Goal: Task Accomplishment & Management: Use online tool/utility

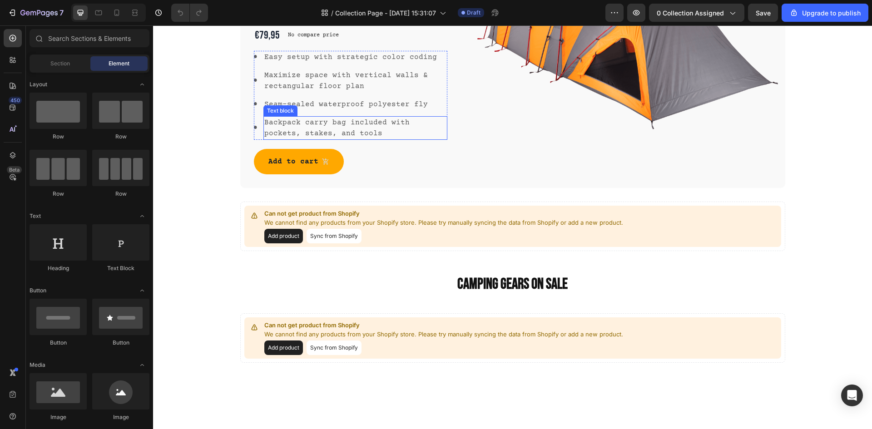
scroll to position [706, 0]
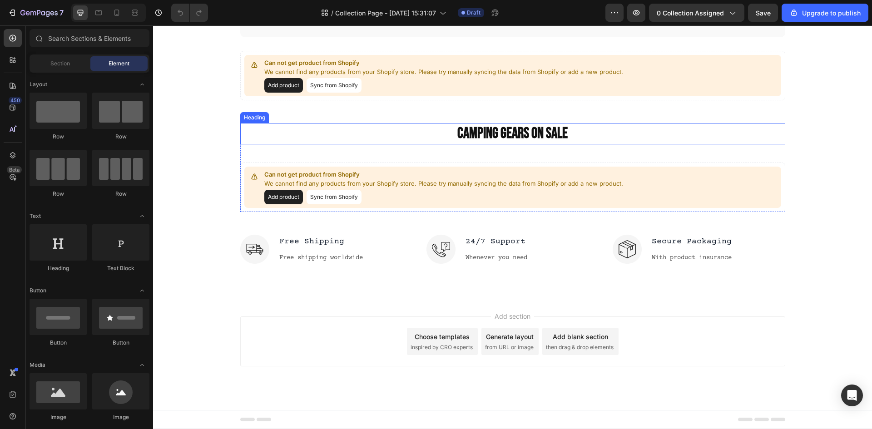
click at [509, 128] on p "Camping gears on sale" at bounding box center [512, 134] width 543 height 20
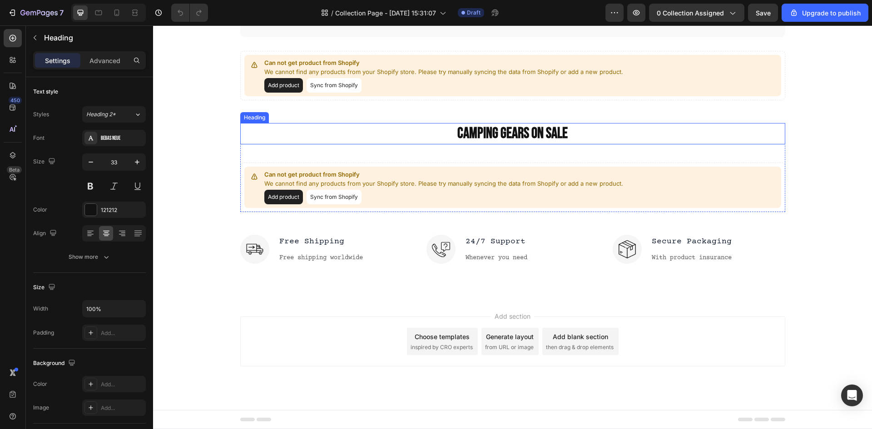
click at [509, 128] on p "Camping gears on sale" at bounding box center [512, 134] width 543 height 20
click at [289, 196] on button "Add product" at bounding box center [283, 197] width 39 height 15
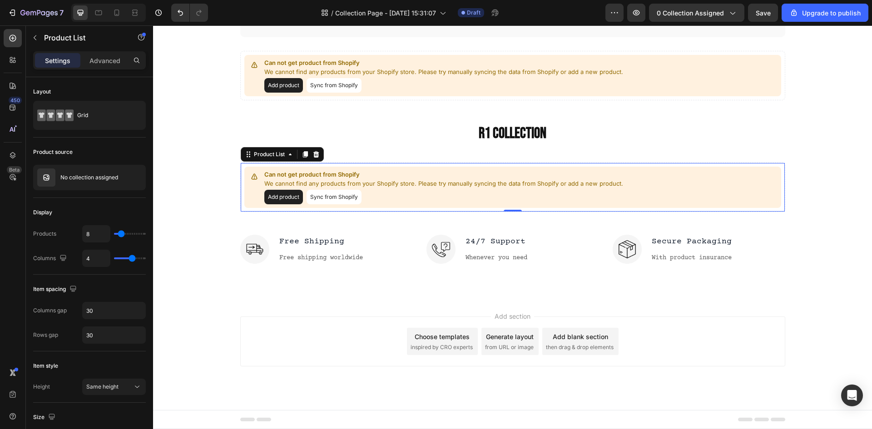
click at [331, 204] on button "Sync from Shopify" at bounding box center [333, 197] width 55 height 15
click at [94, 181] on div "No collection assigned" at bounding box center [89, 177] width 113 height 25
click at [125, 178] on button "button" at bounding box center [121, 177] width 11 height 11
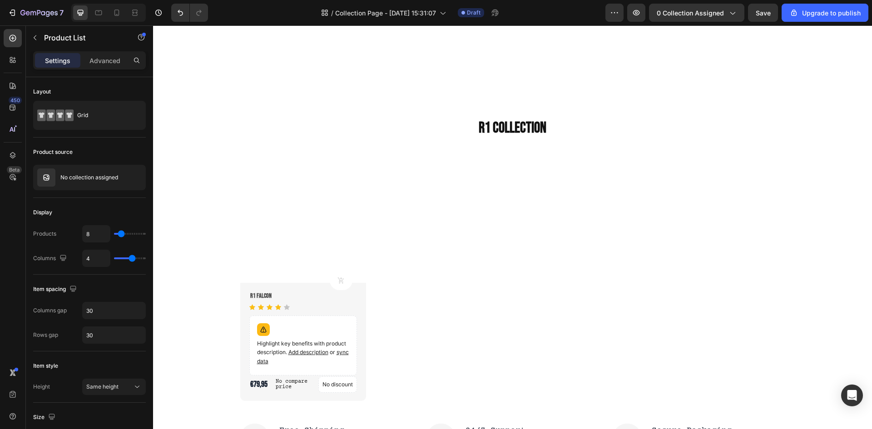
scroll to position [752, 0]
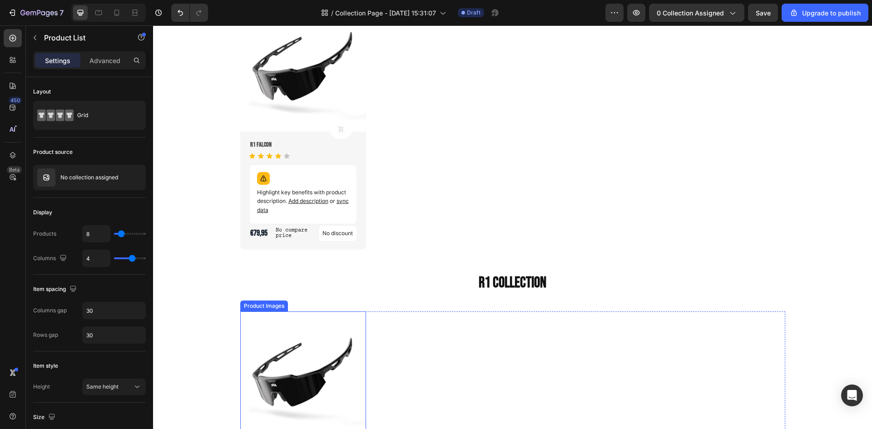
click at [324, 371] on img at bounding box center [303, 374] width 126 height 126
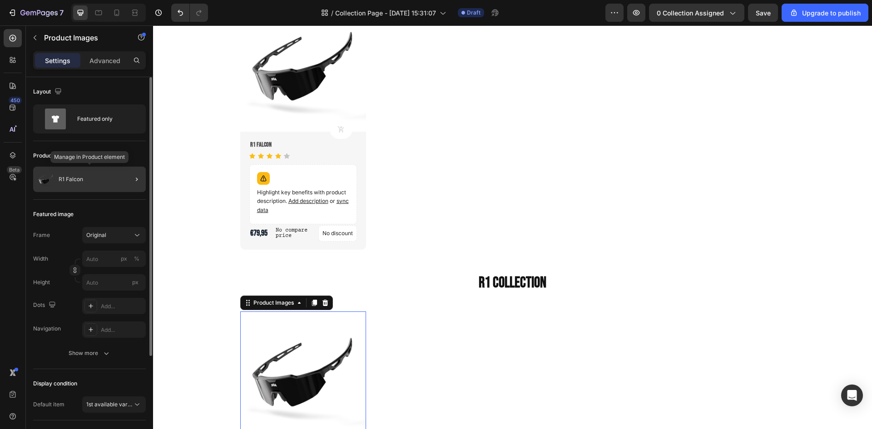
click at [64, 182] on p "R1 Falcon" at bounding box center [71, 179] width 25 height 6
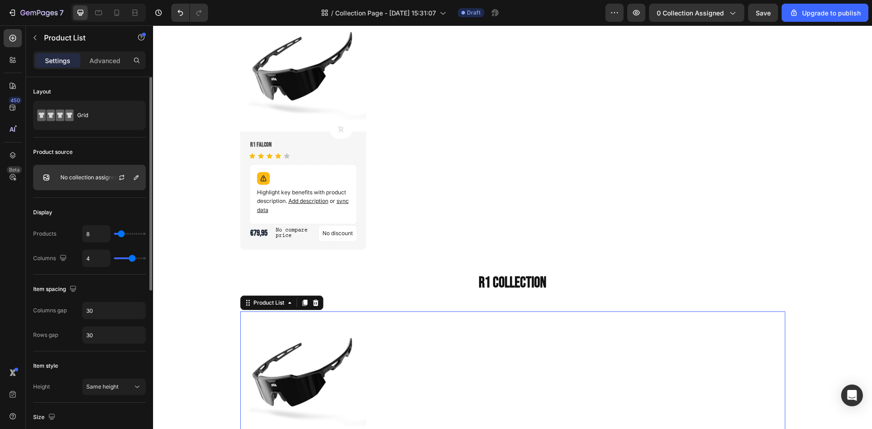
click at [80, 181] on div "No collection assigned" at bounding box center [89, 177] width 113 height 25
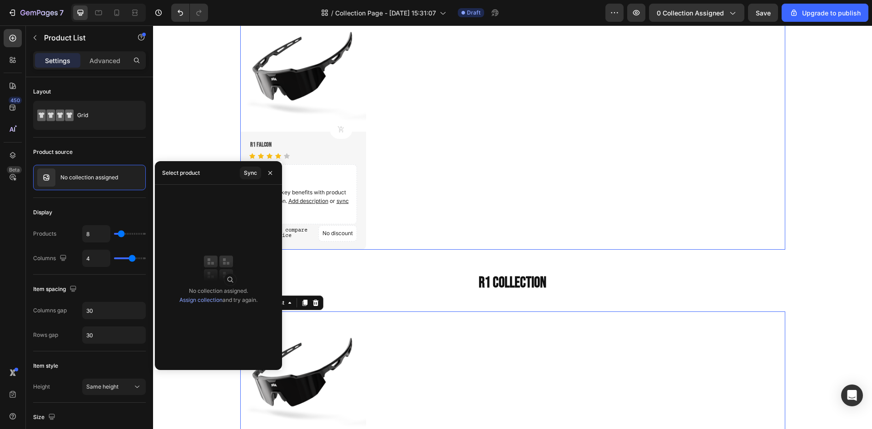
click at [604, 238] on div "Product Images Product Cart Button R1 Falcon Product Title Icon Icon Icon Icon …" at bounding box center [512, 127] width 545 height 244
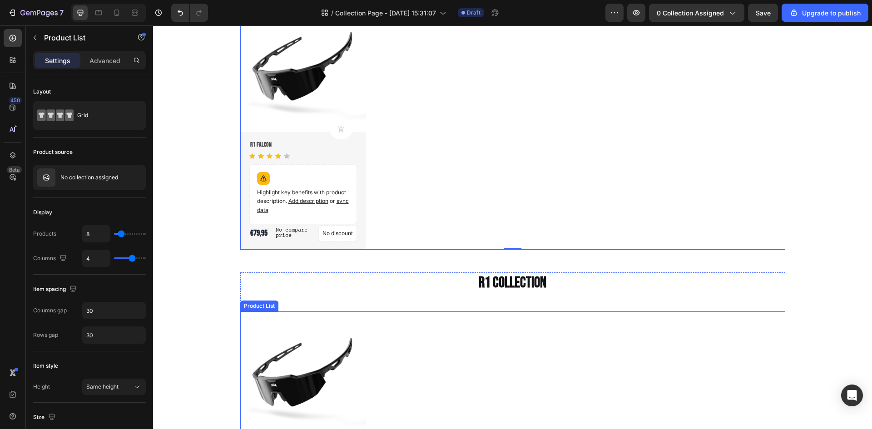
click at [488, 352] on div "Product Images Product Cart Button R1 Falcon Product Title Icon Icon Icon Icon …" at bounding box center [512, 433] width 545 height 244
click at [316, 377] on img at bounding box center [303, 374] width 126 height 126
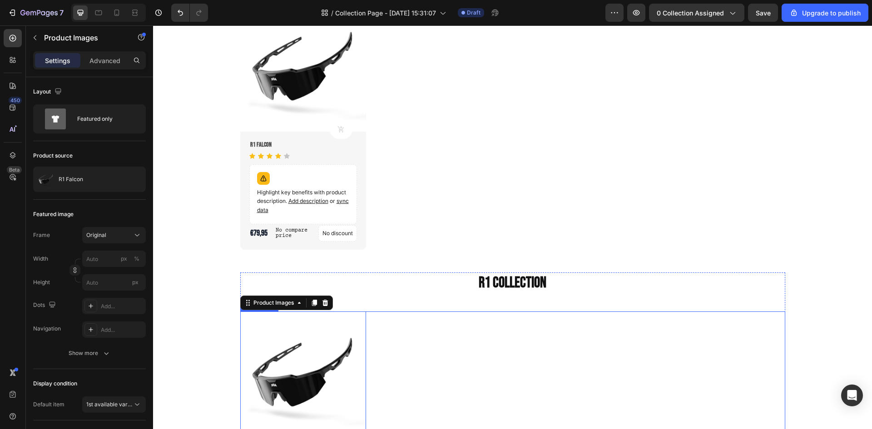
click at [463, 404] on div "Product Images 0 Product Cart Button R1 Falcon Product Title Icon Icon Icon Ico…" at bounding box center [512, 433] width 545 height 244
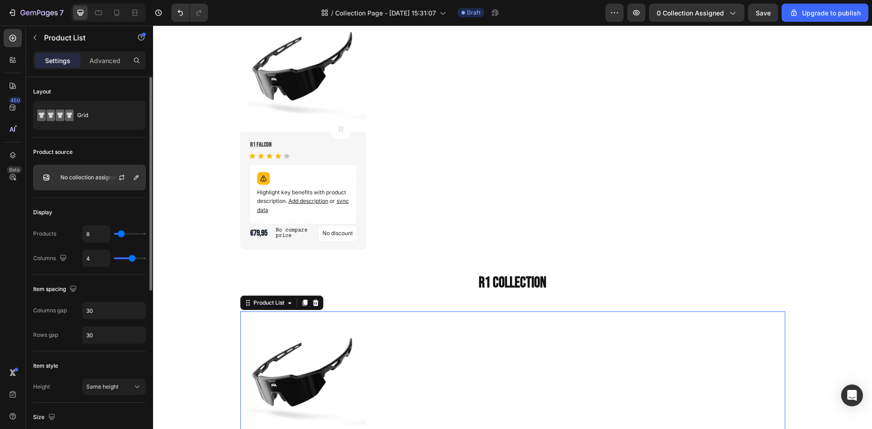
click at [97, 171] on div "No collection assigned" at bounding box center [89, 177] width 113 height 25
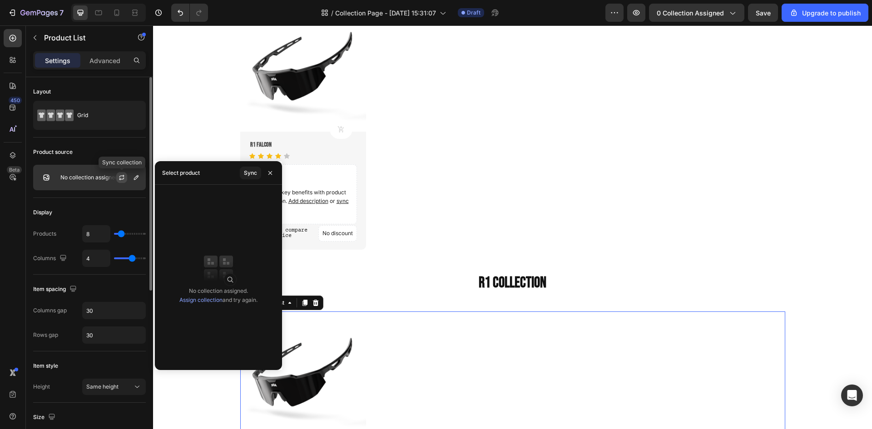
click at [123, 175] on icon "button" at bounding box center [121, 176] width 5 height 3
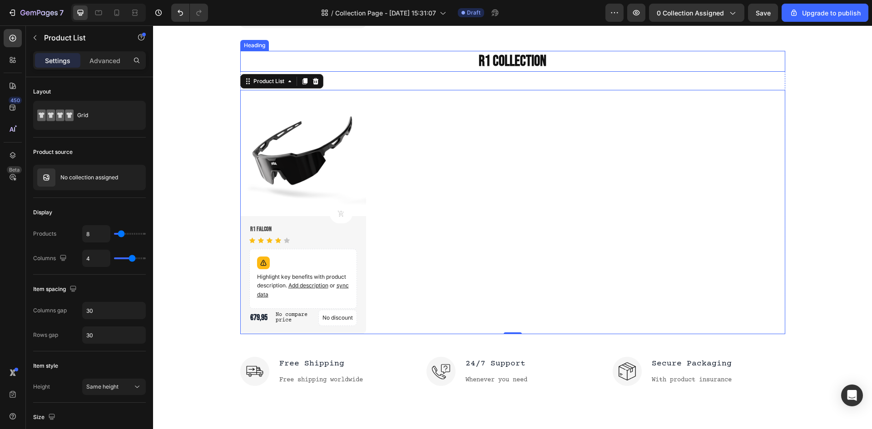
scroll to position [979, 0]
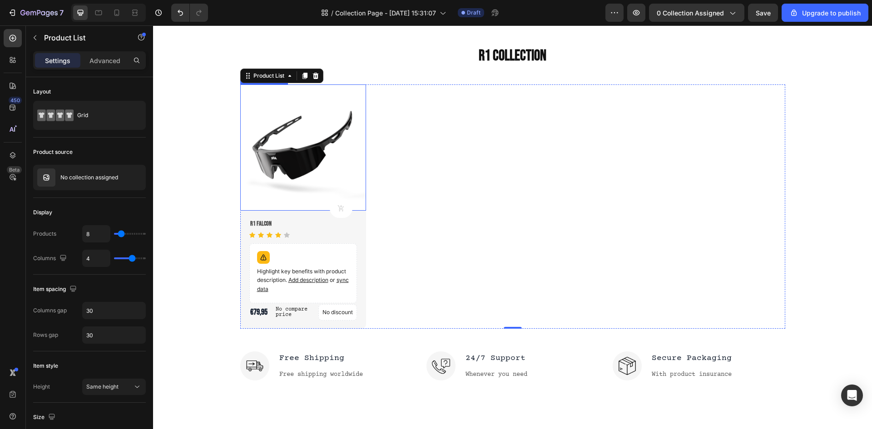
click at [294, 155] on img at bounding box center [303, 147] width 126 height 126
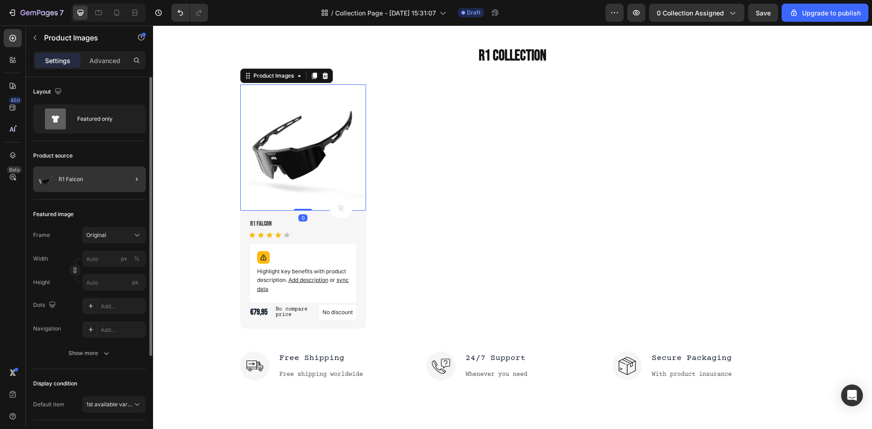
click at [86, 179] on div "R1 Falcon" at bounding box center [89, 179] width 113 height 25
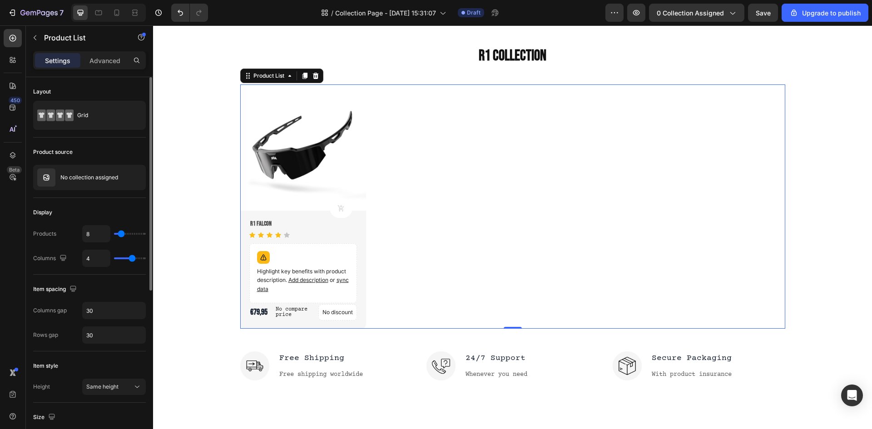
click at [86, 179] on p "No collection assigned" at bounding box center [89, 177] width 58 height 6
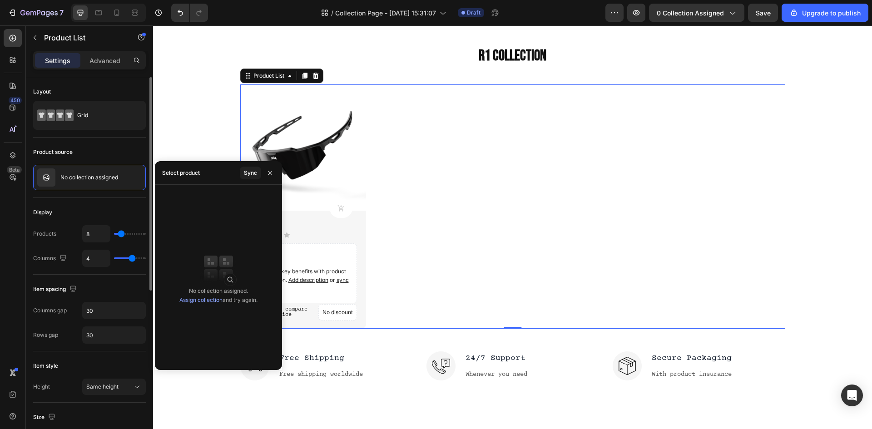
click at [206, 297] on link "Assign collection" at bounding box center [200, 299] width 43 height 7
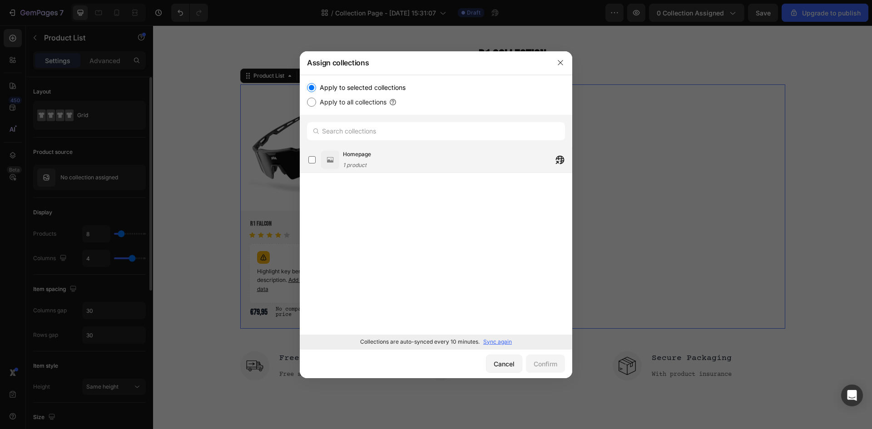
click at [389, 160] on div "Homepage 1 product" at bounding box center [457, 160] width 229 height 20
click at [388, 160] on div "Homepage 1 product" at bounding box center [457, 160] width 229 height 20
click at [353, 103] on label "Apply to all collections" at bounding box center [351, 102] width 70 height 11
click at [316, 103] on input "Apply to all collections" at bounding box center [311, 102] width 9 height 9
radio input "true"
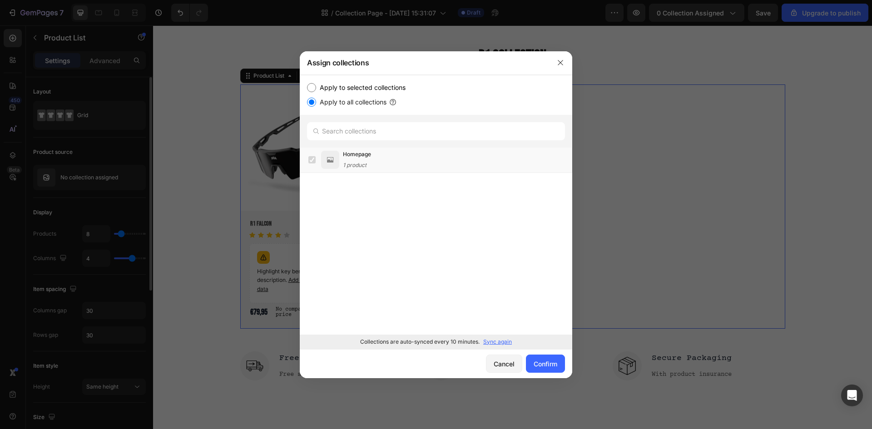
click at [364, 84] on label "Apply to selected collections" at bounding box center [360, 87] width 89 height 11
click at [316, 84] on input "Apply to selected collections" at bounding box center [311, 87] width 9 height 9
radio input "true"
click at [562, 66] on button "button" at bounding box center [560, 62] width 15 height 15
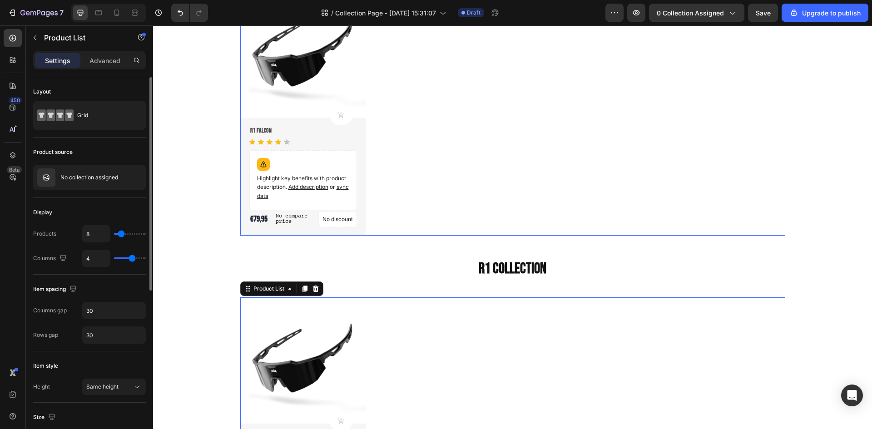
scroll to position [752, 0]
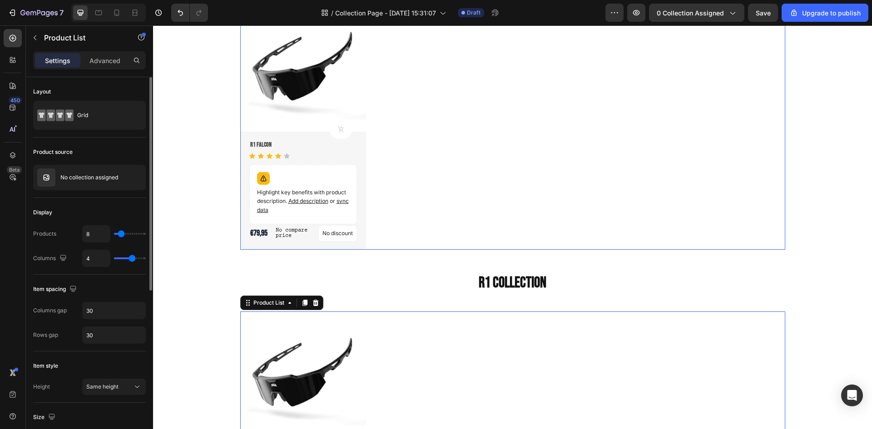
click at [565, 171] on div "Product Images Product Cart Button R1 Falcon Product Title Icon Icon Icon Icon …" at bounding box center [512, 127] width 545 height 244
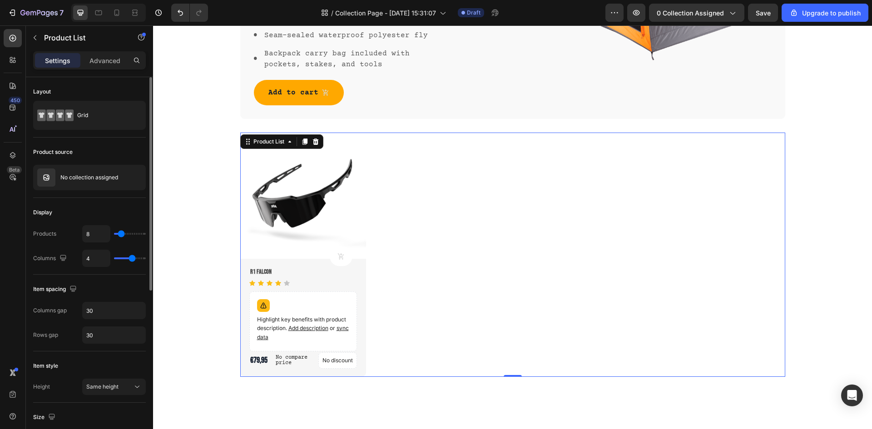
scroll to position [567, 0]
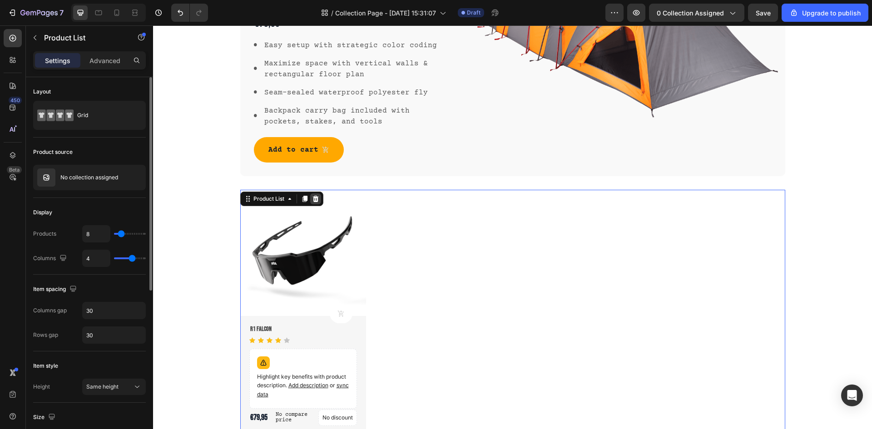
click at [315, 202] on icon at bounding box center [315, 198] width 7 height 7
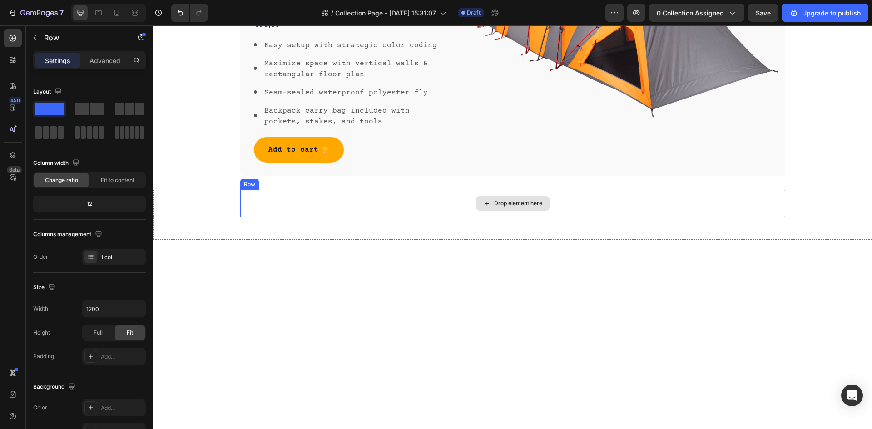
click at [449, 208] on div "Drop element here" at bounding box center [512, 203] width 545 height 27
click at [295, 184] on icon at bounding box center [295, 180] width 7 height 7
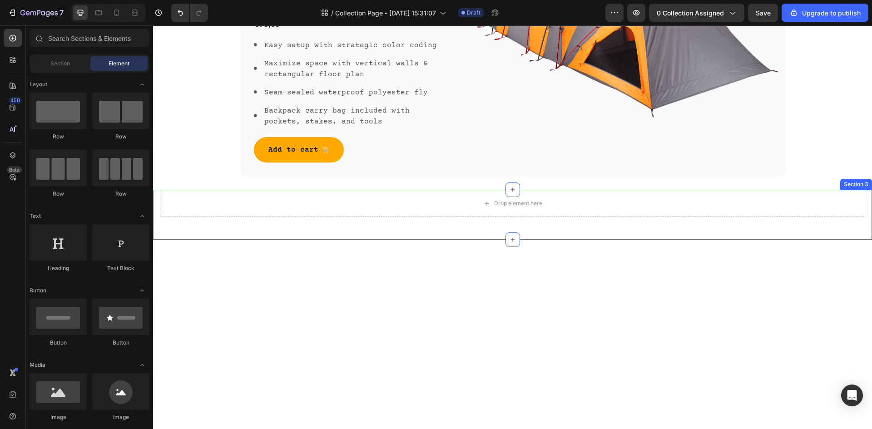
click at [350, 216] on div "Drop element here" at bounding box center [512, 203] width 705 height 27
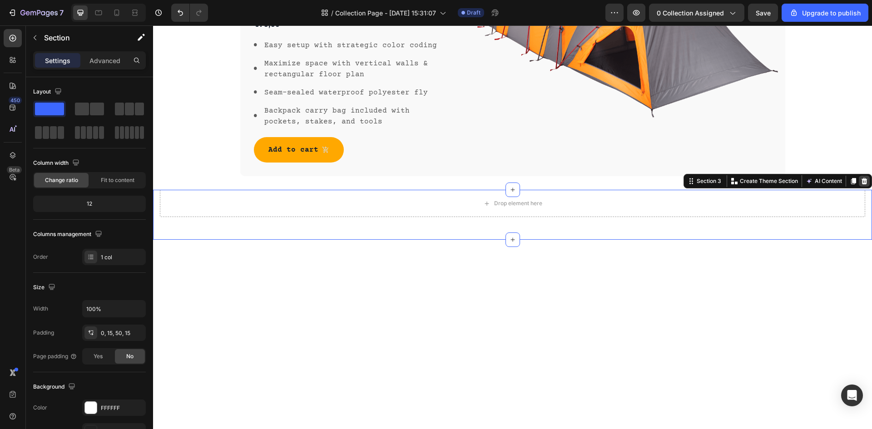
click at [861, 182] on icon at bounding box center [864, 181] width 6 height 6
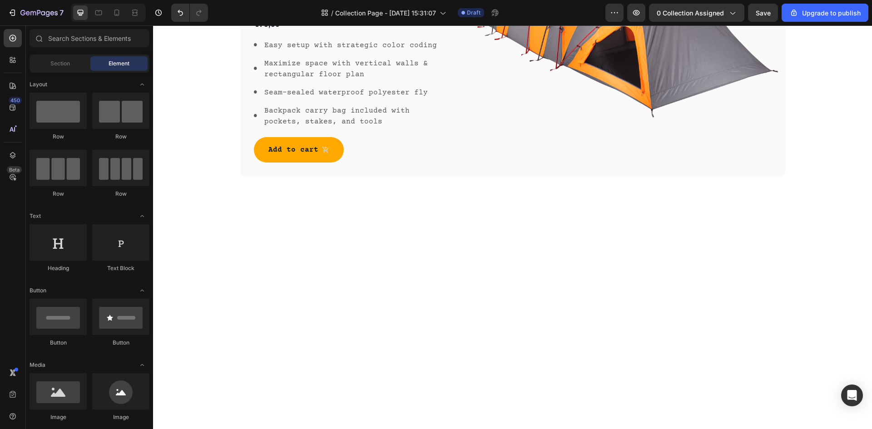
click at [482, 271] on div at bounding box center [512, 331] width 705 height 283
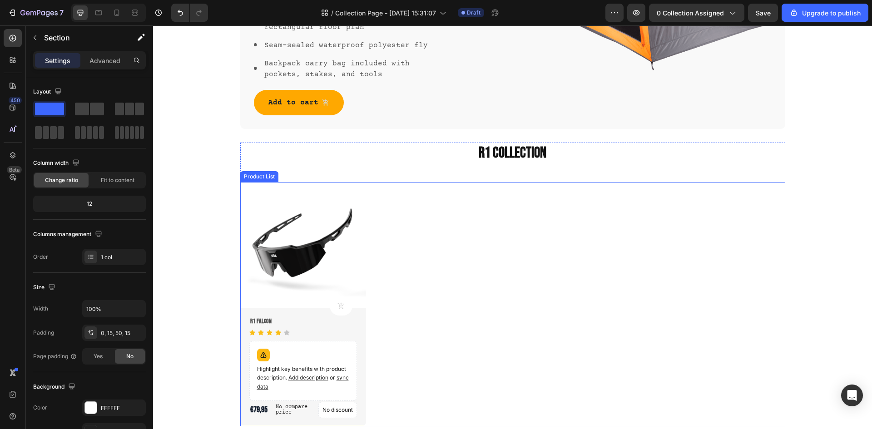
scroll to position [613, 0]
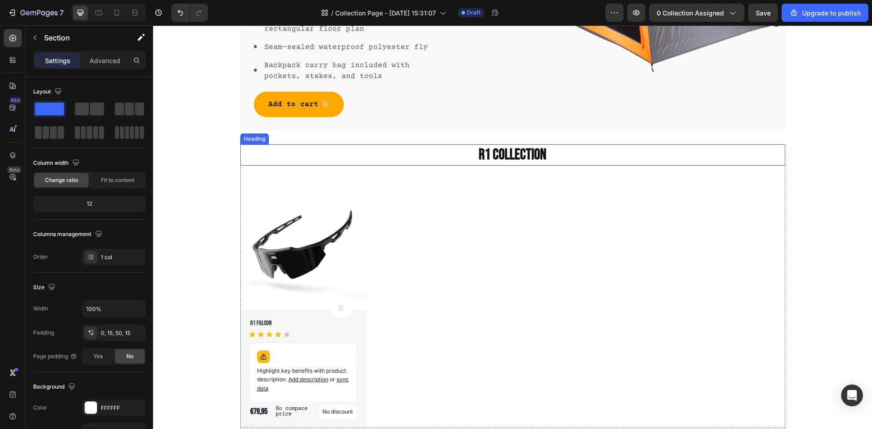
click at [507, 261] on div "Product Images Product Cart Button R1 Falcon Product Title Icon Icon Icon Icon …" at bounding box center [512, 306] width 545 height 244
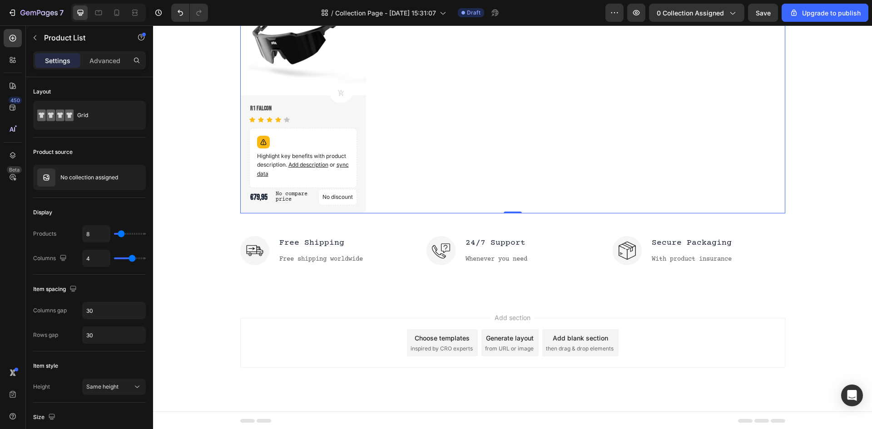
scroll to position [829, 0]
click at [439, 252] on img at bounding box center [440, 249] width 29 height 29
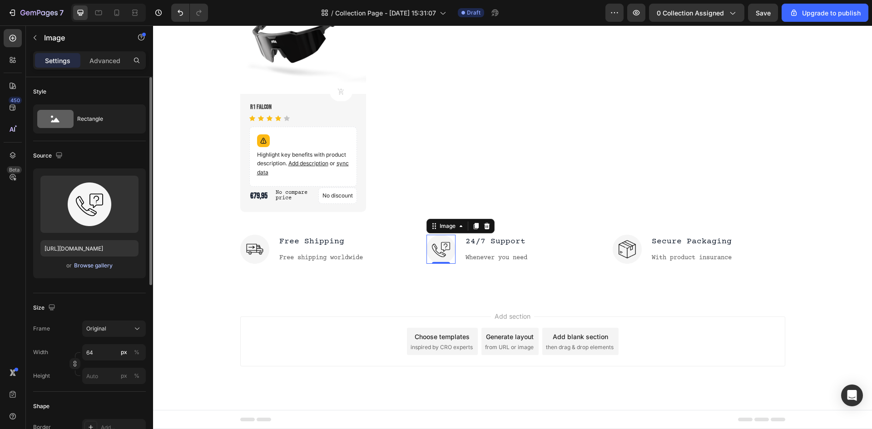
click at [92, 263] on div "Browse gallery" at bounding box center [93, 265] width 39 height 8
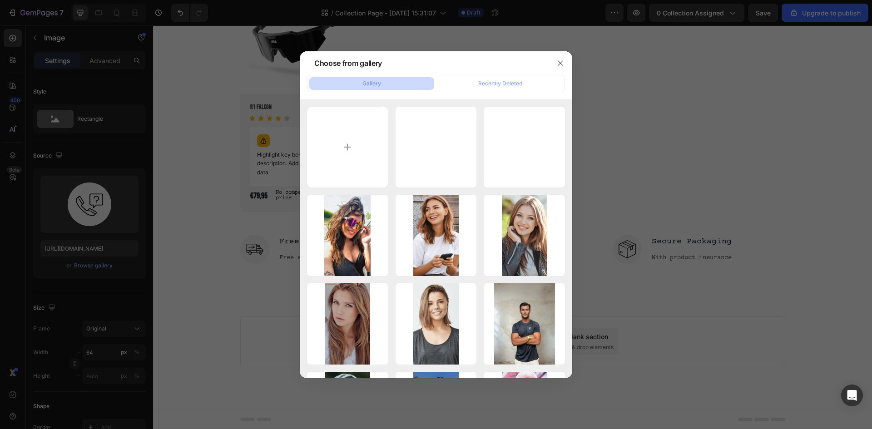
click at [196, 124] on div at bounding box center [436, 214] width 872 height 429
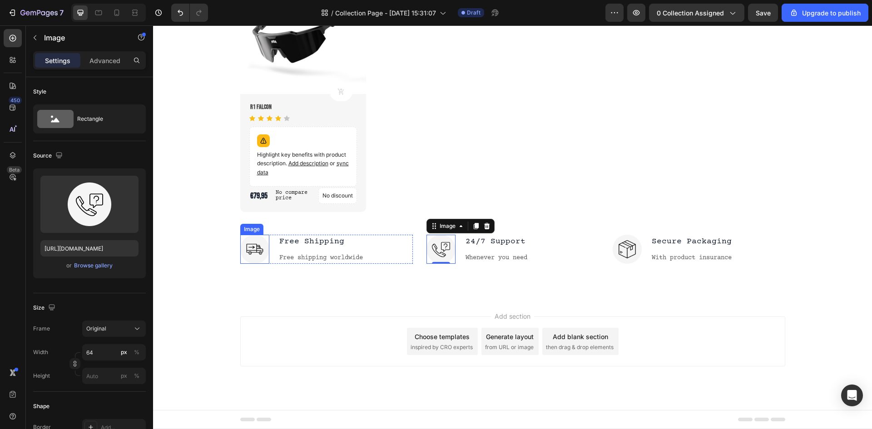
click at [259, 250] on img at bounding box center [254, 249] width 29 height 29
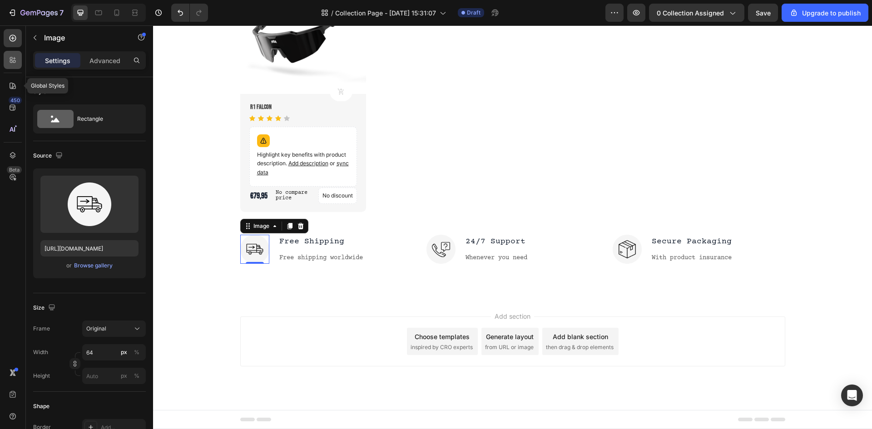
click at [15, 61] on icon at bounding box center [12, 59] width 9 height 9
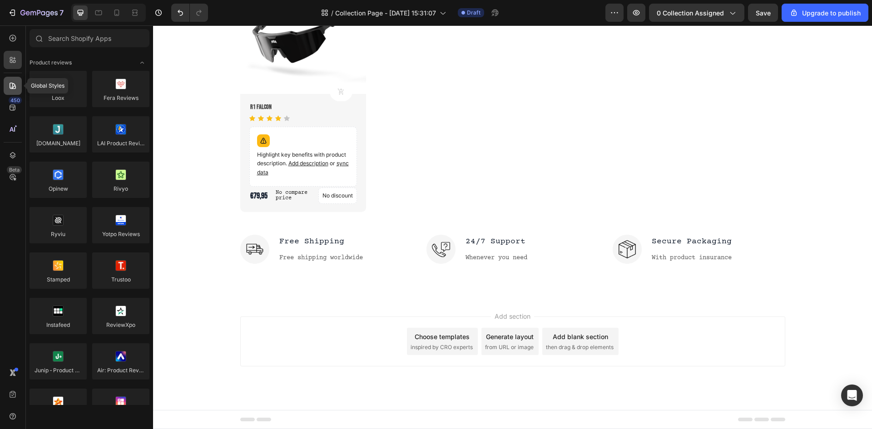
click at [9, 85] on icon at bounding box center [12, 85] width 9 height 9
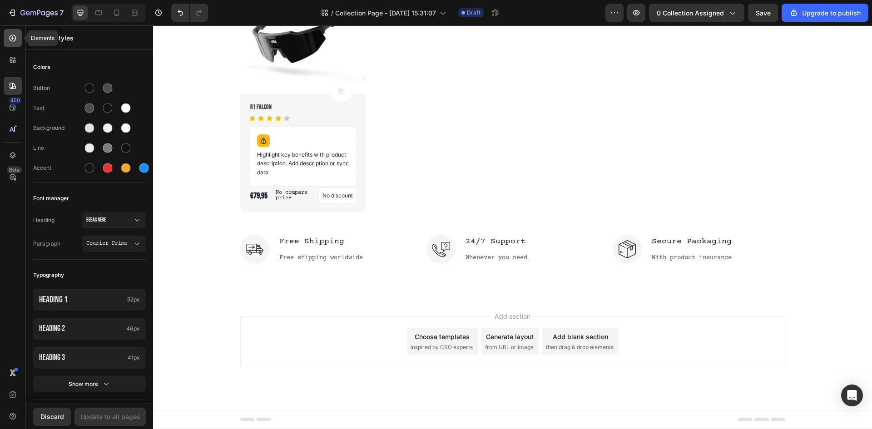
click at [8, 40] on div at bounding box center [13, 38] width 18 height 18
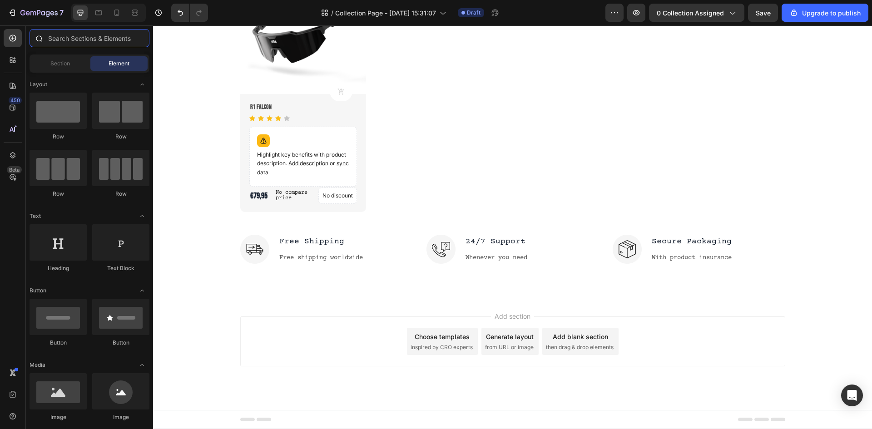
click at [74, 42] on input "text" at bounding box center [90, 38] width 120 height 18
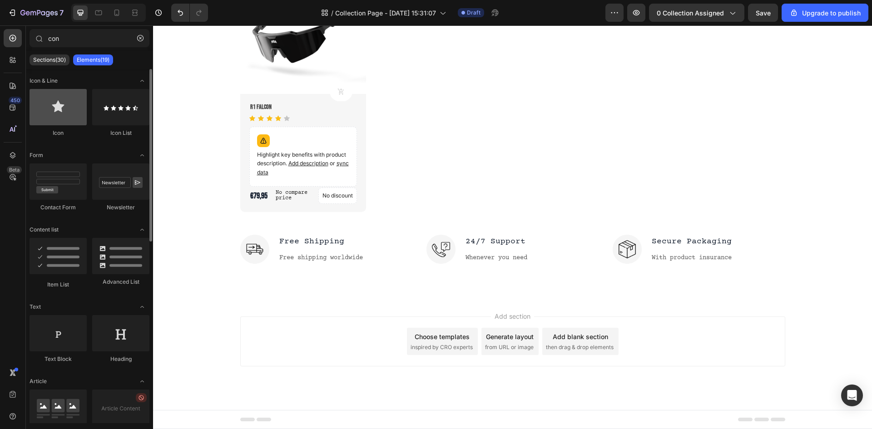
click at [64, 107] on div at bounding box center [58, 107] width 57 height 36
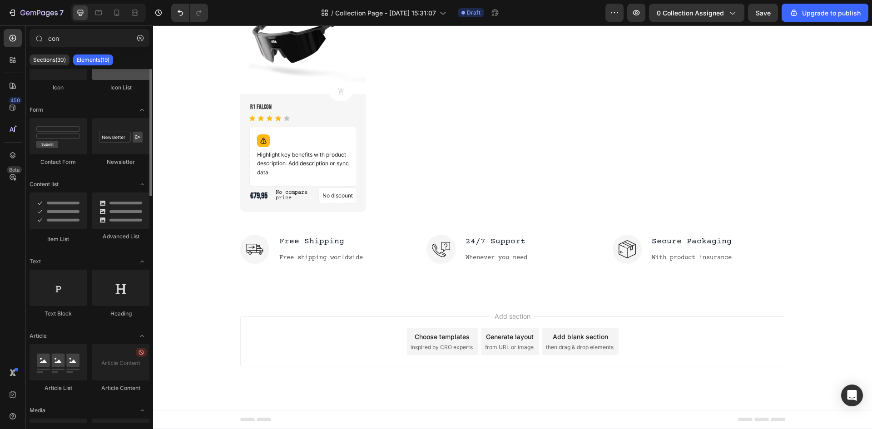
scroll to position [0, 0]
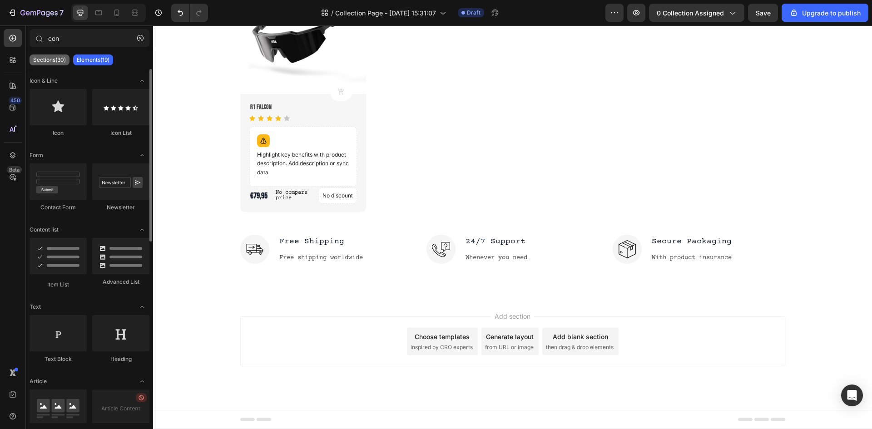
click at [56, 59] on p "Sections(30)" at bounding box center [49, 59] width 33 height 7
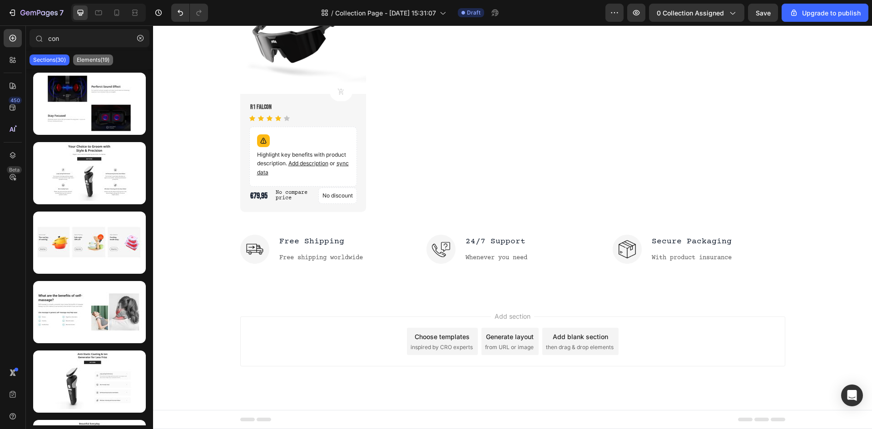
click at [95, 65] on div "Elements(19)" at bounding box center [93, 59] width 40 height 11
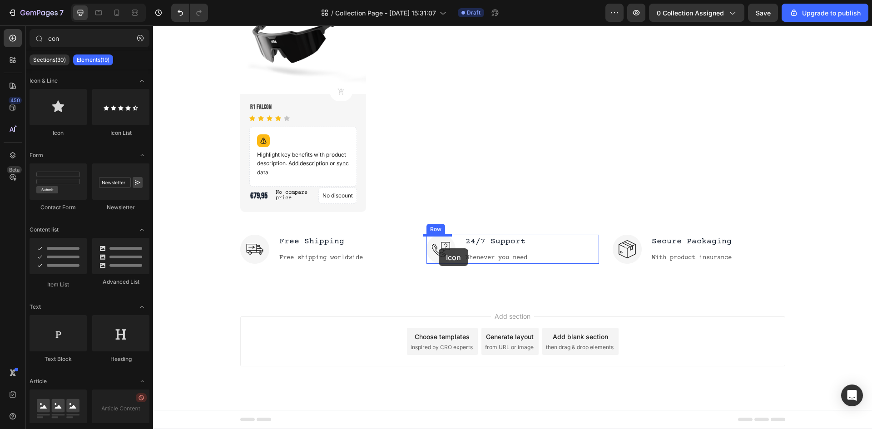
drag, startPoint x: 215, startPoint y: 131, endPoint x: 439, endPoint y: 248, distance: 252.4
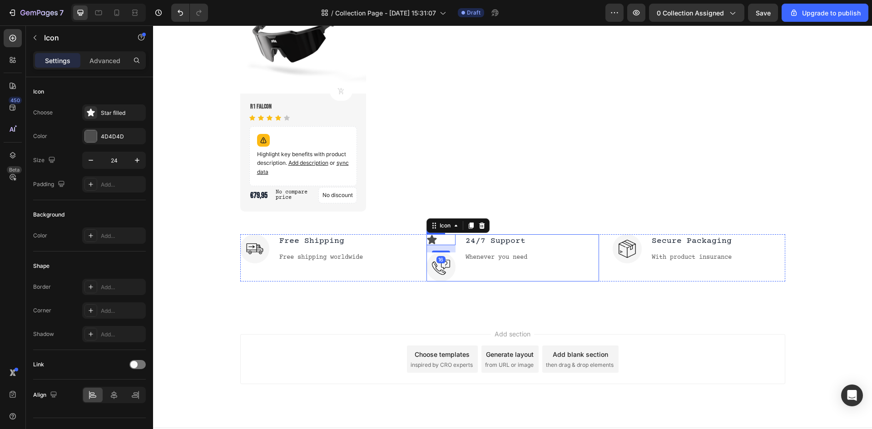
type input "co"
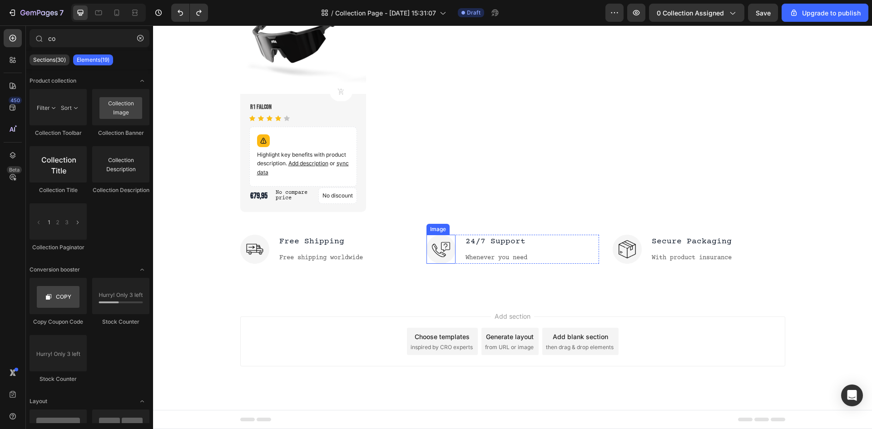
click at [443, 251] on img at bounding box center [440, 249] width 29 height 29
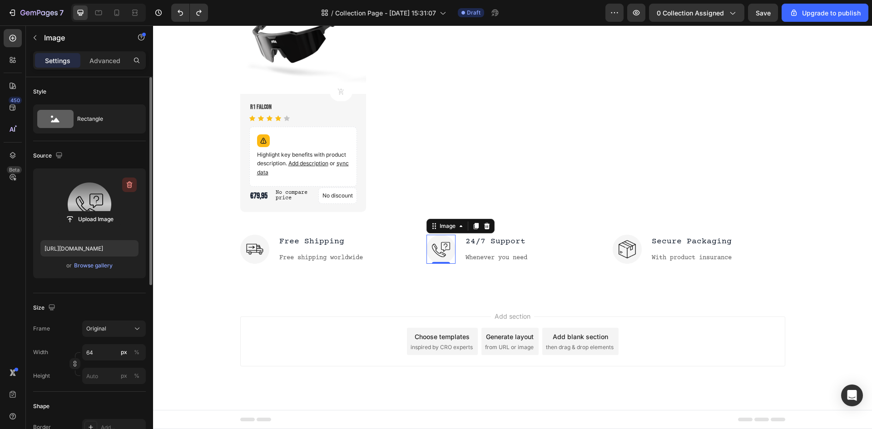
click at [125, 186] on icon "button" at bounding box center [129, 184] width 9 height 9
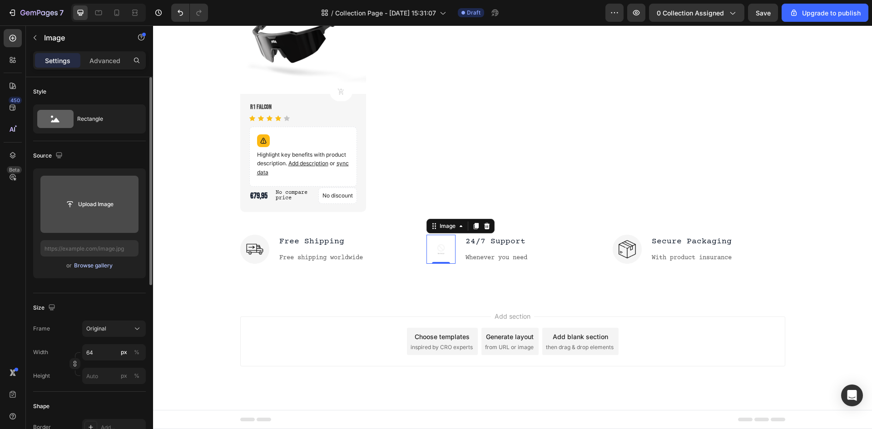
click at [88, 266] on div "Browse gallery" at bounding box center [93, 265] width 39 height 8
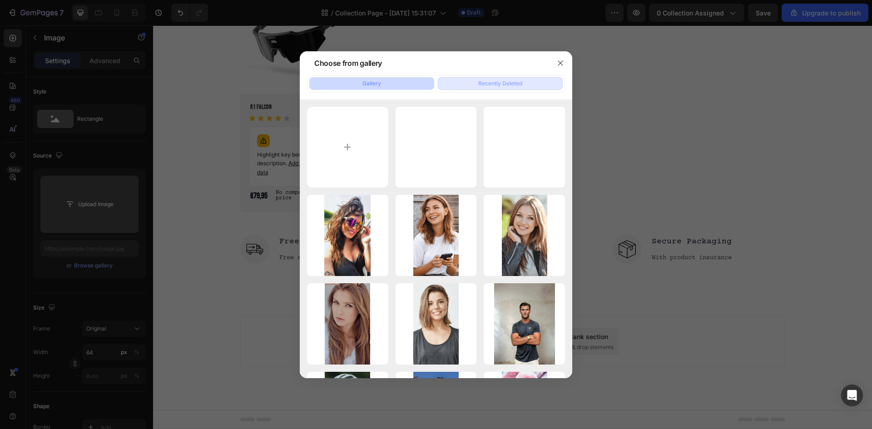
click at [500, 85] on div "Recently Deleted" at bounding box center [500, 83] width 44 height 8
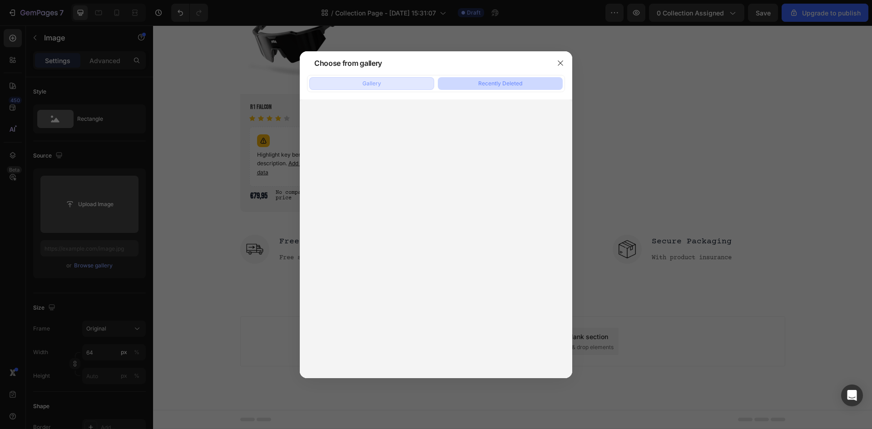
click at [395, 80] on button "Gallery" at bounding box center [371, 83] width 125 height 13
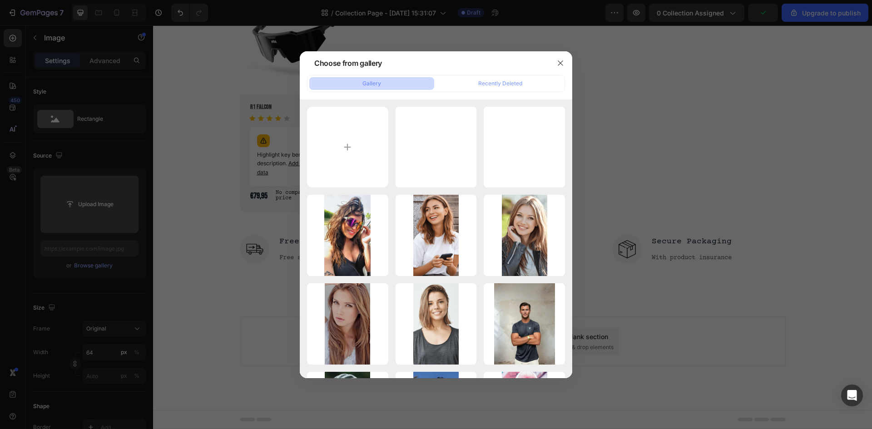
click at [145, 83] on div at bounding box center [436, 214] width 872 height 429
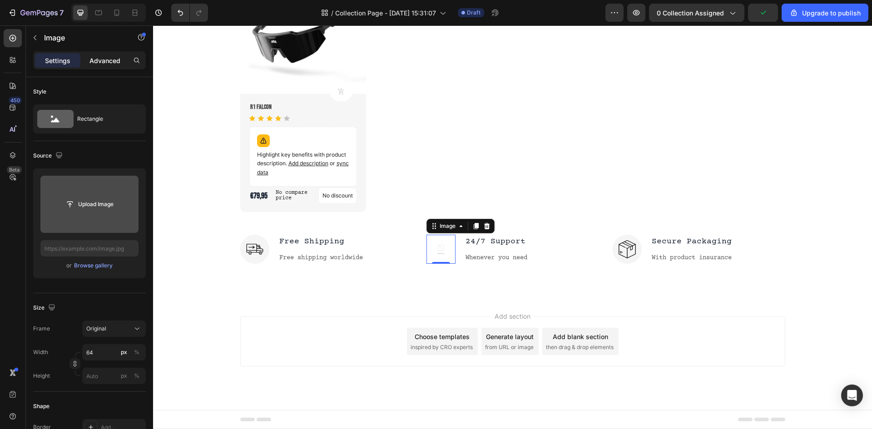
click at [97, 58] on p "Advanced" at bounding box center [104, 61] width 31 height 10
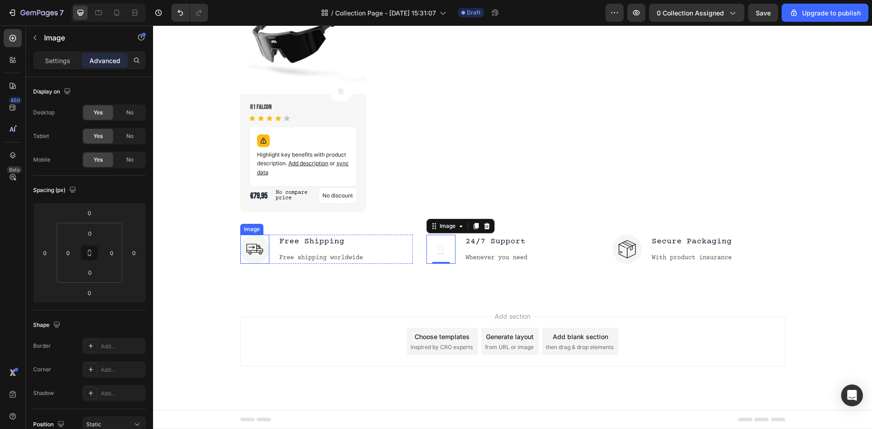
click at [253, 249] on img at bounding box center [254, 249] width 29 height 29
click at [248, 251] on img at bounding box center [254, 249] width 29 height 29
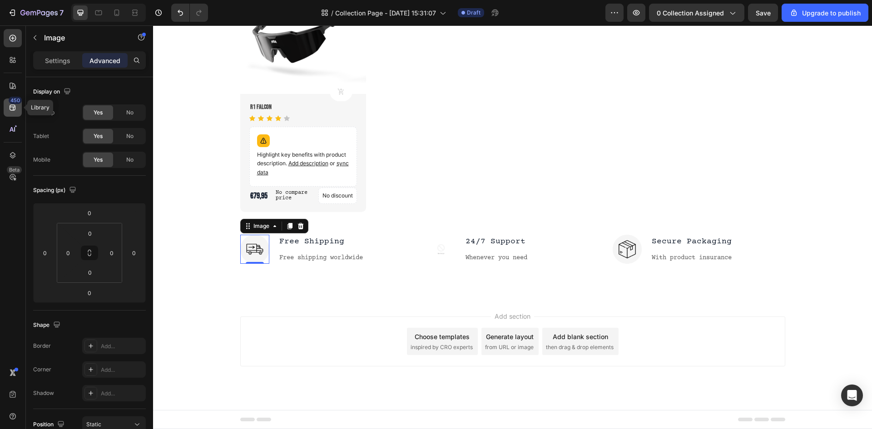
click at [16, 103] on div "450" at bounding box center [15, 100] width 13 height 7
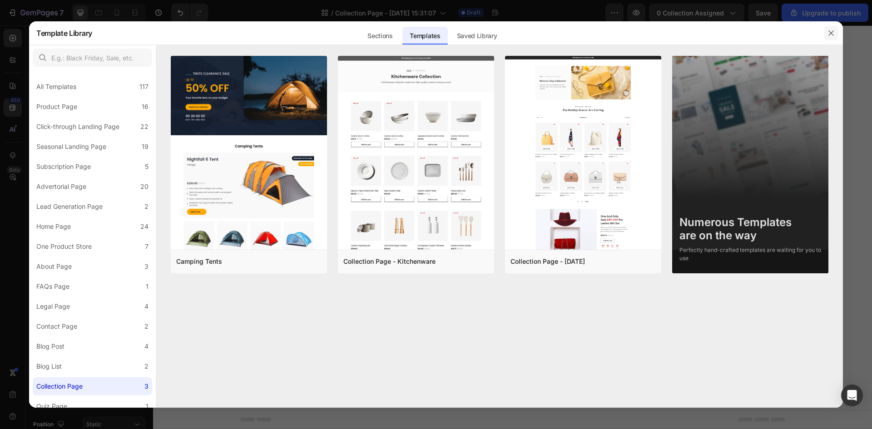
click at [831, 34] on icon "button" at bounding box center [830, 33] width 7 height 7
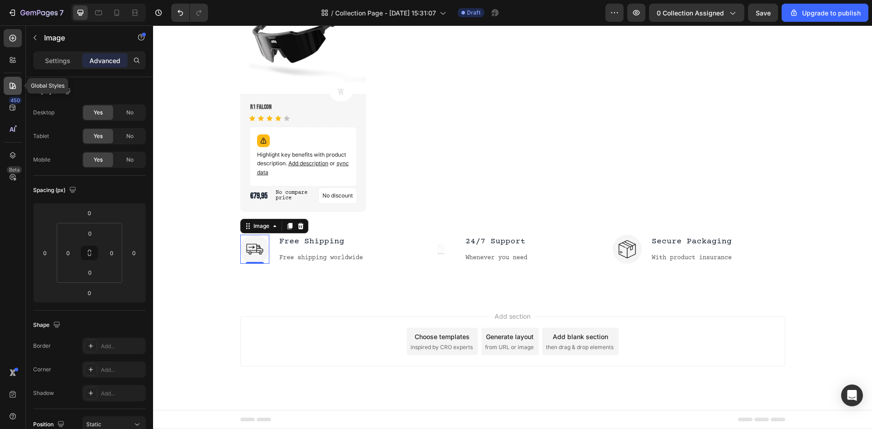
click at [9, 83] on icon at bounding box center [12, 85] width 9 height 9
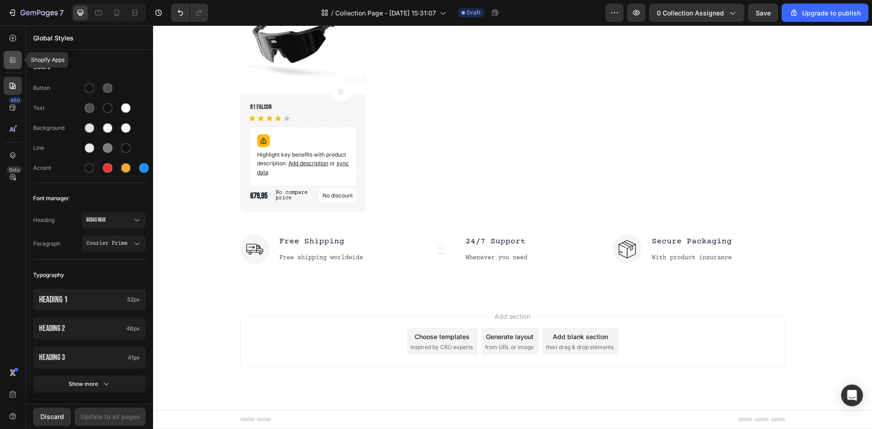
click at [12, 64] on div at bounding box center [13, 60] width 18 height 18
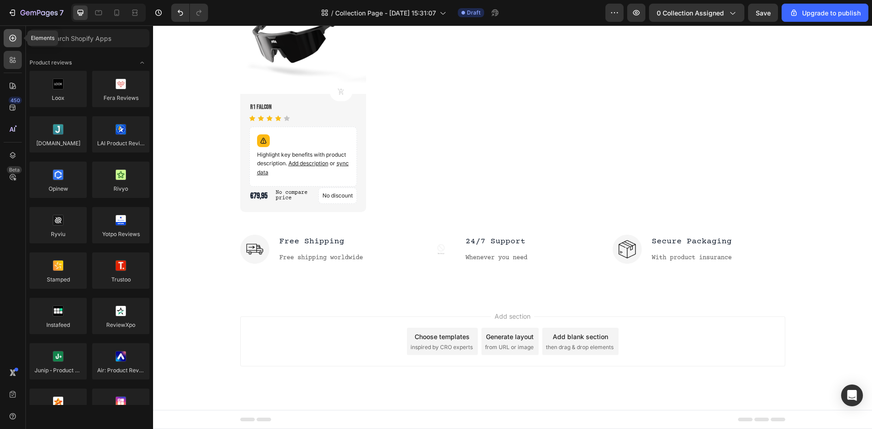
click at [5, 39] on div at bounding box center [13, 38] width 18 height 18
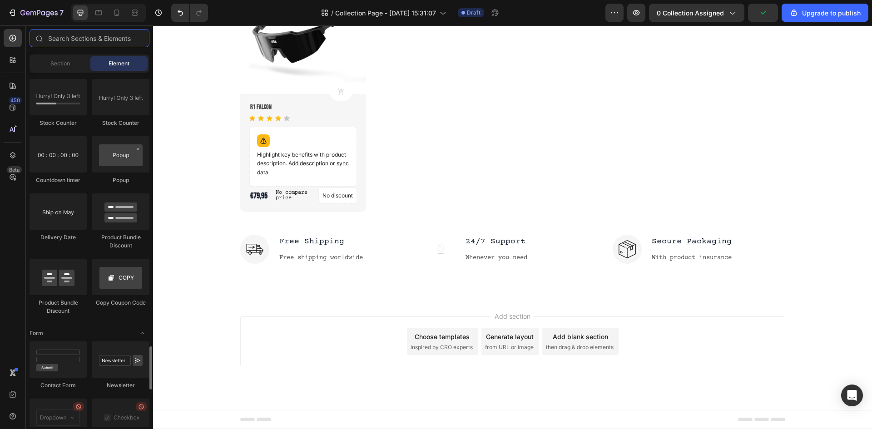
scroll to position [1861, 0]
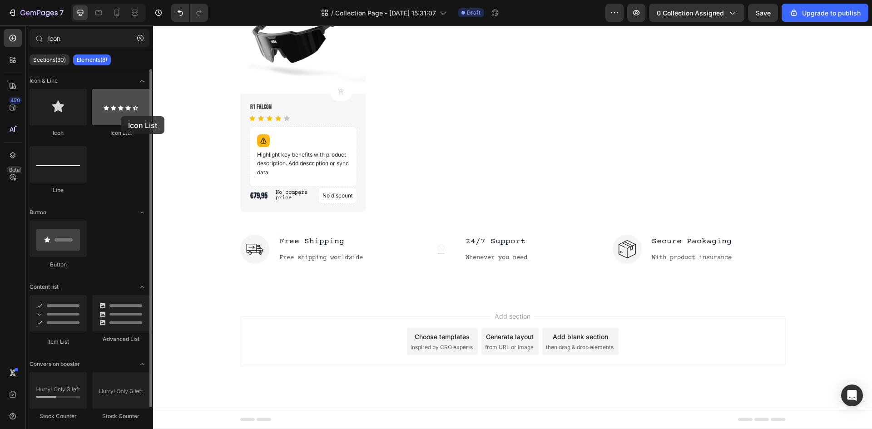
click at [121, 116] on div at bounding box center [120, 107] width 57 height 36
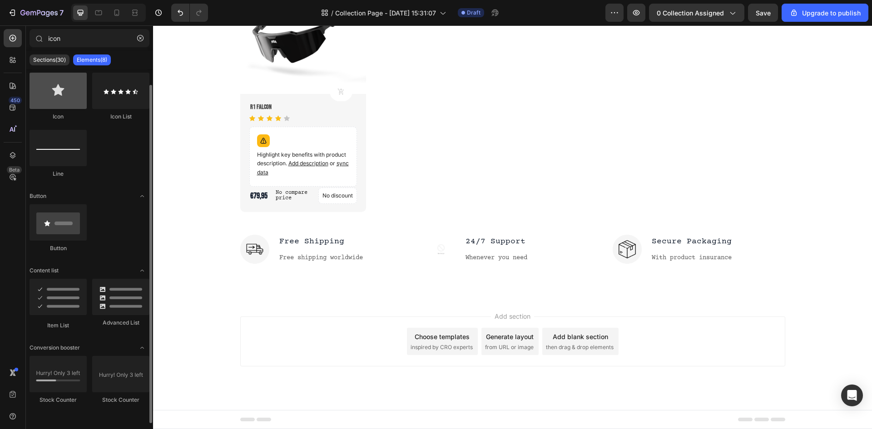
click at [59, 89] on div at bounding box center [58, 91] width 57 height 36
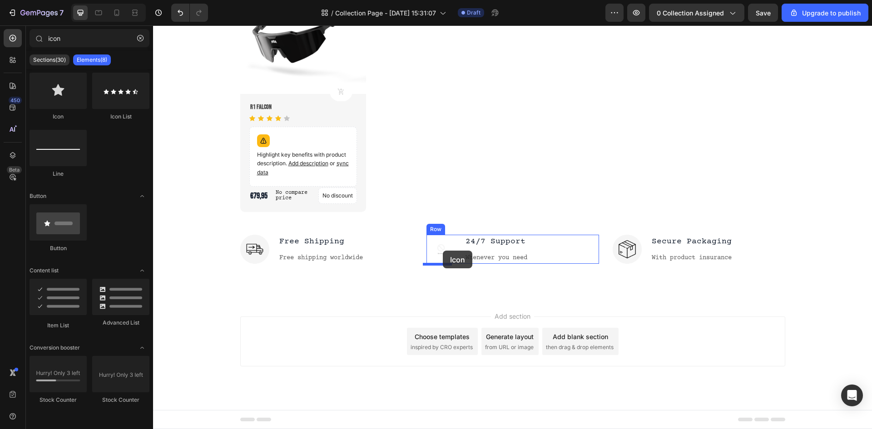
drag, startPoint x: 211, startPoint y: 123, endPoint x: 443, endPoint y: 251, distance: 264.1
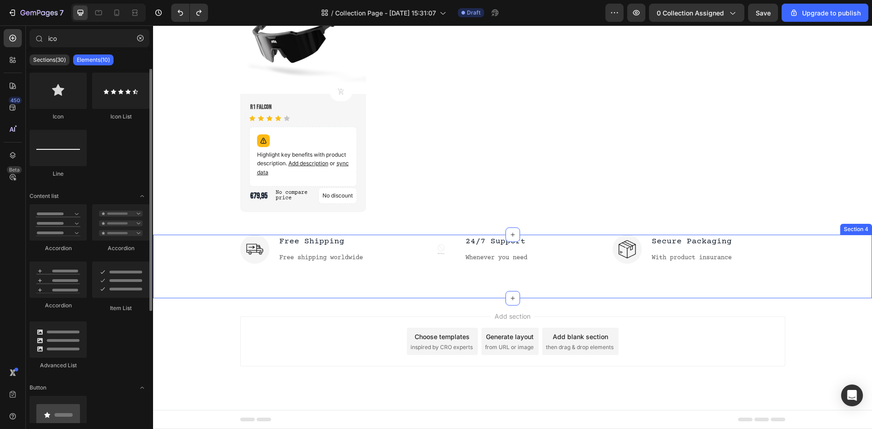
scroll to position [0, 0]
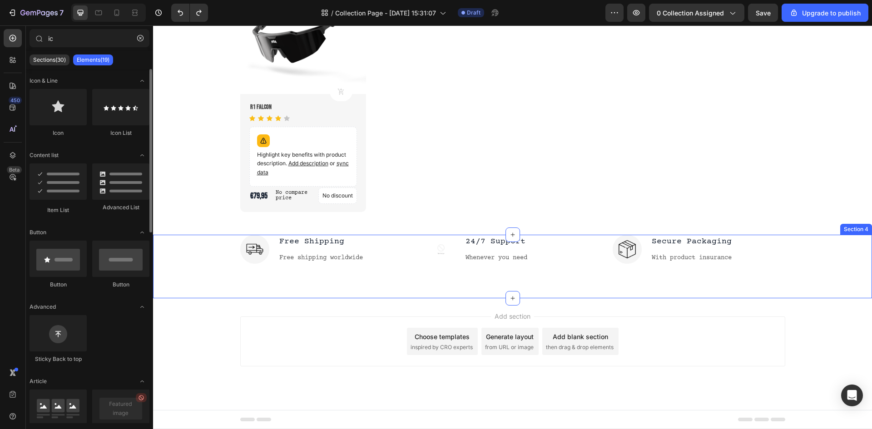
type input "i"
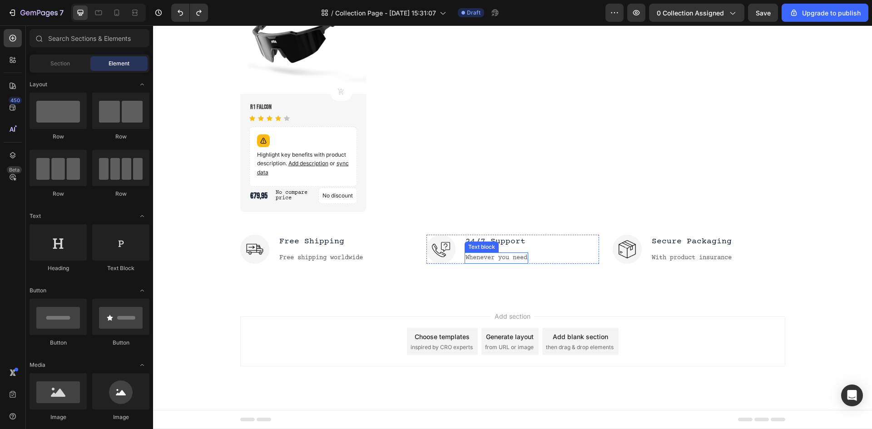
click at [498, 258] on p "Whenever you need" at bounding box center [496, 258] width 62 height 10
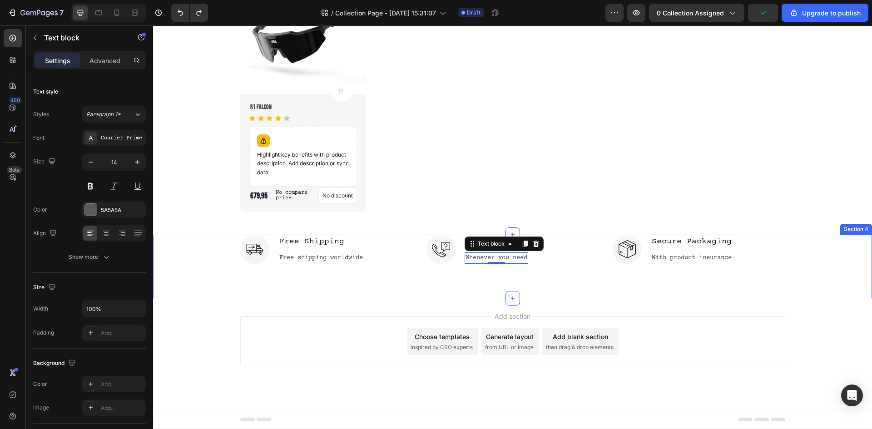
click at [522, 275] on div "Image Free Shipping Text block Free shipping worldwide Text block Row Image 24/…" at bounding box center [512, 267] width 719 height 64
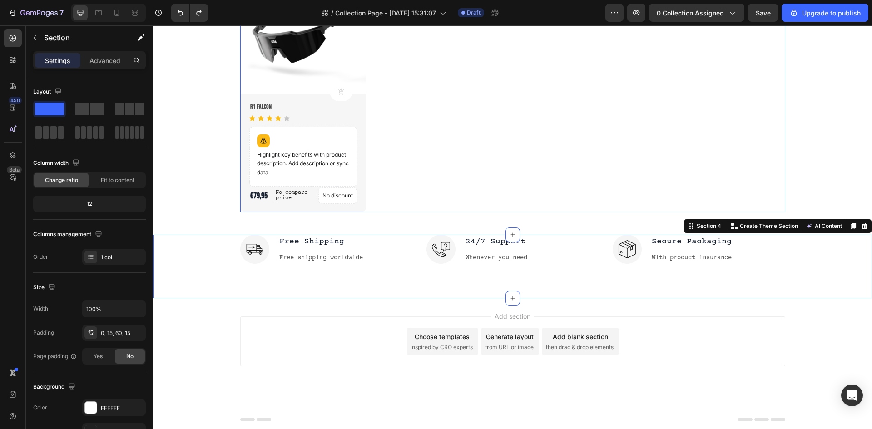
click at [543, 163] on div "Product Images Product Cart Button R1 Falcon Product Title Icon Icon Icon Icon …" at bounding box center [512, 90] width 545 height 244
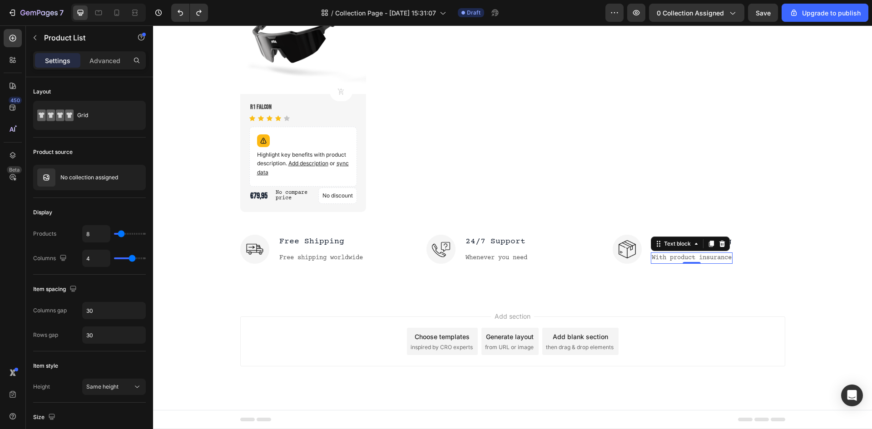
click at [714, 253] on p "With product insurance" at bounding box center [691, 258] width 80 height 10
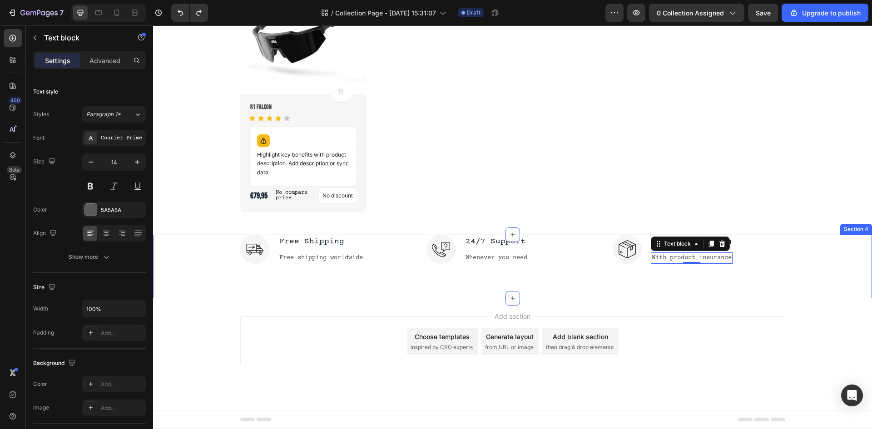
click at [652, 293] on div "Image Free Shipping Text block Free shipping worldwide Text block Row Image 24/…" at bounding box center [512, 267] width 719 height 64
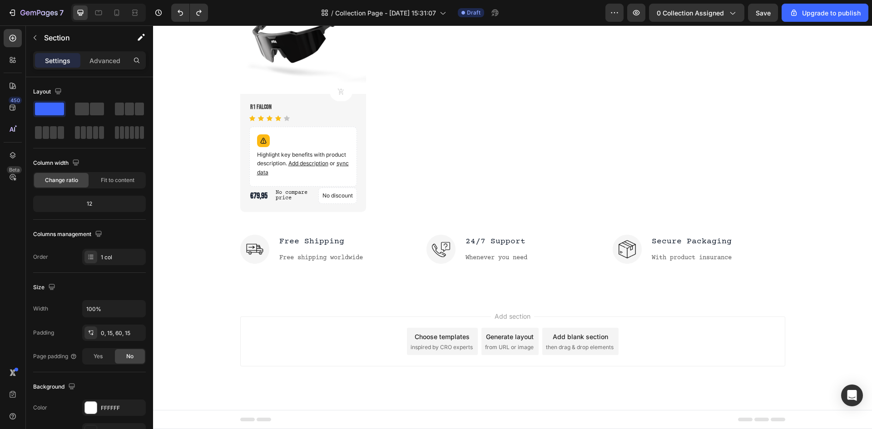
click at [245, 387] on div "Add section Choose templates inspired by CRO experts Generate layout from URL o…" at bounding box center [512, 354] width 719 height 112
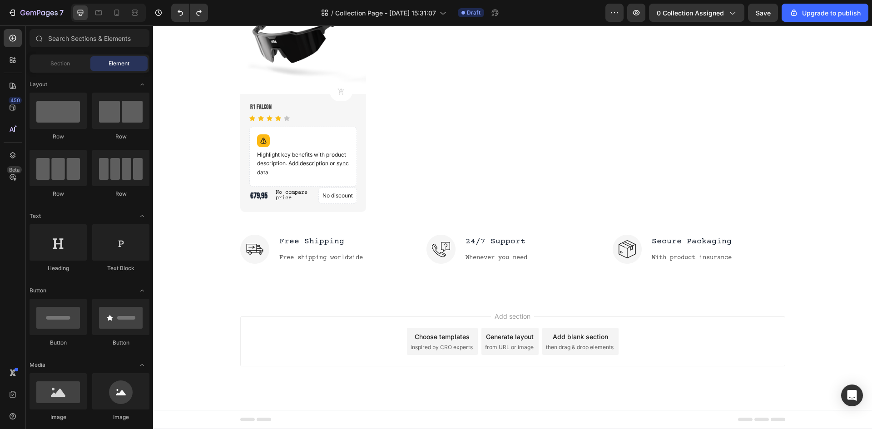
click at [434, 383] on div "Add section Choose templates inspired by CRO experts Generate layout from URL o…" at bounding box center [512, 354] width 719 height 112
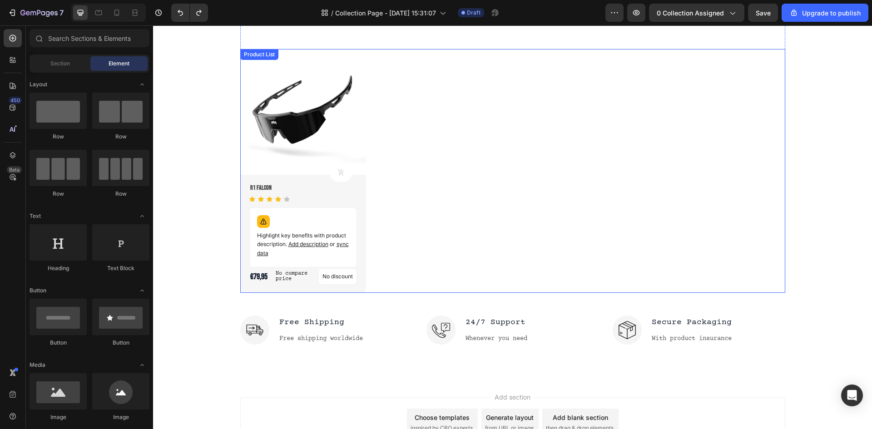
scroll to position [738, 0]
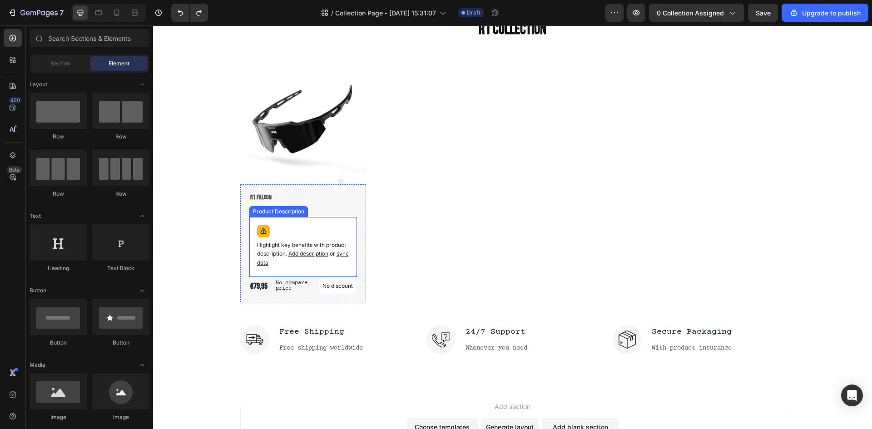
click at [321, 239] on div "Highlight key benefits with product description. Add description or sync data" at bounding box center [303, 247] width 100 height 52
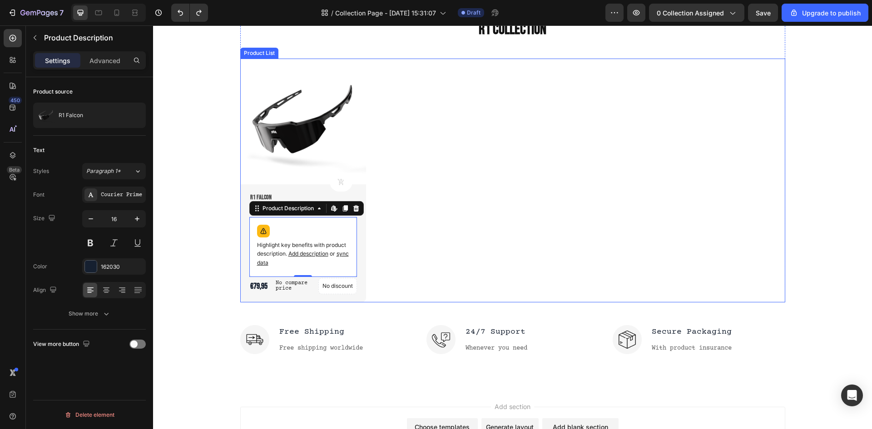
click at [493, 241] on div "Product Images Product Cart Button R1 Falcon Product Title Icon Icon Icon Icon …" at bounding box center [512, 181] width 545 height 244
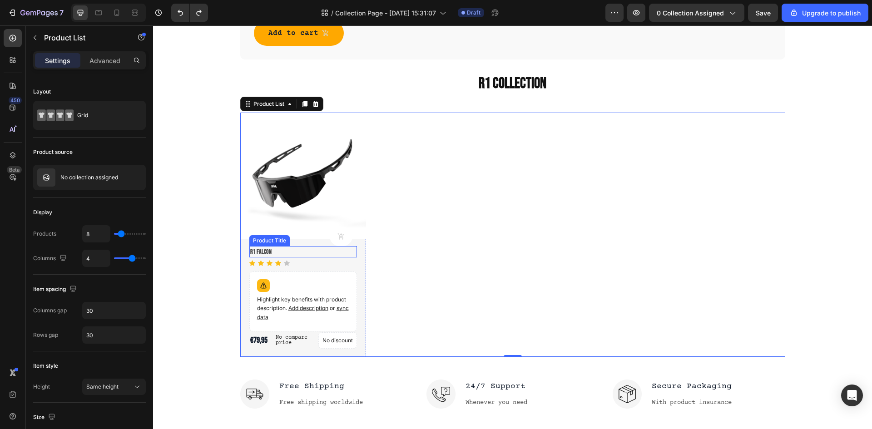
scroll to position [645, 0]
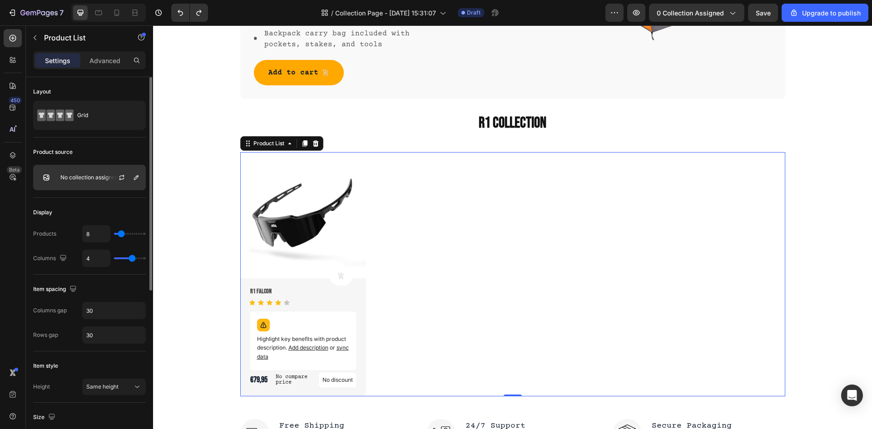
click at [76, 170] on div "No collection assigned" at bounding box center [89, 177] width 113 height 25
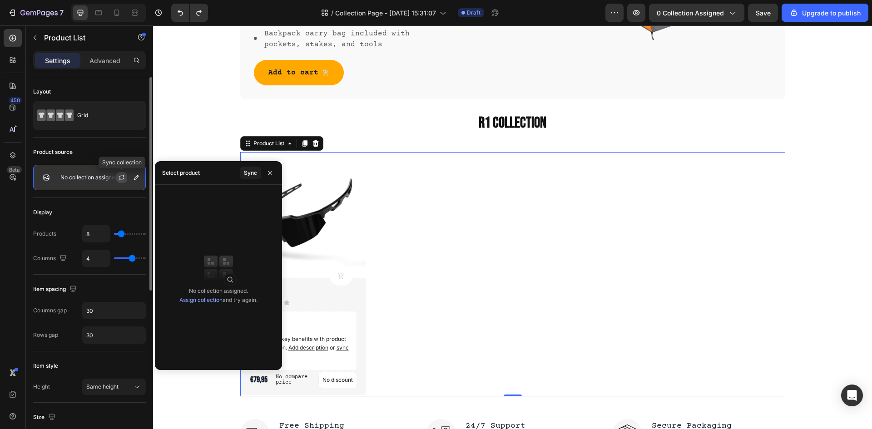
click at [120, 179] on icon "button" at bounding box center [121, 178] width 5 height 3
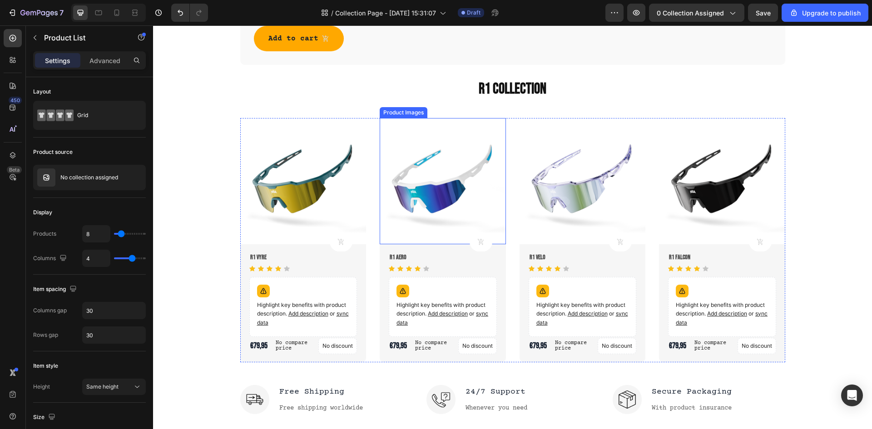
scroll to position [683, 0]
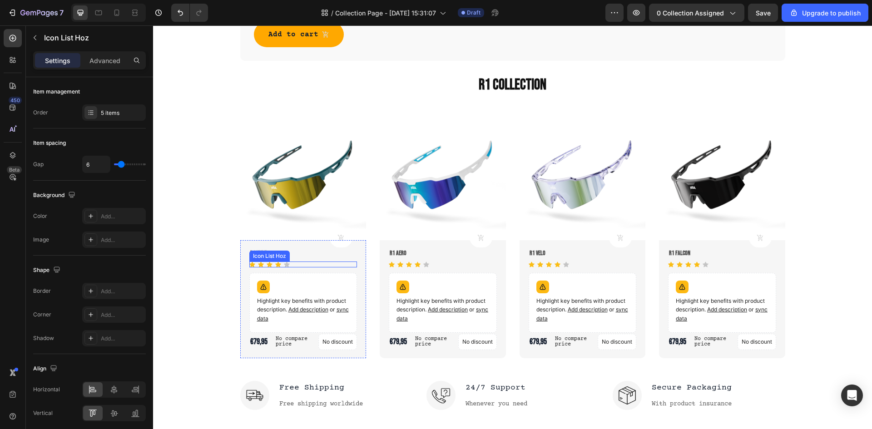
click at [327, 266] on div "Icon Icon Icon Icon Icon" at bounding box center [303, 264] width 108 height 6
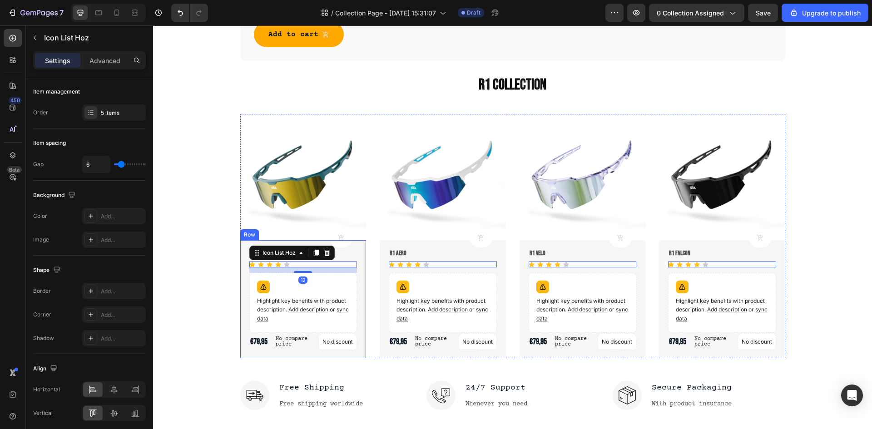
click at [355, 259] on div "Product Cart Button R1 Vyre Product Title Icon Icon Icon Icon Icon Icon List Ho…" at bounding box center [303, 299] width 126 height 118
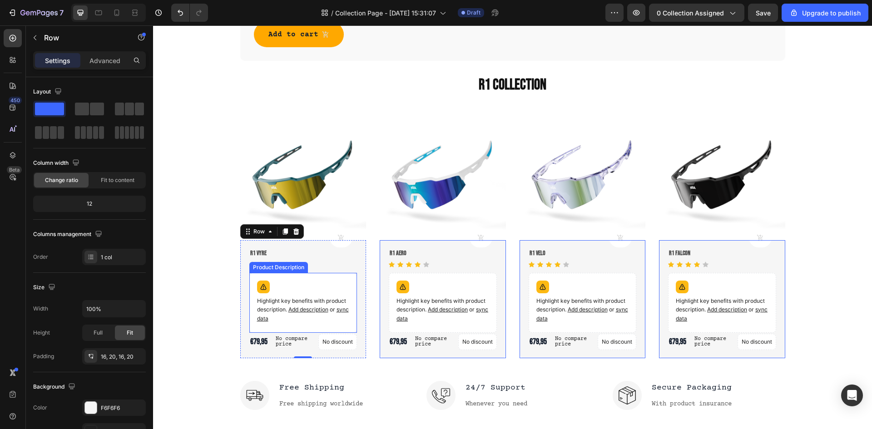
click at [324, 301] on p "Highlight key benefits with product description. Add description or sync data" at bounding box center [303, 310] width 93 height 26
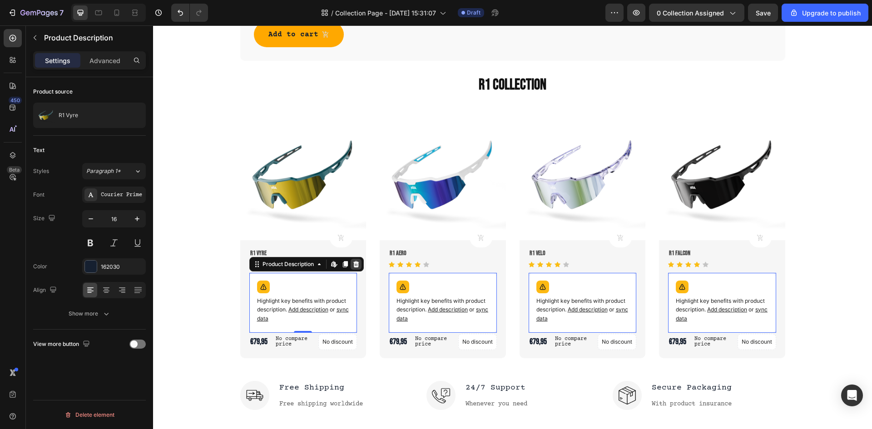
click at [354, 266] on icon at bounding box center [356, 264] width 6 height 6
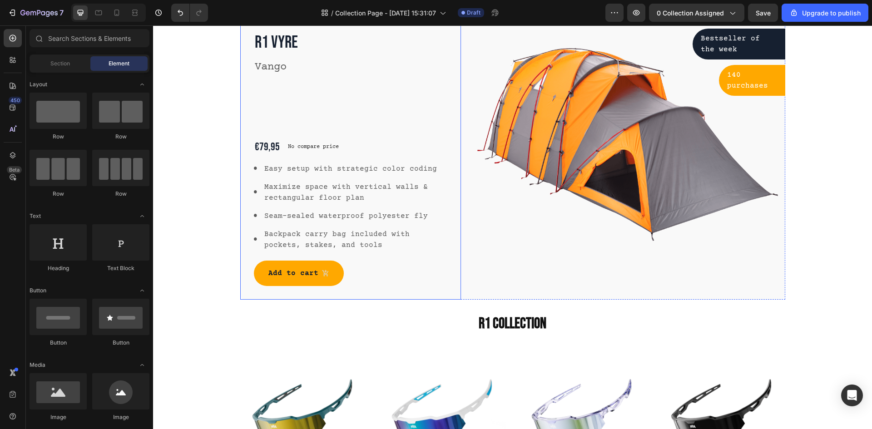
scroll to position [365, 0]
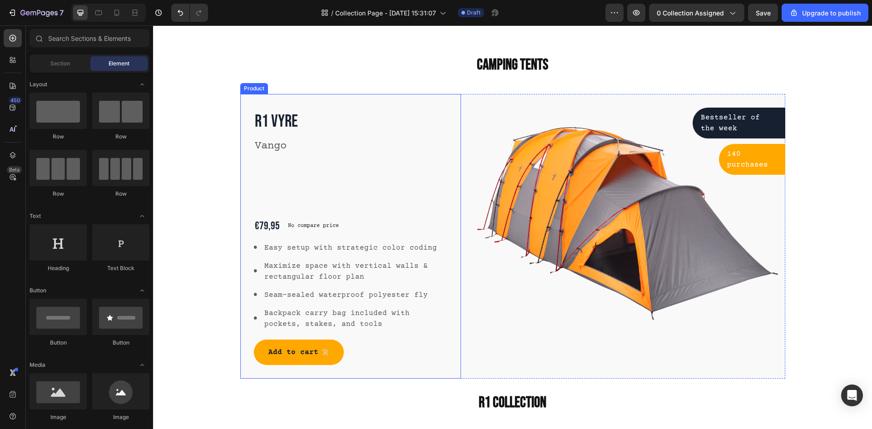
click at [366, 179] on div "R1 Vyre Product Title Vango Text block €79,95 Product Price Product Price No co…" at bounding box center [351, 237] width 194 height 258
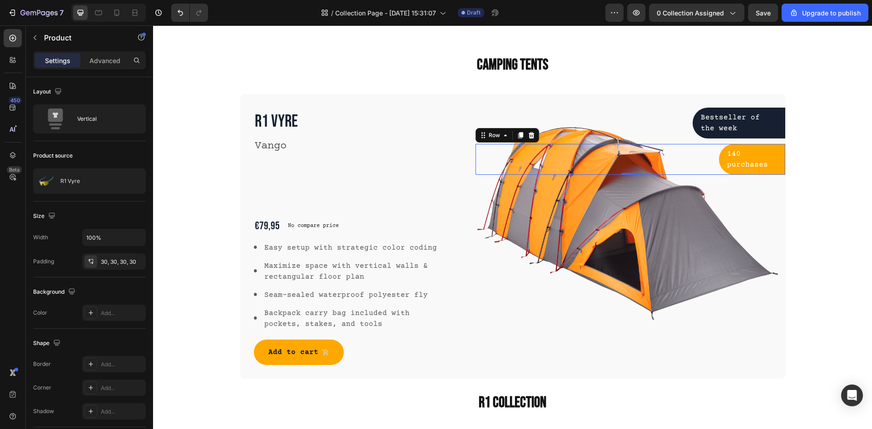
click at [583, 154] on div "140 purchases Text block Row Row 0" at bounding box center [629, 159] width 309 height 31
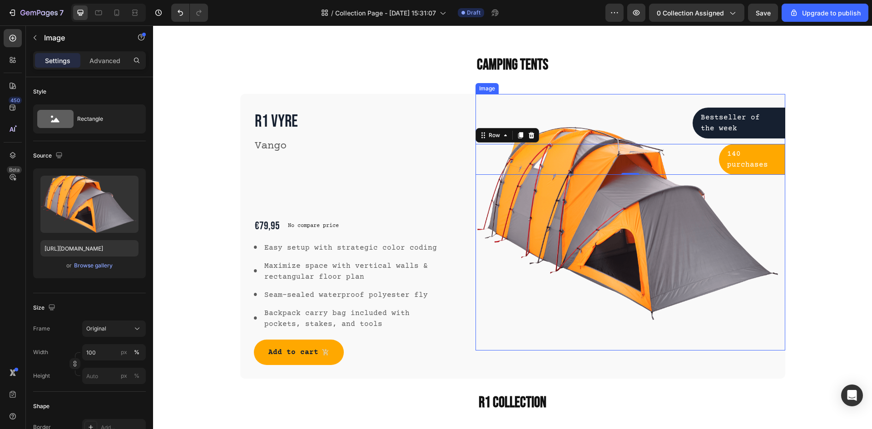
click at [628, 251] on img at bounding box center [629, 222] width 309 height 256
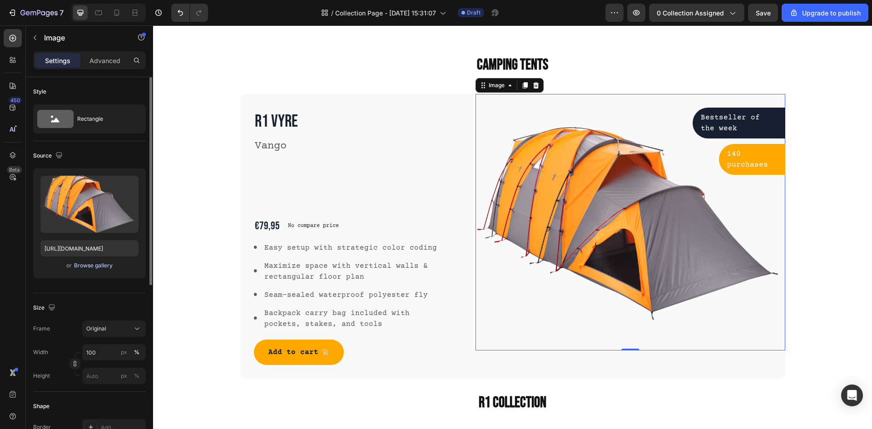
click at [101, 266] on div "Browse gallery" at bounding box center [93, 265] width 39 height 8
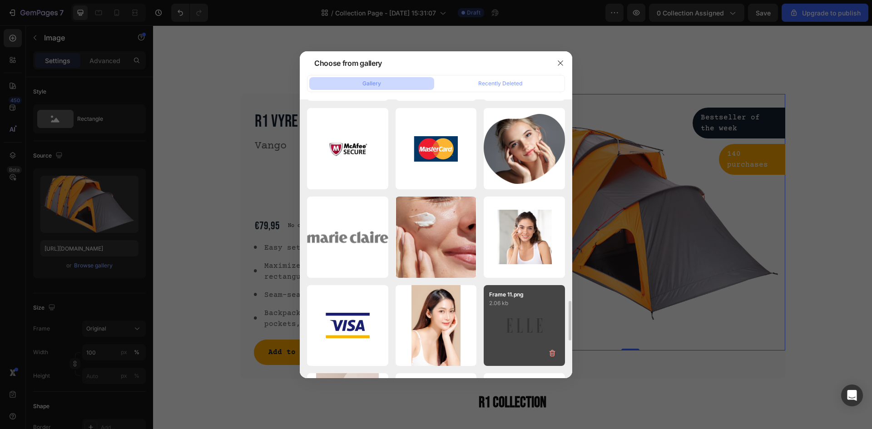
scroll to position [1673, 0]
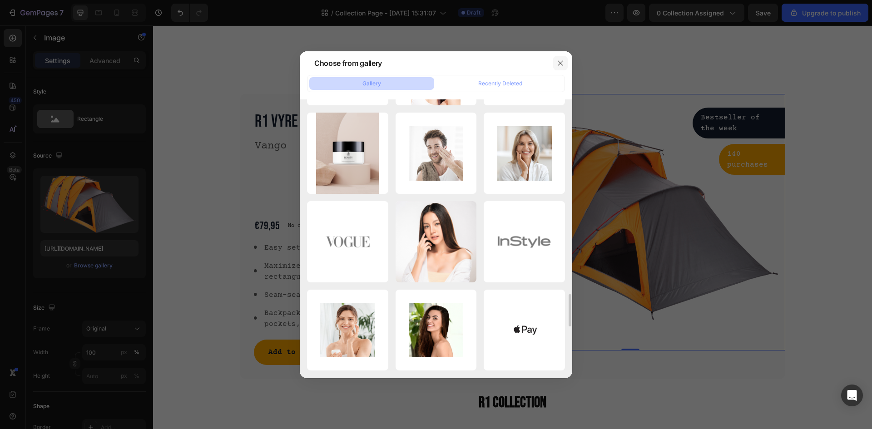
click at [560, 63] on icon "button" at bounding box center [559, 62] width 5 height 5
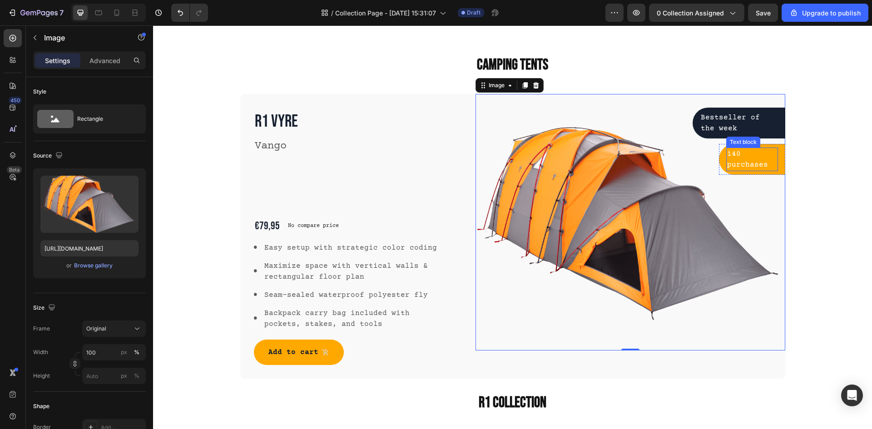
click at [729, 154] on p "140 purchases" at bounding box center [752, 159] width 50 height 22
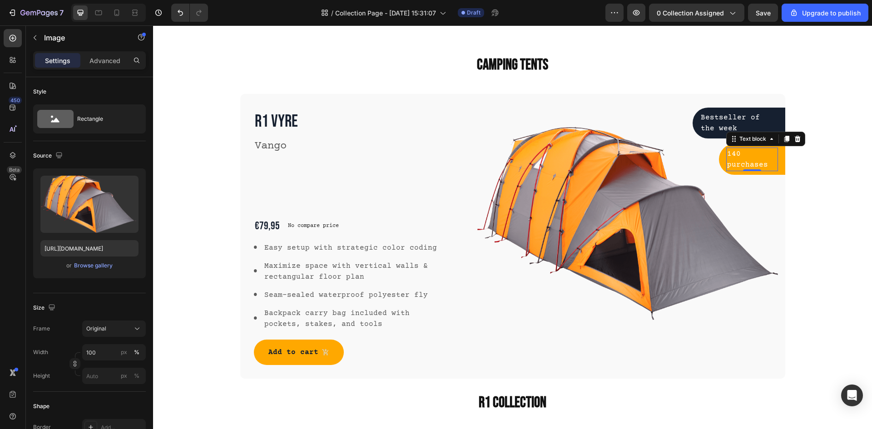
click at [729, 154] on p "140 purchases" at bounding box center [752, 159] width 50 height 22
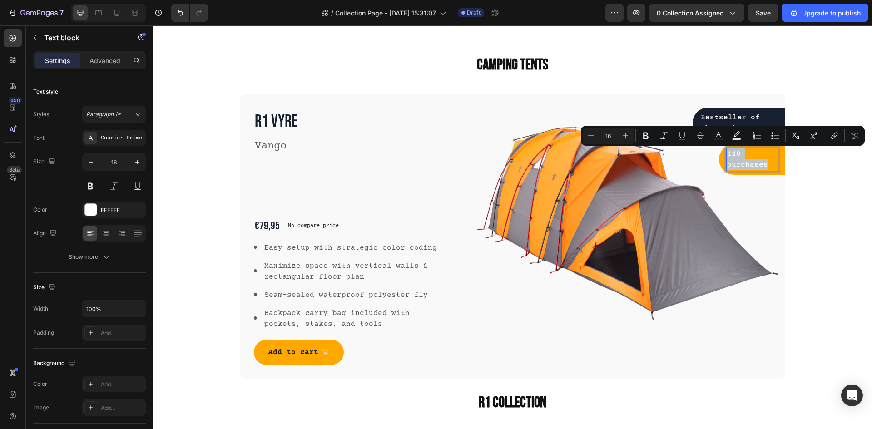
click at [729, 154] on p "140 purchases" at bounding box center [752, 159] width 50 height 22
click at [727, 156] on p "140 purchases" at bounding box center [752, 159] width 50 height 22
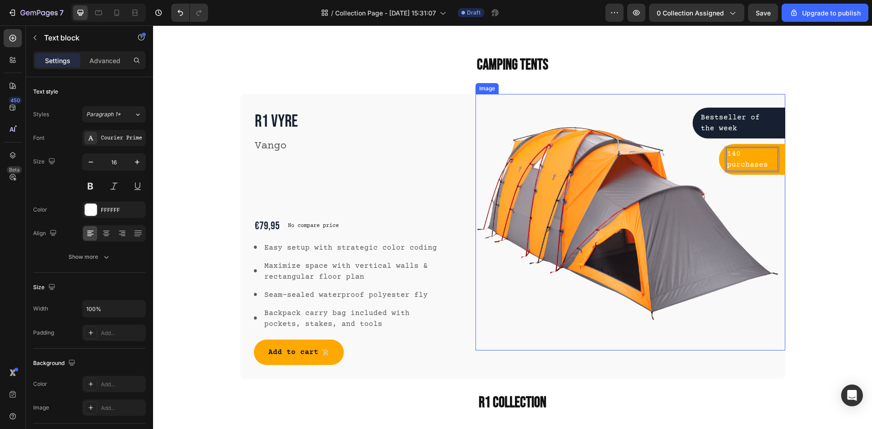
click at [562, 208] on img at bounding box center [629, 222] width 309 height 256
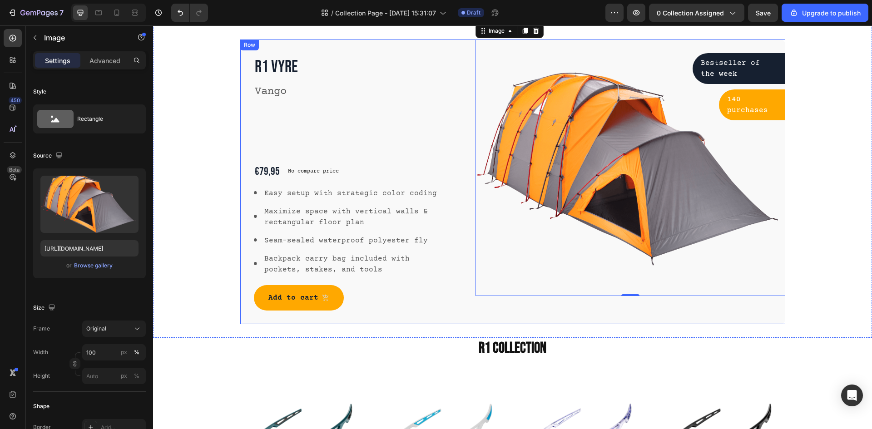
scroll to position [410, 0]
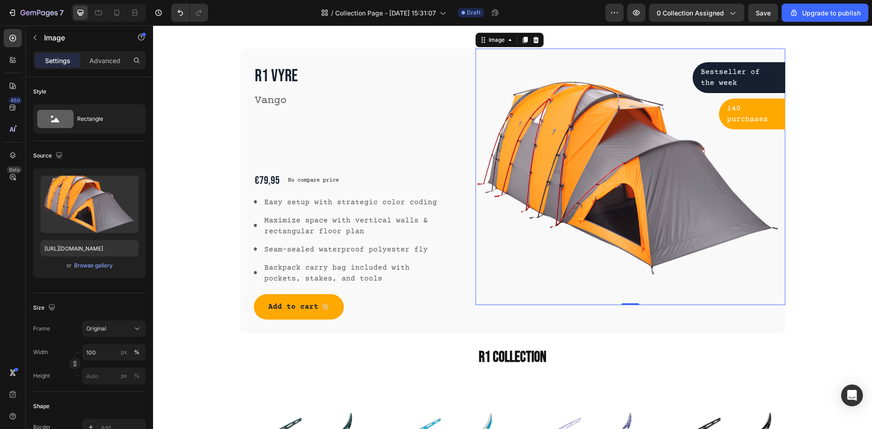
click at [648, 205] on img at bounding box center [629, 177] width 309 height 256
click at [89, 124] on div "Rectangle" at bounding box center [104, 118] width 55 height 21
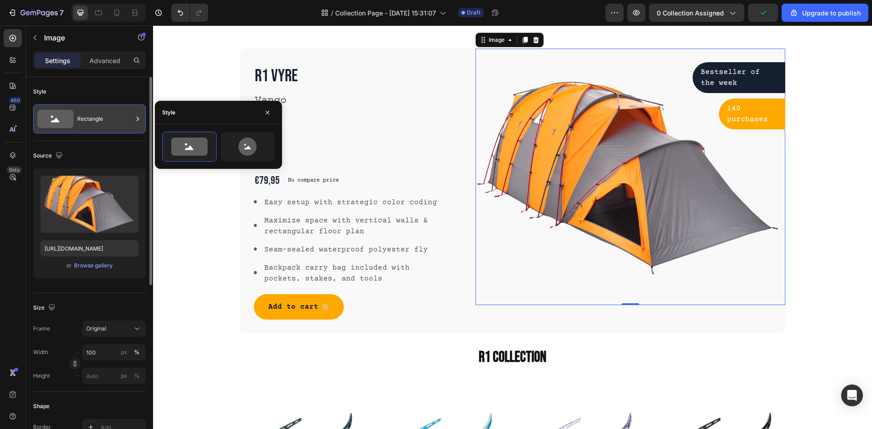
click at [84, 124] on div "Rectangle" at bounding box center [104, 118] width 55 height 21
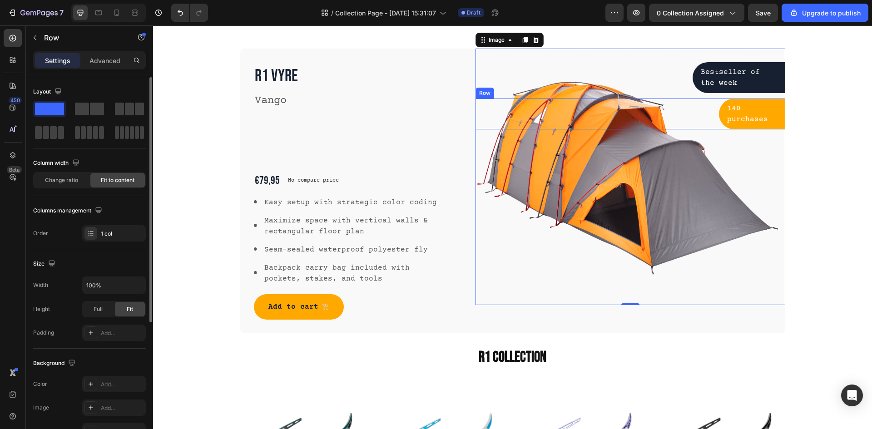
click at [553, 125] on div "140 purchases Text block Row Row" at bounding box center [629, 114] width 309 height 31
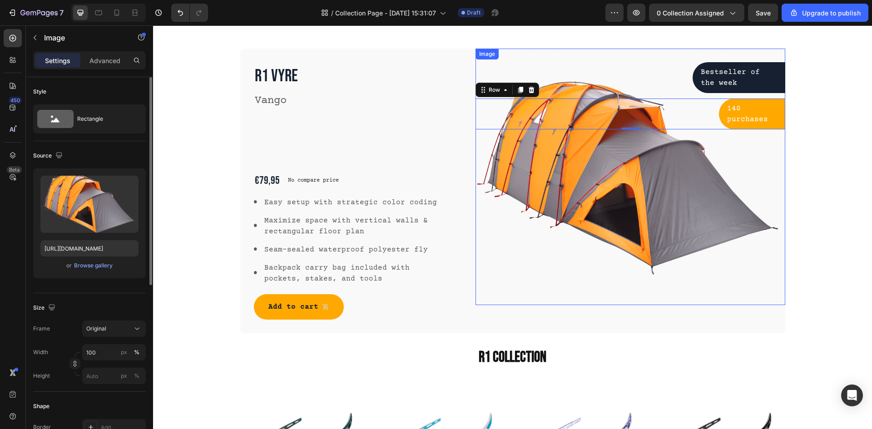
click at [587, 168] on img at bounding box center [629, 177] width 309 height 256
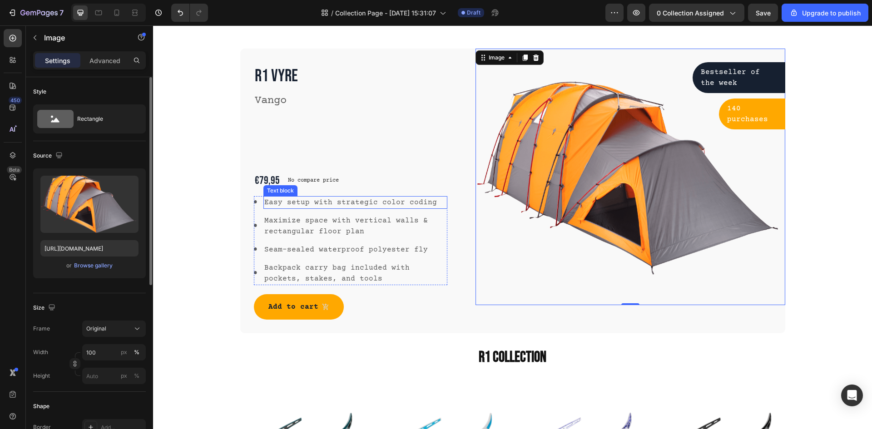
click at [606, 206] on img at bounding box center [629, 177] width 309 height 256
click at [6, 86] on div at bounding box center [13, 86] width 18 height 18
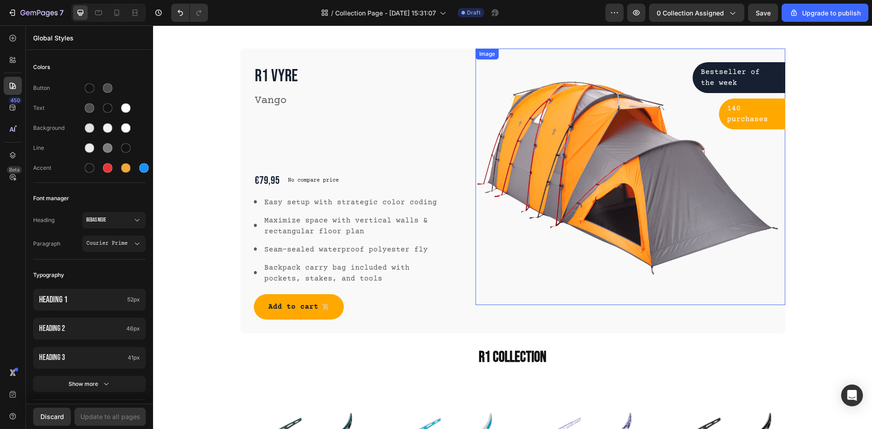
click at [594, 130] on img at bounding box center [629, 177] width 309 height 256
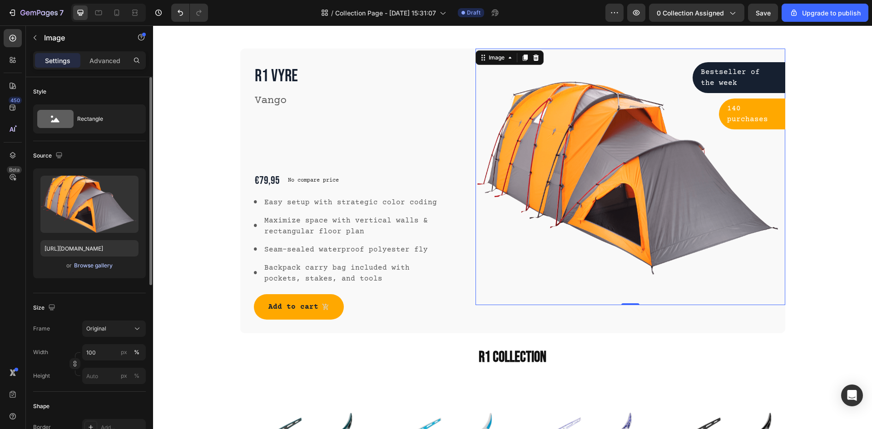
click at [95, 266] on div "Browse gallery" at bounding box center [93, 265] width 39 height 8
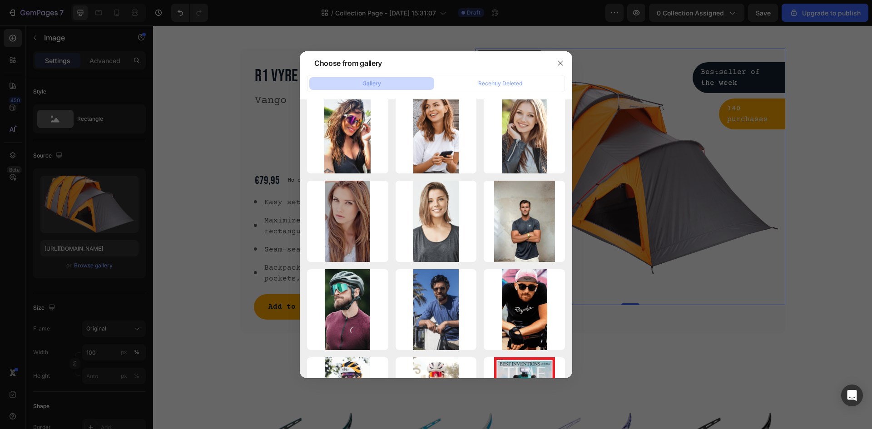
scroll to position [0, 0]
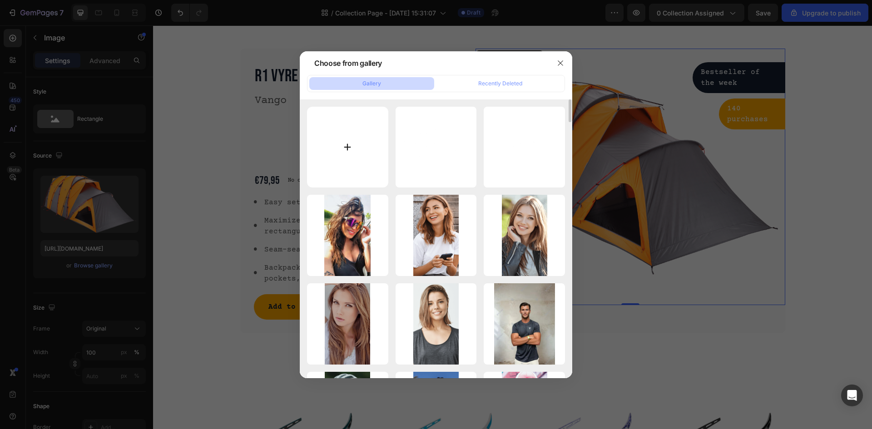
click at [348, 135] on input "file" at bounding box center [347, 147] width 81 height 81
type input "C:\fakepath\6.png"
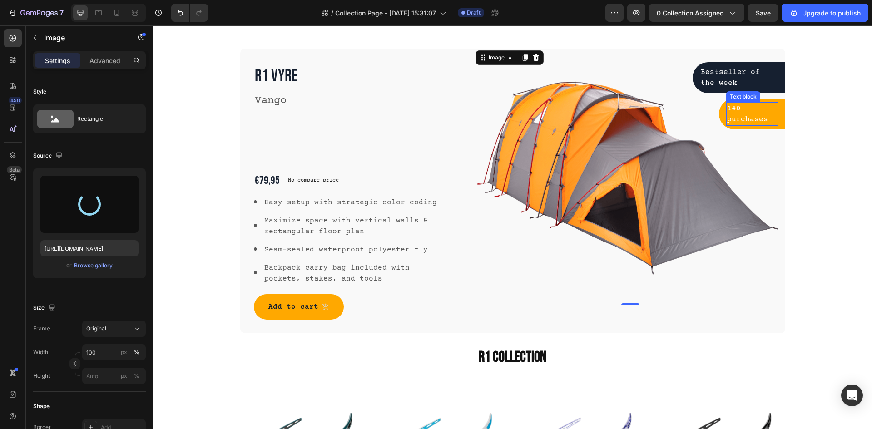
type input "https://cdn.shopify.com/s/files/1/0962/9637/0515/files/gempages_568746813603972…"
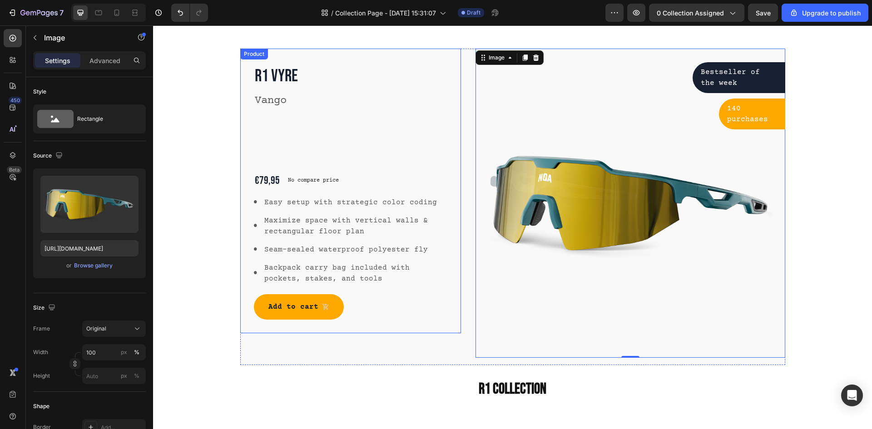
click at [442, 123] on div "R1 Vyre Product Title Vango Text block €79,95 Product Price Product Price No co…" at bounding box center [351, 191] width 194 height 258
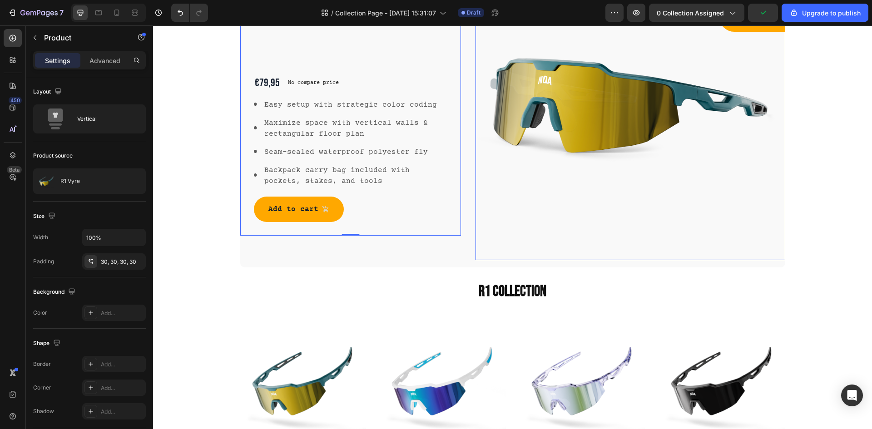
scroll to position [410, 0]
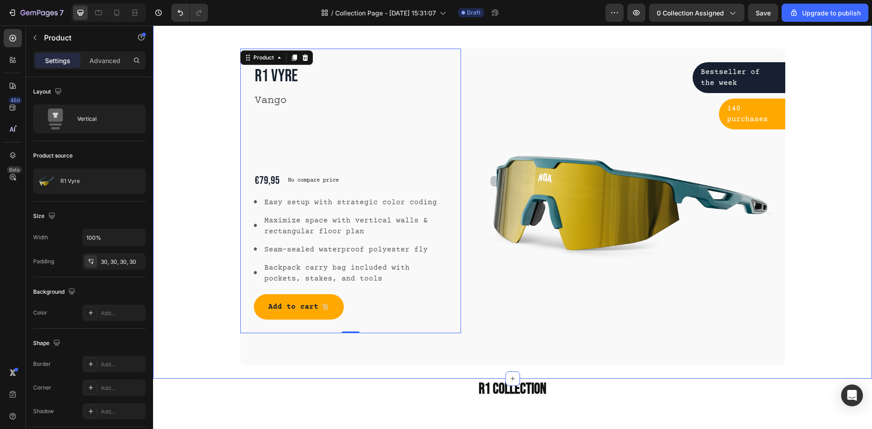
click at [208, 301] on div "Camping Tents Heading Row R1 Vyre Product Title Vango Text block €79,95 Product…" at bounding box center [512, 187] width 705 height 356
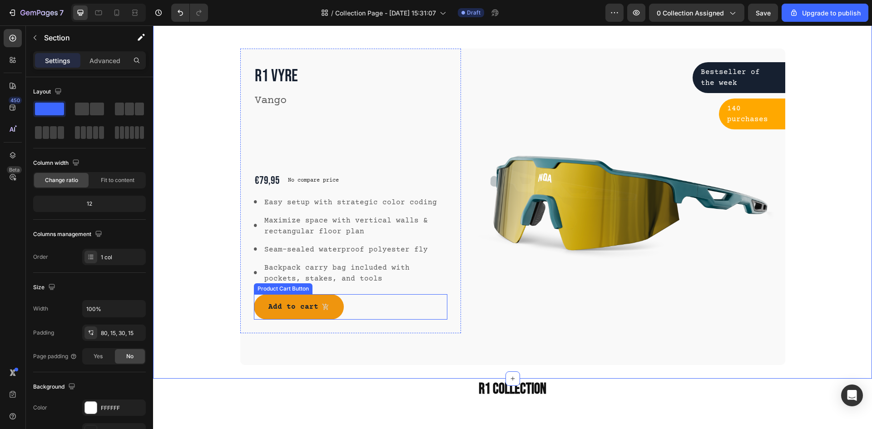
click at [333, 309] on button "Add to cart" at bounding box center [299, 306] width 90 height 25
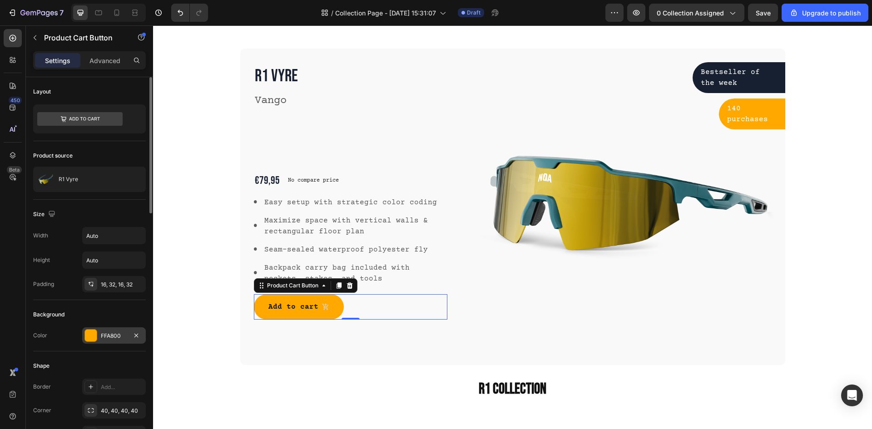
click at [92, 334] on div at bounding box center [91, 336] width 12 height 12
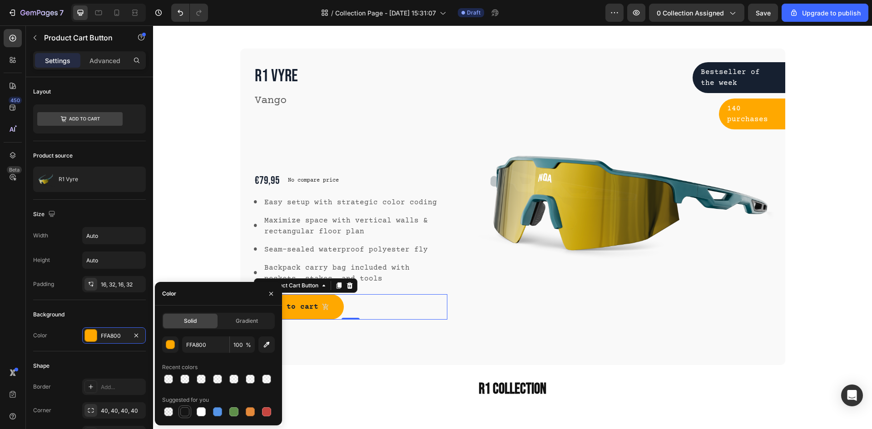
click at [187, 412] on div at bounding box center [184, 411] width 9 height 9
type input "151515"
click at [348, 336] on div "R1 Vyre Product Title Vango Text block €79,95 Product Price Product Price No co…" at bounding box center [350, 207] width 221 height 316
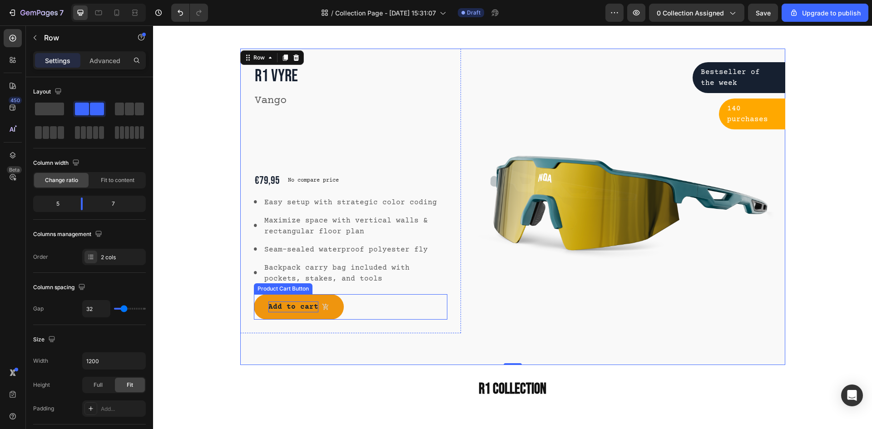
click at [291, 306] on div "Add to cart" at bounding box center [293, 306] width 50 height 11
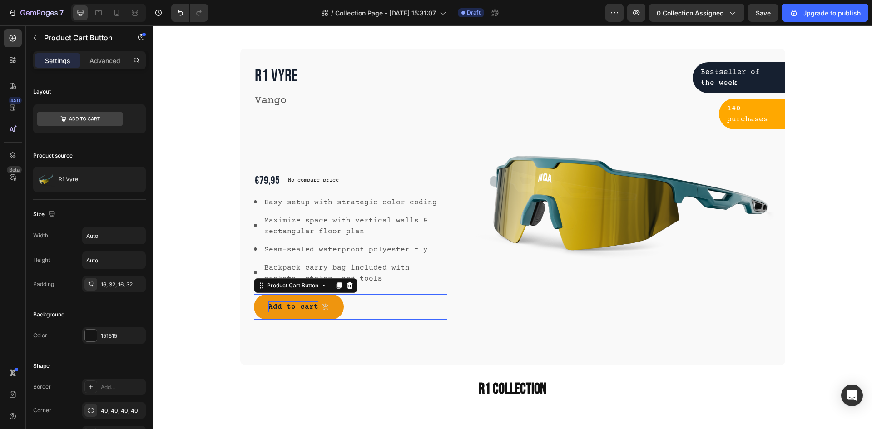
click at [291, 306] on div "Add to cart" at bounding box center [293, 306] width 50 height 11
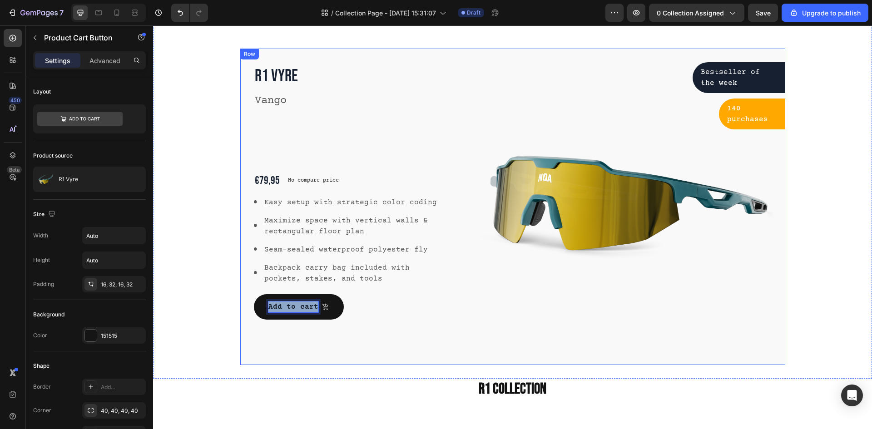
click at [320, 362] on div "R1 Vyre Product Title Vango Text block €79,95 Product Price Product Price No co…" at bounding box center [350, 207] width 221 height 316
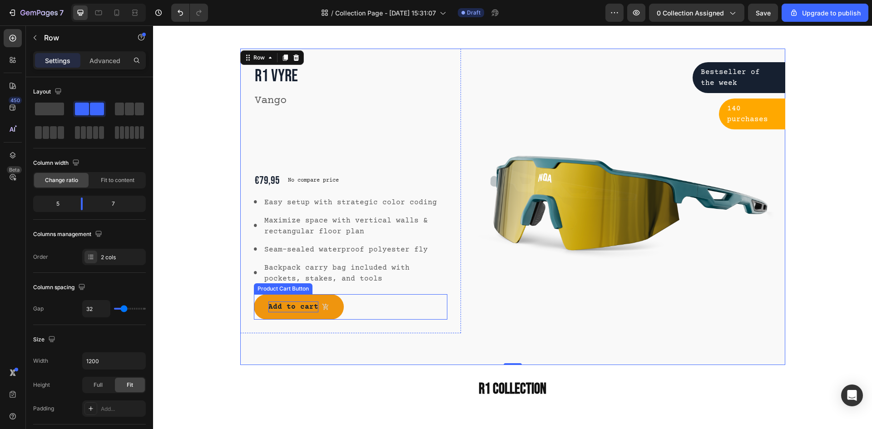
click at [292, 306] on p "Add to cart" at bounding box center [293, 306] width 50 height 11
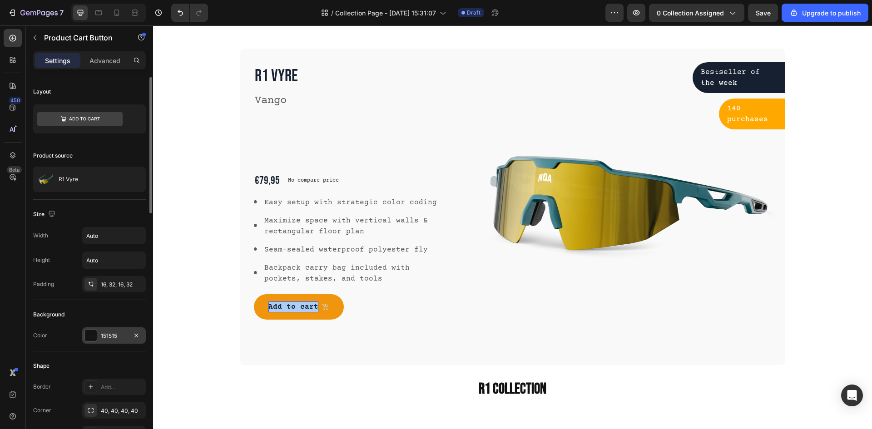
click at [92, 335] on div at bounding box center [91, 336] width 12 height 12
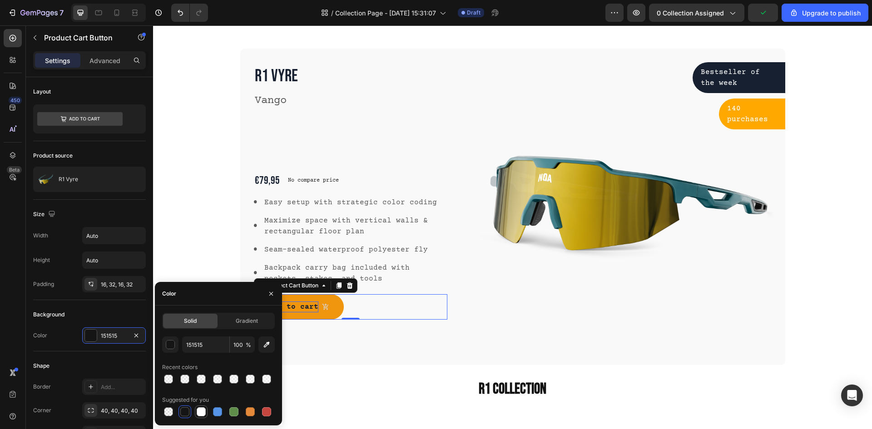
click at [202, 415] on div at bounding box center [201, 411] width 9 height 9
click at [187, 414] on div at bounding box center [184, 411] width 9 height 9
type input "151515"
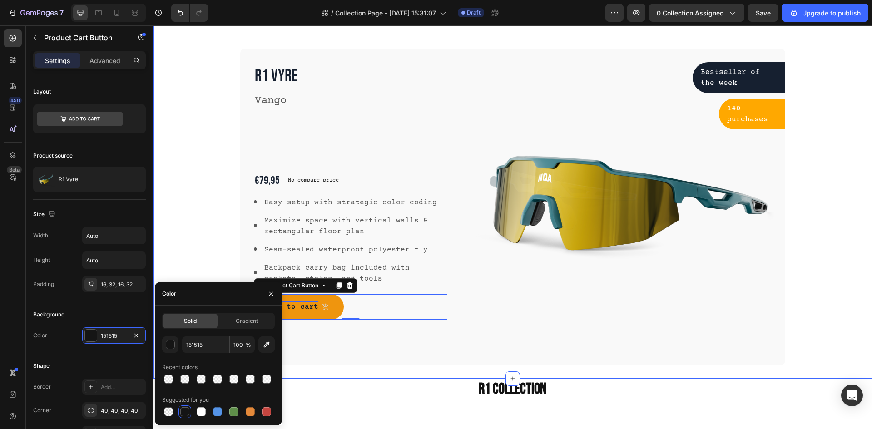
click at [356, 366] on div "Camping Tents Heading Row R1 Vyre Product Title Vango Text block €79,95 Product…" at bounding box center [512, 176] width 719 height 406
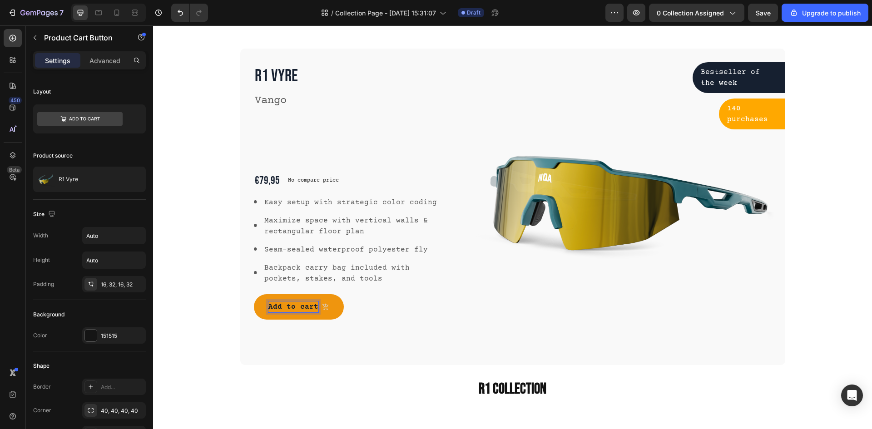
click at [286, 306] on p "Add to cart" at bounding box center [293, 306] width 50 height 11
drag, startPoint x: 266, startPoint y: 306, endPoint x: 335, endPoint y: 306, distance: 69.0
click at [335, 306] on button "Add to cart" at bounding box center [299, 306] width 90 height 25
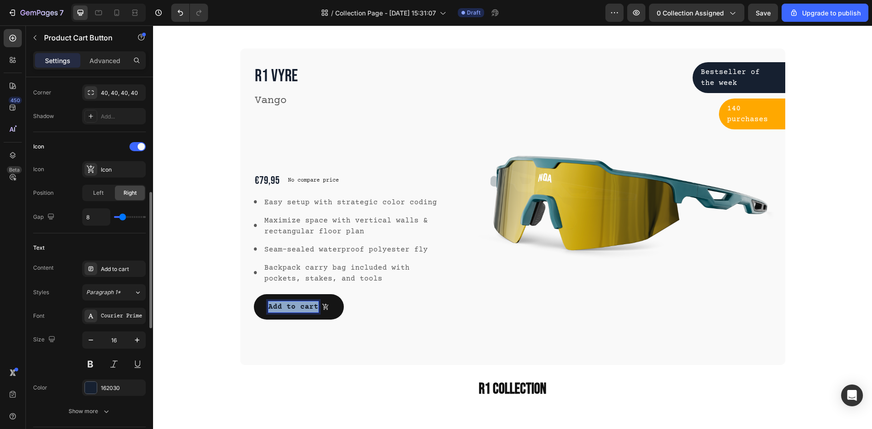
scroll to position [454, 0]
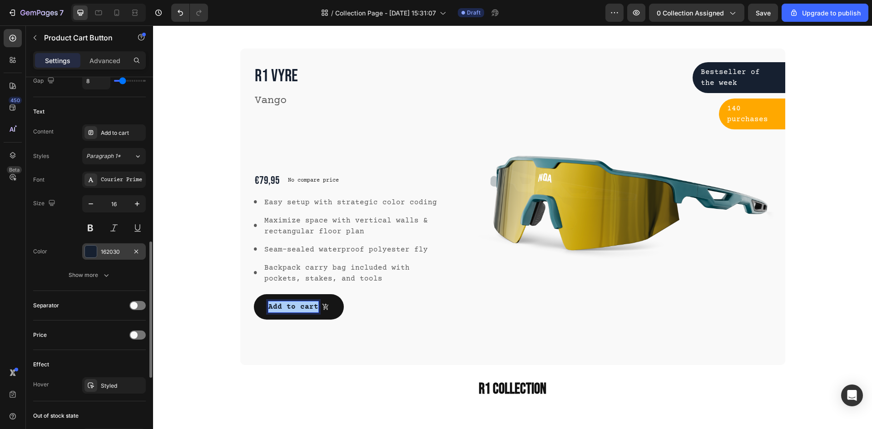
click at [89, 256] on div at bounding box center [91, 252] width 12 height 12
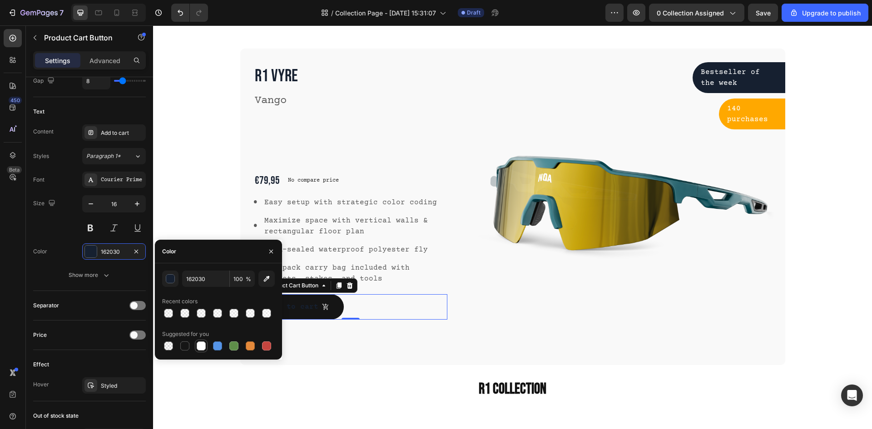
click at [204, 345] on div at bounding box center [201, 345] width 9 height 9
type input "FFFFFF"
click at [360, 345] on div "R1 Vyre Product Title Vango Text block €79,95 Product Price Product Price No co…" at bounding box center [350, 207] width 221 height 316
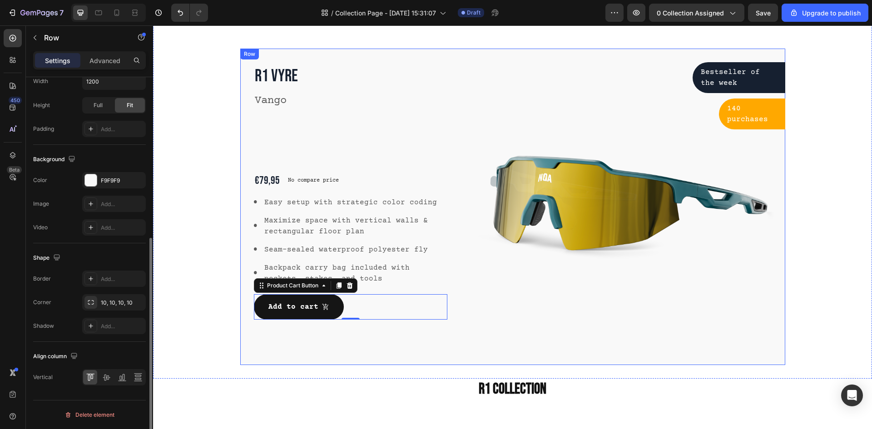
scroll to position [0, 0]
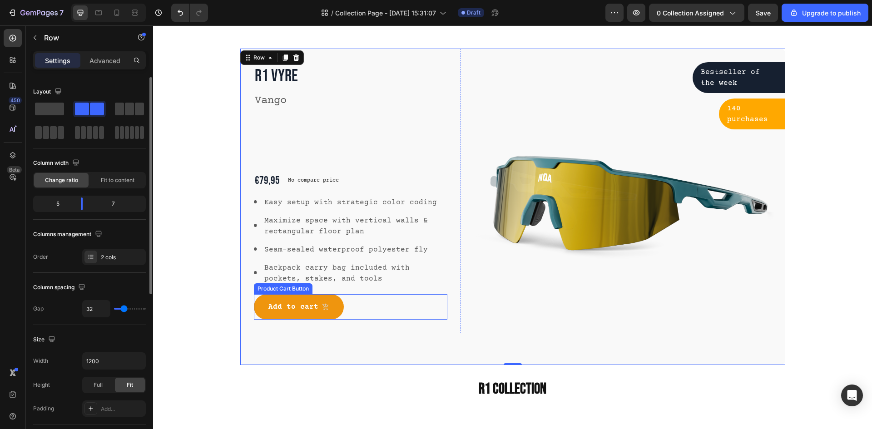
click at [322, 306] on icon "Add to cart" at bounding box center [325, 306] width 7 height 7
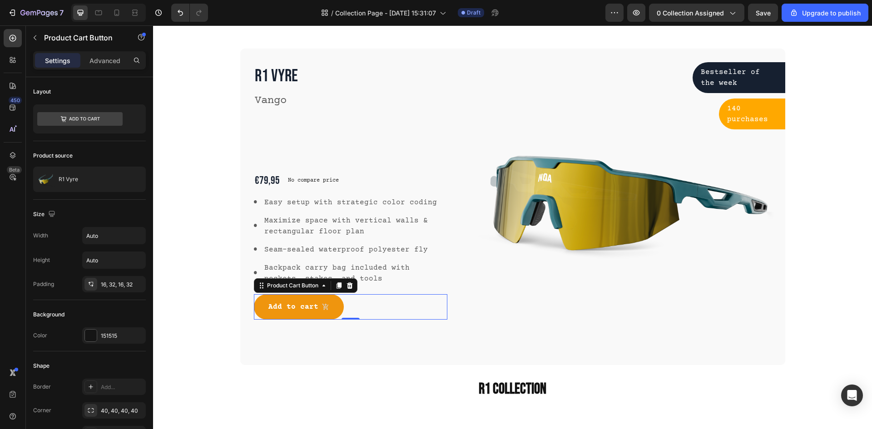
click at [322, 310] on icon "Add to cart" at bounding box center [325, 307] width 6 height 6
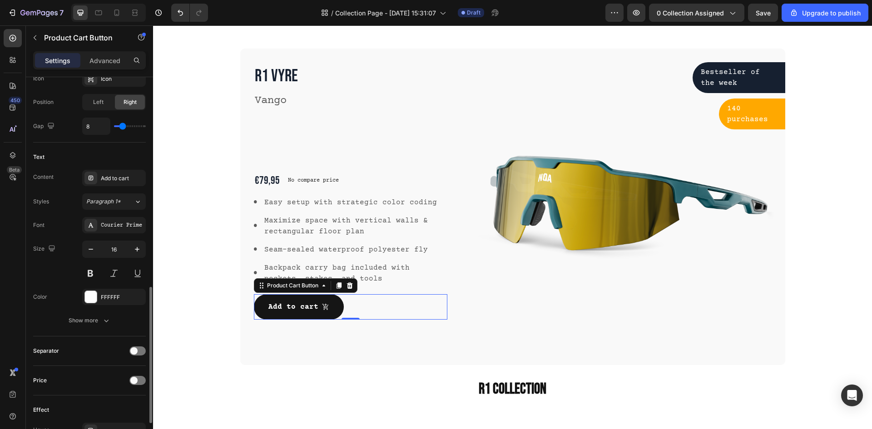
scroll to position [454, 0]
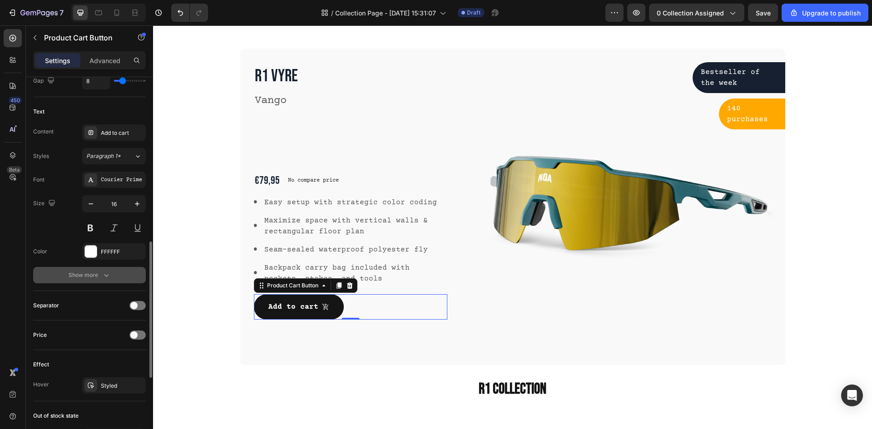
click at [94, 279] on div "Show more" at bounding box center [90, 275] width 42 height 9
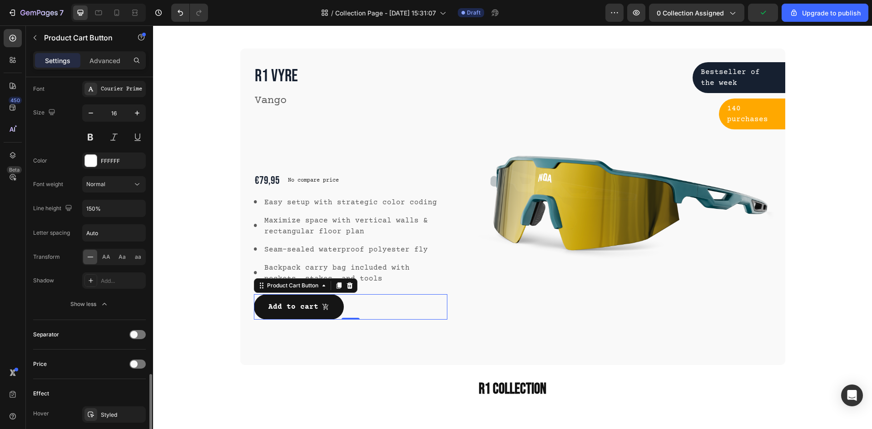
scroll to position [787, 0]
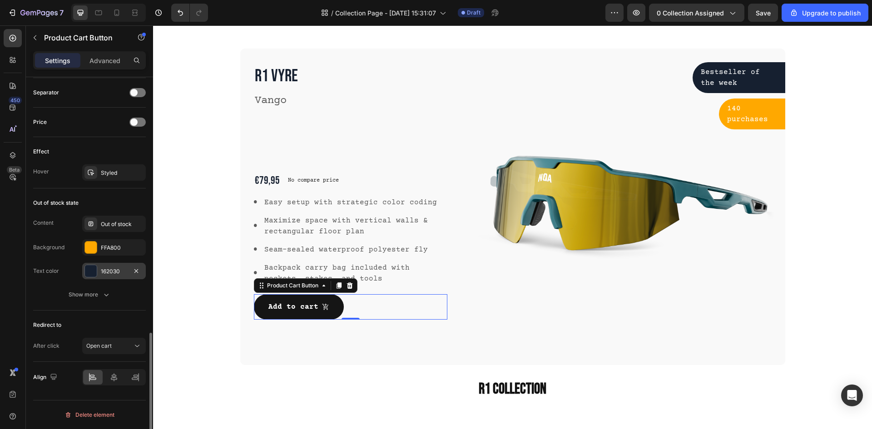
click at [87, 271] on div at bounding box center [91, 271] width 12 height 12
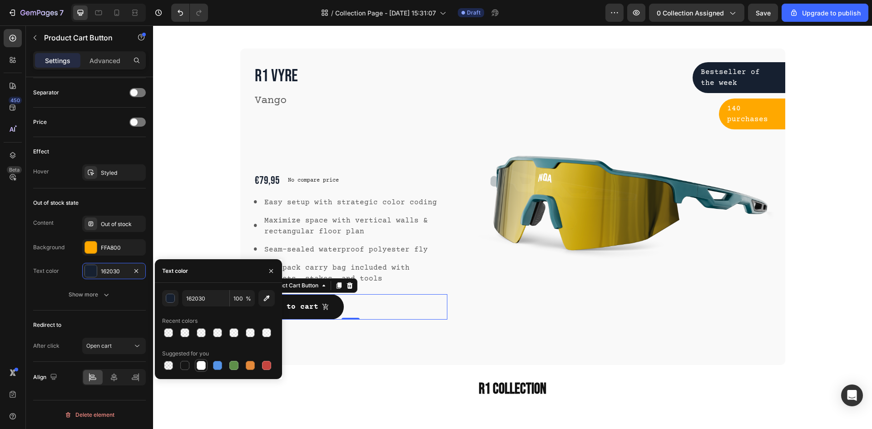
click at [204, 371] on div at bounding box center [201, 365] width 13 height 13
type input "FFFFFF"
click at [79, 294] on div "Show more" at bounding box center [90, 294] width 42 height 9
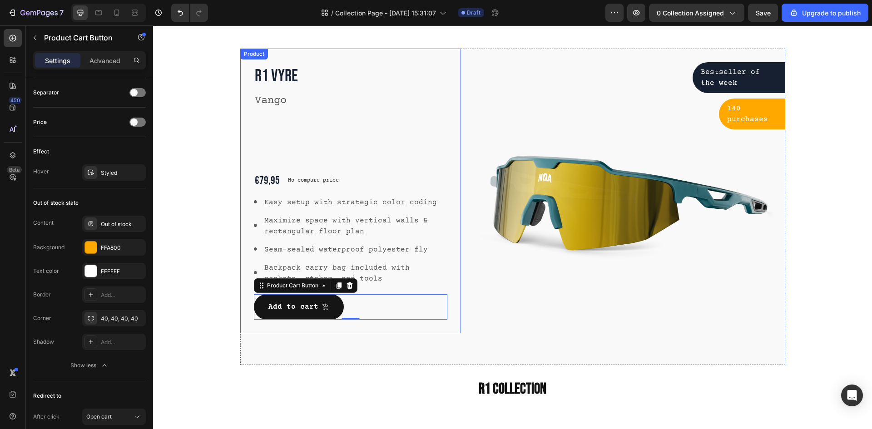
click at [408, 340] on div "R1 Vyre Product Title Vango Text block €79,95 Product Price Product Price No co…" at bounding box center [350, 207] width 221 height 316
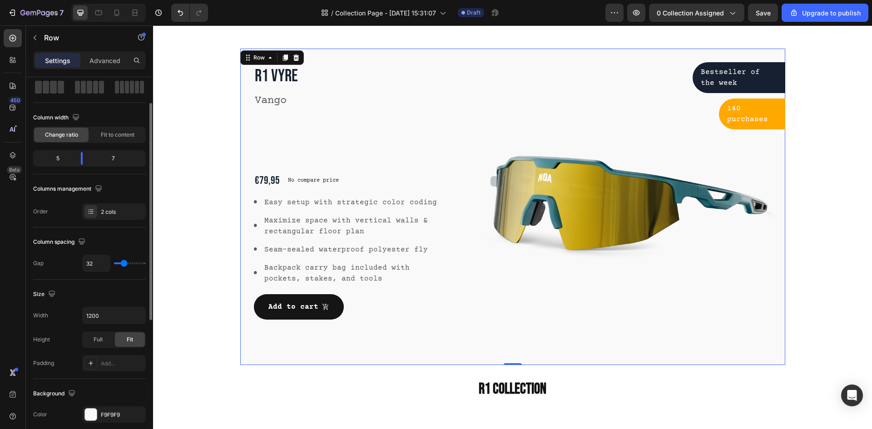
scroll to position [0, 0]
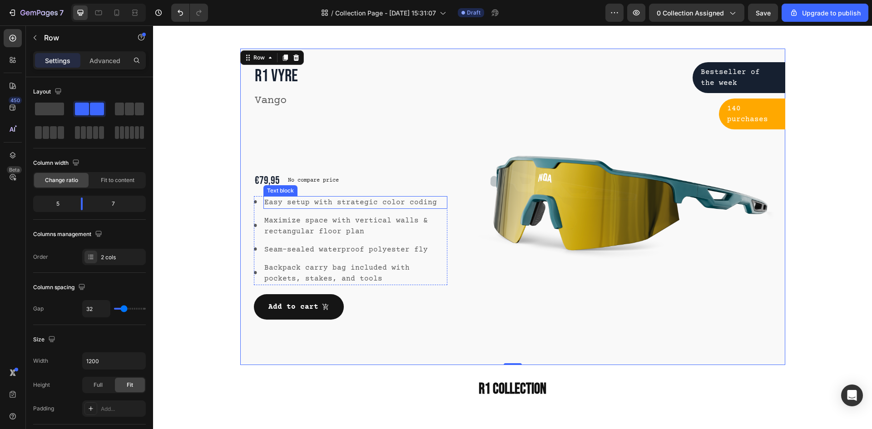
click at [333, 204] on p "Easy setup with strategic color coding" at bounding box center [355, 202] width 182 height 11
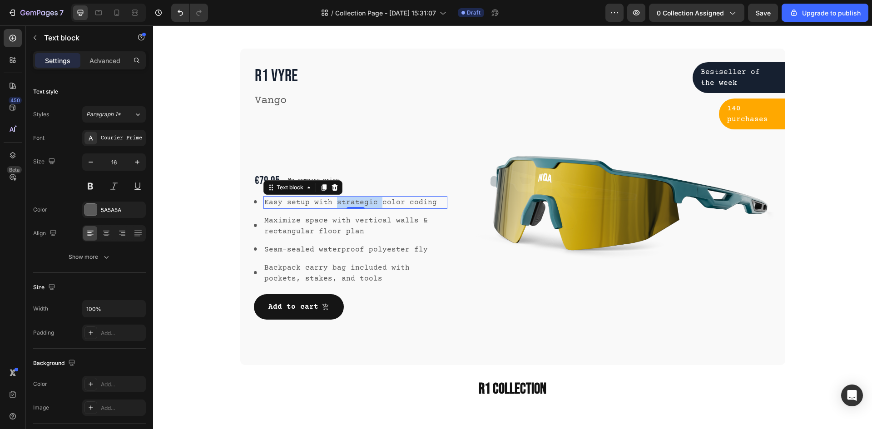
click at [333, 204] on p "Easy setup with strategic color coding" at bounding box center [355, 202] width 182 height 11
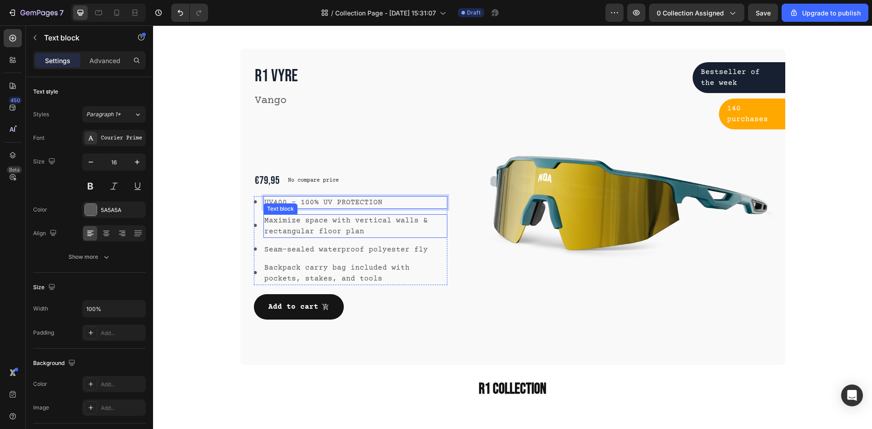
click at [330, 215] on div "Maximize space with vertical walls & rectangular floor plan" at bounding box center [355, 226] width 184 height 24
click at [331, 226] on p "Maximize space with vertical walls & rectangular floor plan" at bounding box center [355, 226] width 182 height 22
click at [341, 202] on p "UV400 - 100% UV PROTECTION" at bounding box center [355, 202] width 182 height 11
click at [365, 201] on p "UV400 - 100% UV PROTECTION" at bounding box center [355, 202] width 182 height 11
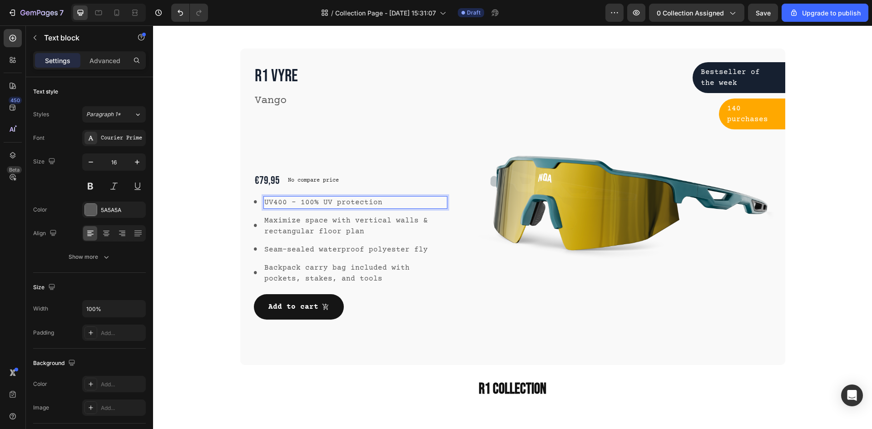
click at [369, 215] on p "Maximize space with vertical walls & rectangular floor plan" at bounding box center [355, 226] width 182 height 22
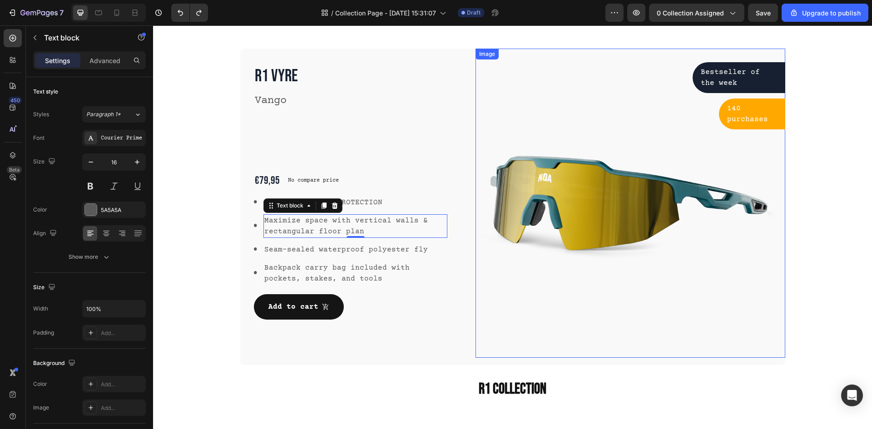
click at [520, 269] on img at bounding box center [629, 203] width 309 height 309
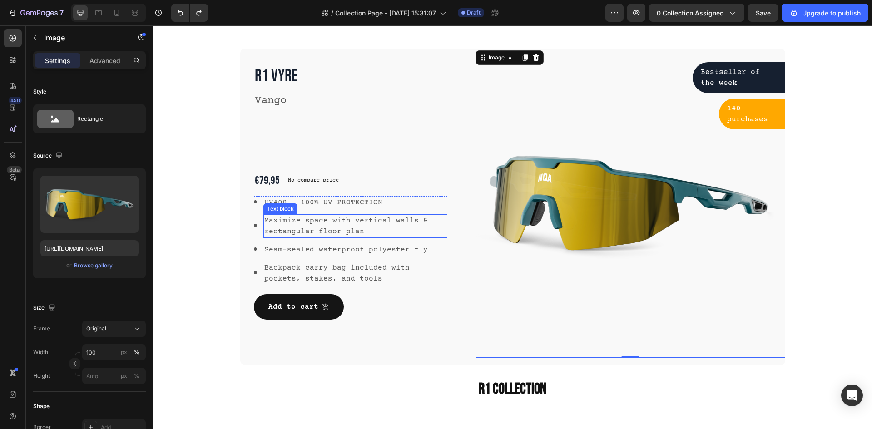
click at [296, 237] on p "Maximize space with vertical walls & rectangular floor plan" at bounding box center [355, 226] width 182 height 22
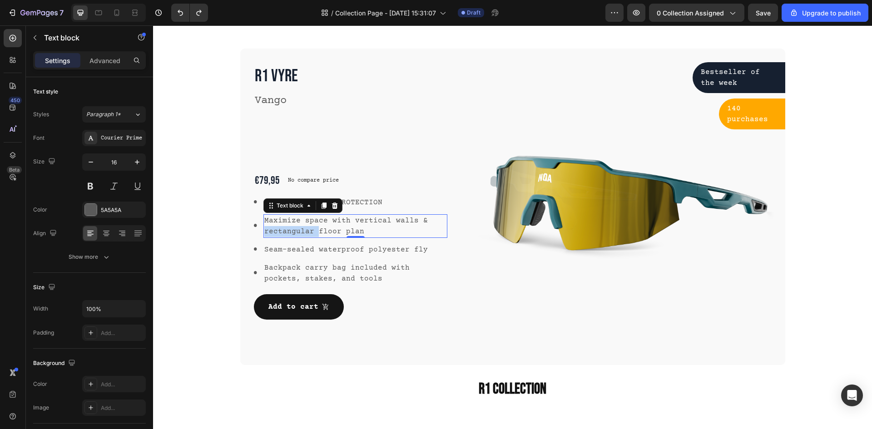
click at [303, 230] on p "Maximize space with vertical walls & rectangular floor plan" at bounding box center [355, 226] width 182 height 22
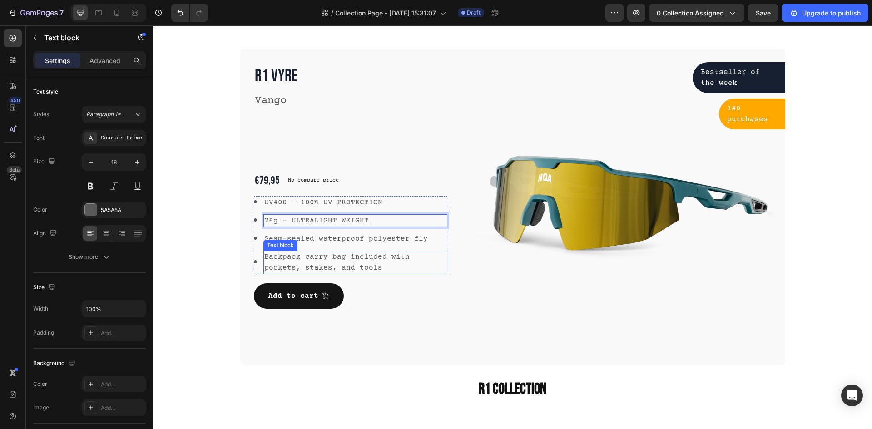
click at [308, 261] on p "Backpack carry bag included with pockets, stakes, and tools" at bounding box center [355, 262] width 182 height 22
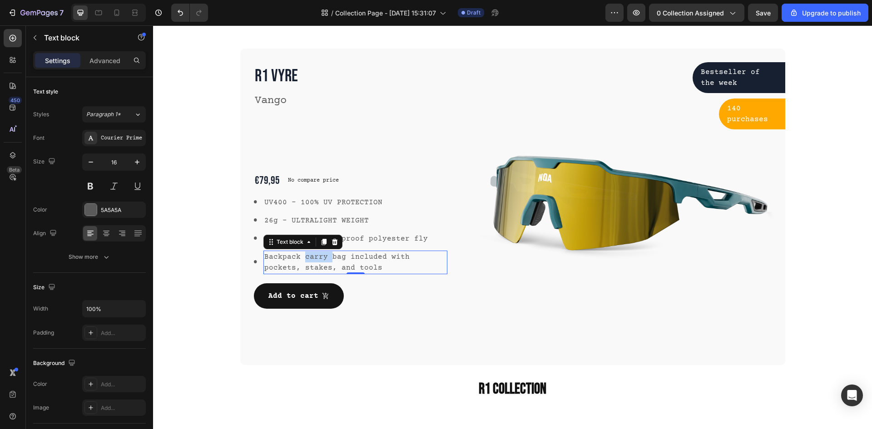
click at [308, 261] on p "Backpack carry bag included with pockets, stakes, and tools" at bounding box center [355, 262] width 182 height 22
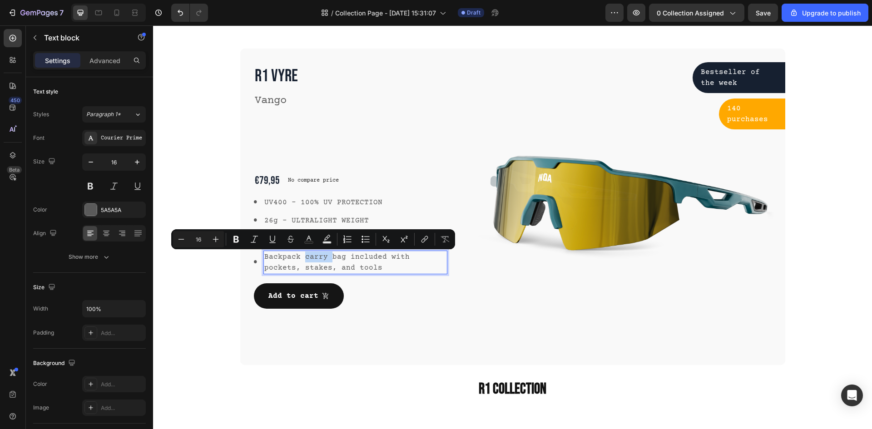
click at [363, 295] on div "Add to cart Product Cart Button" at bounding box center [351, 295] width 194 height 25
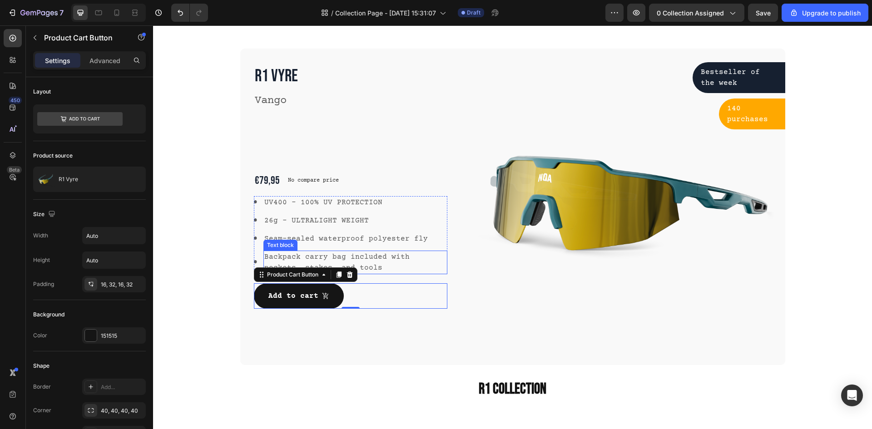
click at [315, 261] on p "Backpack carry bag included with pockets, stakes, and tools" at bounding box center [355, 262] width 182 height 22
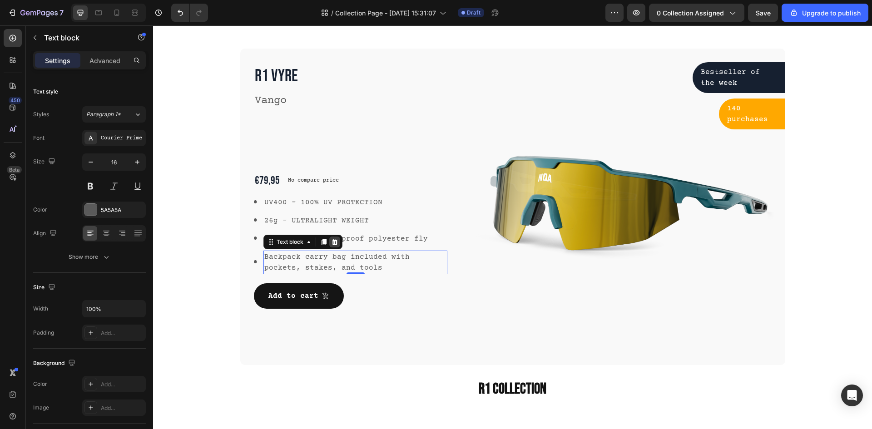
click at [332, 241] on icon at bounding box center [335, 242] width 6 height 6
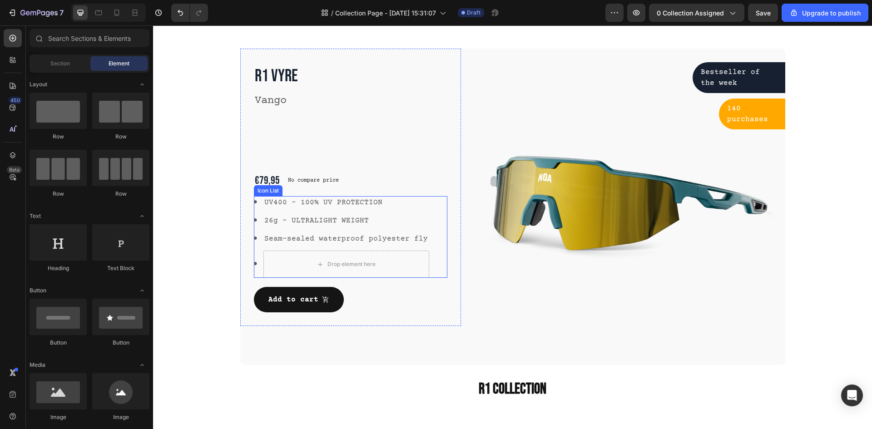
click at [254, 265] on img at bounding box center [256, 263] width 4 height 3
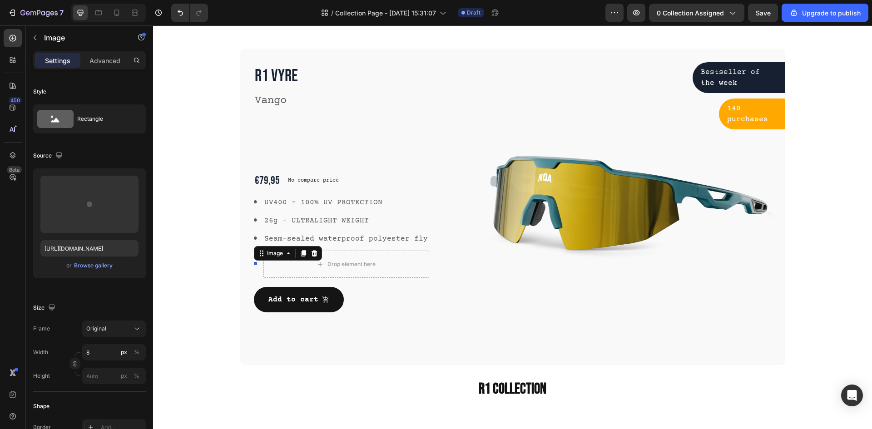
click at [316, 255] on div "Image" at bounding box center [288, 253] width 68 height 15
click at [310, 254] on icon at bounding box center [313, 253] width 7 height 7
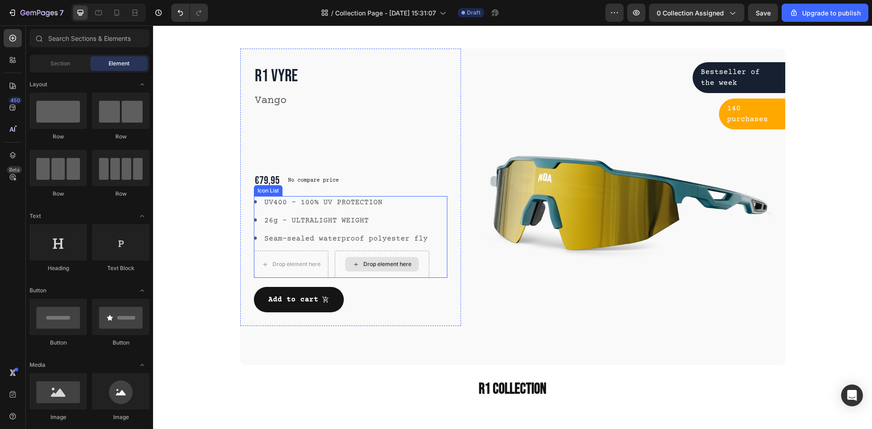
click at [362, 253] on div "Drop element here" at bounding box center [382, 264] width 94 height 27
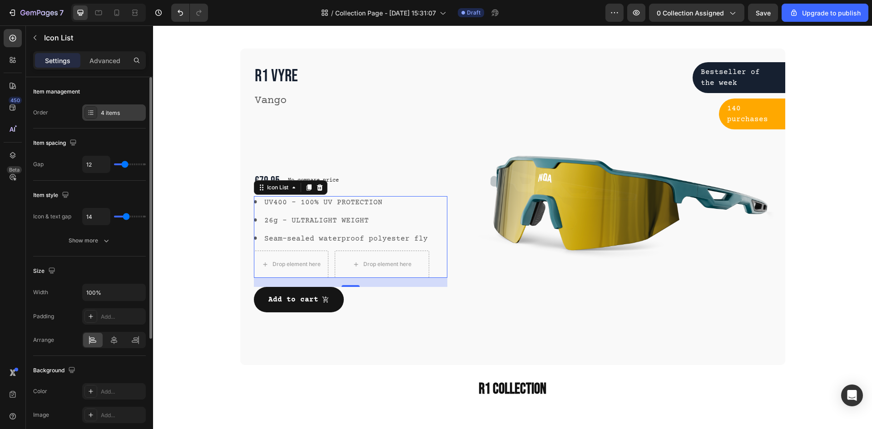
click at [103, 116] on div "4 items" at bounding box center [122, 113] width 43 height 8
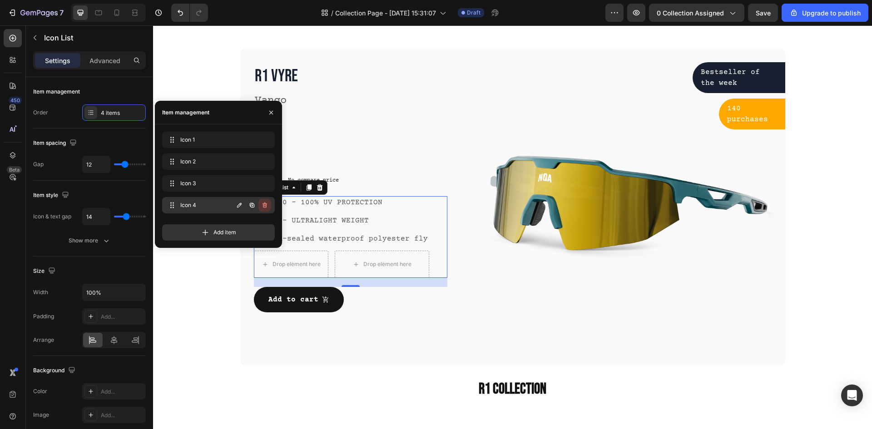
click at [267, 205] on icon "button" at bounding box center [264, 205] width 7 height 7
click at [261, 203] on div "Delete" at bounding box center [258, 205] width 17 height 8
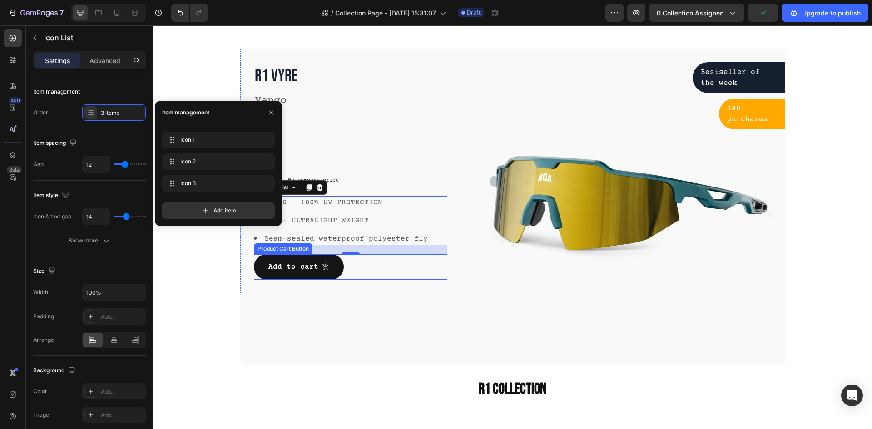
click at [439, 275] on div "Add to cart Product Cart Button" at bounding box center [351, 266] width 194 height 25
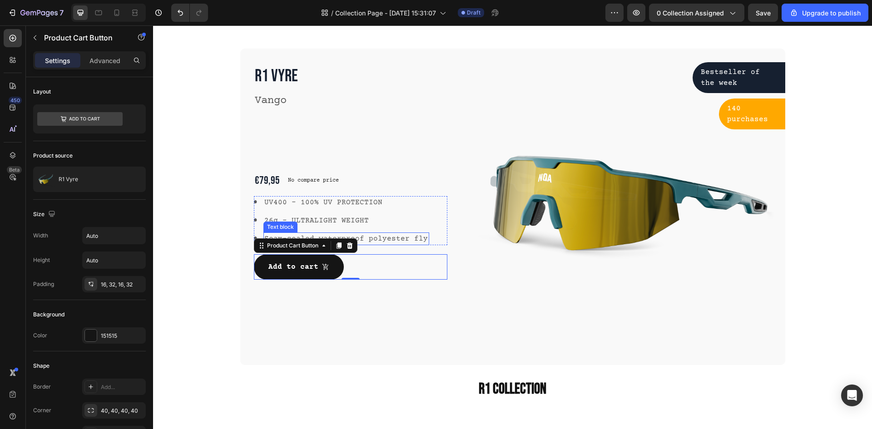
click at [407, 237] on p "Seam-sealed waterproof polyester fly" at bounding box center [345, 238] width 163 height 11
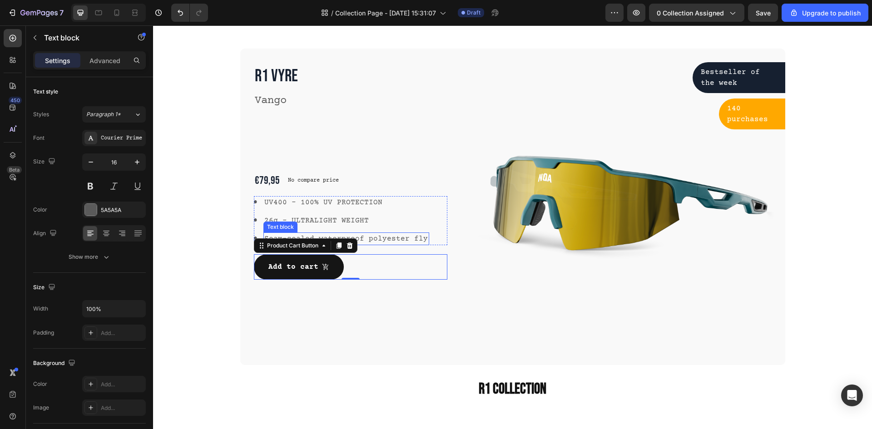
click at [407, 237] on p "Seam-sealed waterproof polyester fly" at bounding box center [345, 238] width 163 height 11
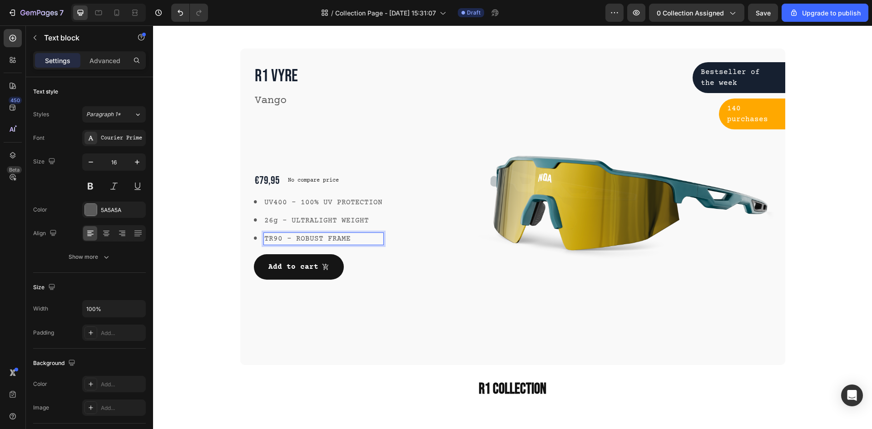
click at [405, 238] on div "Image UV400 - 100% UV PROTECTION Text block Image 26g - ULTRALIGHT WEIGHT Text …" at bounding box center [351, 220] width 194 height 49
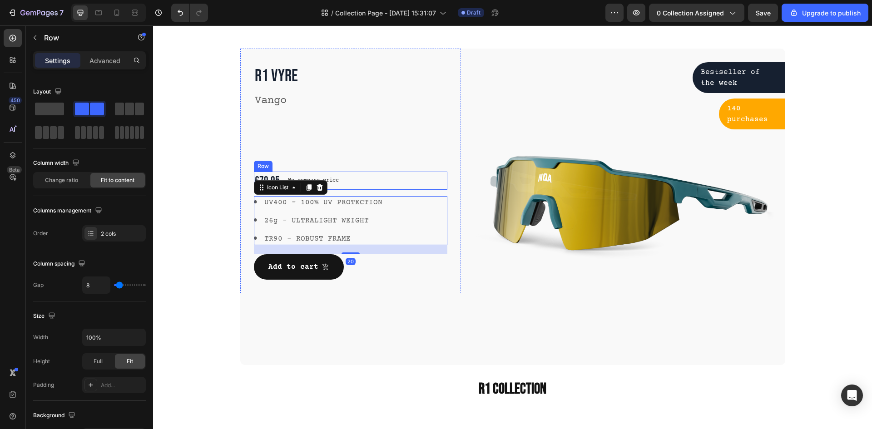
click at [340, 183] on div "€79,95 Product Price Product Price No compare price Product Price Row" at bounding box center [351, 181] width 194 height 18
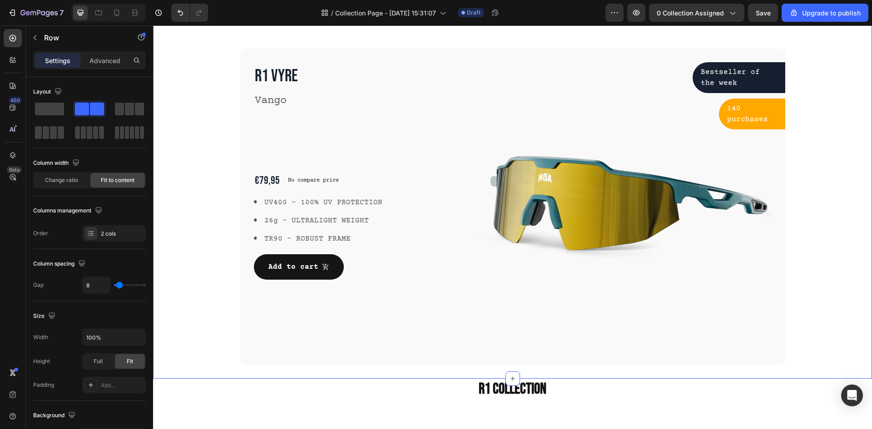
click at [205, 99] on div "Camping Tents Heading Row R1 Vyre Product Title Vango Text block €79,95 Product…" at bounding box center [512, 187] width 705 height 356
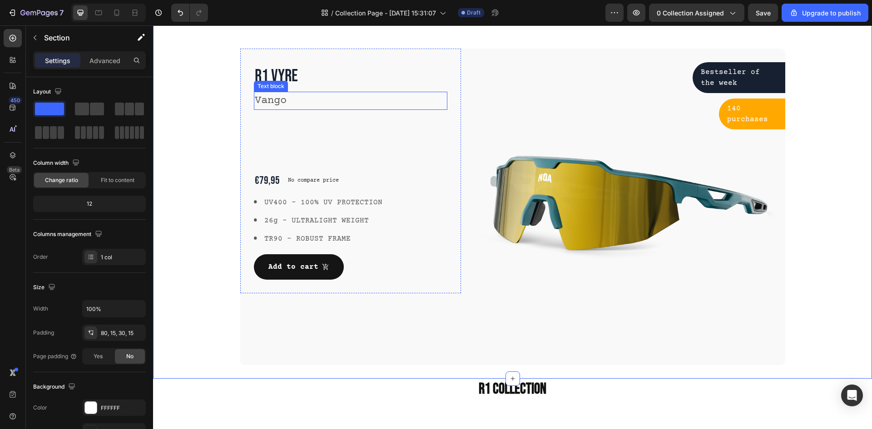
click at [276, 104] on p "Vango" at bounding box center [351, 101] width 192 height 16
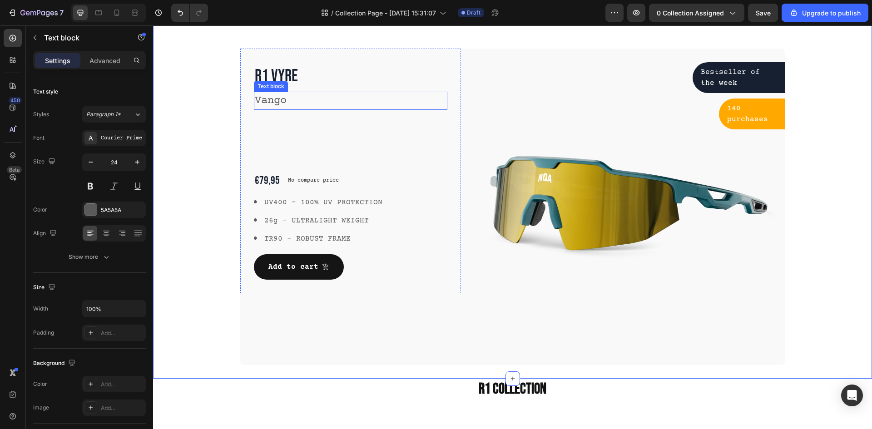
click at [276, 104] on p "Vango" at bounding box center [351, 101] width 192 height 16
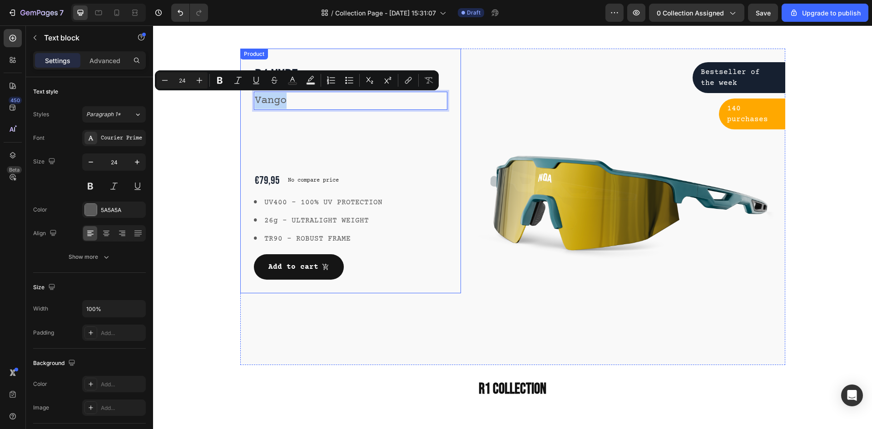
click at [296, 129] on div "R1 Vyre Product Title Vango Text block 136 €79,95 Product Price Product Price N…" at bounding box center [351, 171] width 194 height 218
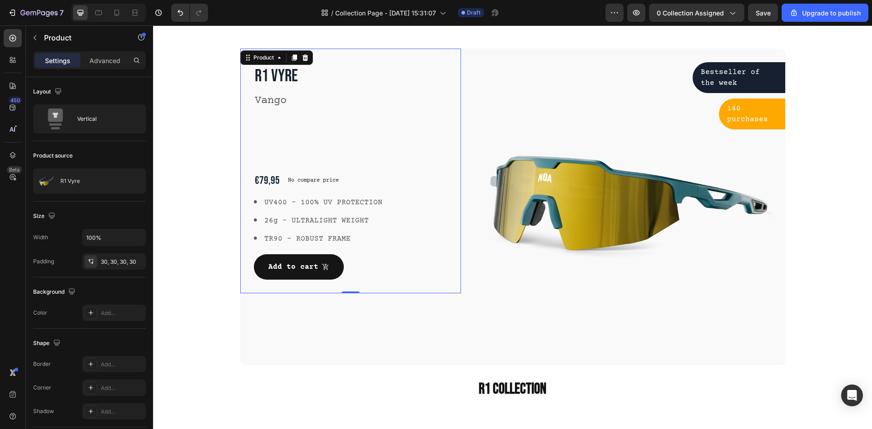
click at [287, 100] on p "Vango" at bounding box center [351, 101] width 192 height 16
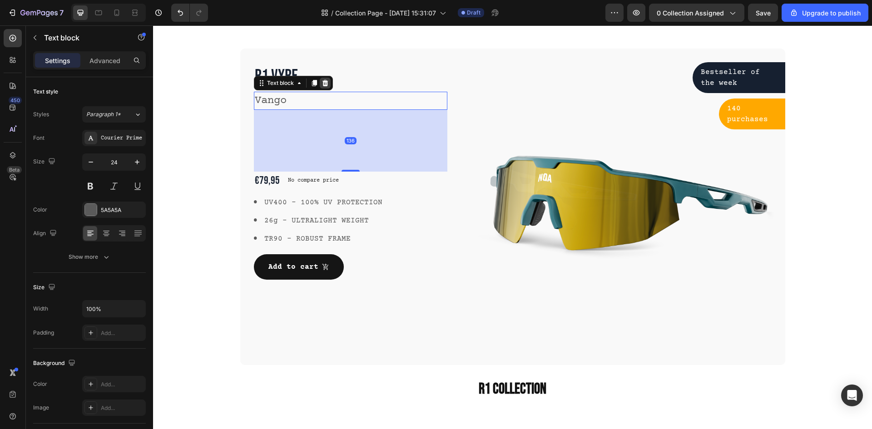
click at [321, 84] on icon at bounding box center [324, 82] width 7 height 7
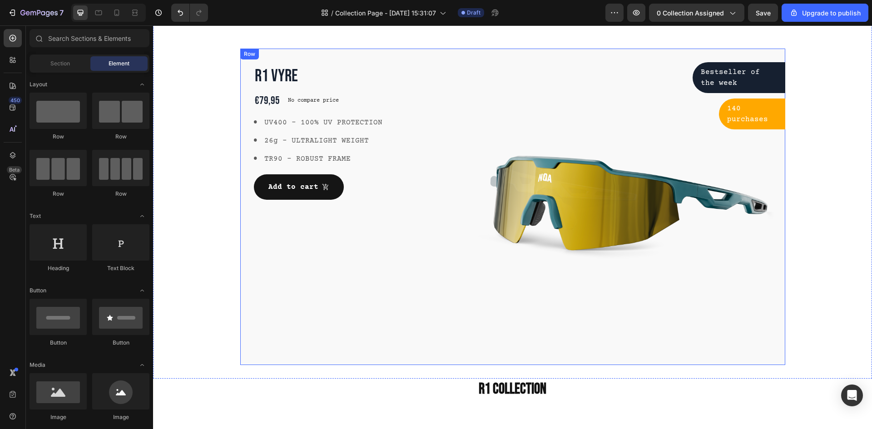
click at [408, 348] on div "R1 Vyre Product Title €79,95 Product Price Product Price No compare price Produ…" at bounding box center [350, 207] width 221 height 316
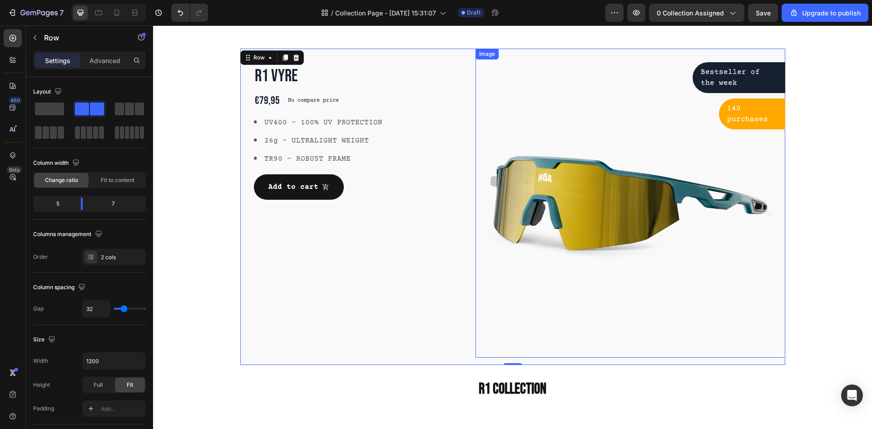
click at [594, 220] on img at bounding box center [629, 203] width 309 height 309
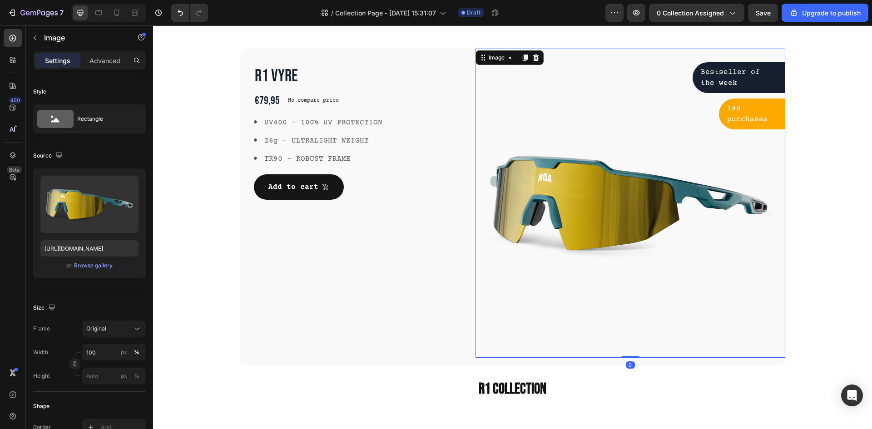
drag, startPoint x: 629, startPoint y: 356, endPoint x: 622, endPoint y: 271, distance: 85.2
click at [622, 271] on div "Image 0" at bounding box center [629, 203] width 309 height 309
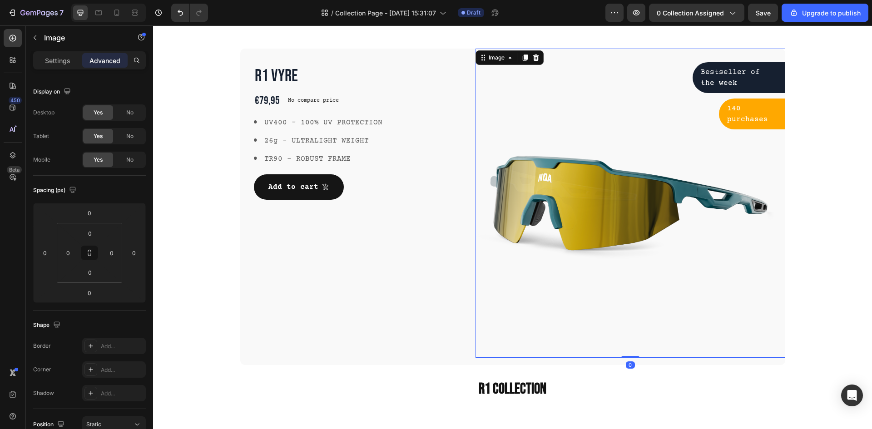
drag, startPoint x: 631, startPoint y: 355, endPoint x: 624, endPoint y: 272, distance: 83.3
click at [624, 272] on div "Image 0" at bounding box center [629, 203] width 309 height 309
click at [89, 295] on input "0" at bounding box center [89, 293] width 18 height 14
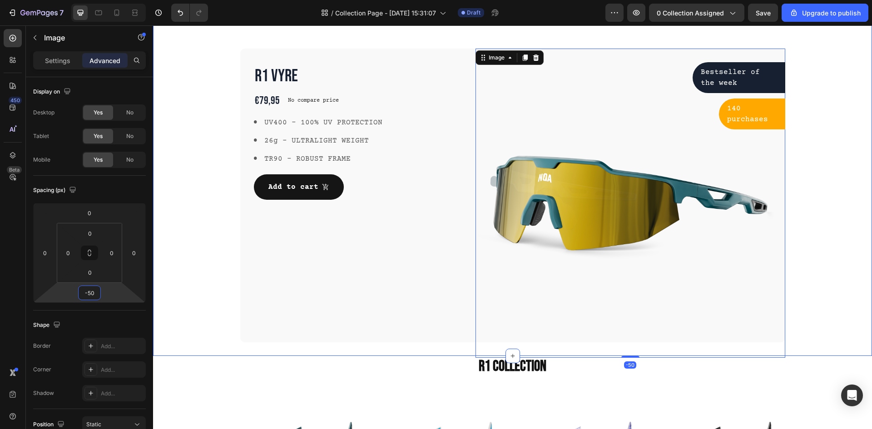
type input "-5"
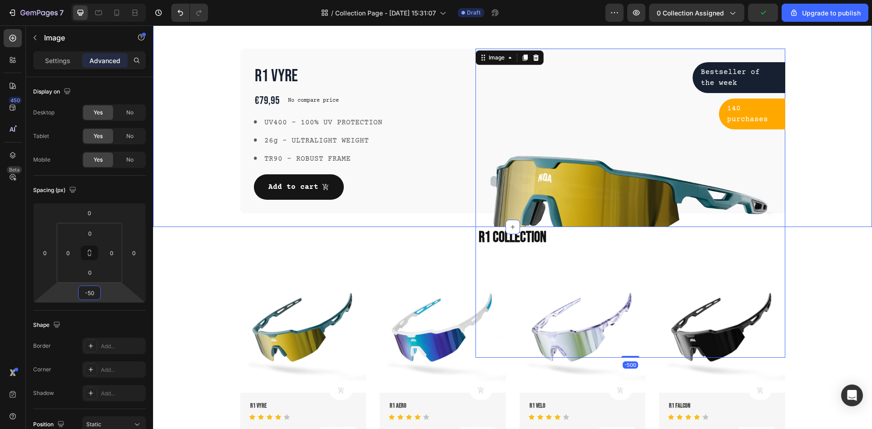
type input "-5"
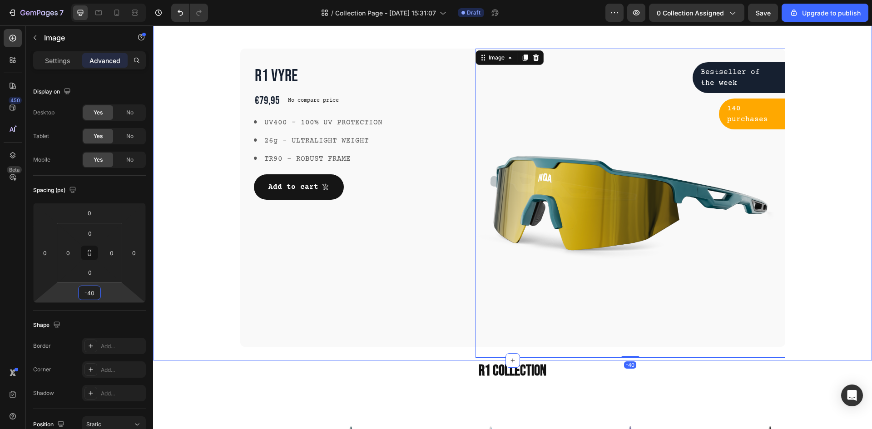
type input "-4"
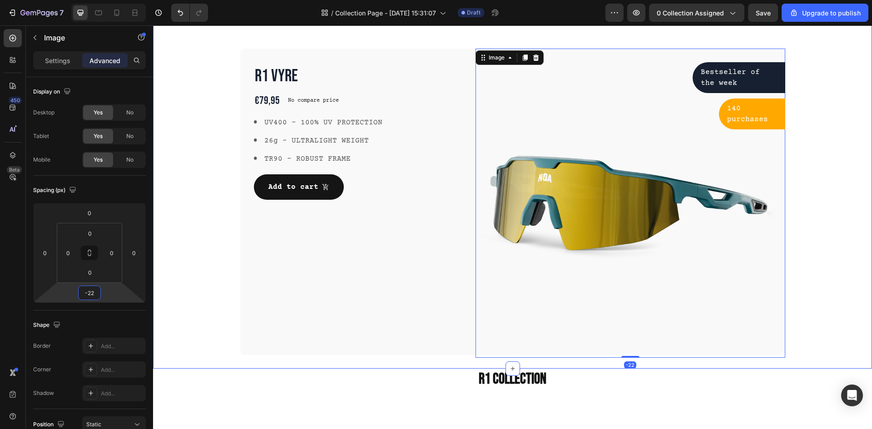
type input "-220"
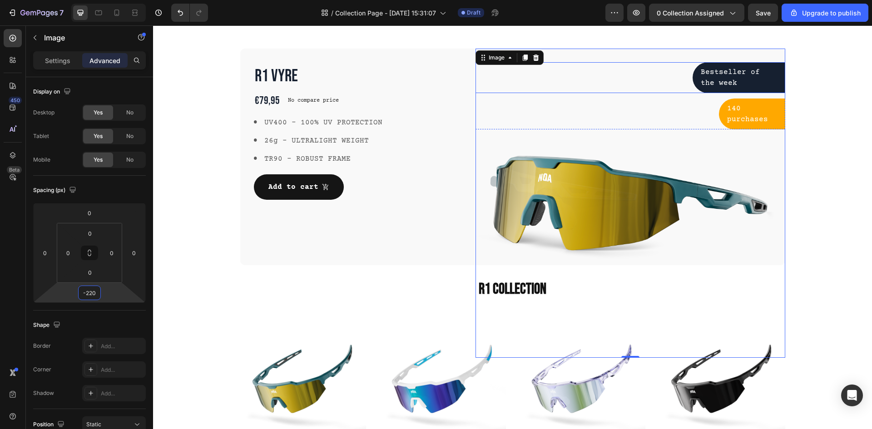
click at [648, 95] on div "Bestseller of the week Text block Row Row 140 purchases Text block Row Row" at bounding box center [629, 95] width 309 height 67
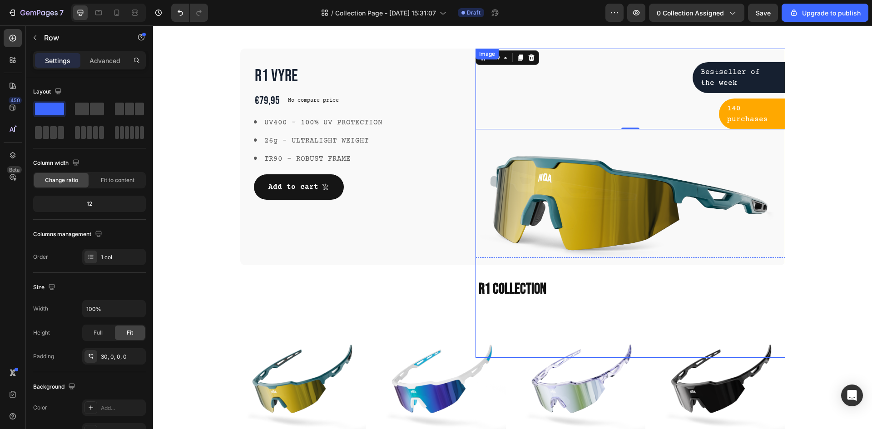
click at [722, 168] on img at bounding box center [629, 203] width 309 height 309
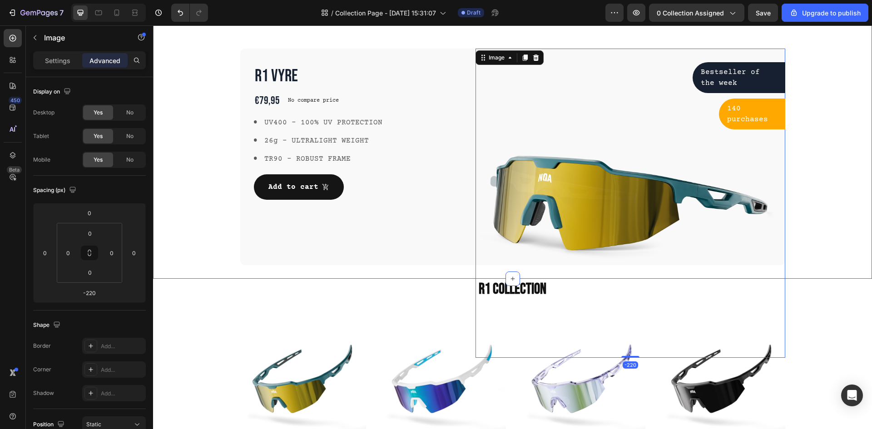
click at [859, 199] on div "Camping Tents Heading Row R1 Vyre Product Title €79,95 Product Price Product Pr…" at bounding box center [512, 126] width 719 height 306
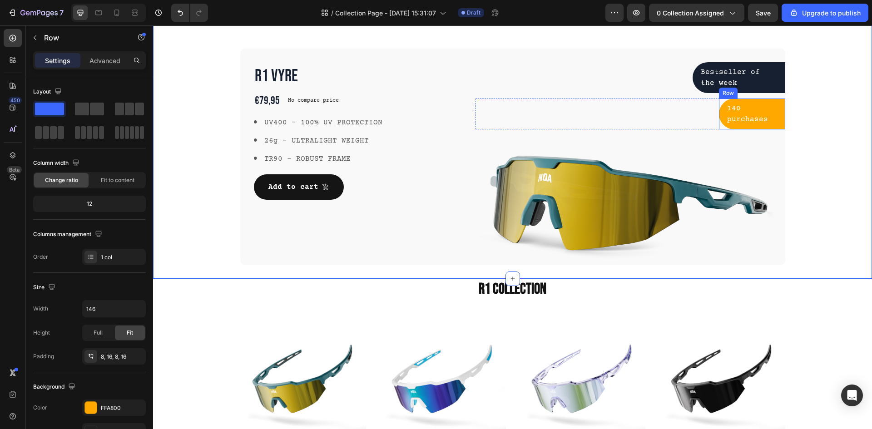
click at [776, 113] on div "140 purchases Text block Row" at bounding box center [752, 114] width 66 height 31
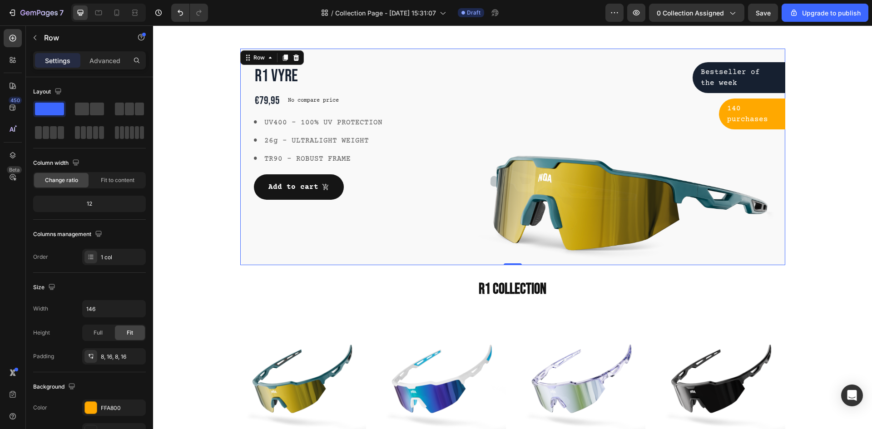
click at [378, 237] on div "R1 Vyre Product Title €79,95 Product Price Product Price No compare price Produ…" at bounding box center [350, 157] width 221 height 217
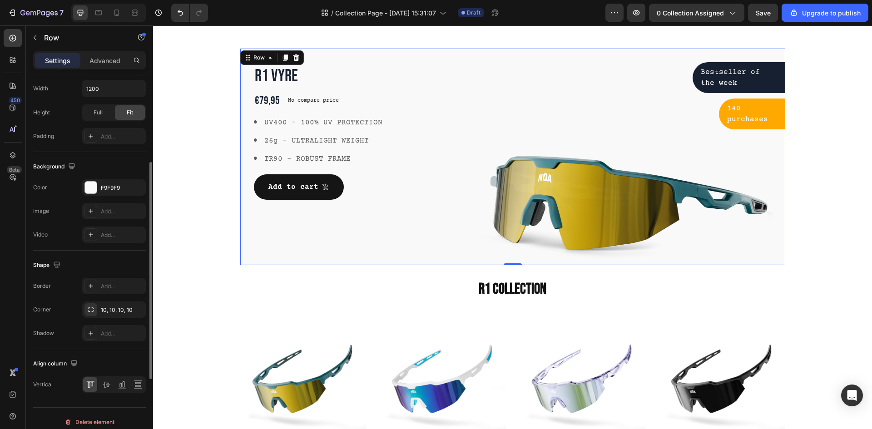
scroll to position [280, 0]
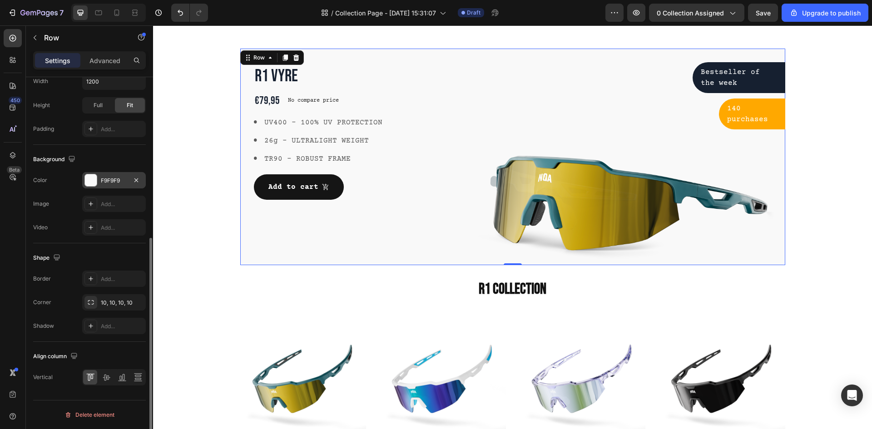
click at [93, 175] on div at bounding box center [91, 180] width 12 height 12
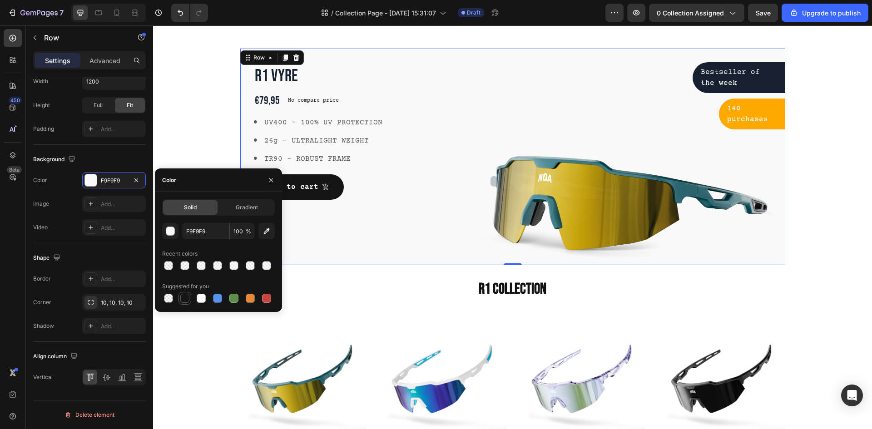
click at [182, 297] on div at bounding box center [184, 298] width 9 height 9
type input "151515"
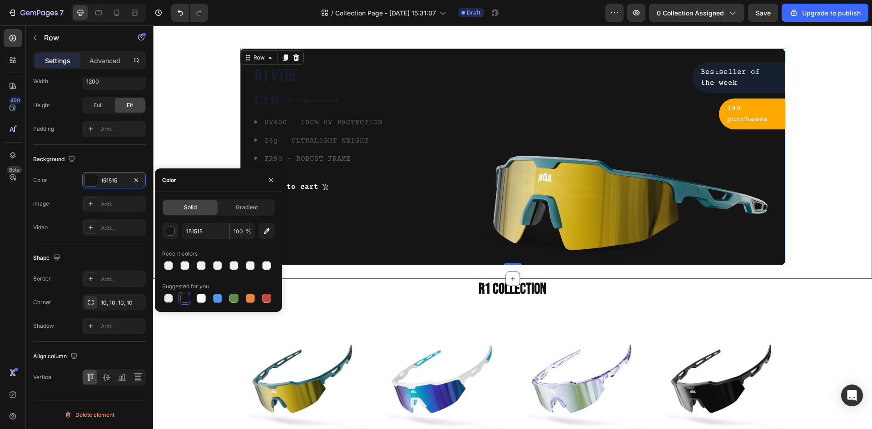
click at [403, 270] on div "Camping Tents Heading Row R1 Vyre Product Title €79,95 Product Price Product Pr…" at bounding box center [512, 126] width 719 height 306
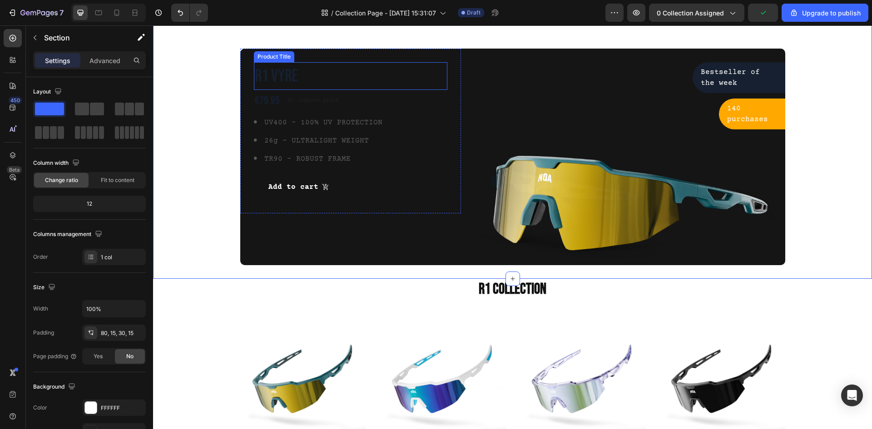
click at [273, 75] on h1 "R1 Vyre" at bounding box center [351, 76] width 194 height 28
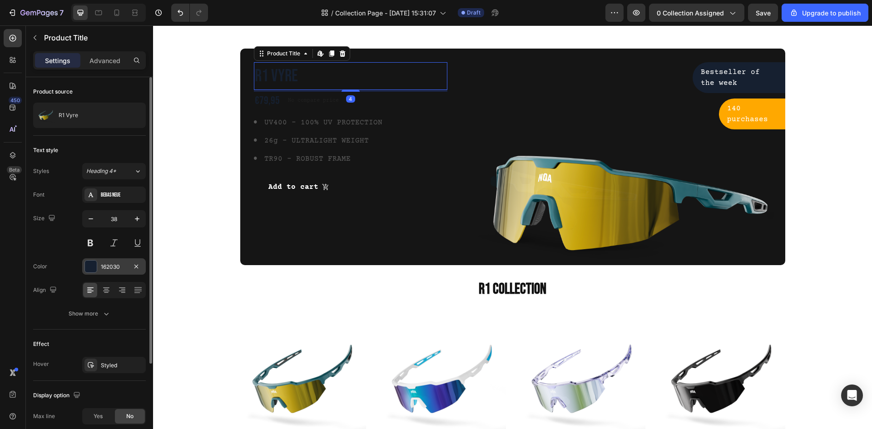
click at [88, 268] on div at bounding box center [91, 267] width 12 height 12
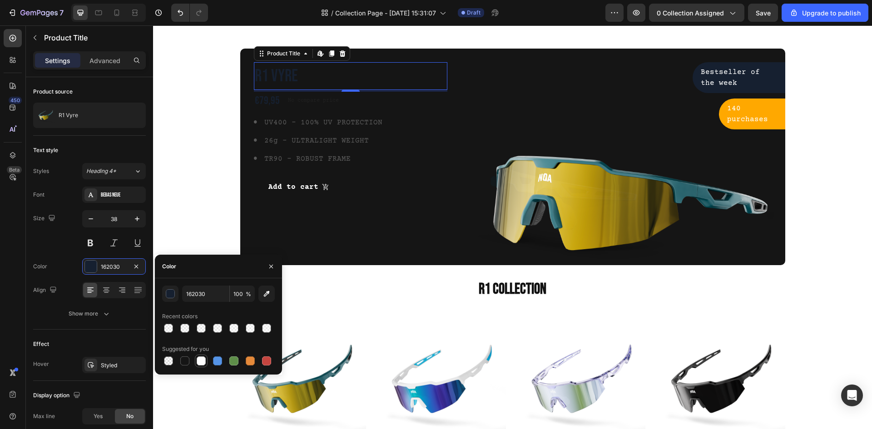
click at [199, 360] on div at bounding box center [201, 360] width 9 height 9
type input "FFFFFF"
click at [289, 124] on div "Text block" at bounding box center [280, 128] width 34 height 11
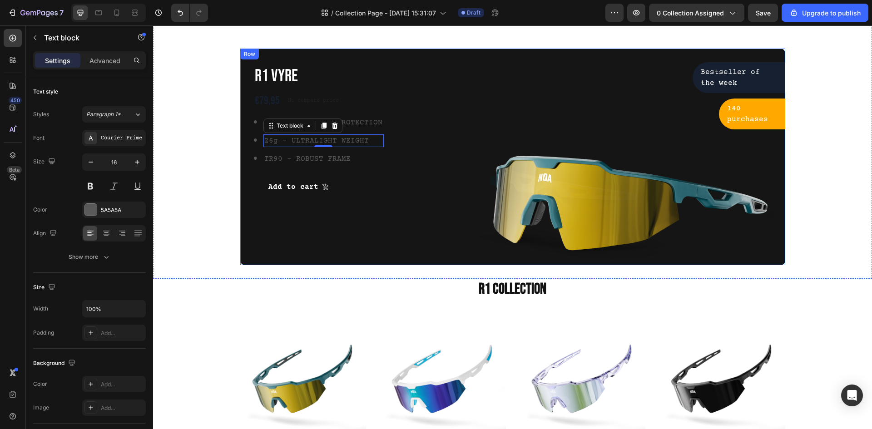
click at [413, 215] on div "R1 Vyre Product Title €79,95 Product Price Product Price No compare price Produ…" at bounding box center [350, 157] width 221 height 217
click at [313, 122] on p "UV400 - 100% UV PROTECTION" at bounding box center [323, 122] width 118 height 11
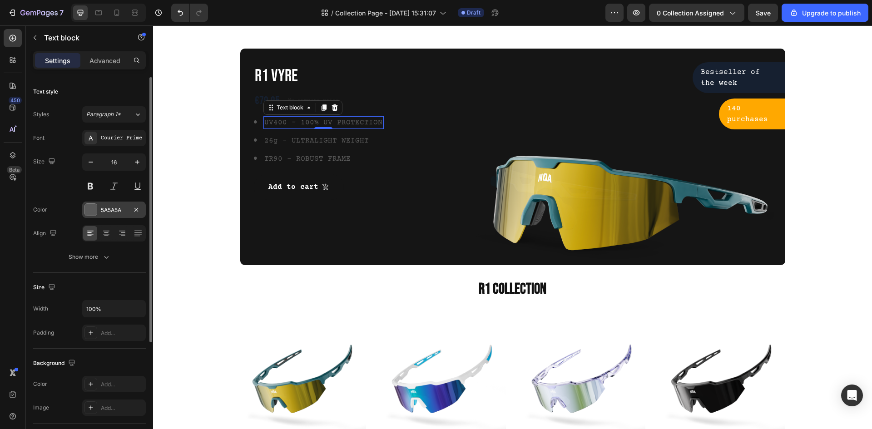
click at [92, 208] on div at bounding box center [91, 210] width 12 height 12
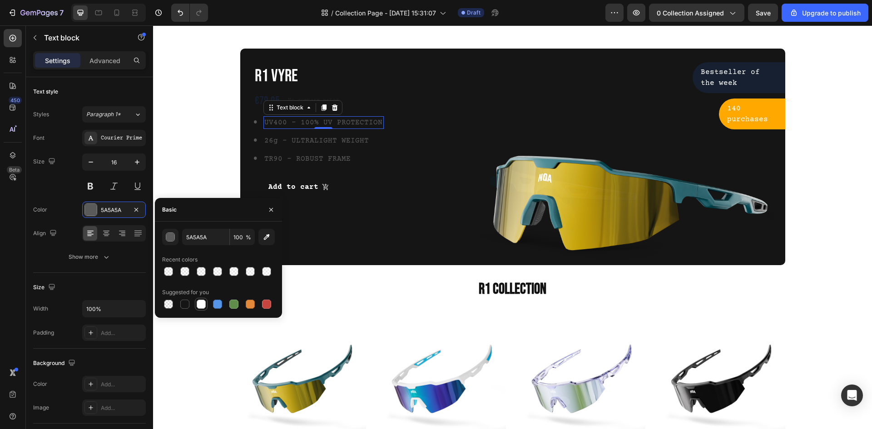
click at [200, 303] on div at bounding box center [201, 304] width 9 height 9
type input "FFFFFF"
click at [328, 143] on p "26g - ULTRALIGHT WEIGHT" at bounding box center [323, 140] width 118 height 11
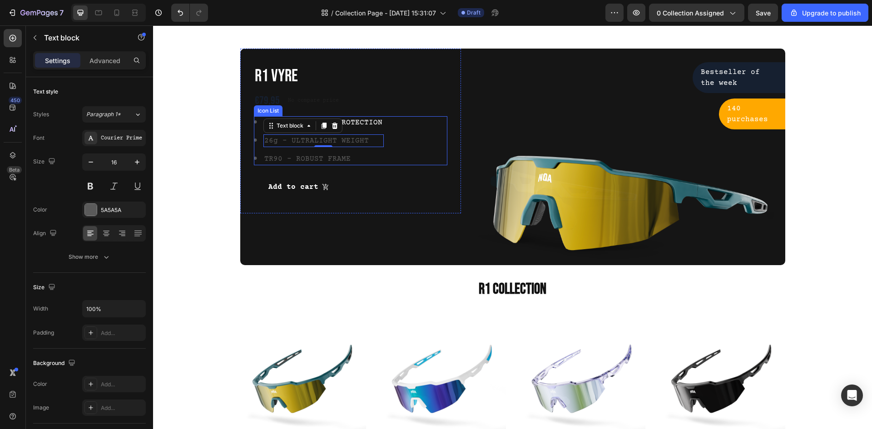
click at [410, 138] on div "Image UV400 - 100% UV PROTECTION Text block Image 26g - ULTRALIGHT WEIGHT Text …" at bounding box center [351, 140] width 194 height 49
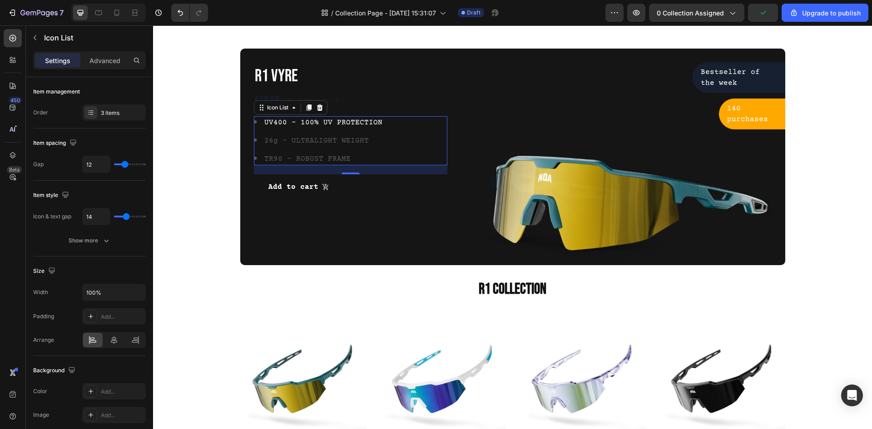
click at [254, 122] on li "Image UV400 - 100% UV PROTECTION Text block" at bounding box center [319, 122] width 130 height 13
click at [296, 136] on p "26g - ULTRALIGHT WEIGHT" at bounding box center [323, 140] width 118 height 11
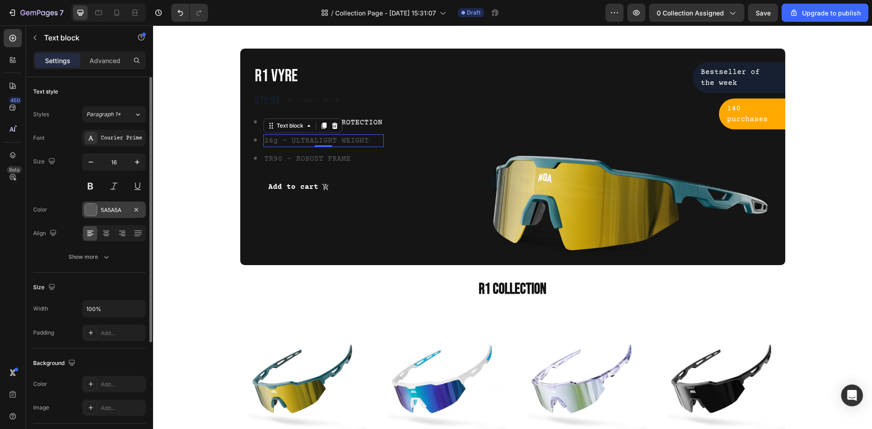
click at [94, 212] on div at bounding box center [91, 210] width 12 height 12
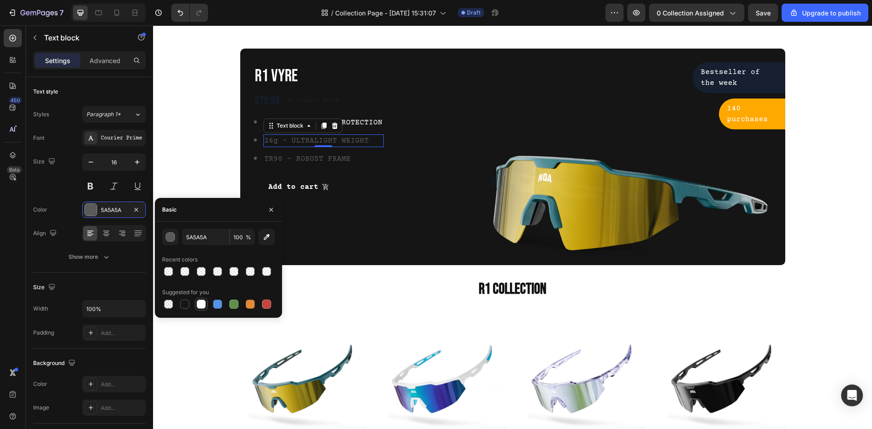
click at [201, 304] on div at bounding box center [201, 304] width 9 height 9
type input "FFFFFF"
click at [290, 163] on p "TR90 - ROBUST FRAME" at bounding box center [323, 158] width 118 height 11
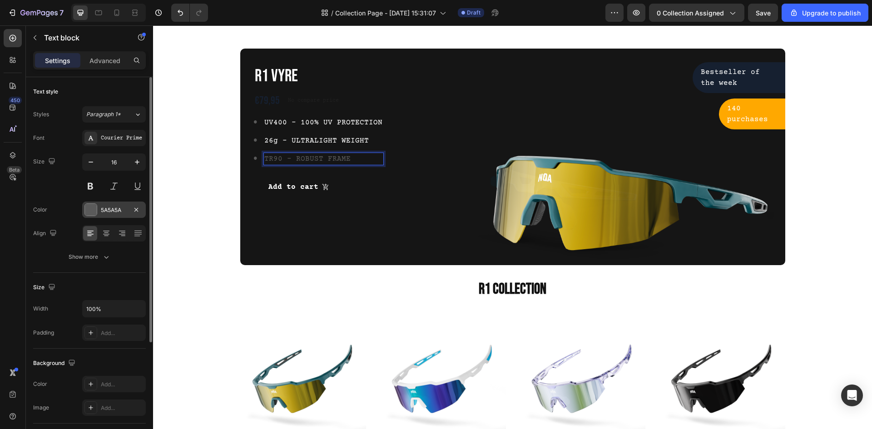
click at [92, 206] on div at bounding box center [91, 210] width 12 height 12
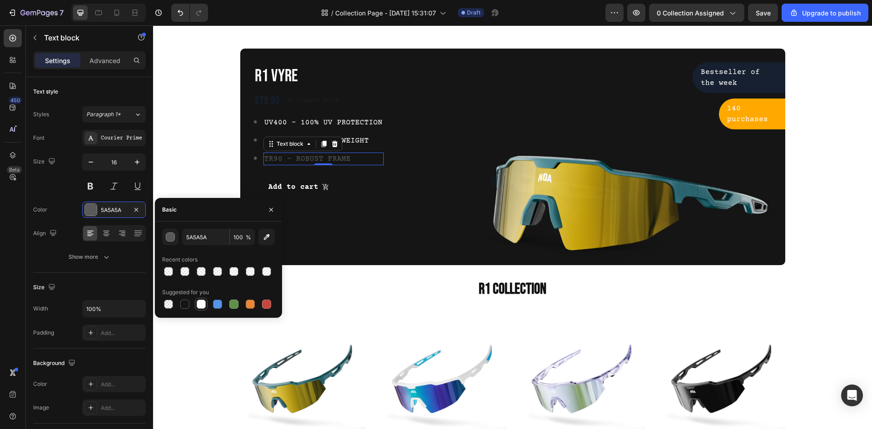
click at [199, 308] on div at bounding box center [201, 304] width 9 height 9
type input "FFFFFF"
click at [518, 307] on div "r1 collection Heading Product Images Product Cart Button R1 Vyre Product Title …" at bounding box center [512, 390] width 545 height 223
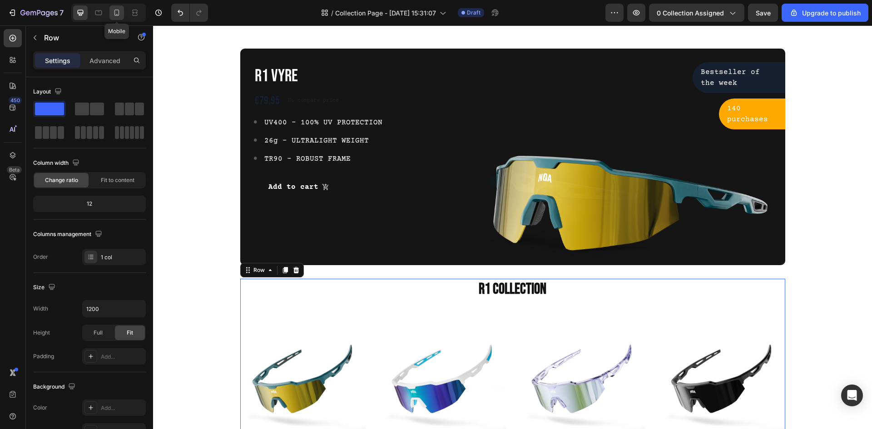
click at [115, 13] on icon at bounding box center [116, 12] width 9 height 9
type input "100%"
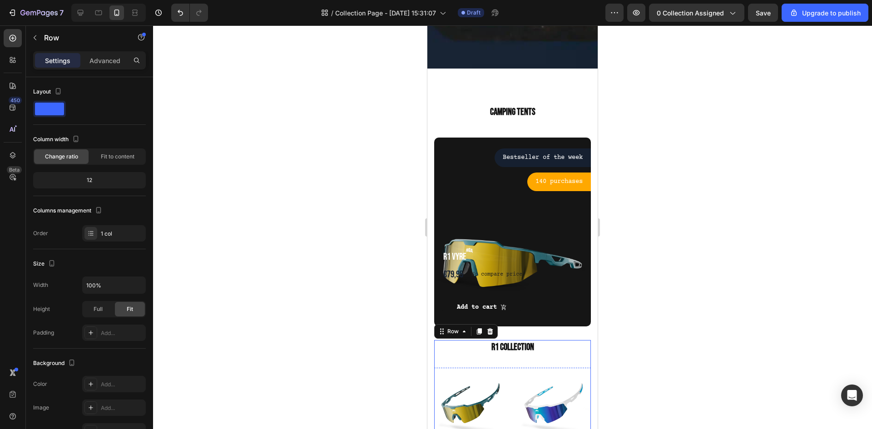
scroll to position [306, 0]
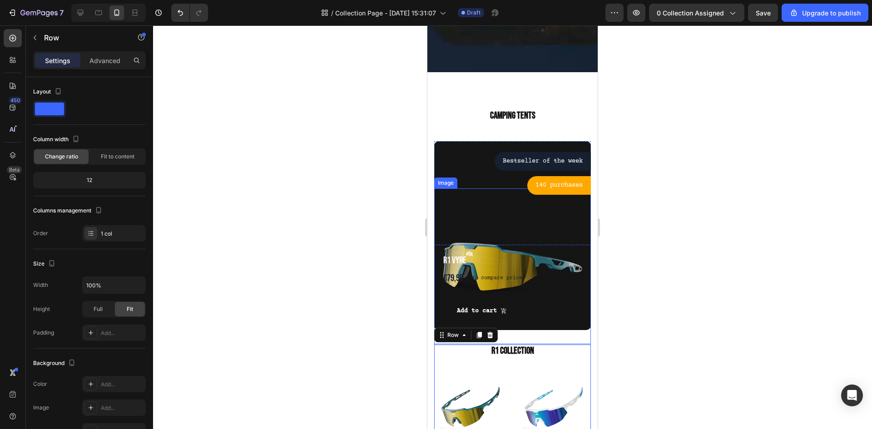
click at [702, 252] on div at bounding box center [512, 227] width 719 height 404
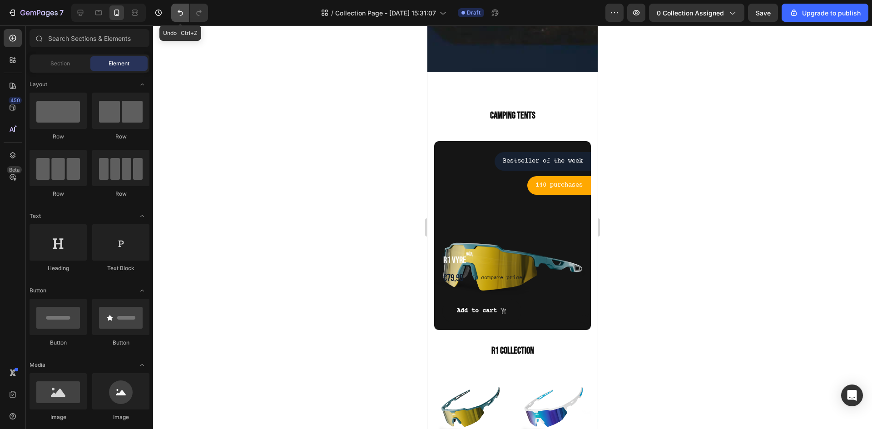
click at [175, 14] on button "Undo/Redo" at bounding box center [180, 13] width 18 height 18
click at [175, 13] on button "Undo/Redo" at bounding box center [180, 13] width 18 height 18
click at [176, 13] on button "Undo/Redo" at bounding box center [180, 13] width 18 height 18
click at [237, 107] on div at bounding box center [512, 227] width 719 height 404
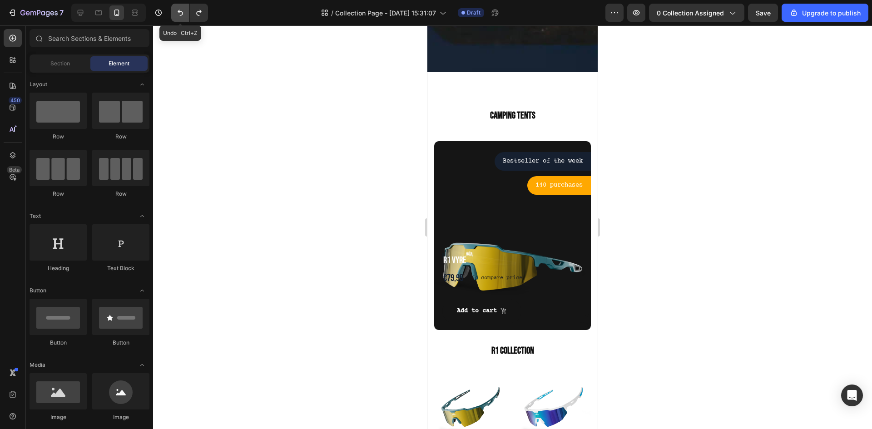
click at [176, 13] on icon "Undo/Redo" at bounding box center [180, 12] width 9 height 9
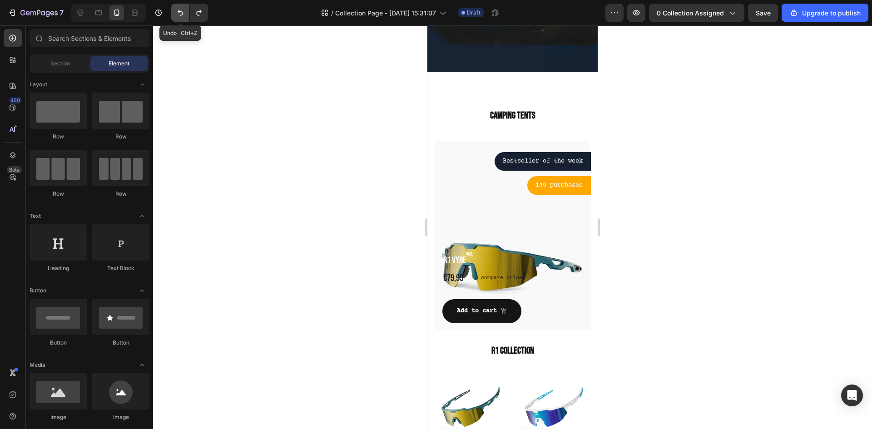
click at [180, 13] on icon "Undo/Redo" at bounding box center [180, 12] width 9 height 9
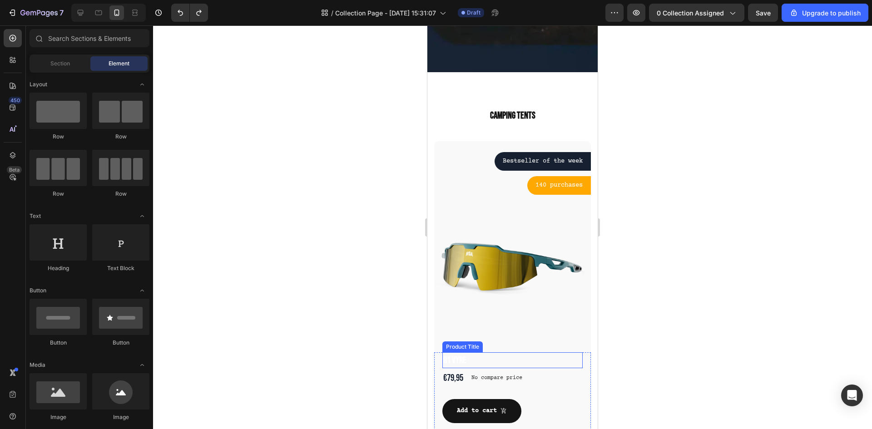
scroll to position [488, 0]
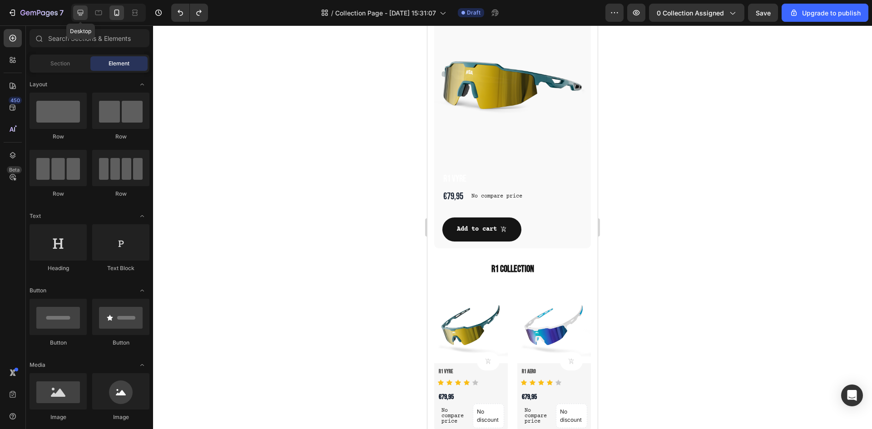
click at [84, 13] on icon at bounding box center [80, 12] width 9 height 9
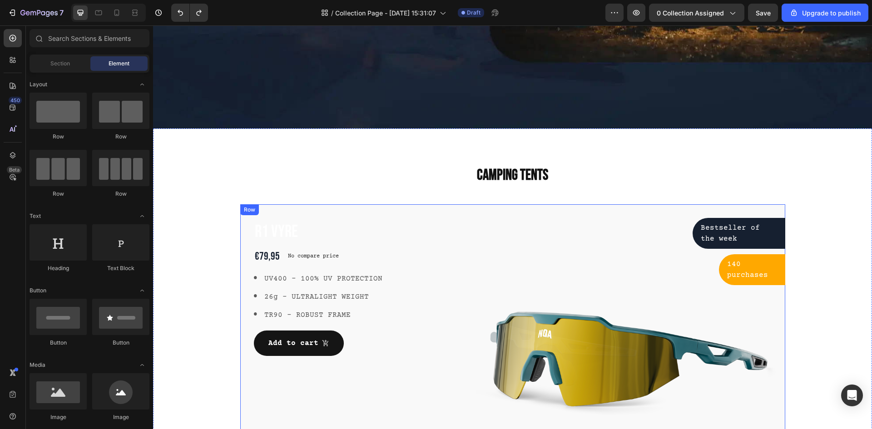
scroll to position [240, 0]
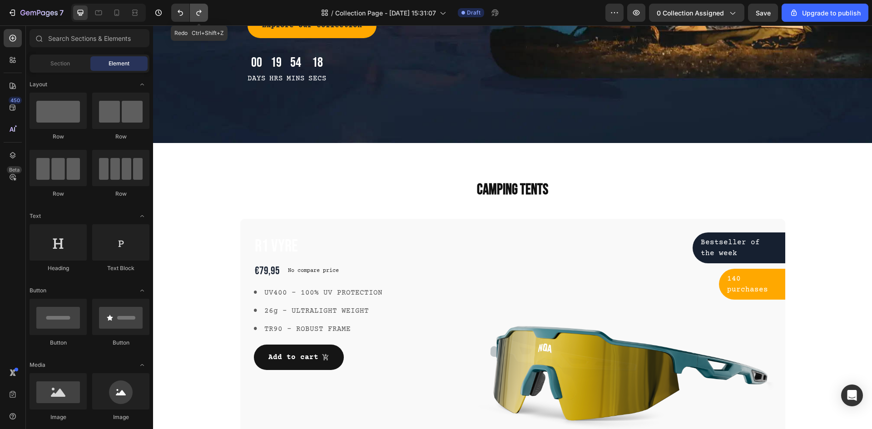
click at [202, 13] on icon "Undo/Redo" at bounding box center [198, 12] width 9 height 9
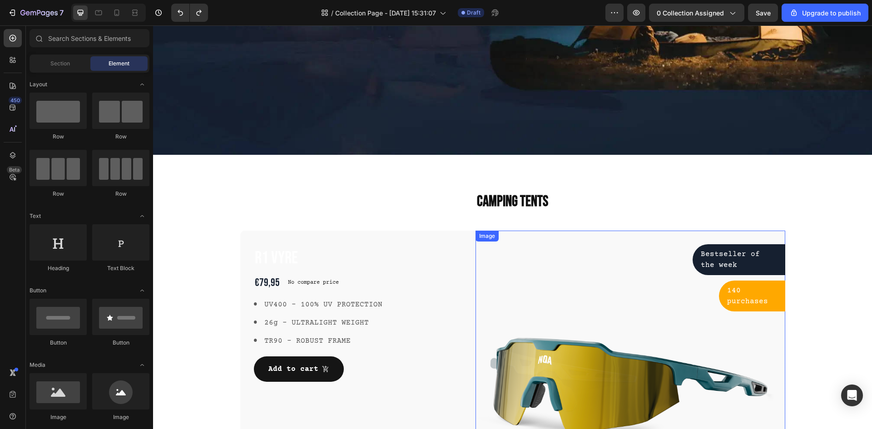
scroll to position [182, 0]
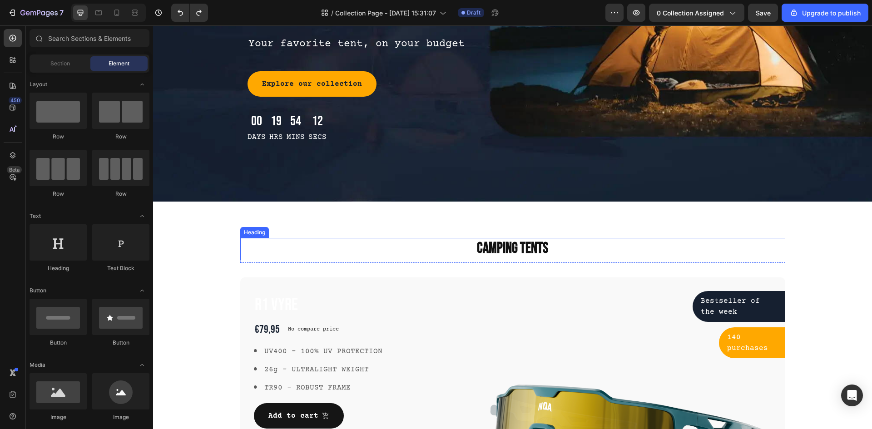
click at [546, 243] on p "Camping Tents" at bounding box center [512, 249] width 543 height 20
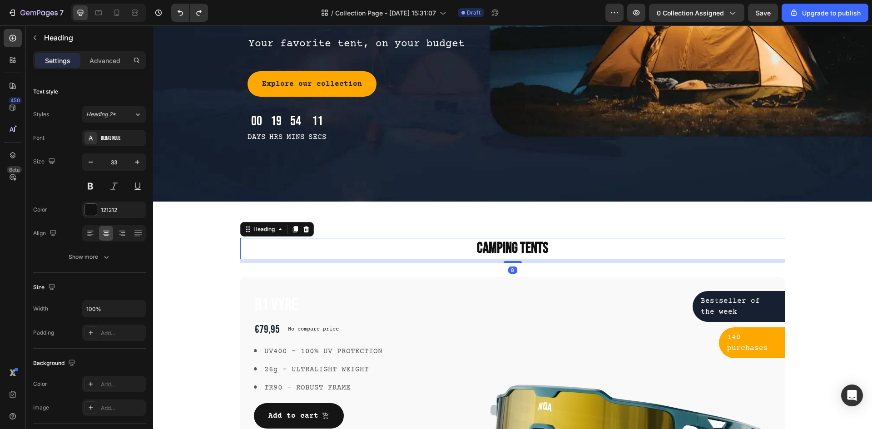
click at [600, 244] on p "Camping Tents" at bounding box center [512, 249] width 543 height 20
click at [333, 245] on p "Camping Tents" at bounding box center [512, 249] width 543 height 20
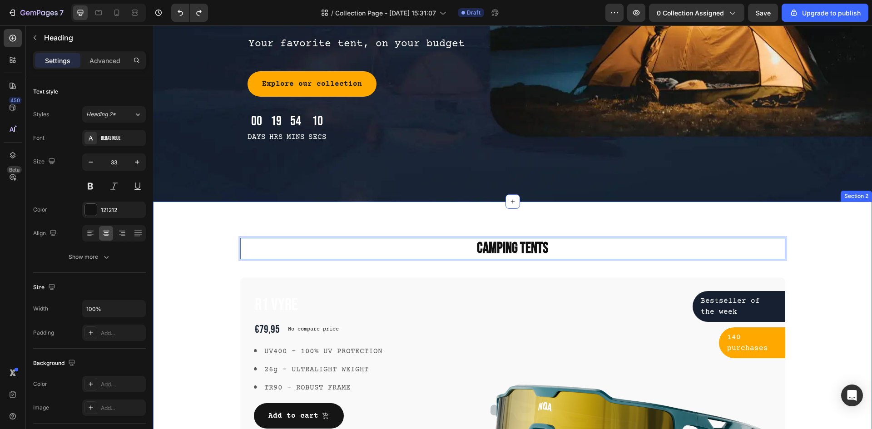
click at [438, 218] on div "Camping Tents Heading 8 Row R1 Vyre Product Title €79,95 Product Price Product …" at bounding box center [512, 355] width 719 height 306
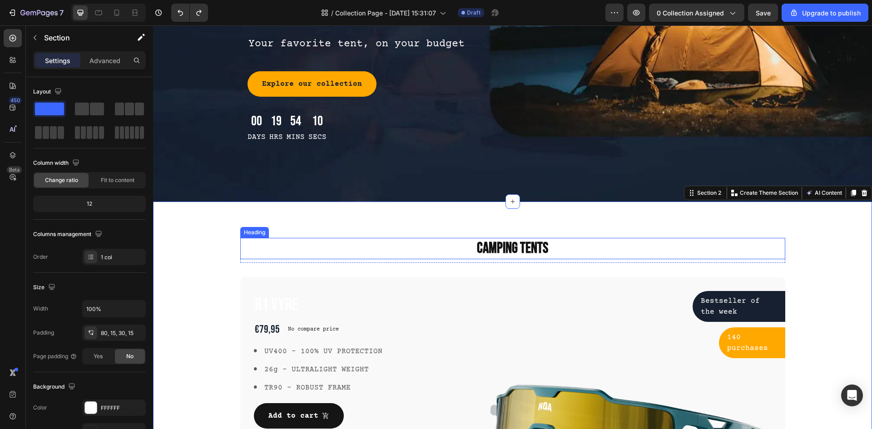
click at [391, 240] on p "Camping Tents" at bounding box center [512, 249] width 543 height 20
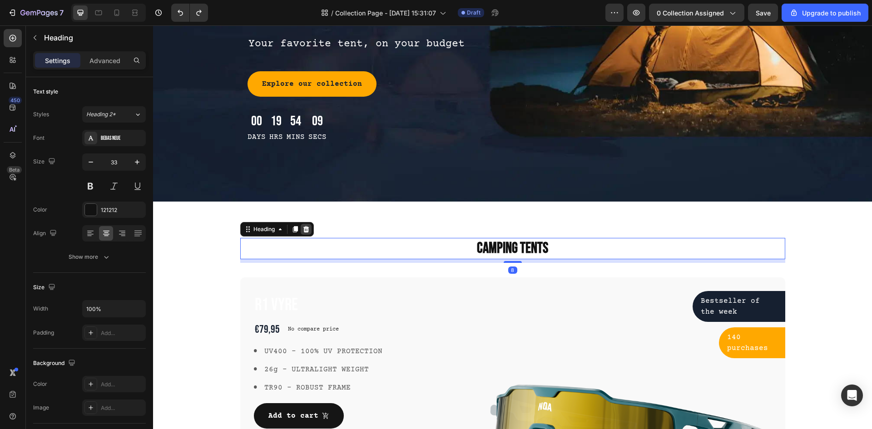
click at [302, 227] on icon at bounding box center [305, 229] width 7 height 7
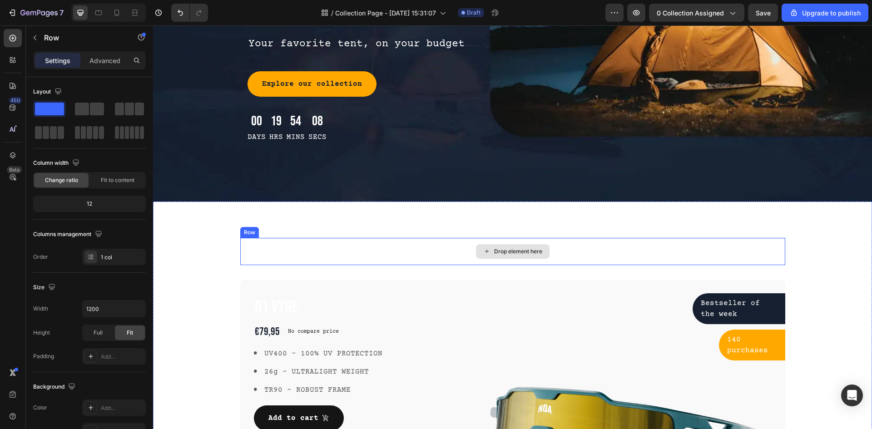
click at [324, 244] on div "Drop element here" at bounding box center [512, 251] width 545 height 27
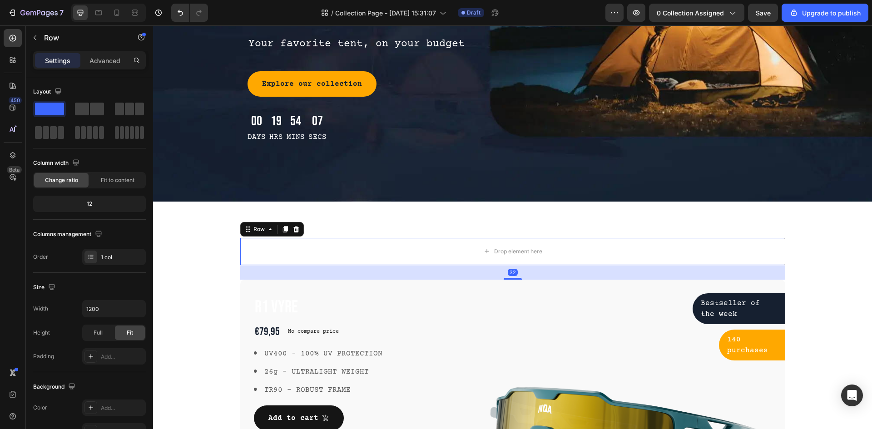
click at [296, 228] on icon at bounding box center [295, 229] width 7 height 7
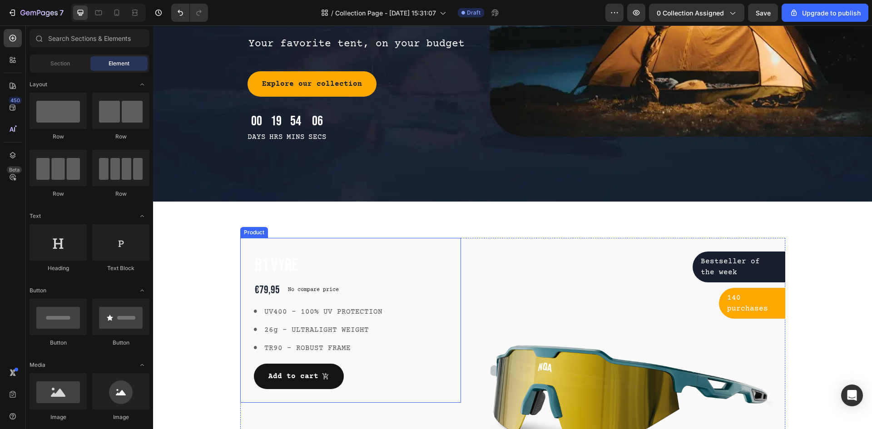
click at [406, 239] on div "R1 Vyre Product Title €79,95 Product Price Product Price No compare price Produ…" at bounding box center [350, 320] width 221 height 165
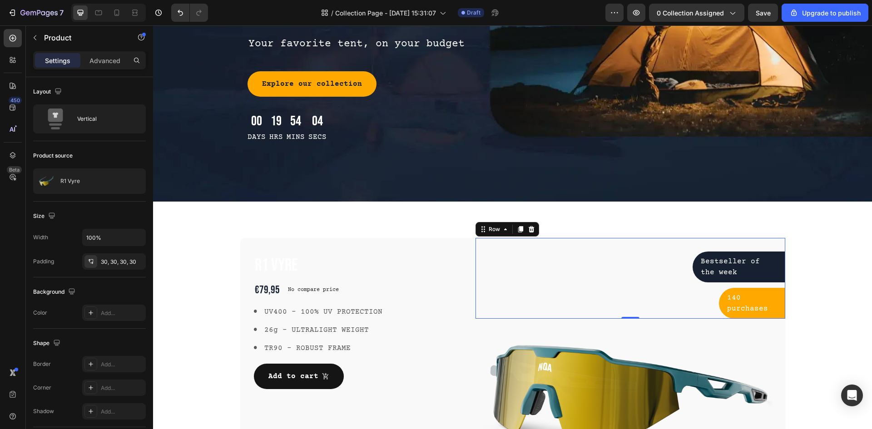
click at [566, 247] on div "Bestseller of the week Text block Row Row 140 purchases Text block Row Row Row 0" at bounding box center [629, 278] width 309 height 81
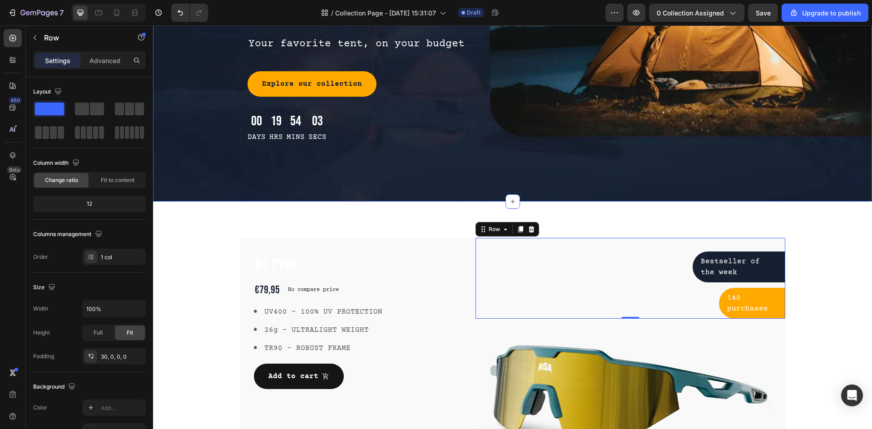
click at [425, 163] on div "Title Line tents clearance sale Text block Row up to Text block 50% OFF Heading…" at bounding box center [512, 31] width 719 height 339
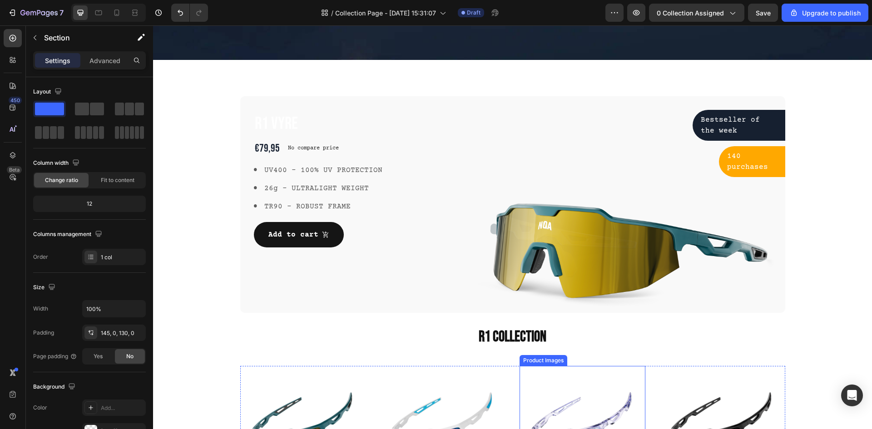
scroll to position [318, 0]
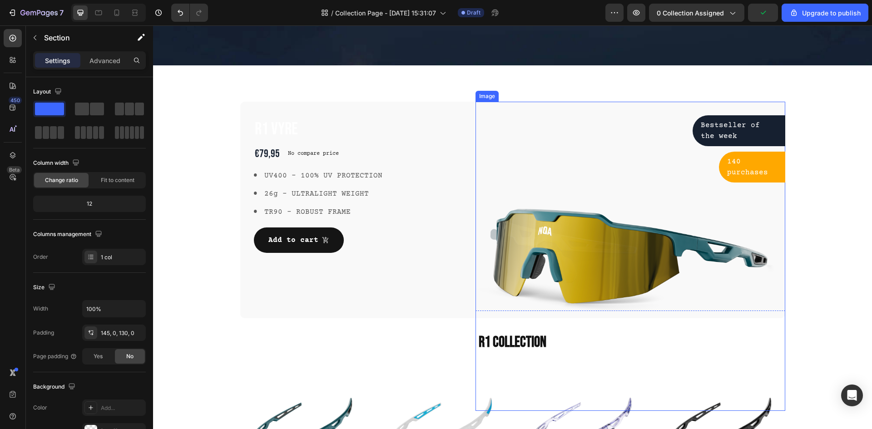
click at [759, 222] on img at bounding box center [629, 256] width 309 height 309
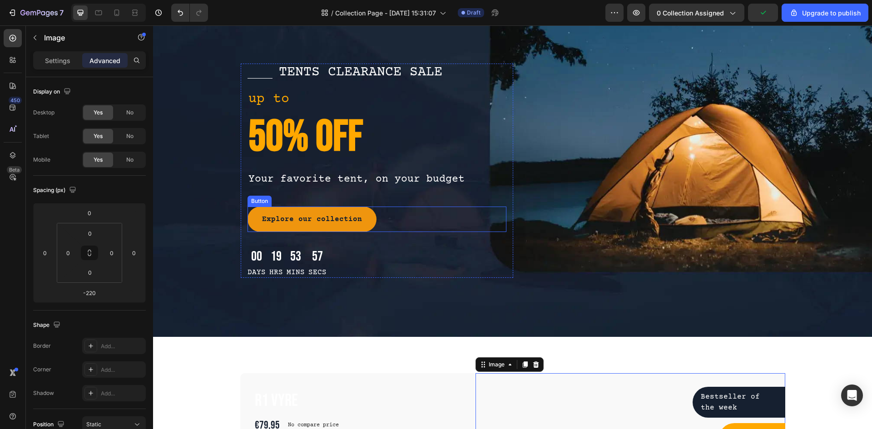
scroll to position [45, 0]
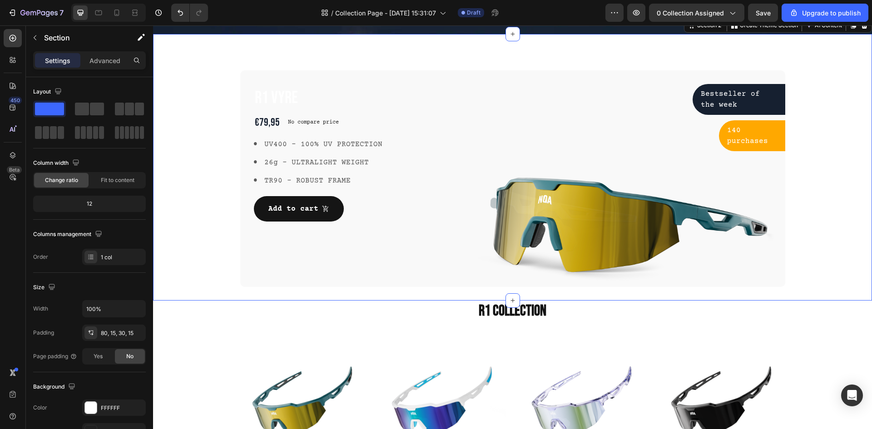
scroll to position [318, 0]
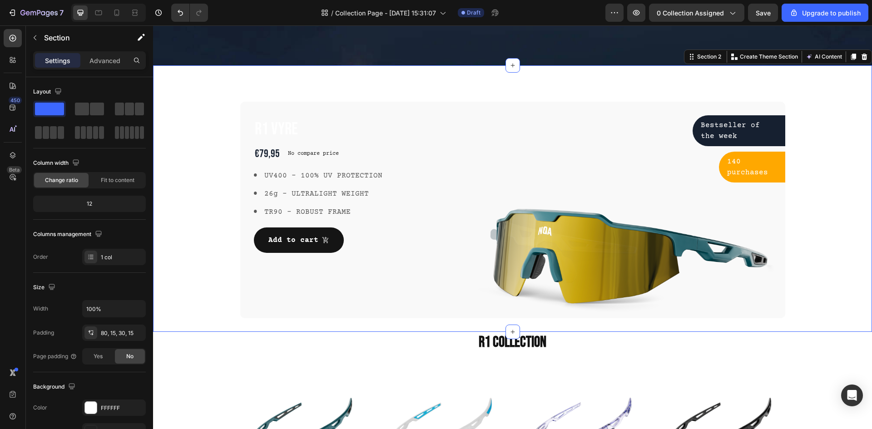
click at [860, 58] on icon at bounding box center [863, 56] width 7 height 7
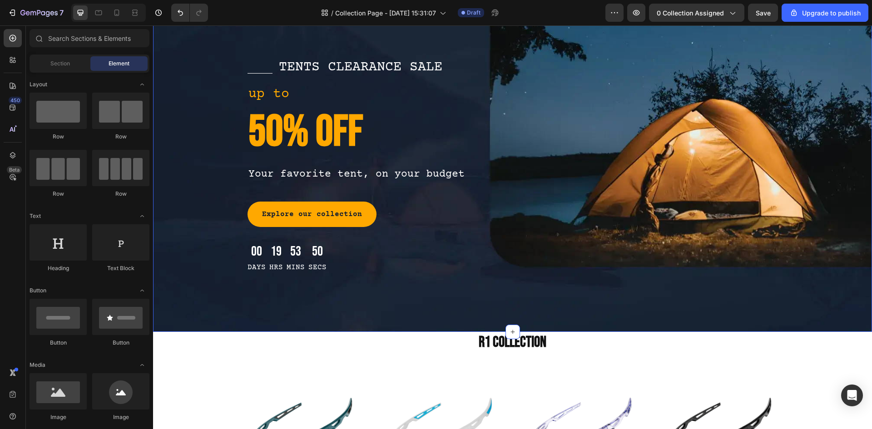
scroll to position [45, 0]
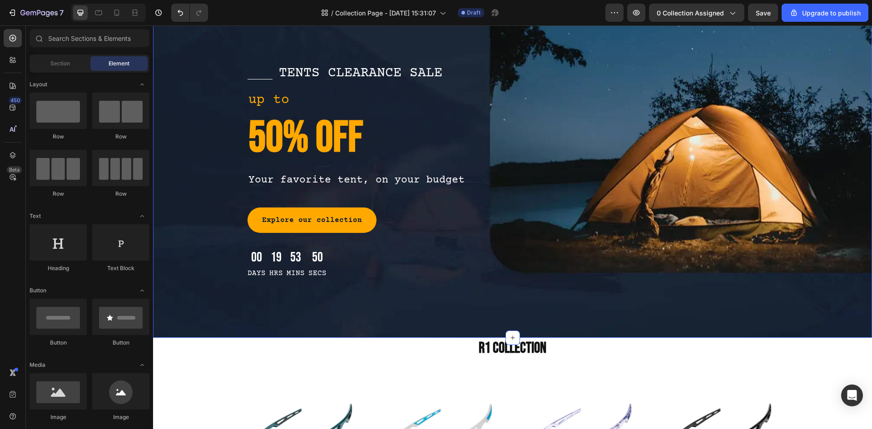
click at [448, 310] on div "Title Line tents clearance sale Text block Row up to Text block 50% OFF Heading…" at bounding box center [512, 168] width 719 height 339
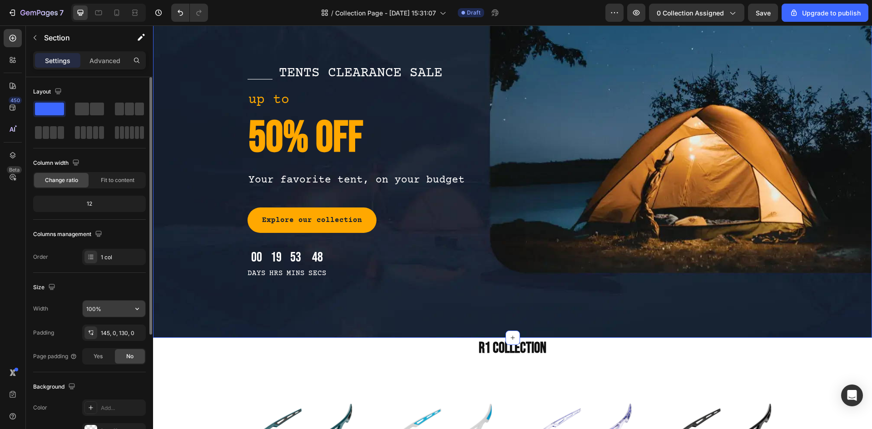
scroll to position [176, 0]
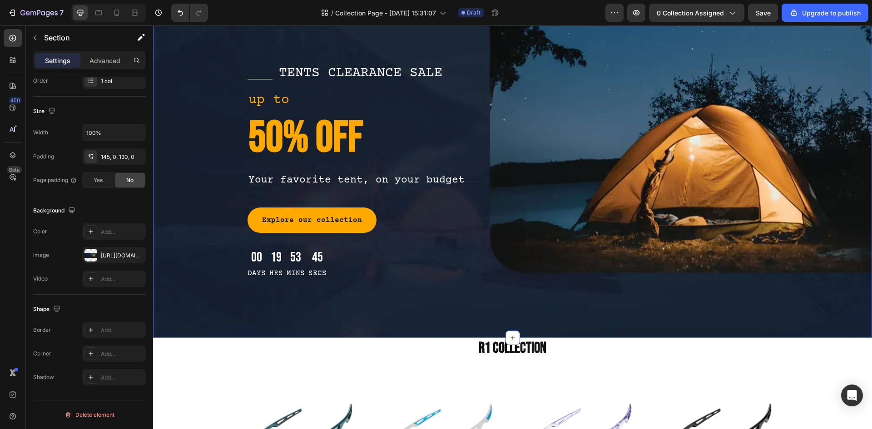
click at [469, 309] on div "Title Line tents clearance sale Text block Row up to Text block 50% OFF Heading…" at bounding box center [512, 168] width 719 height 339
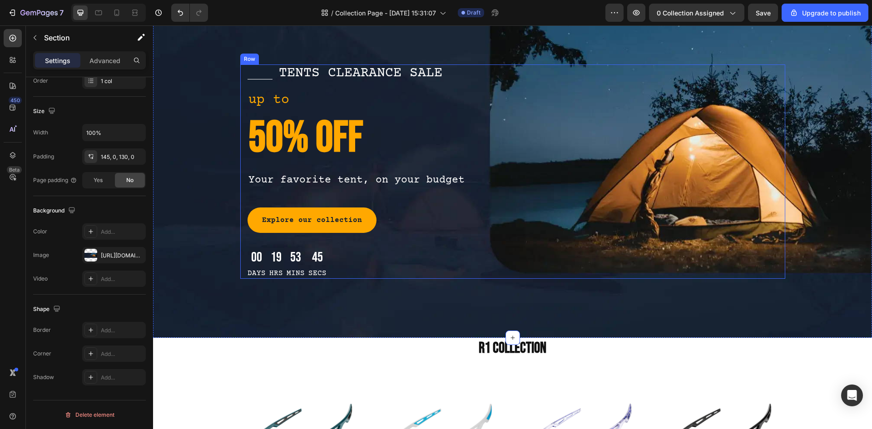
click at [628, 171] on div "Title Line tents clearance sale Text block Row up to Text block 50% OFF Heading…" at bounding box center [512, 171] width 545 height 214
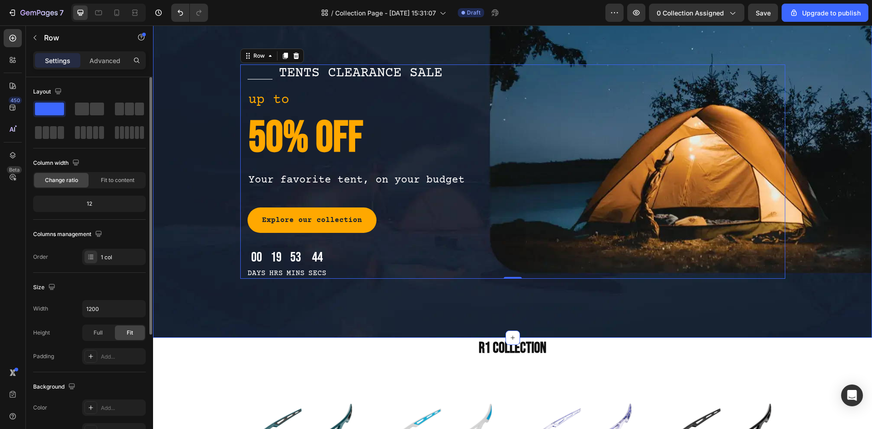
click at [705, 44] on div "Title Line tents clearance sale Text block Row up to Text block 50% OFF Heading…" at bounding box center [512, 168] width 719 height 339
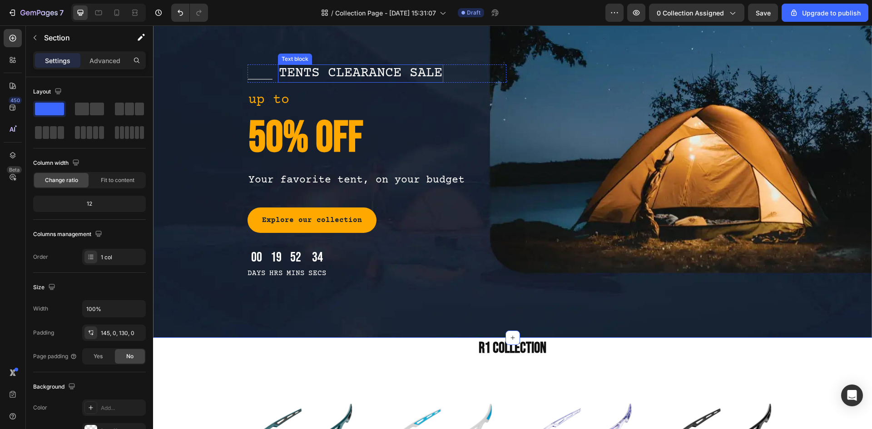
click at [357, 70] on p "tents clearance sale" at bounding box center [360, 73] width 163 height 16
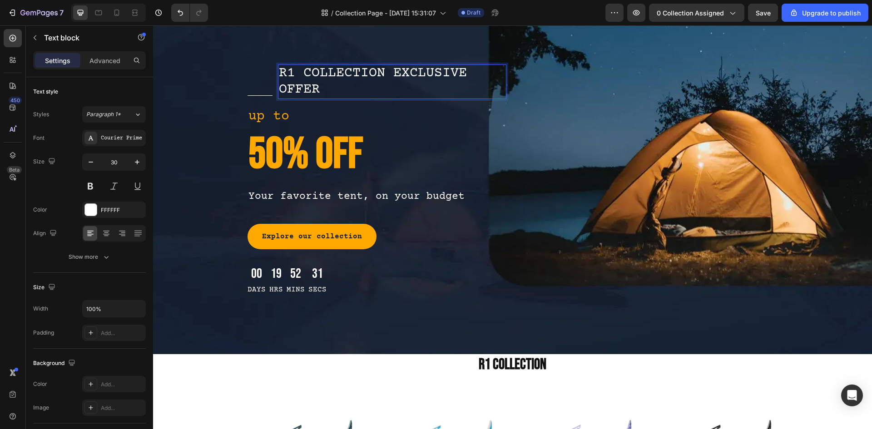
click at [414, 71] on p "R1 COLLECTION EXCLUSIVE OFFER" at bounding box center [392, 81] width 227 height 33
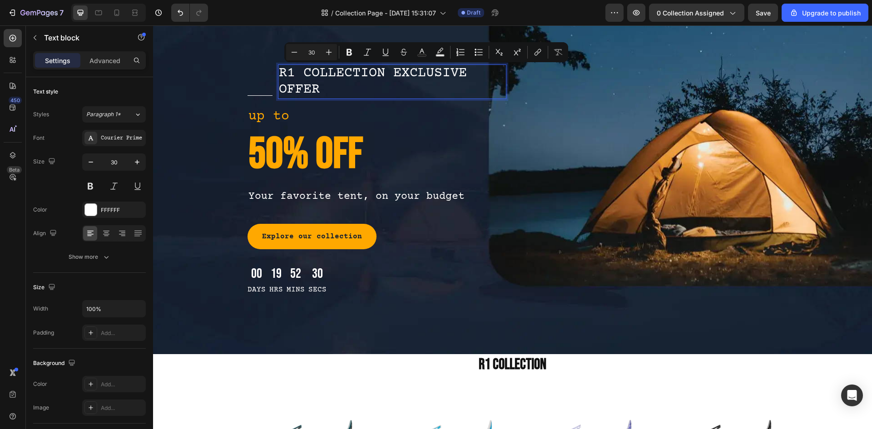
click at [336, 70] on p "R1 COLLECTION EXCLUSIVE OFFER" at bounding box center [392, 81] width 227 height 33
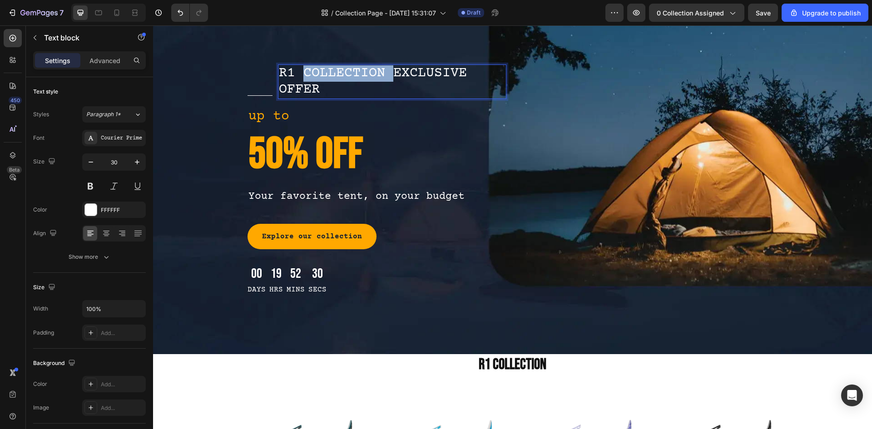
click at [336, 70] on p "R1 COLLECTION EXCLUSIVE OFFER" at bounding box center [392, 81] width 227 height 33
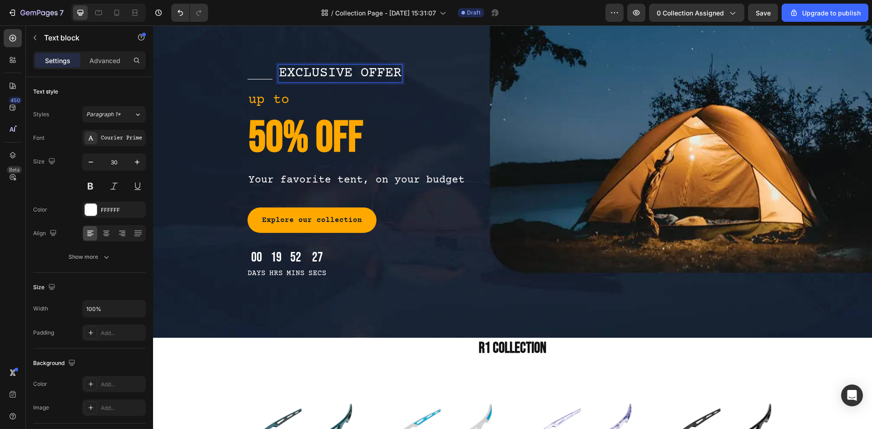
click at [332, 109] on p "up to" at bounding box center [376, 100] width 257 height 20
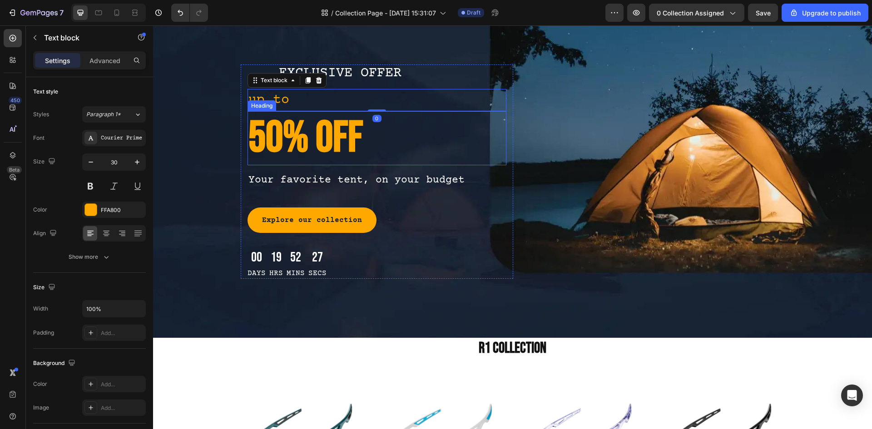
click at [317, 146] on p "50% OFF" at bounding box center [376, 138] width 257 height 52
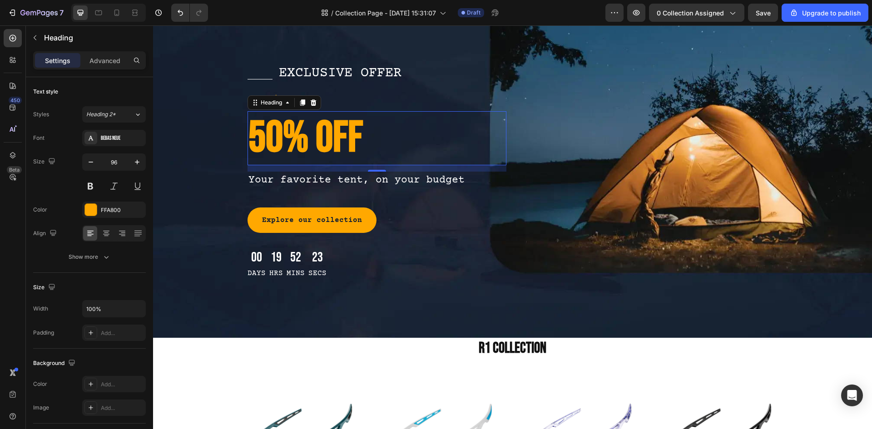
click at [315, 141] on p "50% OFF" at bounding box center [376, 138] width 257 height 52
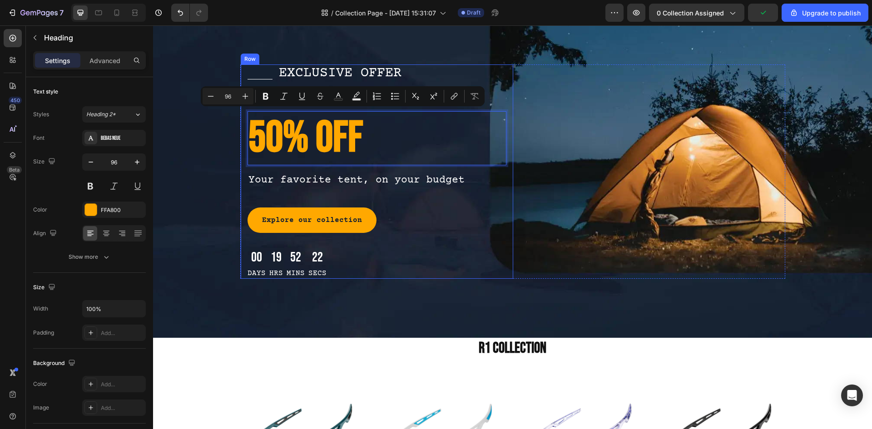
click at [190, 168] on div "Title Line EXCLUSIVE OFFER Text block Row up to Text block 50% OFF Heading 14 Y…" at bounding box center [512, 171] width 719 height 214
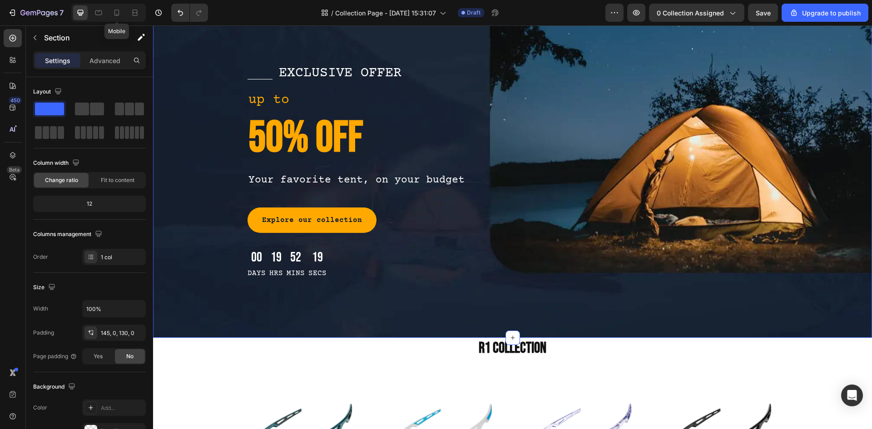
click at [125, 11] on div "Mobile" at bounding box center [108, 13] width 74 height 18
click at [121, 12] on icon at bounding box center [116, 12] width 9 height 9
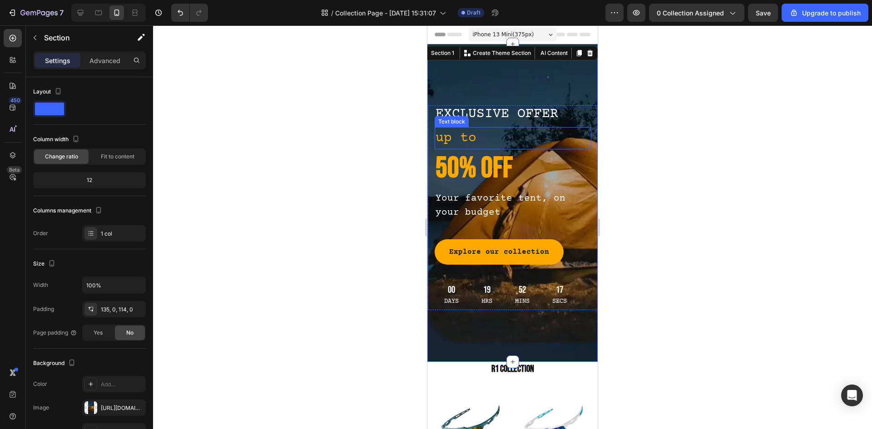
click at [470, 143] on p "up to" at bounding box center [512, 138] width 155 height 20
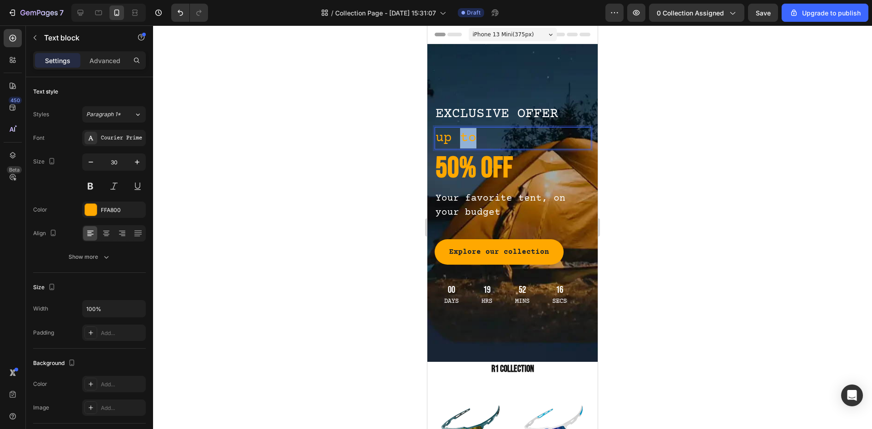
click at [470, 143] on p "up to" at bounding box center [512, 138] width 155 height 20
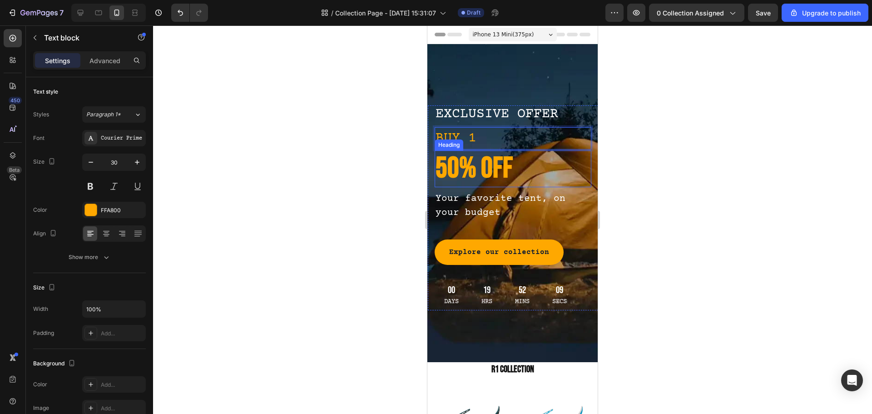
click at [490, 177] on p "50% OFF" at bounding box center [512, 168] width 155 height 35
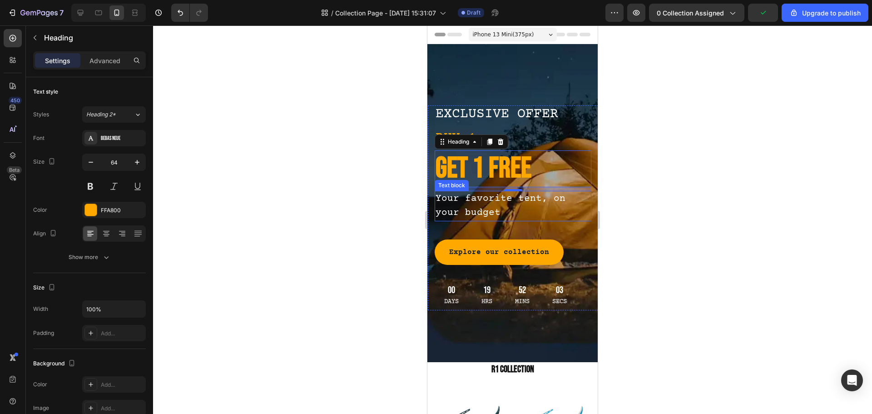
click at [482, 203] on p "Your favorite tent, on your budget" at bounding box center [512, 206] width 155 height 29
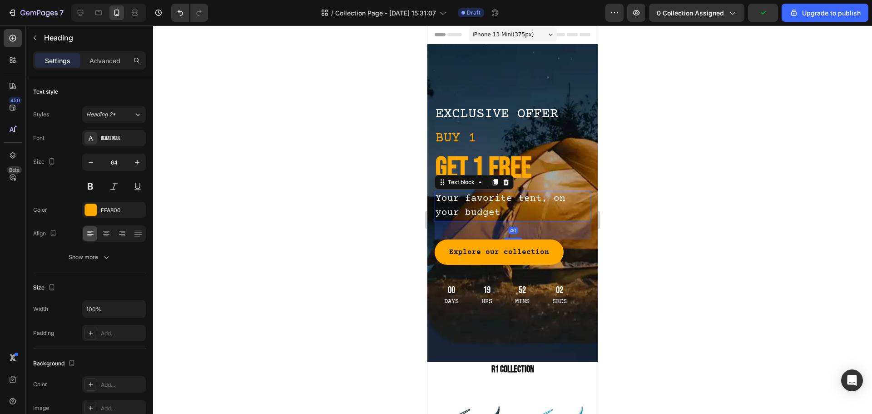
click at [482, 203] on p "Your favorite tent, on your budget" at bounding box center [512, 206] width 155 height 29
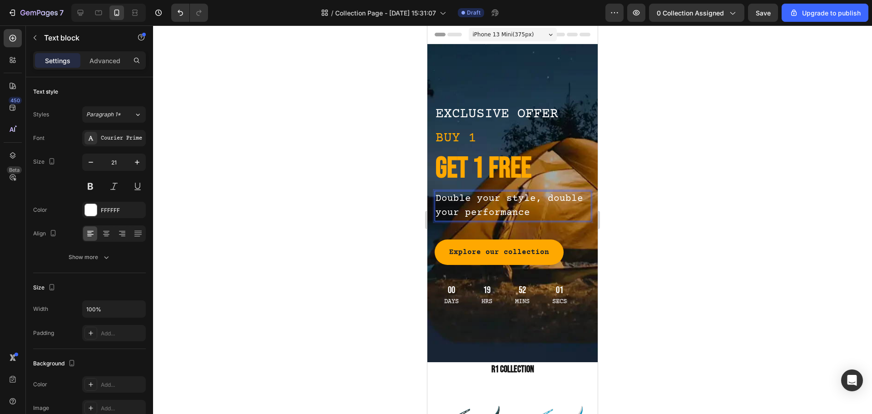
click at [752, 232] on div at bounding box center [512, 219] width 719 height 388
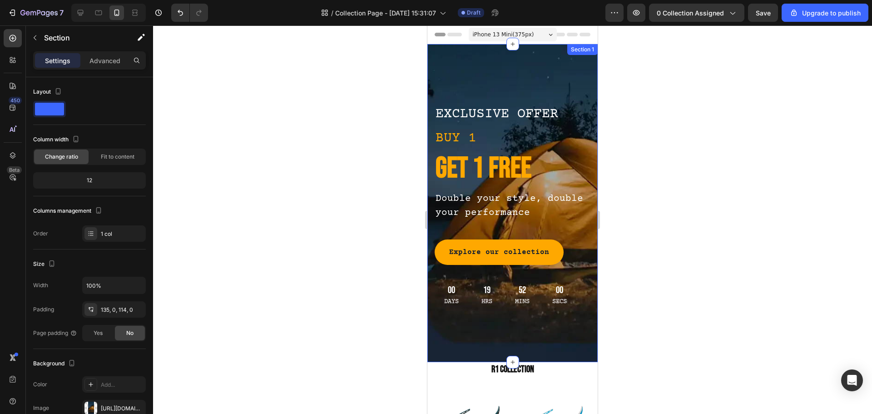
click at [561, 82] on div "Title Line EXCLUSIVE OFFER Text block Row BUY 1 Text block GET 1 FREE Heading D…" at bounding box center [512, 203] width 170 height 318
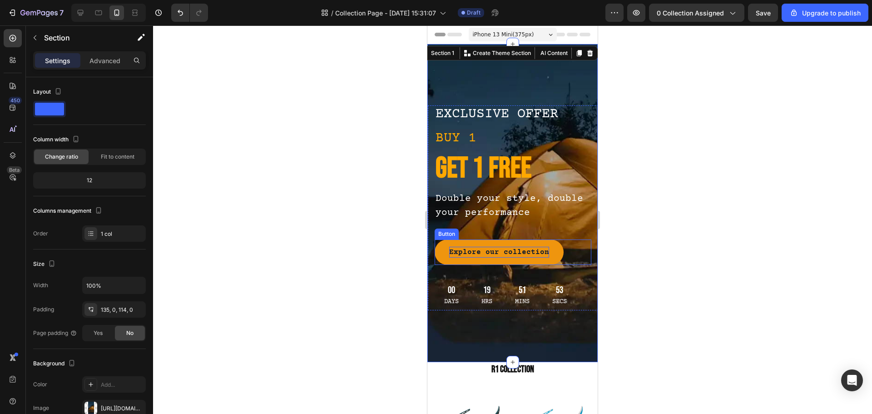
click at [501, 253] on div "Explore our collection" at bounding box center [499, 251] width 100 height 11
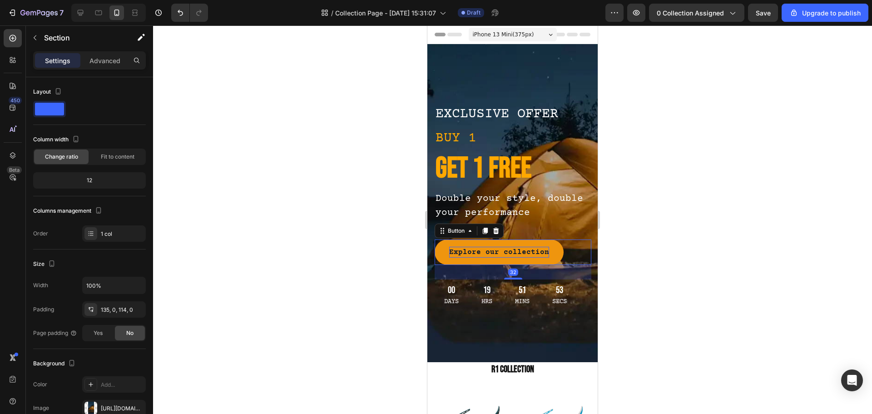
click at [501, 253] on div "Explore our collection" at bounding box center [499, 251] width 100 height 11
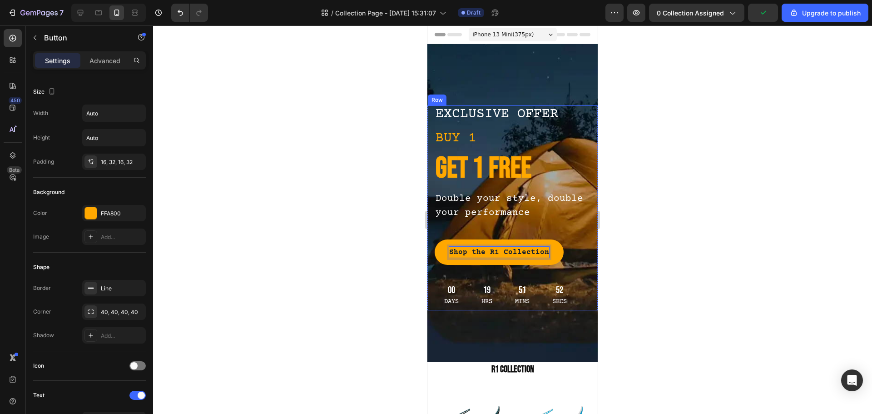
click at [757, 290] on div at bounding box center [512, 219] width 719 height 388
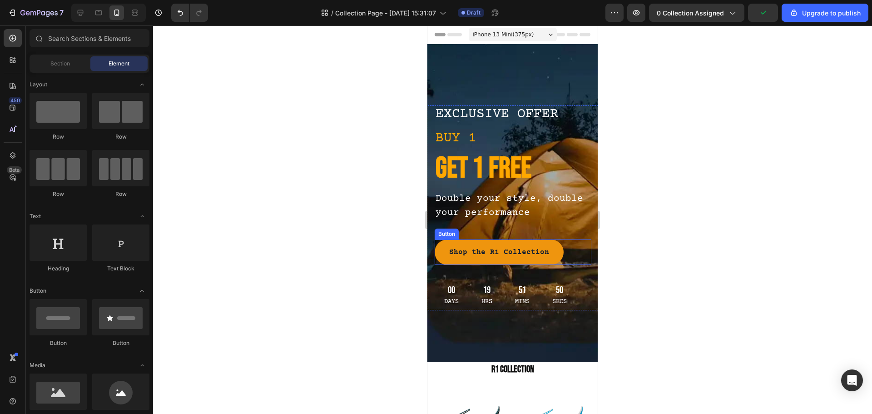
click at [555, 248] on button "Shop the R1 Collection" at bounding box center [498, 251] width 129 height 25
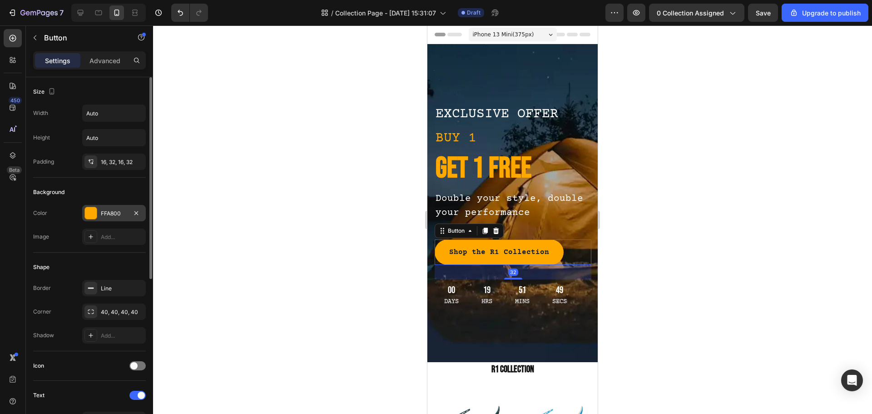
click at [89, 217] on div at bounding box center [91, 213] width 12 height 12
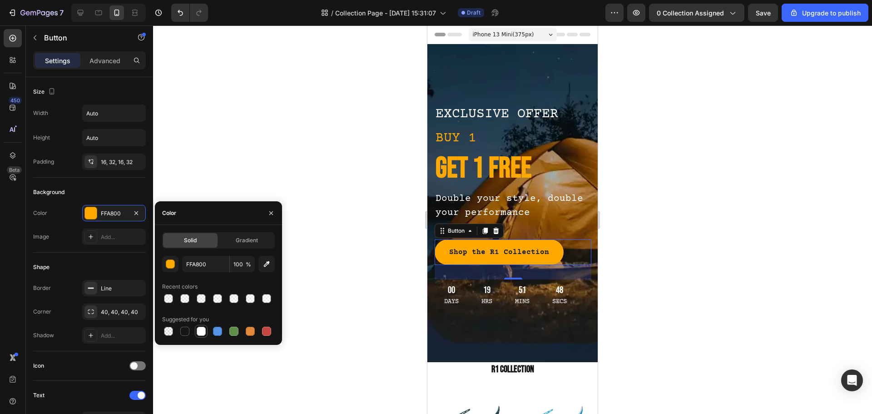
click at [202, 331] on div at bounding box center [201, 330] width 9 height 9
type input "FFFFFF"
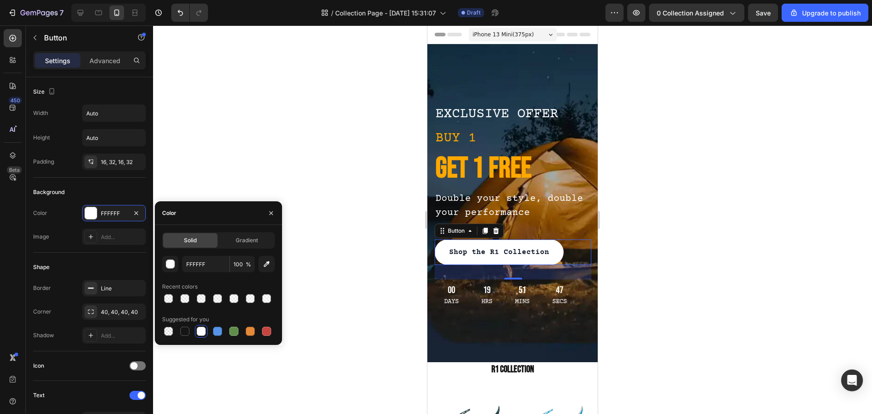
click at [412, 260] on div at bounding box center [512, 219] width 719 height 388
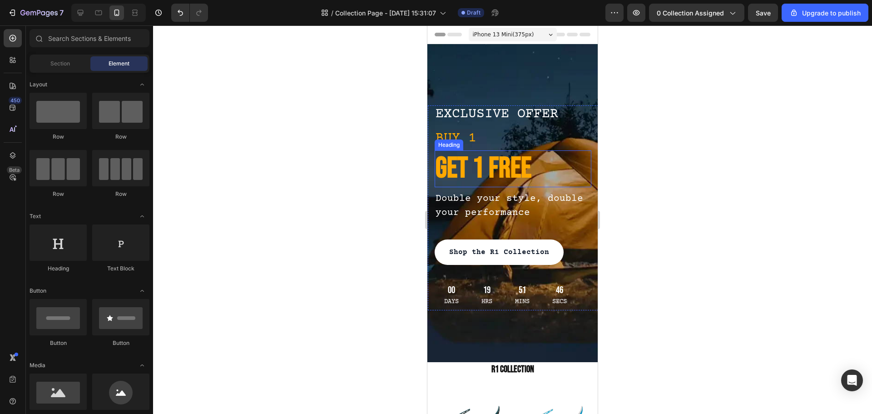
click at [462, 163] on p "GET 1 FREE" at bounding box center [512, 168] width 155 height 35
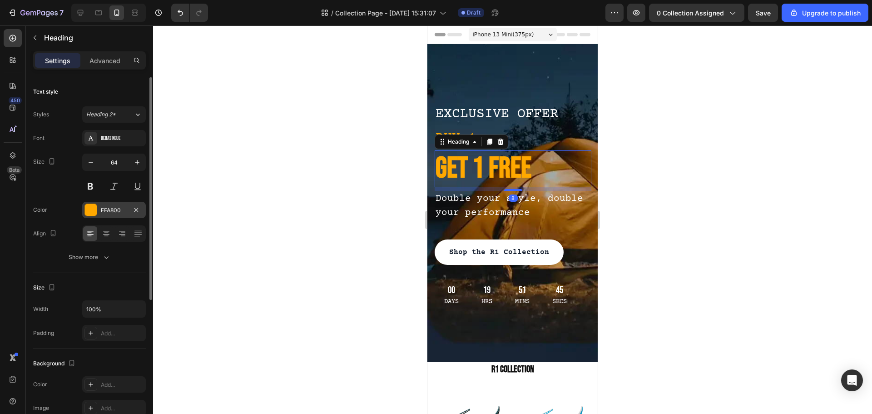
click at [86, 211] on div at bounding box center [91, 210] width 12 height 12
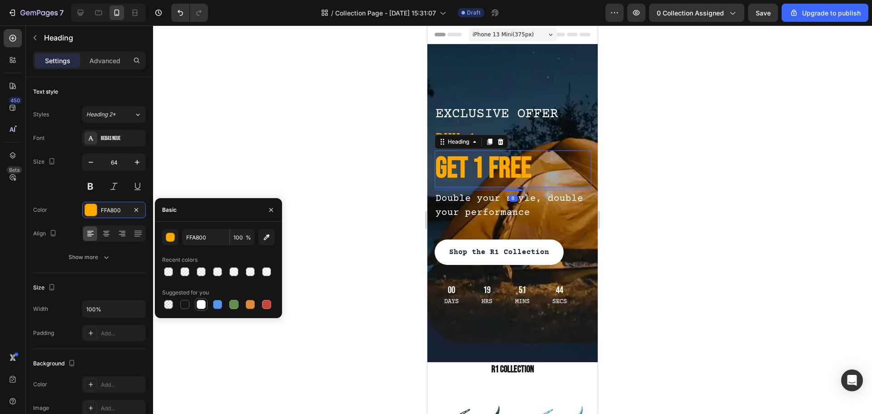
click at [197, 301] on div at bounding box center [201, 304] width 9 height 9
type input "FFFFFF"
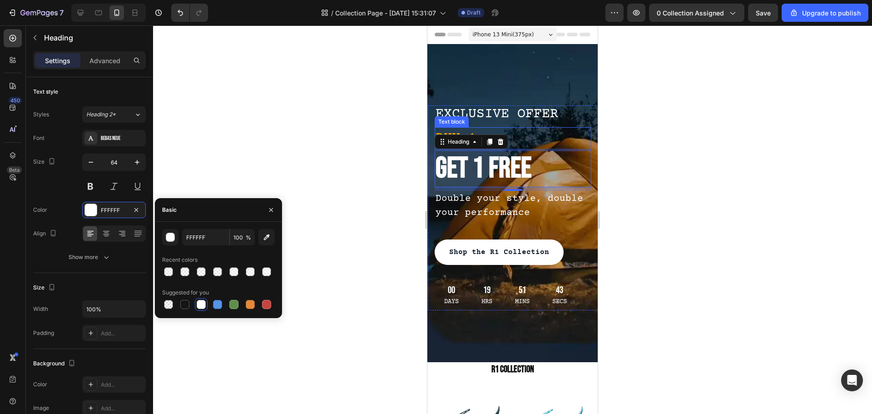
click at [444, 121] on div "Text block" at bounding box center [451, 122] width 30 height 8
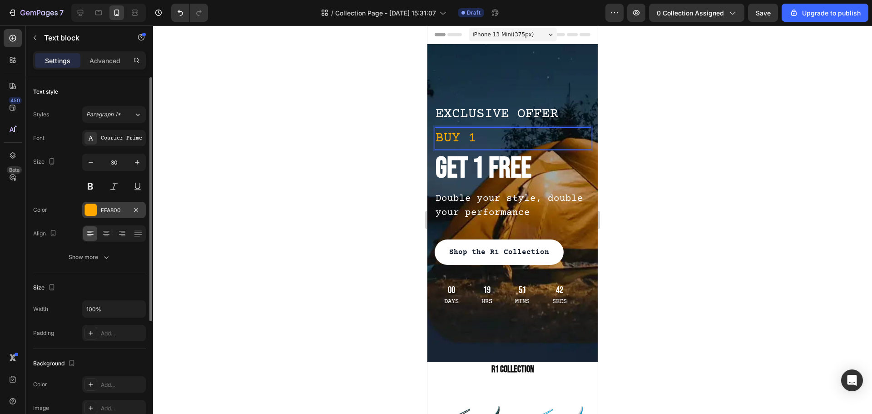
click at [99, 214] on div "FFA800" at bounding box center [114, 210] width 64 height 16
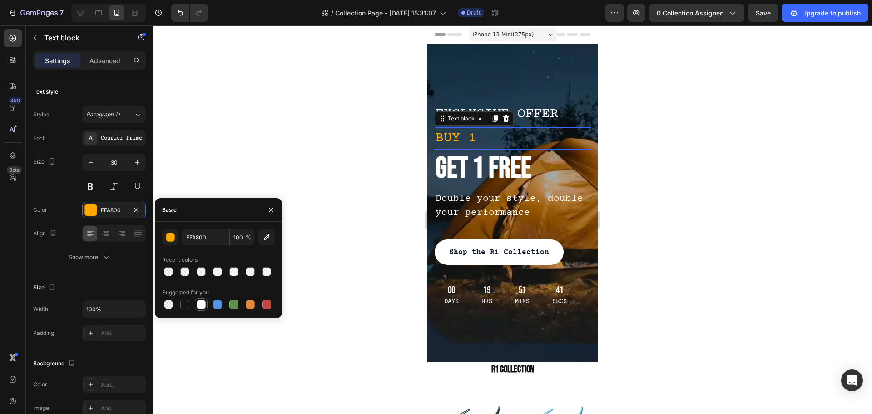
click at [197, 307] on div at bounding box center [201, 304] width 9 height 9
type input "FFFFFF"
click at [284, 133] on div at bounding box center [512, 219] width 719 height 388
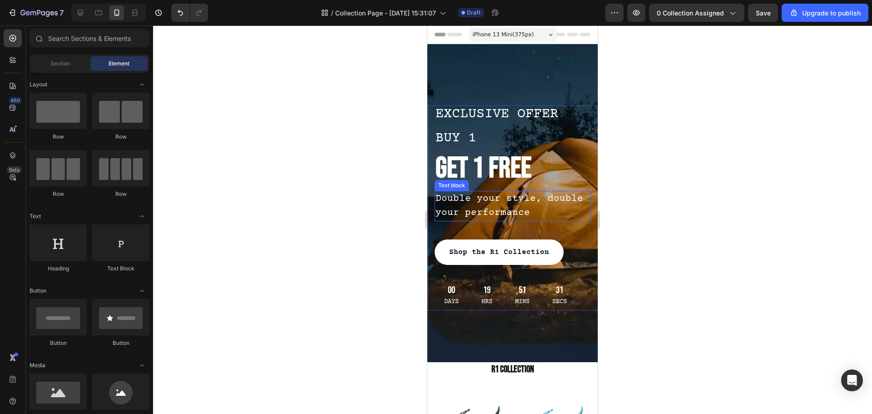
click at [502, 209] on p "Double your style, double your performance" at bounding box center [512, 206] width 155 height 29
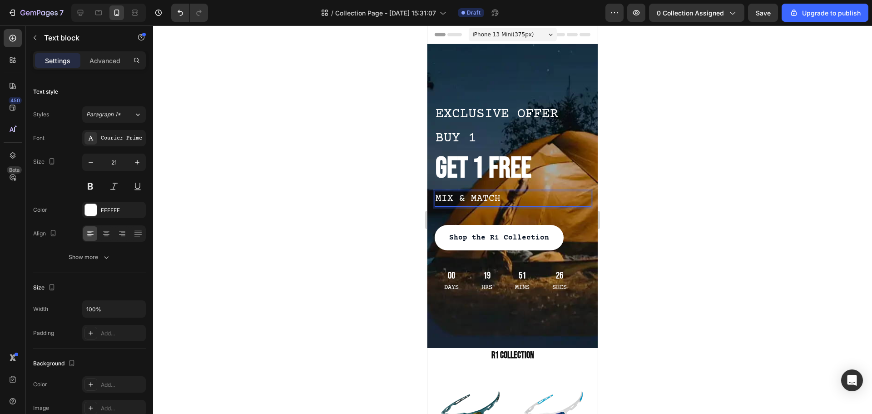
click at [269, 247] on div at bounding box center [512, 219] width 719 height 388
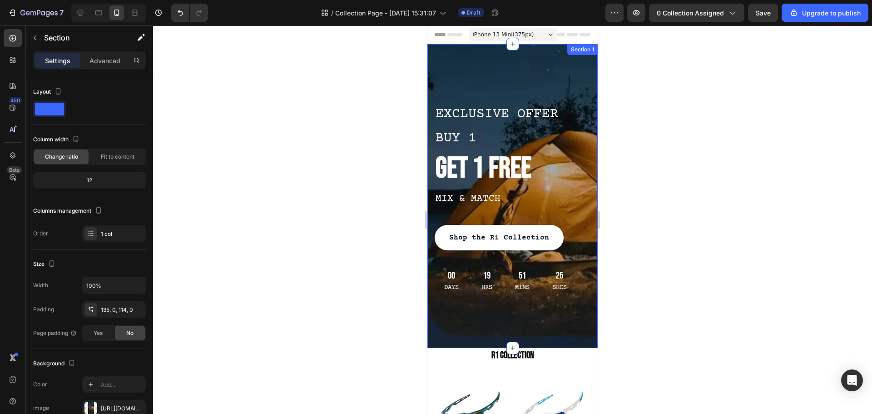
click at [548, 330] on div "Title Line EXCLUSIVE OFFER Text block Row BUY 1 Text block GET 1 FREE Heading M…" at bounding box center [512, 196] width 170 height 304
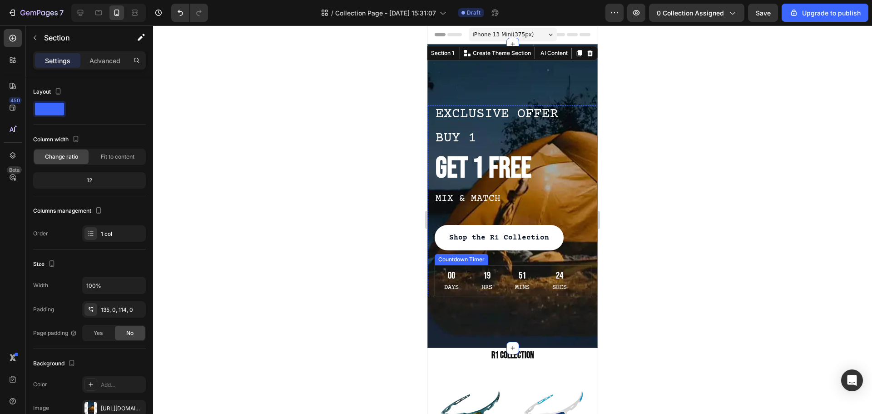
click at [313, 227] on div at bounding box center [512, 219] width 719 height 388
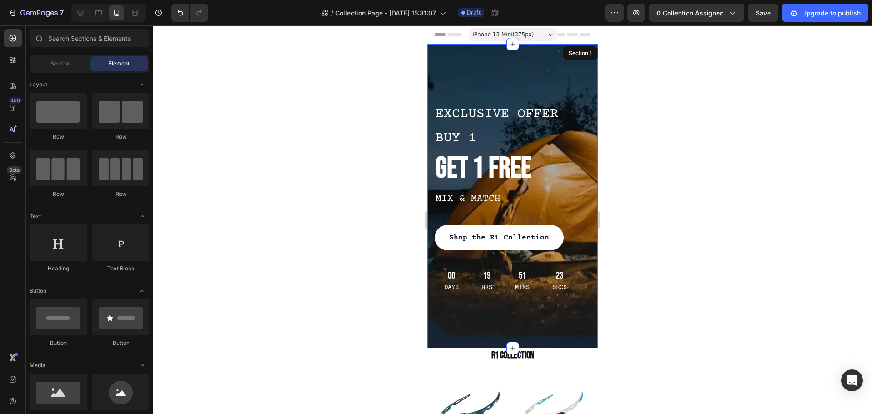
click at [547, 77] on div "Title Line EXCLUSIVE OFFER Text block Row BUY 1 Text block GET 1 FREE Heading M…" at bounding box center [512, 196] width 170 height 304
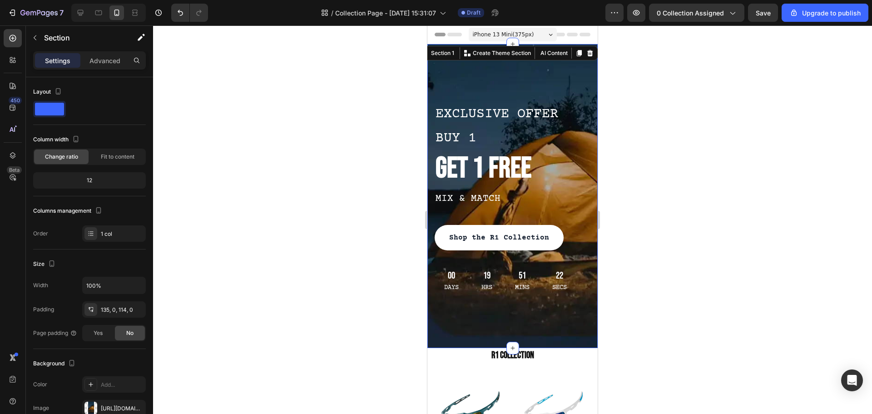
click at [397, 103] on div at bounding box center [512, 219] width 719 height 388
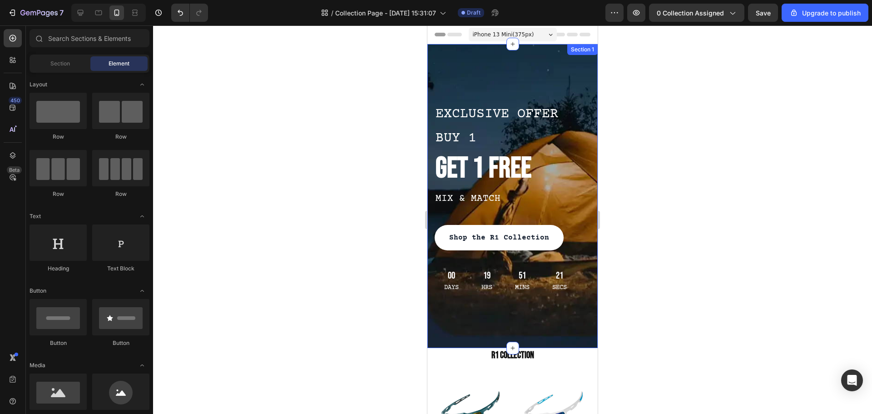
click at [548, 286] on div "21 Secs" at bounding box center [559, 280] width 34 height 31
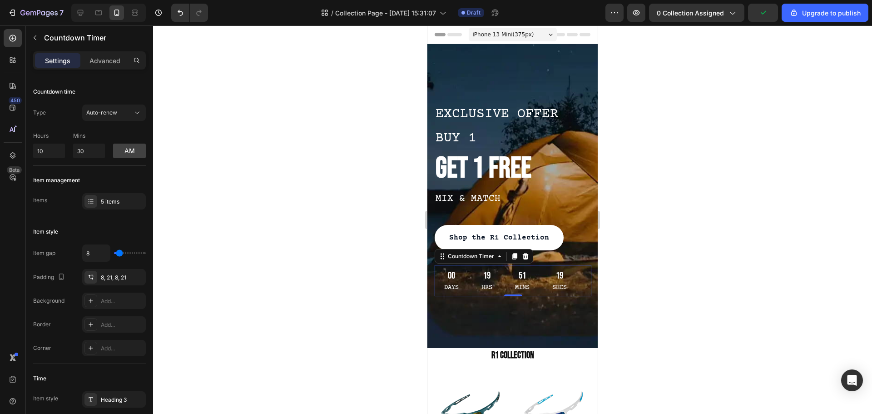
click at [342, 241] on div at bounding box center [512, 219] width 719 height 388
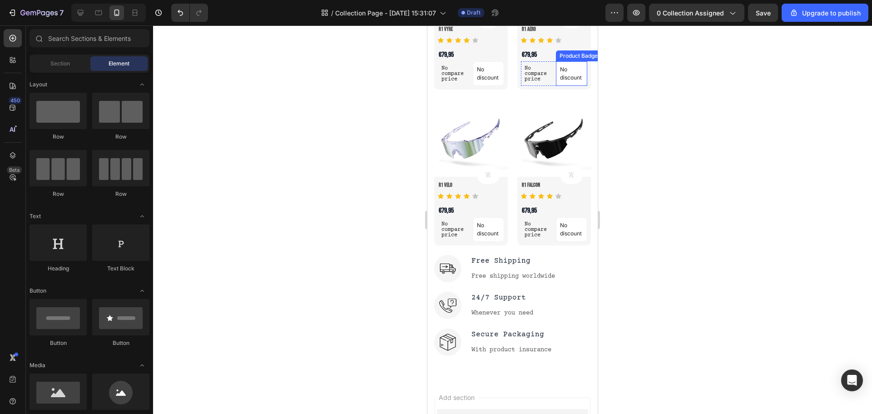
scroll to position [307, 0]
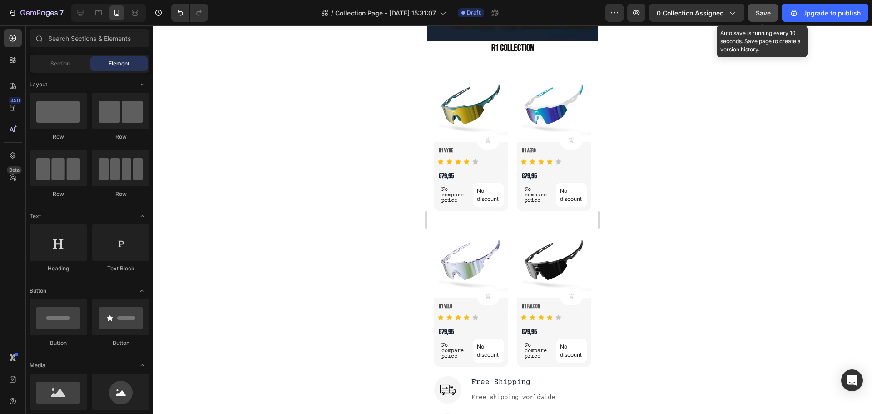
click at [765, 12] on span "Save" at bounding box center [762, 13] width 15 height 8
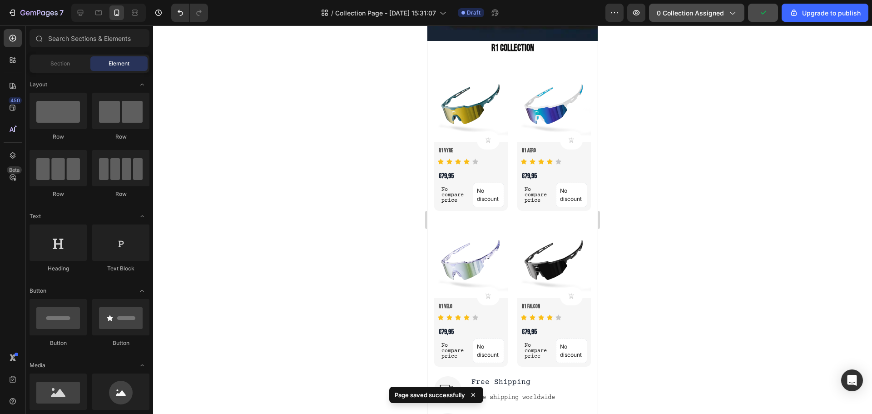
click at [709, 18] on button "0 collection assigned" at bounding box center [696, 13] width 95 height 18
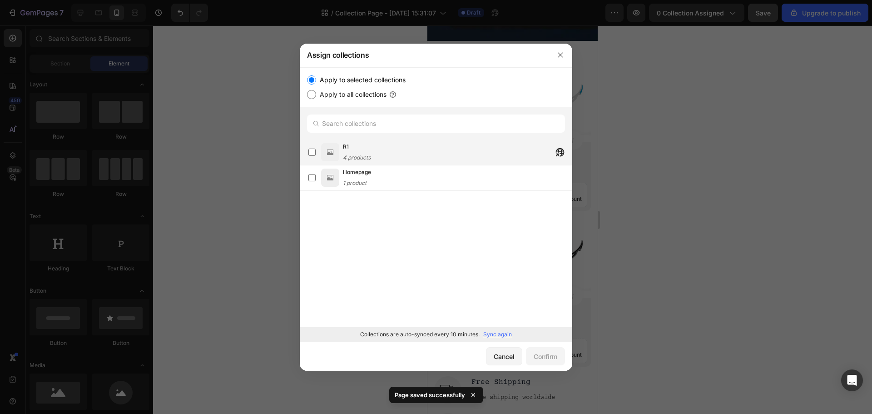
click at [384, 163] on div "R1 4 products" at bounding box center [436, 152] width 272 height 25
click at [552, 362] on button "Confirm" at bounding box center [545, 356] width 39 height 18
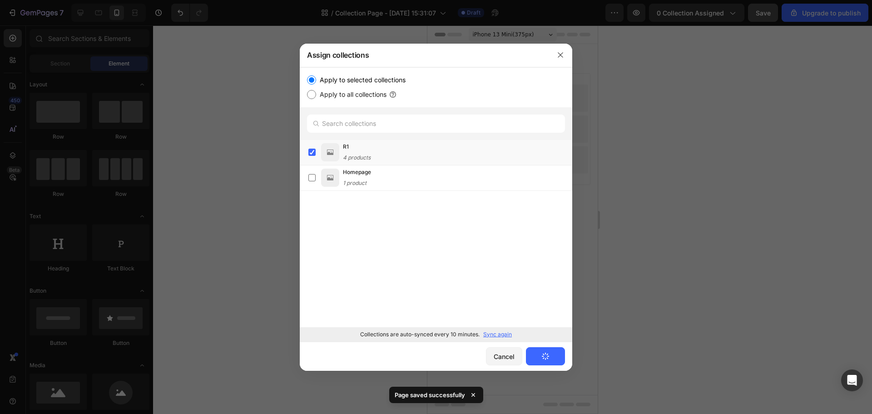
scroll to position [0, 0]
click at [551, 355] on body "iPhone 13 Mini ( 375 px) iPhone 13 Mini iPhone 13 Pro iPhone 11 Pro Max iPhone …" at bounding box center [512, 219] width 170 height 388
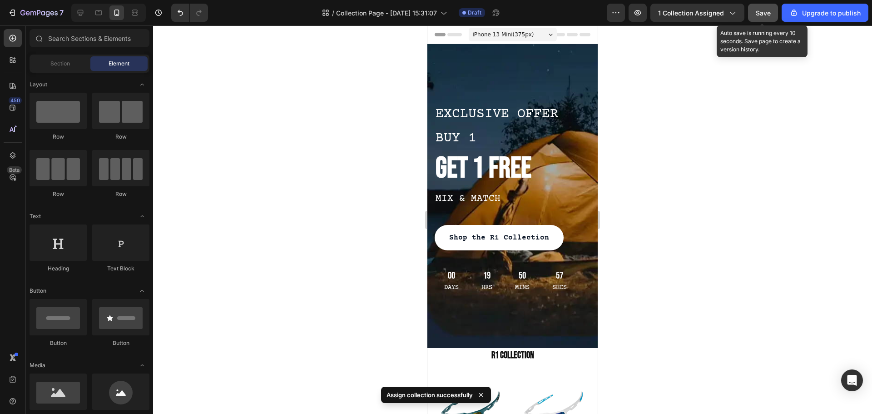
click at [749, 16] on button "Save" at bounding box center [763, 13] width 30 height 18
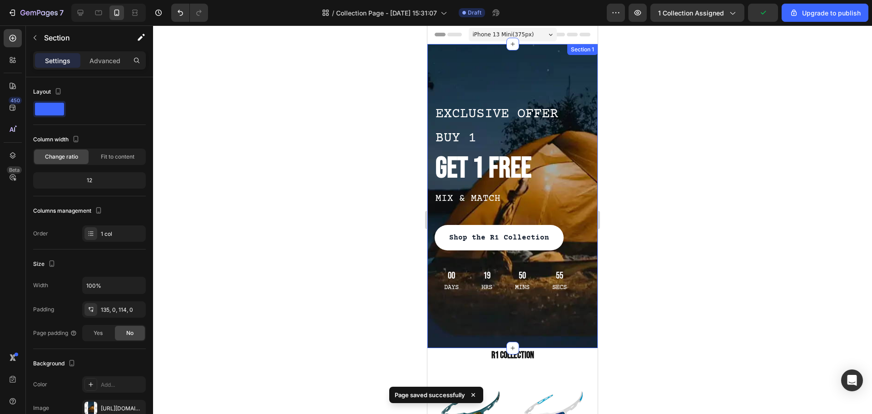
click at [534, 62] on div "Title Line EXCLUSIVE OFFER Text block Row BUY 1 Text block GET 1 FREE Heading M…" at bounding box center [512, 196] width 170 height 304
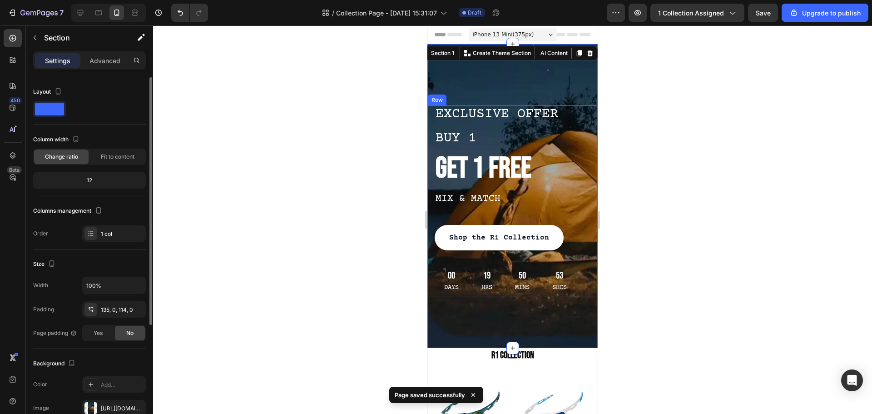
scroll to position [136, 0]
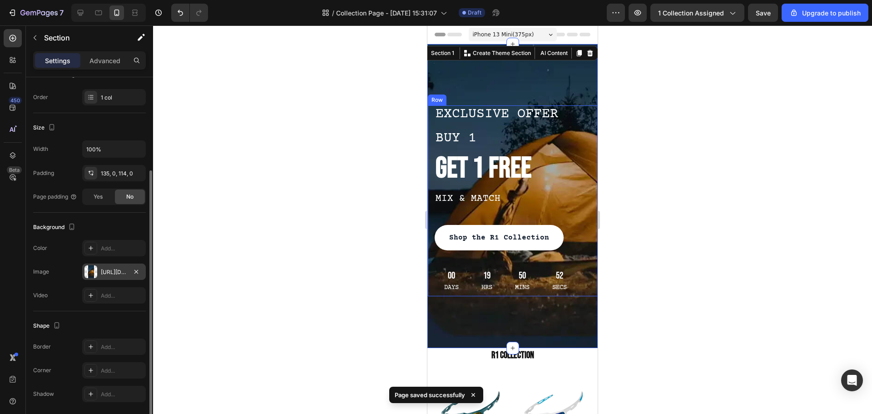
click at [89, 271] on div at bounding box center [90, 271] width 13 height 13
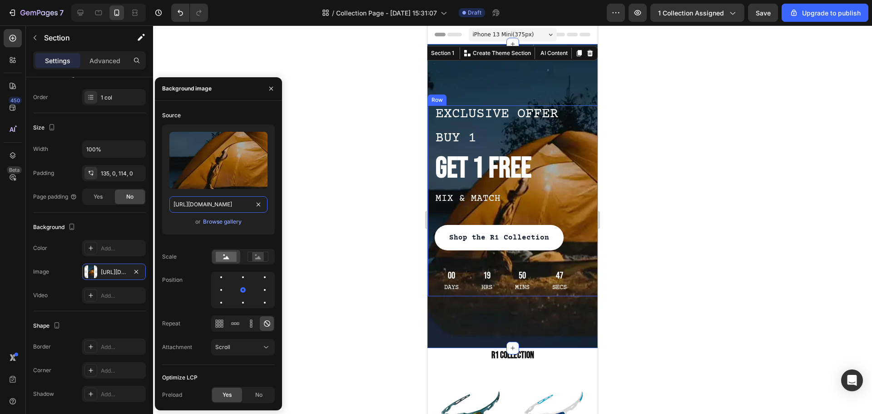
click at [232, 205] on input "https://ucarecdn.com/3d094bea-3644-4452-abfe-2a066aeba320/-/format/auto/-/previ…" at bounding box center [218, 204] width 98 height 16
paste input "cdn.shopify.com/s/files/1/0962/9637/0515/files/example_image_runner_1.png?v=175…"
type input "https://cdn.shopify.com/s/files/1/0962/9637/0515/files/example_image_runner_1.p…"
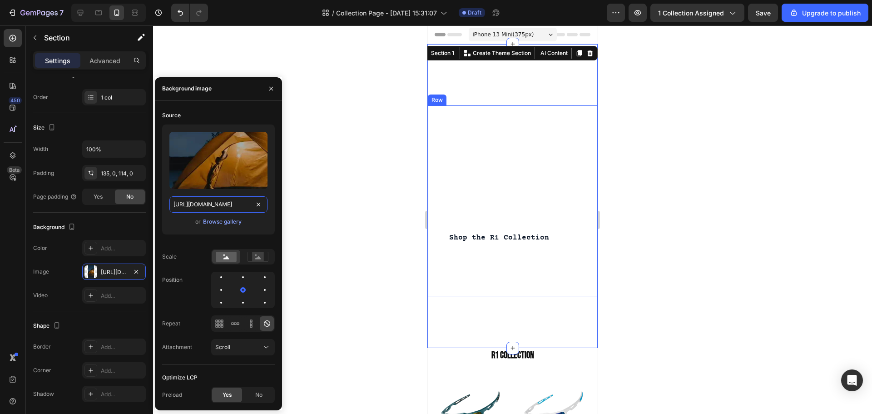
scroll to position [0, 183]
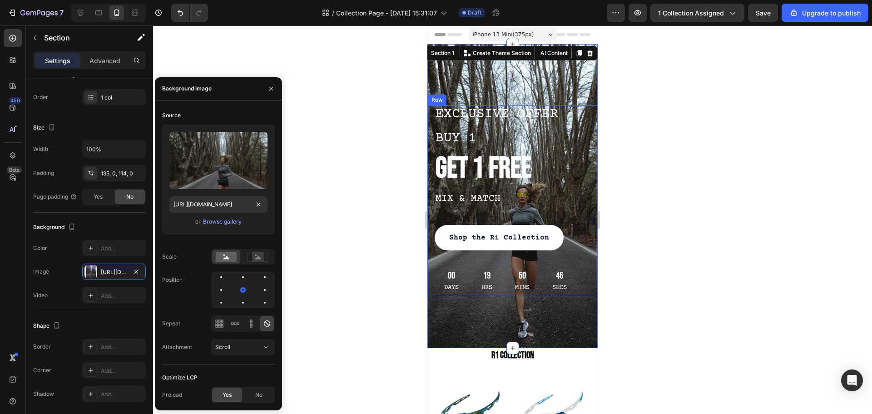
click at [328, 194] on div at bounding box center [512, 219] width 719 height 388
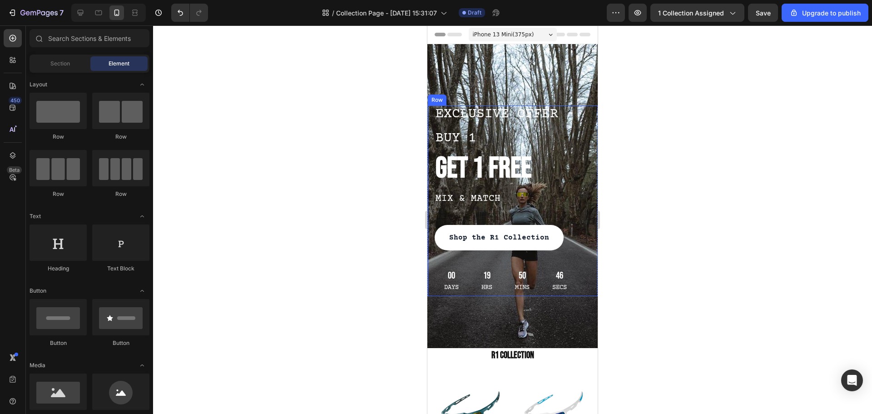
click at [368, 194] on div at bounding box center [512, 219] width 719 height 388
click at [653, 229] on div at bounding box center [512, 219] width 719 height 388
click at [644, 17] on button "button" at bounding box center [637, 13] width 18 height 18
drag, startPoint x: 334, startPoint y: 101, endPoint x: 326, endPoint y: 99, distance: 8.4
click at [326, 99] on div at bounding box center [512, 219] width 719 height 388
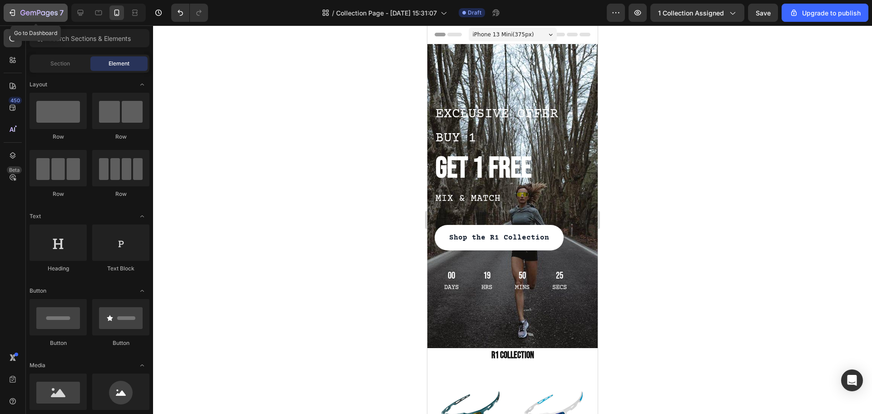
click at [18, 15] on div "7" at bounding box center [36, 12] width 56 height 11
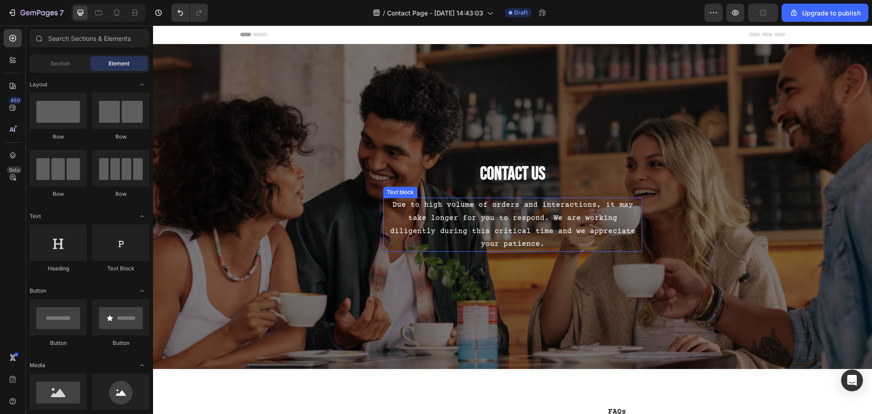
click at [449, 222] on p "Due to high volume of orders and interactions, it may take longer for you to re…" at bounding box center [512, 224] width 257 height 52
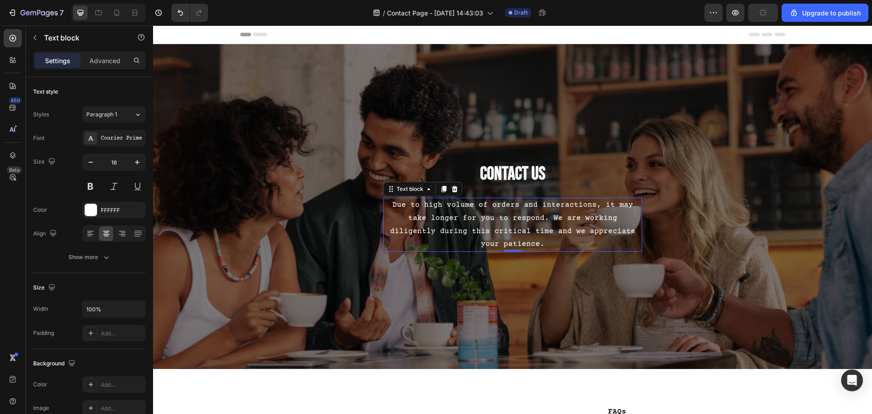
click at [449, 222] on p "Due to high volume of orders and interactions, it may take longer for you to re…" at bounding box center [512, 224] width 257 height 52
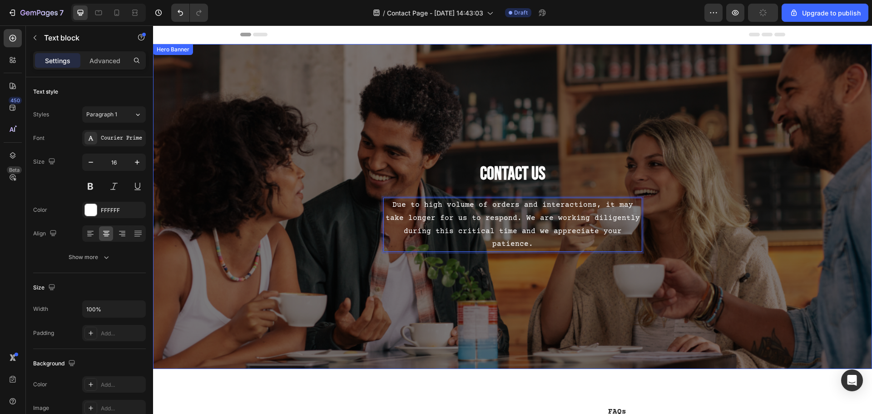
click at [478, 249] on div "Contact Us Heading Due to high volume of orders and interactions, it may take l…" at bounding box center [512, 207] width 531 height 296
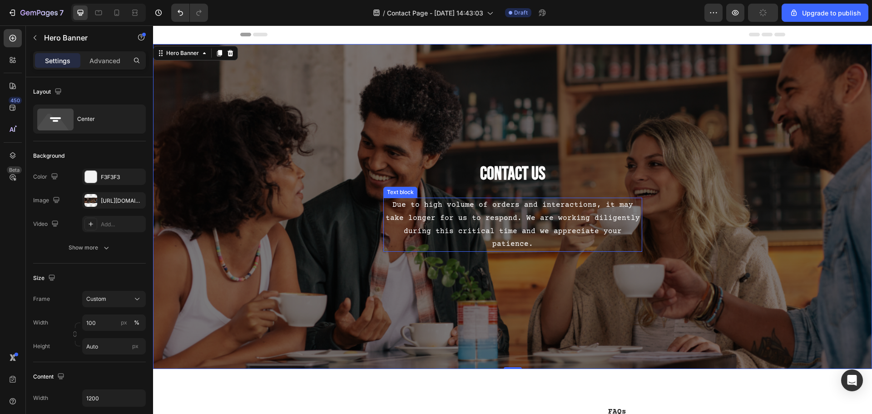
click at [529, 222] on p "Due to high volume of orders and interactions, it may take longer for us to res…" at bounding box center [512, 224] width 257 height 52
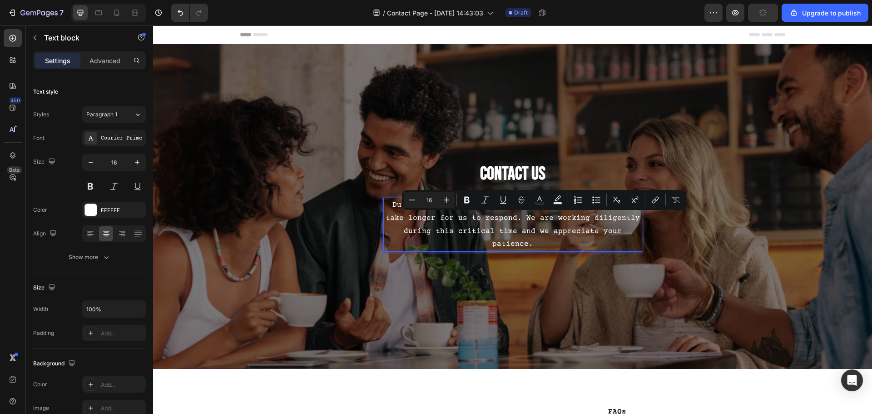
click at [505, 223] on p "Due to high volume of orders and interactions, it may take longer for us to res…" at bounding box center [512, 224] width 257 height 52
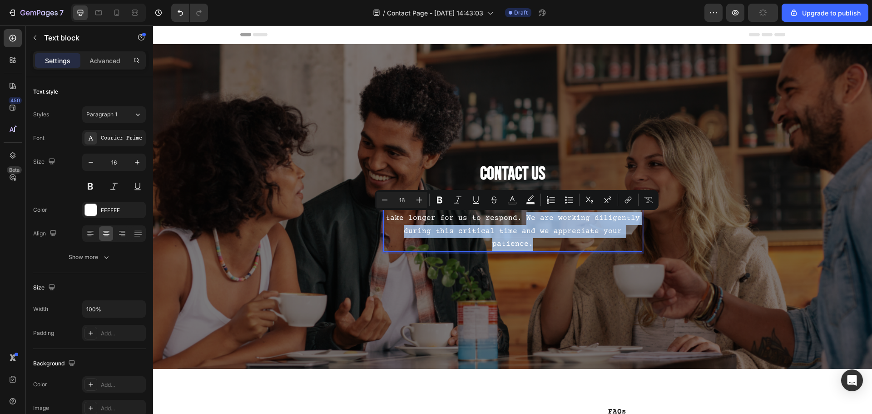
drag, startPoint x: 496, startPoint y: 218, endPoint x: 626, endPoint y: 230, distance: 130.8
click at [626, 230] on p "Due to high volume of orders and interactions, it may take longer for us to res…" at bounding box center [512, 224] width 257 height 52
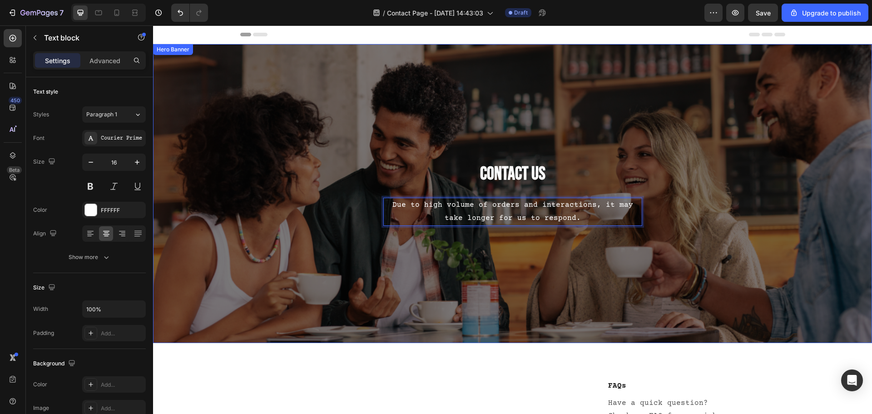
click at [648, 256] on div "Contact Us Heading Due to high volume of orders and interactions, it may take l…" at bounding box center [512, 194] width 531 height 270
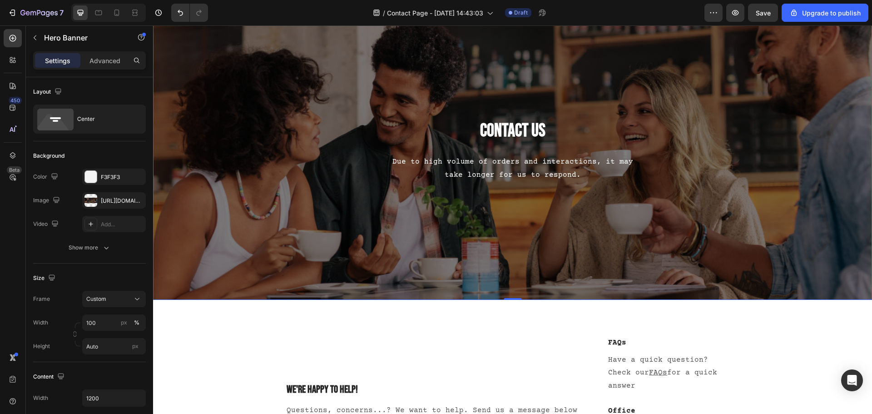
scroll to position [227, 0]
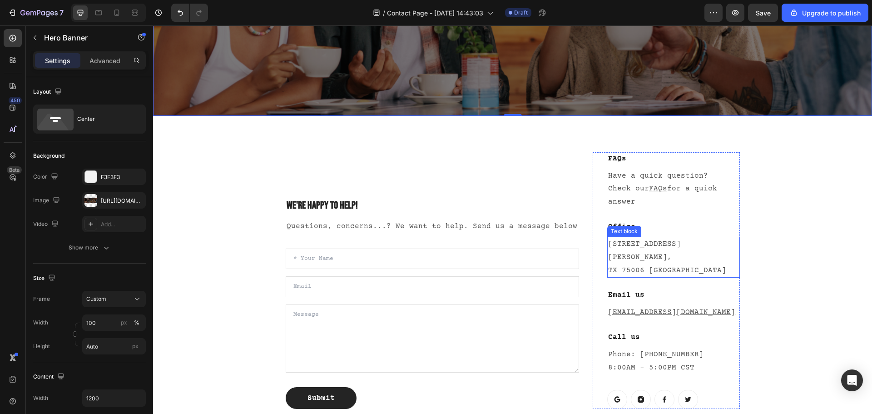
click at [648, 250] on p "1520 Luna Road Carrollton, TX 75006 United States" at bounding box center [673, 256] width 130 height 39
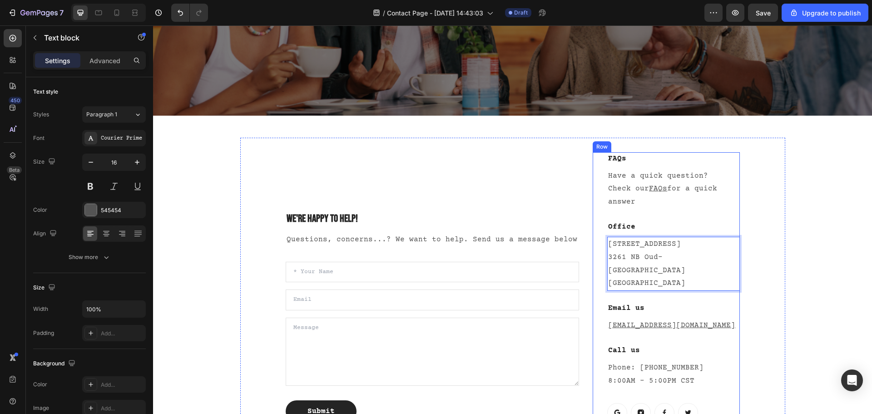
click at [689, 303] on div "FAQs Heading Have a quick question? Check our FAQs for a quick answer Text bloc…" at bounding box center [673, 287] width 132 height 270
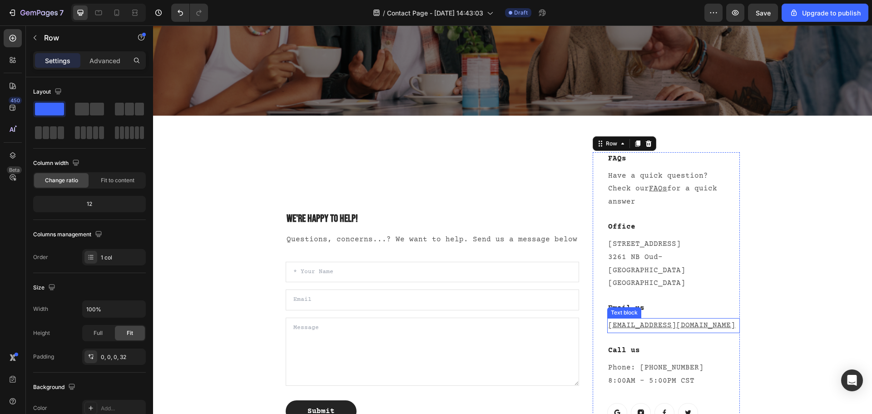
click at [703, 319] on p "help@gempages.com" at bounding box center [673, 325] width 130 height 13
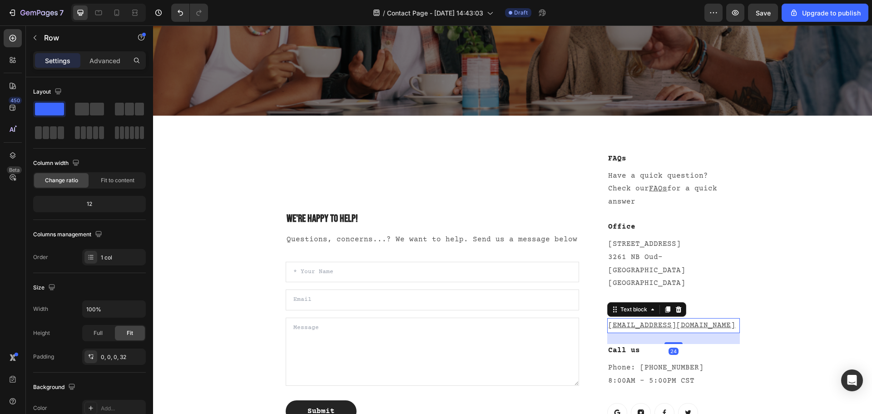
click at [703, 319] on p "help@gempages.com" at bounding box center [673, 325] width 130 height 13
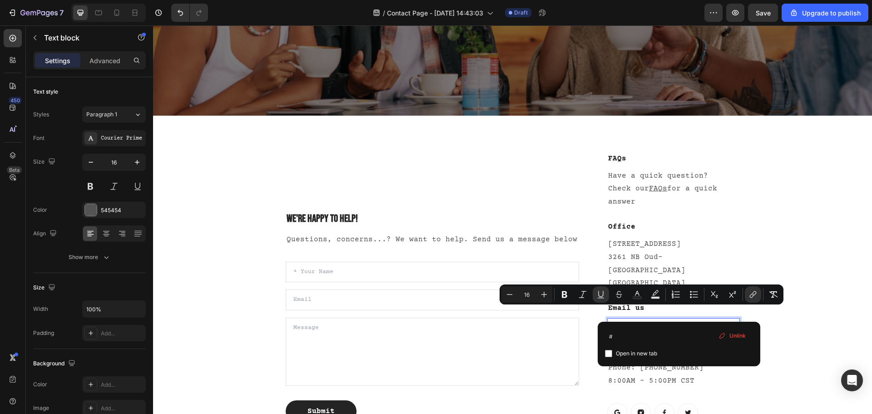
click at [637, 355] on span "Open in new tab" at bounding box center [636, 353] width 41 height 11
checkbox input "true"
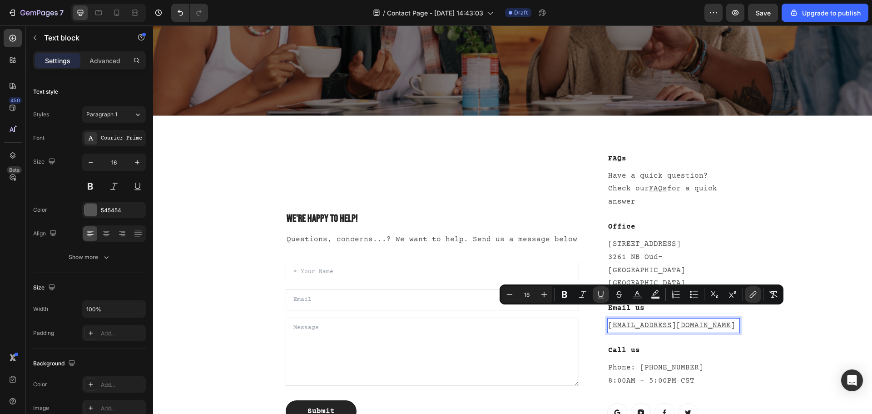
click at [688, 319] on p "help@gempages.com" at bounding box center [673, 325] width 130 height 13
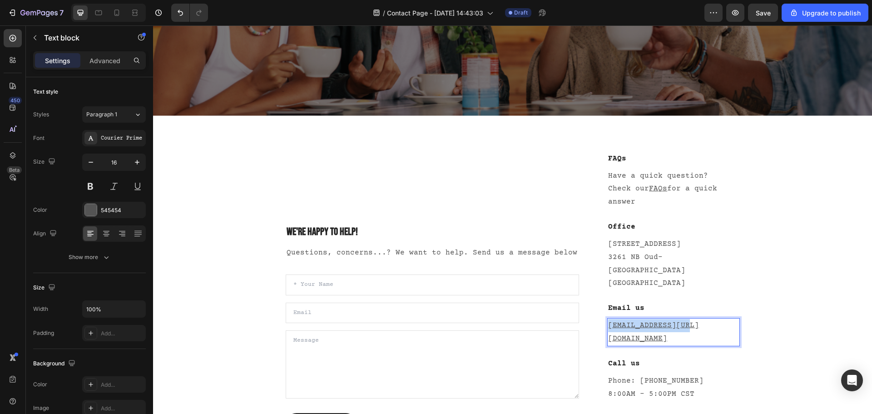
drag, startPoint x: 684, startPoint y: 311, endPoint x: 604, endPoint y: 319, distance: 80.7
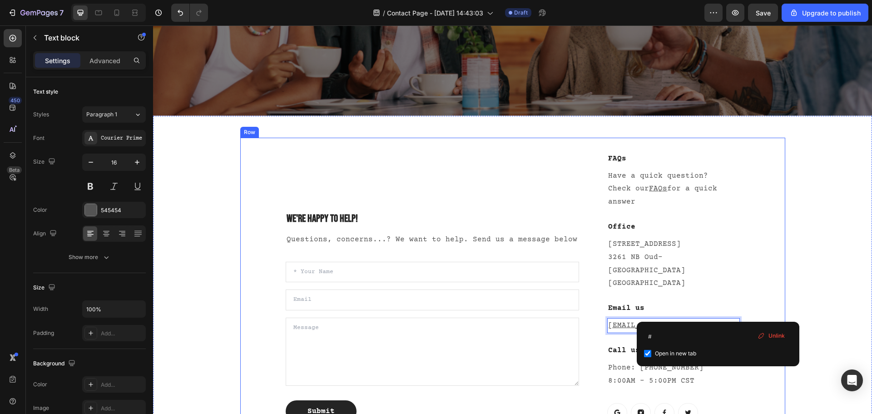
click at [762, 261] on div "We're happy to help! Heading Questions, concerns...? We want to help. Send us a…" at bounding box center [512, 287] width 545 height 299
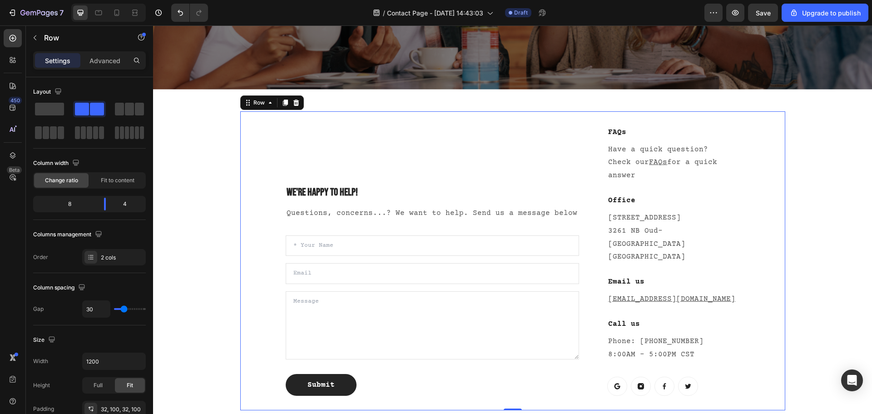
scroll to position [318, 0]
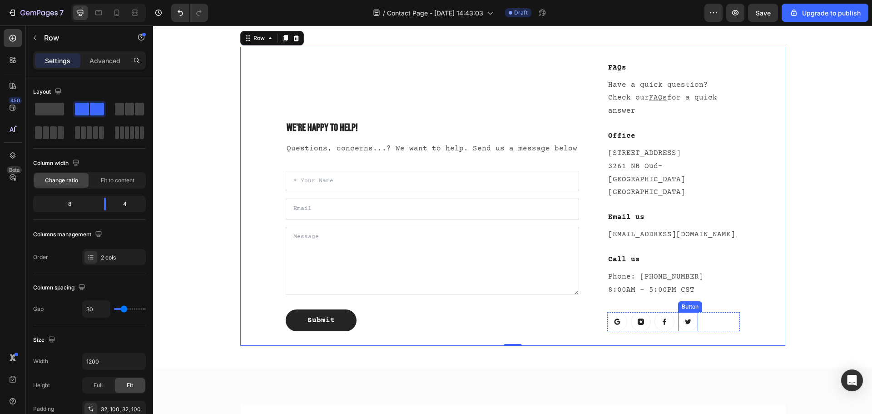
click at [687, 319] on icon at bounding box center [688, 321] width 6 height 5
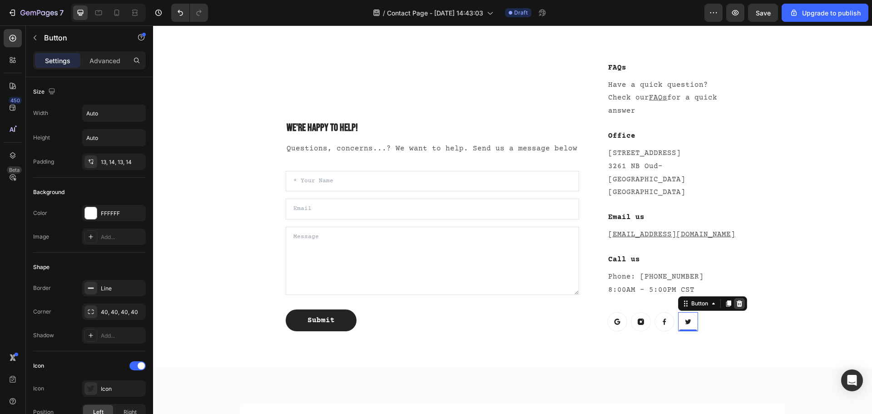
click at [736, 300] on icon at bounding box center [739, 303] width 6 height 6
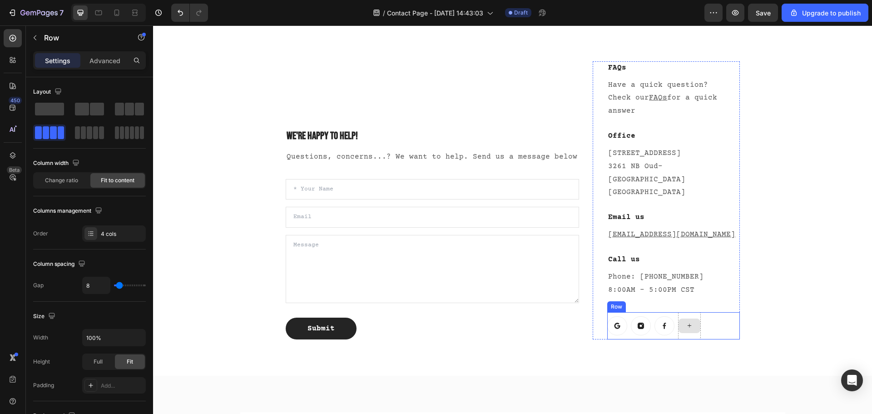
click at [690, 312] on div at bounding box center [689, 325] width 23 height 27
click at [105, 228] on div "4 cols" at bounding box center [114, 233] width 64 height 16
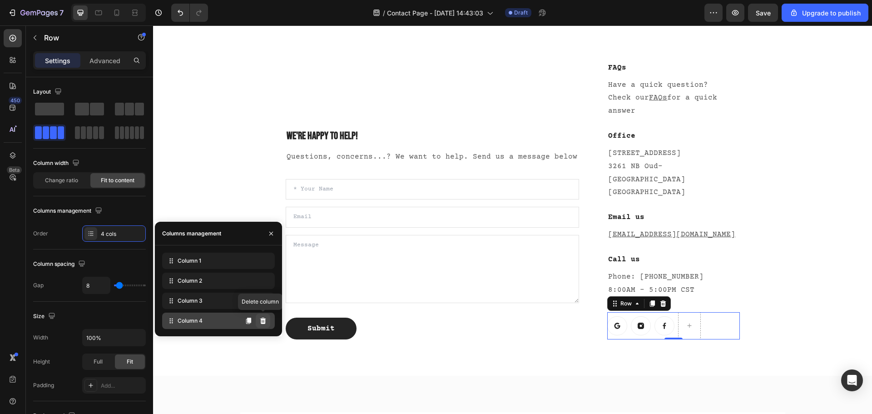
click at [264, 320] on icon at bounding box center [262, 320] width 7 height 7
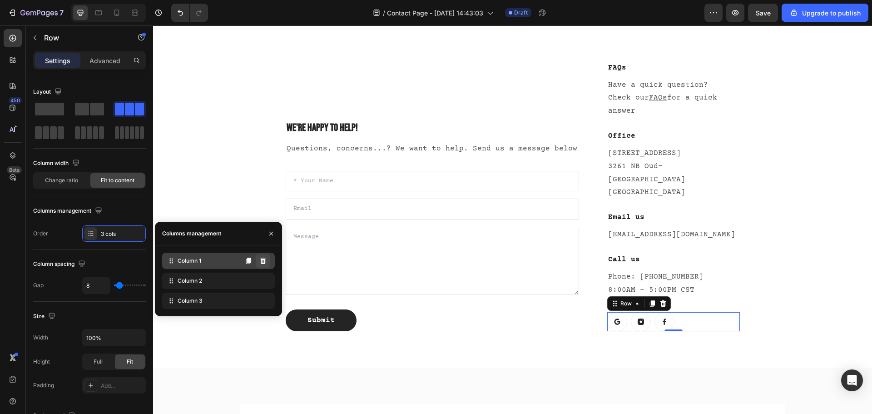
click at [266, 260] on button at bounding box center [263, 260] width 15 height 15
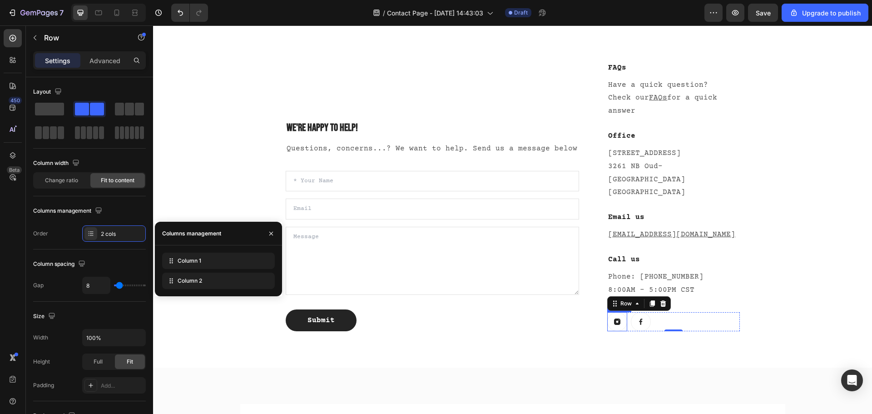
click at [613, 318] on icon at bounding box center [616, 321] width 7 height 7
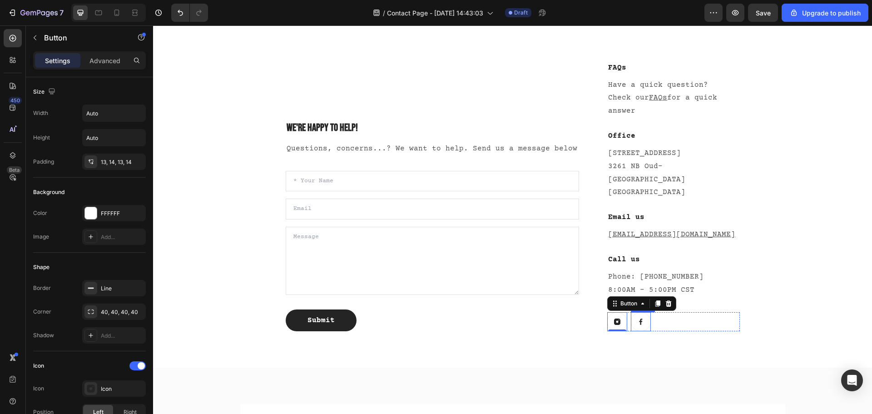
click at [632, 312] on link at bounding box center [641, 321] width 20 height 19
click at [614, 318] on icon at bounding box center [617, 321] width 6 height 6
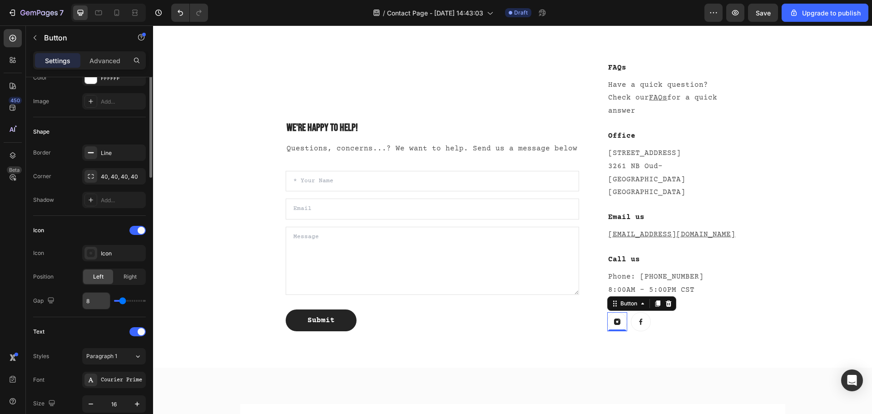
scroll to position [44, 0]
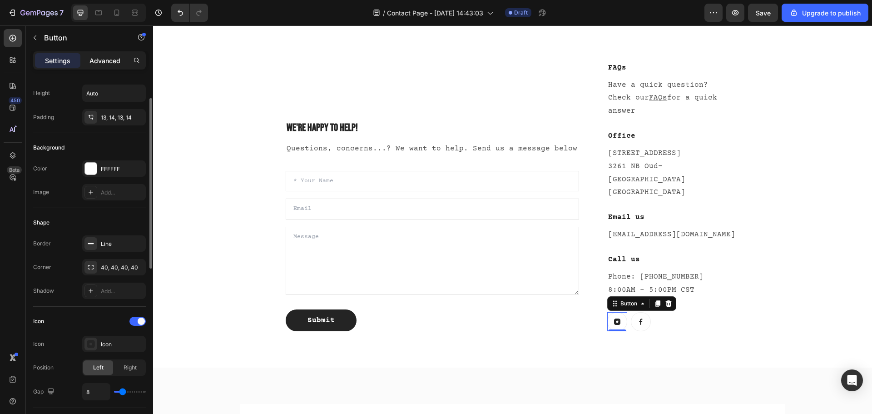
click at [93, 60] on p "Advanced" at bounding box center [104, 61] width 31 height 10
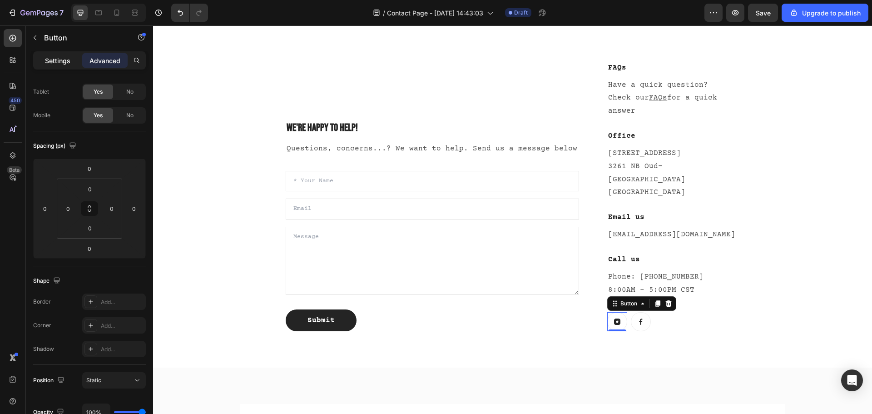
click at [49, 67] on div "Settings" at bounding box center [57, 60] width 45 height 15
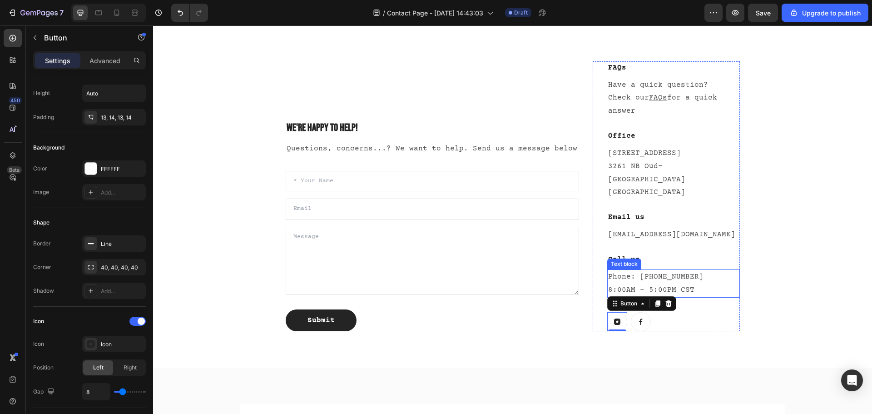
click at [635, 270] on p "Phone: 682-651-7554 8:00AM - 5:00PM CST" at bounding box center [673, 283] width 130 height 26
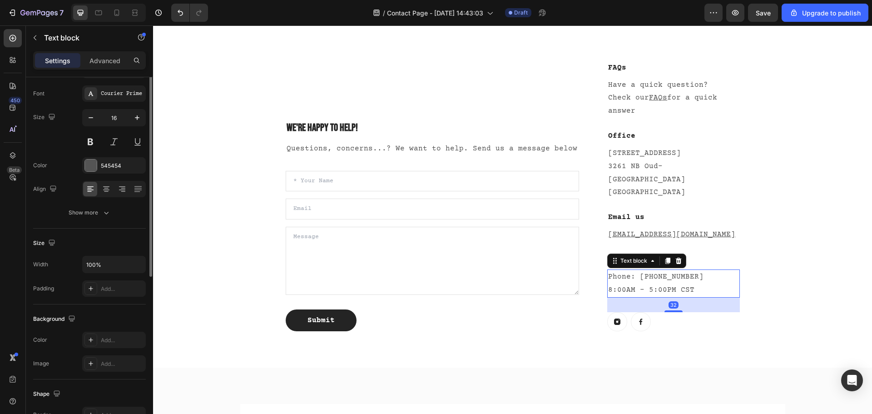
scroll to position [0, 0]
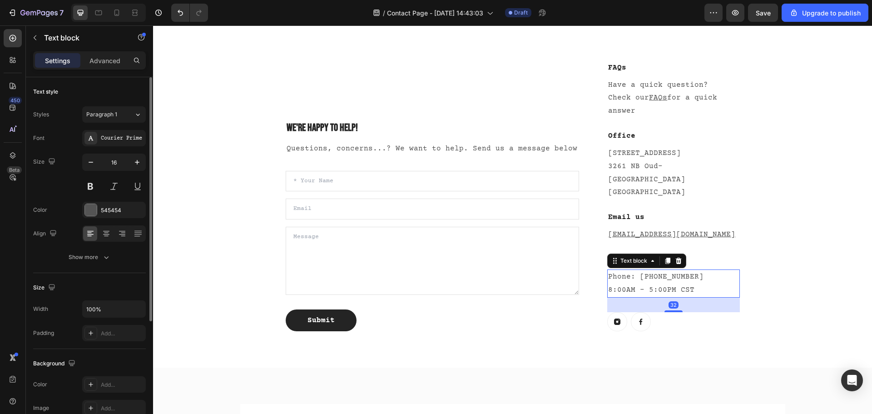
click at [635, 270] on p "Phone: 682-651-7554 8:00AM - 5:00PM CST" at bounding box center [673, 283] width 130 height 26
click at [688, 270] on p "Phone: 682-651-7554 8:00AM - 5:00PM CST" at bounding box center [673, 283] width 130 height 26
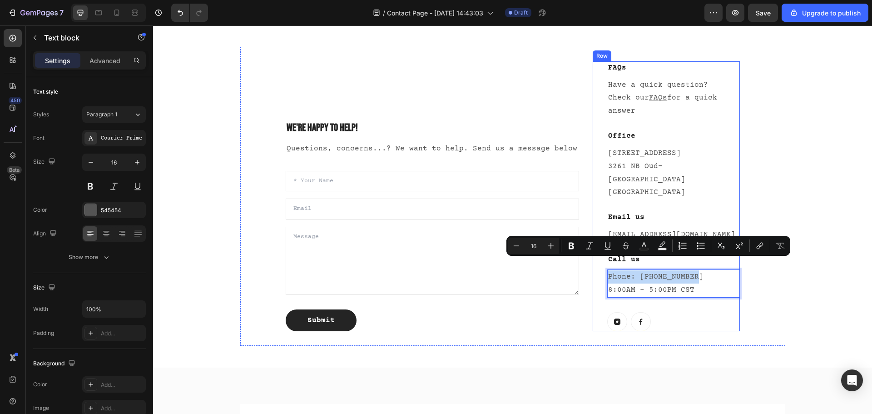
drag, startPoint x: 701, startPoint y: 264, endPoint x: 597, endPoint y: 261, distance: 104.4
click at [597, 261] on div "FAQs Heading Have a quick question? Check our FAQs for a quick answer Text bloc…" at bounding box center [665, 196] width 147 height 270
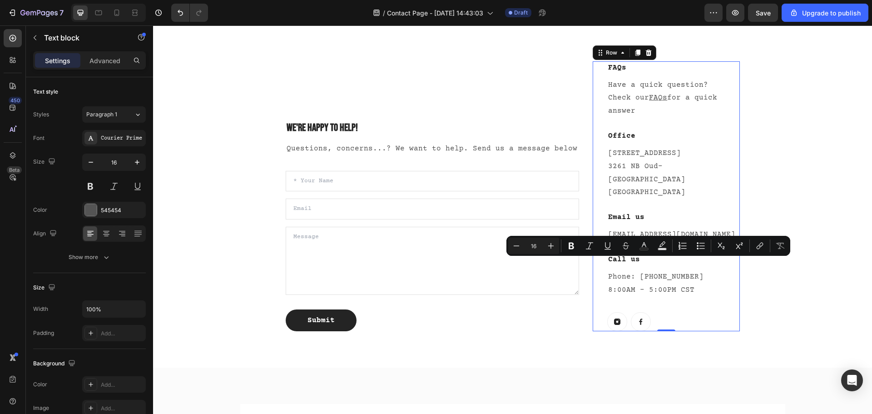
click at [689, 284] on div "FAQs Heading Have a quick question? Check our FAQs for a quick answer Text bloc…" at bounding box center [673, 196] width 132 height 270
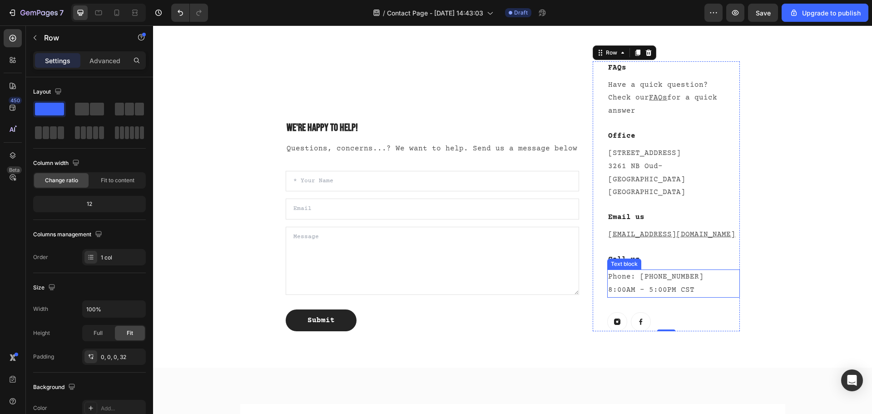
click at [631, 260] on div "Text block" at bounding box center [624, 264] width 30 height 8
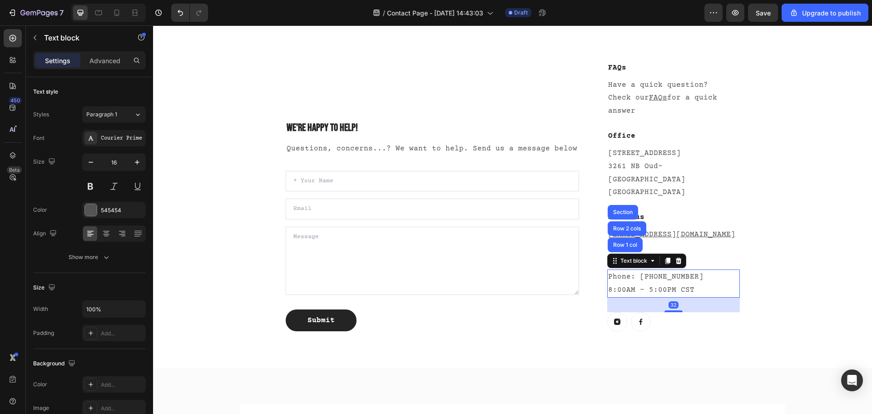
click at [733, 297] on div "32" at bounding box center [673, 304] width 132 height 15
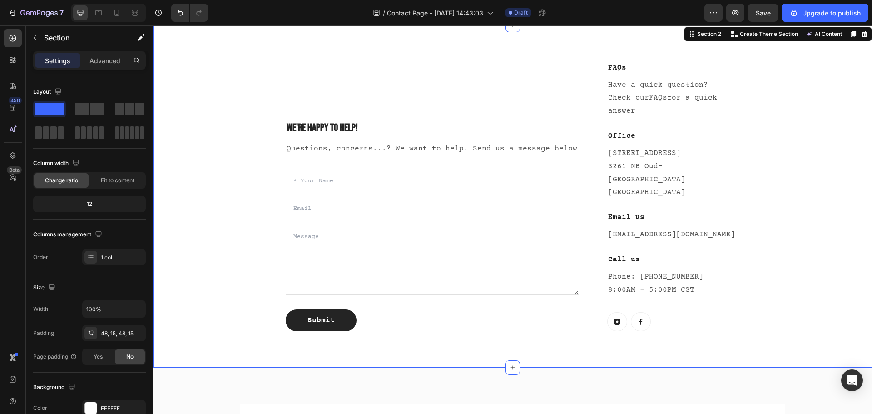
click at [814, 286] on div "We're happy to help! Heading Questions, concerns...? We want to help. Send us a…" at bounding box center [512, 196] width 705 height 299
click at [630, 254] on p "Call us" at bounding box center [673, 259] width 130 height 11
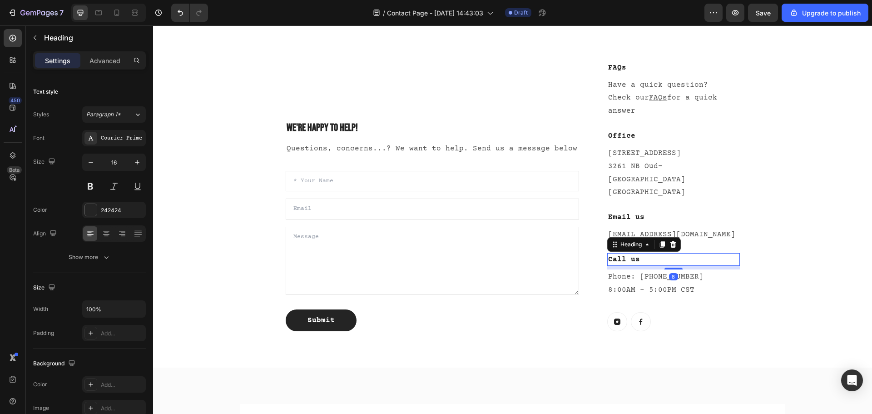
click at [630, 254] on p "Call us" at bounding box center [673, 259] width 130 height 11
click at [646, 270] on p "Phone: 682-651-7554 8:00AM - 5:00PM CST" at bounding box center [673, 283] width 130 height 26
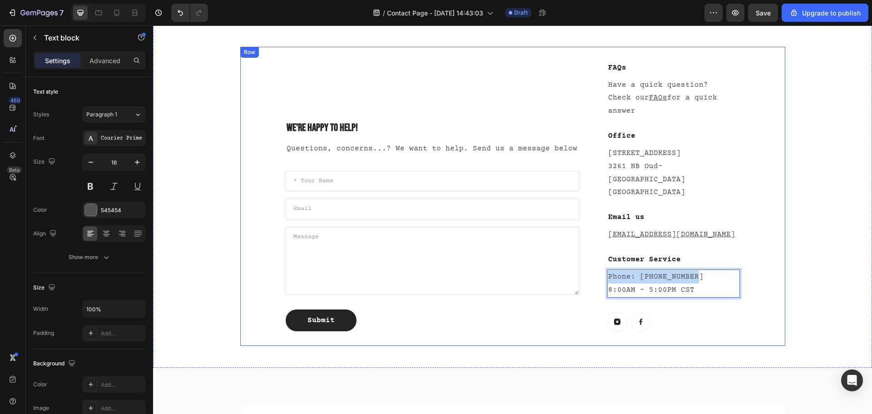
drag, startPoint x: 700, startPoint y: 260, endPoint x: 583, endPoint y: 261, distance: 117.1
click at [583, 261] on div "We're happy to help! Heading Questions, concerns...? We want to help. Send us a…" at bounding box center [512, 196] width 545 height 299
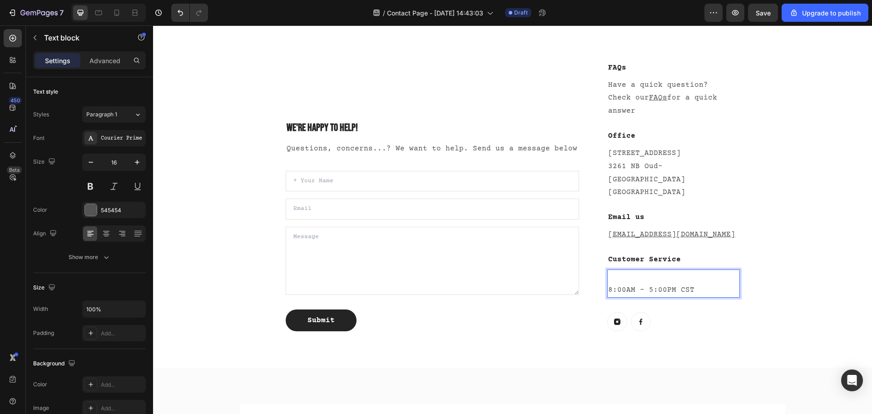
click at [608, 275] on p "⁠⁠⁠⁠⁠⁠⁠ 8:00AM - 5:00PM CST" at bounding box center [673, 283] width 130 height 26
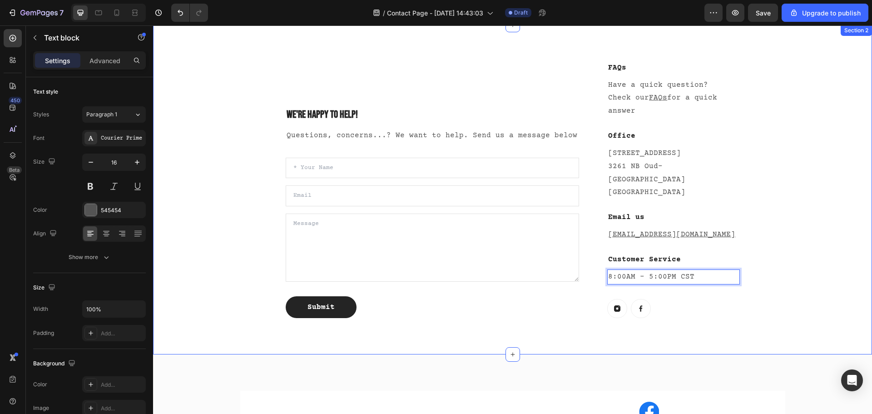
click at [784, 264] on div "We're happy to help! Heading Questions, concerns...? We want to help. Send us a…" at bounding box center [512, 190] width 705 height 286
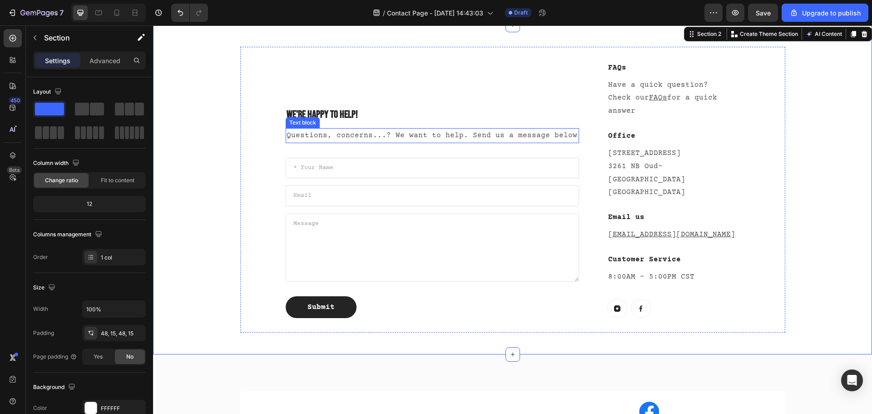
click at [439, 129] on p "Questions, concerns...? We want to help. Send us a message below" at bounding box center [432, 135] width 292 height 13
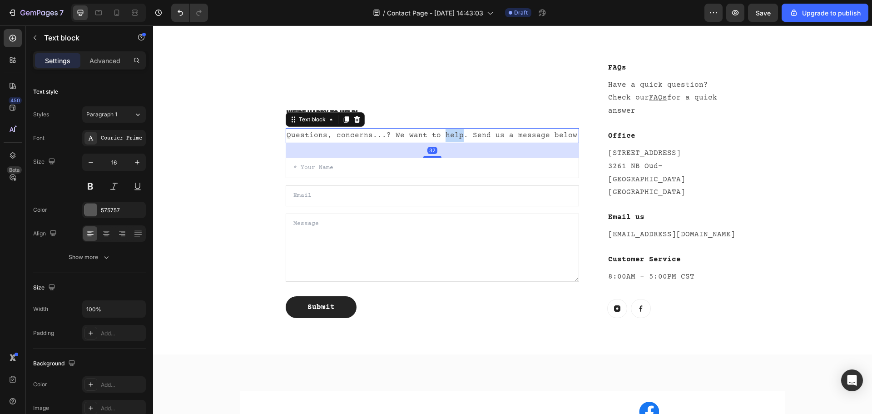
click at [439, 129] on p "Questions, concerns...? We want to help. Send us a message below" at bounding box center [432, 135] width 292 height 13
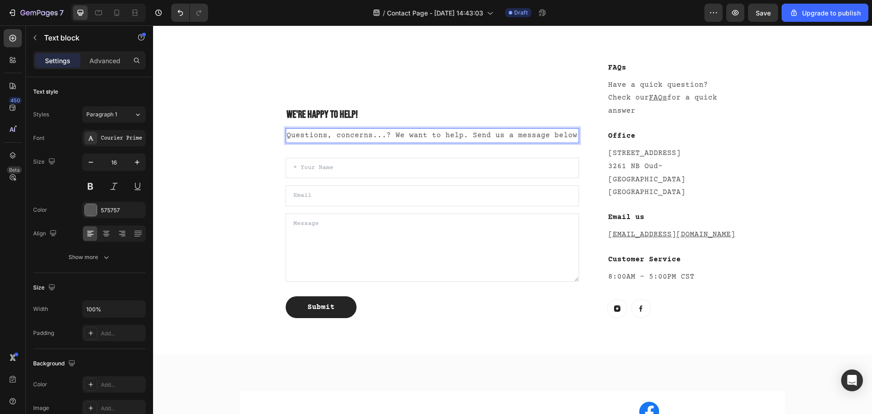
click at [458, 129] on p "Questions, concerns...? We want to help. Send us a message below" at bounding box center [432, 135] width 292 height 13
click at [211, 286] on div "We're happy to help! Heading Questions, concerns...? We want to help. Send us a…" at bounding box center [512, 190] width 705 height 286
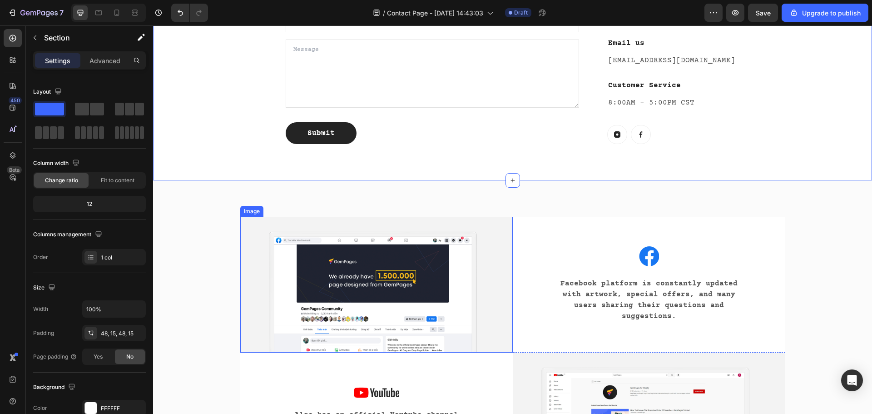
scroll to position [545, 0]
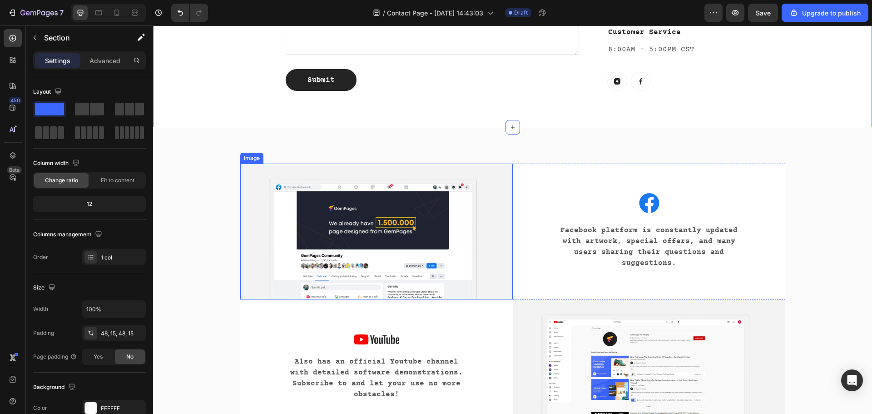
click at [414, 235] on img at bounding box center [376, 231] width 272 height 136
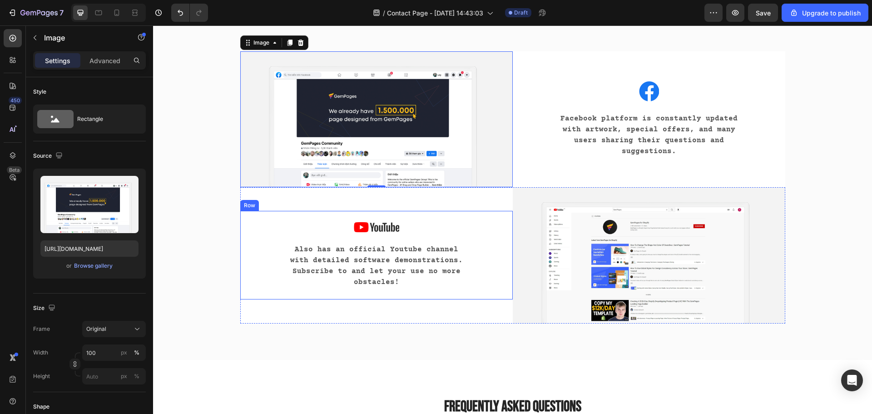
scroll to position [636, 0]
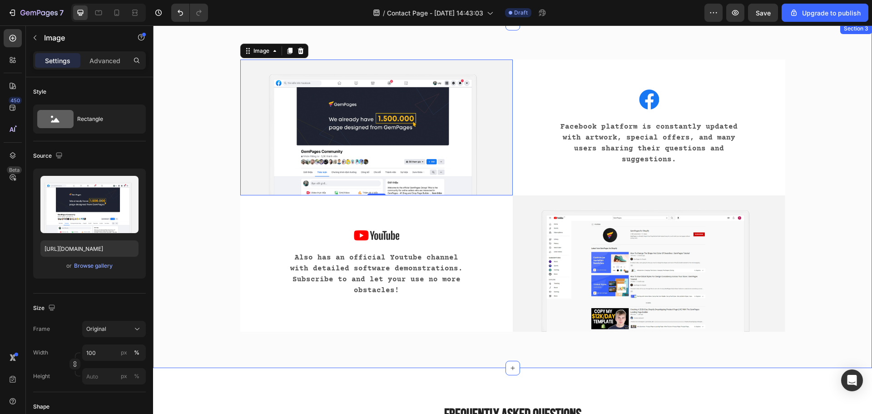
click at [838, 97] on div "Image 0 Image Facebook platform is constantly updated with artwork, special off…" at bounding box center [512, 195] width 705 height 301
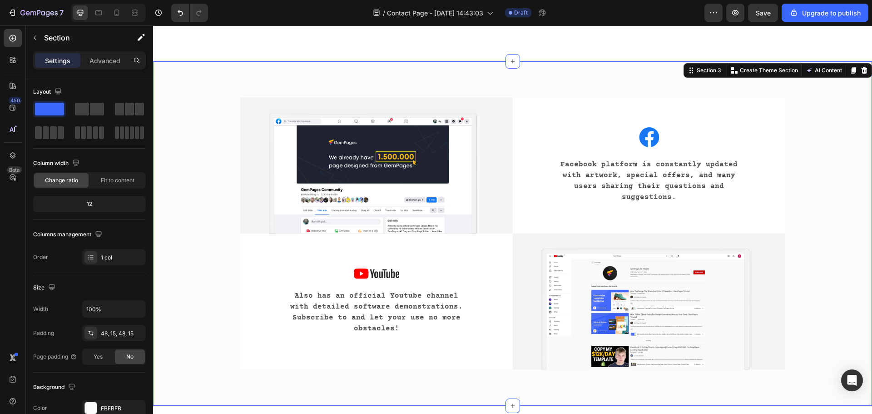
scroll to position [590, 0]
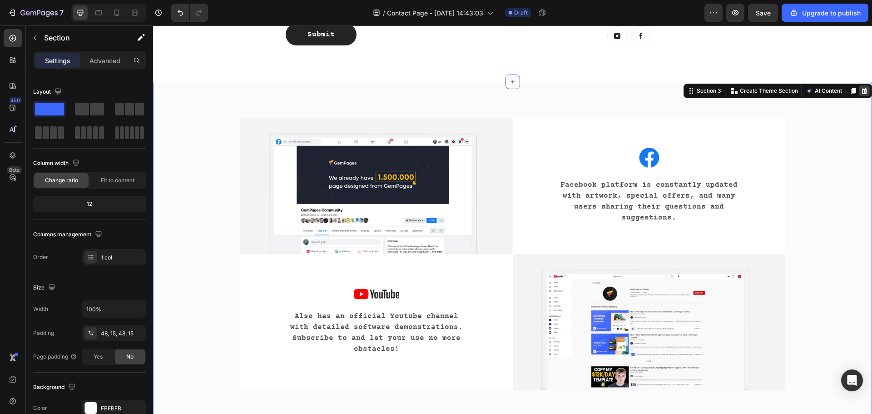
click at [861, 88] on icon at bounding box center [864, 91] width 6 height 6
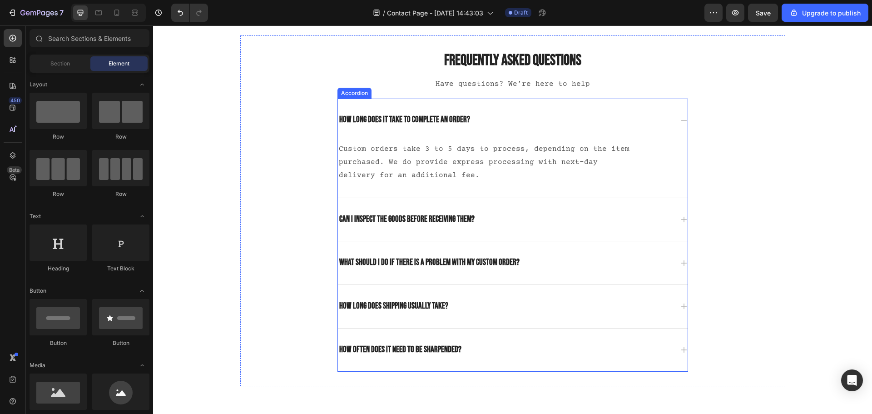
scroll to position [681, 0]
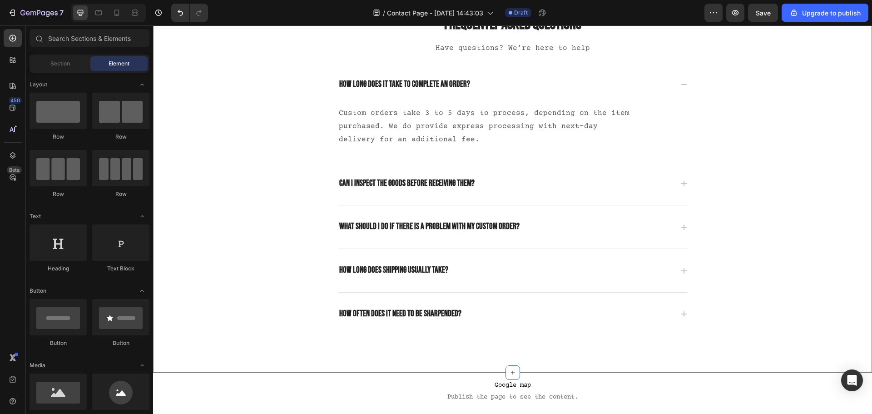
click at [198, 224] on div "Frequently asked questions Heading Have questions? We’re here to help Text bloc…" at bounding box center [512, 175] width 705 height 351
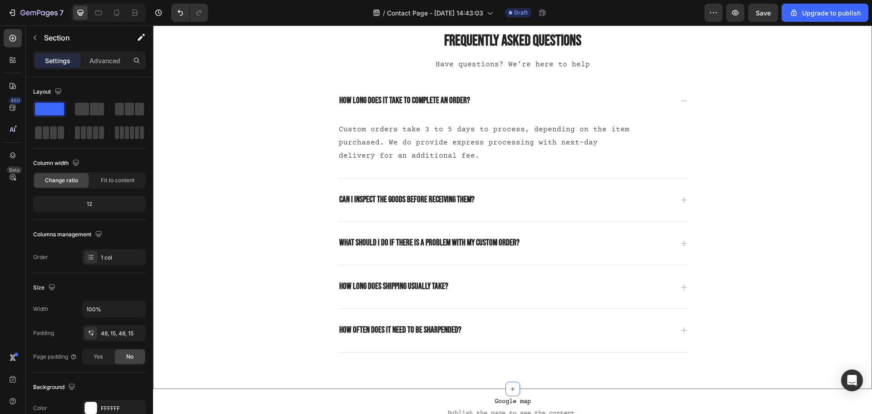
scroll to position [636, 0]
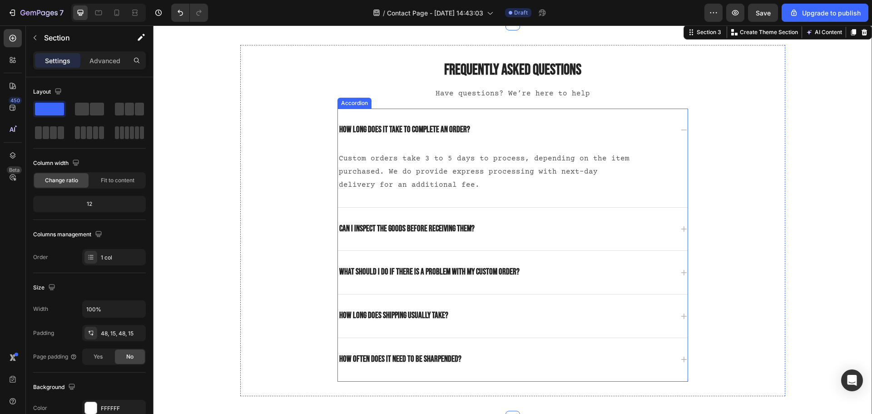
click at [679, 224] on div "Can I inspect the goods before receiving them?" at bounding box center [513, 228] width 350 height 43
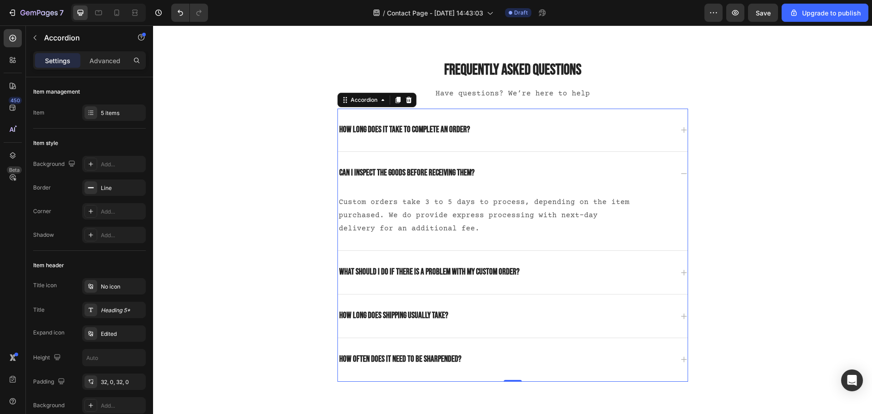
click at [680, 175] on icon at bounding box center [683, 173] width 7 height 7
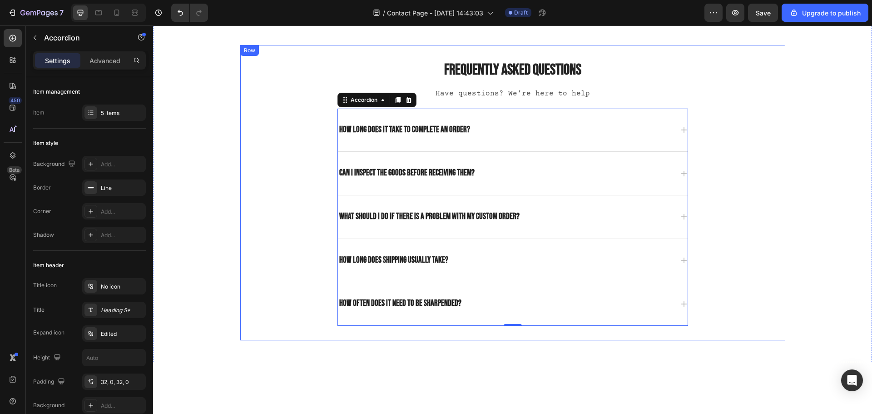
click at [265, 135] on div "Frequently asked questions Heading Have questions? We’re here to help Text bloc…" at bounding box center [512, 192] width 545 height 266
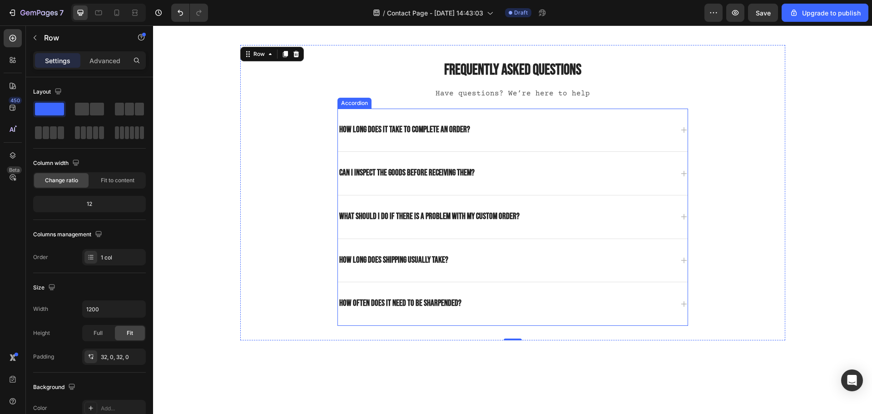
click at [394, 128] on div "How long does it take to complete an order?" at bounding box center [404, 130] width 133 height 14
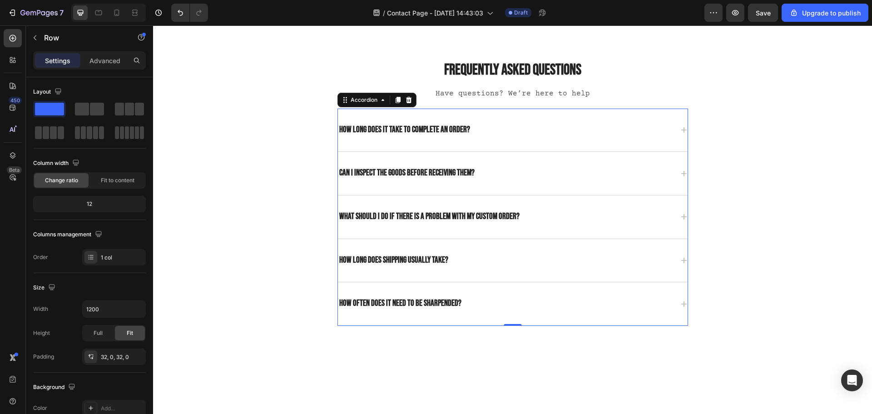
click at [394, 128] on div "How long does it take to complete an order?" at bounding box center [404, 130] width 133 height 14
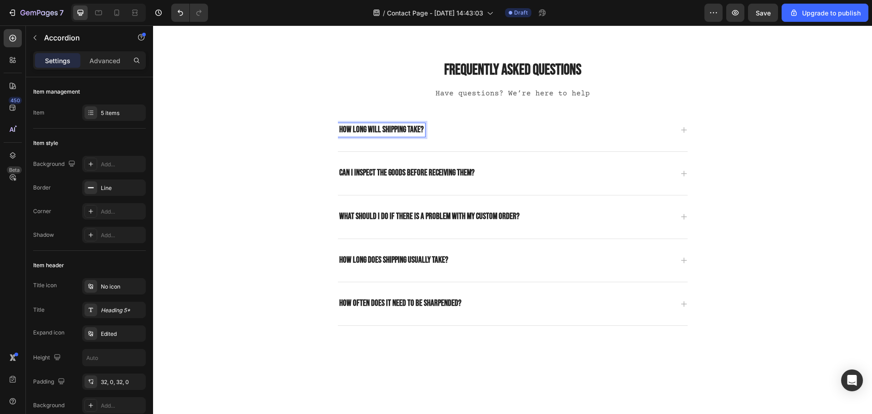
click at [499, 121] on div "How long will shipping take?" at bounding box center [513, 129] width 350 height 43
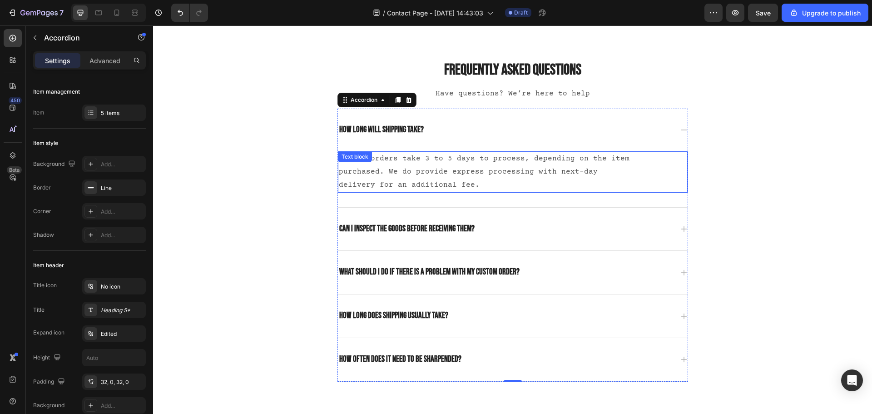
click at [405, 167] on p "Custom orders take 3 to 5 days to process, depending on the item purchased. We …" at bounding box center [487, 171] width 297 height 39
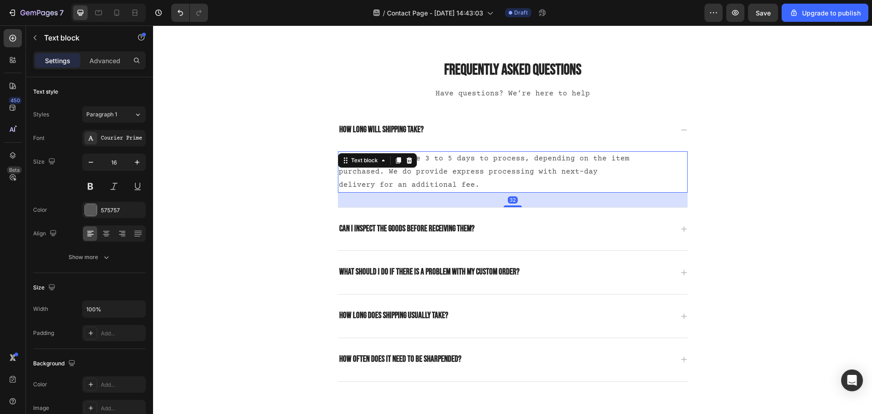
click at [405, 167] on div "Text block" at bounding box center [377, 160] width 79 height 15
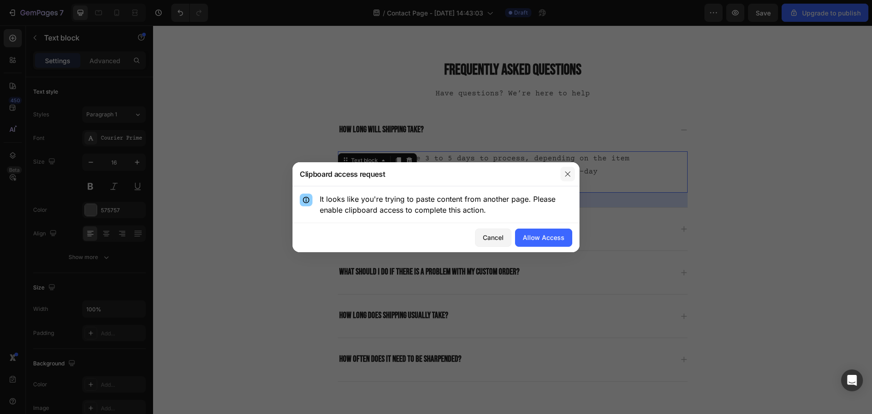
click at [567, 173] on icon "button" at bounding box center [567, 173] width 5 height 5
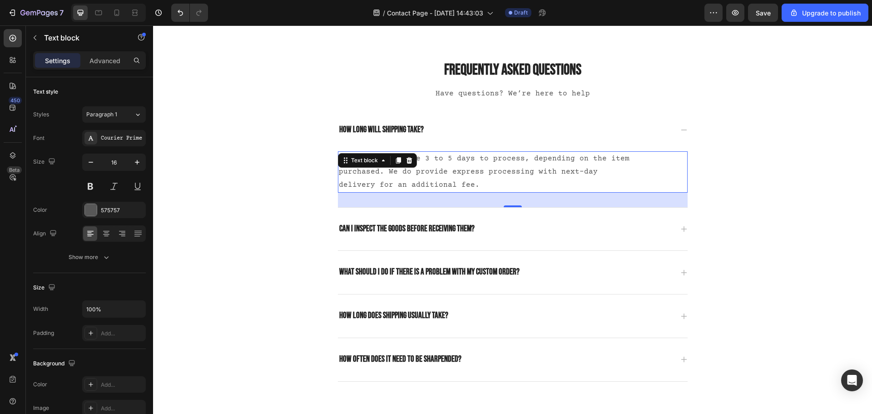
click at [498, 178] on p "Custom orders take 3 to 5 days to process, depending on the item purchased. We …" at bounding box center [487, 171] width 297 height 39
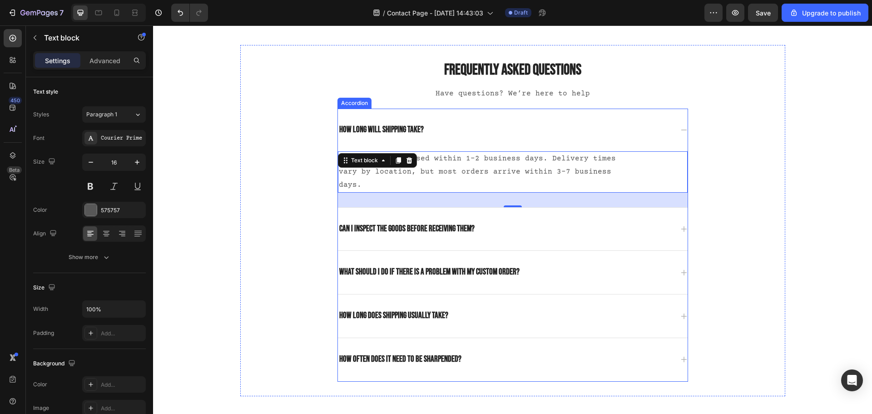
click at [445, 223] on p "Can I inspect the goods before receiving them?" at bounding box center [406, 228] width 135 height 11
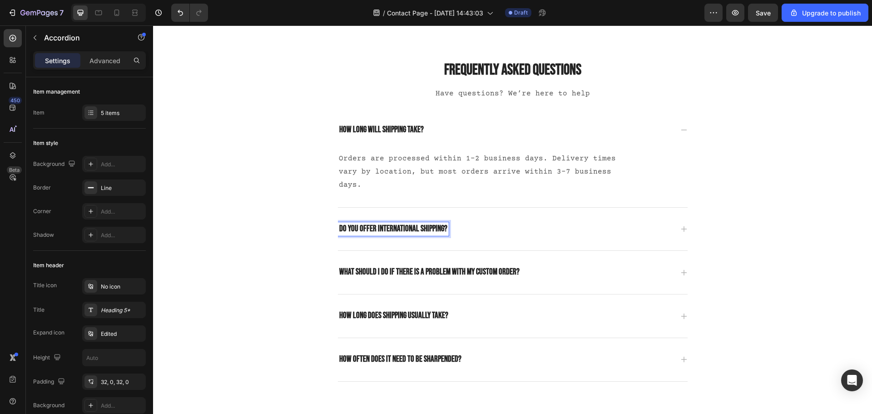
click at [521, 222] on div "Do you offer international shipping?" at bounding box center [505, 229] width 335 height 14
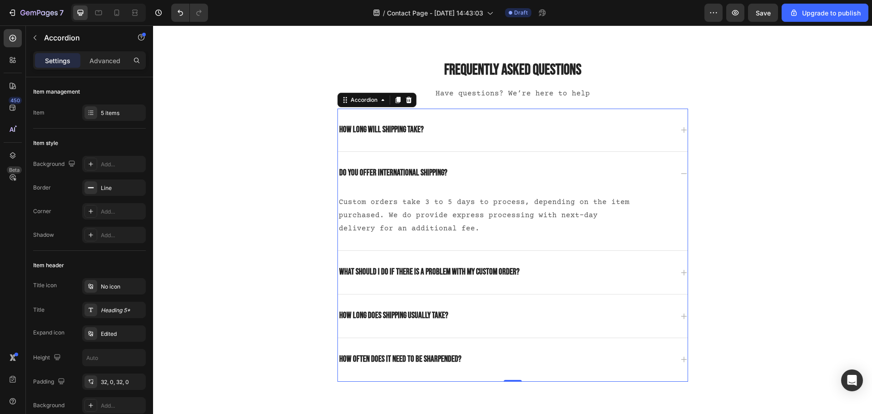
click at [680, 126] on icon at bounding box center [683, 129] width 7 height 7
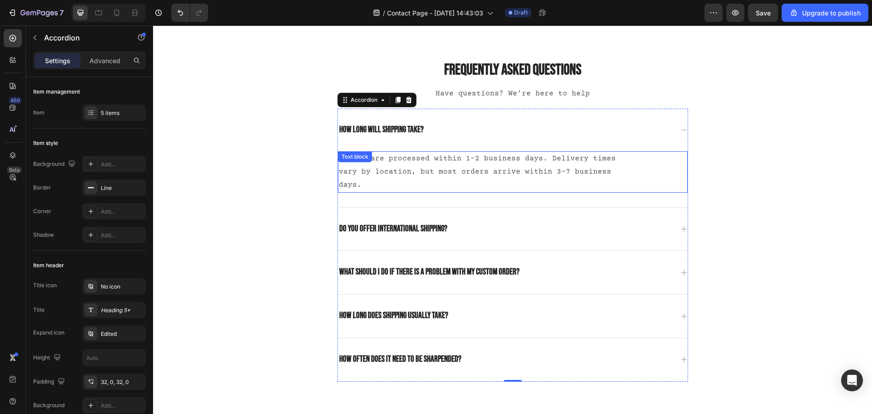
click at [392, 162] on p "Orders are processed within 1–2 business days. Delivery times vary by location,…" at bounding box center [487, 171] width 297 height 39
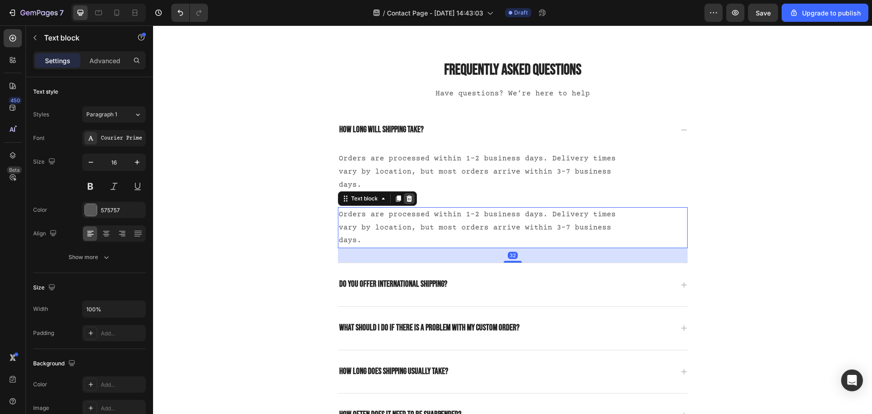
click at [405, 193] on div at bounding box center [409, 198] width 11 height 11
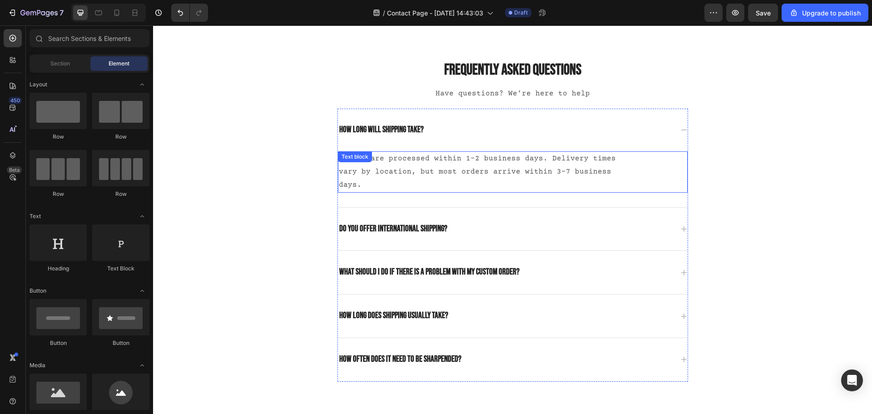
click at [577, 167] on p "Orders are processed within 1–2 business days. Delivery times vary by location,…" at bounding box center [487, 171] width 297 height 39
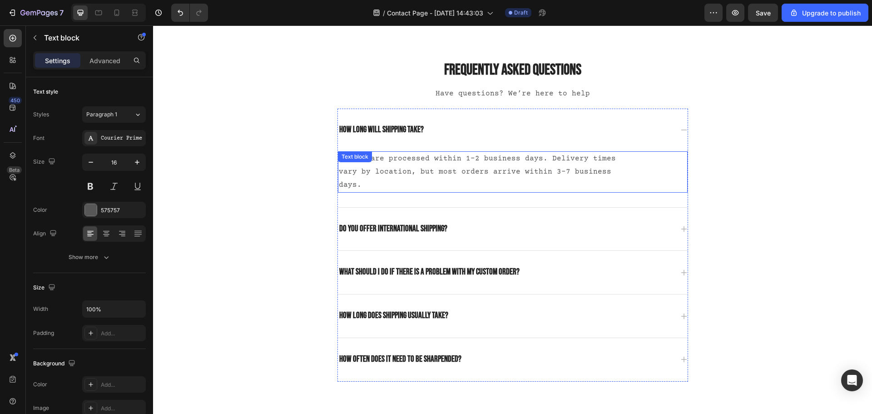
click at [577, 167] on p "Orders are processed within 1–2 business days. Delivery times vary by location,…" at bounding box center [487, 171] width 297 height 39
click at [680, 225] on icon at bounding box center [683, 228] width 7 height 7
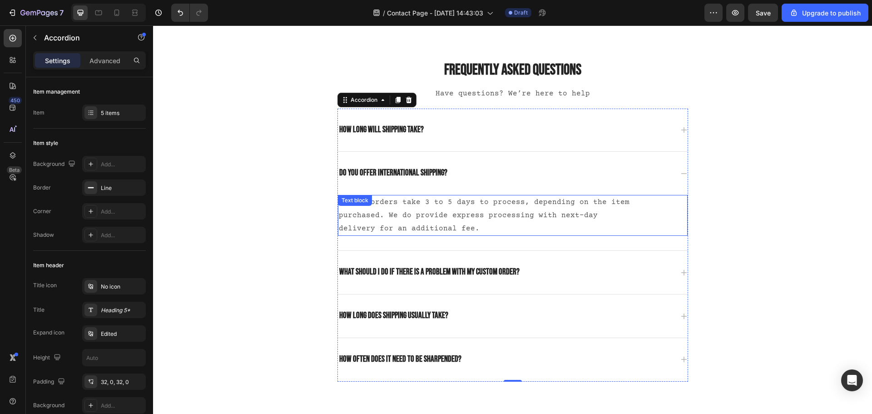
click at [388, 220] on p "Custom orders take 3 to 5 days to process, depending on the item purchased. We …" at bounding box center [487, 215] width 297 height 39
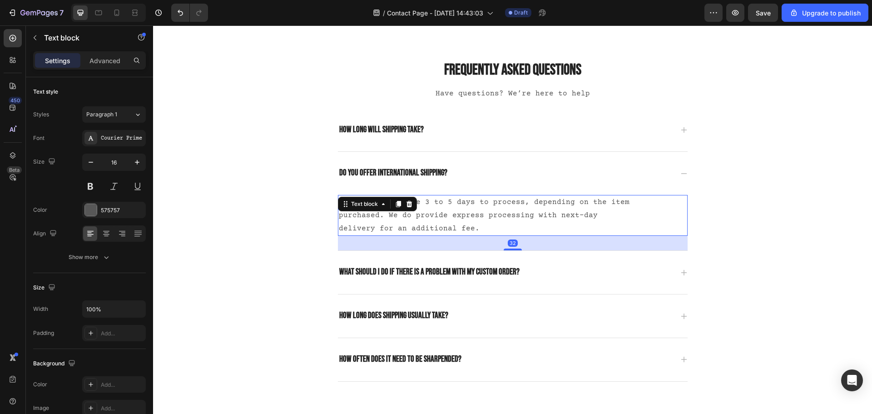
click at [388, 220] on p "Custom orders take 3 to 5 days to process, depending on the item purchased. We …" at bounding box center [487, 215] width 297 height 39
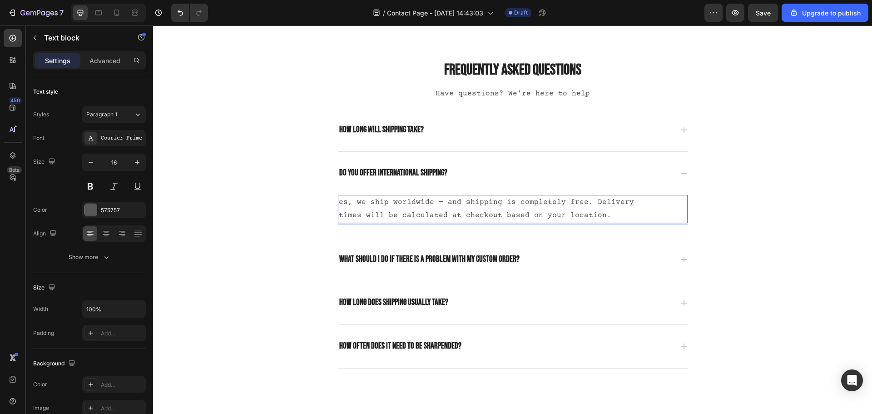
click at [443, 205] on p "es, we ship worldwide — and shipping is completely free. Delivery times will be…" at bounding box center [487, 209] width 297 height 26
drag, startPoint x: 460, startPoint y: 203, endPoint x: 428, endPoint y: 204, distance: 32.2
click at [428, 204] on p "es, we ship worldwide — and shipping is completely free. Delivery times will be…" at bounding box center [487, 209] width 297 height 26
click at [435, 203] on p "es, we ship worldwide! Shipping is completely free. Delivery times will be calc…" at bounding box center [487, 209] width 297 height 26
click at [480, 215] on p "es, we ship worldwide! Shipping is completely free. Delivery times will be calc…" at bounding box center [487, 209] width 297 height 26
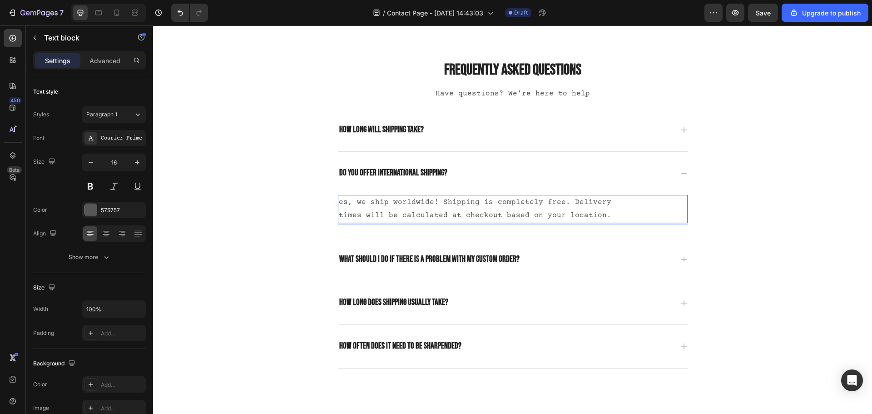
click at [606, 214] on p "es, we ship worldwide! Shipping is completely free. Delivery times will be calc…" at bounding box center [487, 209] width 297 height 26
click at [680, 256] on icon at bounding box center [683, 259] width 7 height 7
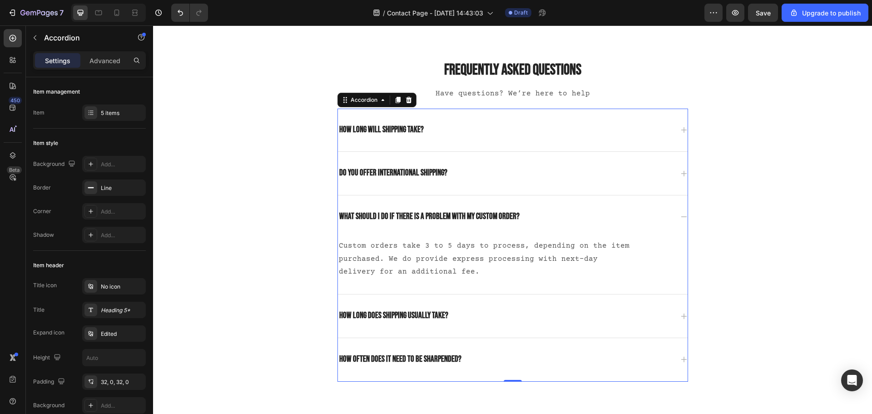
click at [680, 172] on icon at bounding box center [683, 173] width 7 height 7
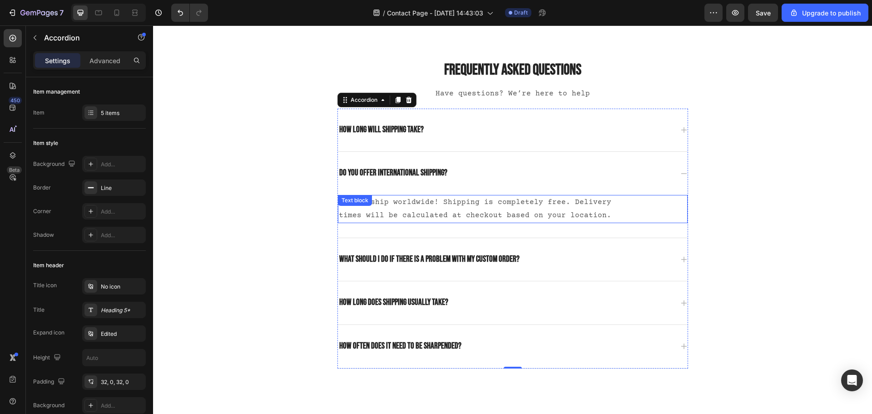
click at [565, 215] on p "es, we ship worldwide! Shipping is completely free. Delivery times will be calc…" at bounding box center [487, 209] width 297 height 26
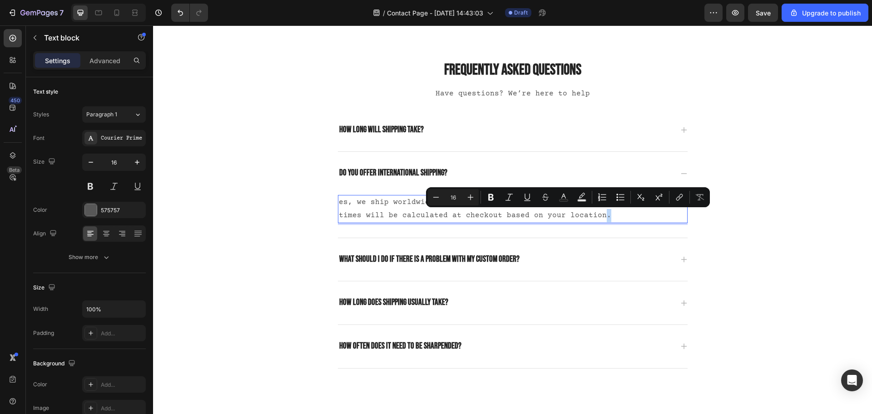
click at [577, 216] on p "es, we ship worldwide! Shipping is completely free. Delivery times will be calc…" at bounding box center [487, 209] width 297 height 26
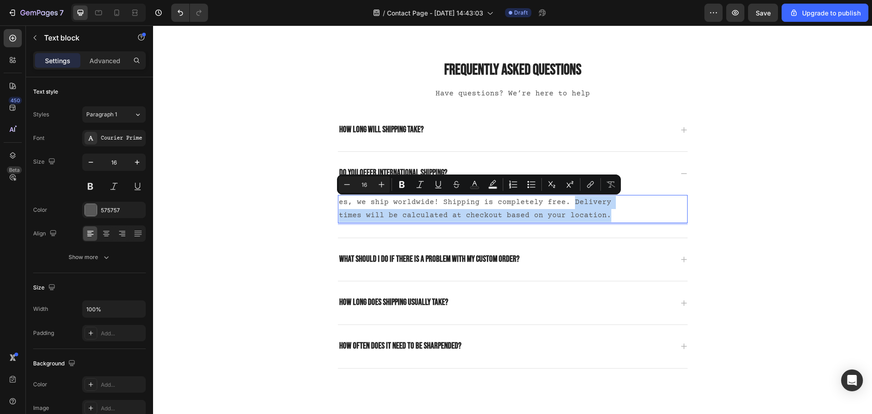
drag, startPoint x: 579, startPoint y: 216, endPoint x: 562, endPoint y: 204, distance: 20.6
click at [562, 204] on p "es, we ship worldwide! Shipping is completely free. Delivery times will be calc…" at bounding box center [487, 209] width 297 height 26
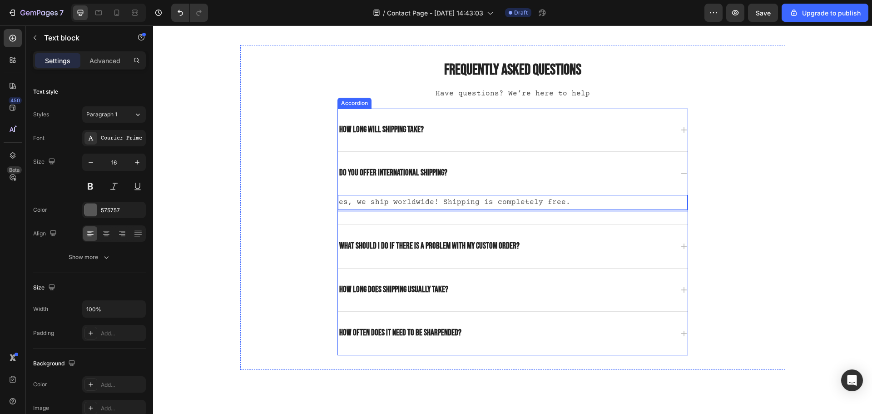
click at [682, 243] on icon at bounding box center [683, 245] width 7 height 7
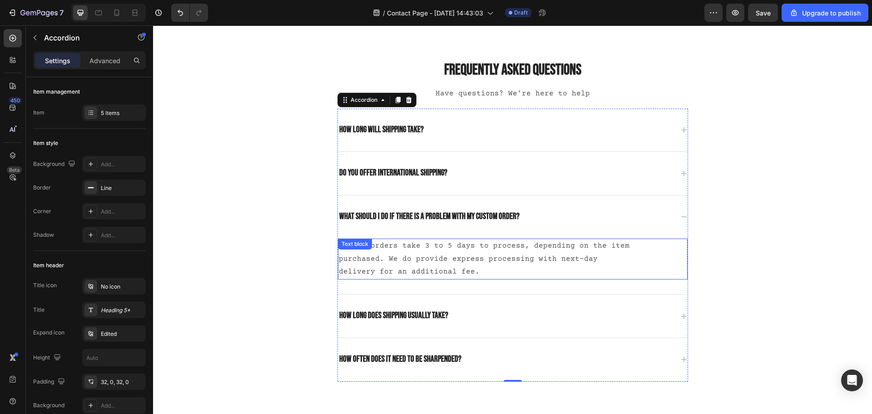
click at [426, 254] on p "Custom orders take 3 to 5 days to process, depending on the item purchased. We …" at bounding box center [487, 258] width 297 height 39
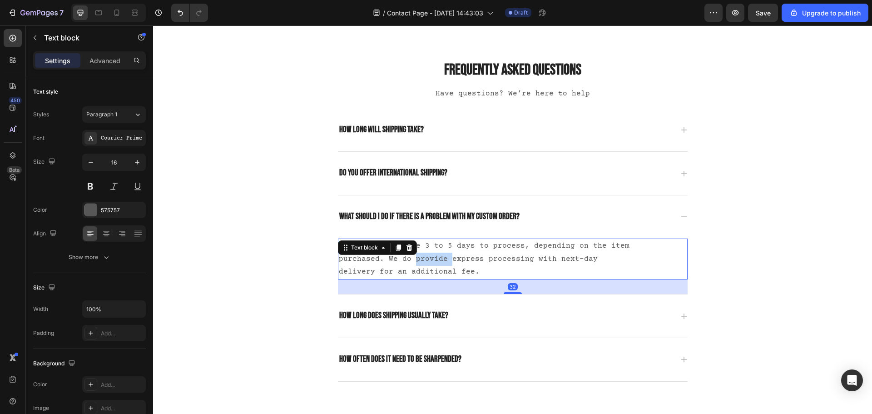
click at [427, 254] on p "Custom orders take 3 to 5 days to process, depending on the item purchased. We …" at bounding box center [487, 258] width 297 height 39
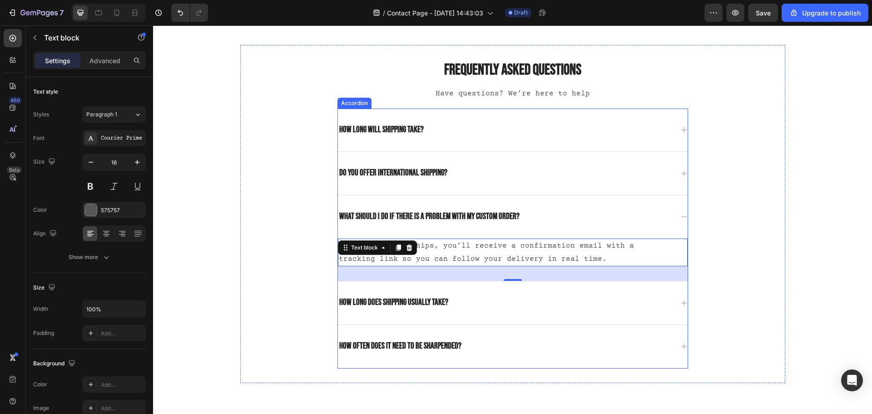
click at [502, 217] on p "What should I do if there is a problem with my custom order?" at bounding box center [429, 216] width 180 height 11
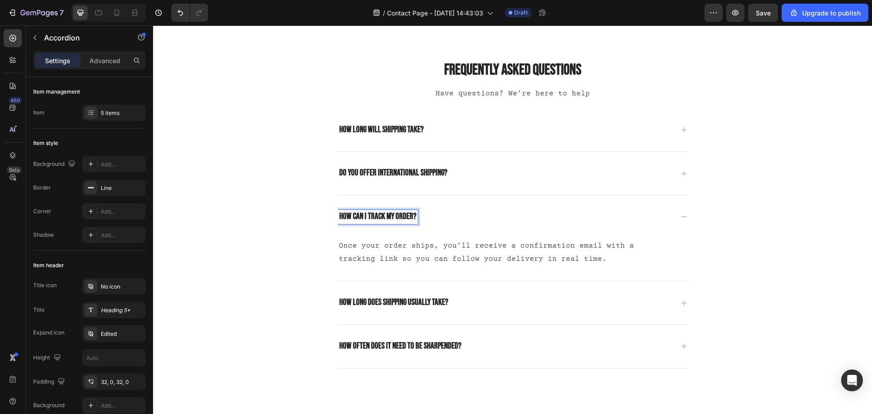
click at [412, 302] on p "How long does shipping usually take?" at bounding box center [393, 302] width 109 height 11
click at [682, 301] on icon at bounding box center [683, 302] width 7 height 7
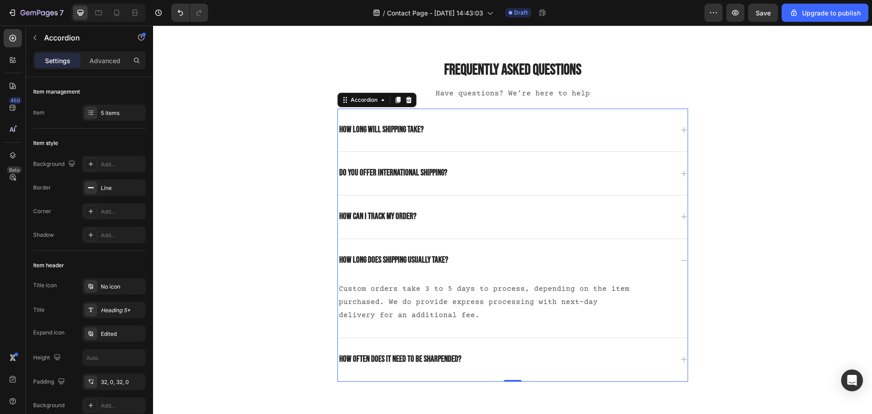
click at [396, 259] on p "How long does shipping usually take?" at bounding box center [393, 260] width 109 height 11
click at [437, 299] on p "Custom orders take 3 to 5 days to process, depending on the item purchased. We …" at bounding box center [487, 301] width 297 height 39
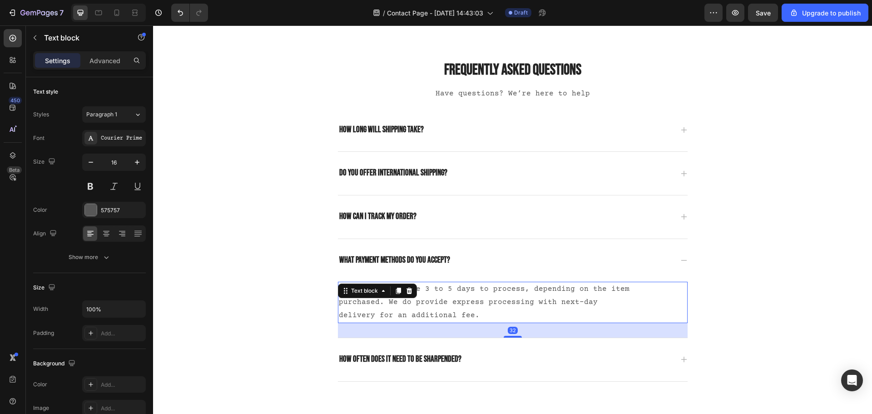
click at [437, 299] on p "Custom orders take 3 to 5 days to process, depending on the item purchased. We …" at bounding box center [487, 301] width 297 height 39
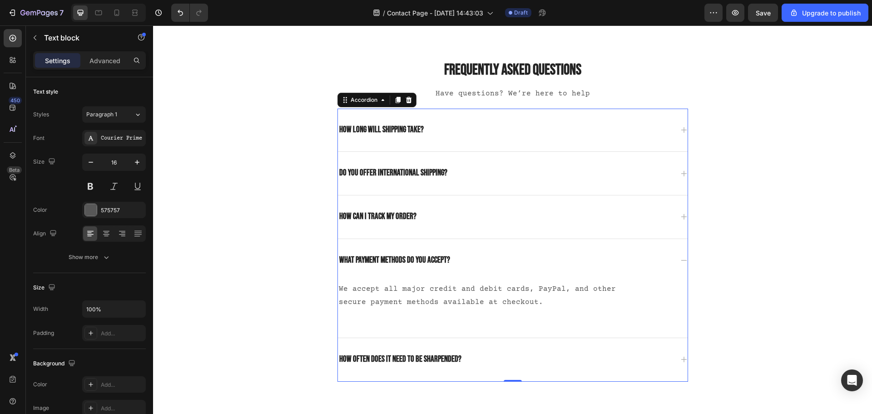
click at [403, 356] on p "How often does it need to be sharpended?" at bounding box center [400, 359] width 122 height 11
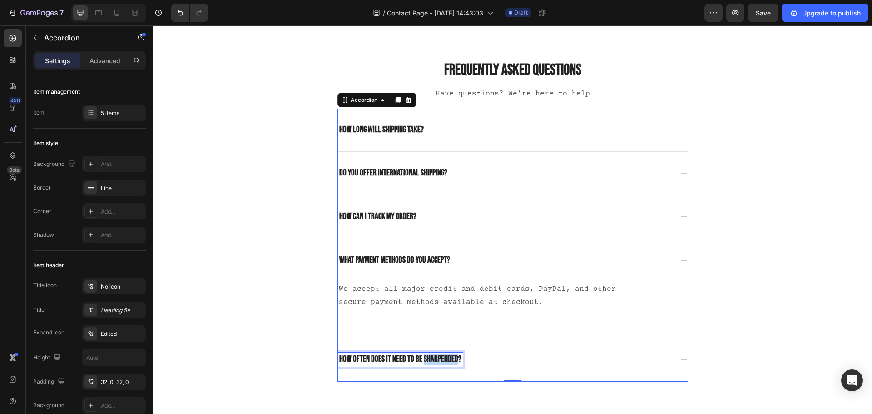
click at [419, 359] on p "How often does it need to be sharpended?" at bounding box center [400, 359] width 122 height 11
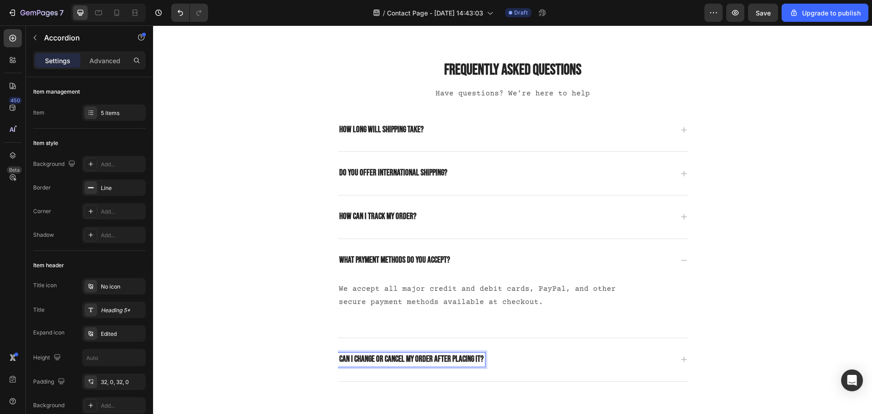
click at [680, 359] on icon at bounding box center [683, 359] width 6 height 6
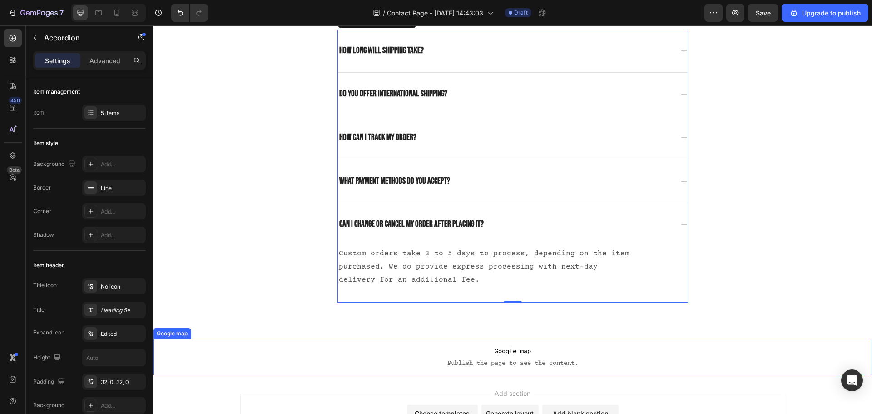
scroll to position [726, 0]
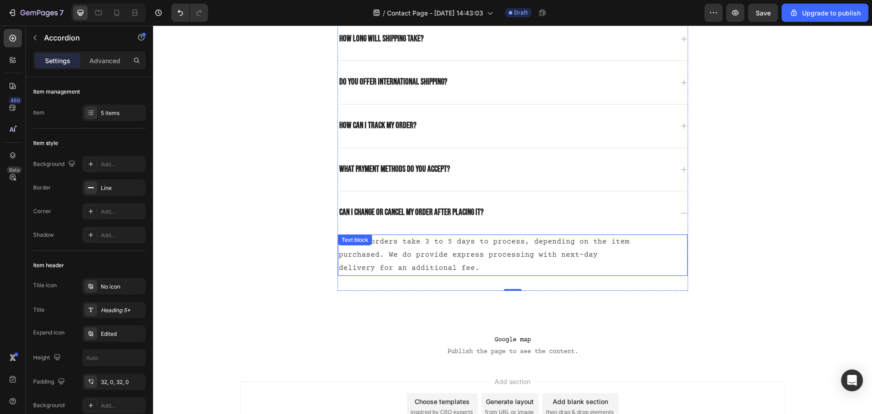
click at [418, 254] on p "Custom orders take 3 to 5 days to process, depending on the item purchased. We …" at bounding box center [487, 254] width 297 height 39
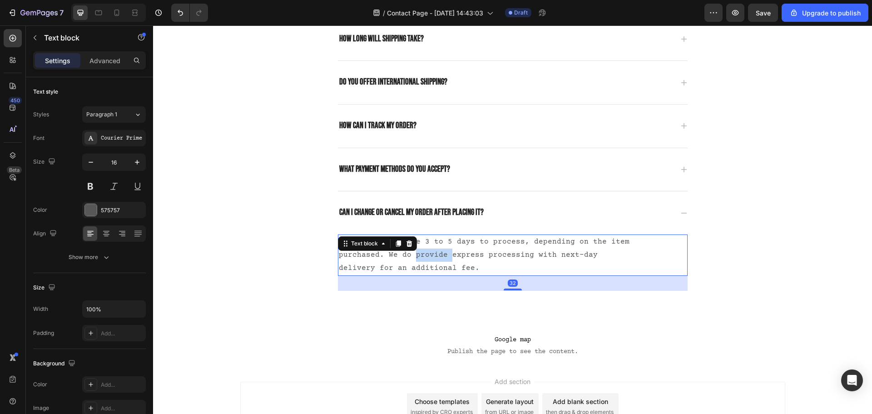
click at [418, 254] on p "Custom orders take 3 to 5 days to process, depending on the item purchased. We …" at bounding box center [487, 254] width 297 height 39
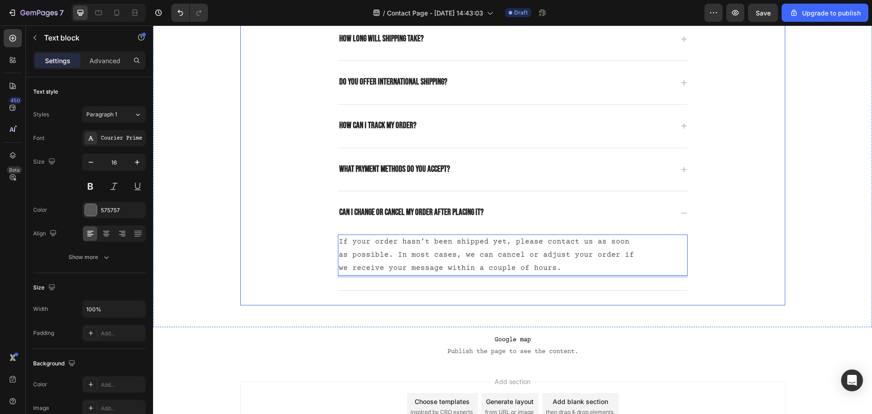
click at [419, 292] on div "Frequently asked questions Heading Have questions? We’re here to help Text bloc…" at bounding box center [512, 129] width 545 height 351
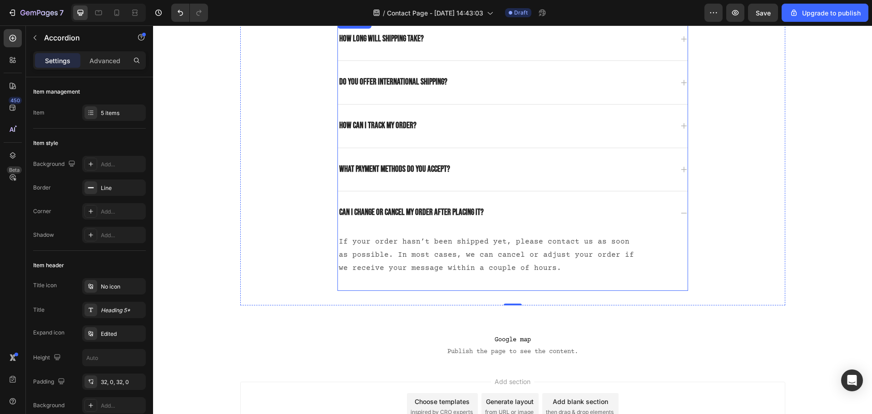
click at [410, 171] on p "What payment methods do you accept?" at bounding box center [394, 169] width 111 height 11
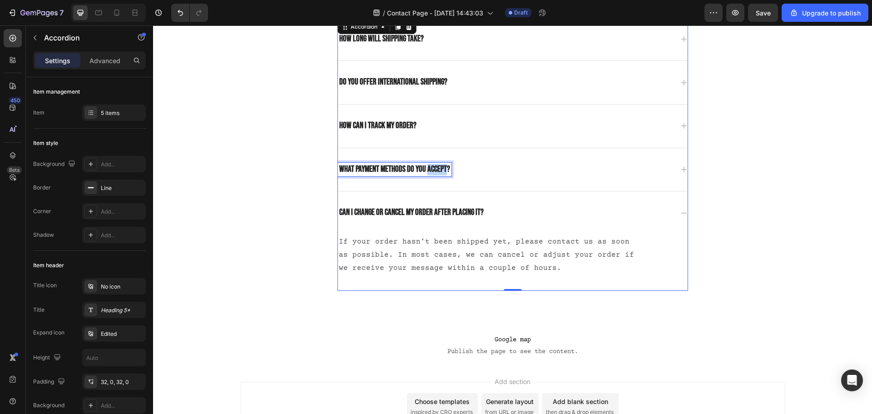
click at [430, 170] on p "What payment methods do you accept?" at bounding box center [394, 169] width 111 height 11
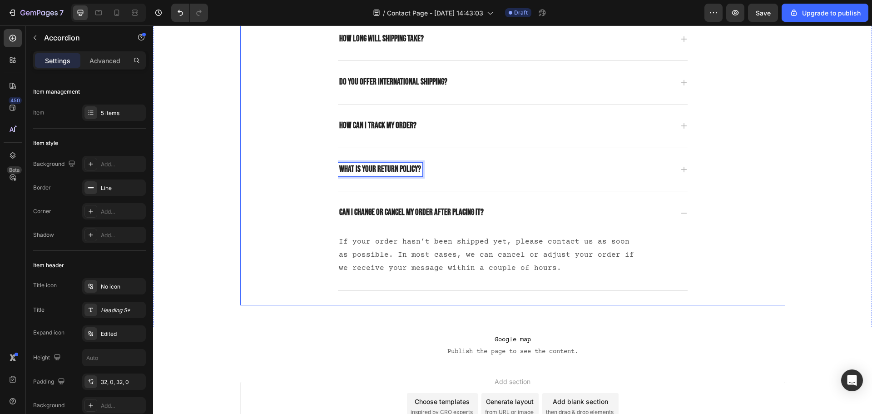
click at [681, 173] on div "What is your return policy?" at bounding box center [513, 169] width 350 height 43
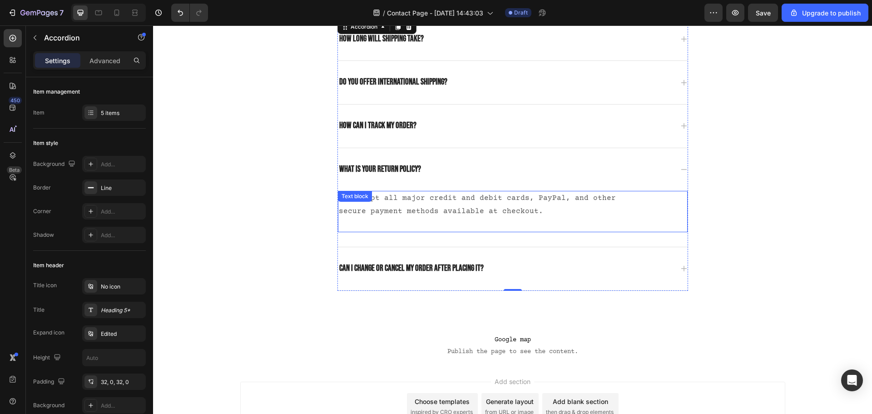
click at [376, 197] on div "We accept all major credit and debit cards, PayPal, and other secure payment me…" at bounding box center [513, 211] width 350 height 41
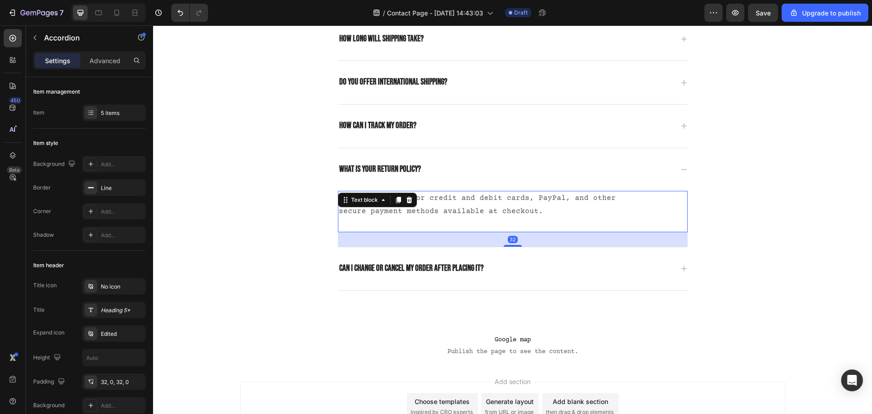
click at [379, 197] on icon at bounding box center [382, 199] width 7 height 7
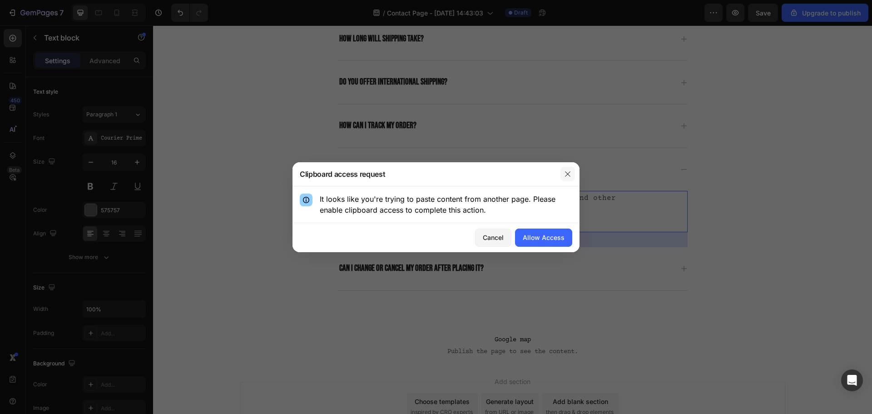
click at [569, 177] on icon "button" at bounding box center [567, 173] width 7 height 7
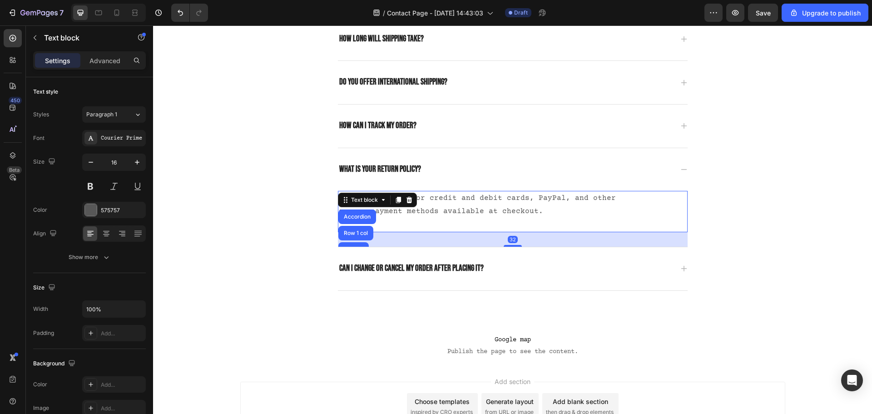
click at [556, 216] on p "We accept all major credit and debit cards, PayPal, and other secure payment me…" at bounding box center [487, 205] width 297 height 26
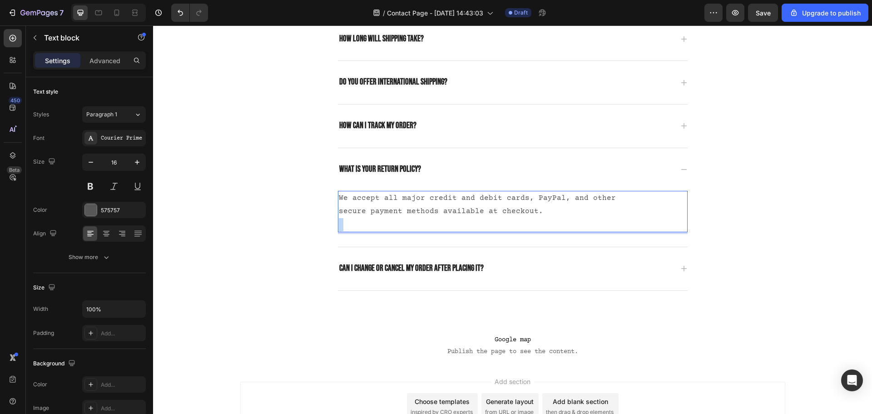
click at [556, 216] on p "We accept all major credit and debit cards, PayPal, and other secure payment me…" at bounding box center [487, 205] width 297 height 26
click at [409, 301] on div "Frequently asked questions Heading Have questions? We’re here to help Text bloc…" at bounding box center [512, 129] width 545 height 351
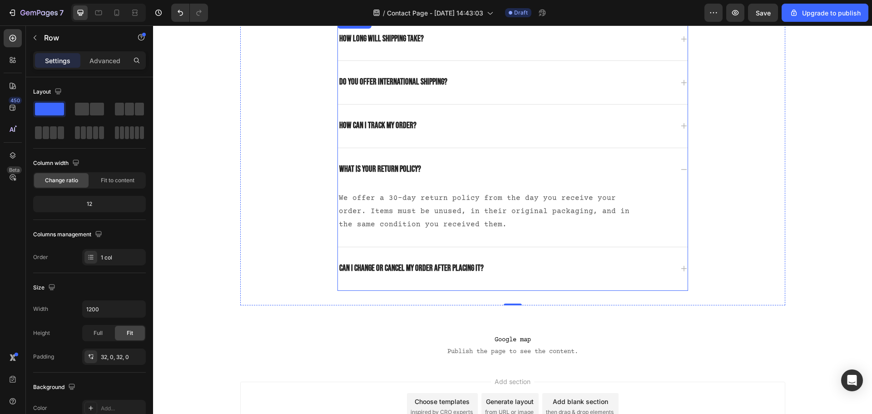
click at [437, 288] on div "Can I change or cancel my order after placing it?" at bounding box center [513, 268] width 350 height 43
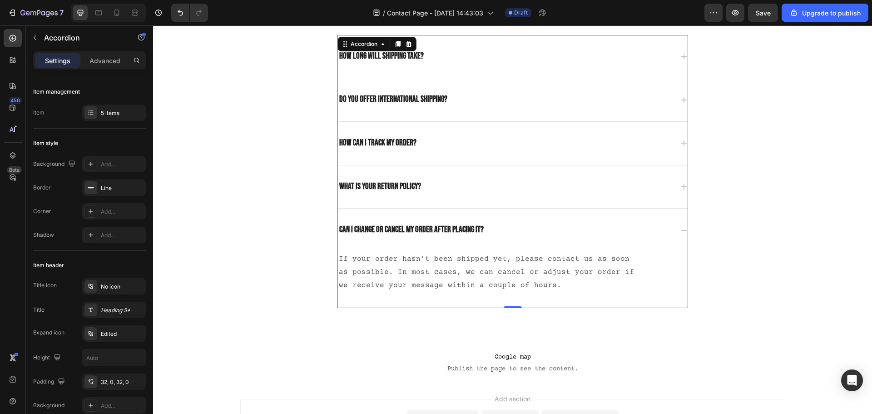
scroll to position [681, 0]
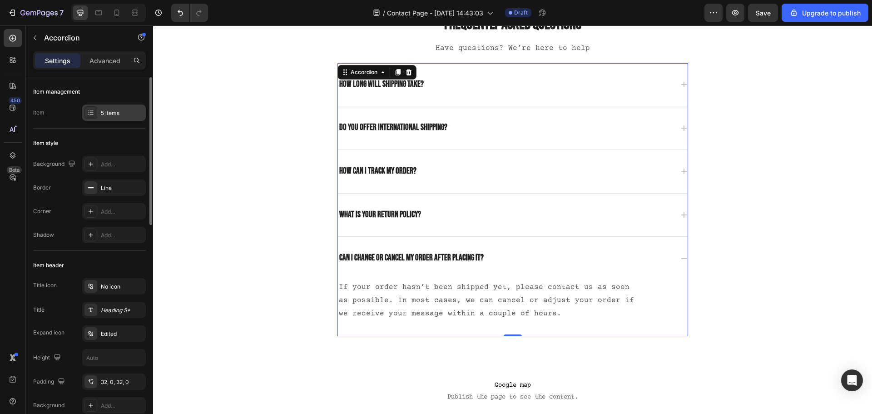
click at [93, 113] on icon at bounding box center [90, 112] width 7 height 7
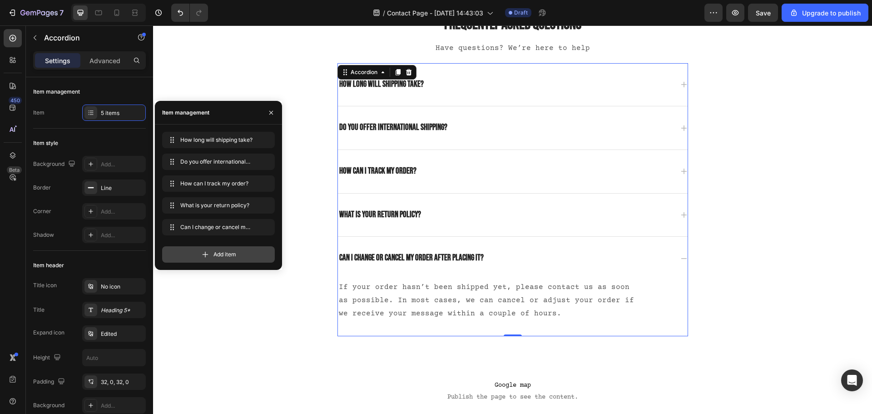
click at [202, 255] on icon at bounding box center [205, 254] width 9 height 9
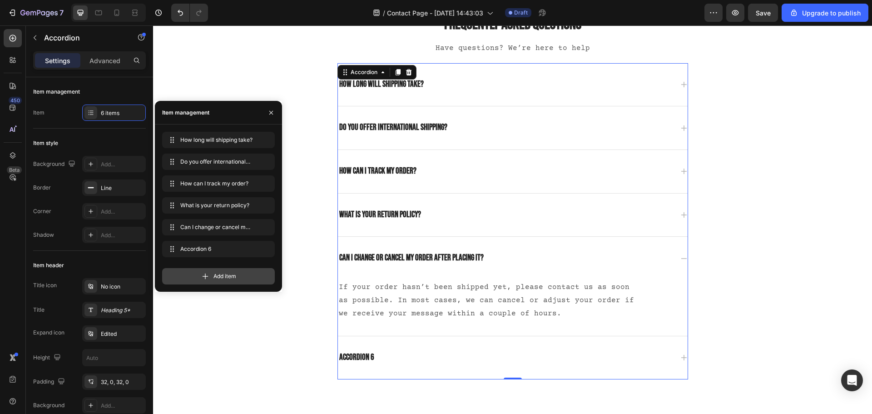
click at [207, 276] on icon at bounding box center [205, 276] width 6 height 6
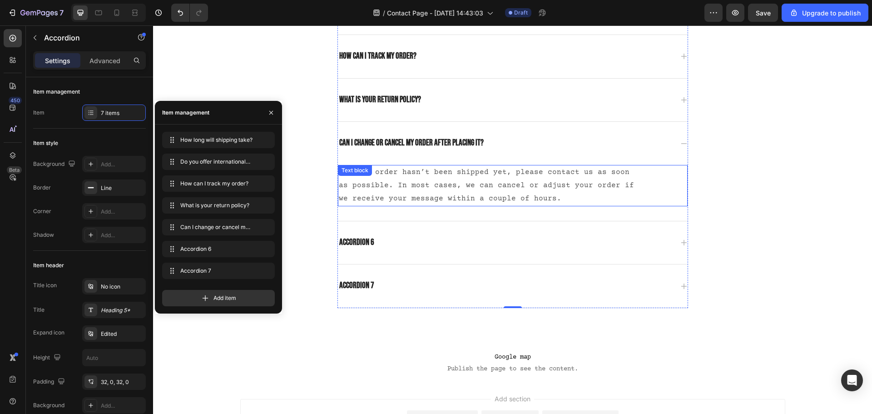
scroll to position [817, 0]
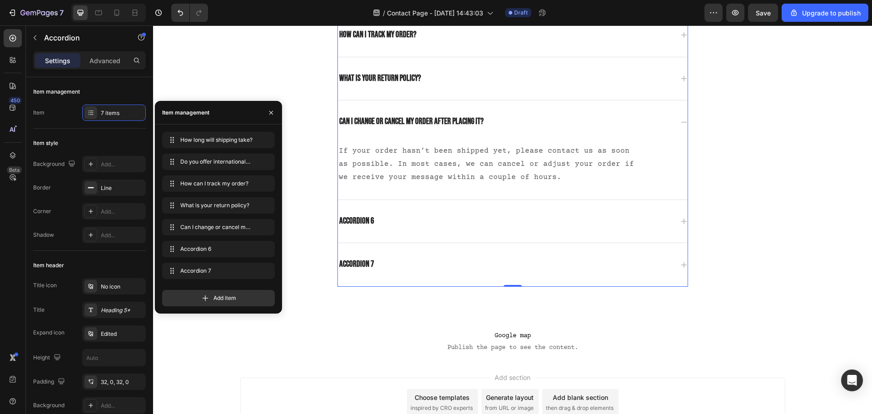
click at [382, 220] on div "Accordion 6" at bounding box center [505, 221] width 335 height 14
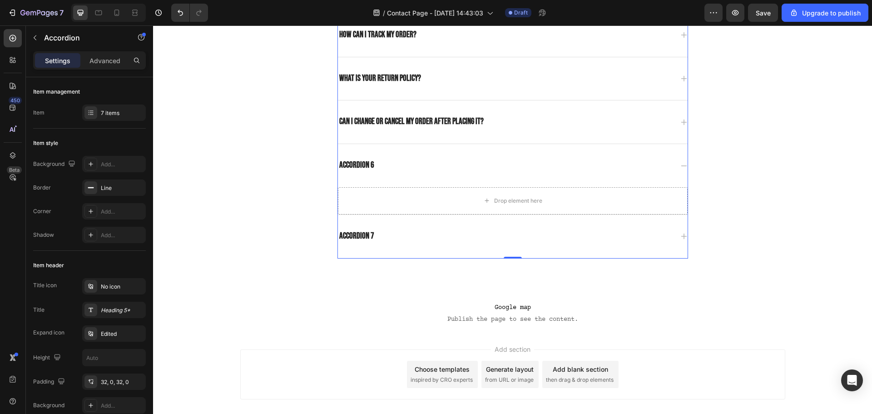
click at [357, 163] on div "Accordion 6" at bounding box center [357, 165] width 38 height 14
click at [357, 163] on p "Accordion 6" at bounding box center [356, 165] width 35 height 11
click at [384, 204] on div "Drop element here" at bounding box center [513, 200] width 350 height 27
click at [671, 123] on div "Can I change or cancel my order after placing it?" at bounding box center [513, 121] width 350 height 43
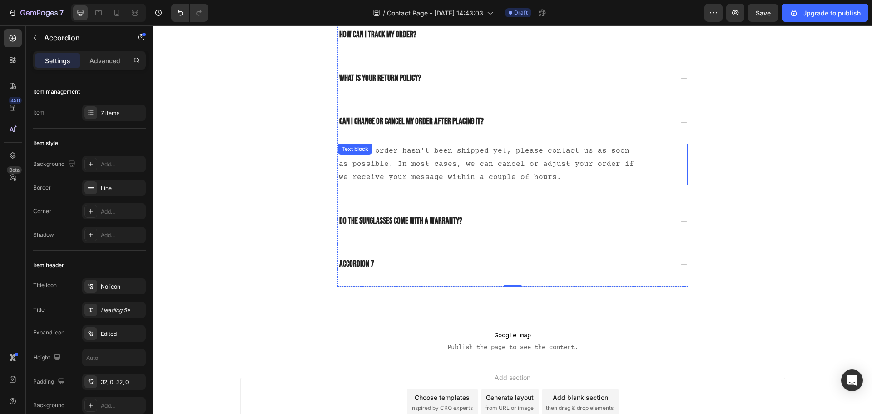
click at [470, 166] on p "If your order hasn’t been shipped yet, please contact us as soon as possible. I…" at bounding box center [487, 163] width 297 height 39
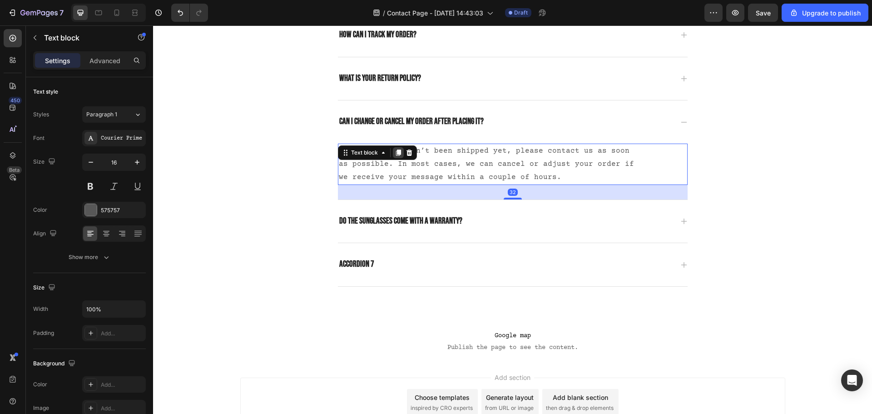
click at [394, 155] on icon at bounding box center [397, 152] width 7 height 7
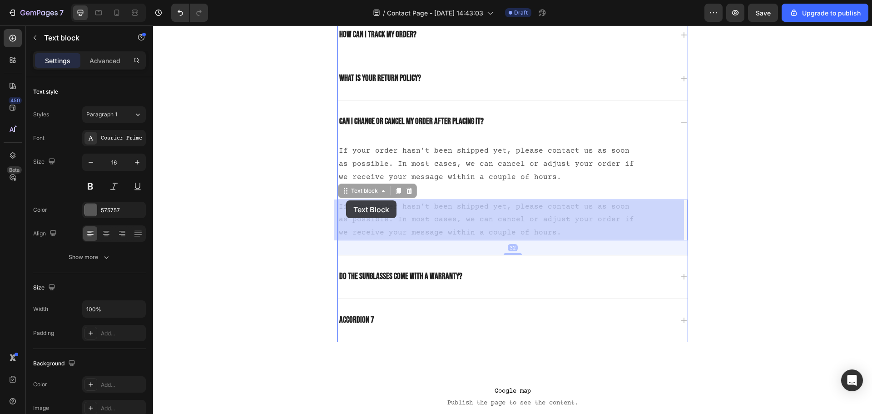
drag, startPoint x: 340, startPoint y: 192, endPoint x: 346, endPoint y: 200, distance: 9.8
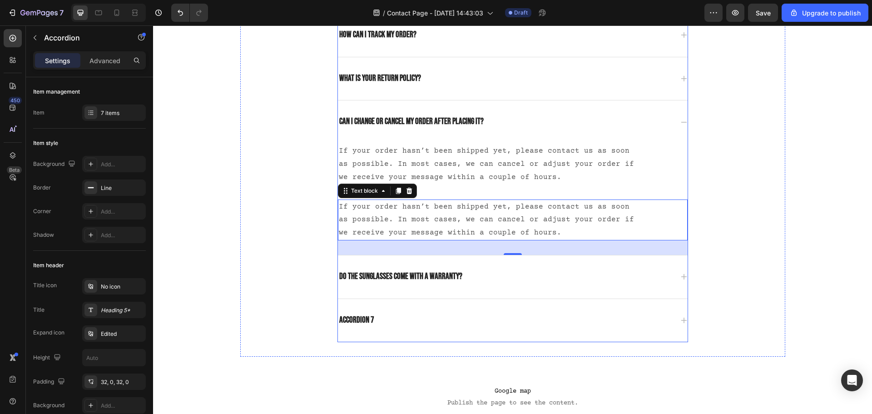
click at [680, 274] on icon at bounding box center [683, 276] width 7 height 7
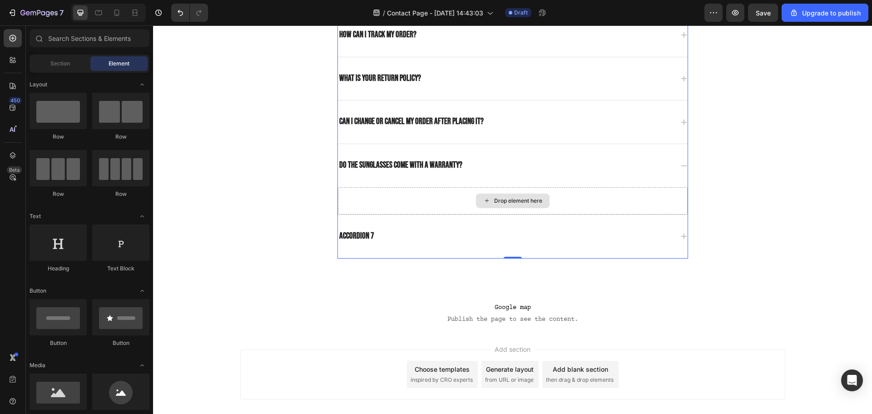
click at [500, 202] on div "Drop element here" at bounding box center [518, 200] width 48 height 7
click at [422, 121] on p "Can I change or cancel my order after placing it?" at bounding box center [411, 121] width 144 height 11
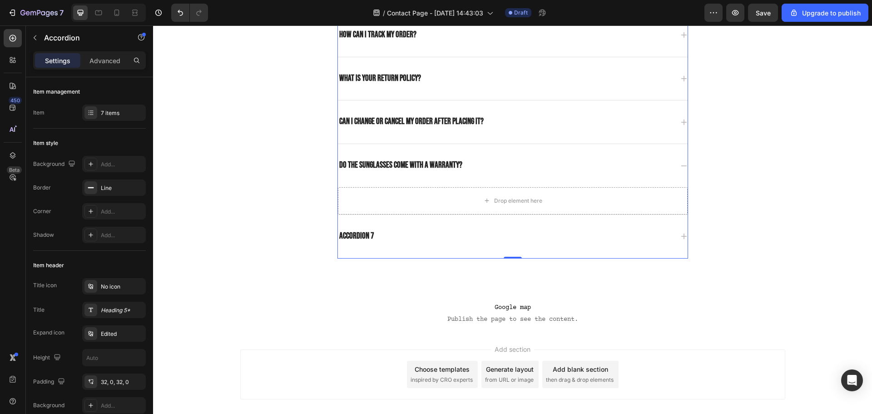
click at [680, 123] on icon at bounding box center [683, 121] width 7 height 7
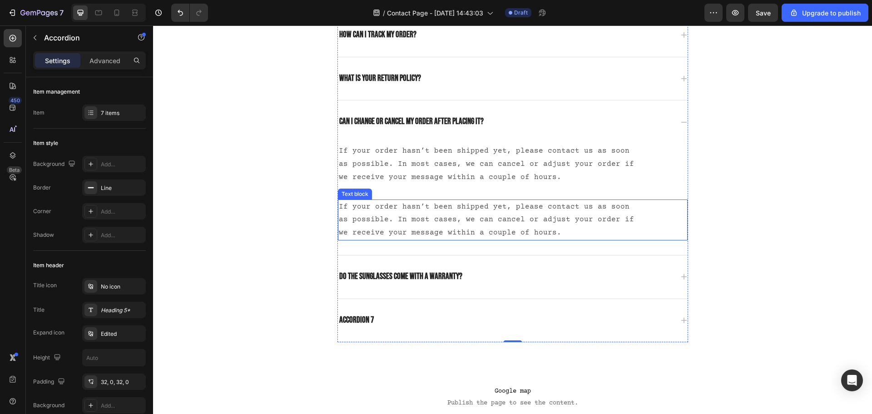
click at [660, 212] on div "If your order hasn’t been shipped yet, please contact us as soon as possible. I…" at bounding box center [513, 219] width 350 height 41
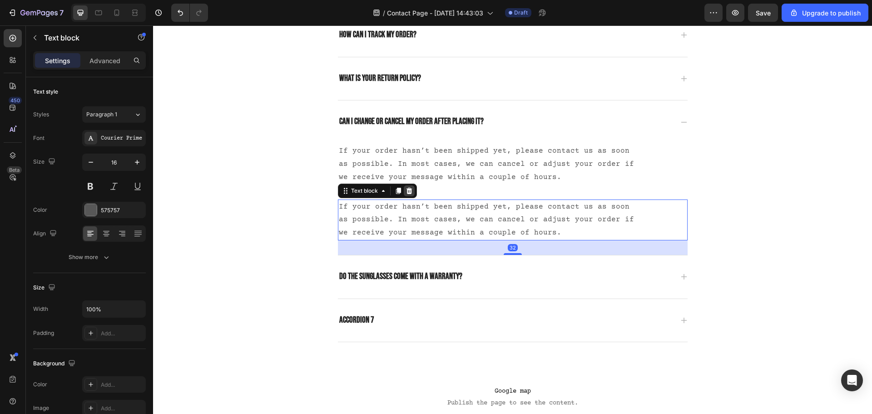
click at [406, 190] on icon at bounding box center [409, 190] width 6 height 6
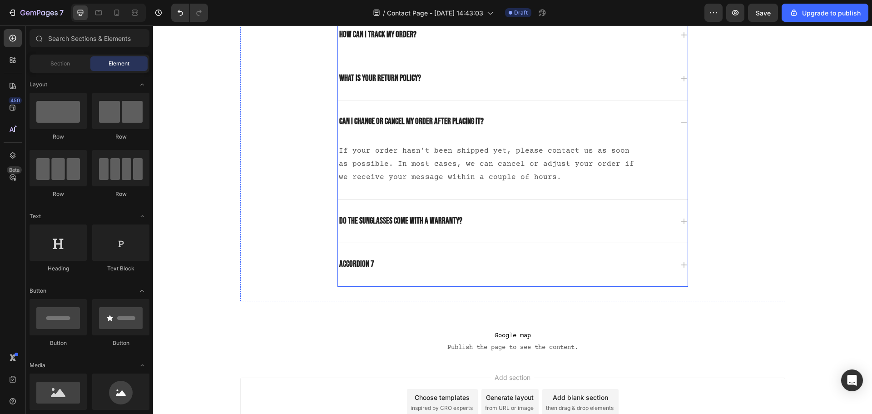
click at [680, 220] on icon at bounding box center [683, 220] width 7 height 7
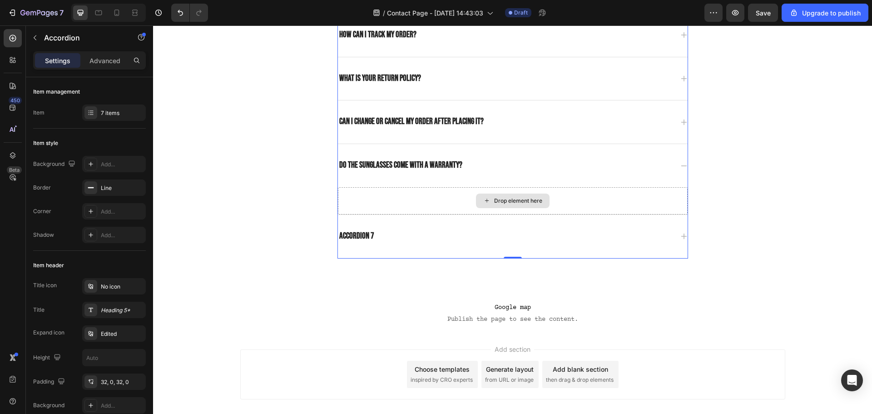
click at [449, 205] on div "Drop element here" at bounding box center [513, 200] width 350 height 27
click at [133, 61] on icon at bounding box center [136, 60] width 7 height 7
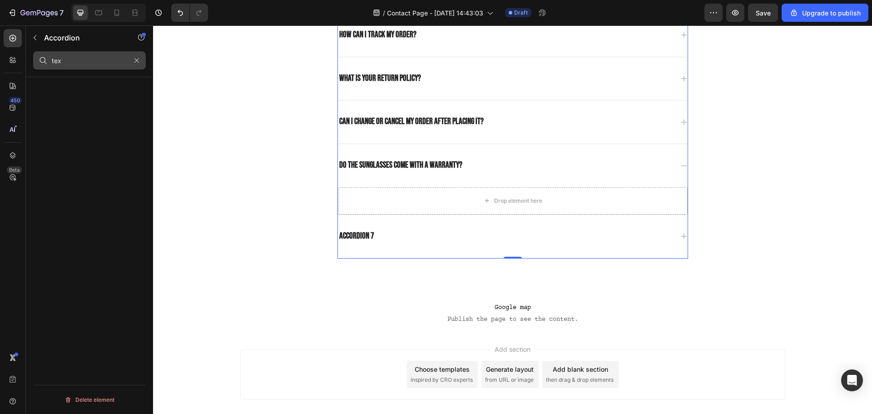
type input "text"
click at [506, 201] on div "Drop element here" at bounding box center [518, 200] width 48 height 7
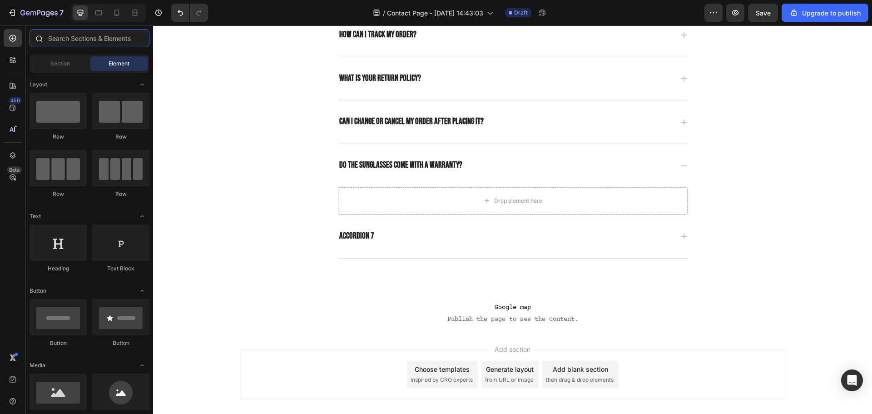
click at [95, 41] on input "text" at bounding box center [90, 38] width 120 height 18
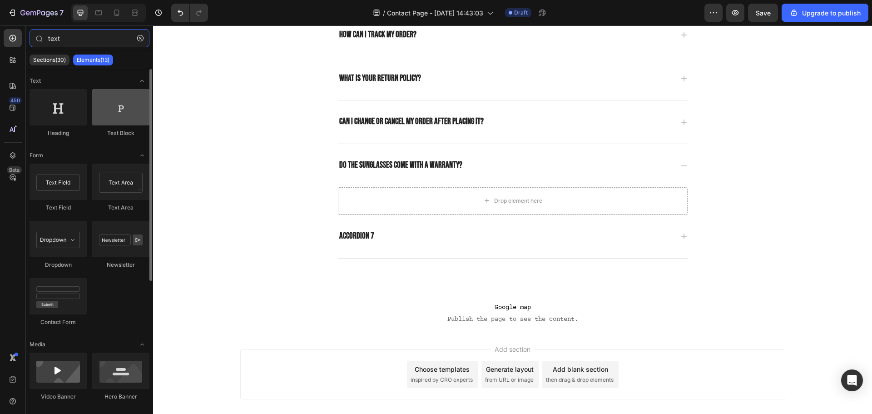
type input "text"
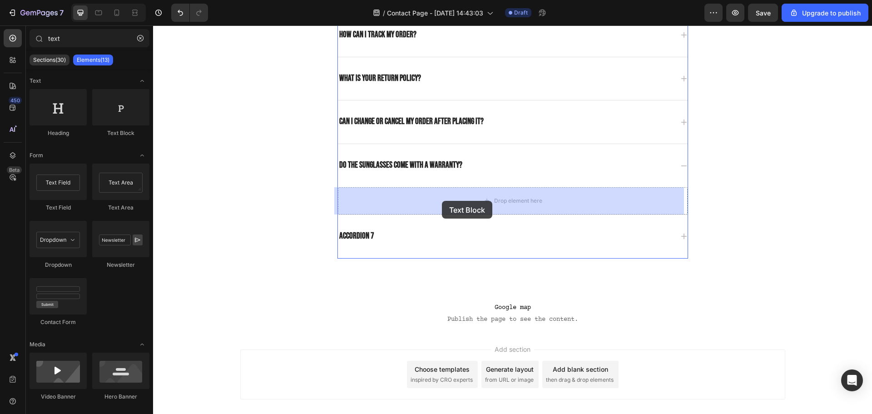
drag, startPoint x: 256, startPoint y: 122, endPoint x: 442, endPoint y: 200, distance: 201.8
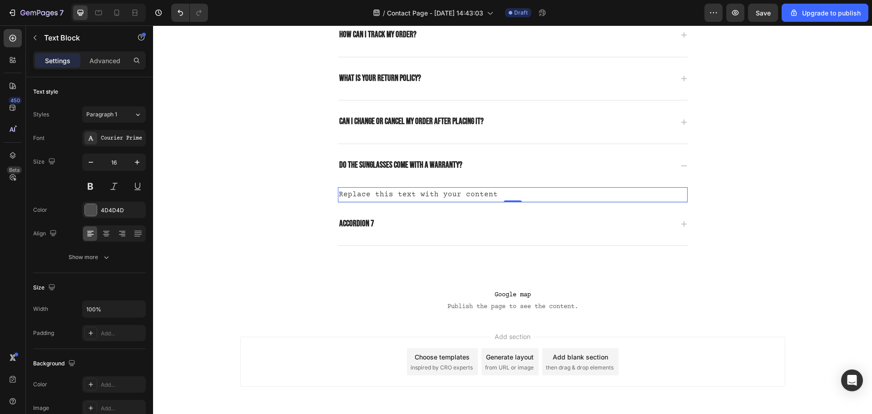
click at [415, 196] on div "Replace this text with your content" at bounding box center [513, 194] width 350 height 15
click at [422, 193] on p "Do the sunglasses come with a warranty?" at bounding box center [513, 194] width 348 height 13
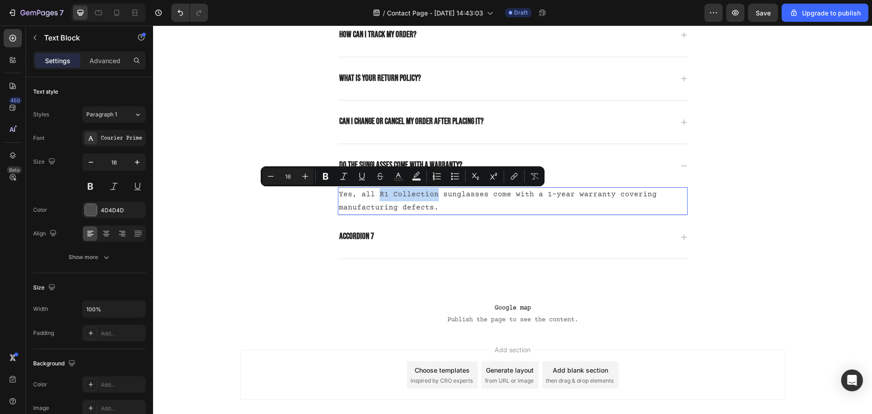
drag, startPoint x: 433, startPoint y: 194, endPoint x: 374, endPoint y: 197, distance: 58.6
click at [374, 197] on p "Yes, all R1 Collection sunglasses come with a 1-year warranty covering manufact…" at bounding box center [513, 201] width 348 height 26
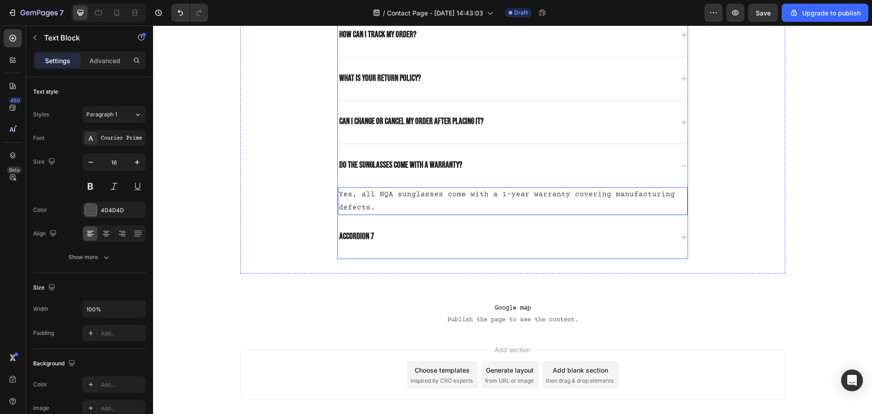
click at [680, 239] on icon at bounding box center [683, 236] width 7 height 7
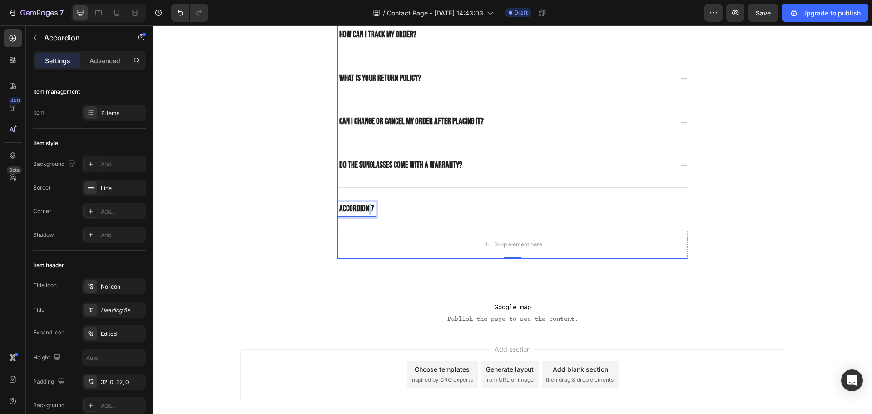
click at [365, 209] on p "Accordion 7" at bounding box center [356, 208] width 35 height 11
click at [507, 241] on div "Drop element here" at bounding box center [518, 244] width 48 height 7
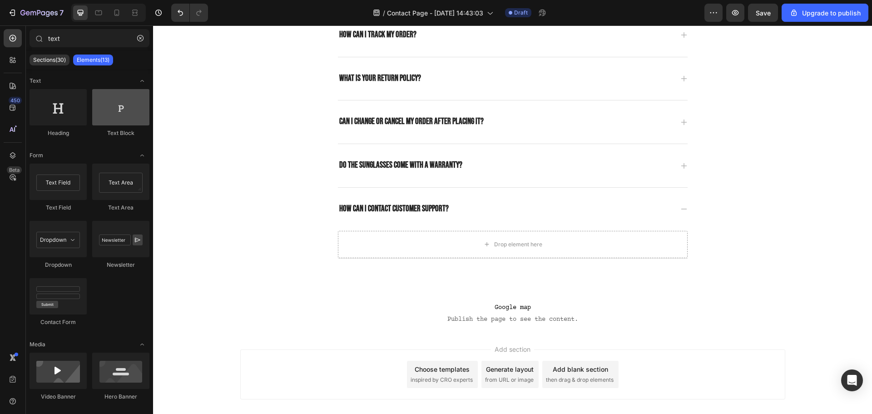
click at [127, 108] on div at bounding box center [120, 107] width 57 height 36
click at [128, 115] on div at bounding box center [120, 107] width 57 height 36
click at [129, 116] on div at bounding box center [120, 107] width 57 height 36
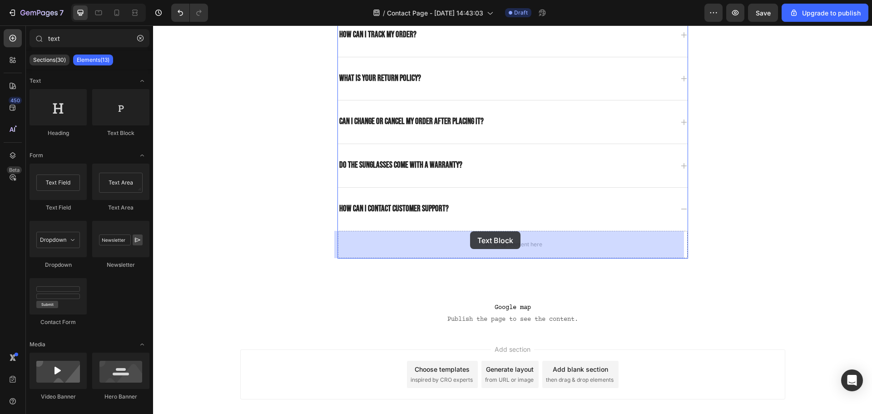
drag, startPoint x: 275, startPoint y: 138, endPoint x: 470, endPoint y: 231, distance: 216.0
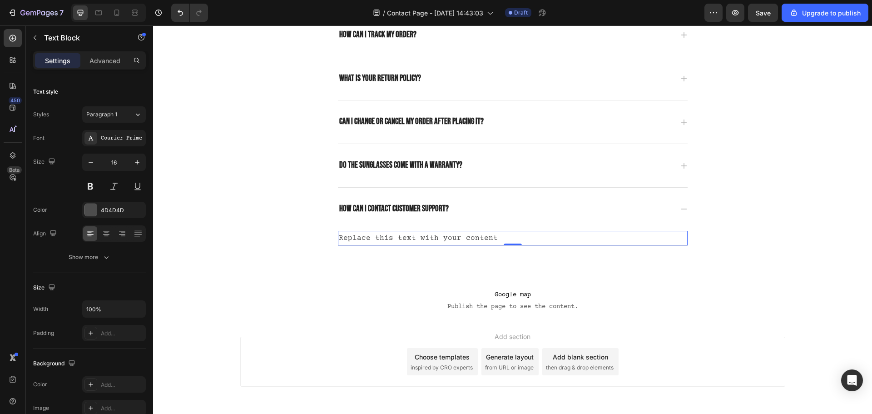
click at [453, 236] on div "Replace this text with your content" at bounding box center [513, 238] width 350 height 15
click at [408, 237] on p "Replace this text with your content" at bounding box center [513, 238] width 348 height 13
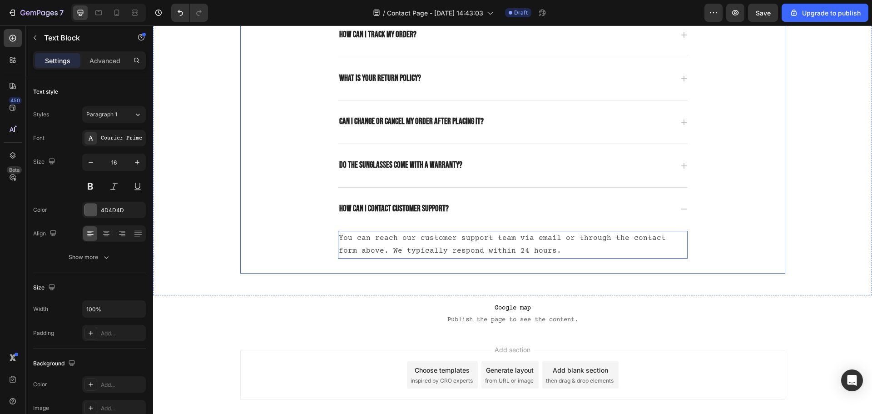
click at [276, 231] on div "Frequently asked questions Heading Have questions? We’re here to help Text bloc…" at bounding box center [512, 68] width 545 height 381
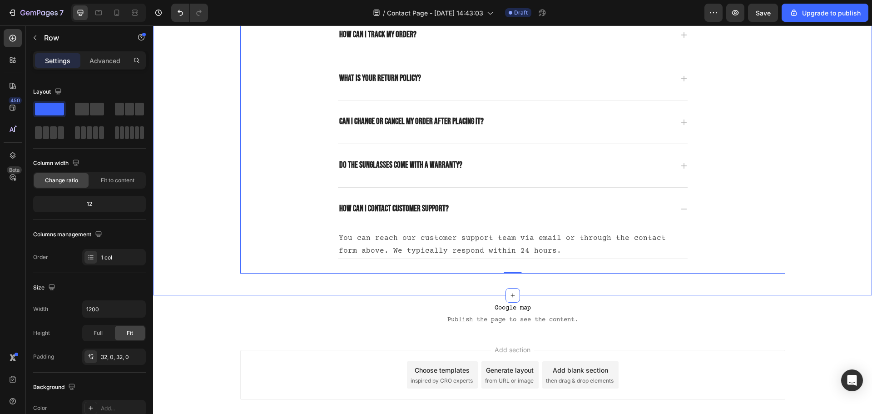
click at [697, 298] on p "Google map Publish the page to see the content." at bounding box center [512, 313] width 719 height 36
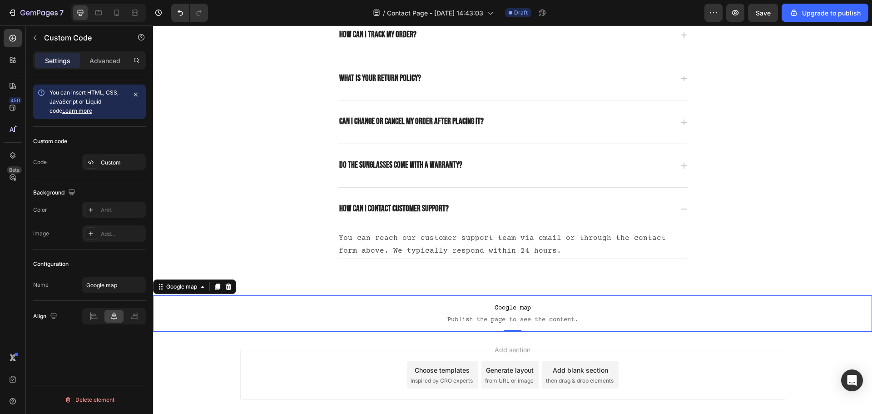
click at [234, 290] on div "Google map" at bounding box center [194, 286] width 83 height 15
click at [229, 285] on icon at bounding box center [229, 286] width 6 height 6
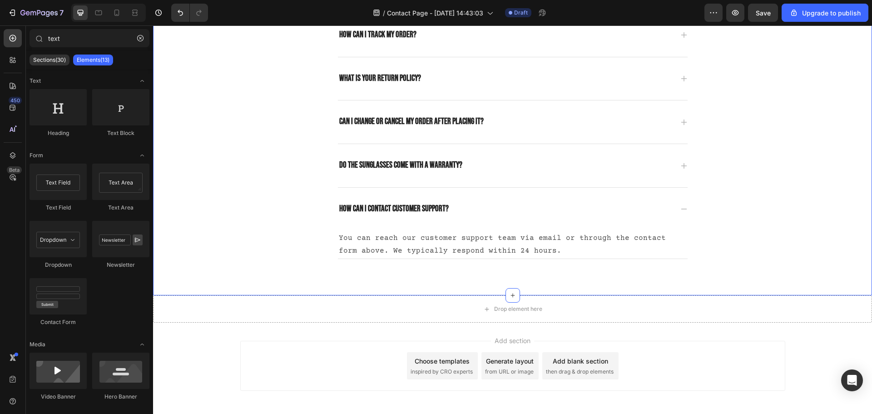
click at [434, 275] on div "Frequently asked questions Heading Have questions? We’re here to help Text bloc…" at bounding box center [512, 68] width 719 height 453
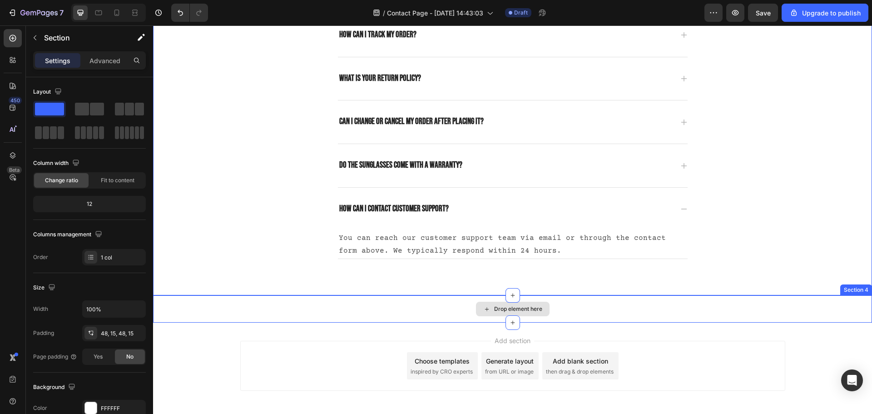
click at [427, 312] on div "Drop element here" at bounding box center [512, 308] width 719 height 27
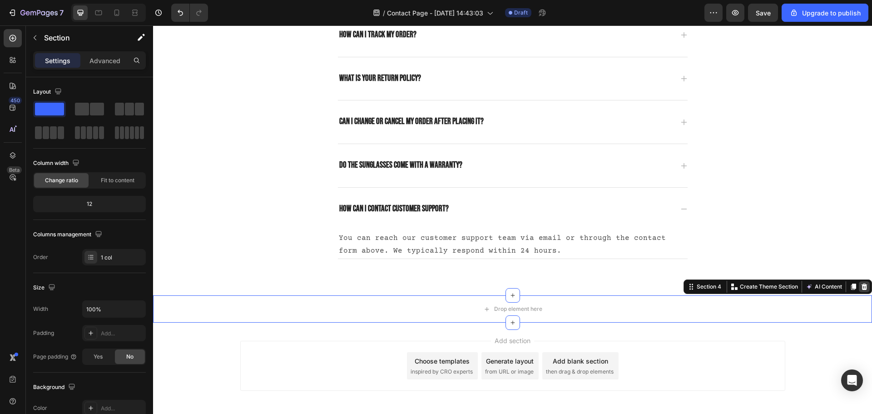
click at [861, 286] on icon at bounding box center [864, 286] width 6 height 6
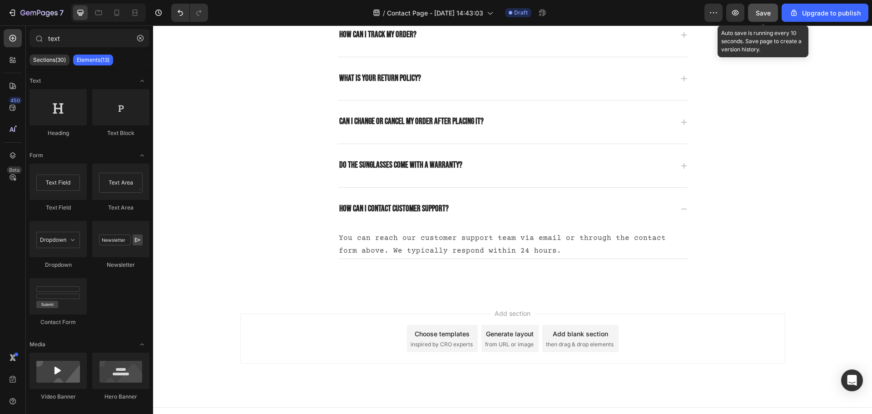
click at [765, 15] on span "Save" at bounding box center [762, 13] width 15 height 8
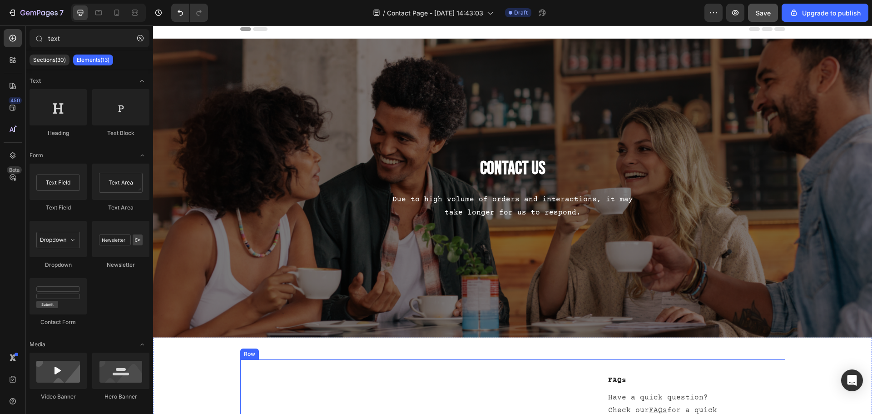
scroll to position [0, 0]
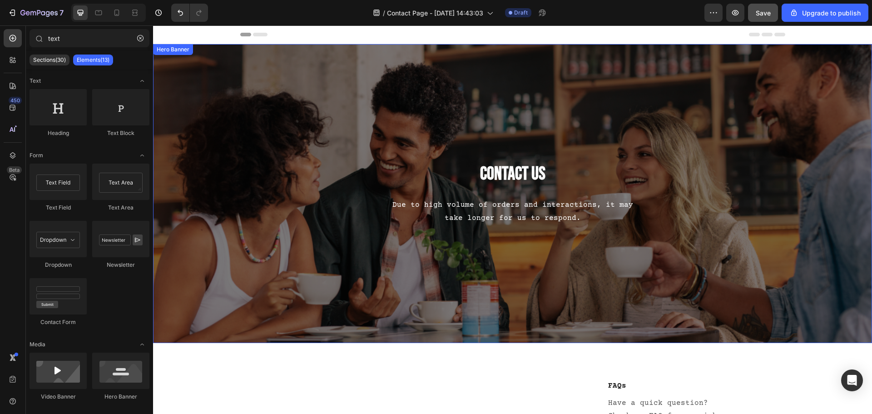
click at [356, 94] on div "Contact Us Heading Due to high volume of orders and interactions, it may take l…" at bounding box center [512, 194] width 531 height 270
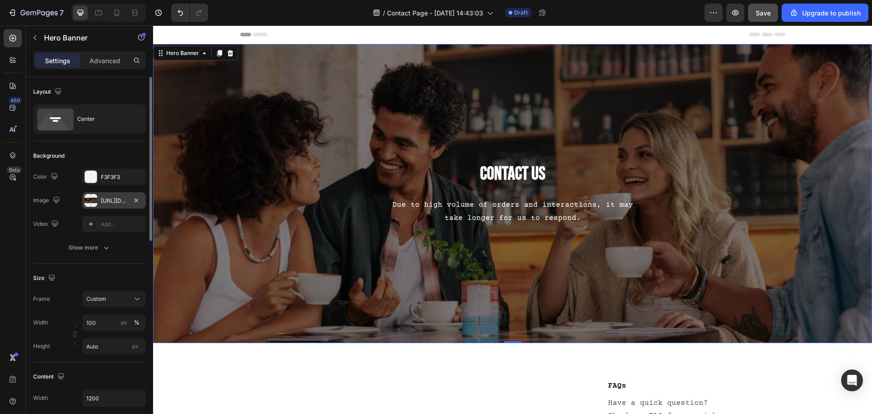
click at [95, 196] on div at bounding box center [90, 200] width 13 height 13
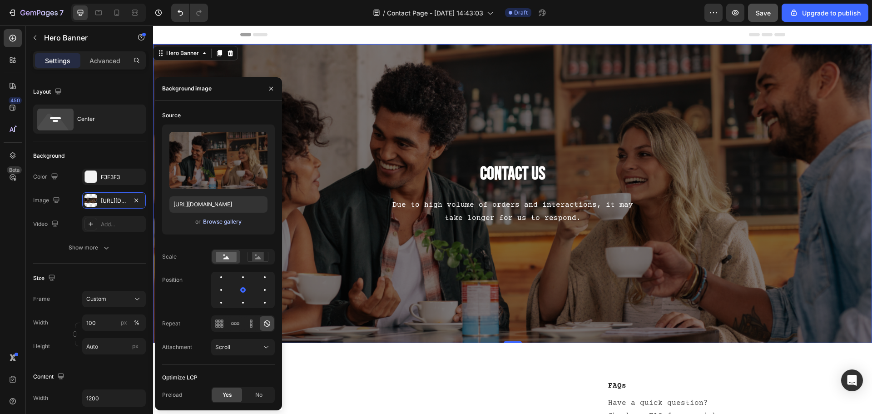
click at [216, 222] on div "Browse gallery" at bounding box center [222, 221] width 39 height 8
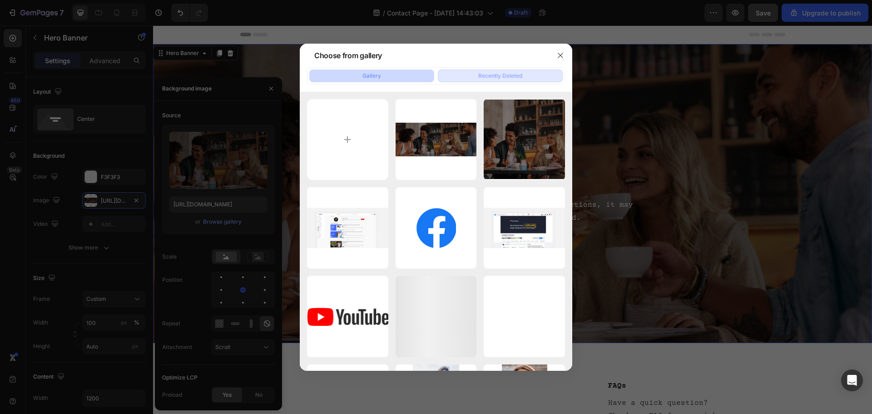
click at [532, 74] on button "Recently Deleted" at bounding box center [500, 75] width 125 height 13
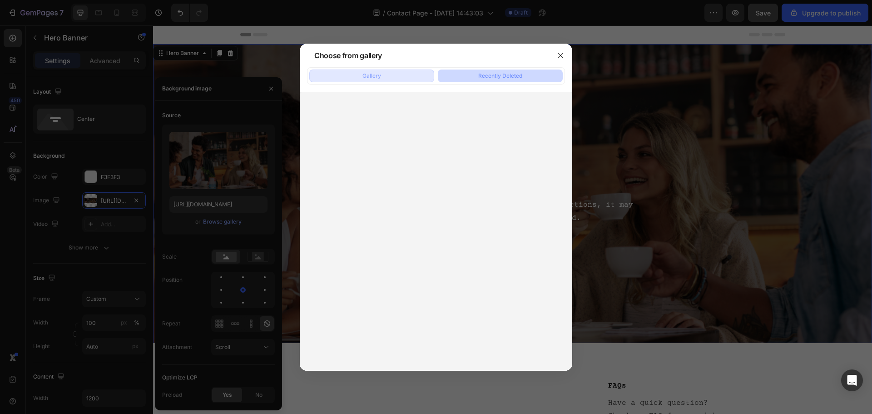
click at [390, 75] on button "Gallery" at bounding box center [371, 75] width 125 height 13
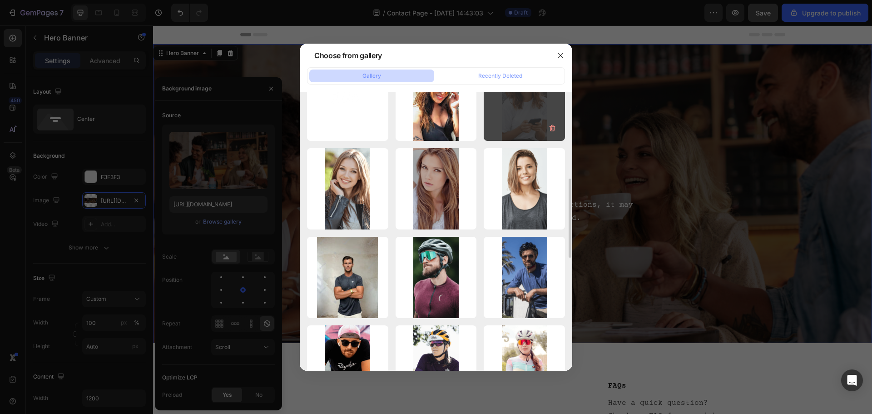
scroll to position [259, 0]
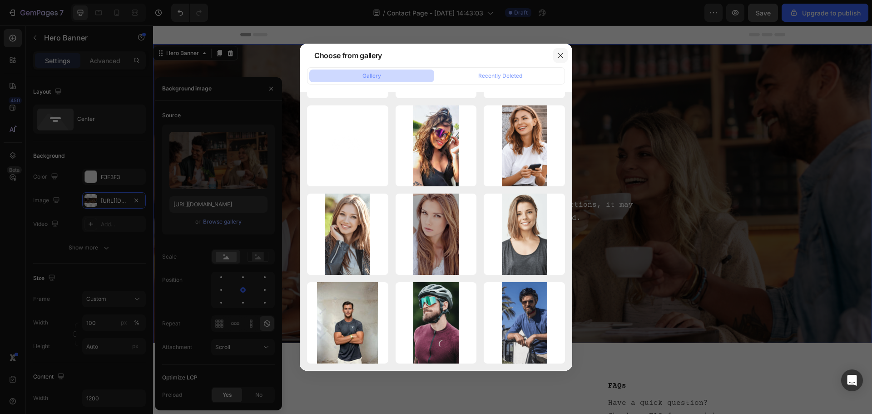
click at [558, 49] on button "button" at bounding box center [560, 55] width 15 height 15
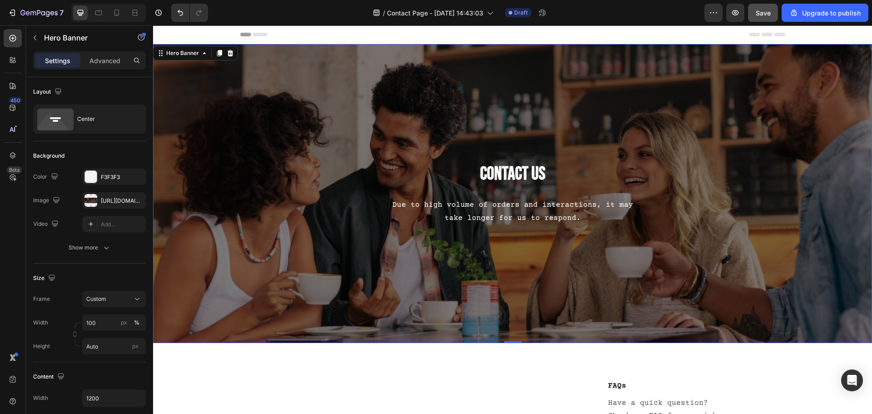
click at [380, 59] on div "Contact Us Heading Due to high volume of orders and interactions, it may take l…" at bounding box center [512, 194] width 531 height 270
click at [34, 18] on button "7" at bounding box center [36, 13] width 64 height 18
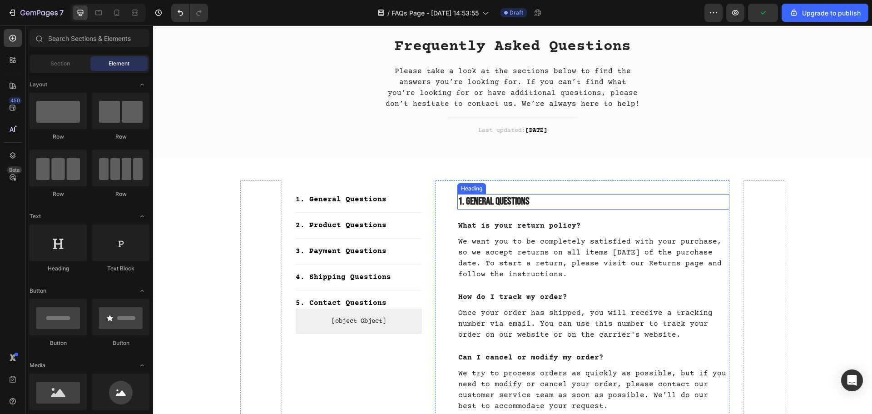
scroll to position [136, 0]
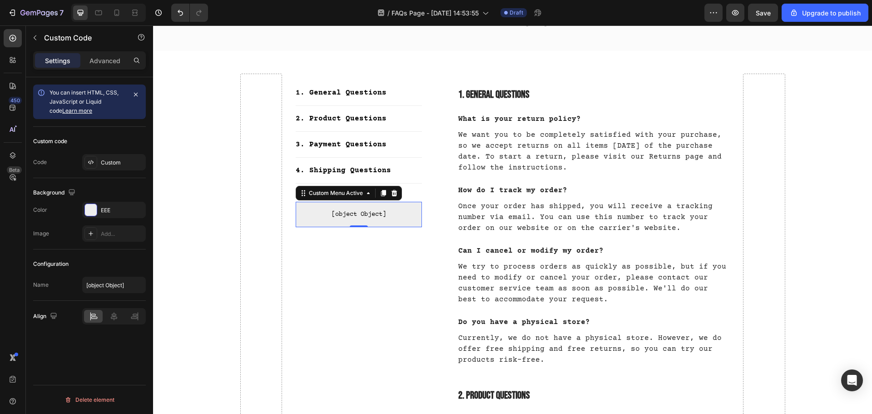
click at [396, 217] on span "[object Object]" at bounding box center [359, 214] width 126 height 11
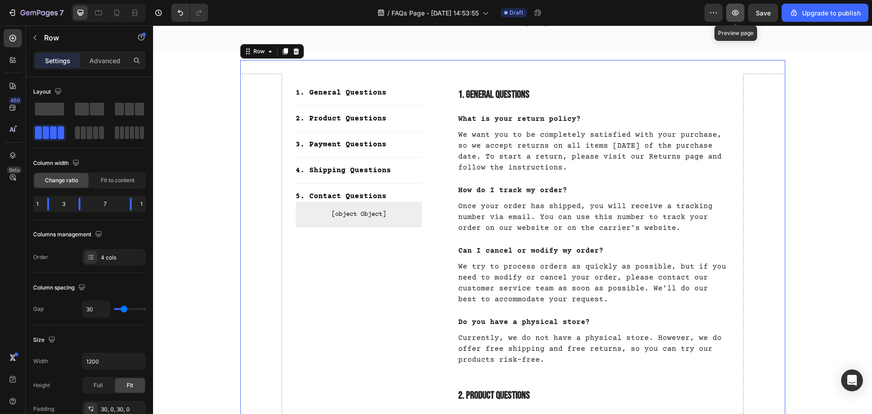
click at [739, 4] on button "button" at bounding box center [735, 13] width 18 height 18
click at [536, 224] on p "Once your order has shipped, you will receive a tracking number via email. You …" at bounding box center [593, 217] width 271 height 33
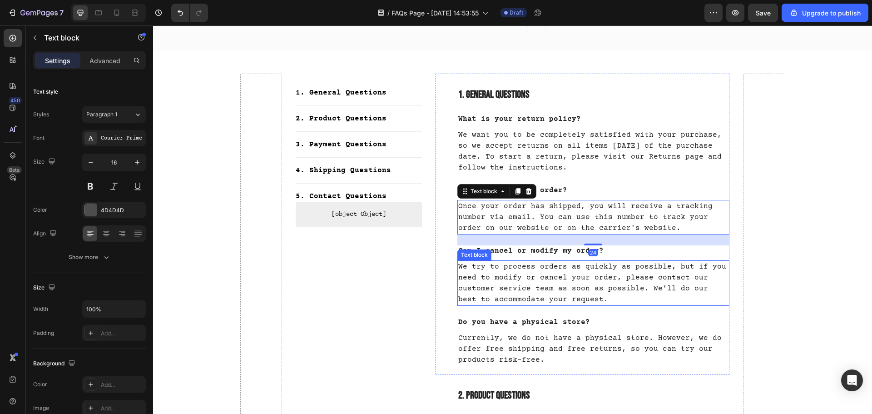
click at [581, 286] on p "We try to process orders as quickly as possible, but if you need to modify or c…" at bounding box center [593, 283] width 271 height 44
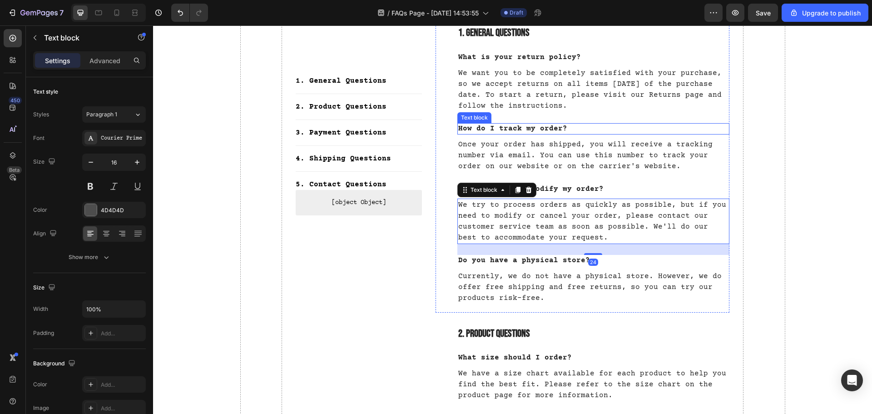
scroll to position [227, 0]
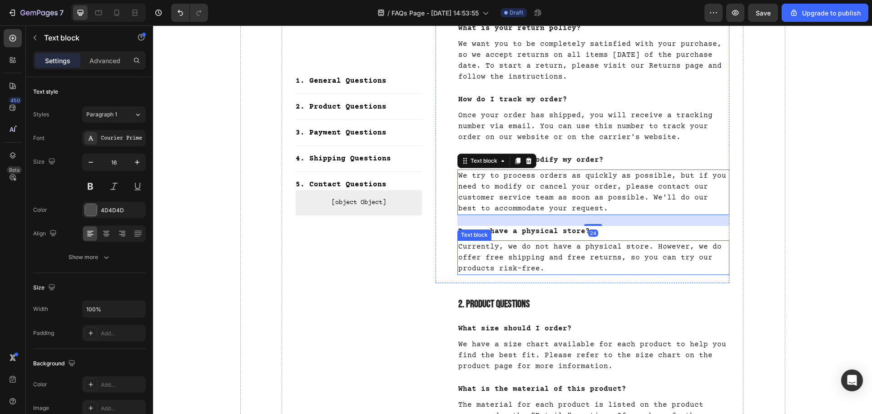
click at [658, 244] on p "Currently, we do not have a physical store. However, we do offer free shipping …" at bounding box center [593, 257] width 271 height 33
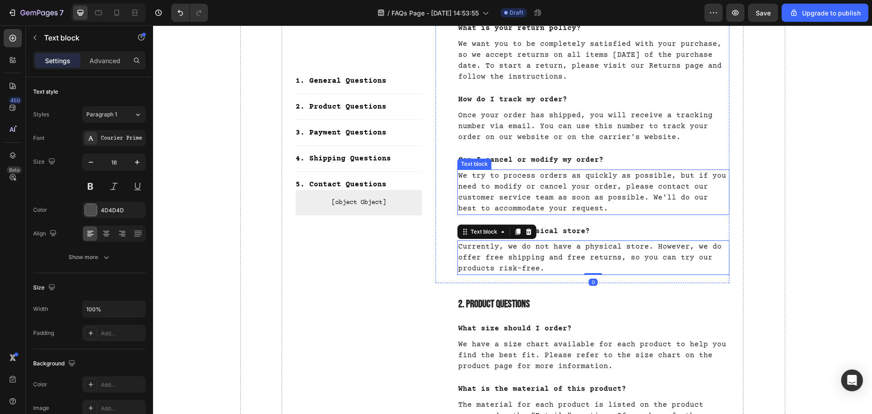
click at [612, 200] on p "We try to process orders as quickly as possible, but if you need to modify or c…" at bounding box center [593, 192] width 271 height 44
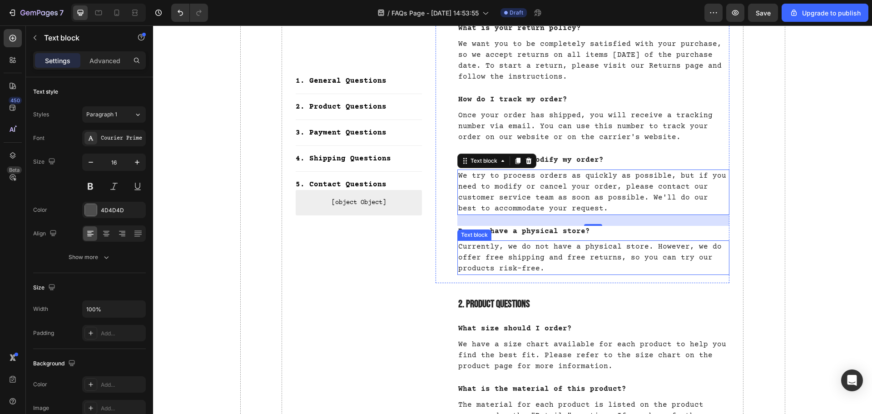
click at [537, 257] on p "Currently, we do not have a physical store. However, we do offer free shipping …" at bounding box center [593, 257] width 271 height 33
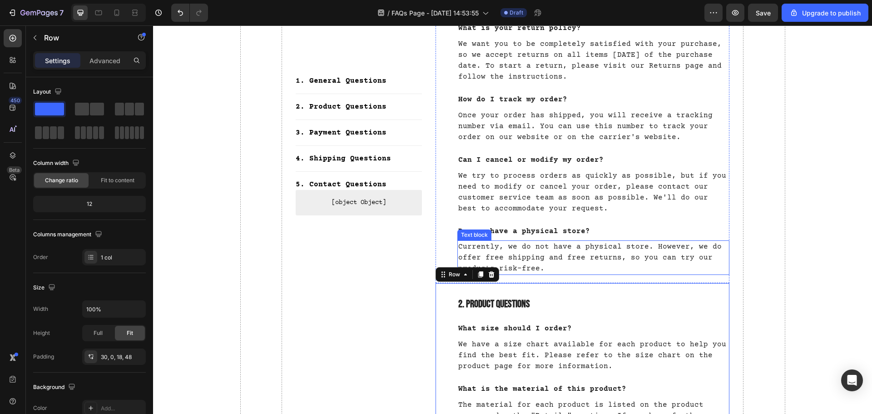
click at [582, 262] on p "Currently, we do not have a physical store. However, we do offer free shipping …" at bounding box center [593, 257] width 271 height 33
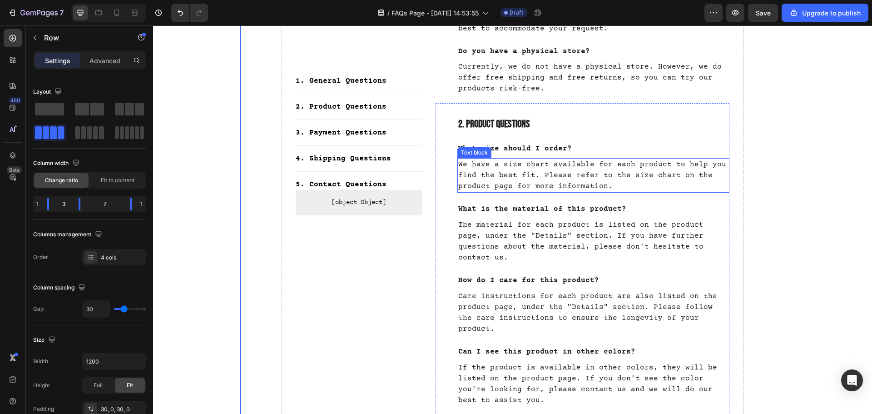
scroll to position [409, 0]
click at [591, 177] on p "We have a size chart available for each product to help you find the best fit. …" at bounding box center [593, 173] width 271 height 33
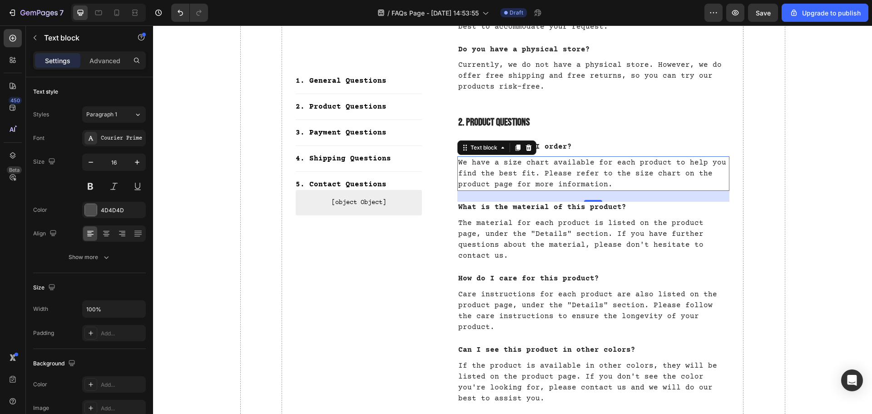
click at [574, 168] on p "We have a size chart available for each product to help you find the best fit. …" at bounding box center [593, 173] width 271 height 33
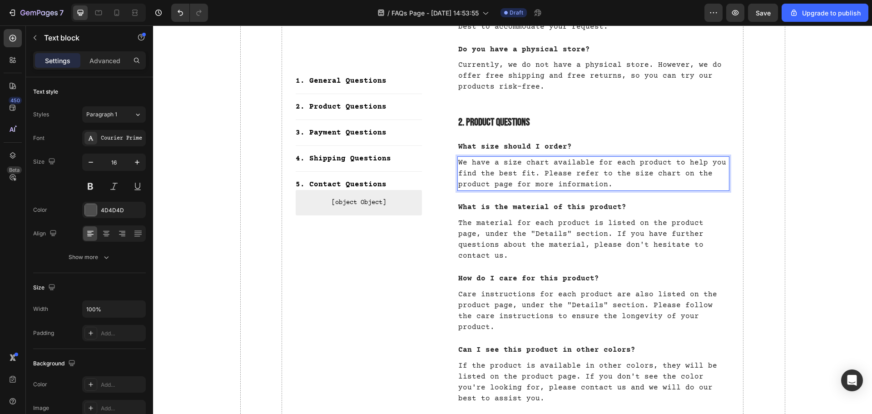
click at [649, 179] on p "We have a size chart available for each product to help you find the best fit. …" at bounding box center [593, 173] width 271 height 33
click at [618, 236] on p "The material for each product is listed on the product page, under the "Details…" at bounding box center [593, 239] width 271 height 44
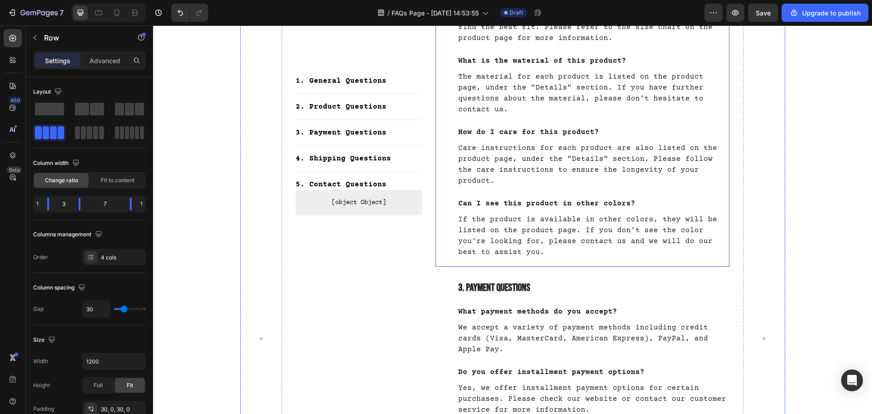
scroll to position [590, 0]
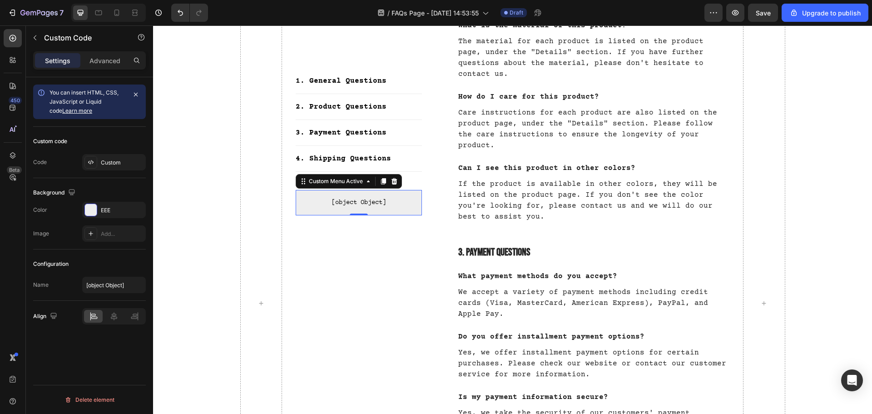
click at [342, 193] on p "[object Object]" at bounding box center [359, 202] width 126 height 25
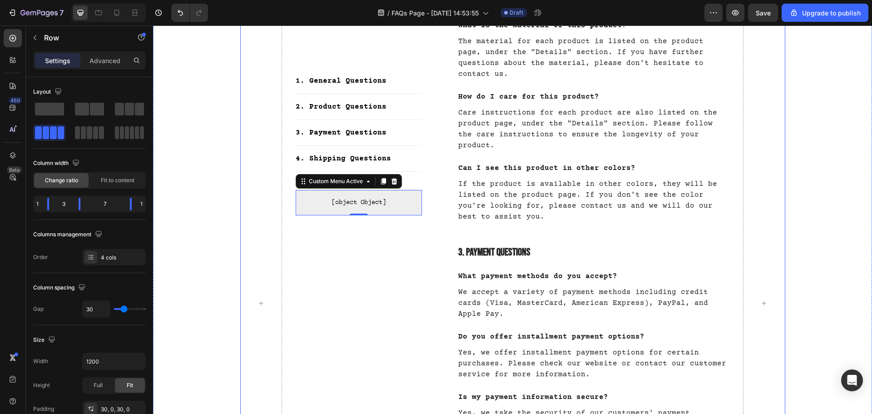
click at [389, 271] on div "1. General Questions Button Title Line 2. Product Questions Button Title Line 3…" at bounding box center [359, 303] width 126 height 1367
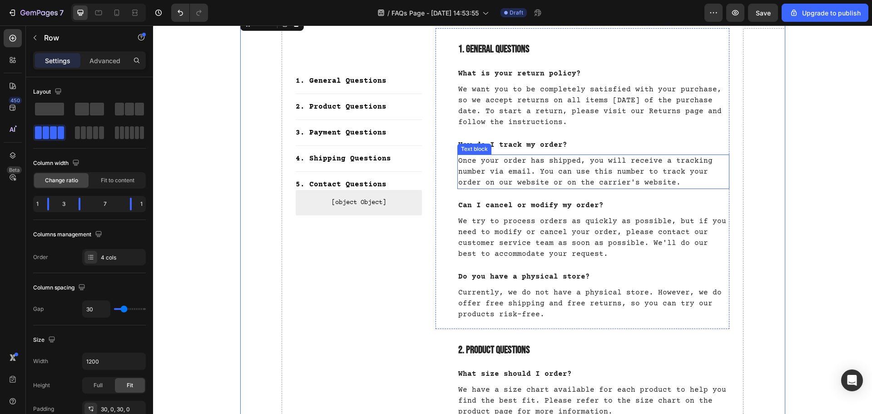
scroll to position [0, 0]
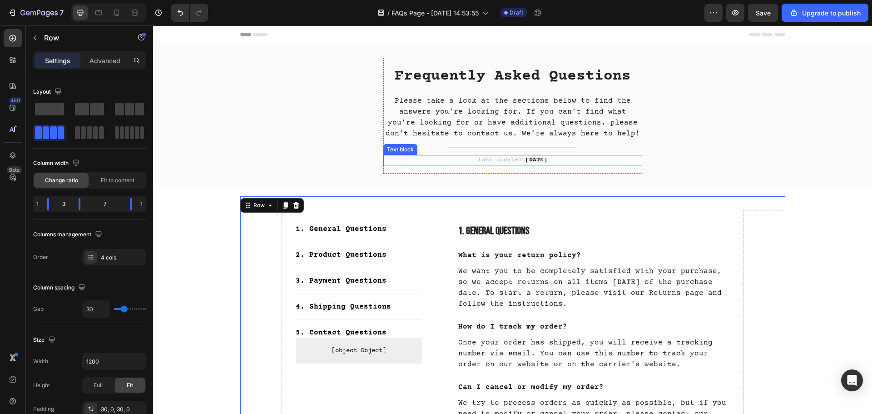
click at [530, 157] on strong "[DATE]" at bounding box center [536, 160] width 22 height 6
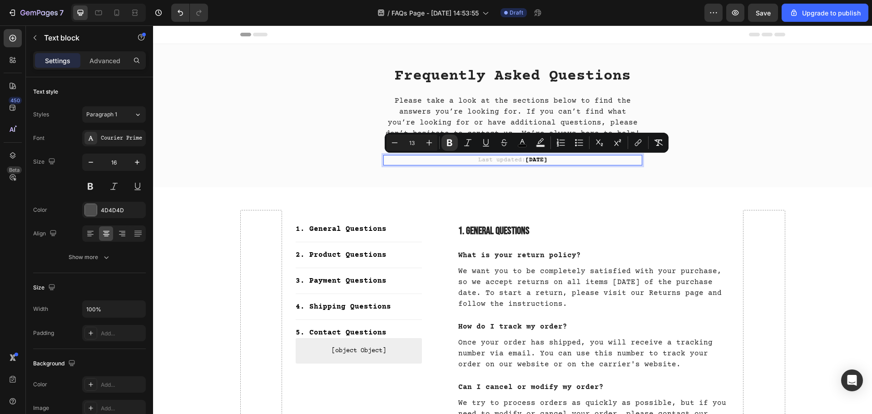
click at [545, 161] on strong "[DATE]" at bounding box center [536, 160] width 22 height 6
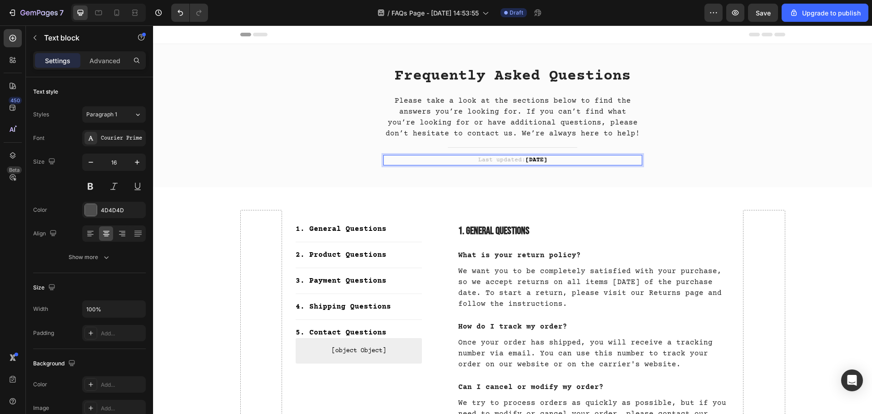
click at [545, 161] on strong "[DATE]" at bounding box center [536, 160] width 22 height 6
click at [528, 161] on strong "April 2025" at bounding box center [536, 160] width 22 height 6
click at [527, 161] on strong "April 2025" at bounding box center [536, 160] width 22 height 6
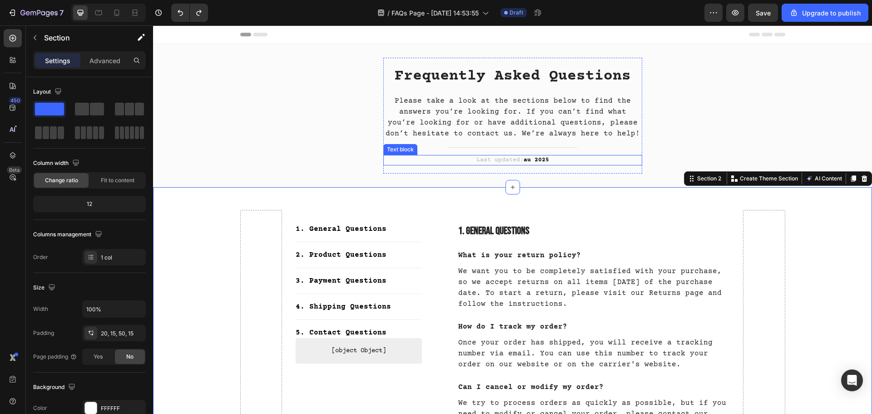
click at [527, 159] on strong "au 2025" at bounding box center [535, 160] width 25 height 6
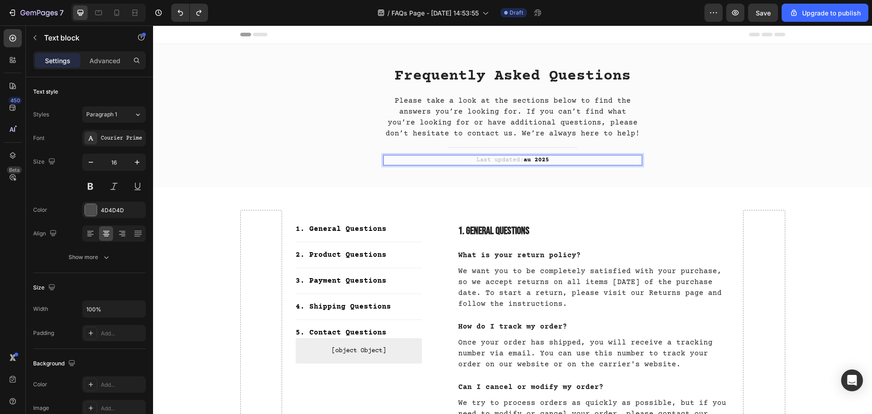
click at [528, 159] on strong "au 2025" at bounding box center [535, 160] width 25 height 6
click at [493, 122] on p "Please take a look at the sections below to find the answers you’re looking for…" at bounding box center [512, 117] width 257 height 44
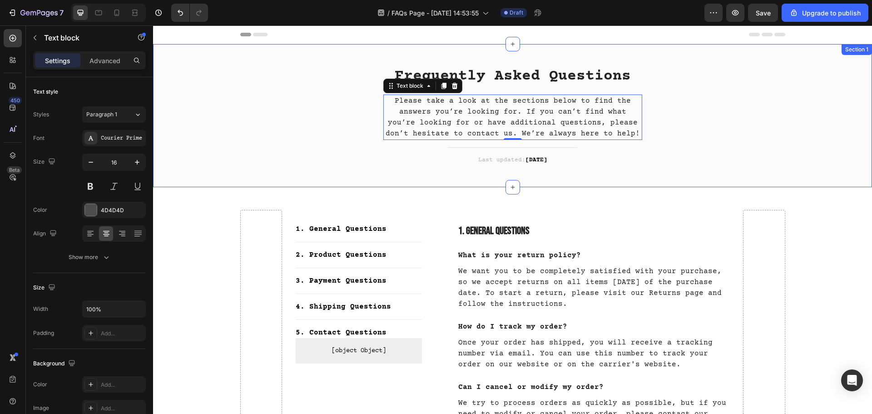
click at [703, 135] on div "Frequently Asked Questions Heading Please take a look at the sections below to …" at bounding box center [512, 116] width 705 height 116
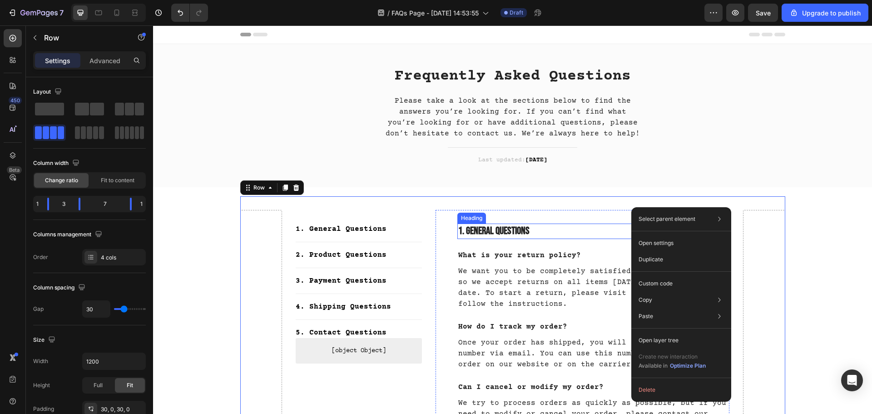
click at [525, 238] on p "1. General Questions" at bounding box center [593, 231] width 271 height 14
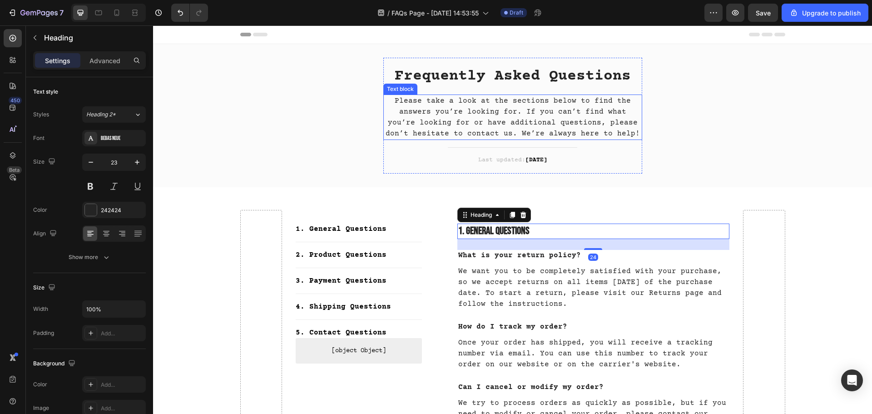
click at [465, 133] on p "Please take a look at the sections below to find the answers you’re looking for…" at bounding box center [512, 117] width 257 height 44
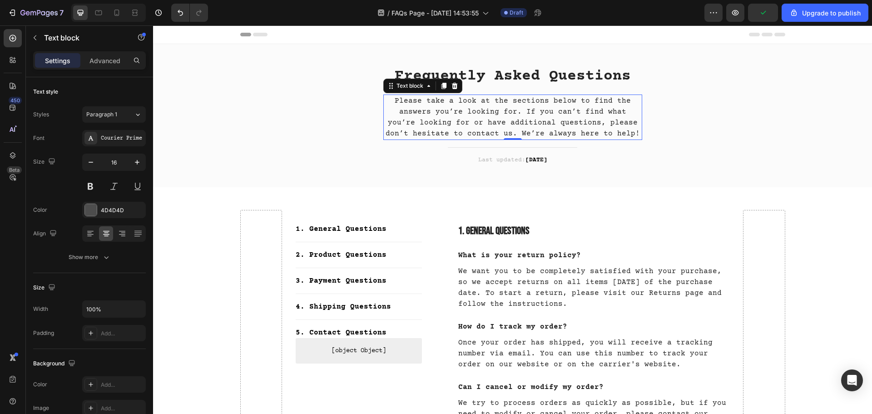
click at [471, 134] on p "Please take a look at the sections below to find the answers you’re looking for…" at bounding box center [512, 117] width 257 height 44
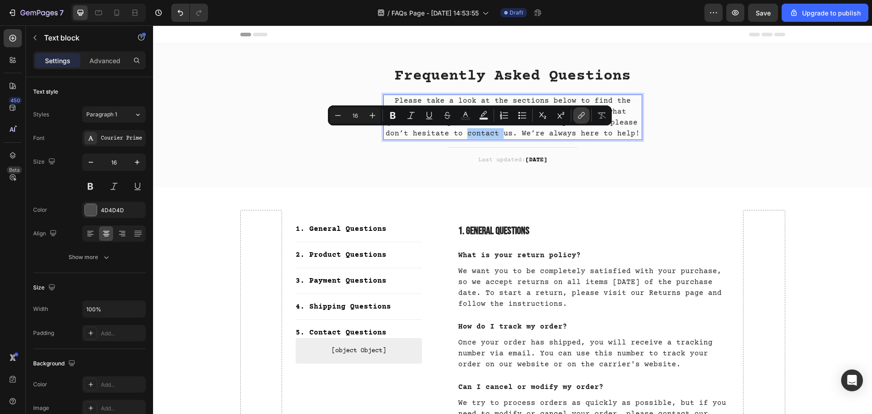
click at [584, 118] on icon "Editor contextual toolbar" at bounding box center [581, 115] width 9 height 9
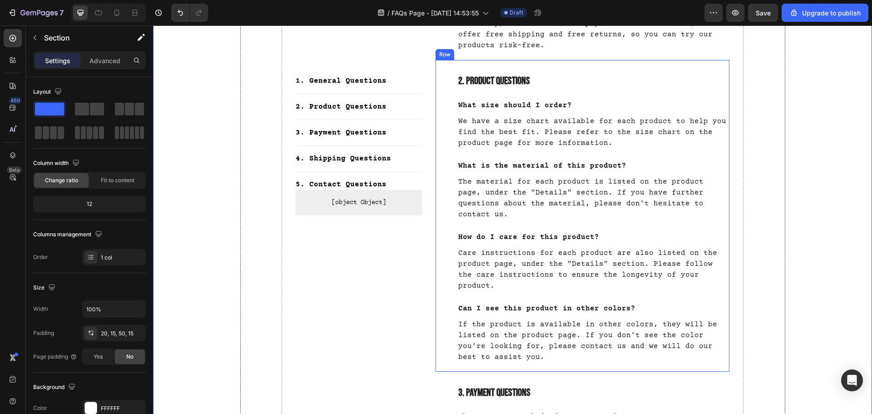
scroll to position [454, 0]
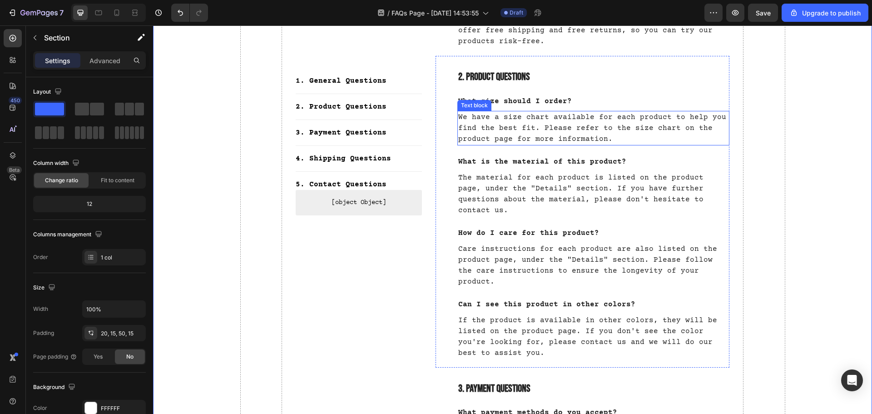
click at [546, 134] on p "We have a size chart available for each product to help you find the best fit. …" at bounding box center [593, 128] width 271 height 33
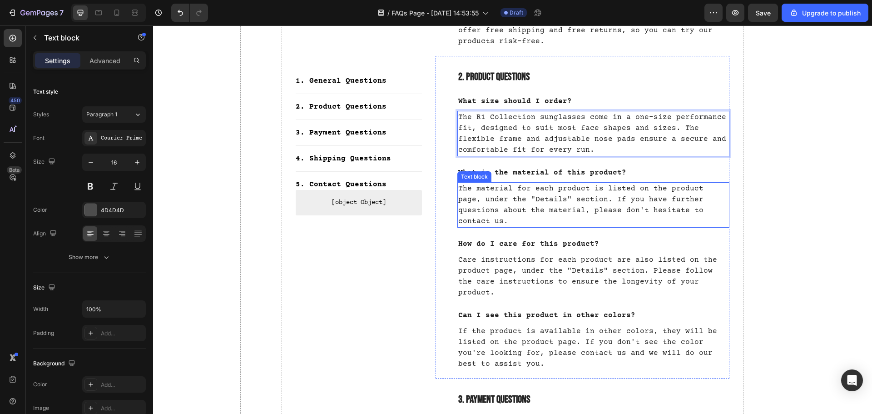
click at [527, 201] on p "The material for each product is listed on the product page, under the "Details…" at bounding box center [593, 205] width 271 height 44
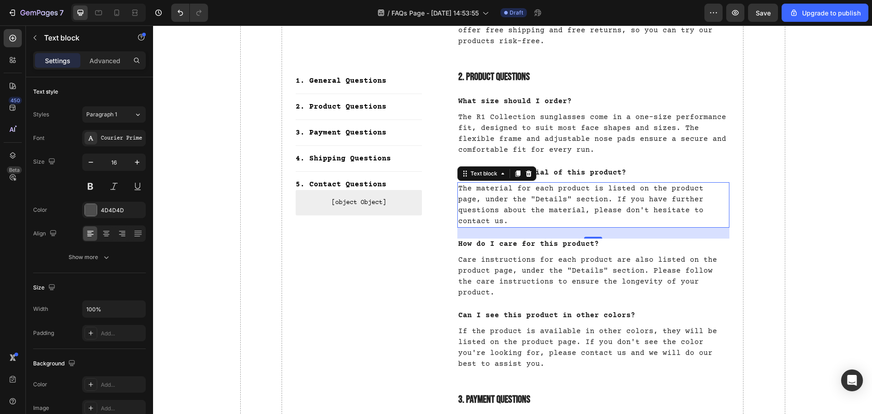
click at [575, 198] on p "The material for each product is listed on the product page, under the "Details…" at bounding box center [593, 205] width 271 height 44
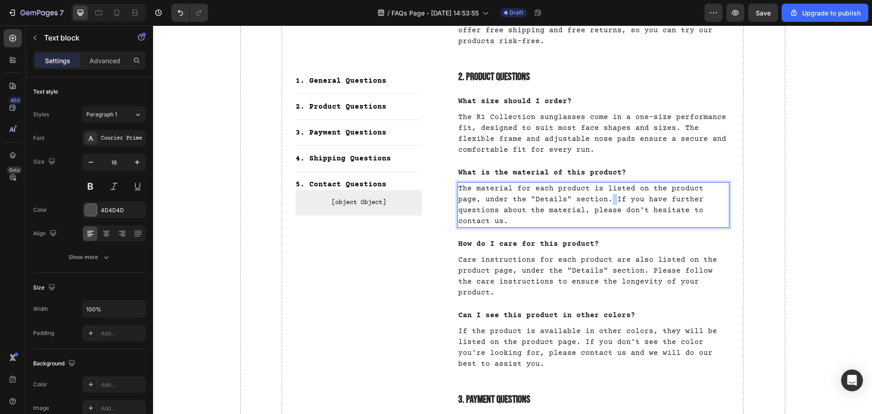
click at [575, 198] on p "The material for each product is listed on the product page, under the "Details…" at bounding box center [593, 205] width 271 height 44
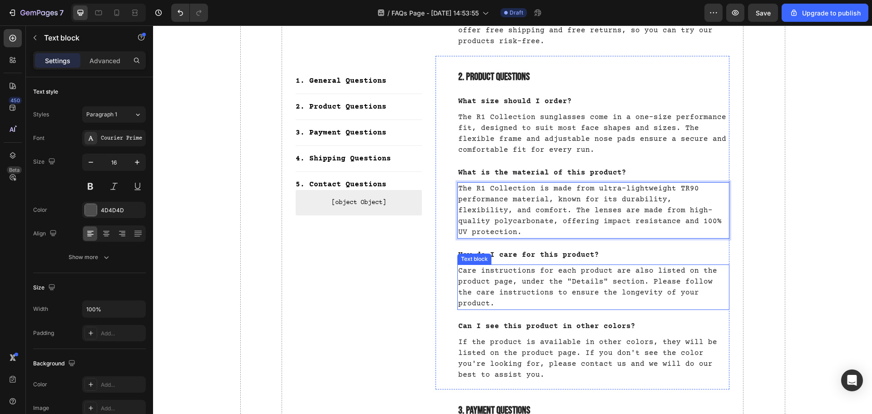
click at [532, 274] on p "Care instructions for each product are also listed on the product page, under t…" at bounding box center [593, 287] width 271 height 44
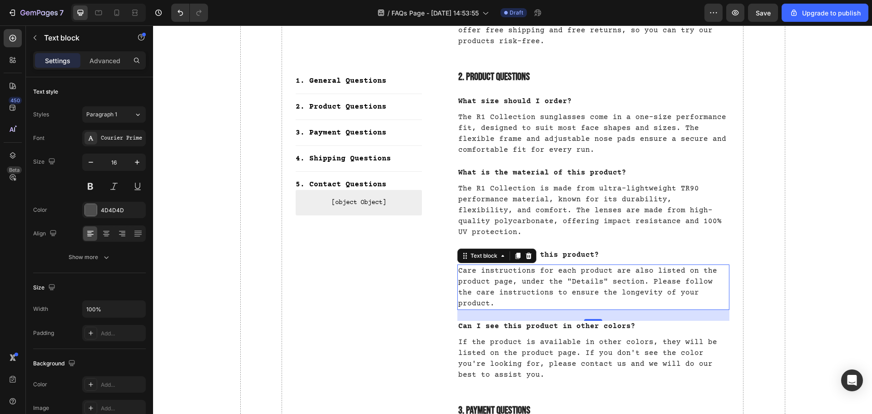
click at [508, 280] on p "Care instructions for each product are also listed on the product page, under t…" at bounding box center [593, 287] width 271 height 44
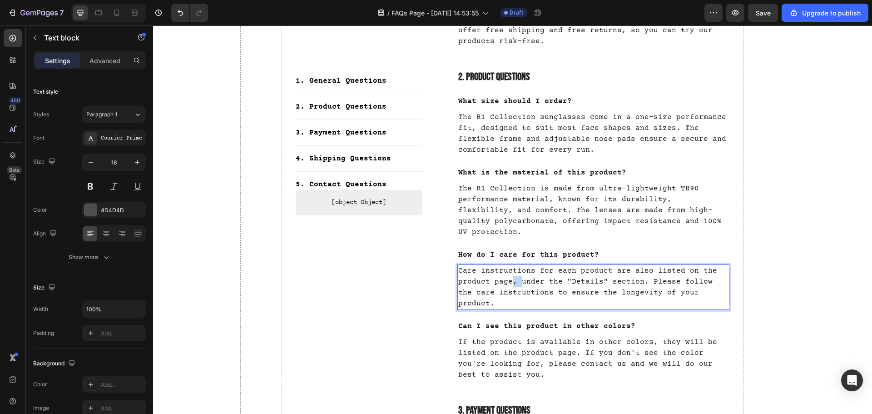
click at [508, 280] on p "Care instructions for each product are also listed on the product page, under t…" at bounding box center [593, 287] width 271 height 44
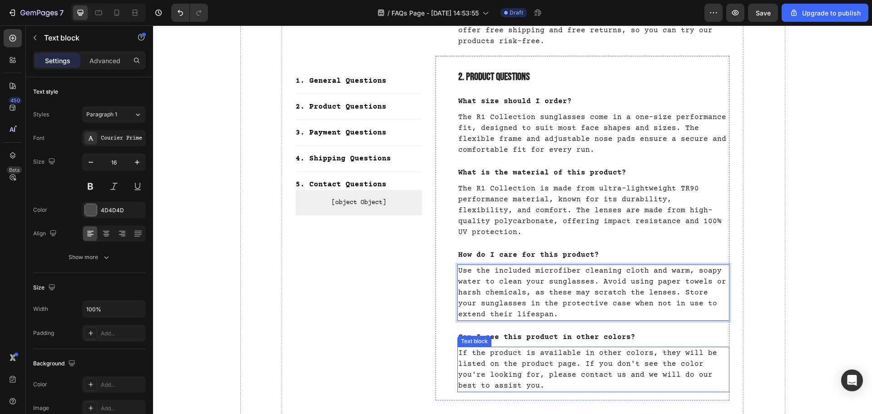
click at [502, 370] on p "If the product is available in other colors, they will be listed on the product…" at bounding box center [593, 369] width 271 height 44
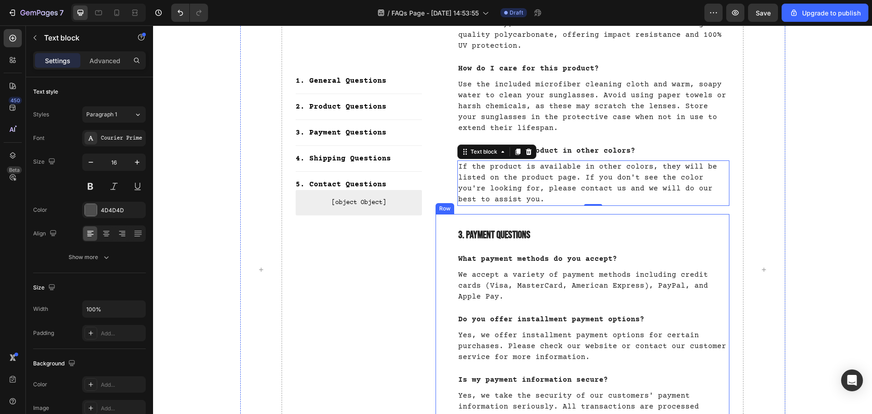
scroll to position [681, 0]
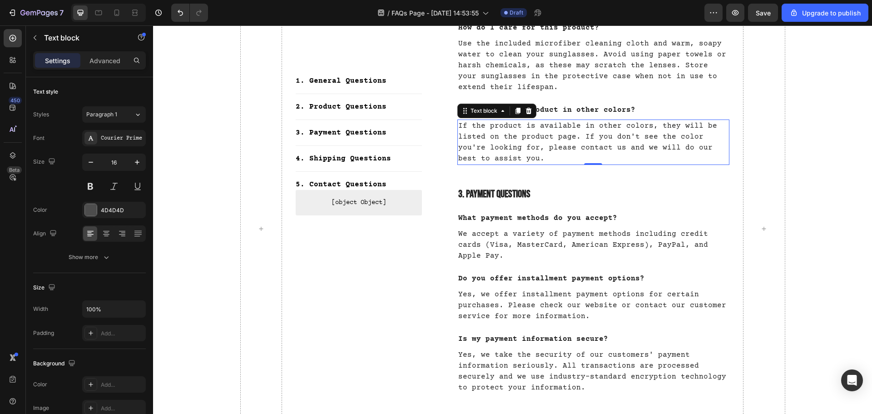
click at [517, 139] on p "If the product is available in other colors, they will be listed on the product…" at bounding box center [593, 142] width 271 height 44
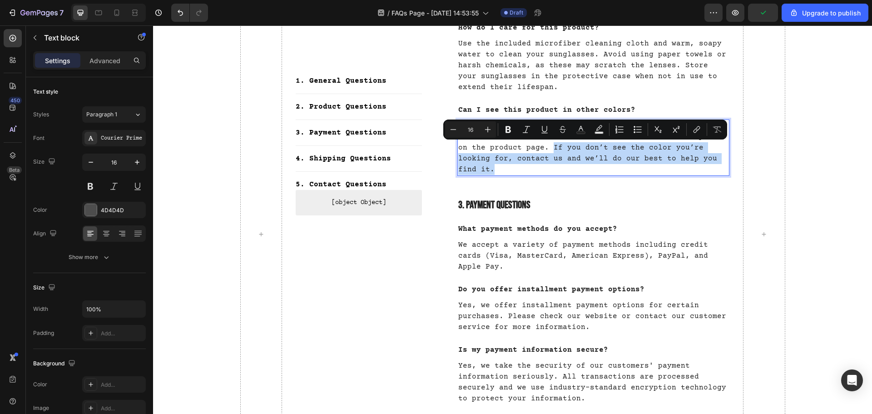
drag, startPoint x: 690, startPoint y: 157, endPoint x: 516, endPoint y: 149, distance: 174.0
click at [516, 149] on p "Yes! The R1 Collection is available in multiple frame and lens color combinatio…" at bounding box center [593, 147] width 271 height 54
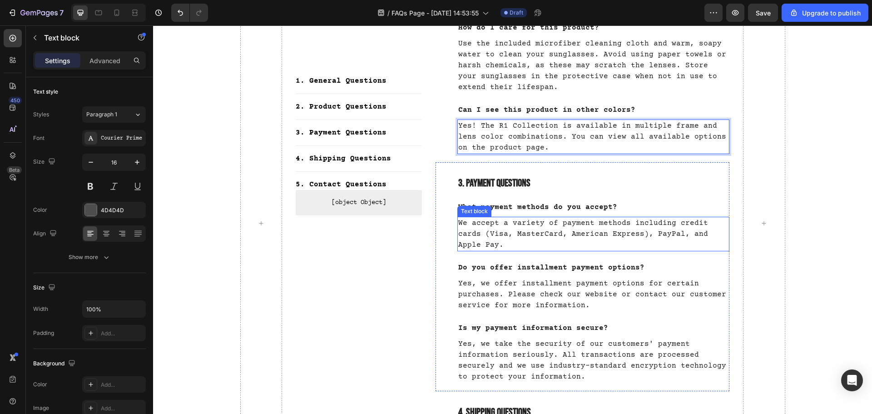
click at [536, 235] on p "We accept a variety of payment methods including credit cards (Visa, MasterCard…" at bounding box center [593, 233] width 271 height 33
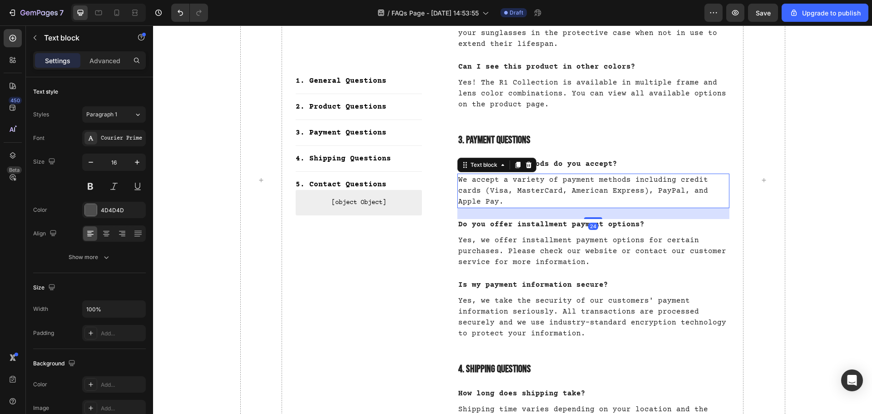
scroll to position [726, 0]
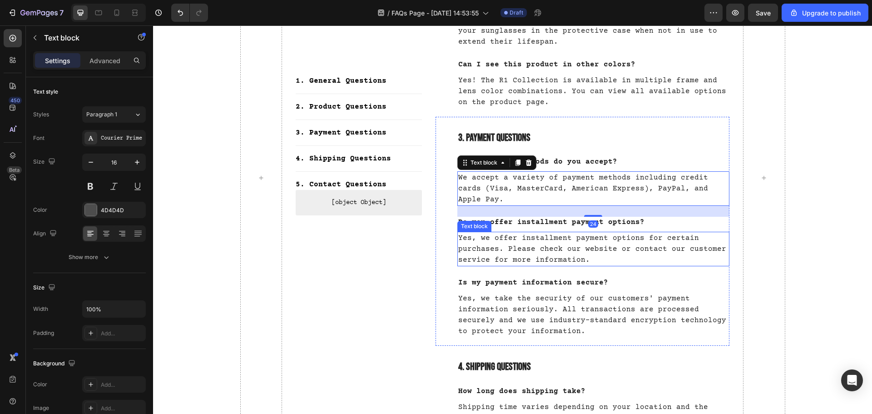
click at [562, 239] on p "Yes, we offer installment payment options for certain purchases. Please check o…" at bounding box center [593, 248] width 271 height 33
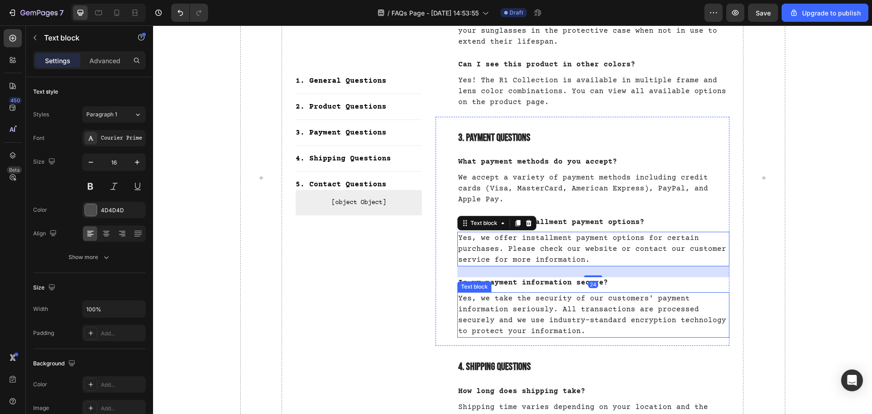
click at [528, 293] on p "Yes, we take the security of our customers' payment information seriously. All …" at bounding box center [593, 315] width 271 height 44
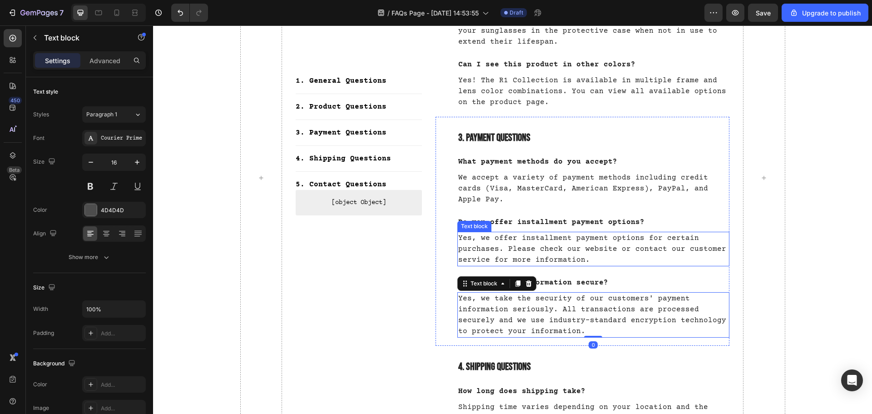
click at [570, 235] on p "Yes, we offer installment payment options for certain purchases. Please check o…" at bounding box center [593, 248] width 271 height 33
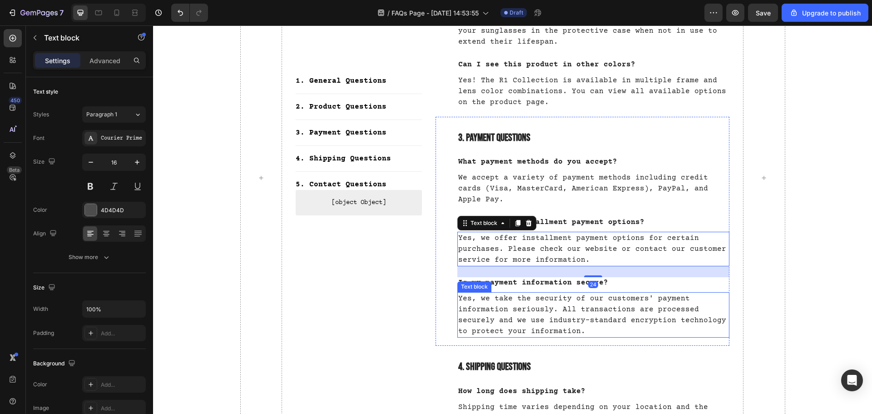
click at [541, 303] on p "Yes, we take the security of our customers' payment information seriously. All …" at bounding box center [593, 315] width 271 height 44
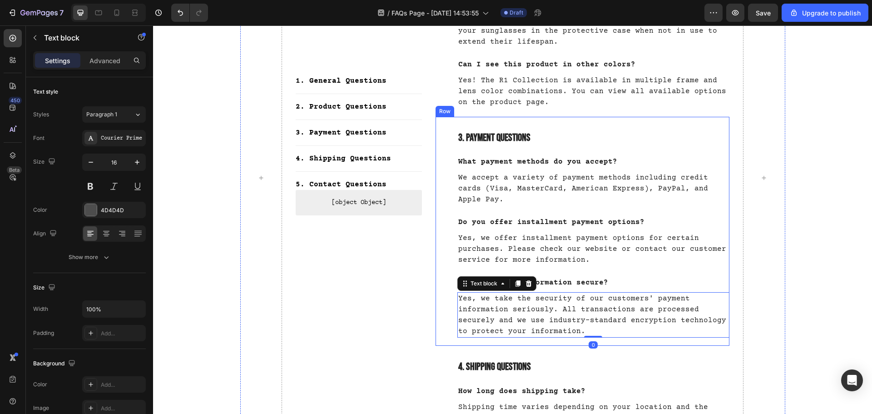
click at [406, 313] on div "1. General Questions Button Title Line 2. Product Questions Button Title Line 3…" at bounding box center [359, 177] width 126 height 1389
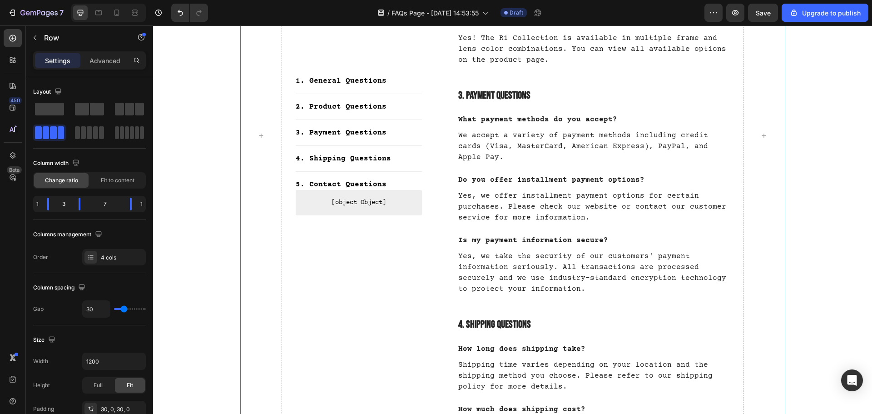
scroll to position [908, 0]
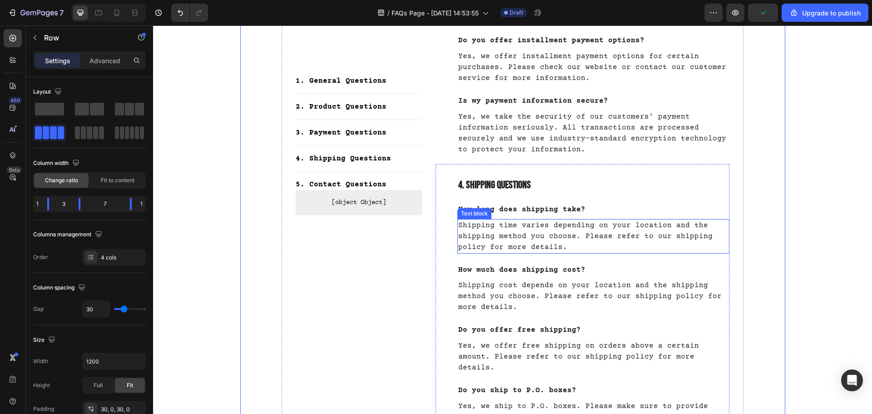
click at [528, 228] on p "Shipping time varies depending on your location and the shipping method you cho…" at bounding box center [593, 236] width 271 height 33
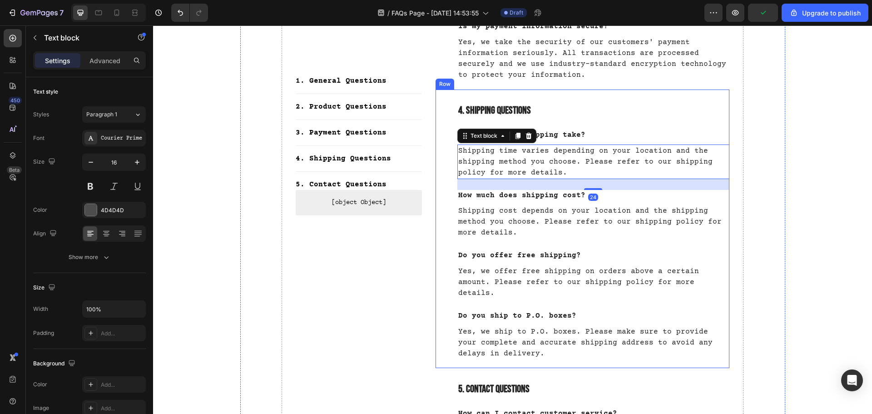
scroll to position [999, 0]
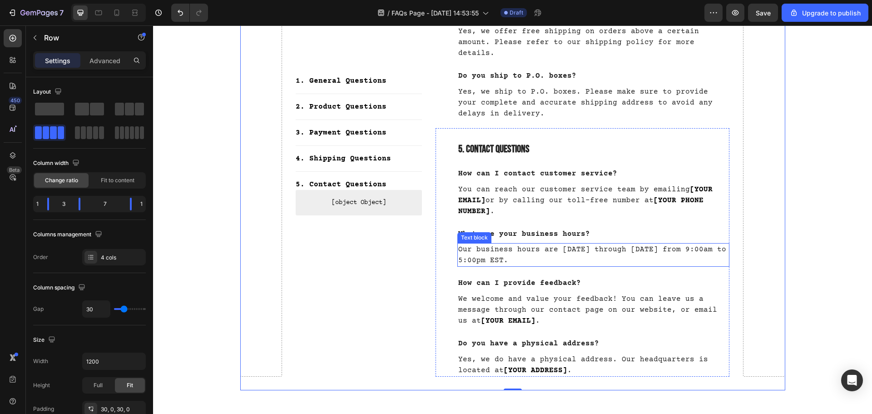
scroll to position [1226, 0]
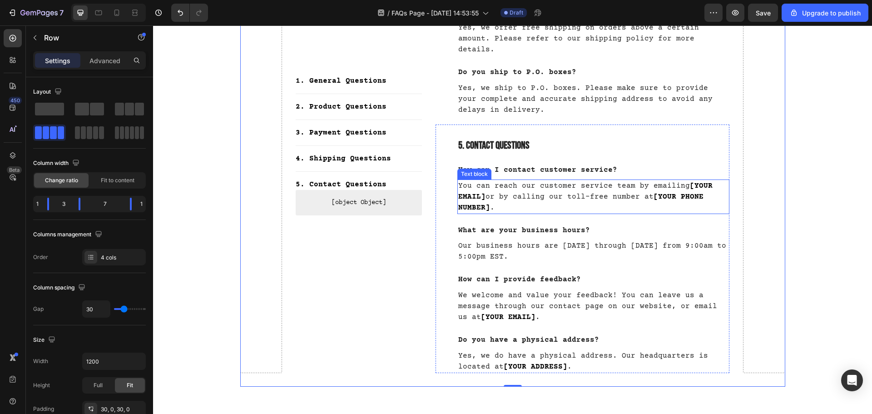
click at [685, 182] on strong "[YOUR EMAIL]" at bounding box center [585, 191] width 254 height 19
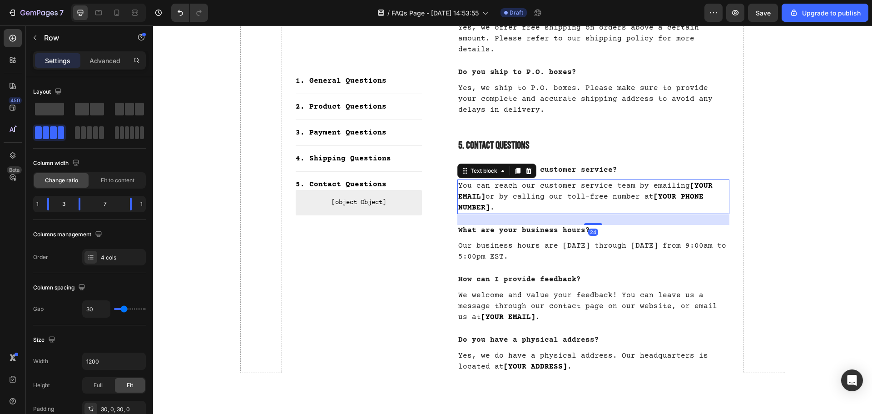
click at [685, 182] on strong "[YOUR EMAIL]" at bounding box center [585, 191] width 254 height 19
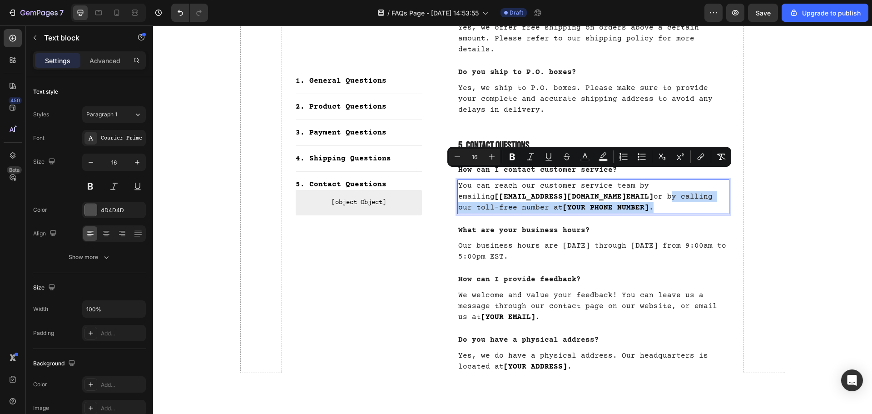
drag, startPoint x: 613, startPoint y: 184, endPoint x: 620, endPoint y: 175, distance: 10.7
click at [620, 180] on p "You can reach our customer service team by emailing [info@noquittersallowed.com…" at bounding box center [593, 196] width 271 height 33
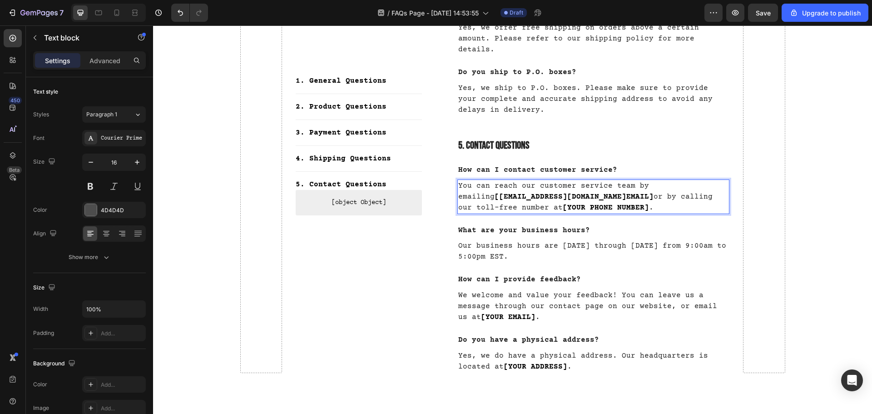
click at [626, 192] on strong "EMAIL]" at bounding box center [639, 196] width 27 height 8
click at [494, 192] on strong "[info@noquittersallowed.com" at bounding box center [560, 196] width 132 height 8
click at [494, 192] on link "[info@noquittersallowed.com" at bounding box center [560, 196] width 132 height 8
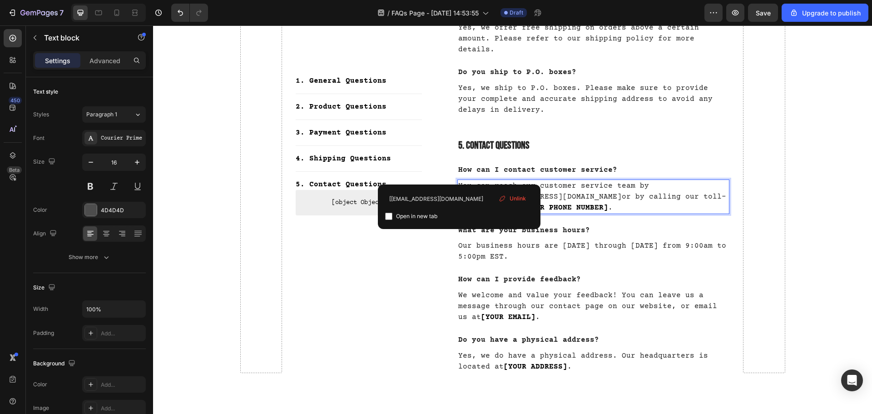
click at [613, 180] on p "You can reach our customer service team by emailing info@noquittersallowed.com …" at bounding box center [593, 196] width 271 height 33
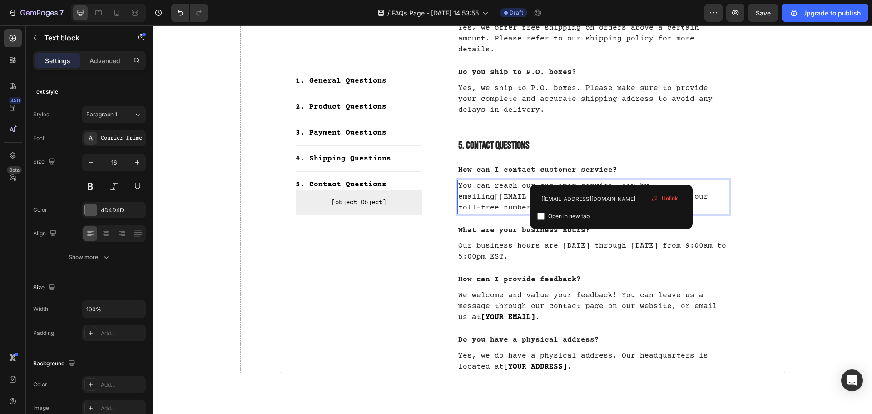
click at [576, 192] on link "[info@noquittersallowed.cominfo@noquittersallowed.com" at bounding box center [562, 196] width 136 height 8
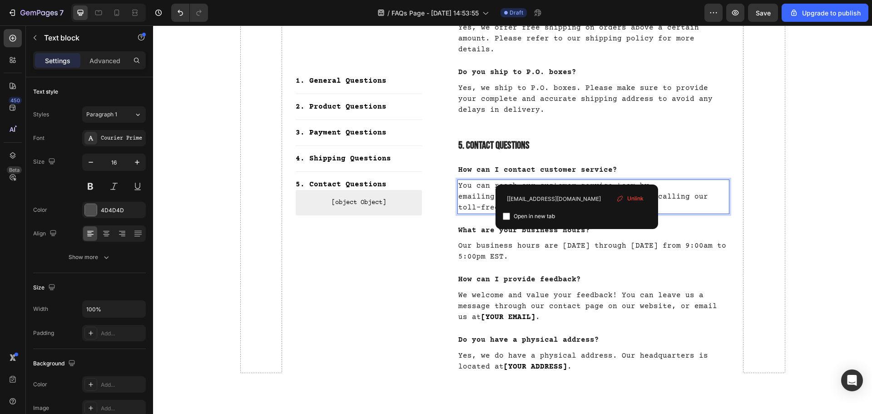
click at [573, 192] on link "[info@noquittersallowed.cominfo@noquittersallowed.com" at bounding box center [562, 196] width 136 height 8
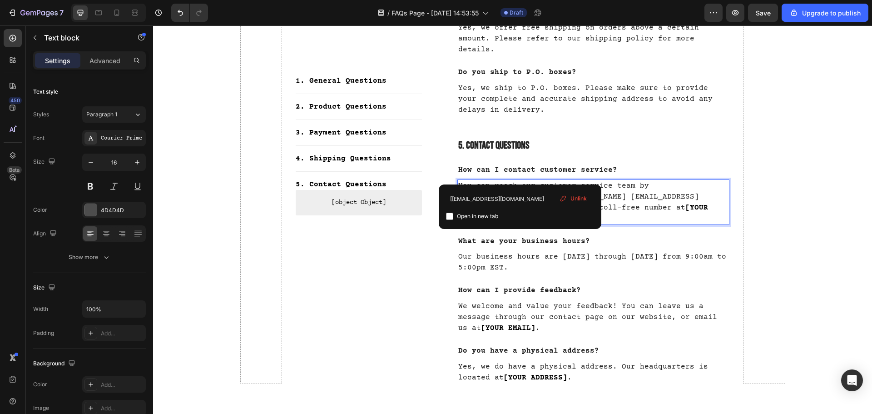
click at [518, 192] on link "[info@noquittersallowed.com info@noquittersallowed.com" at bounding box center [578, 201] width 241 height 19
click at [472, 218] on span "Open in new tab" at bounding box center [477, 216] width 41 height 11
checkbox input "true"
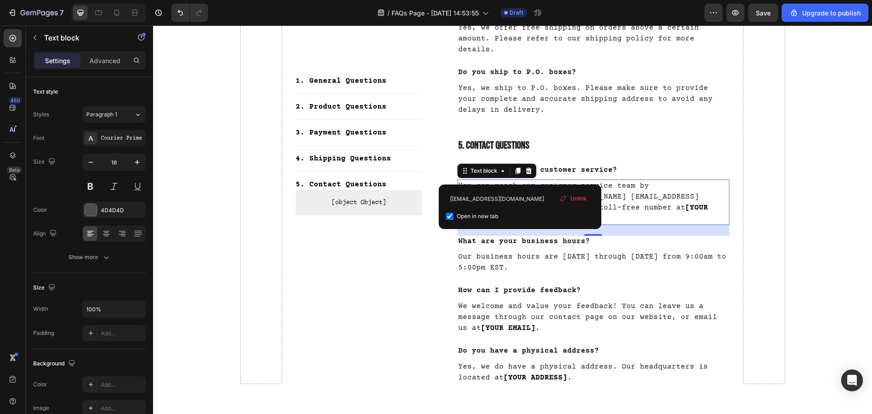
click at [458, 192] on link "[info@noquittersallowed.com info@noquittersallowed.com" at bounding box center [578, 201] width 241 height 19
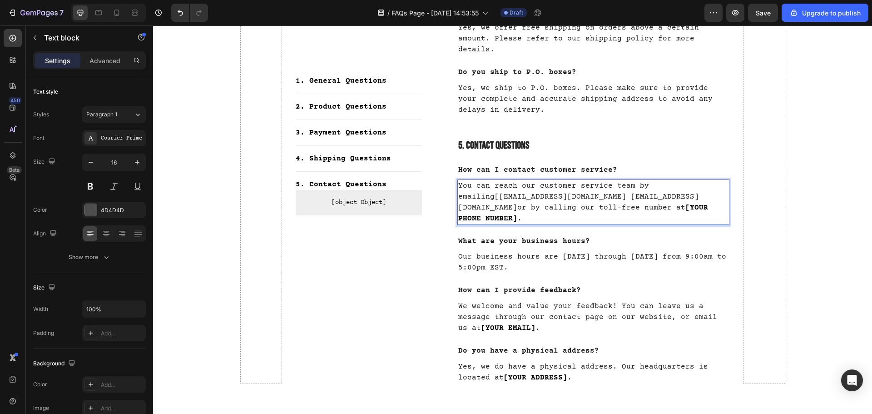
click at [637, 192] on link "[info@noquittersallowed.com info@noquittersallowed.com" at bounding box center [578, 201] width 241 height 19
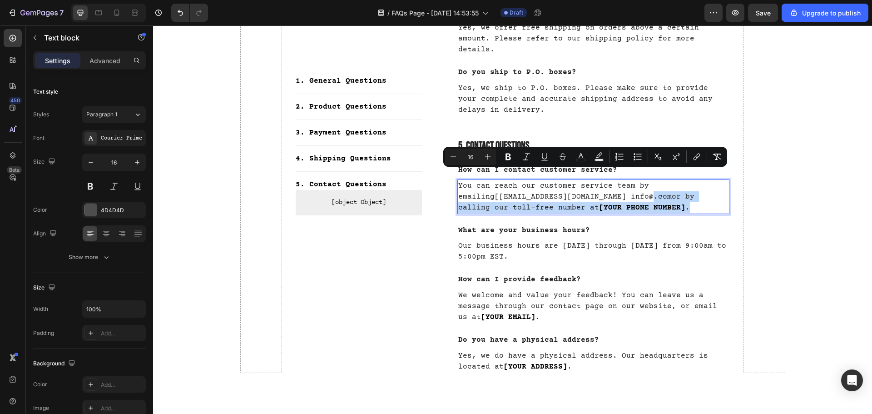
drag, startPoint x: 694, startPoint y: 185, endPoint x: 608, endPoint y: 176, distance: 86.2
click at [608, 180] on p "You can reach our customer service team by emailing [info@noquittersallowed.com…" at bounding box center [593, 196] width 271 height 33
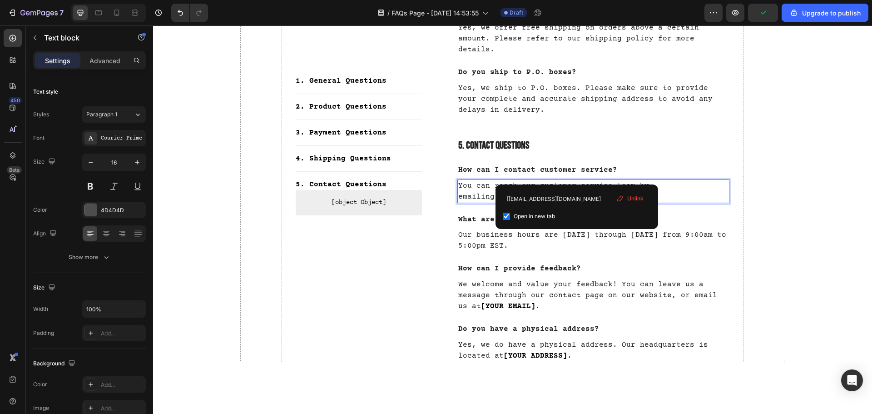
drag, startPoint x: 644, startPoint y: 196, endPoint x: 493, endPoint y: 170, distance: 153.3
click at [644, 196] on div "Unlink" at bounding box center [629, 198] width 34 height 12
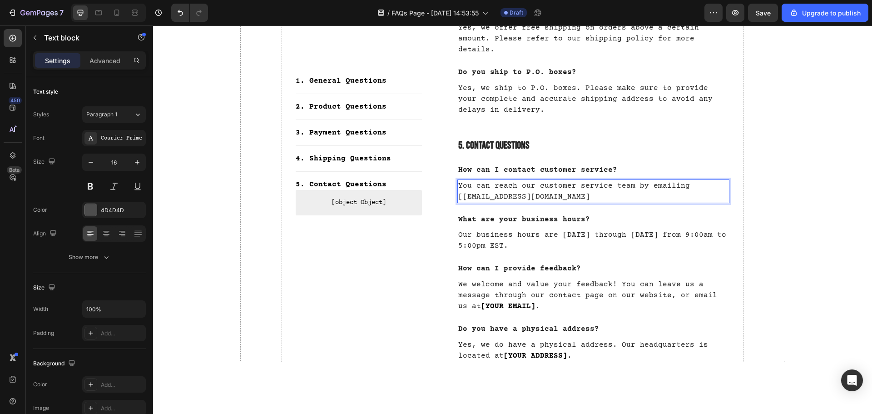
click at [514, 180] on p "You can reach our customer service team by emailing [info@noquittersallowed.com" at bounding box center [593, 191] width 271 height 22
click at [461, 180] on p "You can reach our customer service team by emailing [info@noquittersallowed.com" at bounding box center [593, 191] width 271 height 22
click at [556, 180] on p "You can reach our customer service team by emailing info@noquittersallowed.com" at bounding box center [593, 191] width 271 height 22
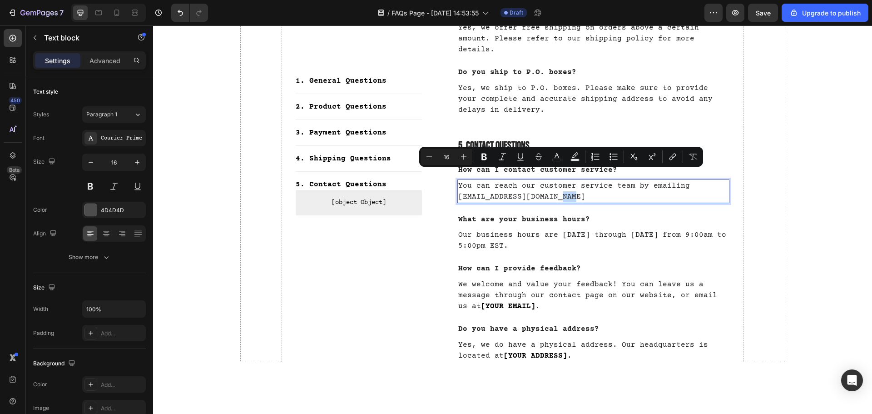
click at [575, 180] on p "You can reach our customer service team by emailing info@noquittersallowed.com" at bounding box center [593, 191] width 271 height 22
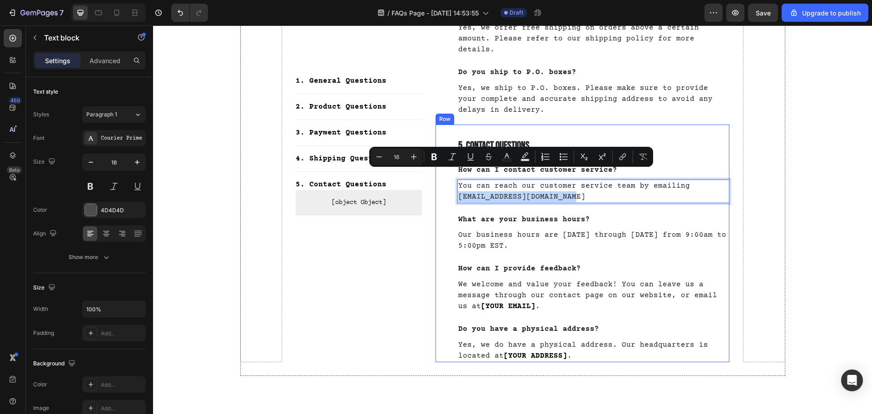
drag, startPoint x: 579, startPoint y: 175, endPoint x: 439, endPoint y: 177, distance: 140.3
click at [439, 177] on div "5. Contact Questions Heading How can I contact customer service? Text block You…" at bounding box center [582, 242] width 294 height 237
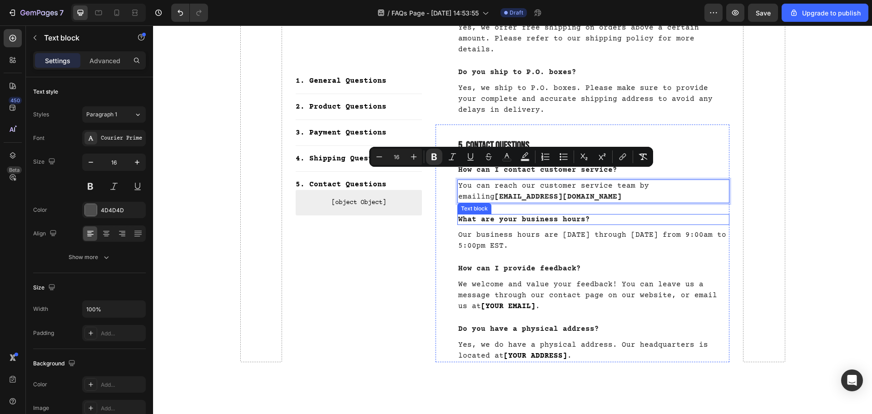
click at [525, 203] on div "5. Contact Questions Heading How can I contact customer service? Text block You…" at bounding box center [593, 250] width 272 height 224
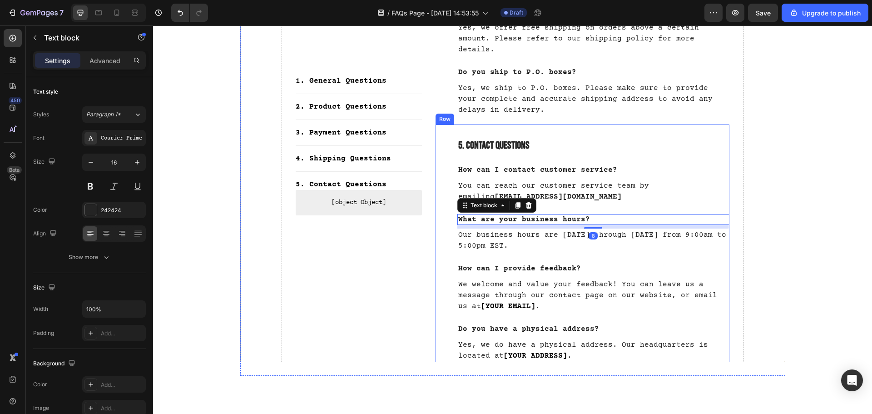
click at [536, 229] on p "Our business hours are Monday through Friday from 9:00am to 5:00pm EST." at bounding box center [593, 240] width 271 height 22
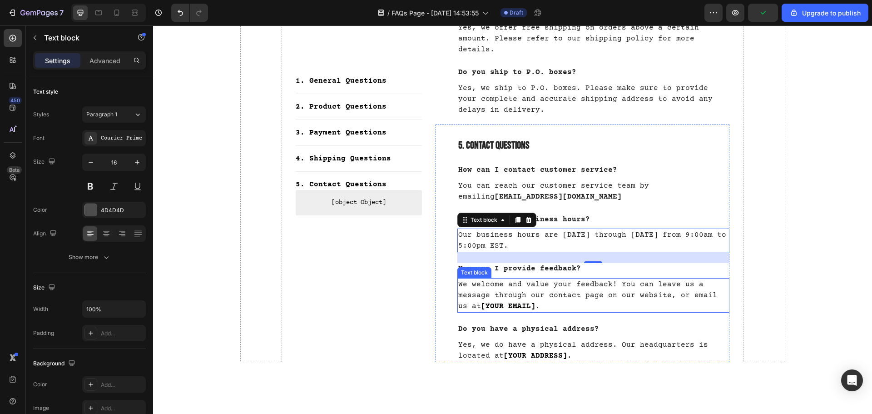
click at [538, 279] on p "We welcome and value your feedback! You can leave us a message through our cont…" at bounding box center [593, 295] width 271 height 33
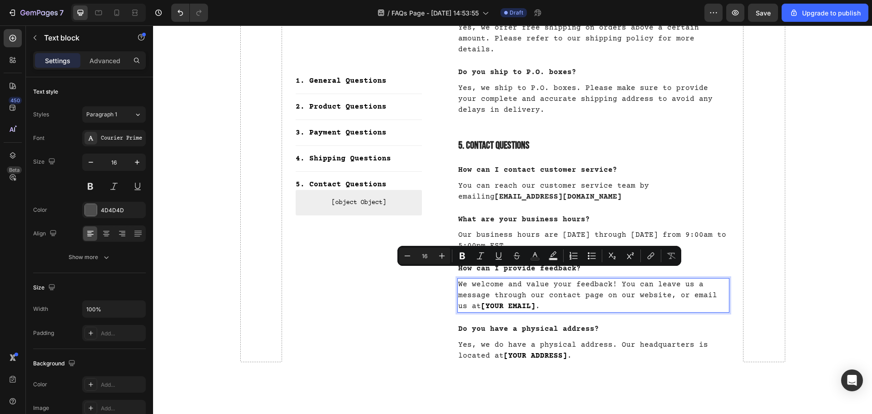
click at [516, 284] on p "We welcome and value your feedback! You can leave us a message through our cont…" at bounding box center [593, 295] width 271 height 33
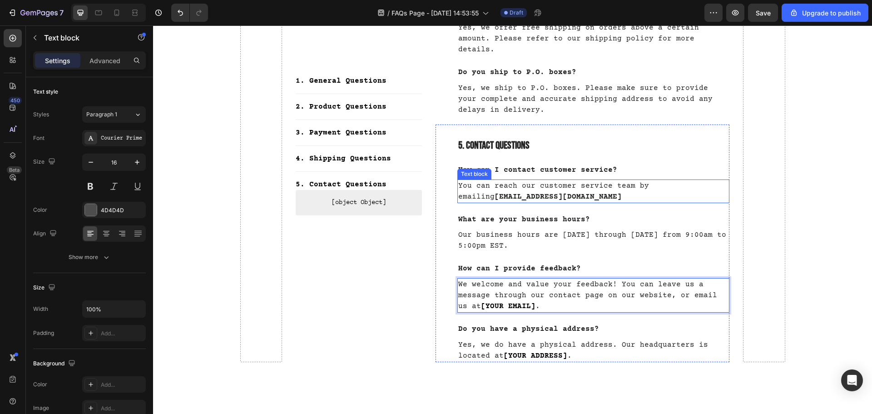
click at [508, 192] on strong "info@noquittersallowed.com" at bounding box center [557, 196] width 127 height 8
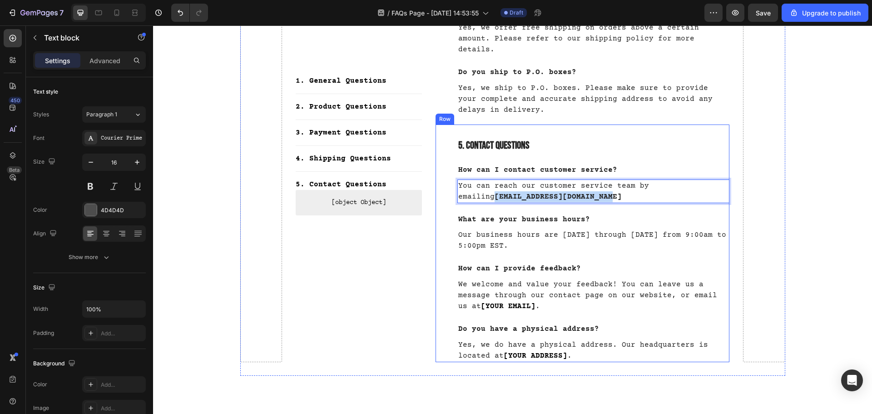
drag, startPoint x: 579, startPoint y: 171, endPoint x: 467, endPoint y: 185, distance: 113.0
click at [452, 178] on div "5. Contact Questions Heading How can I contact customer service? Text block You…" at bounding box center [582, 242] width 294 height 237
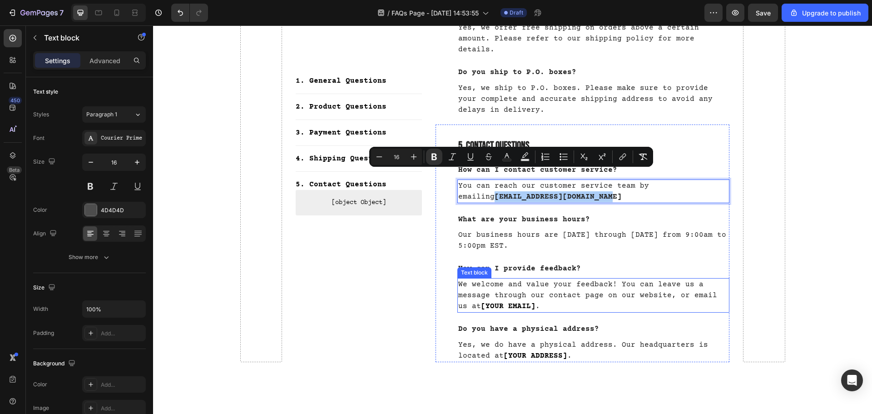
click at [535, 302] on strong "[YOUR EMAIL]" at bounding box center [508, 306] width 54 height 8
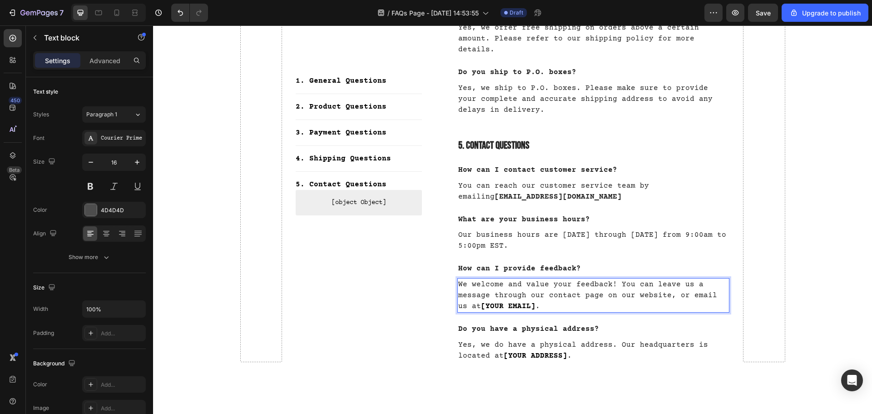
click at [535, 302] on strong "[YOUR EMAIL]" at bounding box center [508, 306] width 54 height 8
click at [537, 192] on strong "info@noquittersallowed.com" at bounding box center [557, 196] width 127 height 8
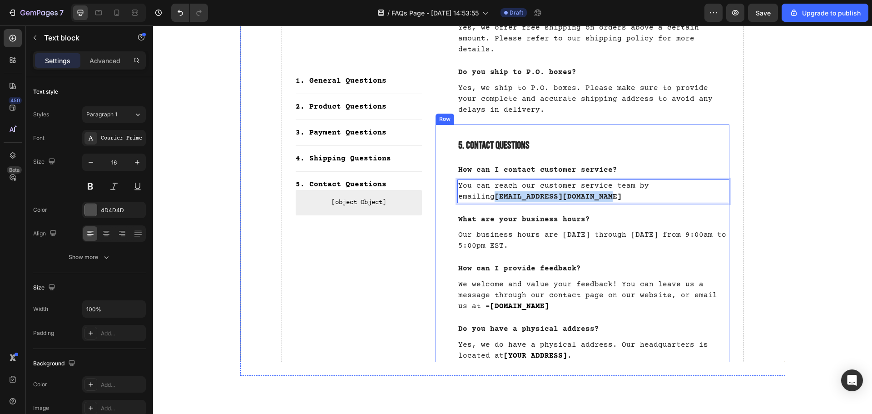
drag, startPoint x: 568, startPoint y: 172, endPoint x: 452, endPoint y: 172, distance: 115.8
click at [452, 172] on div "5. Contact Questions Heading How can I contact customer service? Text block You…" at bounding box center [582, 242] width 294 height 237
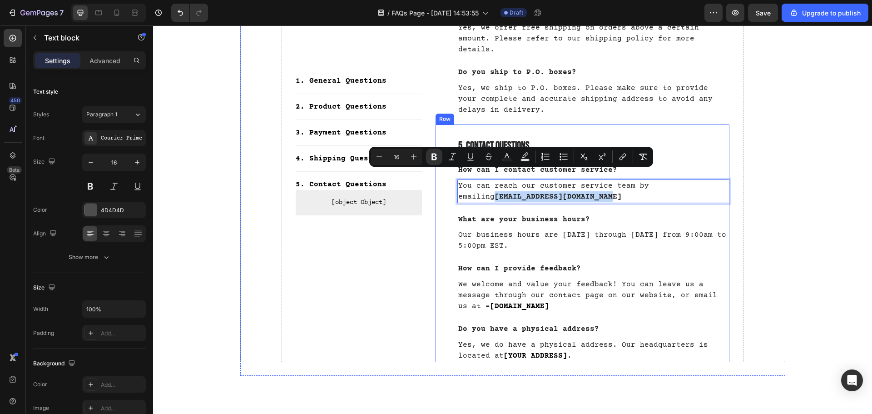
copy strong "info@noquittersallowed.com"
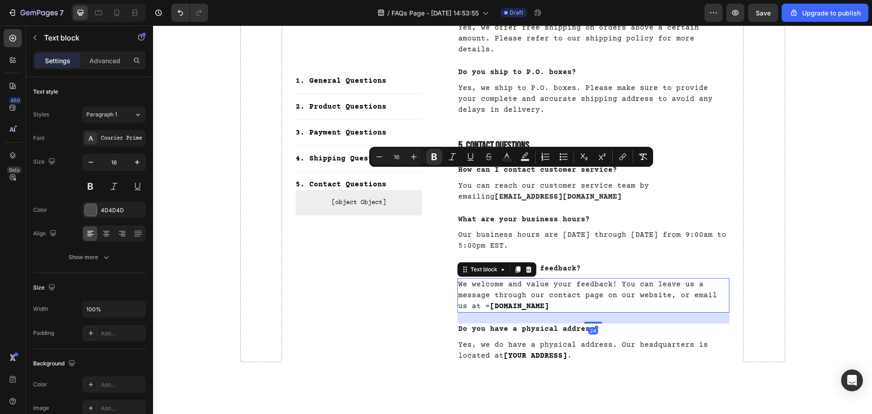
click at [545, 302] on strong "noquittersallowed.com" at bounding box center [519, 306] width 59 height 8
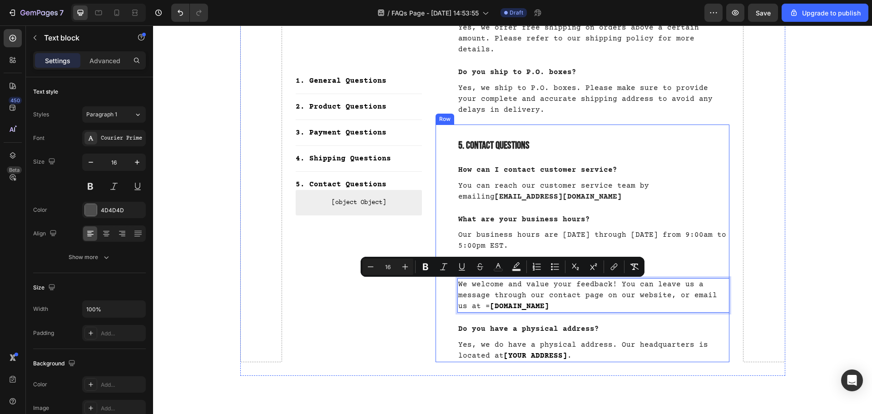
drag, startPoint x: 555, startPoint y: 284, endPoint x: 437, endPoint y: 284, distance: 118.0
click at [437, 284] on div "5. Contact Questions Heading How can I contact customer service? Text block You…" at bounding box center [582, 242] width 294 height 237
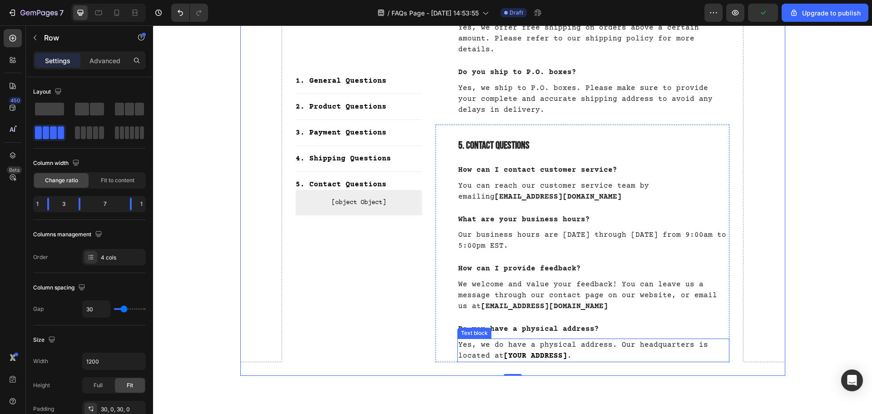
click at [590, 339] on p "Yes, we do have a physical address. Our headquarters is located at [YOUR ADDRES…" at bounding box center [593, 350] width 271 height 22
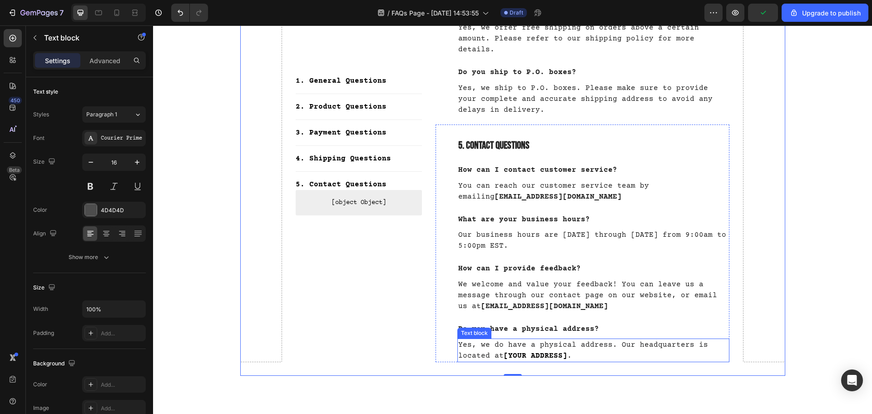
click at [590, 339] on p "Yes, we do have a physical address. Our headquarters is located at [YOUR ADDRES…" at bounding box center [593, 350] width 271 height 22
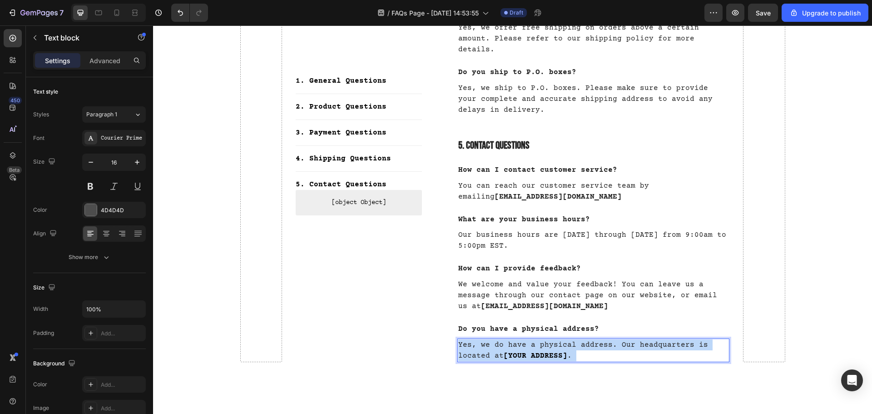
drag, startPoint x: 573, startPoint y: 332, endPoint x: 498, endPoint y: 335, distance: 75.4
click at [498, 339] on p "Yes, we do have a physical address. Our headquarters is located at [YOUR ADDRES…" at bounding box center [593, 350] width 271 height 22
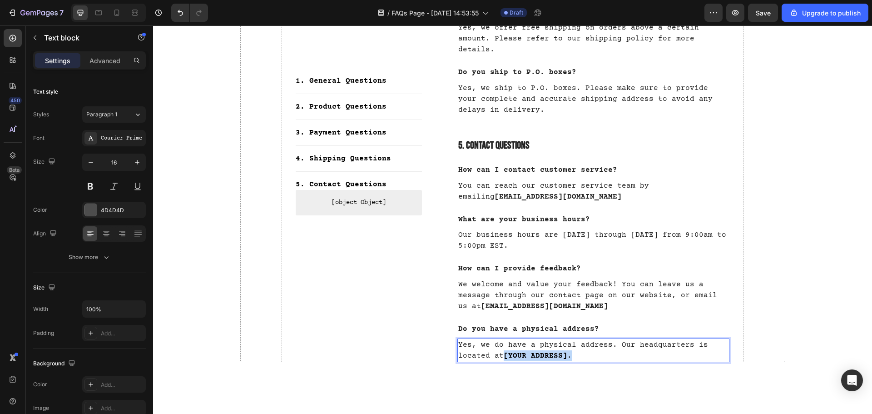
drag, startPoint x: 504, startPoint y: 335, endPoint x: 592, endPoint y: 335, distance: 88.5
click at [592, 339] on p "Yes, we do have a physical address. Our headquarters is located at [YOUR ADDRES…" at bounding box center [593, 350] width 271 height 22
drag, startPoint x: 527, startPoint y: 346, endPoint x: 503, endPoint y: 335, distance: 27.0
click at [503, 339] on p "Yes, we do have a physical address. Our headquarters is located at Aston Martin…" at bounding box center [593, 350] width 271 height 22
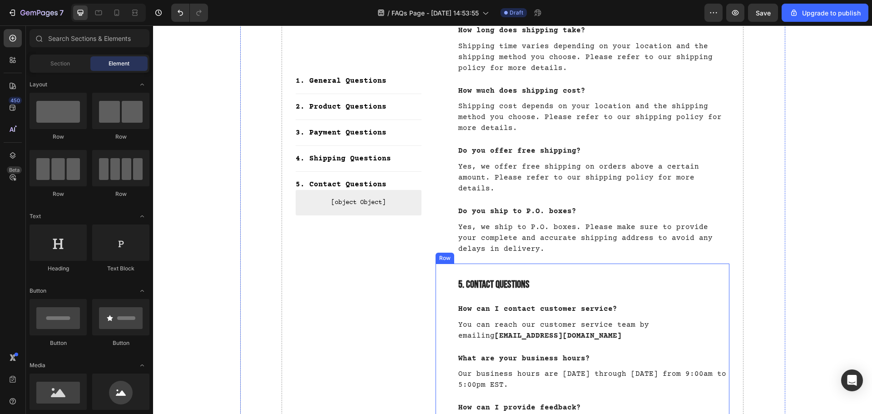
scroll to position [1265, 0]
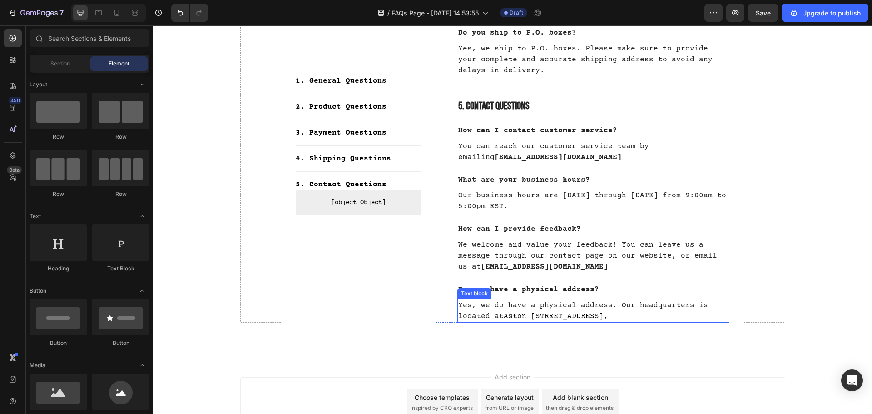
click at [530, 303] on p "Yes, we do have a physical address. Our headquarters is located at Aston Martin…" at bounding box center [593, 311] width 271 height 22
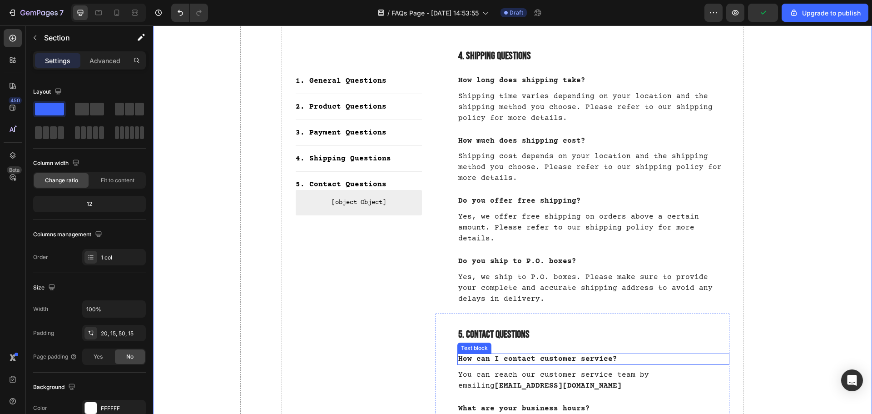
scroll to position [947, 0]
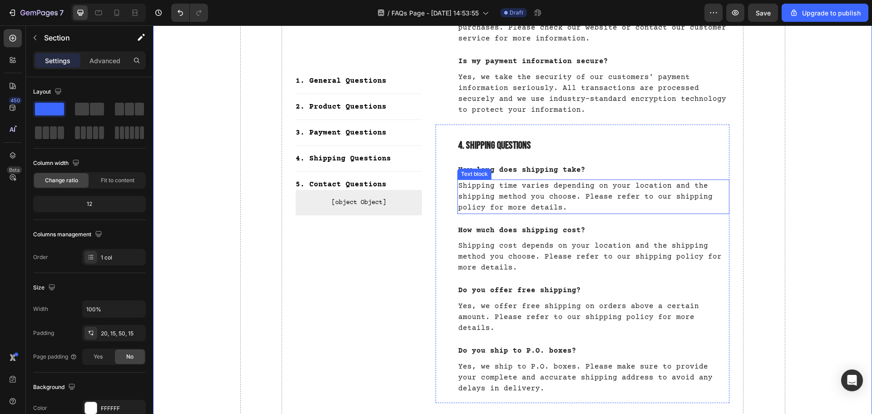
click at [526, 189] on p "Shipping time varies depending on your location and the shipping method you cho…" at bounding box center [593, 196] width 271 height 33
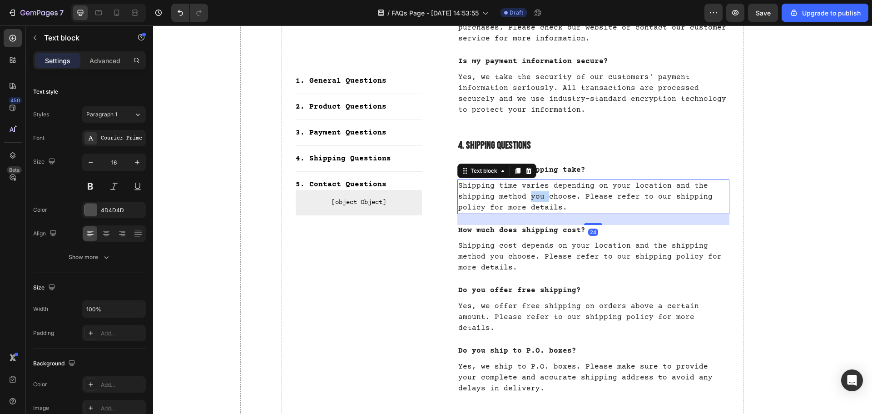
click at [526, 189] on p "Shipping time varies depending on your location and the shipping method you cho…" at bounding box center [593, 196] width 271 height 33
click at [542, 240] on p "Shipping cost depends on your location and the shipping method you choose. Plea…" at bounding box center [593, 256] width 271 height 33
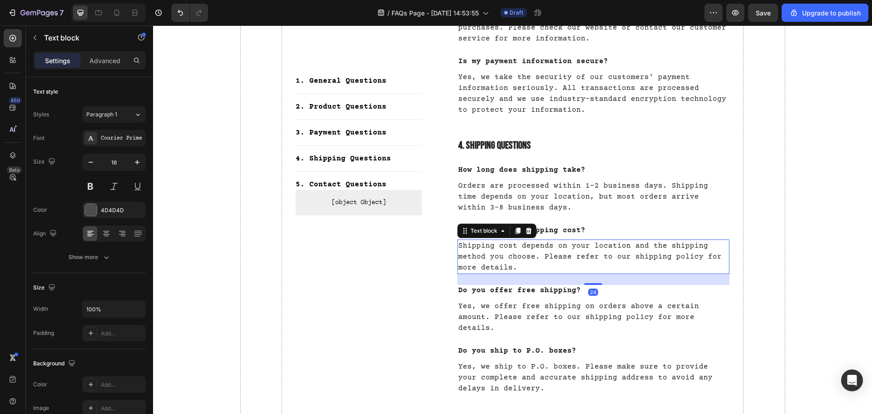
click at [542, 240] on p "Shipping cost depends on your location and the shipping method you choose. Plea…" at bounding box center [593, 256] width 271 height 33
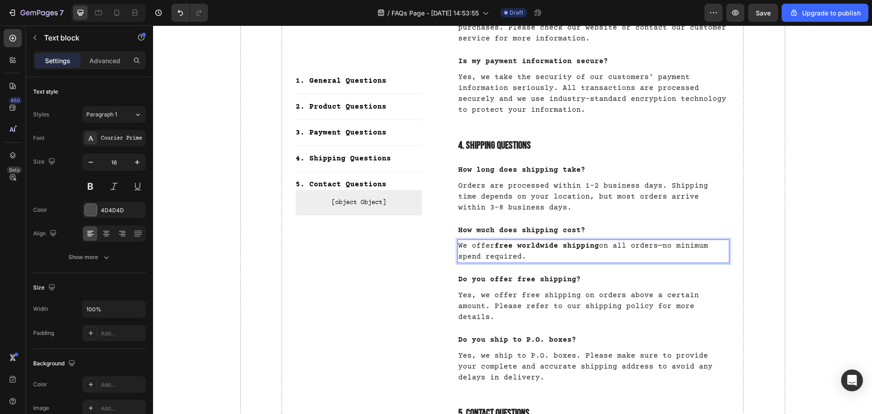
click at [658, 240] on p "We offer free worldwide shipping on all orders—no minimum spend required." at bounding box center [593, 251] width 271 height 22
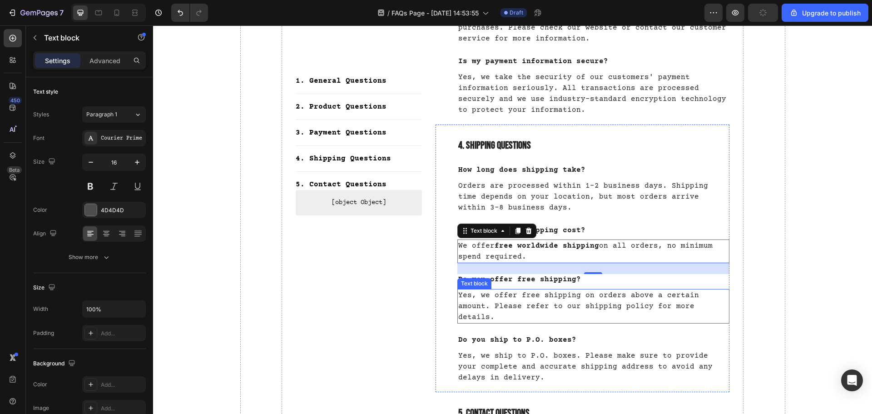
click at [516, 290] on p "Yes, we offer free shipping on orders above a certain amount. Please refer to o…" at bounding box center [593, 306] width 271 height 33
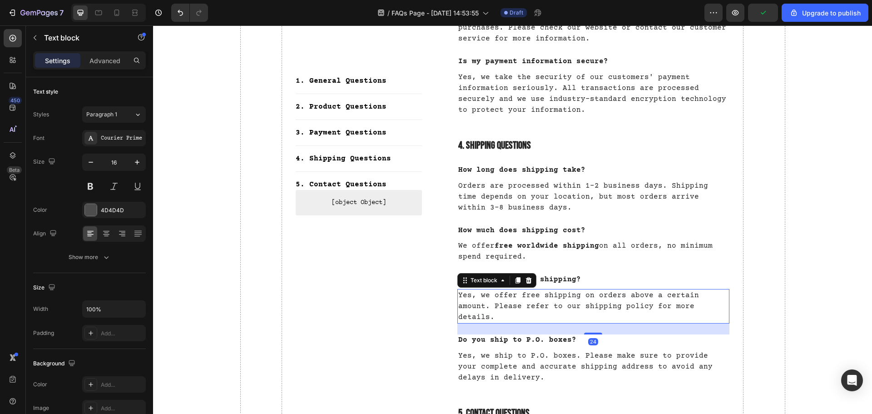
click at [516, 290] on p "Yes, we offer free shipping on orders above a certain amount. Please refer to o…" at bounding box center [593, 306] width 271 height 33
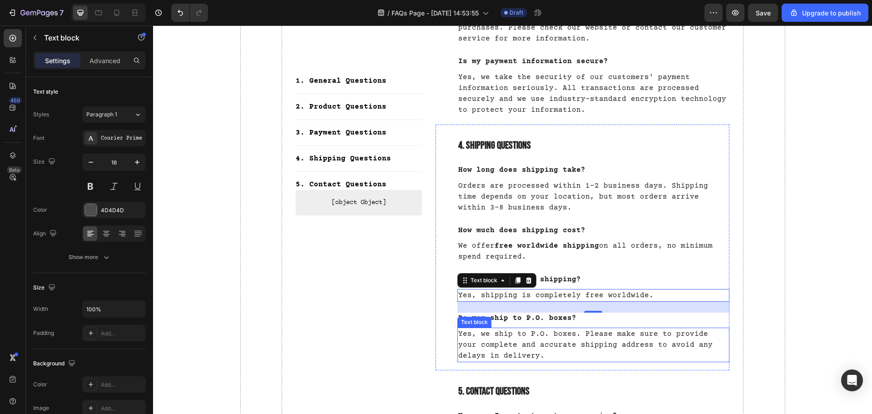
click at [540, 330] on p "Yes, we ship to P.O. boxes. Please make sure to provide your complete and accur…" at bounding box center [593, 344] width 271 height 33
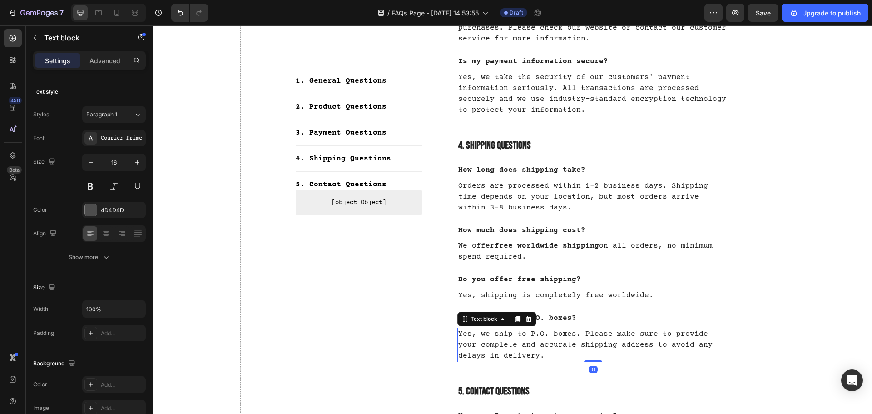
click at [540, 330] on p "Yes, we ship to P.O. boxes. Please make sure to provide your complete and accur…" at bounding box center [593, 344] width 271 height 33
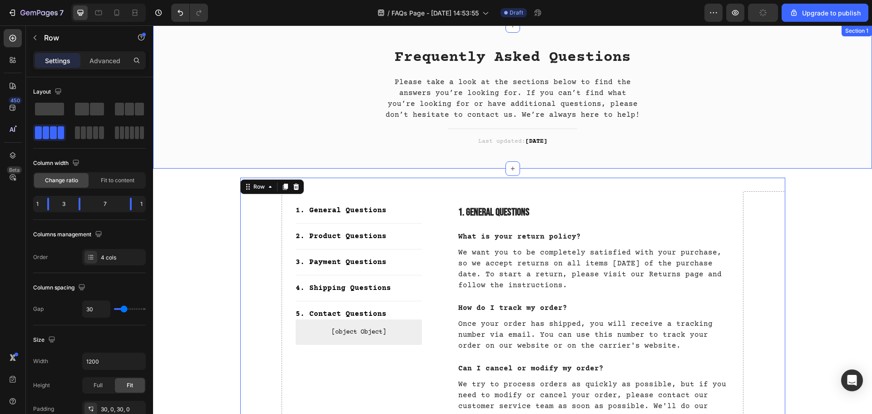
scroll to position [0, 0]
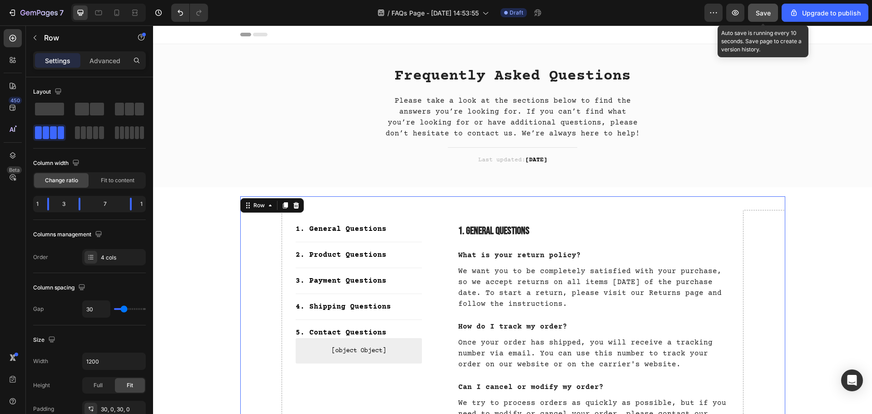
click at [766, 17] on div "Save" at bounding box center [762, 13] width 15 height 10
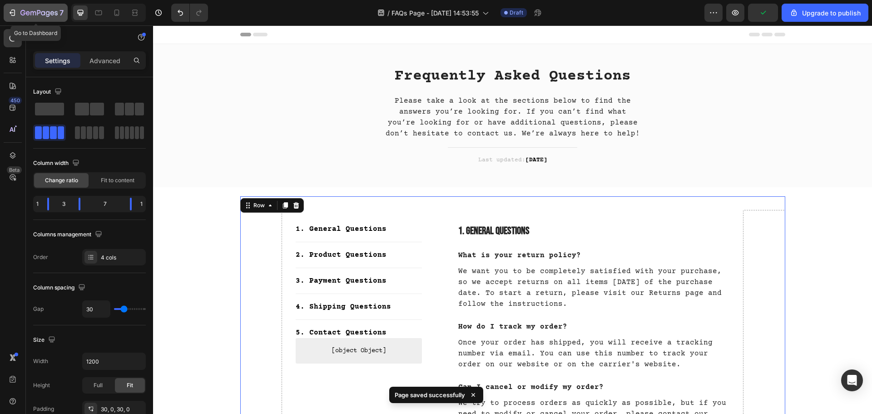
click at [22, 6] on button "7" at bounding box center [36, 13] width 64 height 18
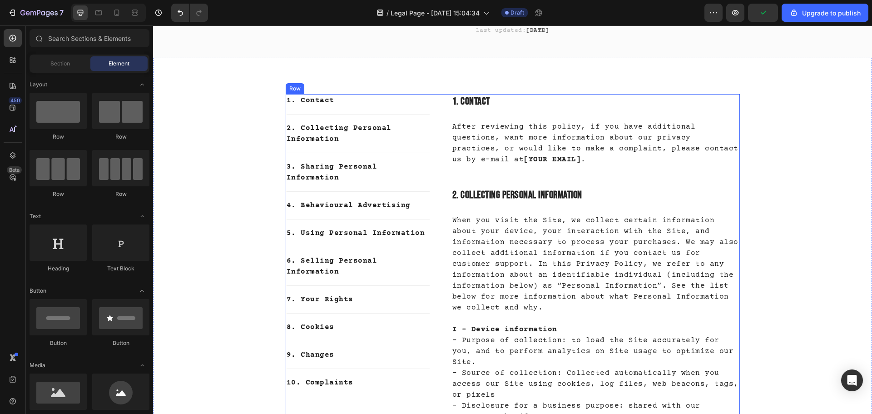
scroll to position [136, 0]
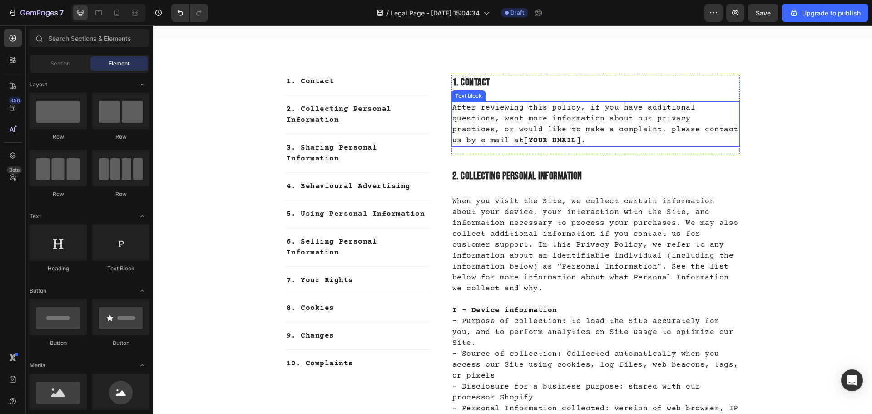
click at [581, 136] on strong "[YOUR EMAIL]" at bounding box center [551, 140] width 57 height 8
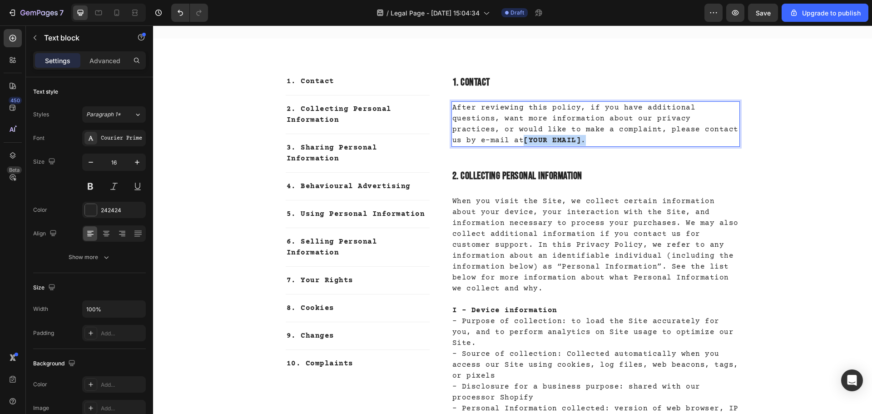
drag, startPoint x: 711, startPoint y: 128, endPoint x: 722, endPoint y: 136, distance: 13.4
click at [722, 136] on p "After reviewing this policy, if you have additional questions, want more inform…" at bounding box center [595, 124] width 286 height 44
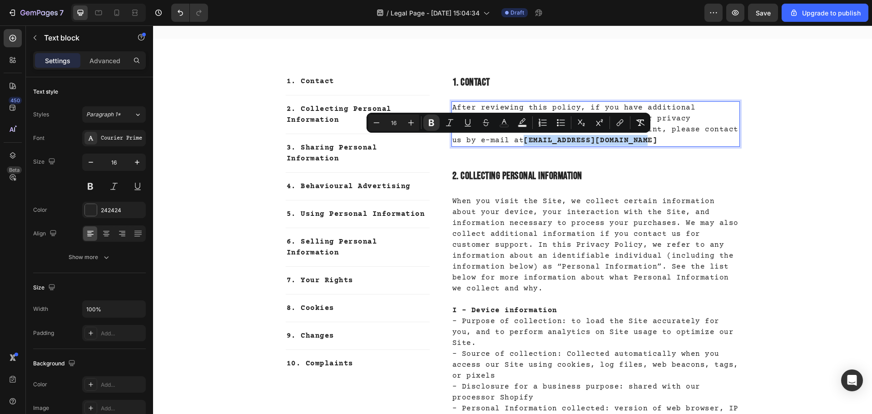
drag, startPoint x: 580, startPoint y: 141, endPoint x: 449, endPoint y: 142, distance: 130.7
click at [452, 142] on p "After reviewing this policy, if you have additional questions, want more inform…" at bounding box center [595, 124] width 286 height 44
copy strong "[EMAIL_ADDRESS][DOMAIN_NAME]"
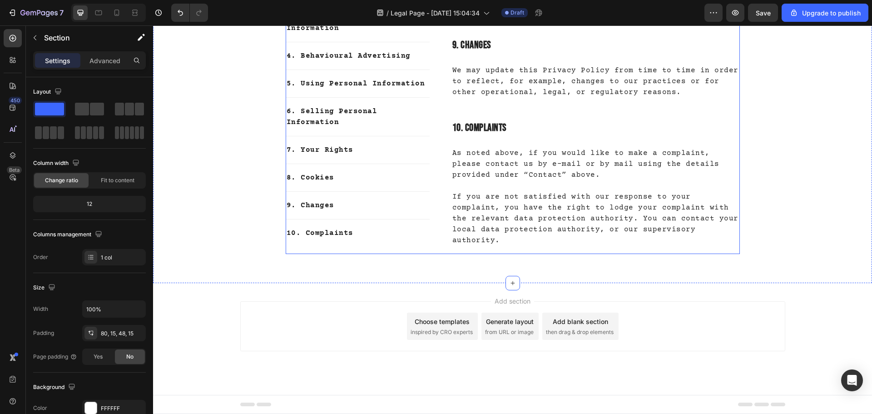
scroll to position [3544, 0]
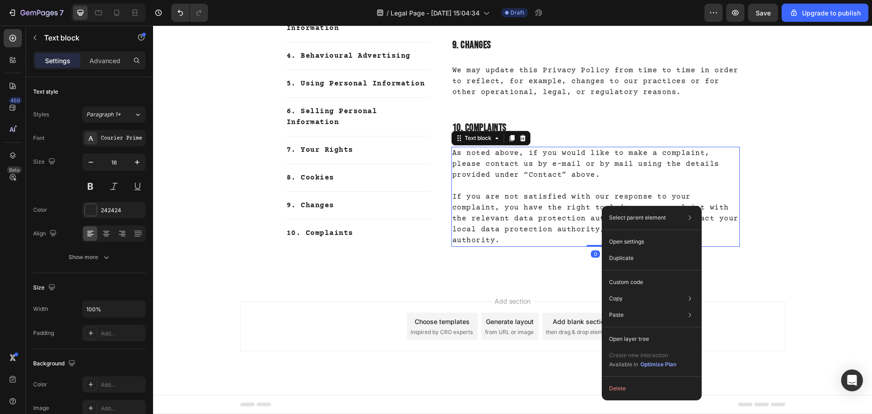
click at [518, 216] on p "If you are not satisfied with our response to your complaint, you have the righ…" at bounding box center [595, 212] width 286 height 65
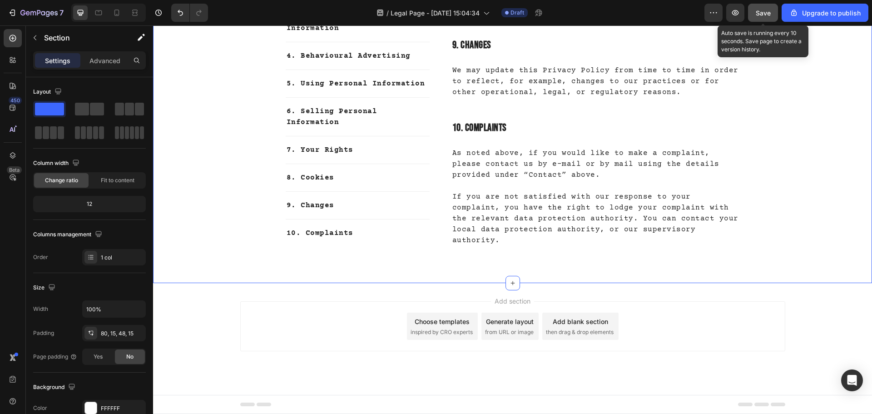
click at [757, 17] on div "Save" at bounding box center [762, 13] width 15 height 10
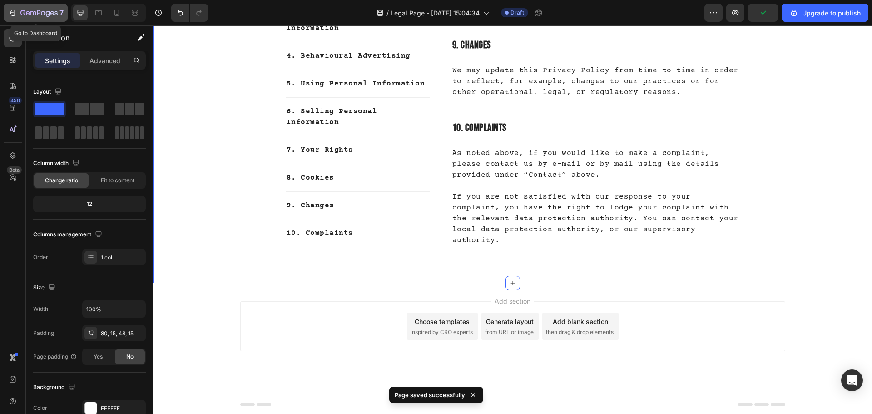
click at [45, 8] on div "7" at bounding box center [41, 12] width 43 height 11
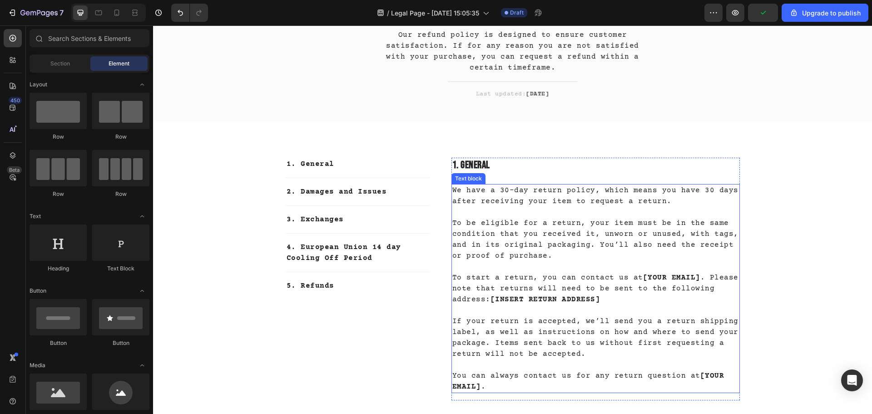
scroll to position [91, 0]
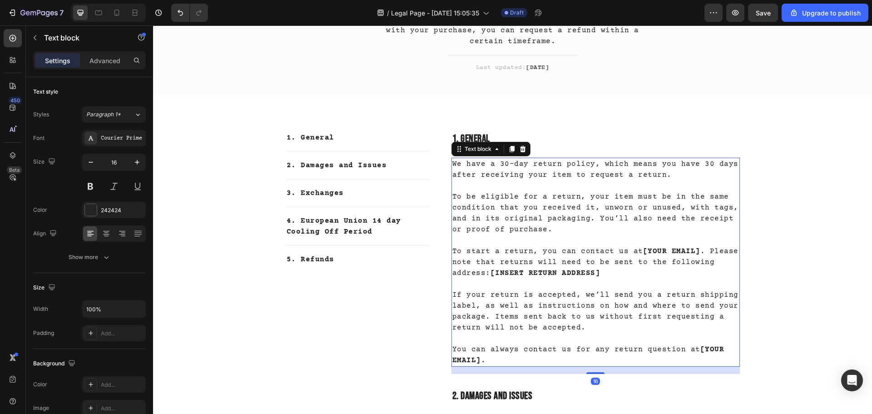
click at [643, 250] on strong "[YOUR EMAIL]" at bounding box center [671, 251] width 57 height 8
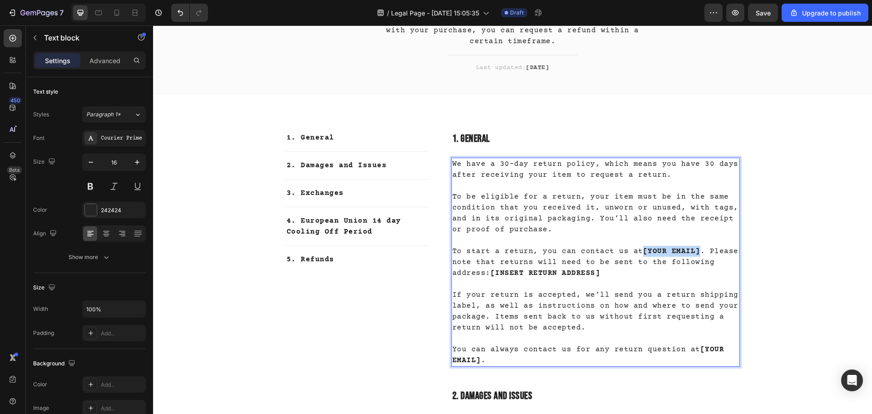
drag, startPoint x: 637, startPoint y: 252, endPoint x: 690, endPoint y: 250, distance: 52.7
click at [690, 251] on strong "[YOUR EMAIL]" at bounding box center [671, 251] width 57 height 8
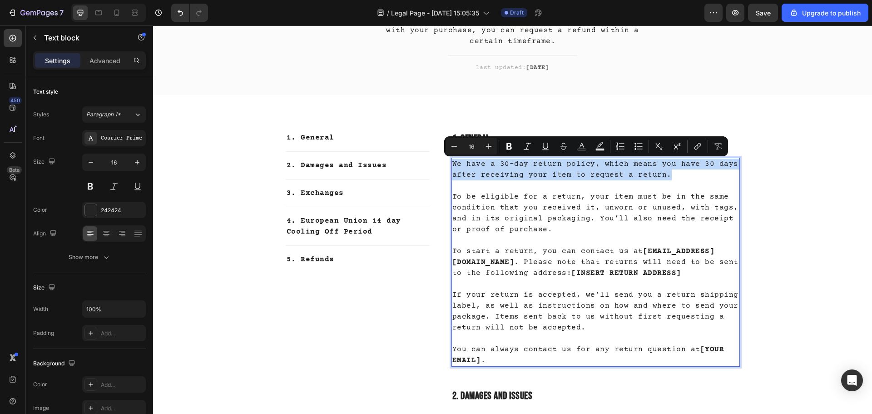
drag, startPoint x: 450, startPoint y: 162, endPoint x: 695, endPoint y: 175, distance: 244.6
click at [695, 175] on p "We have a 30-day return policy, which means you have 30 days after receiving yo…" at bounding box center [595, 169] width 286 height 22
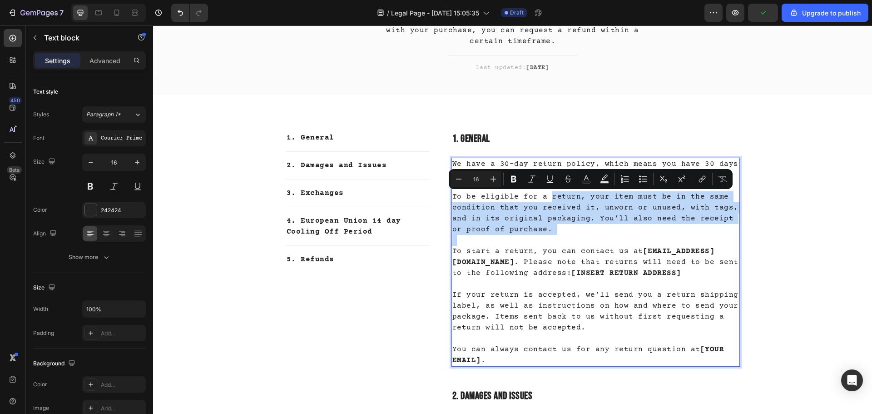
drag, startPoint x: 548, startPoint y: 198, endPoint x: 619, endPoint y: 237, distance: 81.5
click at [619, 237] on div "We have a 30-day return policy, which means you have 30 days after receiving yo…" at bounding box center [595, 262] width 288 height 209
click at [619, 237] on p "To start a return, you can contact us at [EMAIL_ADDRESS][DOMAIN_NAME] . Please …" at bounding box center [595, 257] width 286 height 44
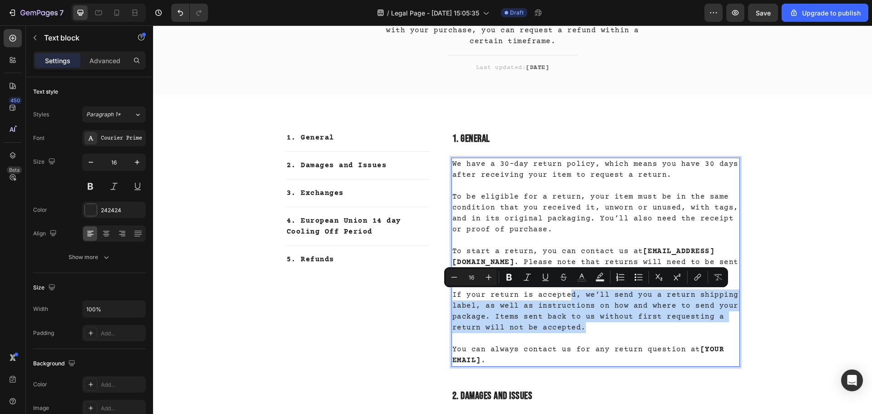
drag, startPoint x: 563, startPoint y: 290, endPoint x: 611, endPoint y: 330, distance: 62.8
click at [611, 330] on p "If your return is accepted, we’ll send you a return shipping label, as well as …" at bounding box center [595, 305] width 286 height 54
click at [594, 320] on p "If your return is accepted, we’ll send you a return shipping label, as well as …" at bounding box center [595, 305] width 286 height 54
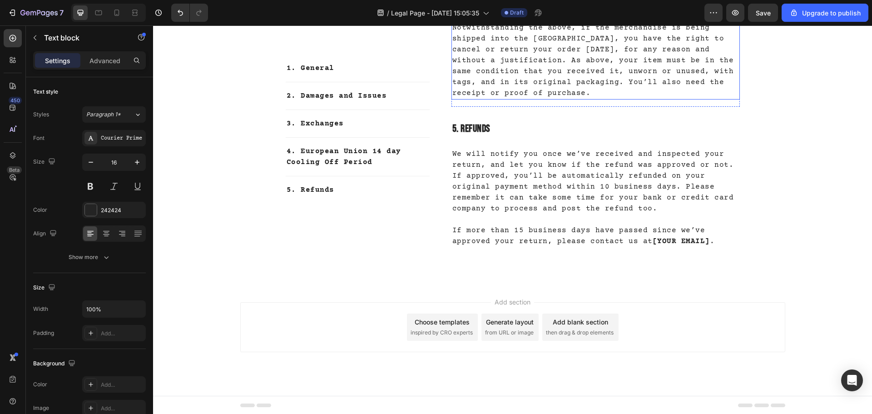
scroll to position [661, 0]
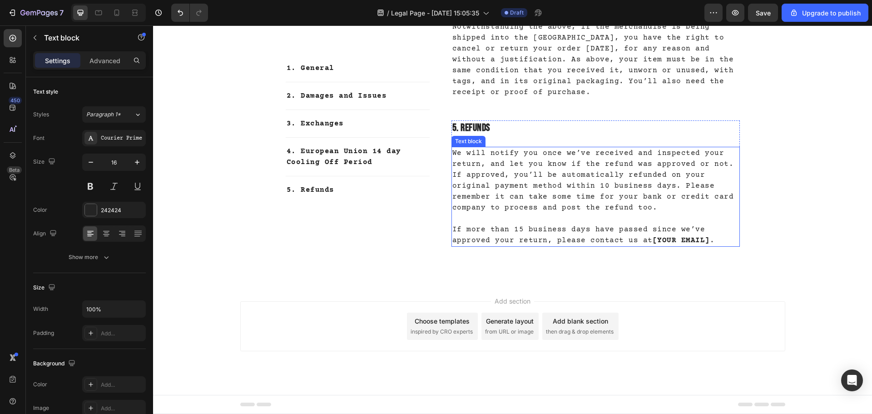
click at [660, 237] on p "If more than 15 business days have passed since we’ve approved your return, ple…" at bounding box center [595, 229] width 286 height 33
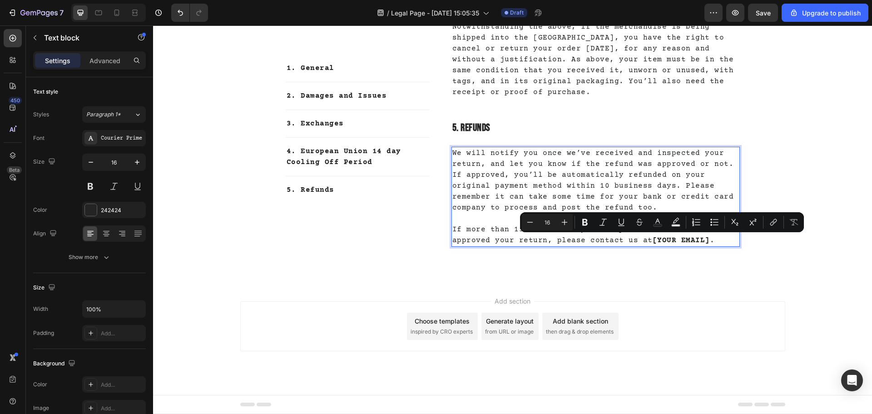
click at [652, 242] on strong "[YOUR EMAIL]" at bounding box center [680, 240] width 57 height 8
drag, startPoint x: 672, startPoint y: 239, endPoint x: 606, endPoint y: 241, distance: 66.3
click at [606, 241] on p "If more than 15 business days have passed since we’ve approved your return, ple…" at bounding box center [595, 229] width 286 height 33
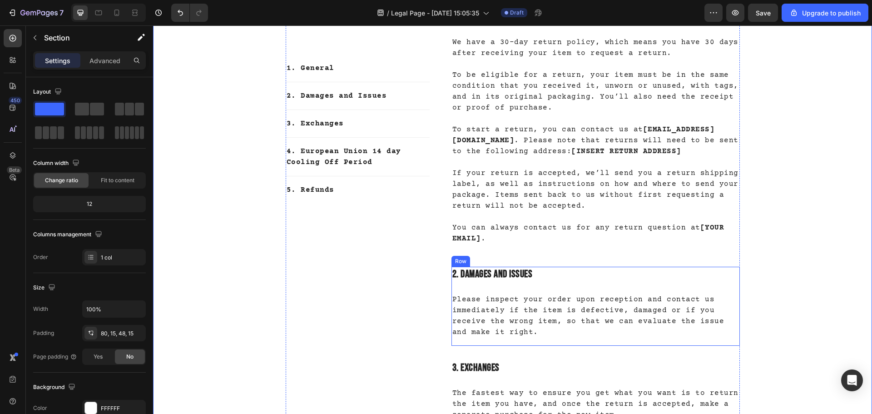
scroll to position [116, 0]
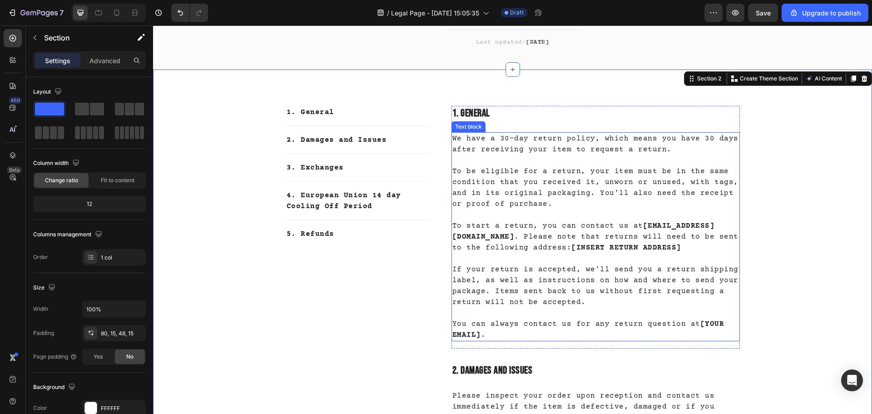
click at [679, 323] on p "You can always contact us for any return question at [YOUR EMAIL] ." at bounding box center [595, 323] width 286 height 33
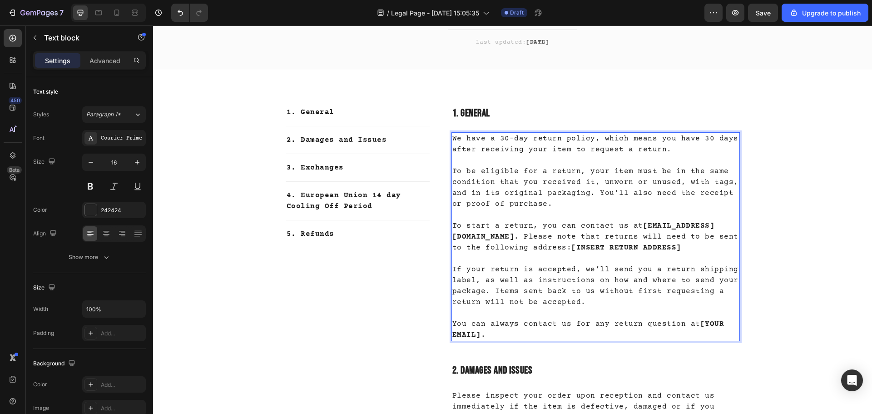
click at [692, 323] on strong "[YOUR EMAIL]" at bounding box center [588, 329] width 272 height 19
drag, startPoint x: 691, startPoint y: 323, endPoint x: 715, endPoint y: 332, distance: 26.1
click at [715, 332] on p "You can always contact us for any return question at [YOUR EMAIL] ." at bounding box center [595, 323] width 286 height 33
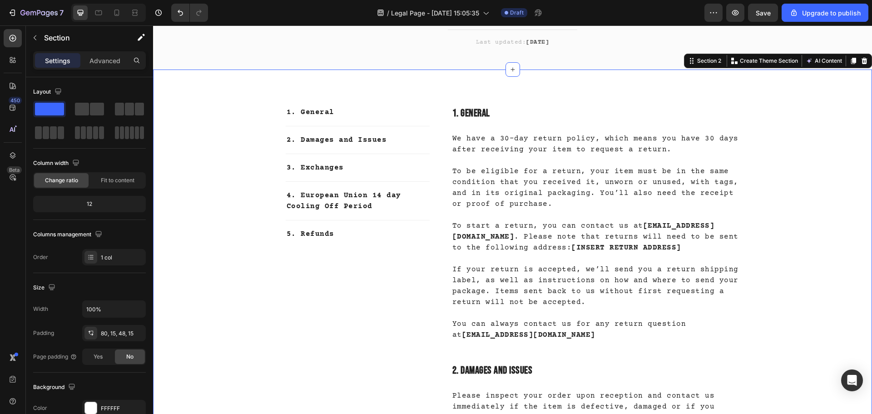
click at [615, 248] on p "To start a return, you can contact us at [EMAIL_ADDRESS][DOMAIN_NAME] . Please …" at bounding box center [595, 231] width 286 height 44
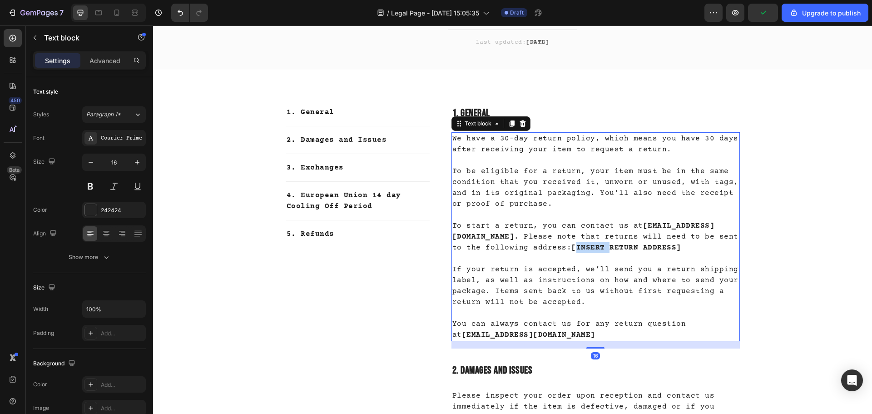
click at [622, 248] on strong "[INSERT RETURN ADDRESS]" at bounding box center [626, 247] width 110 height 8
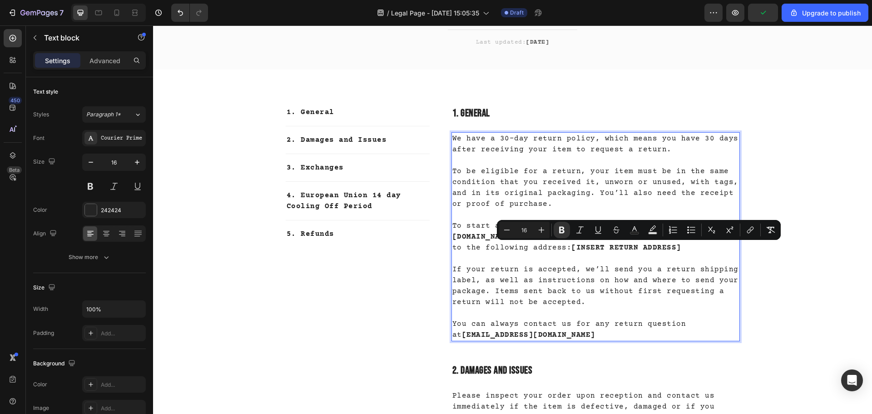
click at [620, 247] on strong "[INSERT RETURN ADDRESS]" at bounding box center [626, 247] width 110 height 8
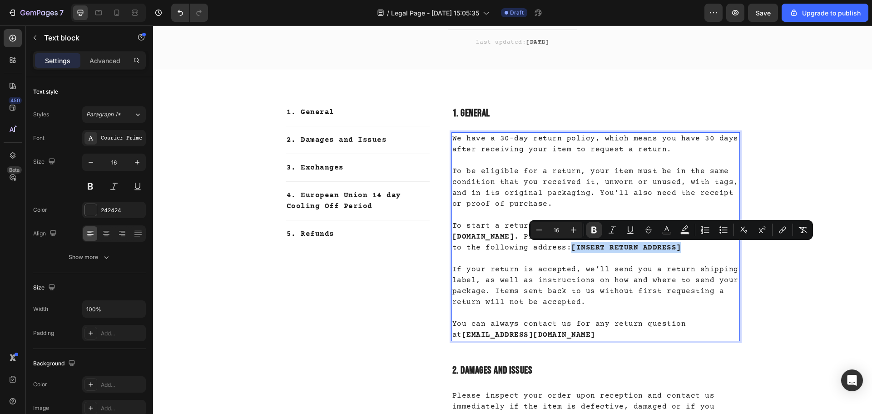
drag, startPoint x: 619, startPoint y: 247, endPoint x: 730, endPoint y: 251, distance: 111.3
click at [730, 251] on p "To start a return, you can contact us at [EMAIL_ADDRESS][DOMAIN_NAME] . Please …" at bounding box center [595, 231] width 286 height 44
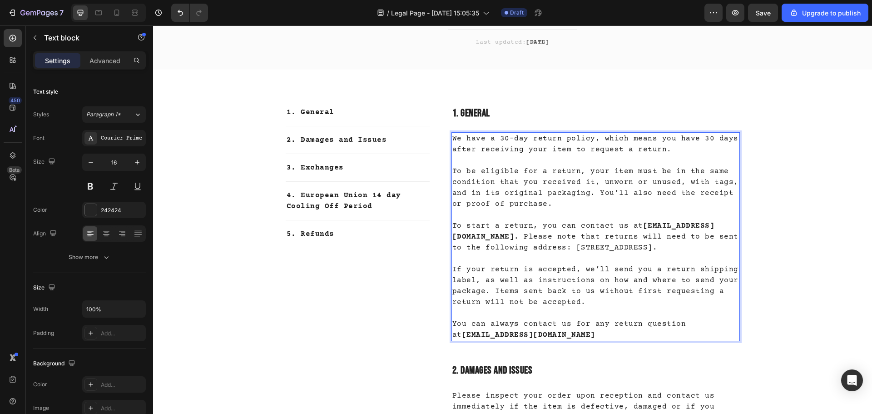
click at [547, 202] on p "To be eligible for a return, your item must be in the same condition that you r…" at bounding box center [595, 182] width 286 height 54
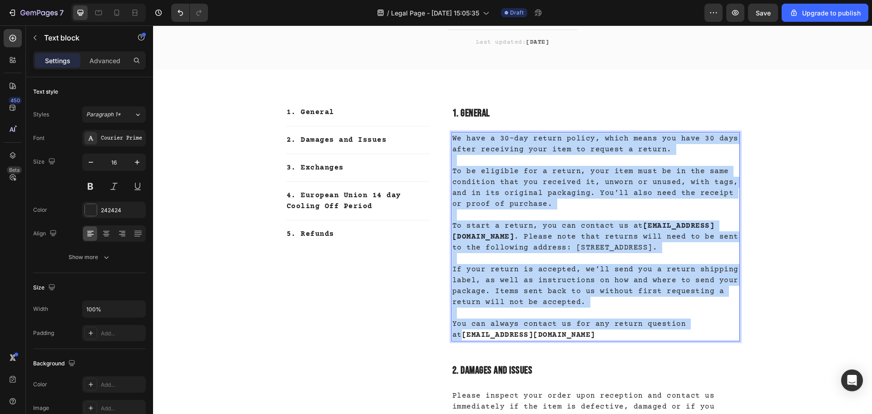
copy div "We have a 30-day return policy, which means you have 30 days after receiving yo…"
click at [545, 195] on p "To be eligible for a return, your item must be in the same condition that you r…" at bounding box center [595, 182] width 286 height 54
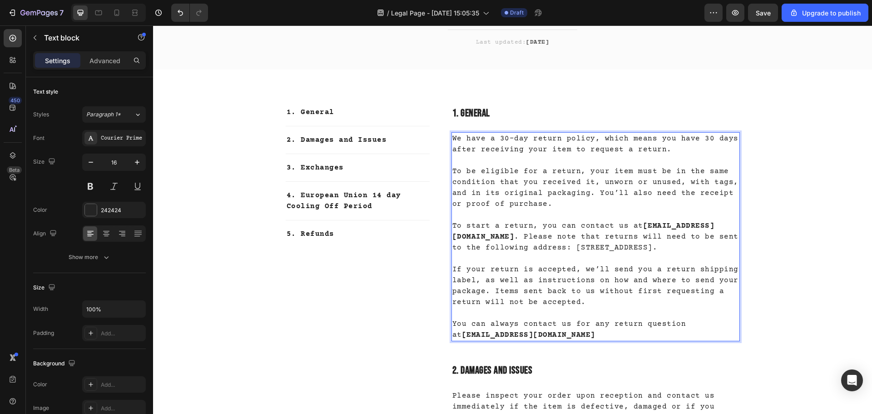
click at [554, 205] on p "To be eligible for a return, your item must be in the same condition that you r…" at bounding box center [595, 182] width 286 height 54
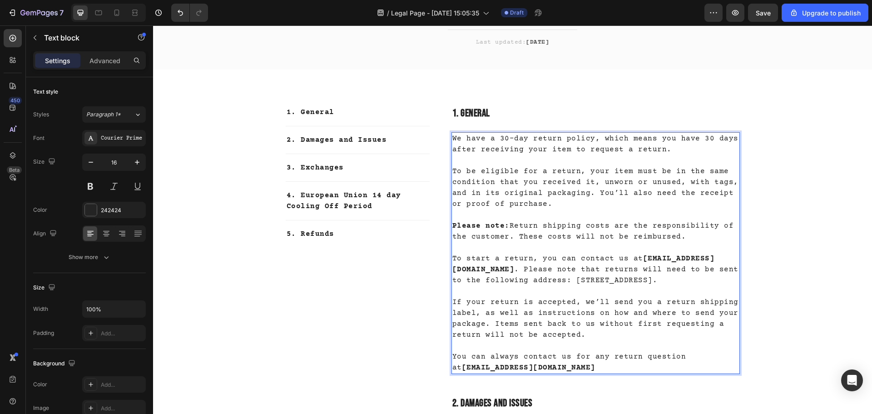
click at [578, 198] on p "To be eligible for a return, your item must be in the same condition that you r…" at bounding box center [595, 182] width 286 height 54
click at [690, 240] on p "Please note: Return shipping costs are the responsibility of the customer. Thes…" at bounding box center [595, 231] width 286 height 22
click at [596, 238] on p "Please note: Return shipping costs are the responsibility of the customer. Thes…" at bounding box center [595, 231] width 286 height 22
click at [656, 242] on p "To start a return, you can contact us at [EMAIL_ADDRESS][DOMAIN_NAME] . Please …" at bounding box center [595, 264] width 286 height 44
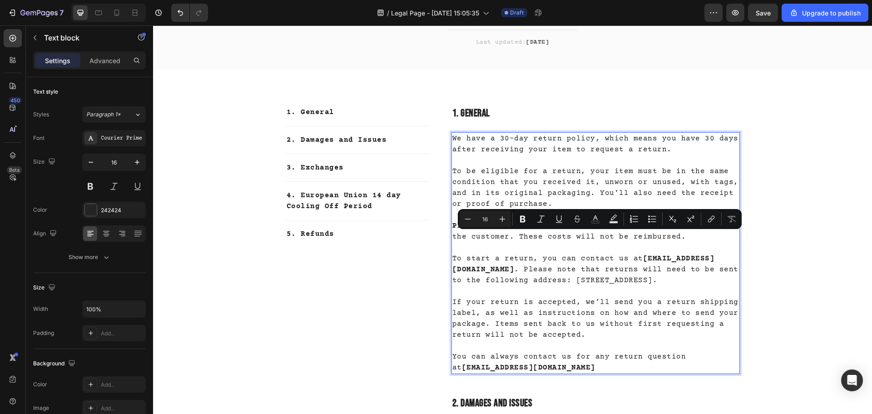
click at [677, 247] on p "To start a return, you can contact us at [EMAIL_ADDRESS][DOMAIN_NAME] . Please …" at bounding box center [595, 264] width 286 height 44
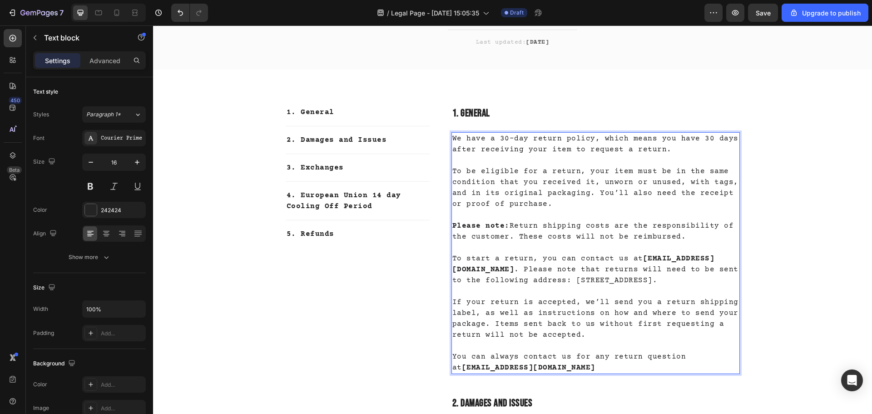
click at [680, 241] on p "Please note: Return shipping costs are the responsibility of the customer. Thes…" at bounding box center [595, 231] width 286 height 22
click at [627, 286] on p "To start a return, you can contact us at [EMAIL_ADDRESS][DOMAIN_NAME] . Please …" at bounding box center [595, 264] width 286 height 44
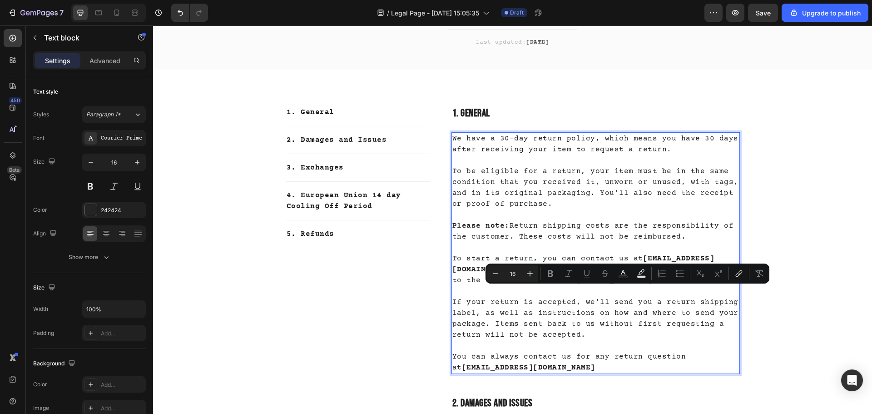
click at [625, 286] on p "To start a return, you can contact us at [EMAIL_ADDRESS][DOMAIN_NAME] . Please …" at bounding box center [595, 264] width 286 height 44
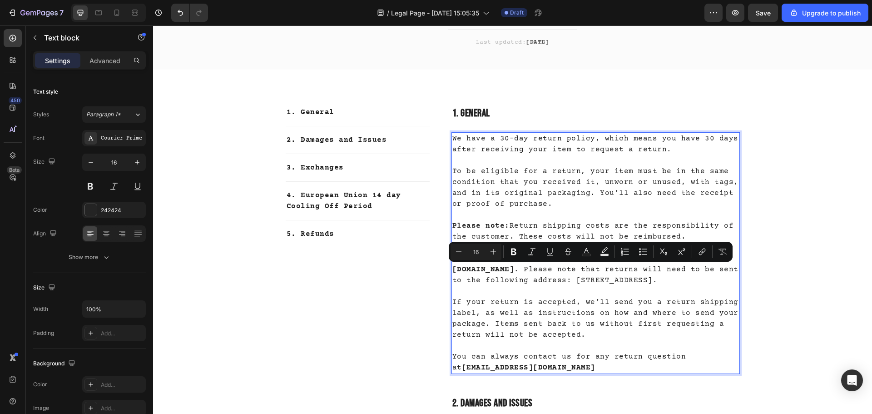
drag, startPoint x: 635, startPoint y: 287, endPoint x: 581, endPoint y: 268, distance: 56.3
click at [581, 268] on p "To start a return, you can contact us at [EMAIL_ADDRESS][DOMAIN_NAME] . Please …" at bounding box center [595, 264] width 286 height 44
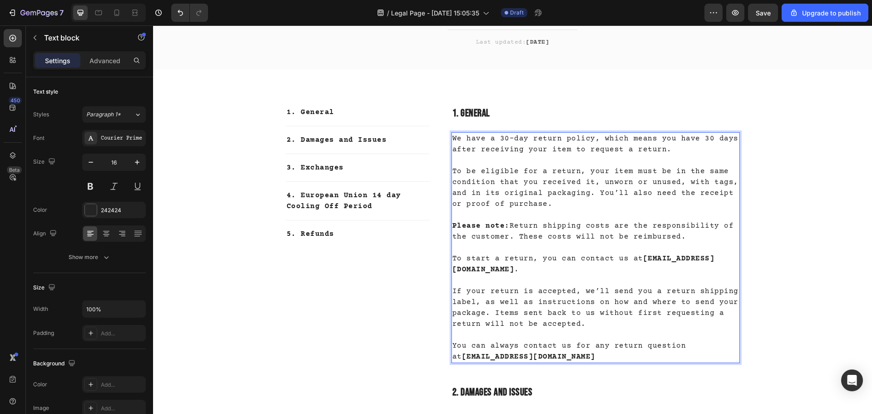
click at [626, 275] on p "If your return is accepted, we’ll send you a return shipping label, as well as …" at bounding box center [595, 302] width 286 height 54
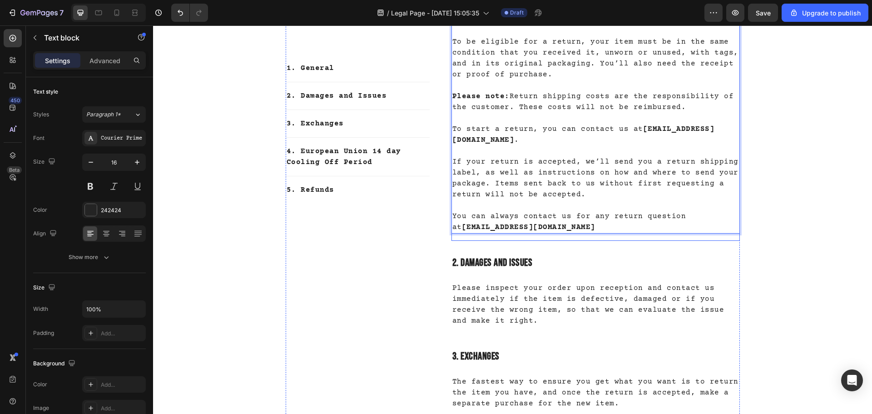
scroll to position [252, 0]
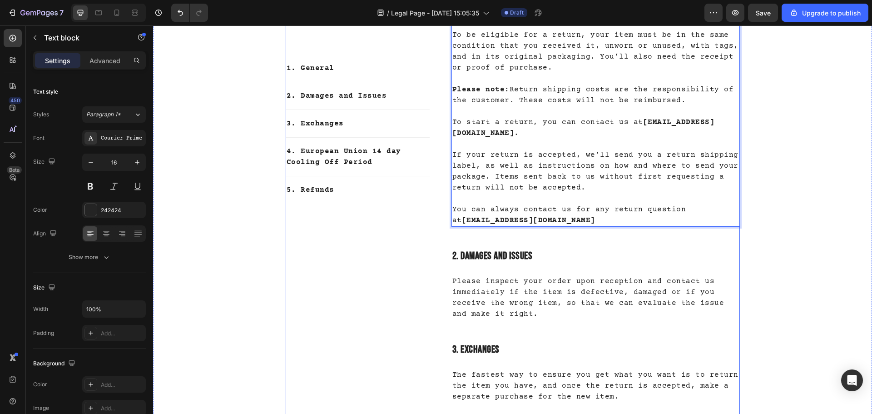
click at [425, 256] on div "1. General Text block 2. Damages and Issues Text block 3. Exchanges Text block …" at bounding box center [358, 332] width 144 height 725
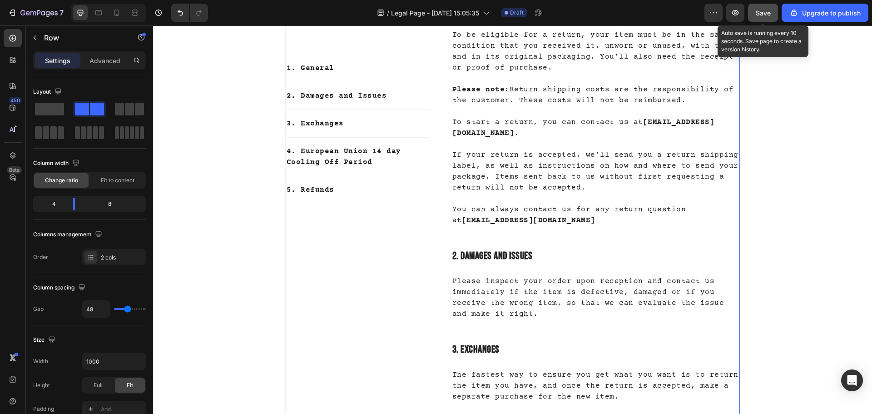
click at [758, 17] on div "Save" at bounding box center [762, 13] width 15 height 10
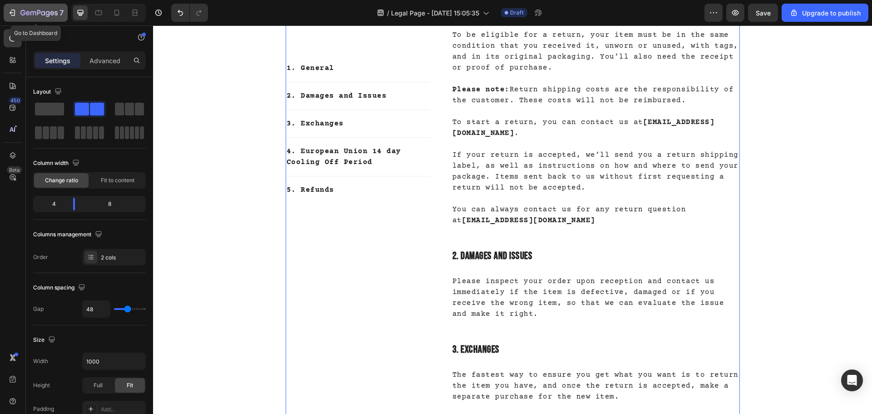
click at [25, 14] on icon "button" at bounding box center [22, 12] width 5 height 5
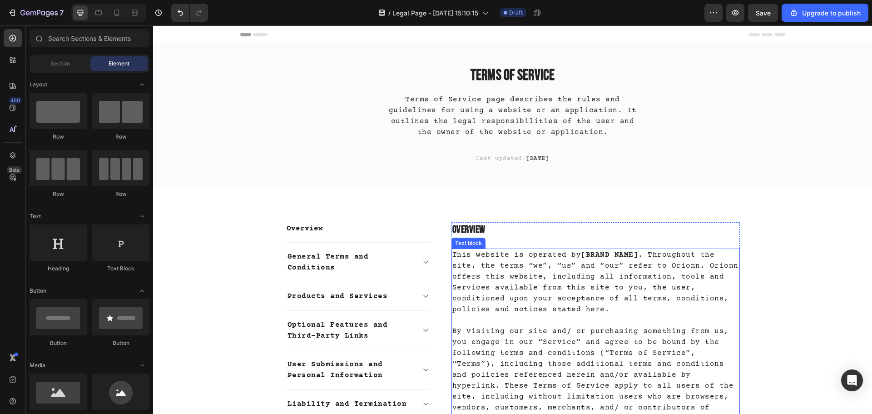
click at [581, 253] on strong "[BRAND NAME]" at bounding box center [609, 255] width 57 height 8
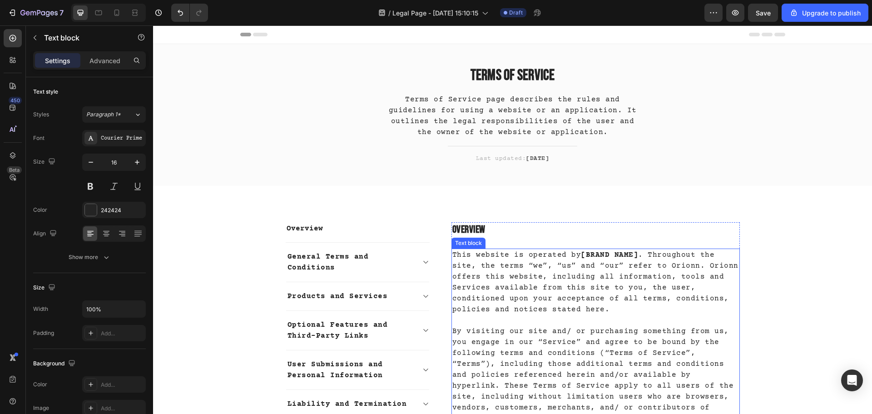
click at [581, 253] on strong "[BRAND NAME]" at bounding box center [609, 255] width 57 height 8
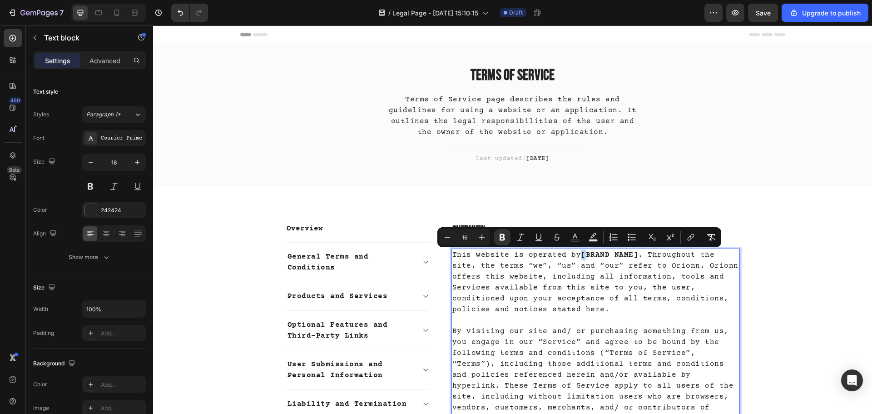
click at [581, 253] on strong "[BRAND NAME]" at bounding box center [609, 255] width 57 height 8
drag, startPoint x: 578, startPoint y: 254, endPoint x: 632, endPoint y: 256, distance: 53.6
click at [632, 256] on p "This website is operated by [BRAND NAME] . Throughout the site, the terms “we”,…" at bounding box center [595, 281] width 286 height 65
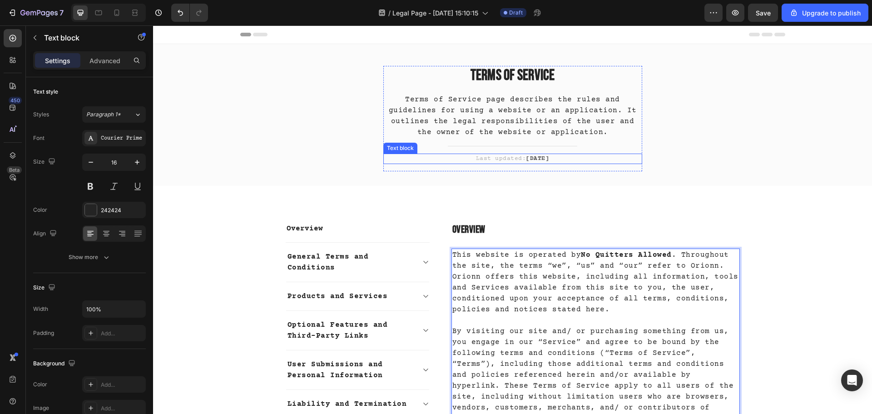
click at [526, 156] on strong "[DATE]" at bounding box center [537, 158] width 23 height 6
click at [526, 157] on strong "[DATE]" at bounding box center [537, 158] width 23 height 6
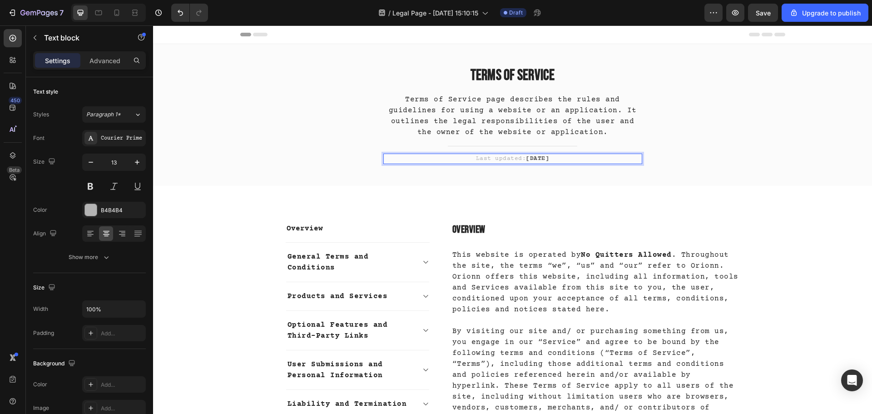
click at [555, 158] on p "Last updated: [DATE]" at bounding box center [512, 158] width 257 height 9
click at [599, 124] on p "Terms of Service page describes the rules and guidelines for using a website or…" at bounding box center [512, 116] width 257 height 44
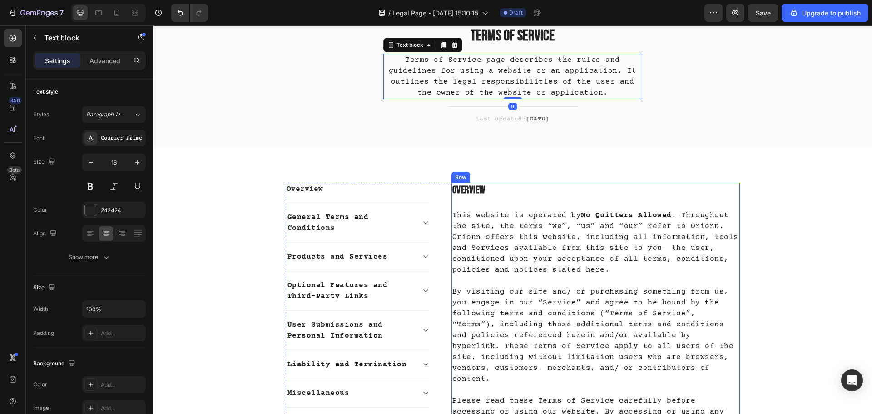
scroll to position [136, 0]
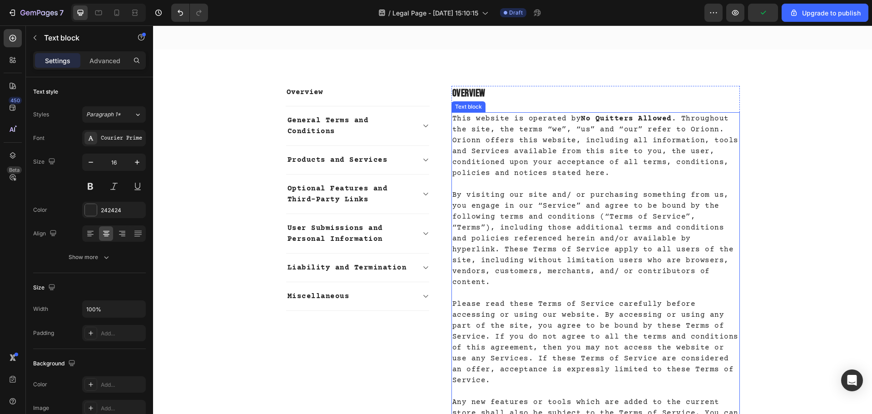
click at [644, 139] on p "This website is operated by No Quitters Allowed . Throughout the site, the term…" at bounding box center [595, 145] width 286 height 65
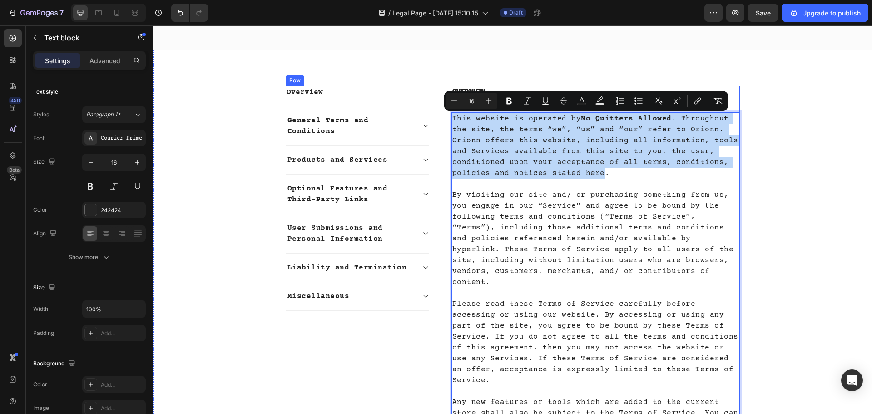
drag, startPoint x: 596, startPoint y: 170, endPoint x: 444, endPoint y: 120, distance: 159.8
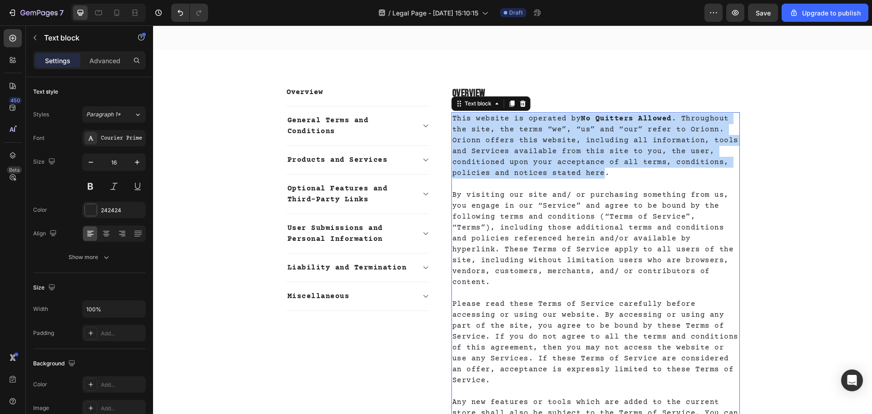
click at [651, 239] on p "By visiting our site and/ or purchasing something from us, you engage in our “S…" at bounding box center [595, 238] width 286 height 98
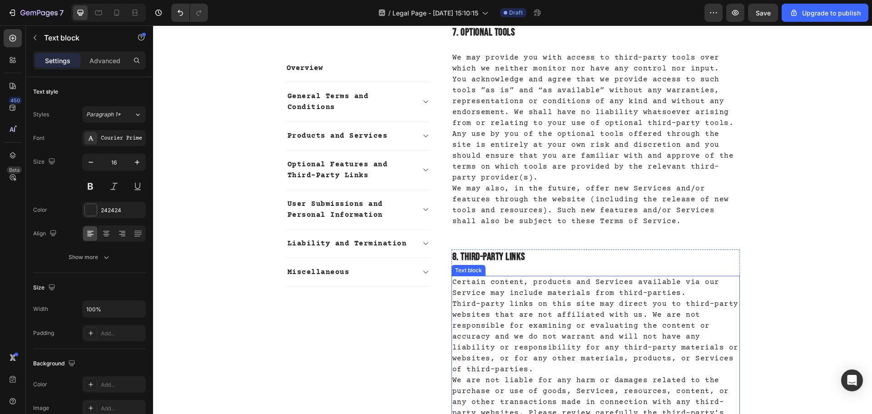
scroll to position [1770, 0]
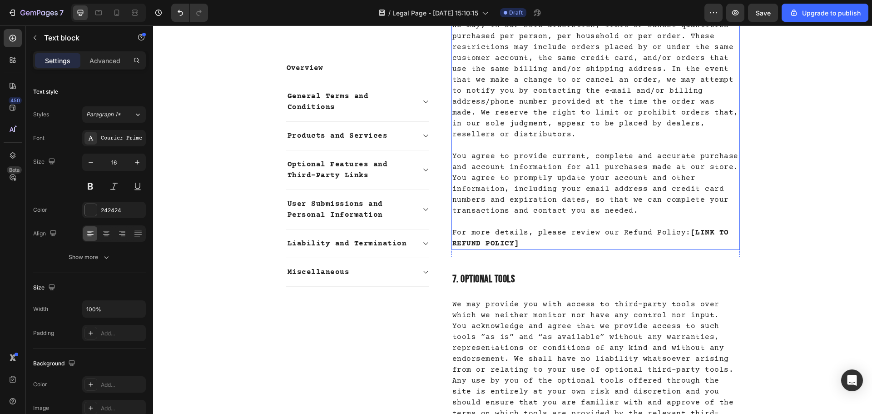
click at [523, 227] on p "For more details, please review our Refund Policy: [LINK TO REFUND POLICY]" at bounding box center [595, 238] width 286 height 22
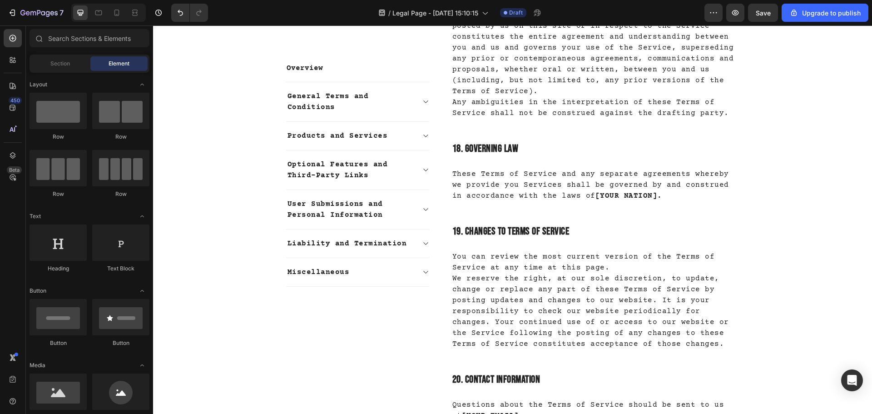
scroll to position [4531, 0]
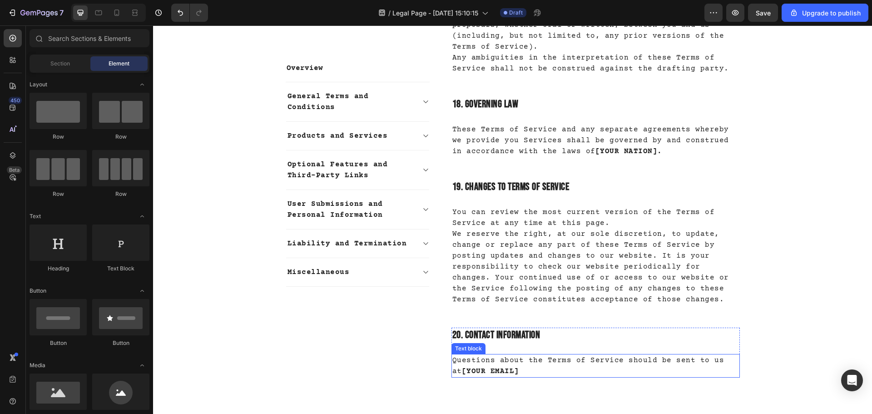
click at [508, 355] on p "Questions about the Terms of Service should be sent to us at [YOUR EMAIL]" at bounding box center [595, 366] width 286 height 22
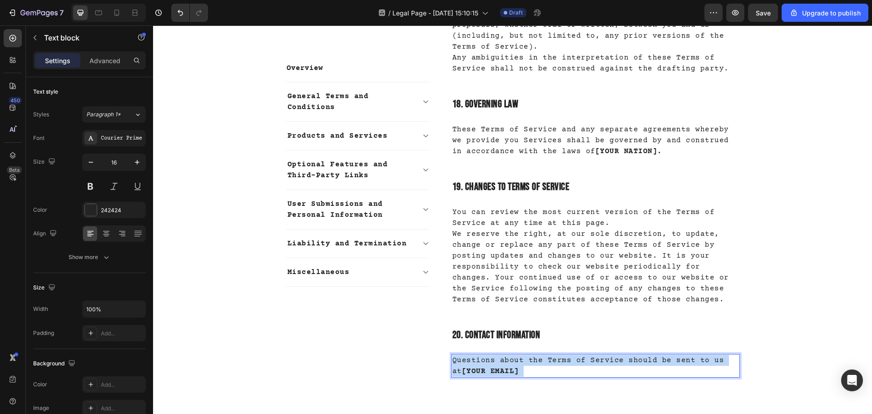
drag, startPoint x: 510, startPoint y: 240, endPoint x: 451, endPoint y: 240, distance: 59.5
click at [452, 355] on p "Questions about the Terms of Service should be sent to us at [YOUR EMAIL]" at bounding box center [595, 366] width 286 height 22
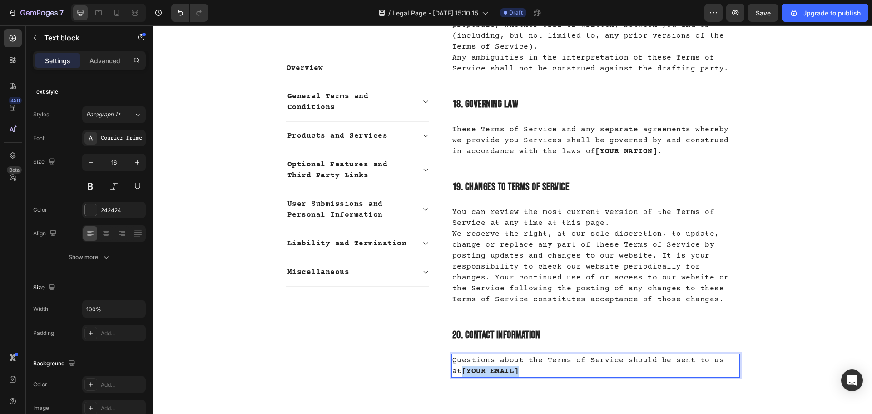
drag, startPoint x: 448, startPoint y: 240, endPoint x: 515, endPoint y: 241, distance: 66.7
click at [515, 355] on p "Questions about the Terms of Service should be sent to us at [YOUR EMAIL]" at bounding box center [595, 366] width 286 height 22
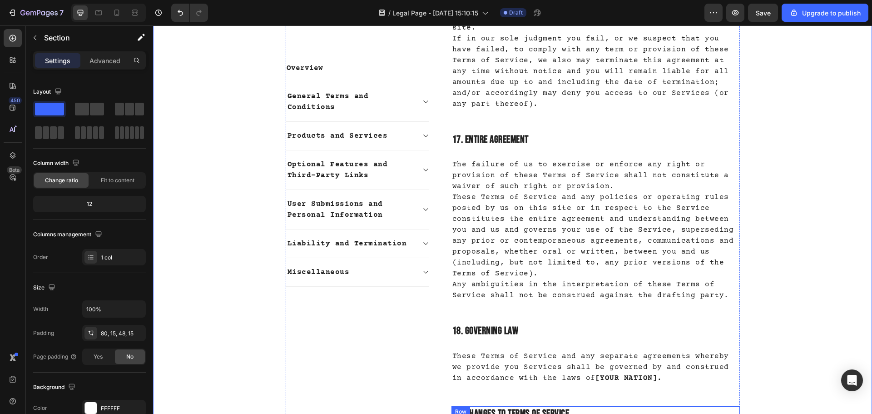
scroll to position [4304, 0]
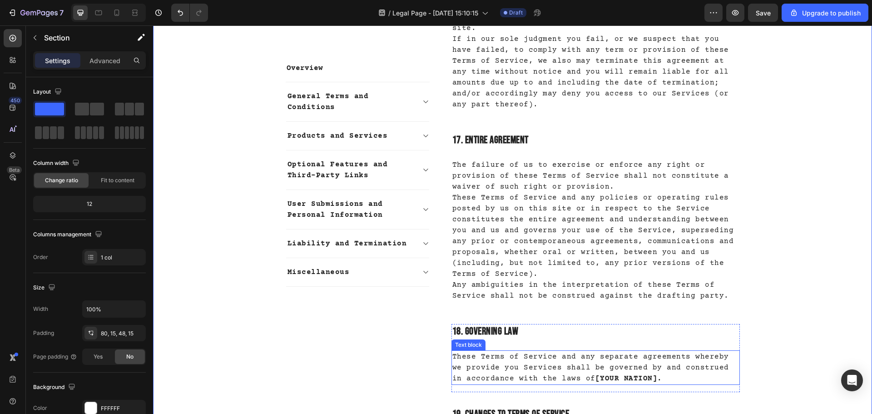
click at [595, 374] on strong "[YOUR NATION]." at bounding box center [628, 378] width 67 height 8
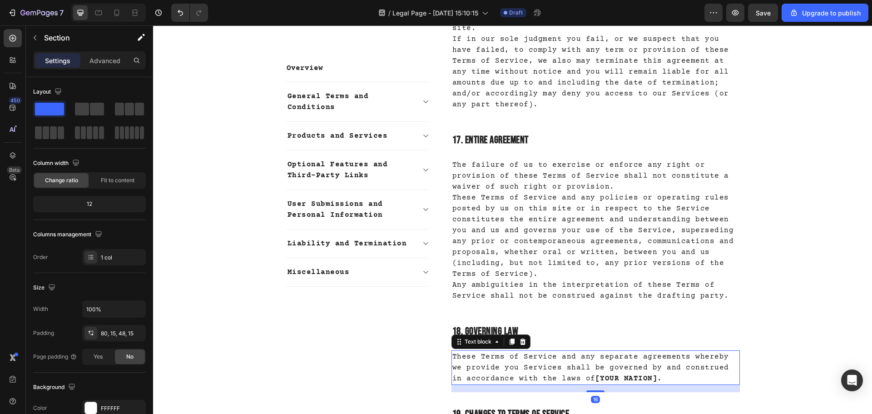
click at [595, 374] on strong "[YOUR NATION]." at bounding box center [628, 378] width 67 height 8
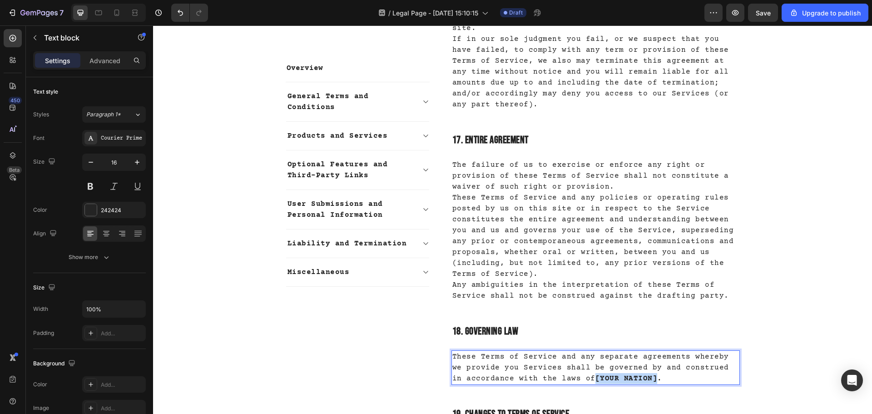
drag, startPoint x: 577, startPoint y: 246, endPoint x: 636, endPoint y: 250, distance: 59.6
click at [636, 374] on strong "[YOUR NATION]." at bounding box center [628, 378] width 67 height 8
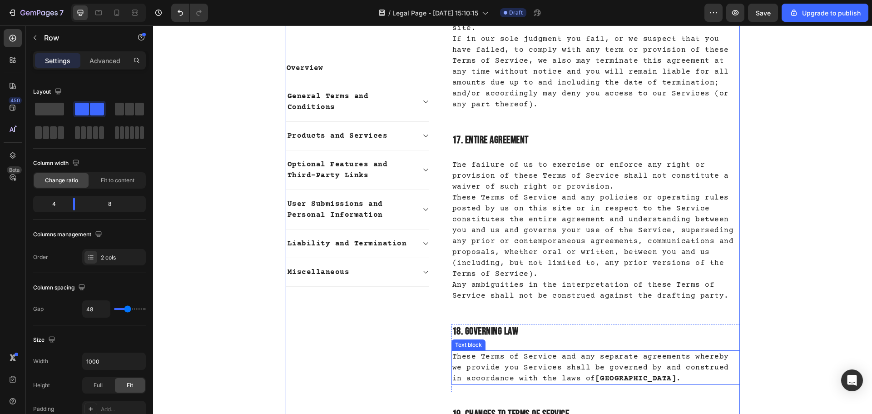
click at [595, 374] on strong "[GEOGRAPHIC_DATA]." at bounding box center [638, 378] width 86 height 8
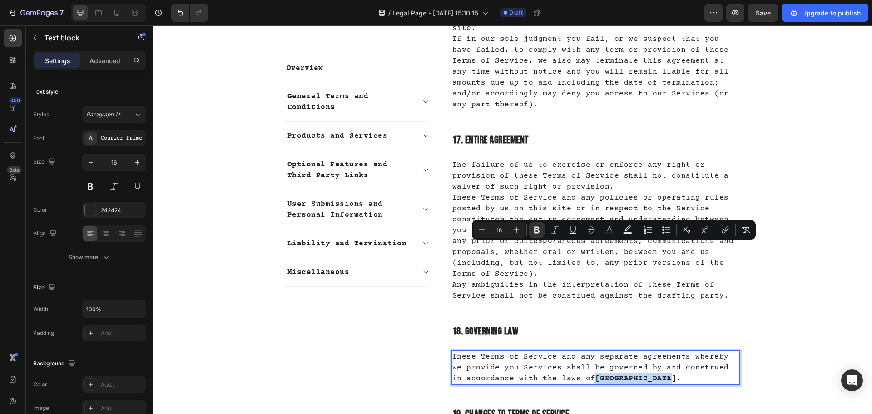
drag, startPoint x: 578, startPoint y: 246, endPoint x: 652, endPoint y: 248, distance: 74.5
click at [652, 351] on p "These Terms of Service and any separate agreements whereby we provide you Servi…" at bounding box center [595, 367] width 286 height 33
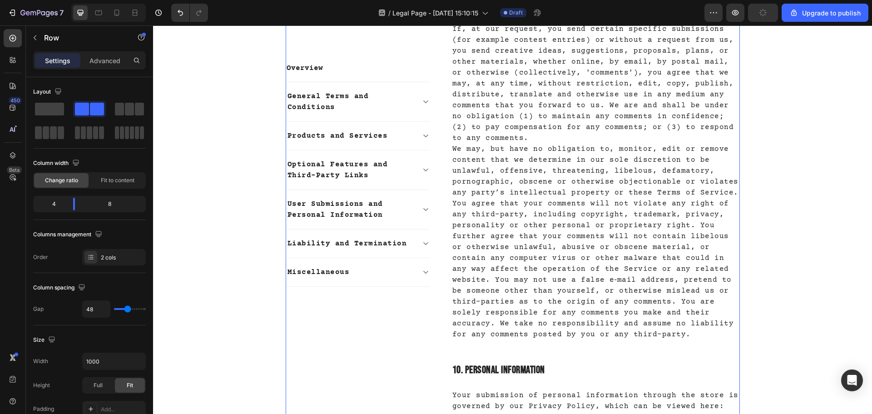
scroll to position [2488, 0]
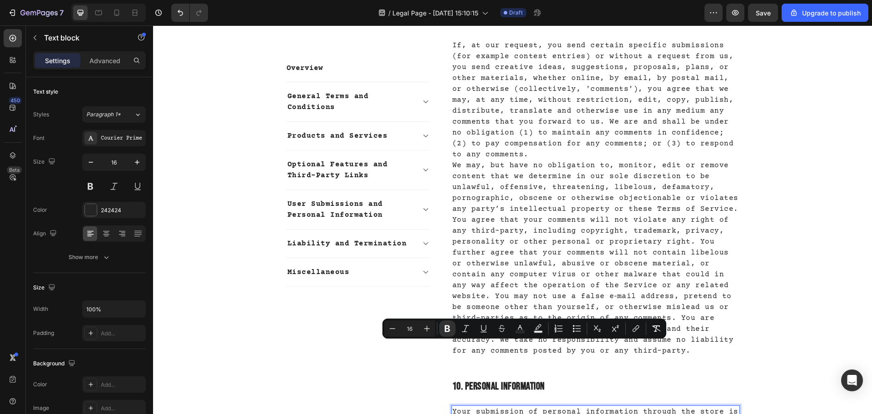
click at [566, 406] on p "Your submission of personal information through the store is governed by our Pr…" at bounding box center [595, 422] width 286 height 33
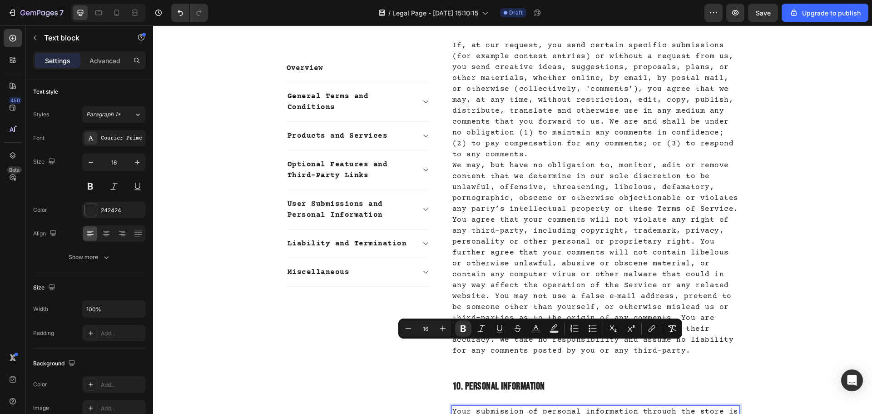
click at [567, 406] on p "Your submission of personal information through the store is governed by our Pr…" at bounding box center [595, 422] width 286 height 33
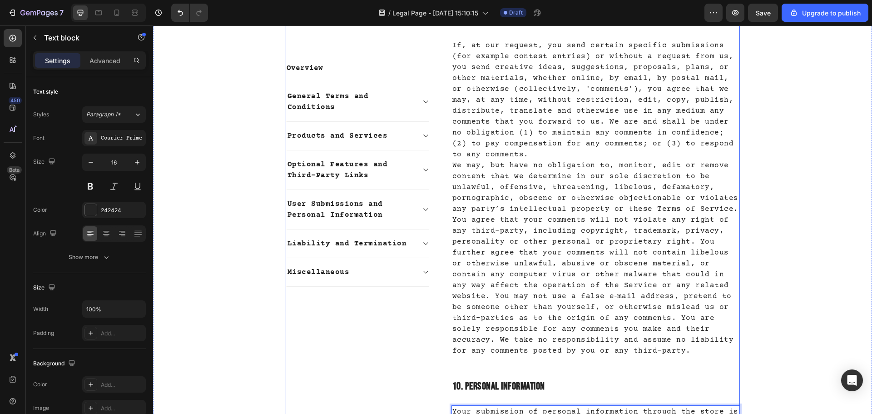
drag, startPoint x: 567, startPoint y: 347, endPoint x: 441, endPoint y: 350, distance: 125.8
click at [441, 350] on div "Overview Text block General Terms and Conditions Products and Services Optional…" at bounding box center [513, 80] width 454 height 4694
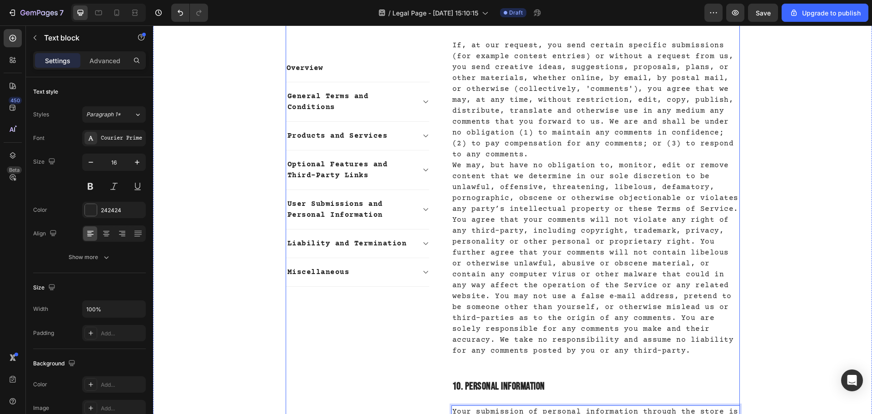
drag, startPoint x: 490, startPoint y: 347, endPoint x: 435, endPoint y: 348, distance: 55.4
click at [435, 348] on div "Overview Text block General Terms and Conditions Products and Services Optional…" at bounding box center [513, 80] width 454 height 4694
click at [542, 406] on p "Your submission of personal information through the store is governed by our Pr…" at bounding box center [595, 422] width 286 height 33
click at [580, 214] on p "You agree that your comments will not violate any right of any third-party, inc…" at bounding box center [595, 285] width 286 height 142
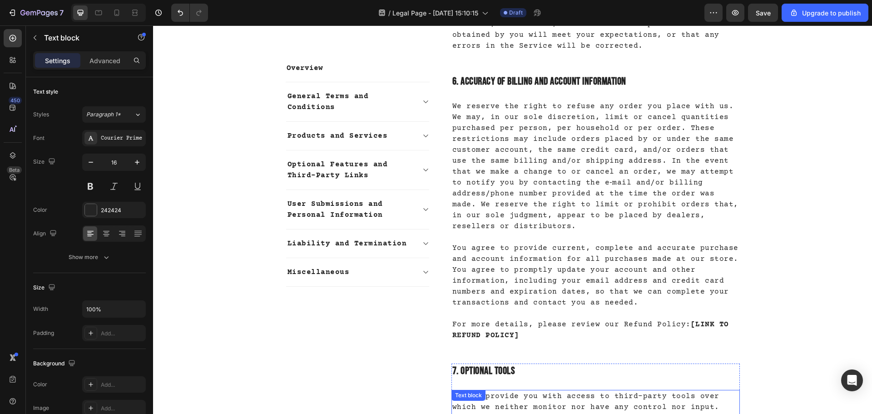
scroll to position [1671, 0]
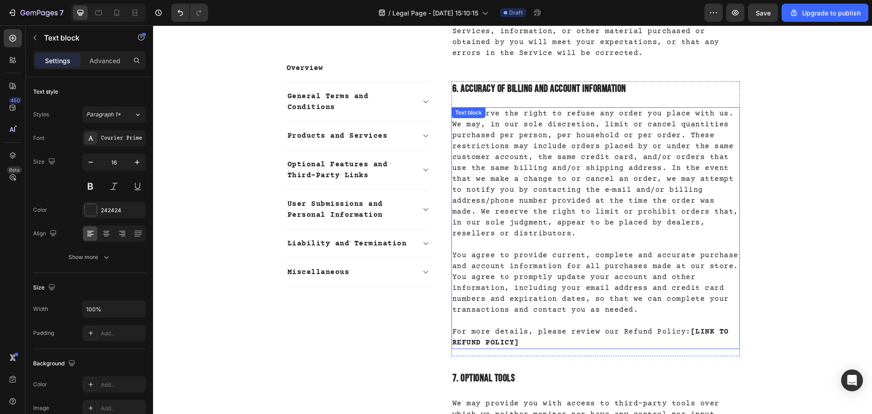
click at [529, 326] on p "For more details, please review our Refund Policy: [LINK TO REFUND POLICY]" at bounding box center [595, 337] width 286 height 22
drag, startPoint x: 706, startPoint y: 245, endPoint x: 684, endPoint y: 244, distance: 22.3
click at [684, 327] on strong "[LINK TO REFUND POLICY" at bounding box center [590, 336] width 276 height 19
click at [682, 327] on strong "REFUND POLICY" at bounding box center [585, 336] width 267 height 19
click at [694, 250] on p "You agree to provide current, complete and accurate purchase and account inform…" at bounding box center [595, 282] width 286 height 65
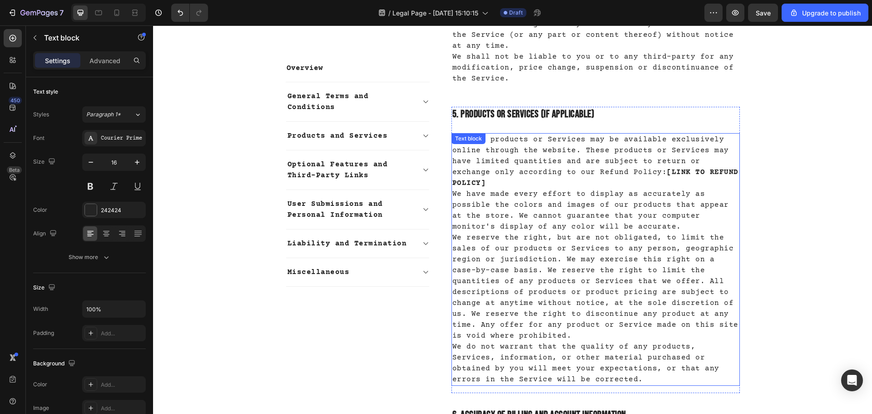
scroll to position [1308, 0]
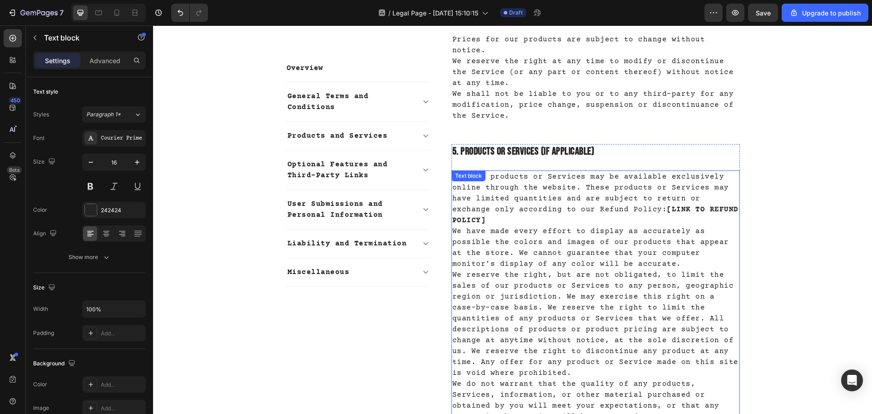
click at [621, 205] on strong "[LINK TO REFUND POLICY]" at bounding box center [595, 214] width 286 height 19
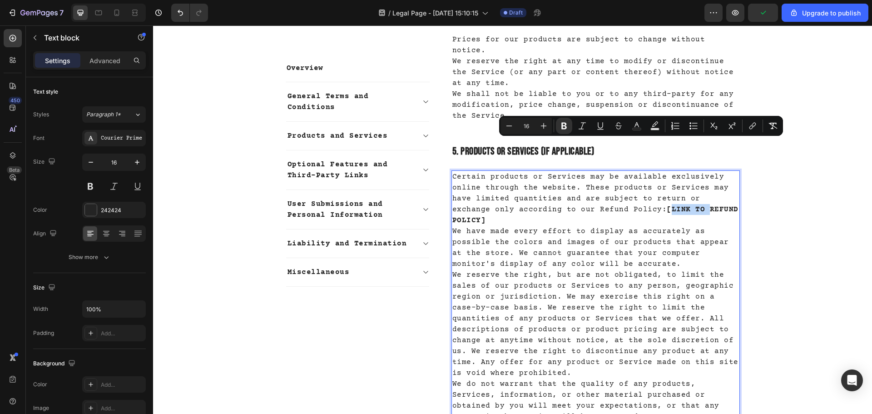
drag, startPoint x: 661, startPoint y: 144, endPoint x: 621, endPoint y: 146, distance: 40.9
click at [621, 205] on strong "[LINK TO REFUND POLICY]" at bounding box center [595, 214] width 286 height 19
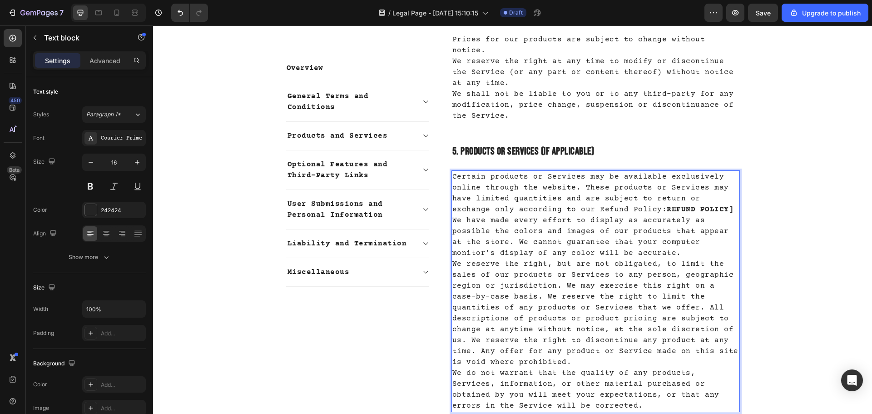
click at [688, 171] on p "Certain products or Services may be available exclusively online through the we…" at bounding box center [595, 193] width 286 height 44
click at [646, 215] on p "We have made every effort to display as accurately as possible the colors and i…" at bounding box center [595, 237] width 286 height 44
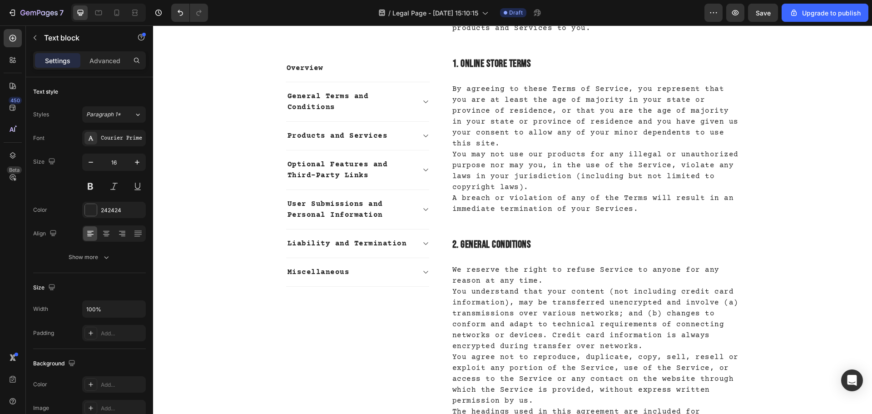
scroll to position [627, 0]
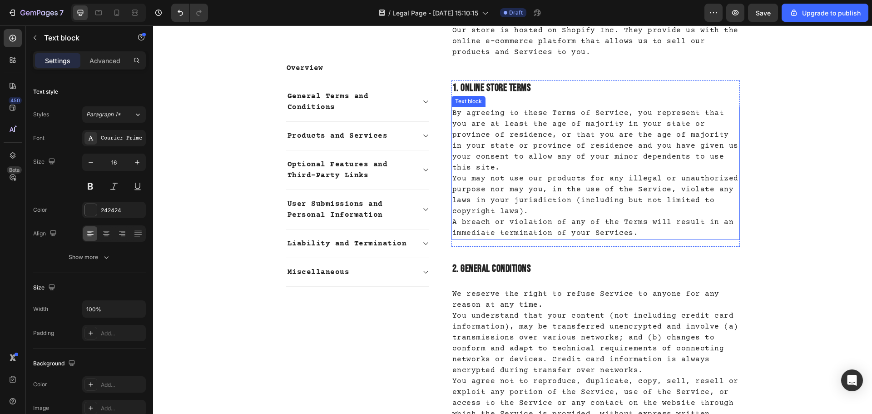
click at [586, 173] on p "You may not use our products for any illegal or unauthorized purpose nor may yo…" at bounding box center [595, 195] width 286 height 44
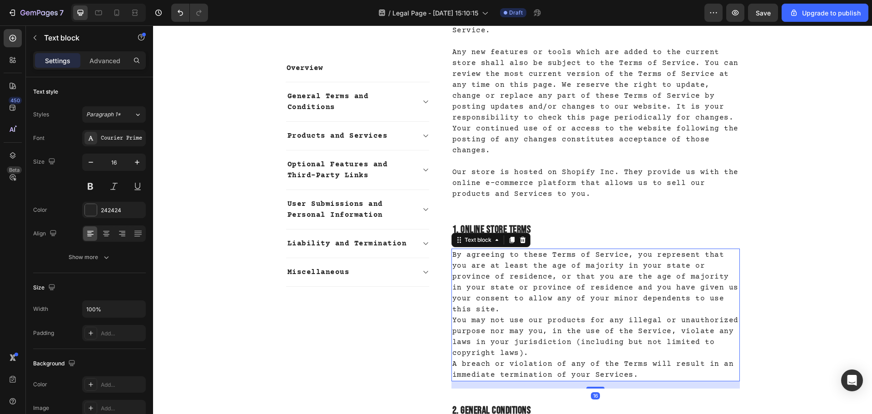
scroll to position [446, 0]
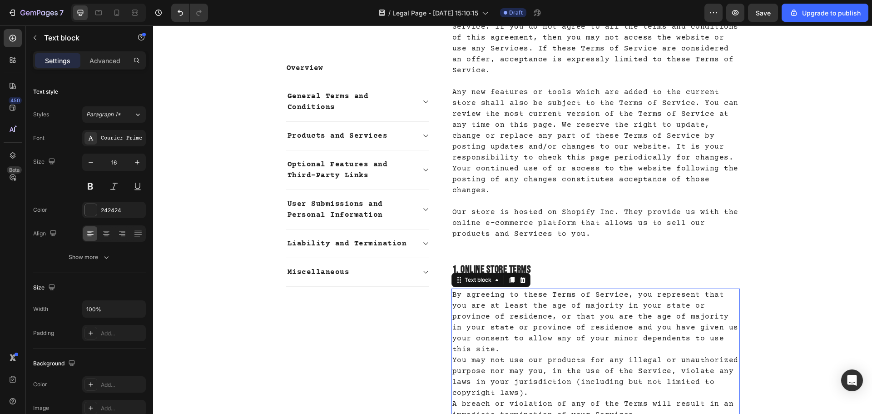
click at [589, 155] on p "Any new features or tools which are added to the current store shall also be su…" at bounding box center [595, 136] width 286 height 120
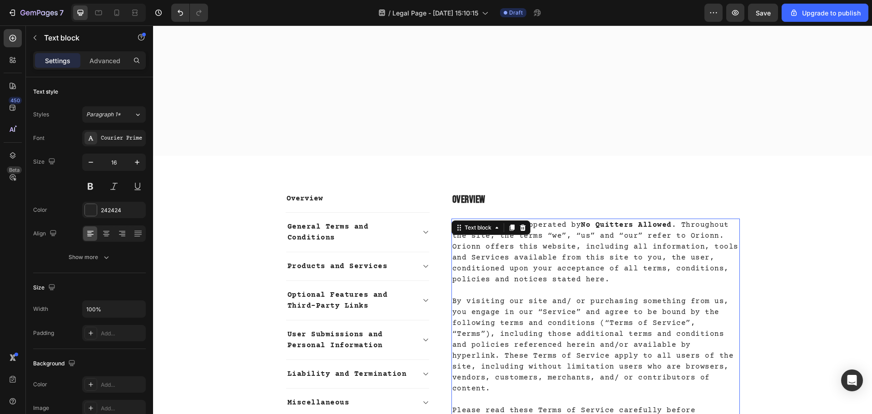
scroll to position [0, 0]
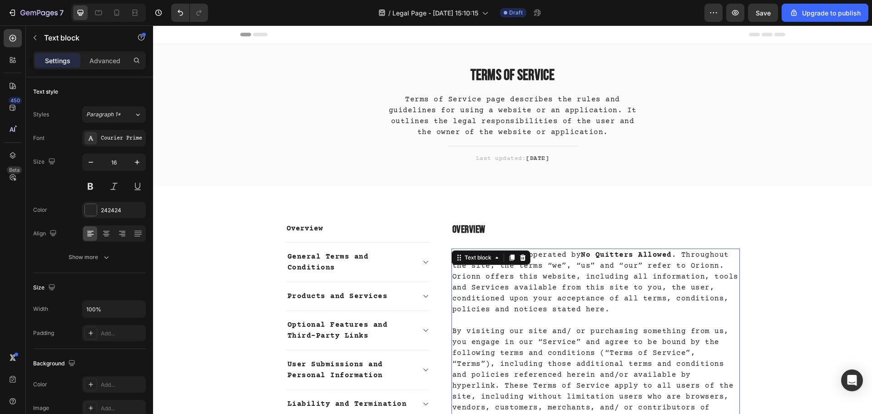
click at [689, 269] on p "This website is operated by No Quitters Allowed . Throughout the site, the term…" at bounding box center [595, 281] width 286 height 65
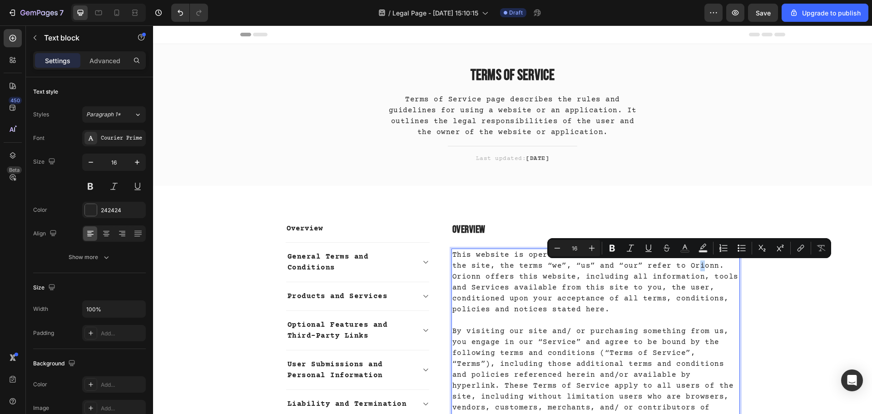
click at [689, 269] on p "This website is operated by No Quitters Allowed . Throughout the site, the term…" at bounding box center [595, 281] width 286 height 65
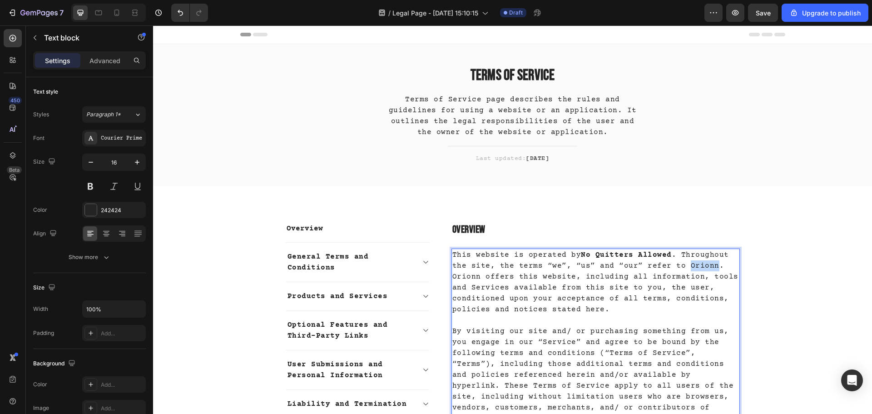
click at [689, 269] on p "This website is operated by No Quitters Allowed . Throughout the site, the term…" at bounding box center [595, 281] width 286 height 65
click at [505, 274] on p "This website is operated by No Quitters Allowed . Throughout the site, the term…" at bounding box center [595, 281] width 286 height 65
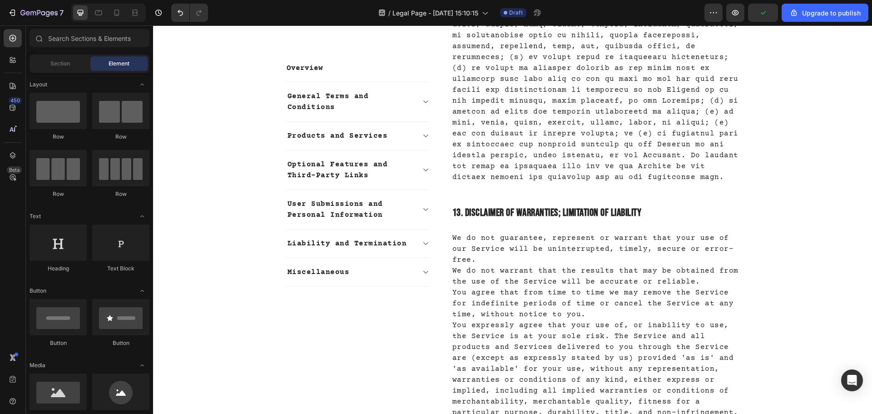
scroll to position [3329, 0]
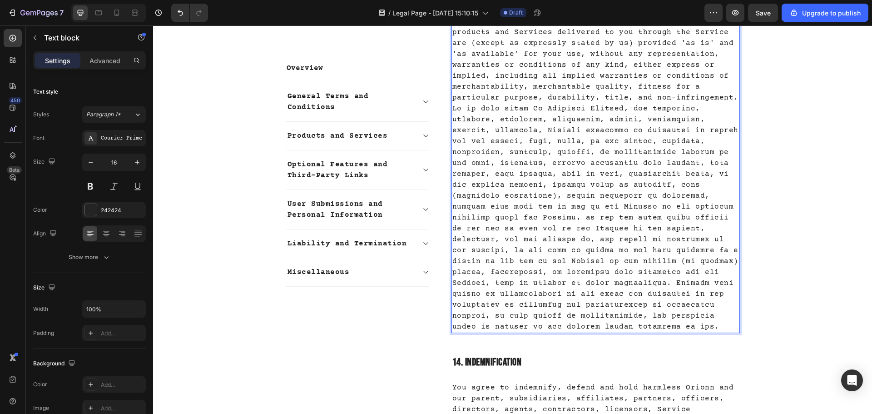
scroll to position [3602, 0]
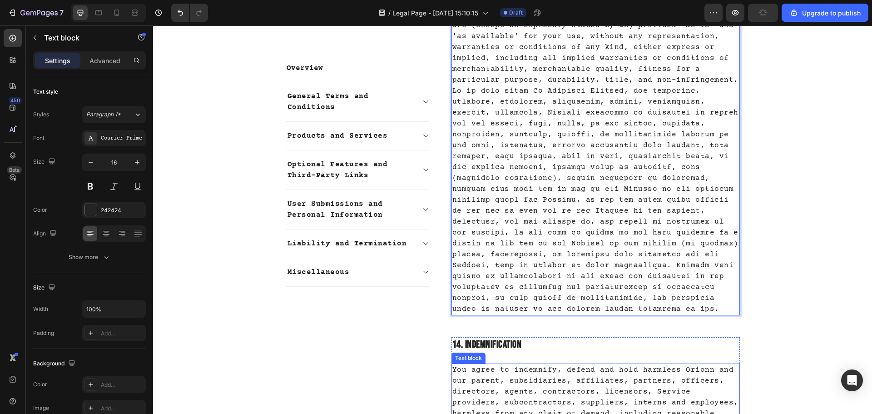
click at [681, 364] on p "You agree to indemnify, defend and hold harmless Orionn and our parent, subsidi…" at bounding box center [595, 413] width 286 height 98
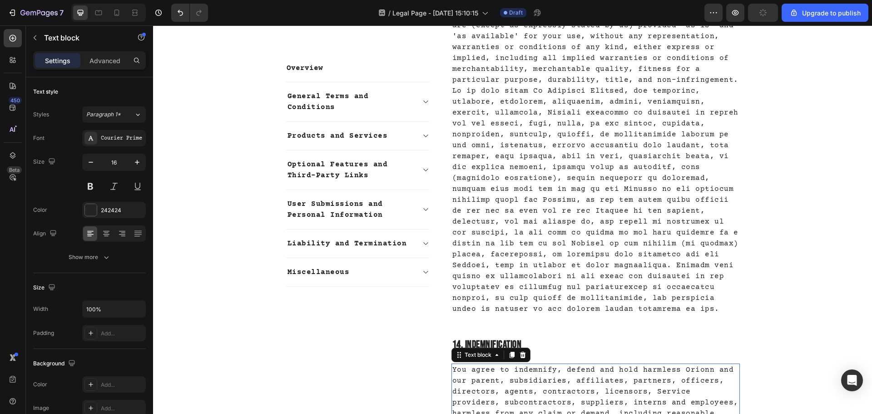
click at [681, 364] on p "You agree to indemnify, defend and hold harmless Orionn and our parent, subsidi…" at bounding box center [595, 413] width 286 height 98
click at [682, 364] on p "You agree to indemnify, defend and hold harmless NO Quitters Allowed and our pa…" at bounding box center [595, 413] width 286 height 98
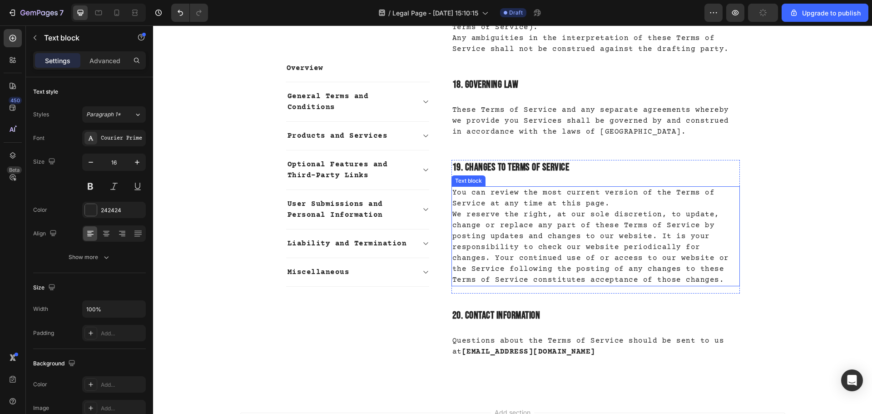
scroll to position [4542, 0]
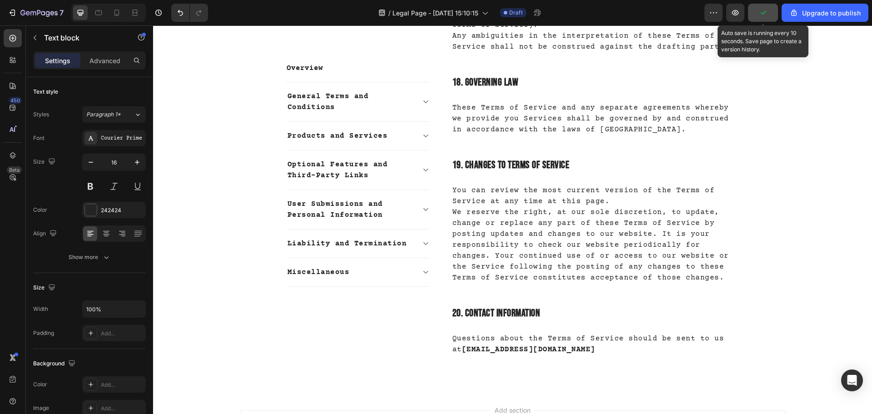
click at [766, 16] on icon "button" at bounding box center [762, 12] width 9 height 9
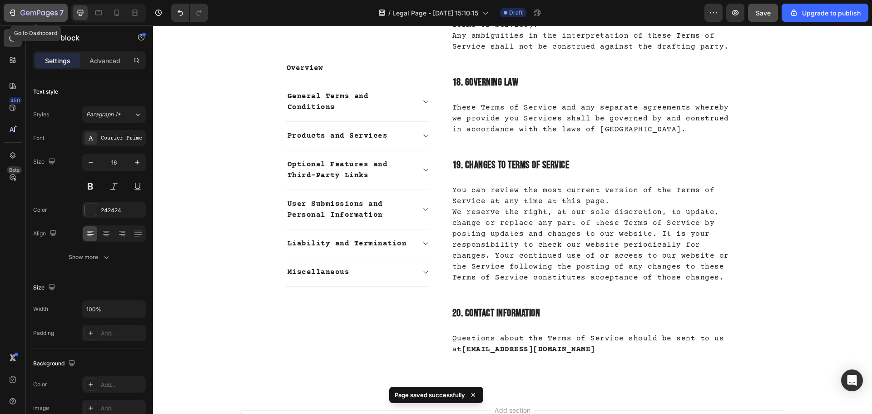
click at [60, 15] on p "7" at bounding box center [61, 12] width 4 height 11
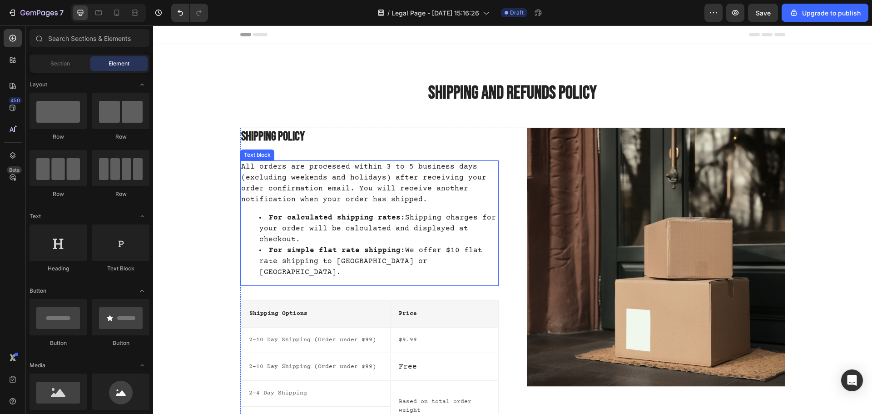
click at [380, 163] on p "All orders are processed within 3 to 5 business days (excluding weekends and ho…" at bounding box center [369, 183] width 256 height 44
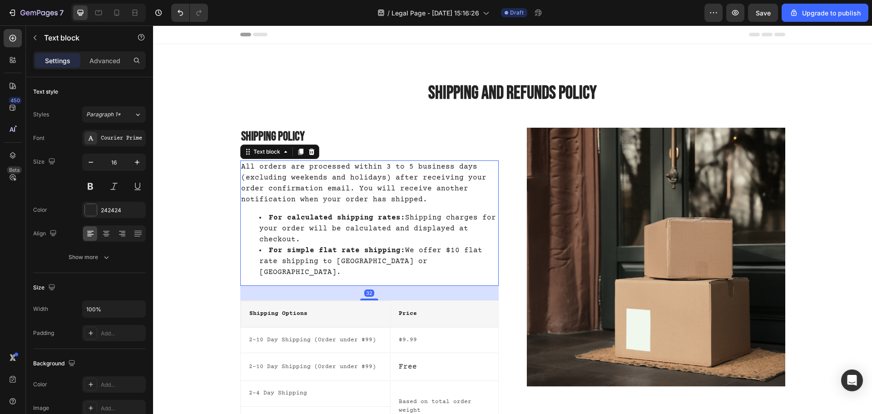
click at [380, 163] on p "All orders are processed within 3 to 5 business days (excluding weekends and ho…" at bounding box center [369, 183] width 256 height 44
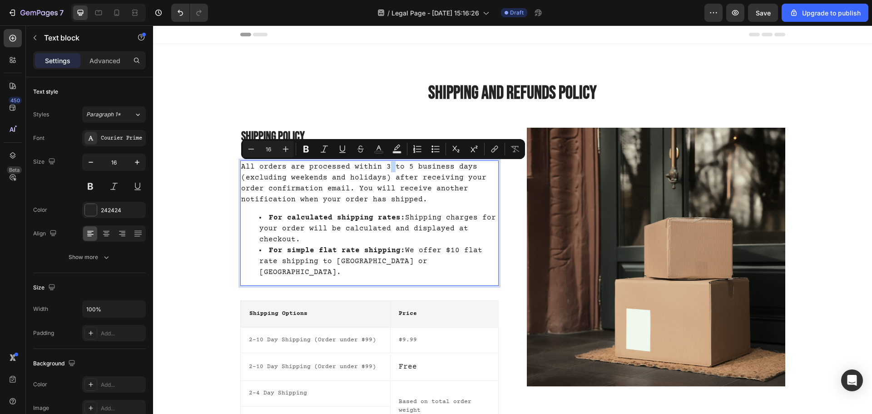
click at [379, 167] on p "All orders are processed within 3 to 5 business days (excluding weekends and ho…" at bounding box center [369, 183] width 256 height 44
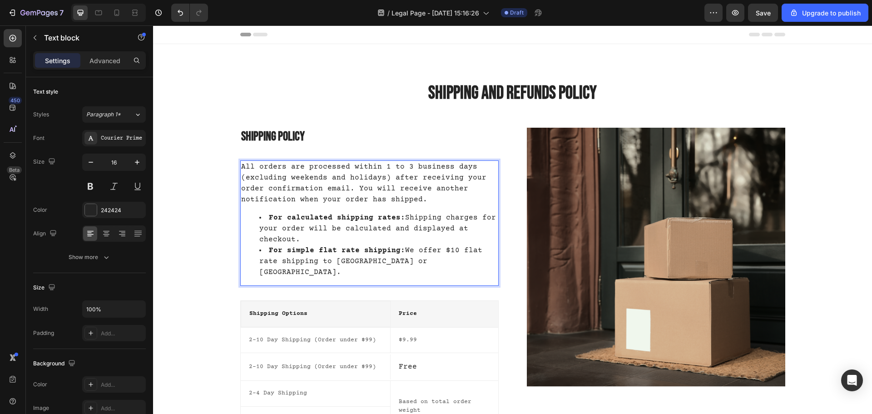
click at [421, 191] on p "All orders are processed within 1 to 3 business days (excluding weekends and ho…" at bounding box center [369, 183] width 256 height 44
drag, startPoint x: 416, startPoint y: 194, endPoint x: 404, endPoint y: 198, distance: 12.3
click at [404, 198] on p "All orders are processed within 1 to 3 business days (excluding weekends and ho…" at bounding box center [369, 183] width 256 height 44
click at [419, 200] on p "All orders are processed within 1 to 3 business days (excluding weekends and ho…" at bounding box center [369, 183] width 256 height 44
click at [448, 231] on li "For calculated shipping rates: Shipping charges for your order will be calculat…" at bounding box center [378, 228] width 238 height 33
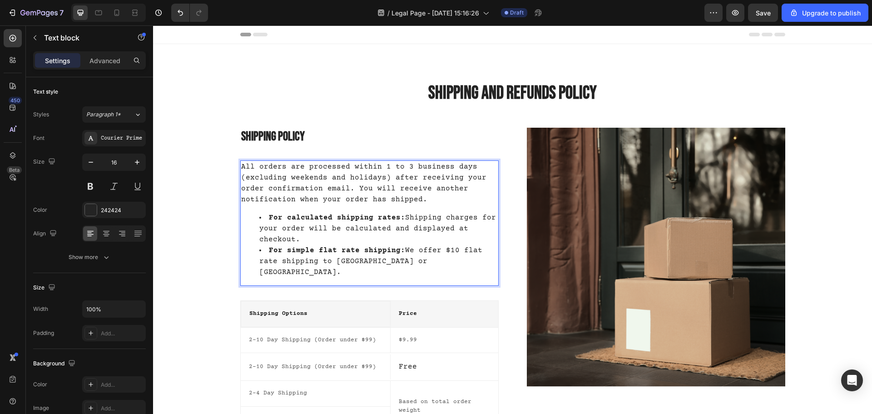
click at [461, 232] on li "For calculated shipping rates: Shipping charges for your order will be calculat…" at bounding box center [378, 228] width 238 height 33
click at [328, 232] on li "For calculated shipping rates: Shipping charges for your order will be calculat…" at bounding box center [378, 228] width 238 height 33
click at [329, 238] on li "For calculated shipping rates: Shipping charges for your order will be calculat…" at bounding box center [378, 228] width 238 height 33
click at [388, 264] on li "For simple flat rate shipping: We offer $10 flat rate shipping to USA or UK." at bounding box center [378, 261] width 238 height 33
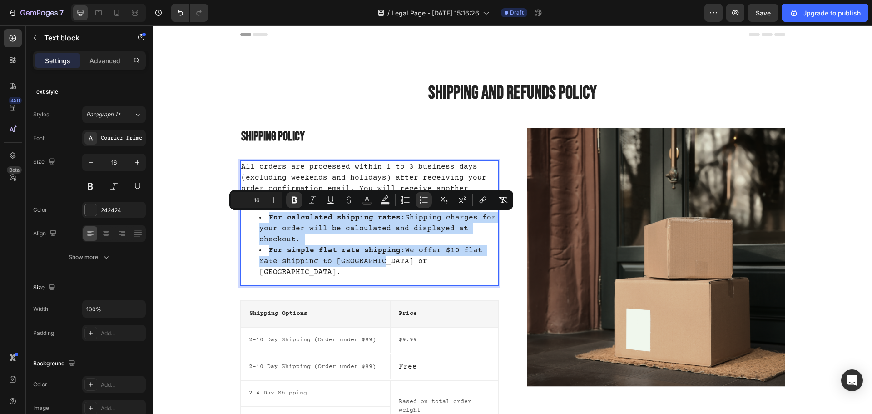
drag, startPoint x: 388, startPoint y: 264, endPoint x: 254, endPoint y: 205, distance: 146.3
click at [254, 205] on div "All orders are processed within 1 to 3 business days (excluding weekends and ho…" at bounding box center [369, 222] width 258 height 125
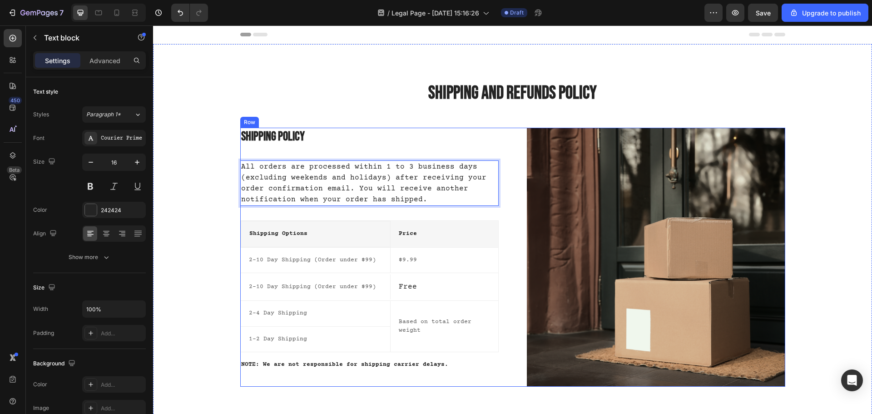
click at [299, 221] on div "Shipping Options Text block" at bounding box center [316, 234] width 150 height 26
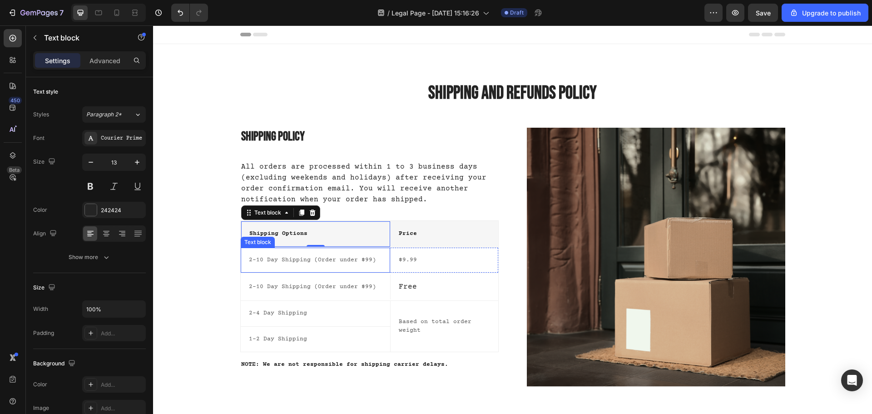
click at [311, 265] on div "2-10 Day Shipping (Order under $99)" at bounding box center [315, 260] width 135 height 11
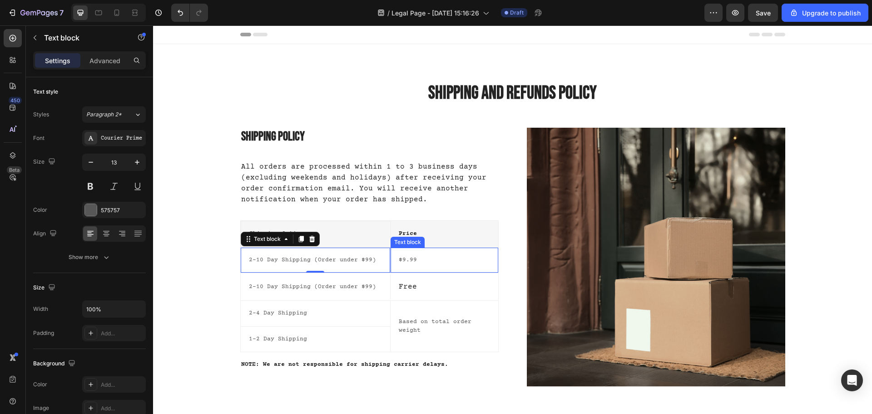
click at [418, 264] on p "$9.99" at bounding box center [444, 260] width 91 height 9
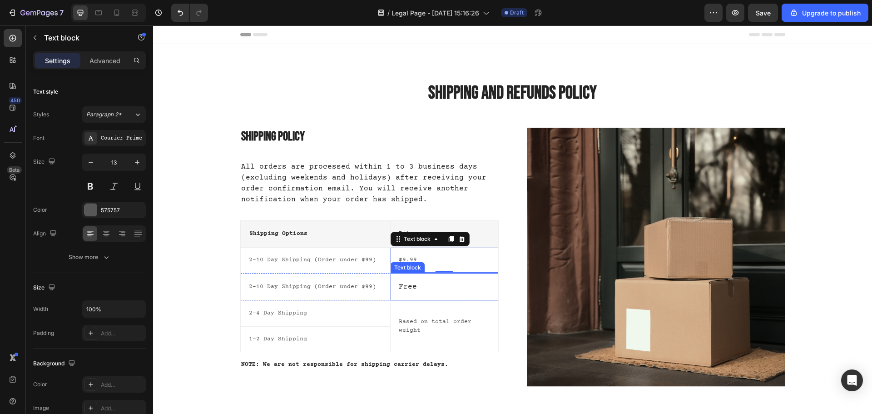
click at [407, 285] on p "Free" at bounding box center [444, 286] width 91 height 11
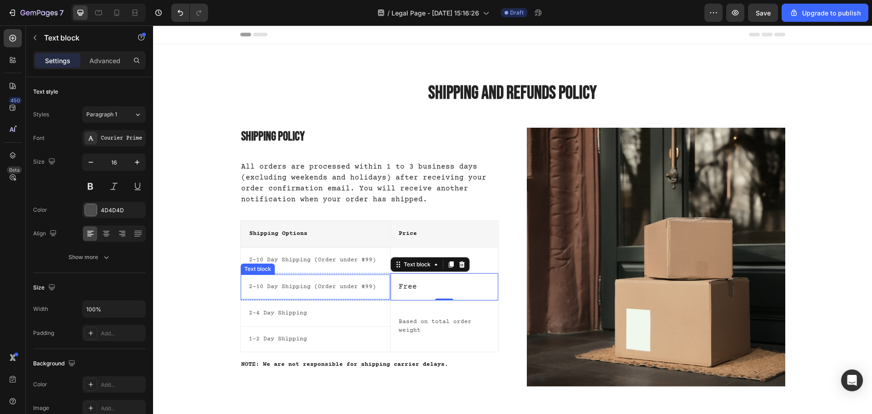
click at [350, 286] on p "2-10 Day Shipping (Order under $99)" at bounding box center [315, 286] width 133 height 9
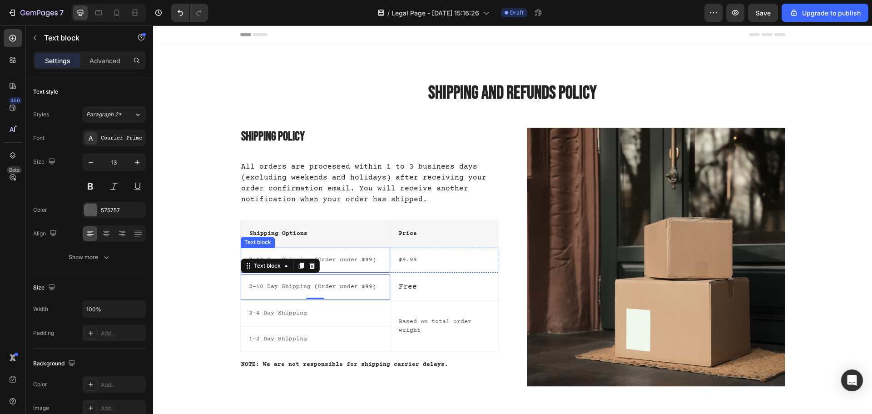
click at [355, 267] on div "2-10 Day Shipping (Order under $99) Text block" at bounding box center [316, 259] width 150 height 25
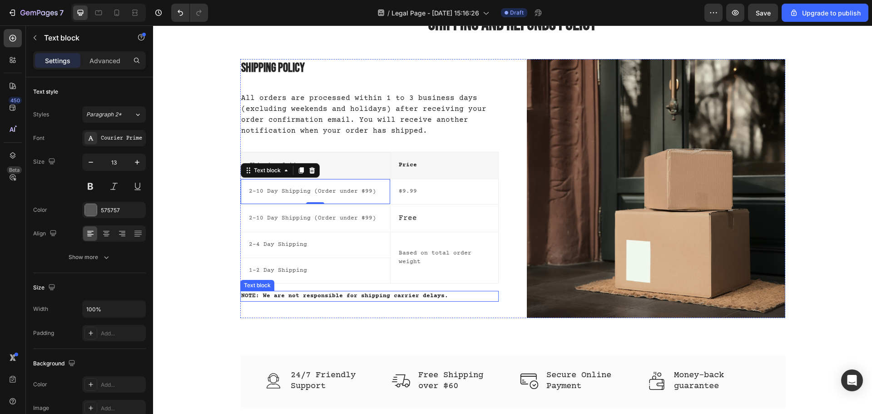
scroll to position [182, 0]
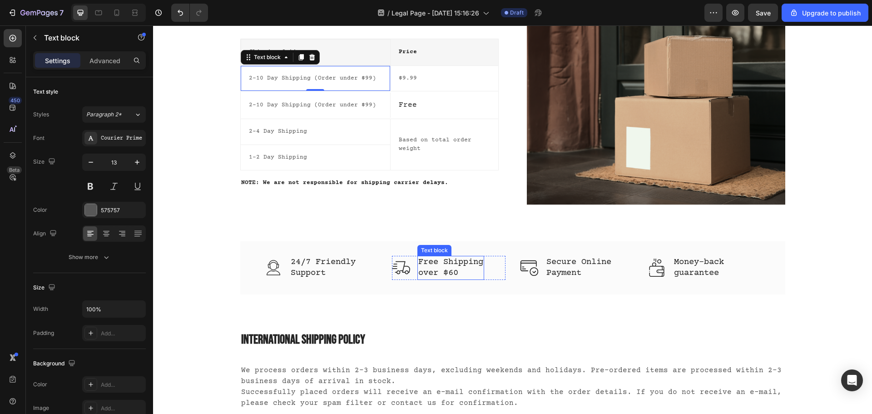
click at [449, 269] on p "Free Shipping over $60" at bounding box center [450, 267] width 65 height 22
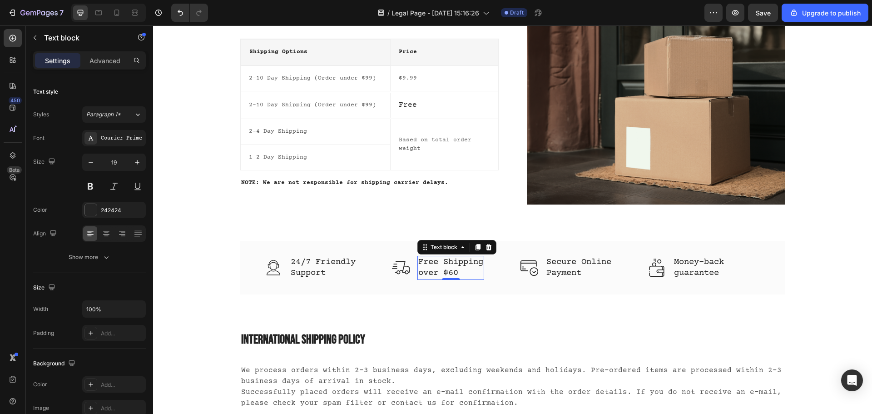
click at [449, 269] on p "Free Shipping over $60" at bounding box center [450, 267] width 65 height 22
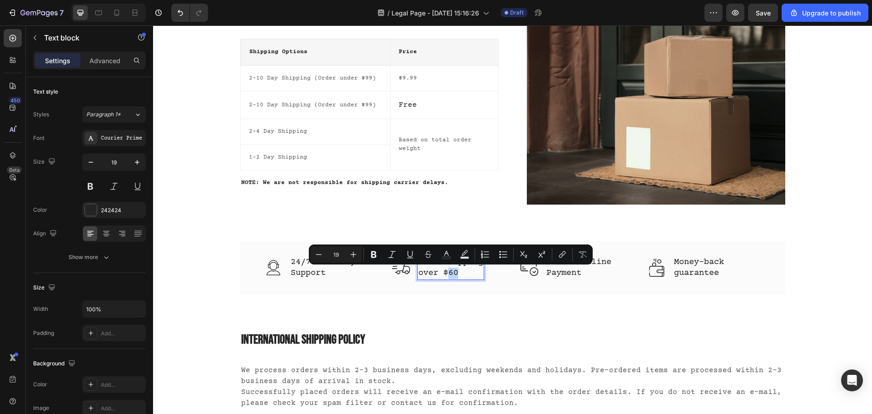
click at [456, 271] on p "Free Shipping over $60" at bounding box center [450, 267] width 65 height 22
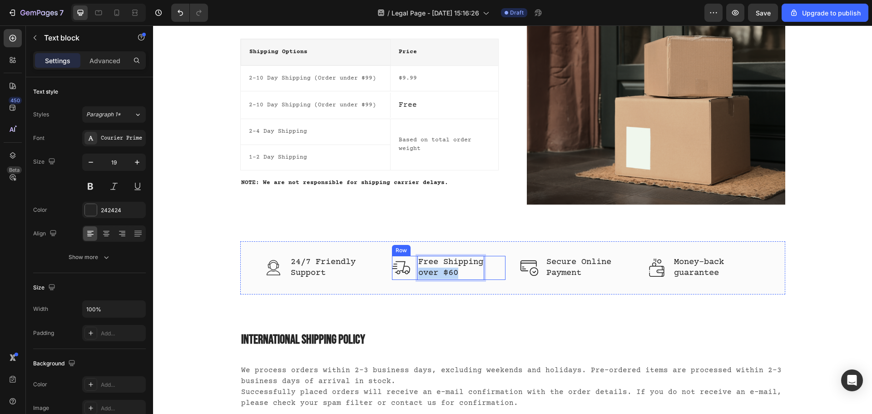
drag, startPoint x: 434, startPoint y: 272, endPoint x: 413, endPoint y: 272, distance: 21.3
click at [413, 272] on div "Image Free Shipping over $60 Text block 0 Row" at bounding box center [448, 268] width 113 height 24
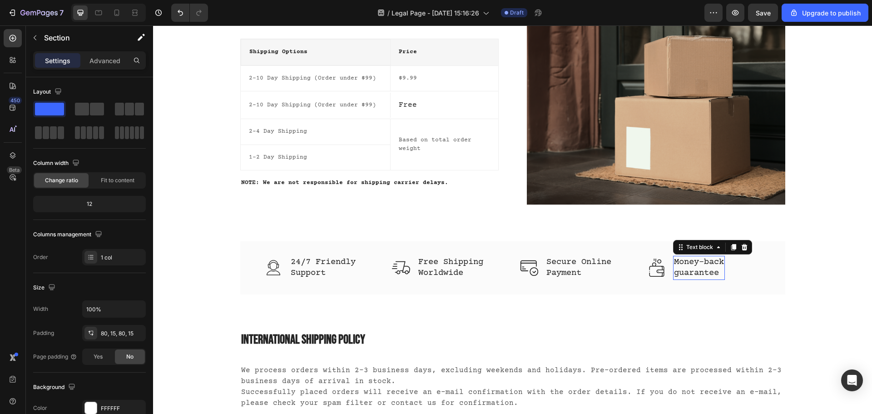
click at [716, 268] on p "guarantee" at bounding box center [699, 272] width 50 height 11
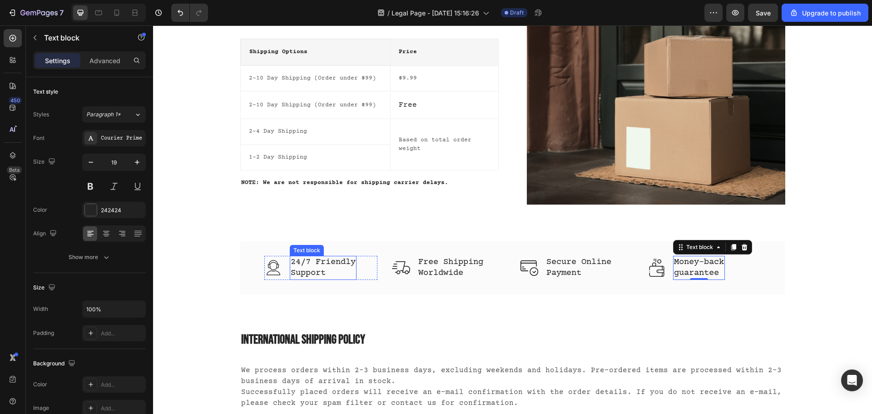
click at [297, 272] on p "24/7 Friendly Support" at bounding box center [323, 267] width 65 height 22
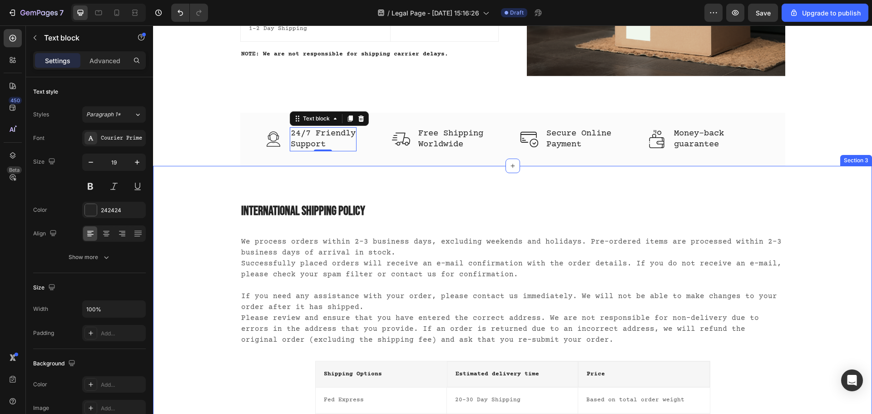
scroll to position [318, 0]
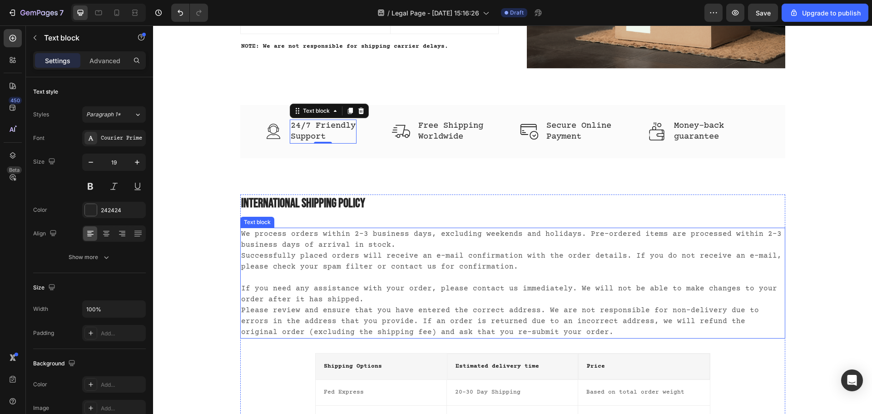
click at [367, 262] on p "We process orders within 2-3 business days, excluding weekends and holidays. Pr…" at bounding box center [512, 282] width 543 height 109
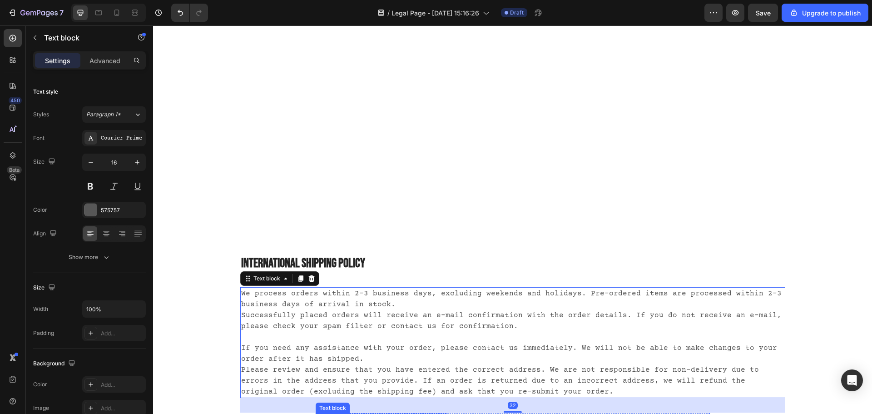
scroll to position [136, 0]
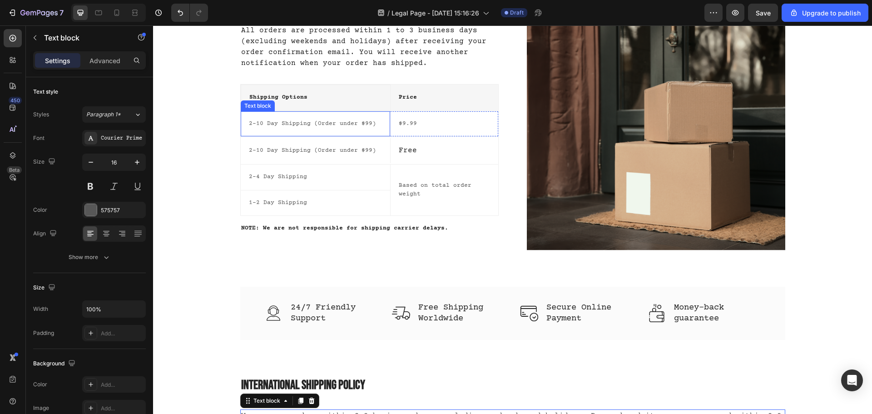
click at [305, 126] on p "2-10 Day Shipping (Order under $99)" at bounding box center [315, 123] width 133 height 9
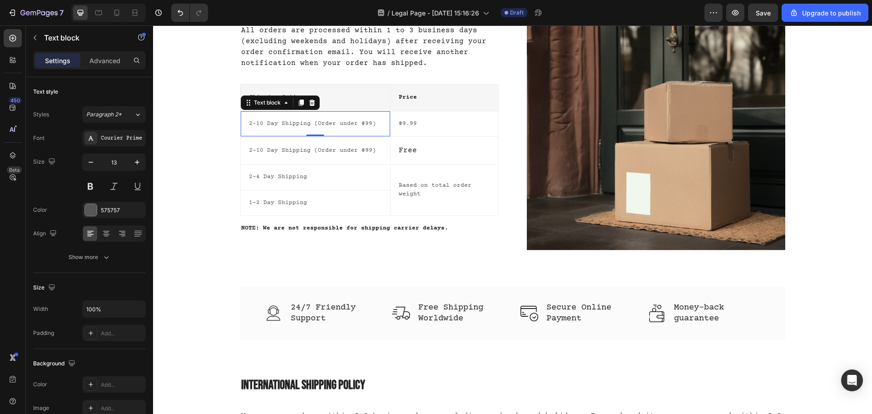
click at [305, 126] on p "2-10 Day Shipping (Order under $99)" at bounding box center [315, 123] width 133 height 9
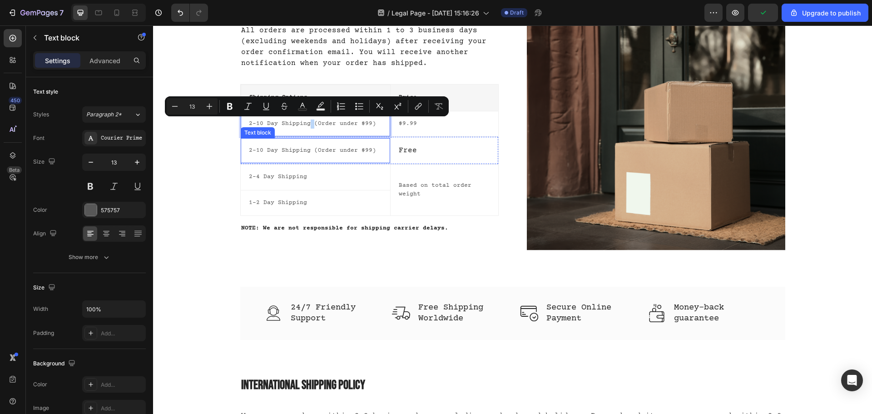
click at [311, 139] on div "2-10 Day Shipping (Order under $99) Text block" at bounding box center [316, 150] width 150 height 25
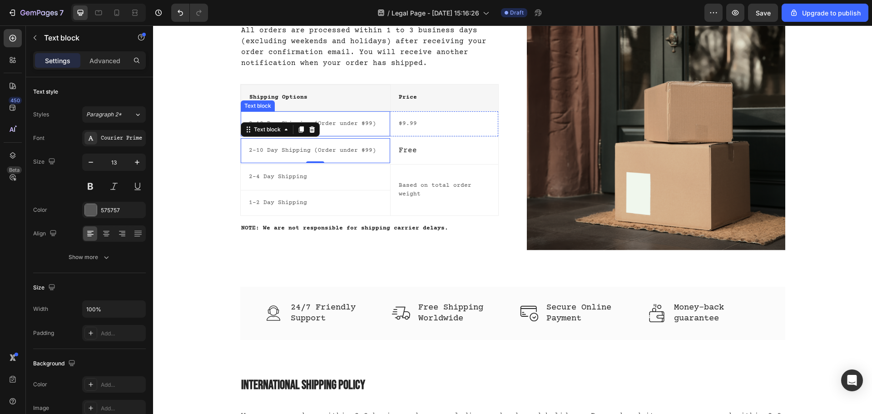
click at [355, 121] on p "2-10 Day Shipping (Order under $99)" at bounding box center [315, 123] width 133 height 9
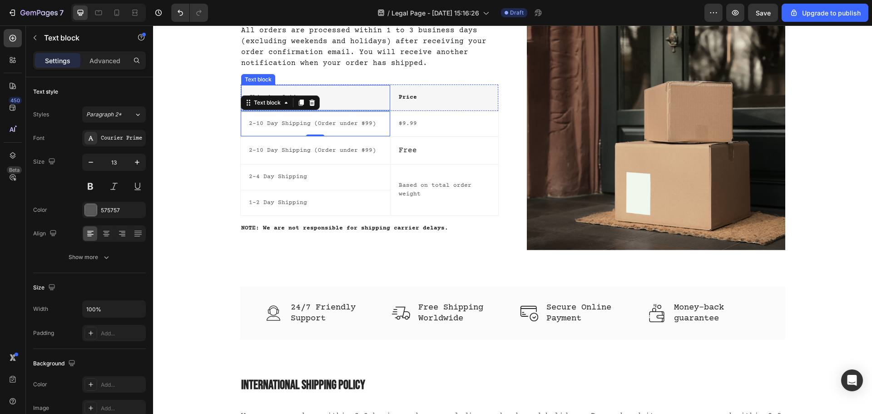
click at [358, 102] on div "Shipping Options" at bounding box center [315, 97] width 135 height 11
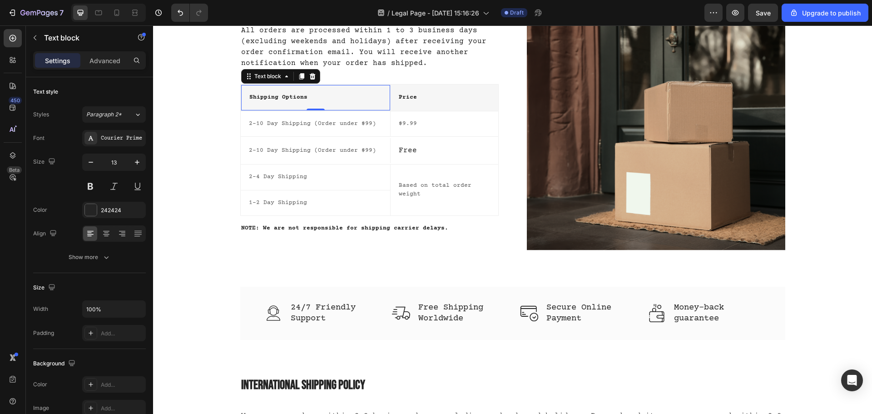
click at [329, 101] on p "Shipping Options" at bounding box center [315, 97] width 133 height 9
click at [293, 93] on div "Shipping Options" at bounding box center [315, 97] width 135 height 11
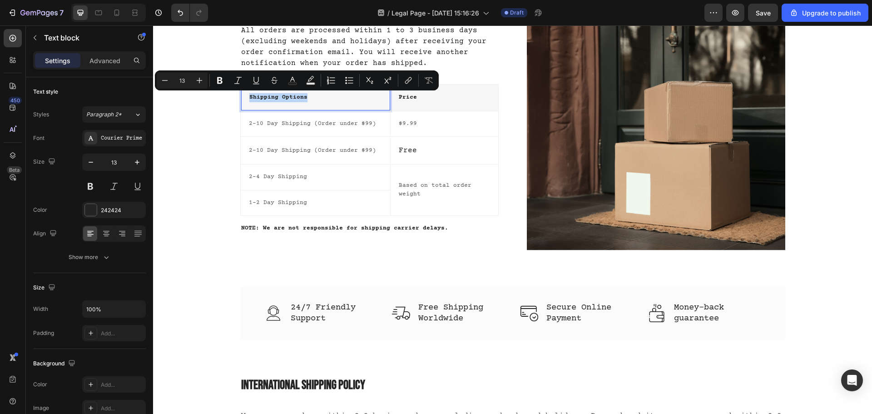
click at [293, 95] on p "Shipping Options" at bounding box center [315, 97] width 133 height 9
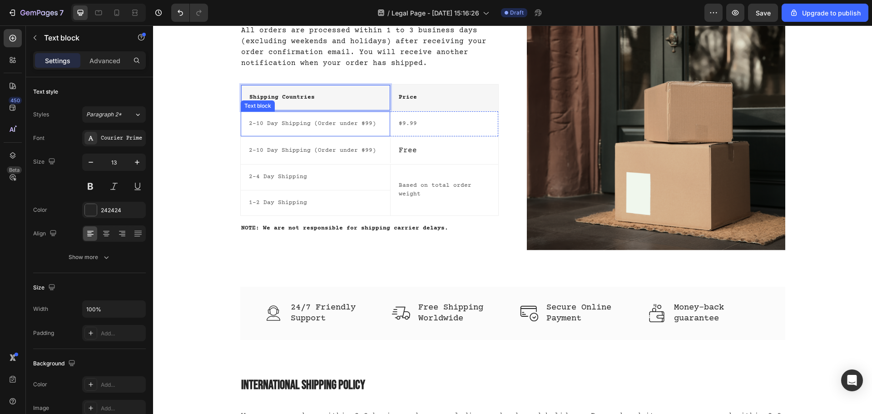
click at [273, 120] on p "2-10 Day Shipping (Order under $99)" at bounding box center [315, 123] width 133 height 9
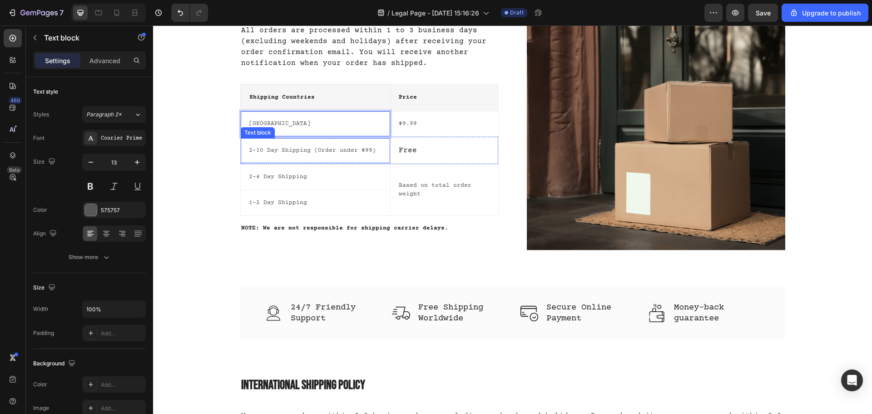
click at [327, 150] on p "2-10 Day Shipping (Order under $99)" at bounding box center [315, 150] width 133 height 9
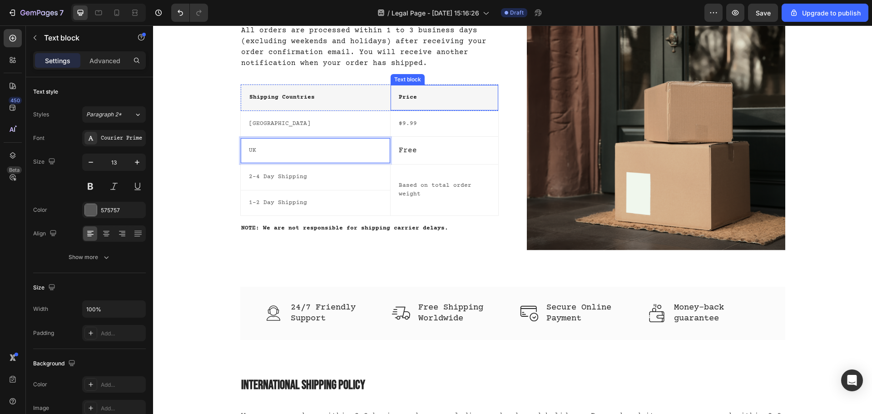
click at [405, 100] on p "Price" at bounding box center [444, 97] width 91 height 9
click at [430, 188] on p "Based on total order weight" at bounding box center [444, 190] width 91 height 18
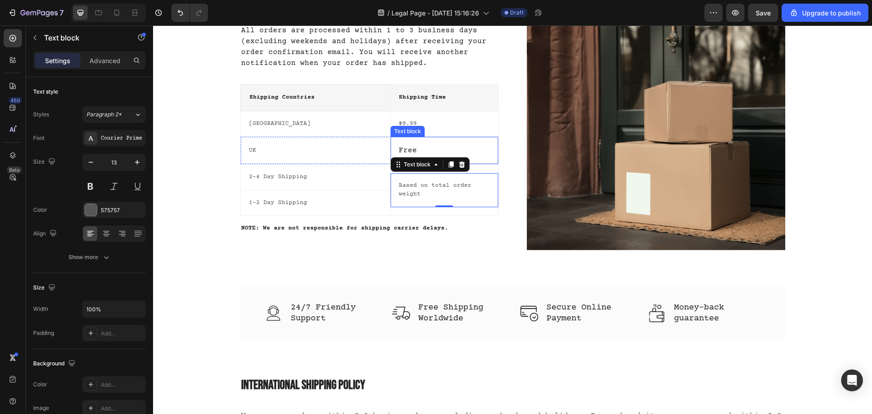
click at [452, 148] on p "Free" at bounding box center [444, 150] width 91 height 11
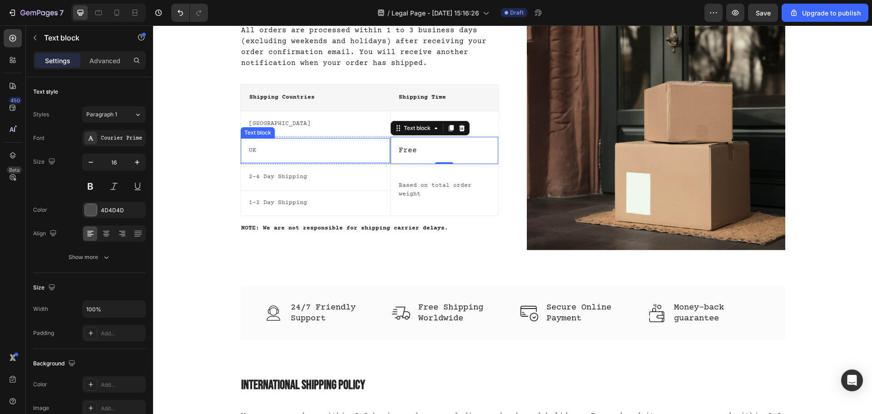
click at [317, 147] on p "UK" at bounding box center [315, 150] width 133 height 9
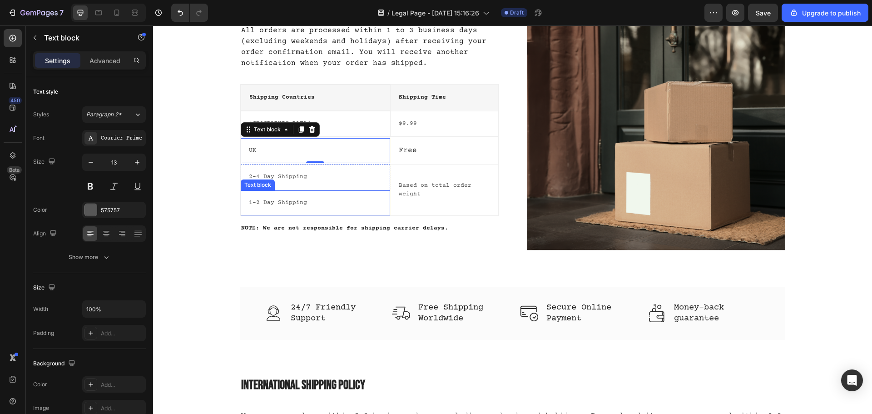
click at [349, 211] on div "1-2 Day Shipping Text block" at bounding box center [316, 203] width 150 height 26
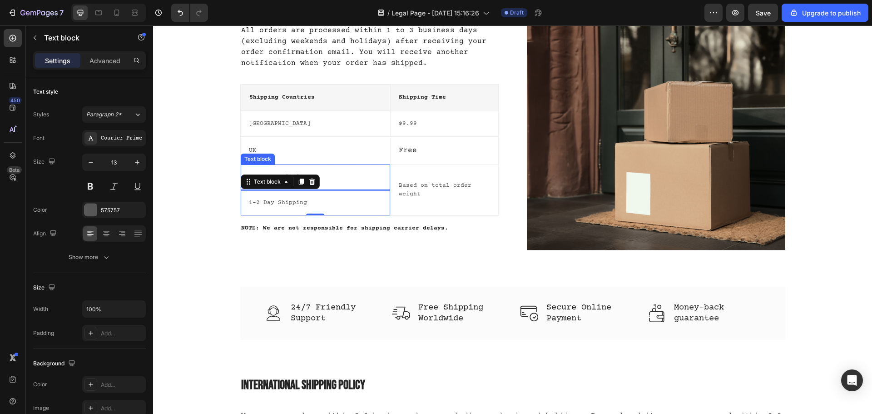
click at [359, 185] on div "2-4 Day Shipping Text block" at bounding box center [316, 176] width 150 height 25
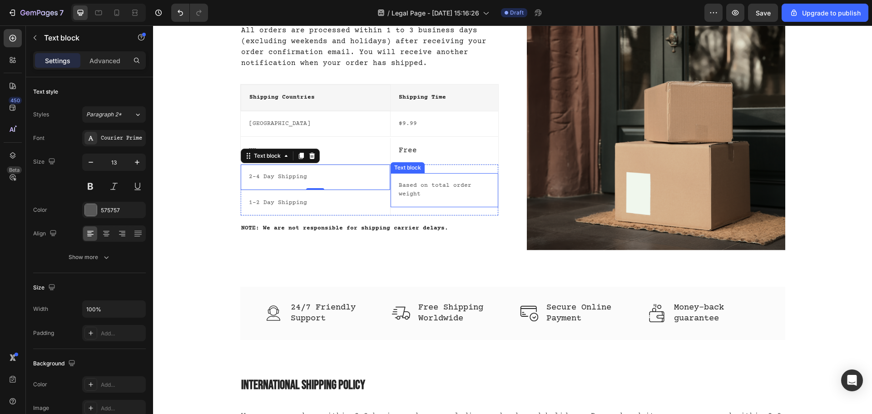
click at [423, 192] on p "Based on total order weight" at bounding box center [444, 190] width 91 height 18
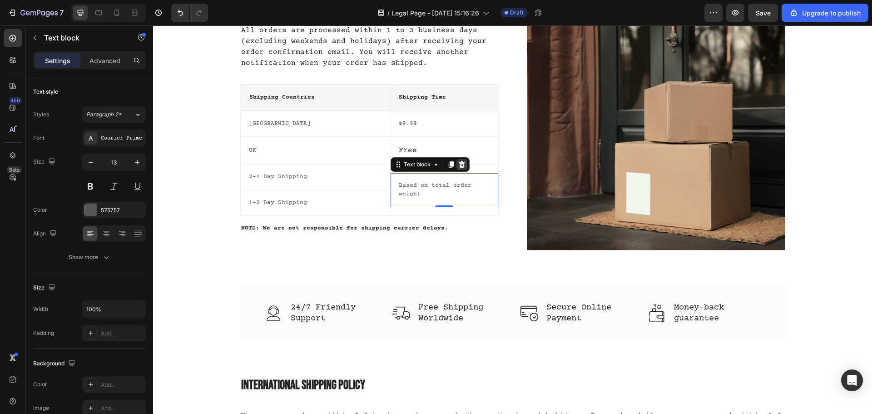
click at [459, 167] on icon at bounding box center [462, 164] width 6 height 6
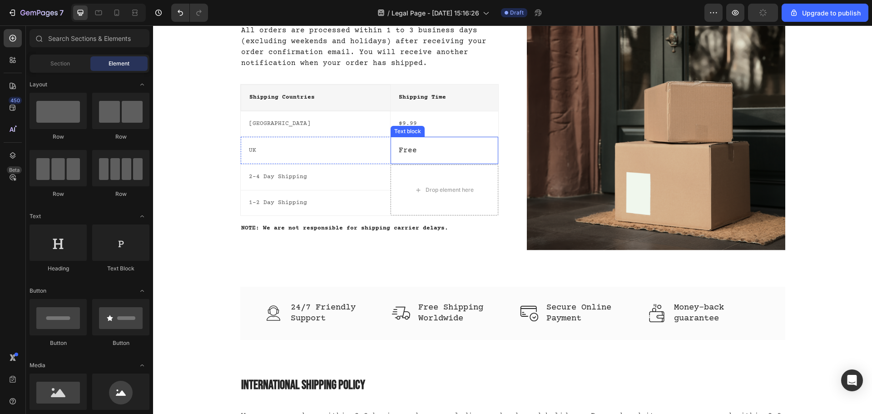
click at [457, 153] on p "Free" at bounding box center [444, 150] width 91 height 11
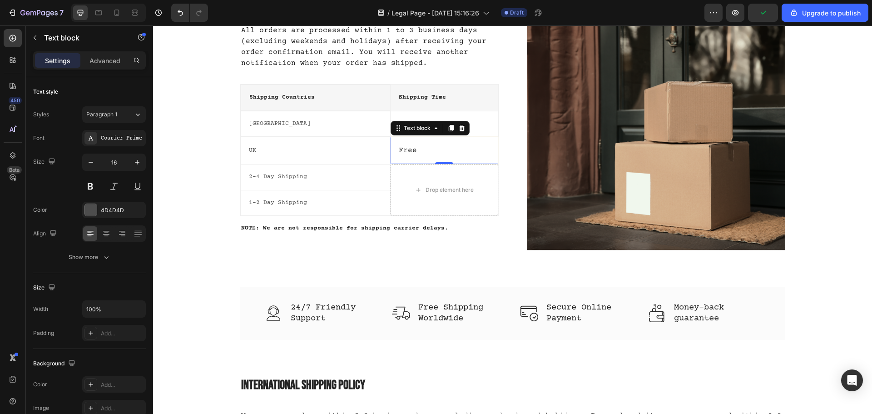
click at [448, 129] on icon at bounding box center [450, 128] width 5 height 6
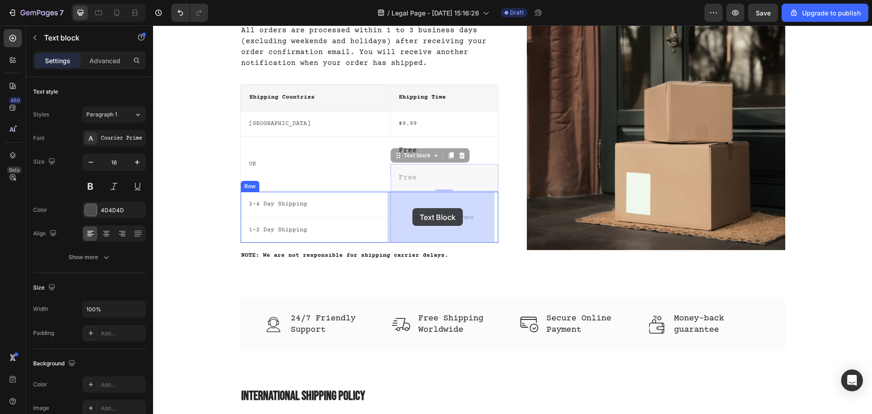
drag, startPoint x: 395, startPoint y: 157, endPoint x: 413, endPoint y: 206, distance: 52.1
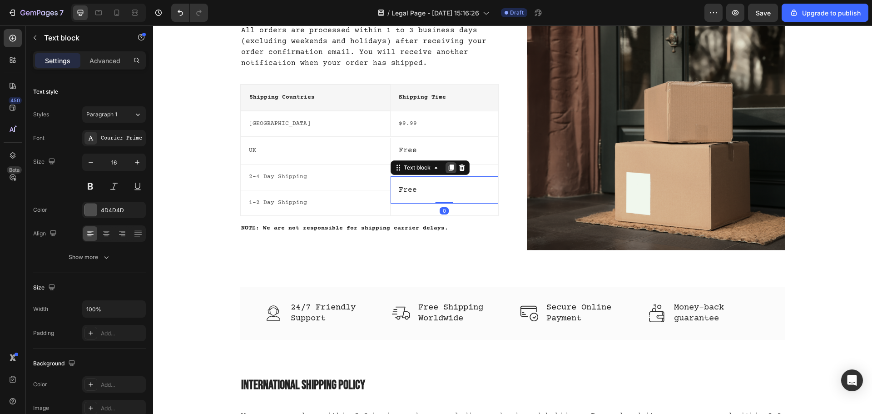
click at [448, 166] on icon at bounding box center [450, 168] width 5 height 6
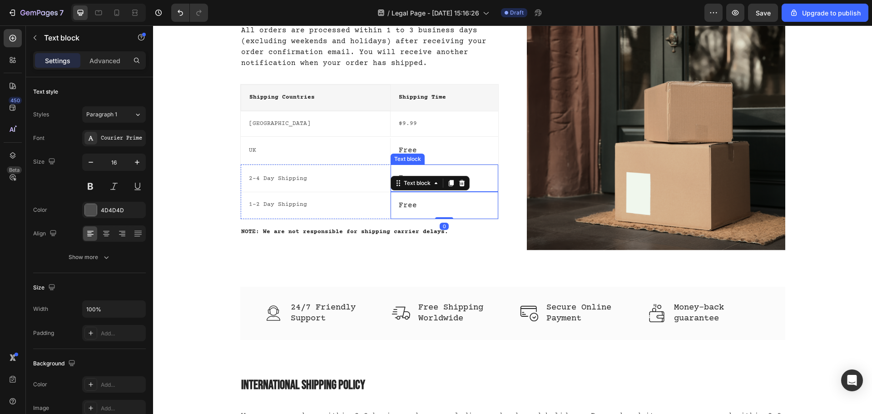
click at [488, 185] on div "Free Text block" at bounding box center [443, 177] width 107 height 27
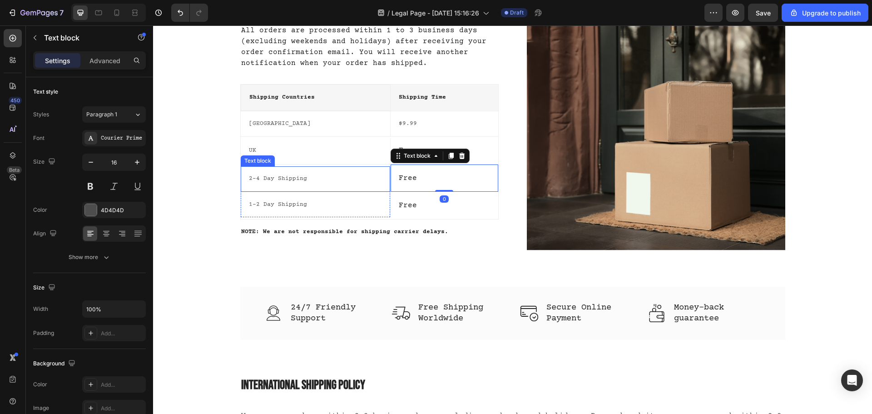
click at [364, 182] on p "2-4 Day Shipping" at bounding box center [315, 178] width 133 height 9
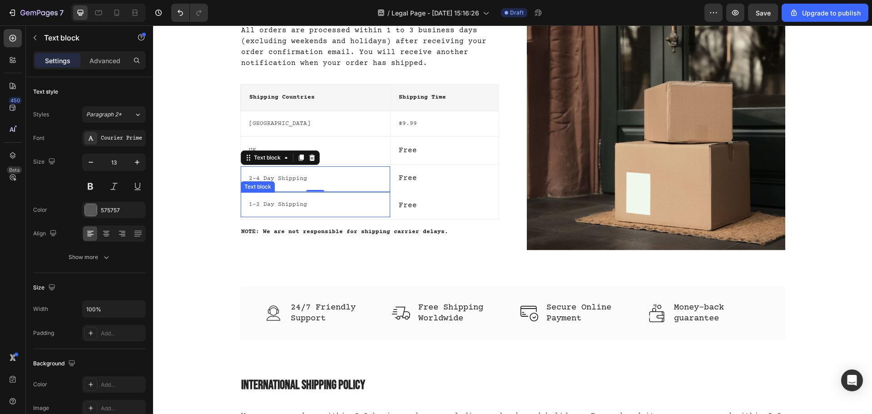
click at [361, 208] on p "1-2 Day Shipping" at bounding box center [315, 204] width 133 height 9
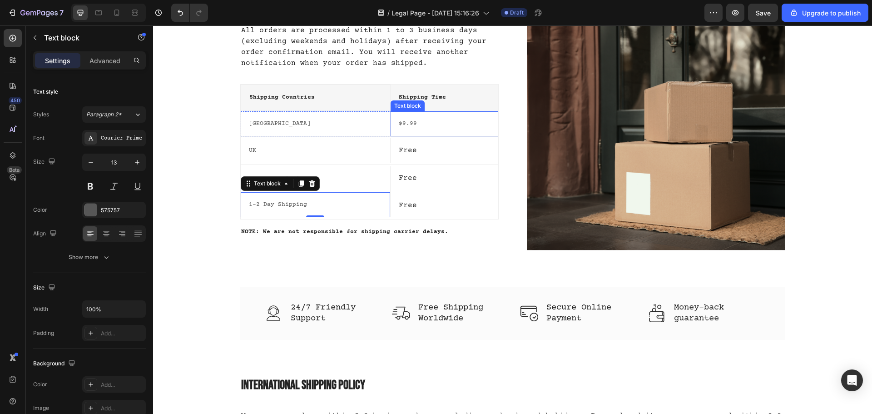
click at [405, 126] on p "$9.99" at bounding box center [444, 123] width 91 height 9
click at [405, 125] on p "$9.99" at bounding box center [444, 123] width 91 height 9
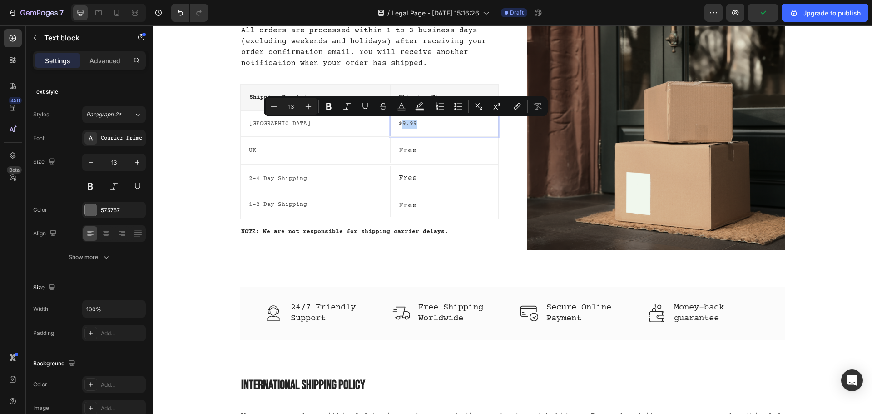
click at [413, 125] on p "$9.99" at bounding box center [444, 123] width 91 height 9
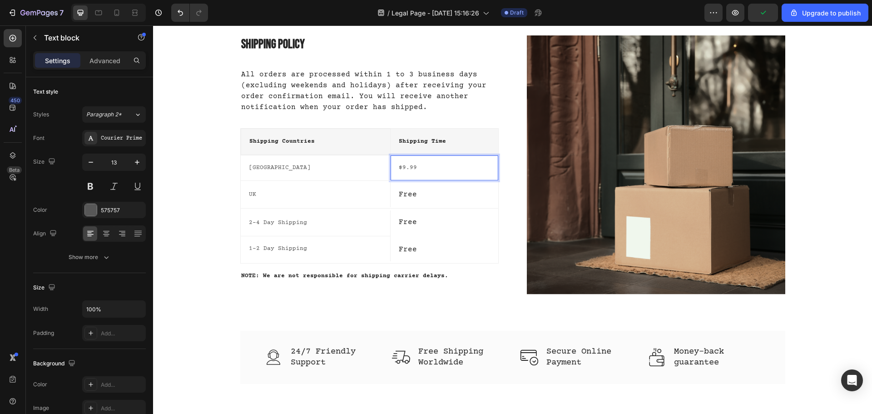
scroll to position [91, 0]
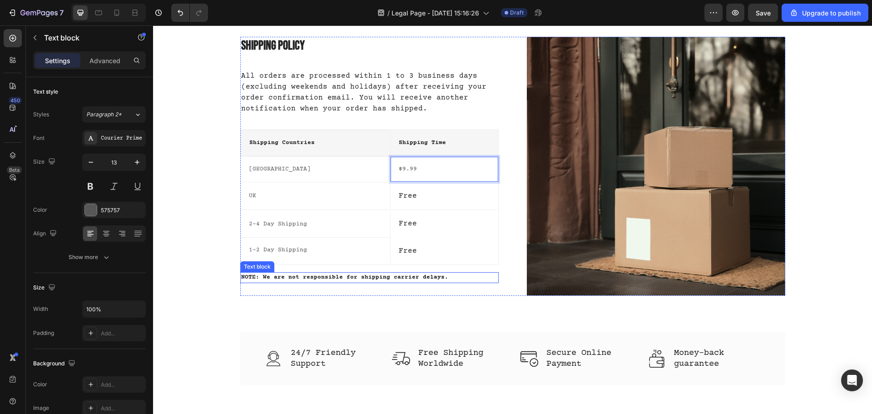
click at [334, 276] on p "NOTE: We are not responsible for shipping carrier delays." at bounding box center [369, 277] width 256 height 9
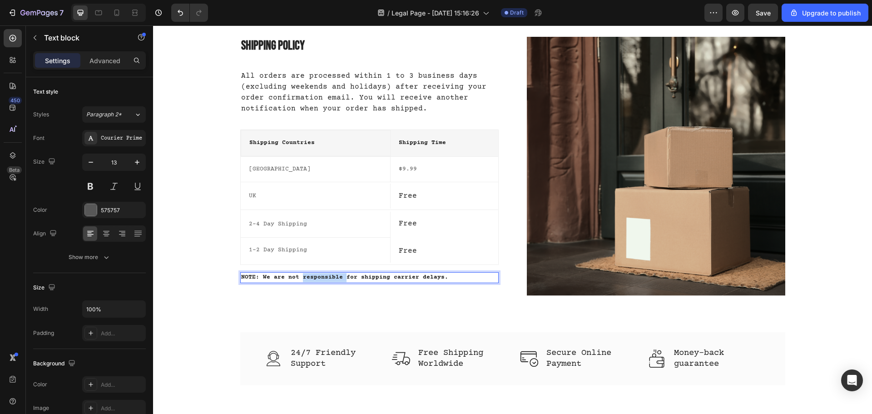
click at [334, 276] on p "NOTE: We are not responsible for shipping carrier delays." at bounding box center [369, 277] width 256 height 9
click at [448, 278] on p "NOTE: We are not responsible for shipping carrier delays." at bounding box center [369, 277] width 256 height 9
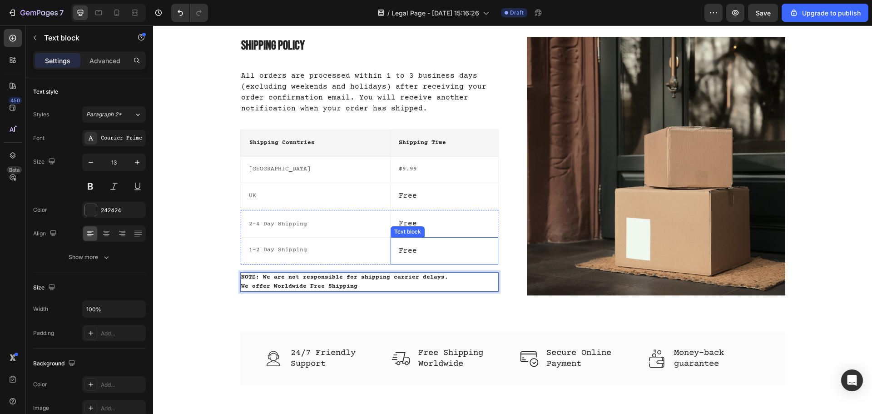
click at [390, 250] on div "Free Text block" at bounding box center [443, 250] width 107 height 27
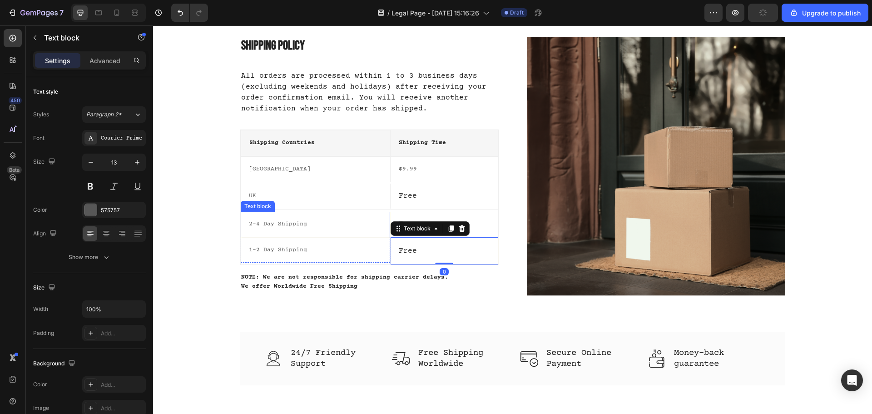
click at [288, 222] on p "2-4 Day Shipping" at bounding box center [315, 224] width 133 height 9
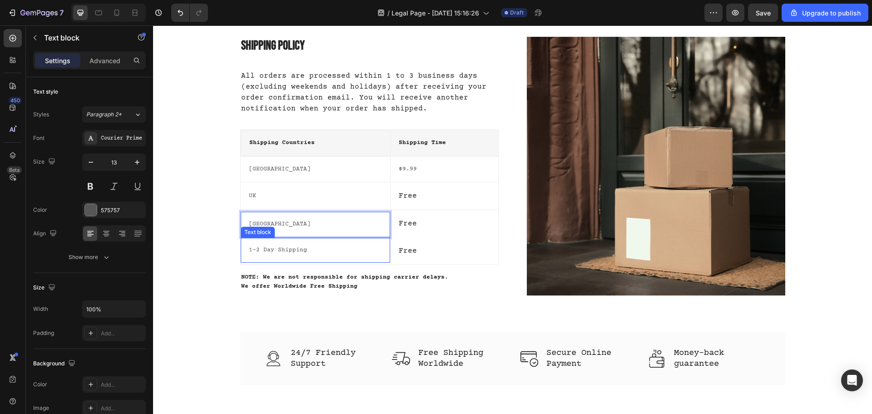
click at [289, 251] on p "1-2 Day Shipping" at bounding box center [315, 250] width 133 height 9
click at [407, 168] on p "$9.99" at bounding box center [444, 169] width 91 height 9
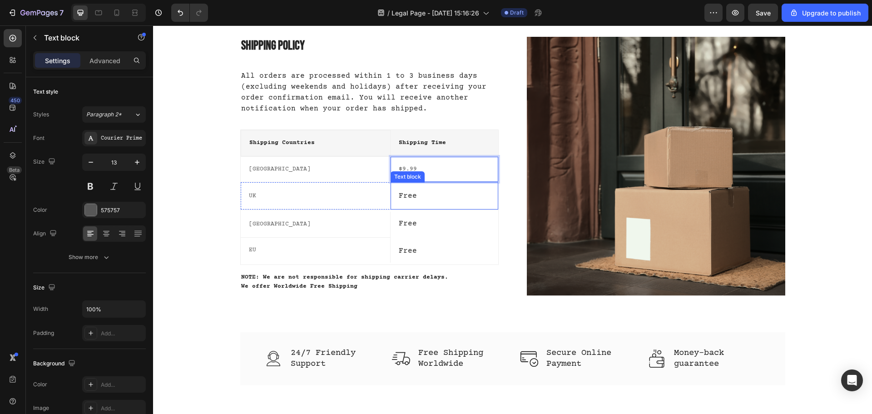
click at [411, 196] on p "Free" at bounding box center [444, 195] width 91 height 11
click at [405, 196] on p "Free" at bounding box center [444, 195] width 91 height 11
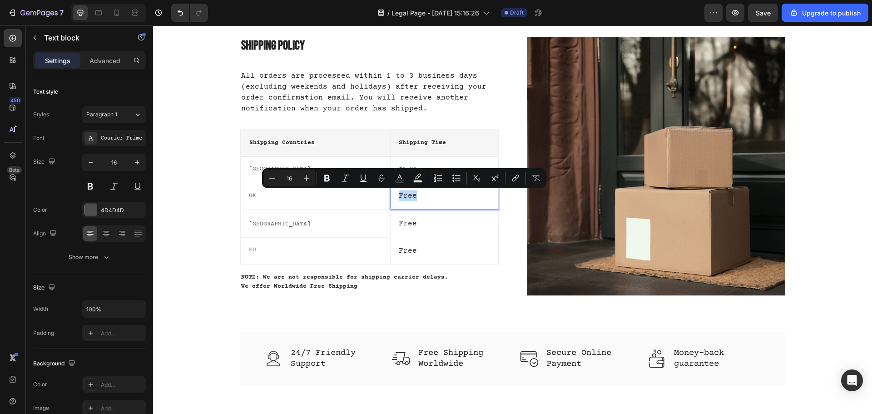
copy p "Free"
click at [415, 163] on div "$9.99 Text block" at bounding box center [443, 169] width 107 height 25
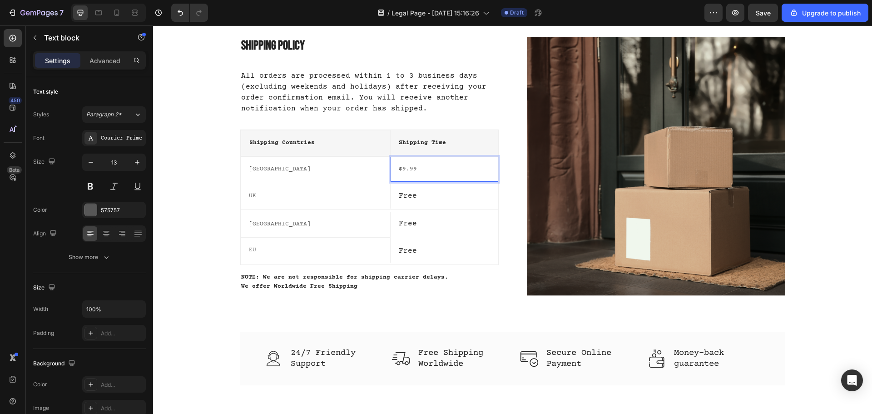
click at [422, 168] on p "$9.99" at bounding box center [444, 169] width 91 height 9
click at [406, 195] on p "Free" at bounding box center [444, 195] width 91 height 11
click at [449, 179] on div at bounding box center [450, 173] width 11 height 11
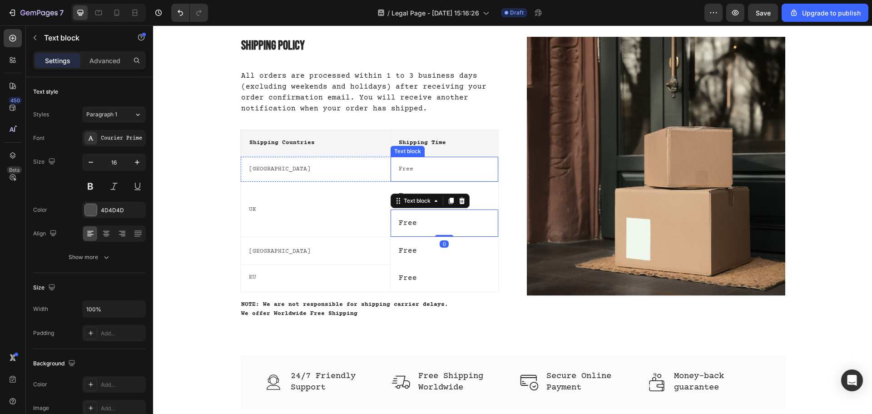
click at [449, 171] on p "Free" at bounding box center [444, 169] width 91 height 9
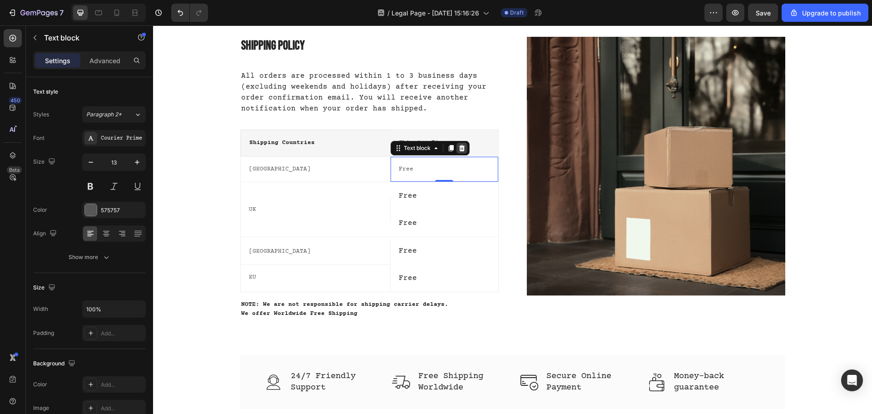
click at [459, 145] on icon at bounding box center [462, 148] width 6 height 6
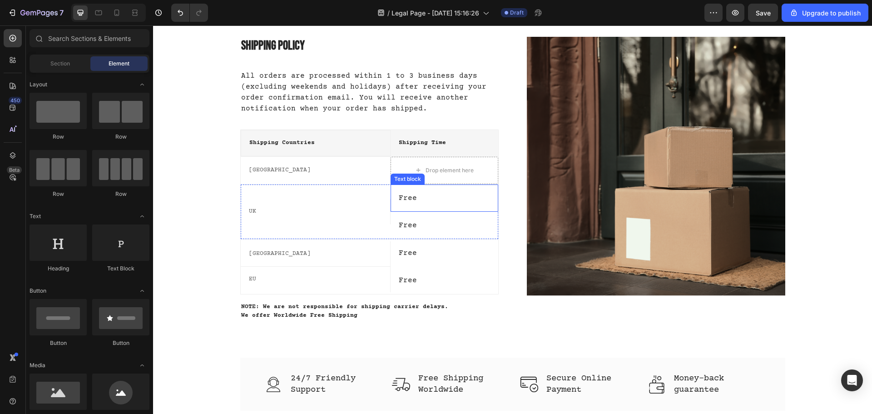
click at [405, 195] on p "Free" at bounding box center [444, 197] width 91 height 11
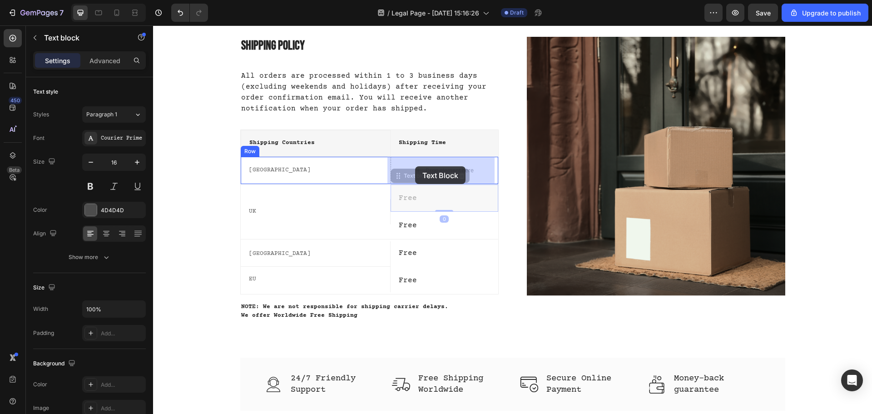
drag, startPoint x: 392, startPoint y: 179, endPoint x: 415, endPoint y: 166, distance: 26.0
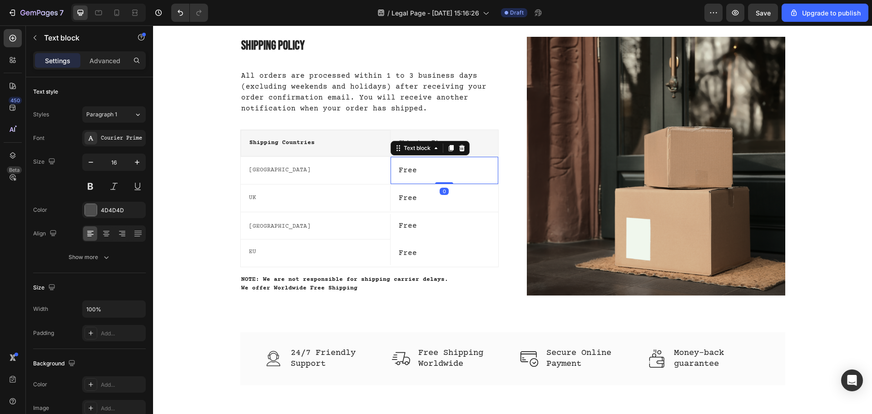
click at [409, 171] on p "Free" at bounding box center [444, 170] width 91 height 11
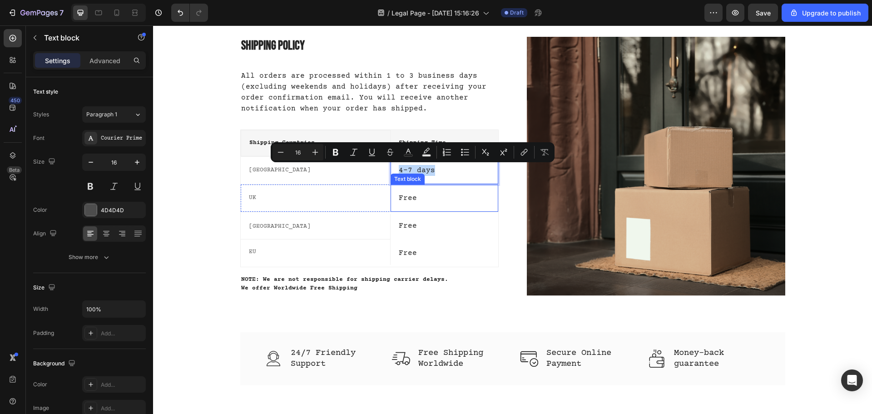
click at [422, 197] on p "Free" at bounding box center [444, 197] width 91 height 11
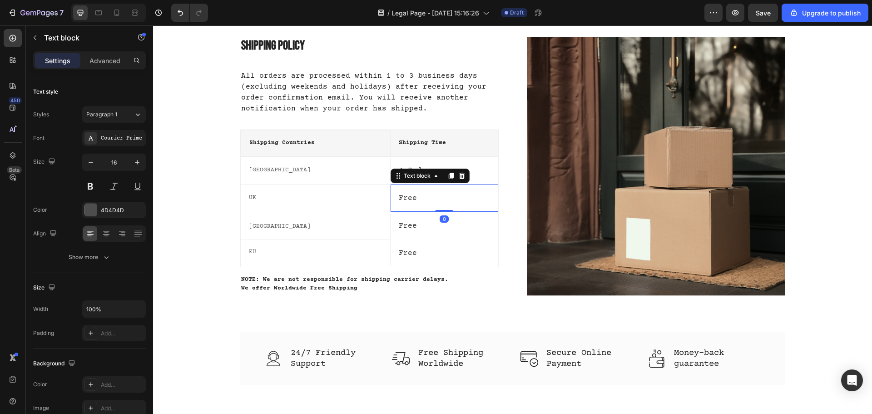
click at [422, 197] on p "Free" at bounding box center [444, 197] width 91 height 11
click at [405, 197] on p "4-7 days" at bounding box center [444, 197] width 91 height 11
click at [408, 199] on p "4-7 days" at bounding box center [444, 197] width 91 height 11
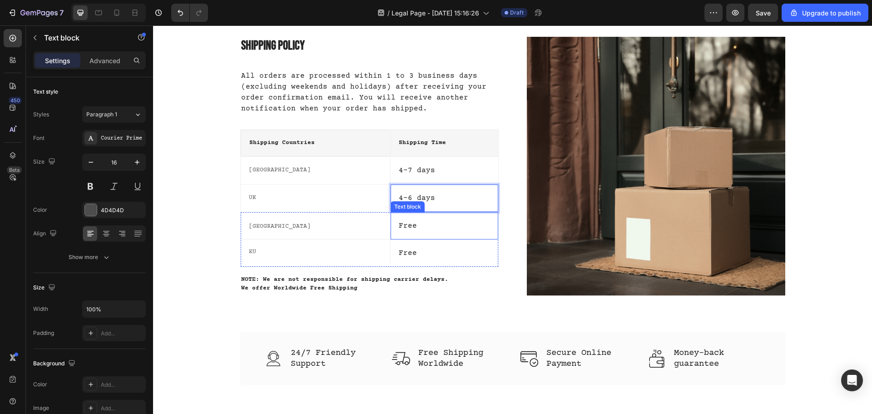
click at [403, 224] on p "Free" at bounding box center [444, 225] width 91 height 11
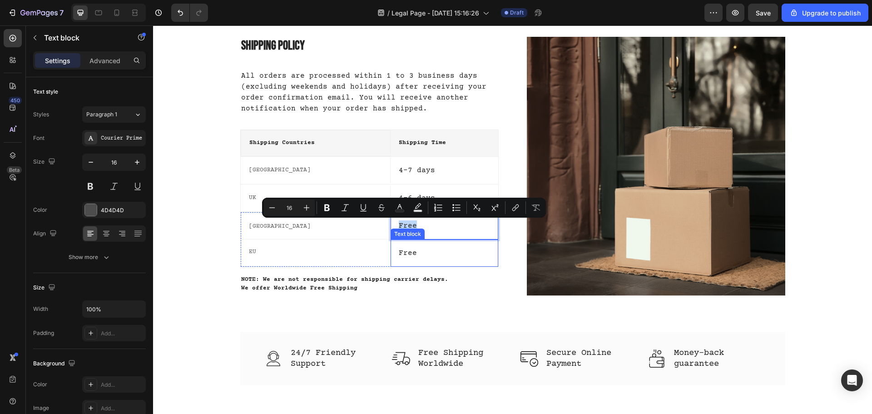
click at [405, 251] on p "Free" at bounding box center [444, 252] width 91 height 11
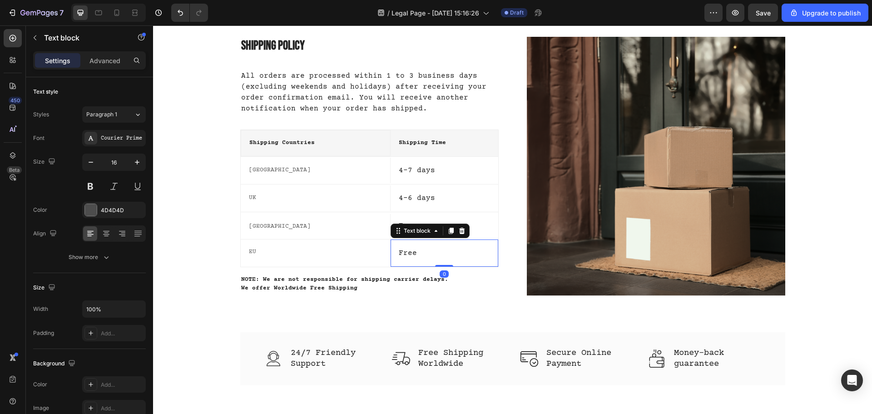
click at [405, 251] on p "Free" at bounding box center [444, 252] width 91 height 11
click at [409, 254] on p "4-7 days" at bounding box center [444, 252] width 91 height 11
drag, startPoint x: 409, startPoint y: 254, endPoint x: 396, endPoint y: 254, distance: 13.2
click at [399, 254] on p "4-7 days" at bounding box center [444, 252] width 91 height 11
click at [400, 225] on p "Free" at bounding box center [444, 225] width 91 height 11
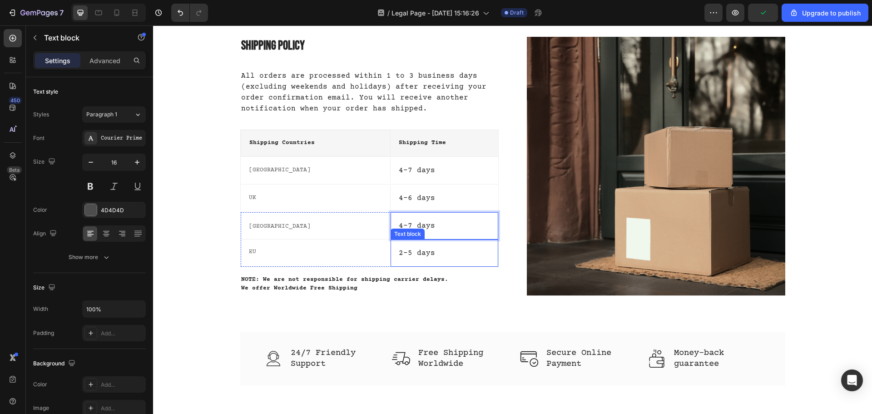
click at [410, 260] on div "2-5 days Text block" at bounding box center [443, 252] width 107 height 27
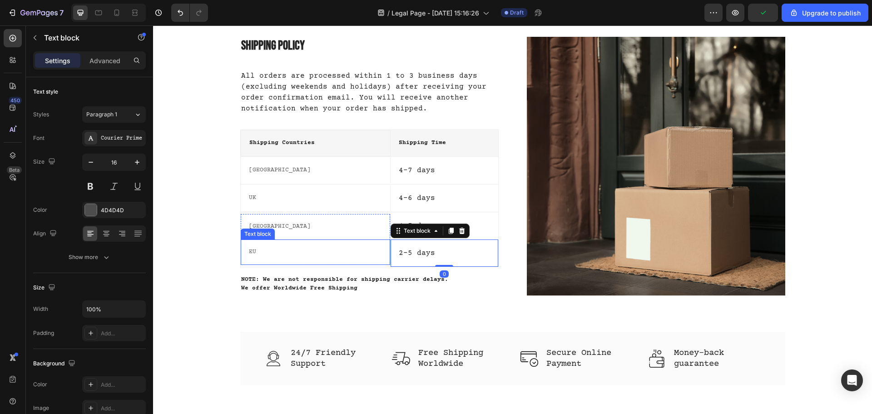
click at [366, 261] on div "EU Text block" at bounding box center [316, 252] width 150 height 26
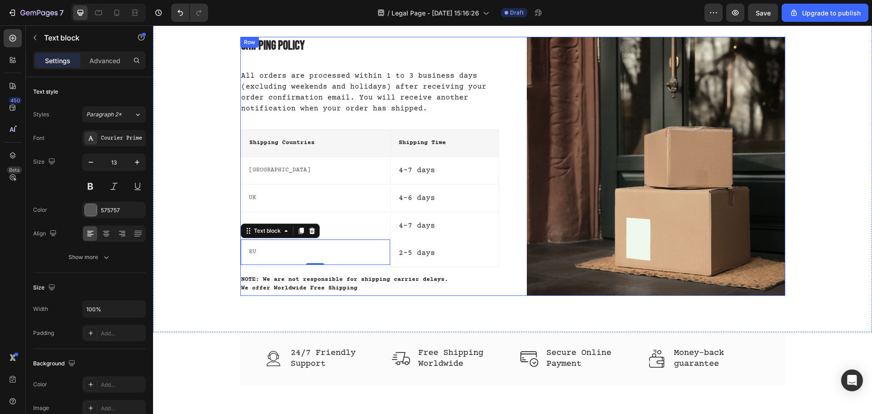
click at [481, 267] on div "Shipping Policy Heading All orders are processed within 1 to 3 business days (e…" at bounding box center [369, 166] width 258 height 259
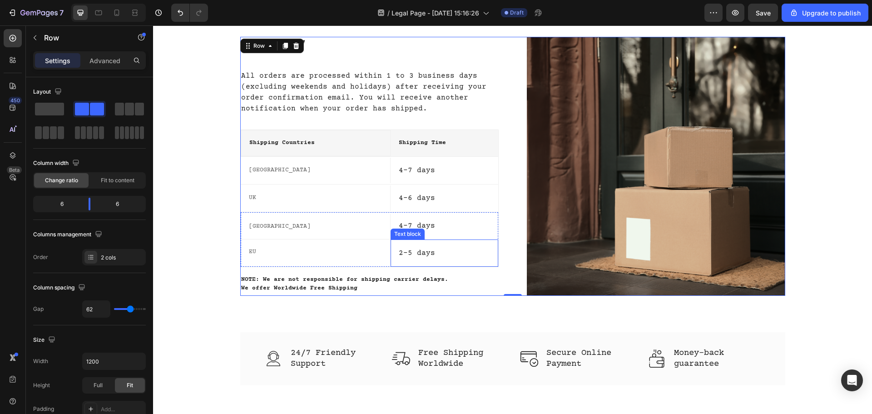
click at [486, 261] on div "2-5 days Text block" at bounding box center [443, 252] width 107 height 27
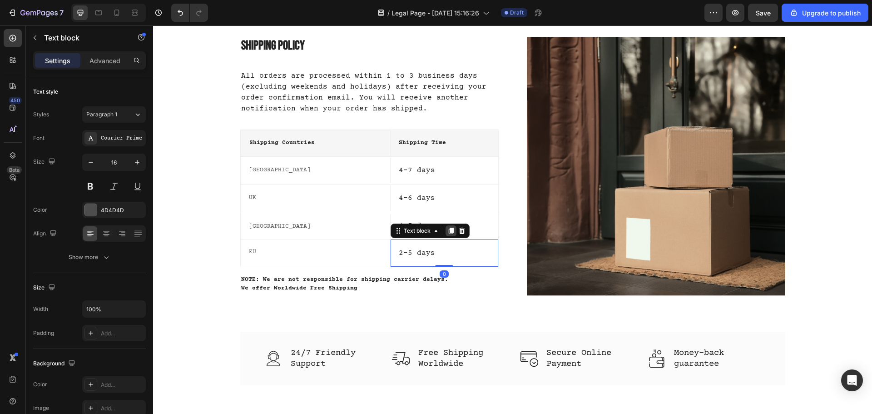
click at [449, 233] on icon at bounding box center [450, 230] width 5 height 6
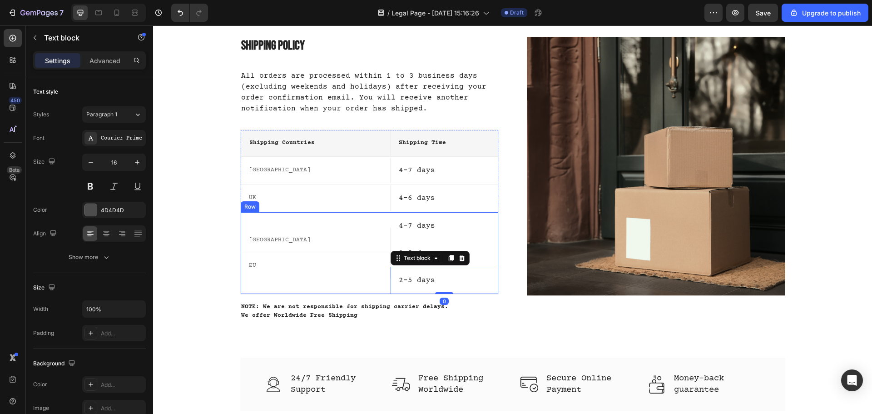
click at [339, 266] on p "EU" at bounding box center [315, 265] width 133 height 9
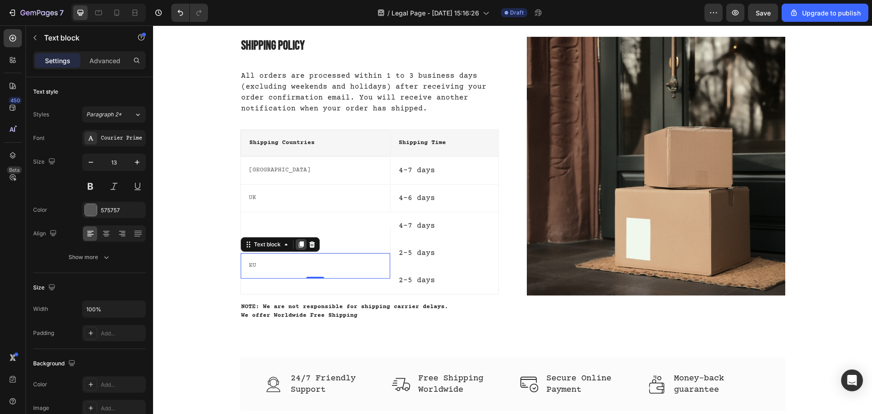
click at [300, 241] on icon at bounding box center [300, 244] width 5 height 6
click at [343, 283] on div "EU" at bounding box center [315, 278] width 135 height 11
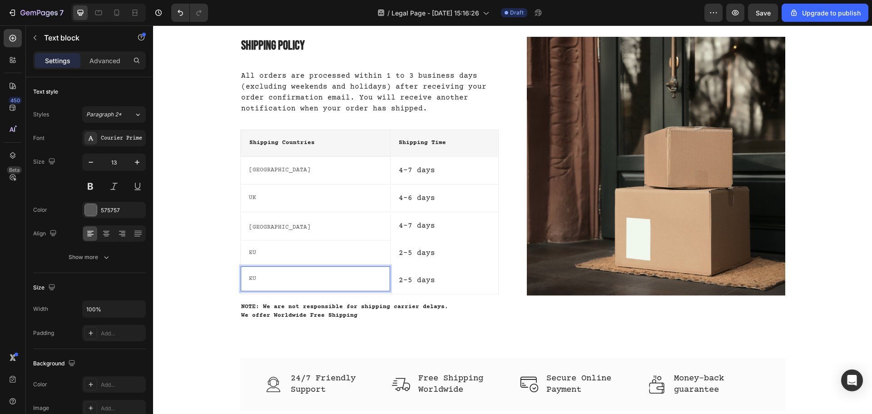
click at [289, 281] on p "EU" at bounding box center [315, 278] width 133 height 9
click at [399, 280] on p "2-5 days" at bounding box center [444, 280] width 91 height 11
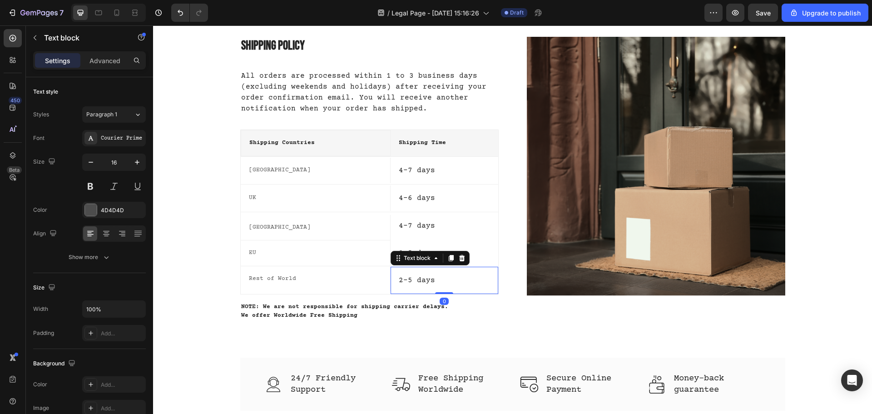
click at [399, 280] on p "2-5 days" at bounding box center [444, 280] width 91 height 11
click at [406, 282] on p "3-5 days" at bounding box center [444, 280] width 91 height 11
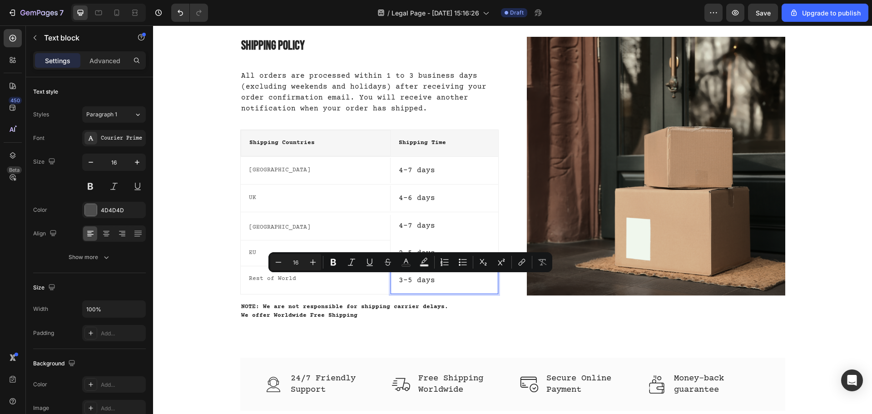
click at [404, 282] on p "3-5 days" at bounding box center [444, 280] width 91 height 11
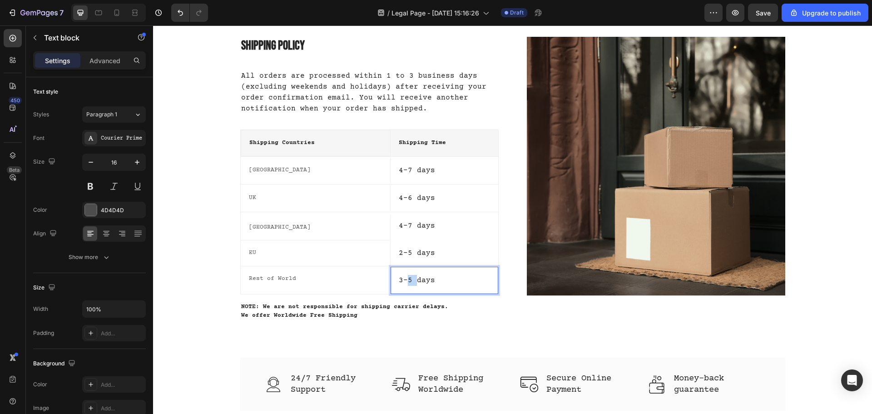
click at [404, 282] on p "3-5 days" at bounding box center [444, 280] width 91 height 11
click at [481, 290] on div "3-10 days Text block 0" at bounding box center [443, 279] width 107 height 27
click at [399, 282] on p "3-10 days" at bounding box center [444, 280] width 91 height 11
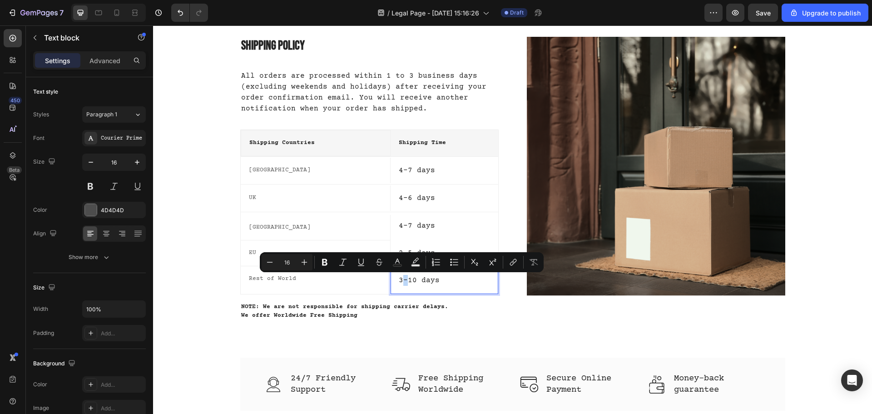
click at [399, 281] on p "3-10 days" at bounding box center [444, 280] width 91 height 11
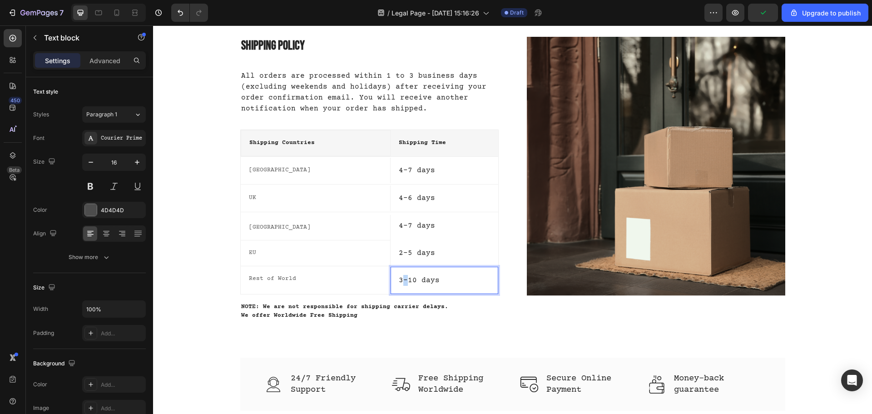
click at [399, 281] on p "3-10 days" at bounding box center [444, 280] width 91 height 11
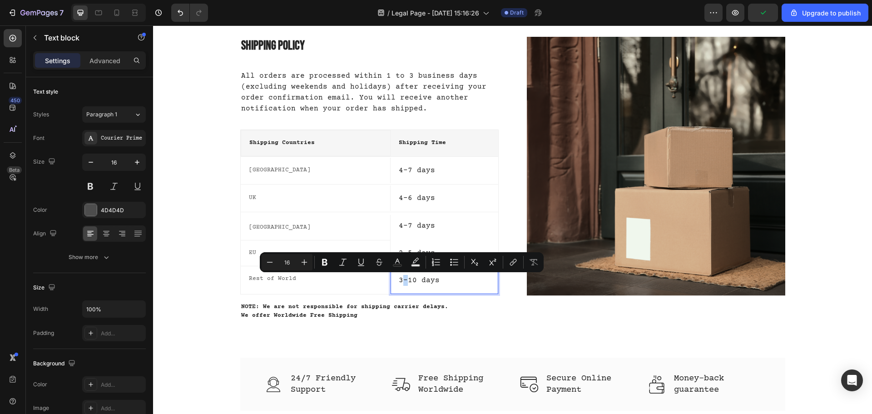
click at [399, 281] on p "3-10 days" at bounding box center [444, 280] width 91 height 11
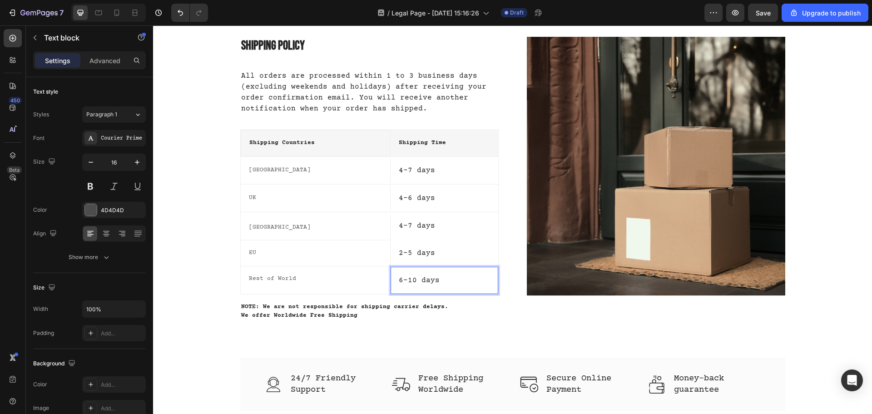
click at [405, 280] on p "6-10 days" at bounding box center [444, 280] width 91 height 11
click at [410, 280] on p "6-10 days" at bounding box center [444, 280] width 91 height 11
click at [410, 281] on p "6-10 days" at bounding box center [444, 280] width 91 height 11
click at [406, 282] on p "6-12days" at bounding box center [444, 280] width 91 height 11
click at [402, 282] on p "6- 12days" at bounding box center [444, 280] width 91 height 11
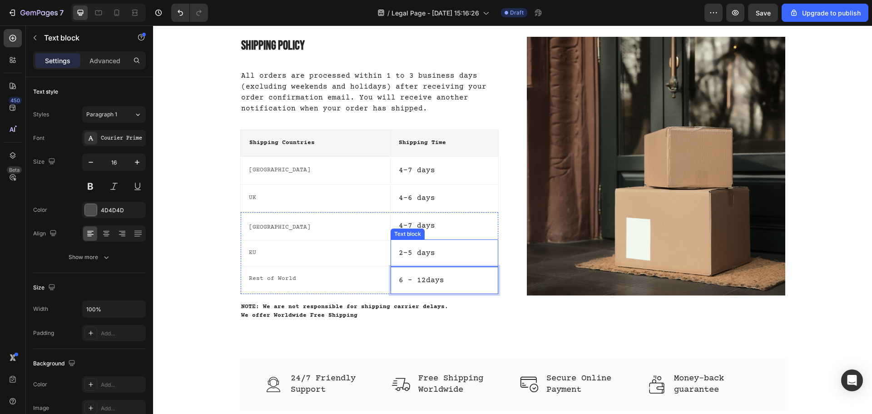
click at [404, 254] on p "2-5 days" at bounding box center [444, 252] width 91 height 11
click at [406, 254] on p "2-5 days" at bounding box center [444, 252] width 91 height 11
click at [400, 254] on p "2- 5 days" at bounding box center [444, 252] width 91 height 11
click at [471, 281] on p "6 - 12days" at bounding box center [444, 280] width 91 height 11
click at [414, 281] on p "6 - 12days" at bounding box center [444, 280] width 91 height 11
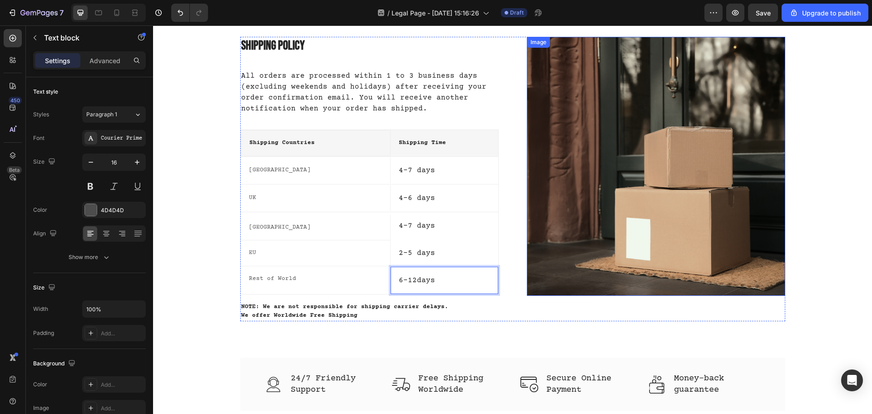
click at [539, 256] on img at bounding box center [656, 166] width 258 height 259
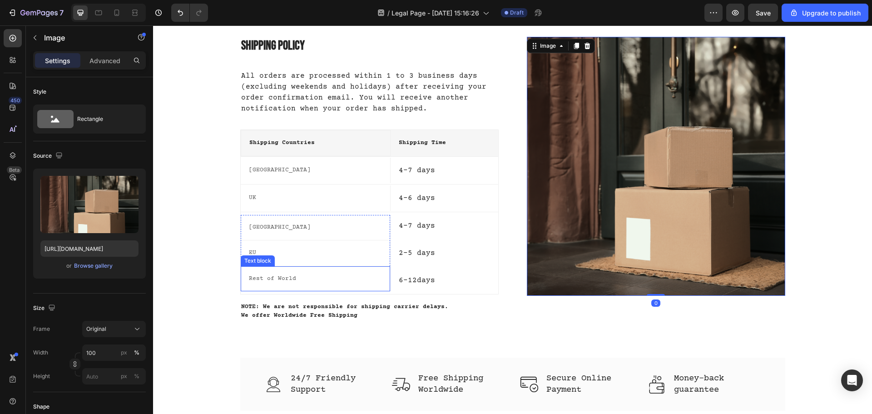
click at [270, 279] on p "Rest of World" at bounding box center [315, 278] width 133 height 9
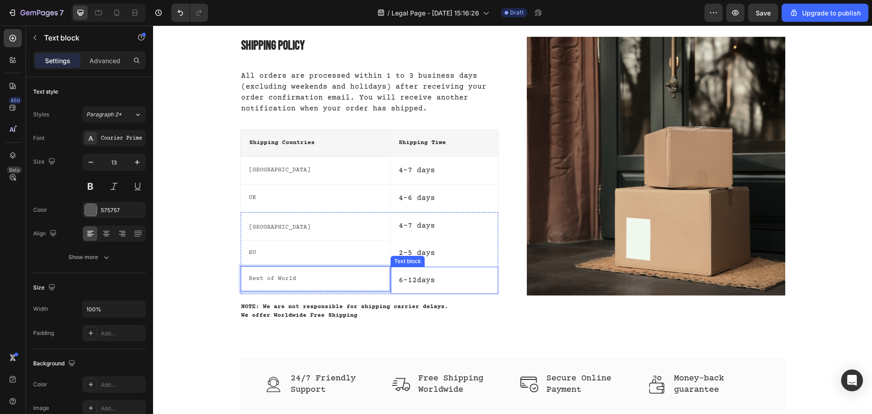
click at [420, 282] on p "6-12days" at bounding box center [444, 280] width 91 height 11
click at [310, 272] on div "Rest of World Text block" at bounding box center [316, 279] width 150 height 26
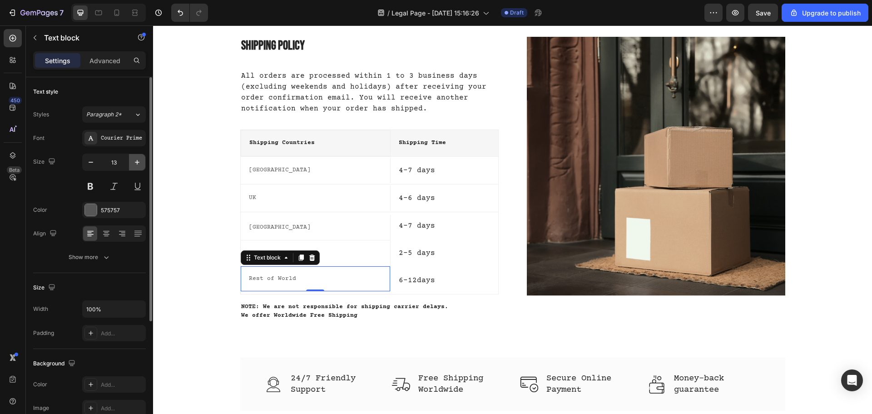
click at [135, 158] on icon "button" at bounding box center [137, 162] width 9 height 9
type input "16"
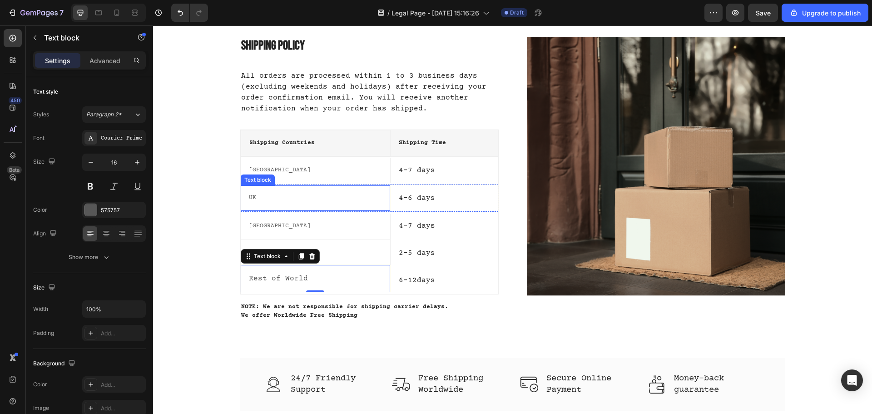
click at [327, 177] on div "Australia Text block" at bounding box center [316, 170] width 150 height 25
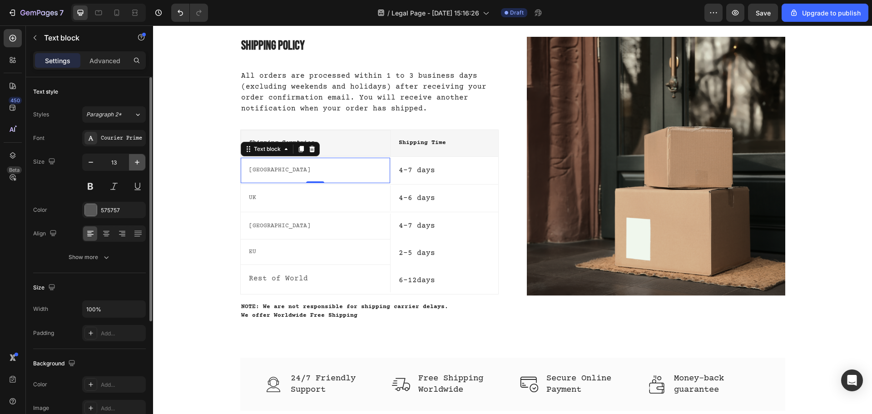
click at [137, 161] on icon "button" at bounding box center [137, 162] width 5 height 5
click at [136, 160] on icon "button" at bounding box center [137, 162] width 9 height 9
type input "16"
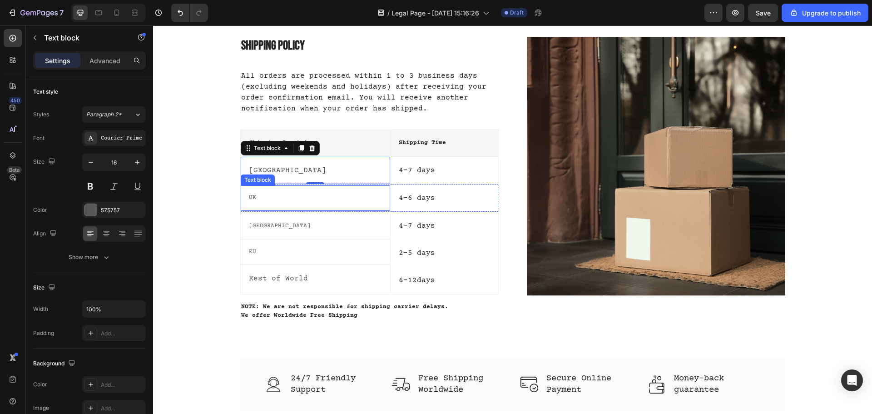
click at [287, 202] on p "UK" at bounding box center [315, 197] width 133 height 9
click at [359, 172] on p "[GEOGRAPHIC_DATA]" at bounding box center [315, 170] width 133 height 11
click at [321, 199] on p "UK" at bounding box center [315, 197] width 133 height 9
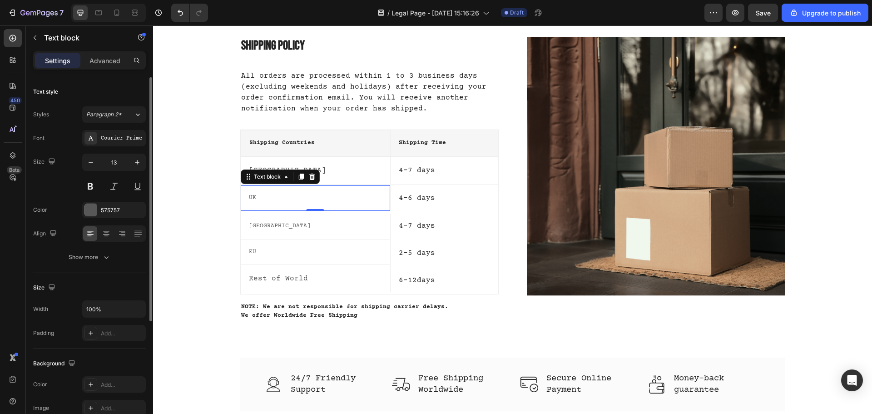
click at [144, 170] on div at bounding box center [137, 162] width 16 height 16
click at [142, 165] on button "button" at bounding box center [137, 162] width 16 height 16
click at [142, 164] on button "button" at bounding box center [137, 162] width 16 height 16
type input "16"
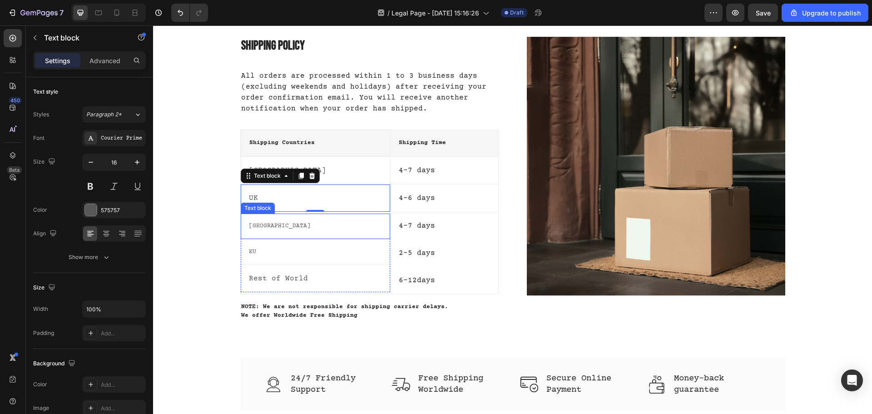
click at [272, 231] on div "[GEOGRAPHIC_DATA]" at bounding box center [315, 226] width 135 height 11
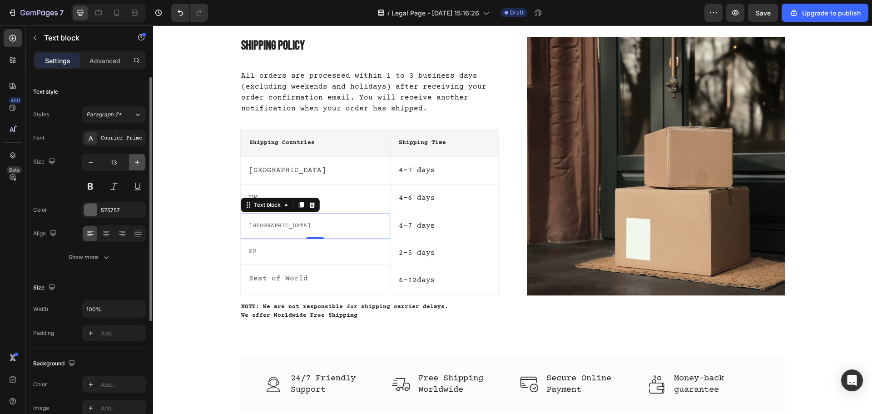
click at [137, 159] on icon "button" at bounding box center [137, 162] width 9 height 9
click at [140, 158] on icon "button" at bounding box center [137, 162] width 9 height 9
type input "16"
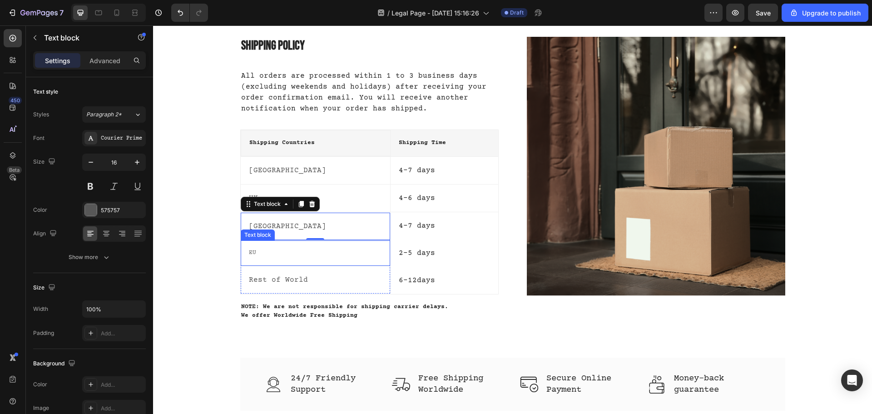
click at [282, 259] on div "EU Text block" at bounding box center [316, 253] width 150 height 26
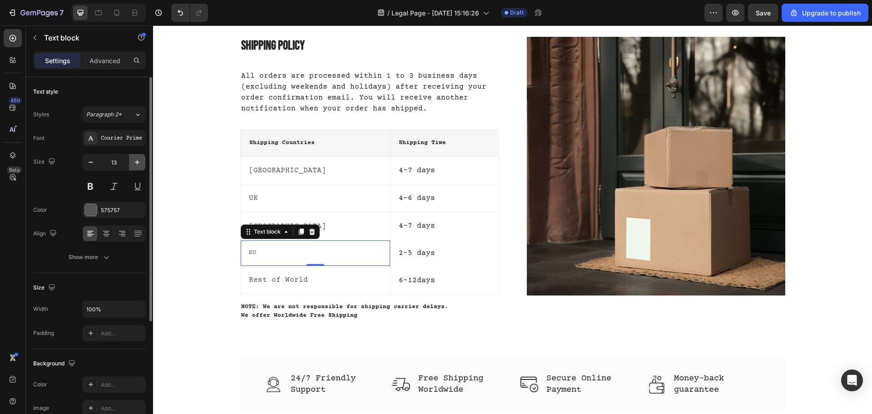
click at [130, 160] on button "button" at bounding box center [137, 162] width 16 height 16
click at [132, 160] on button "button" at bounding box center [137, 162] width 16 height 16
click at [132, 159] on button "button" at bounding box center [137, 162] width 16 height 16
type input "16"
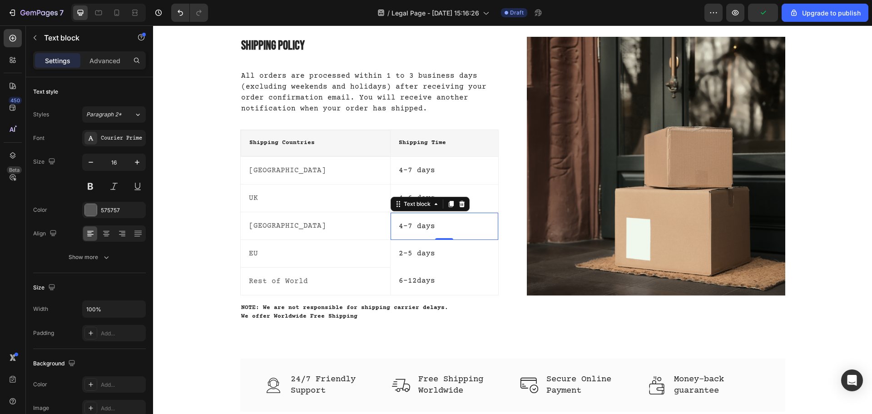
click at [404, 227] on p "4-7 days" at bounding box center [444, 226] width 91 height 11
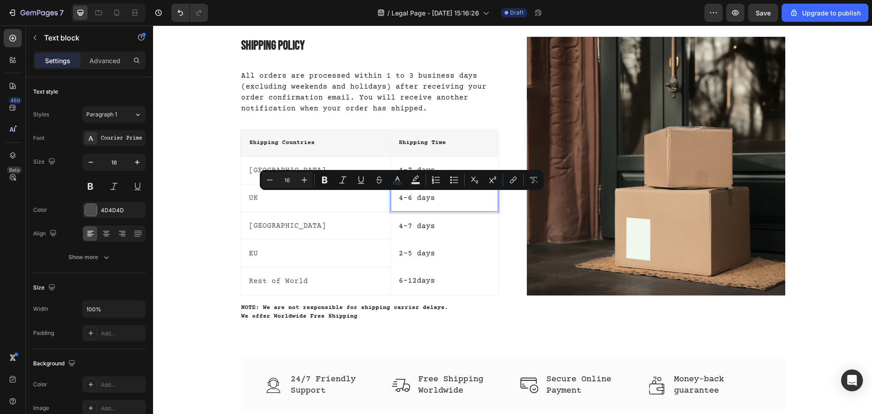
click at [399, 197] on p "4-6 days" at bounding box center [444, 197] width 91 height 11
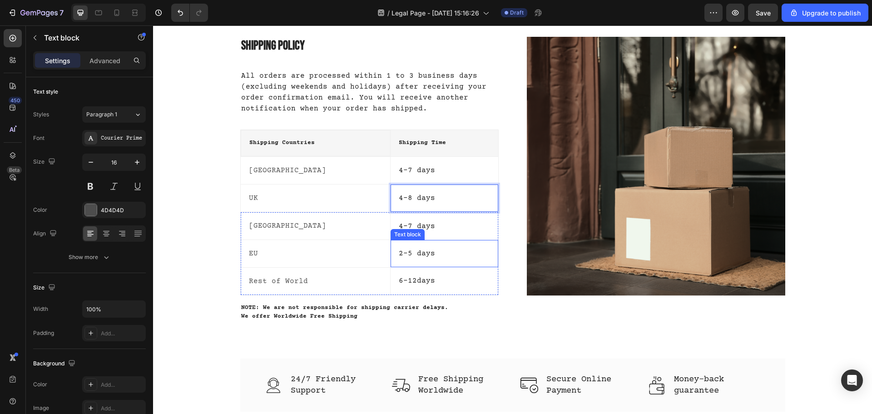
click at [452, 242] on div "2-5 days Text block" at bounding box center [443, 253] width 107 height 27
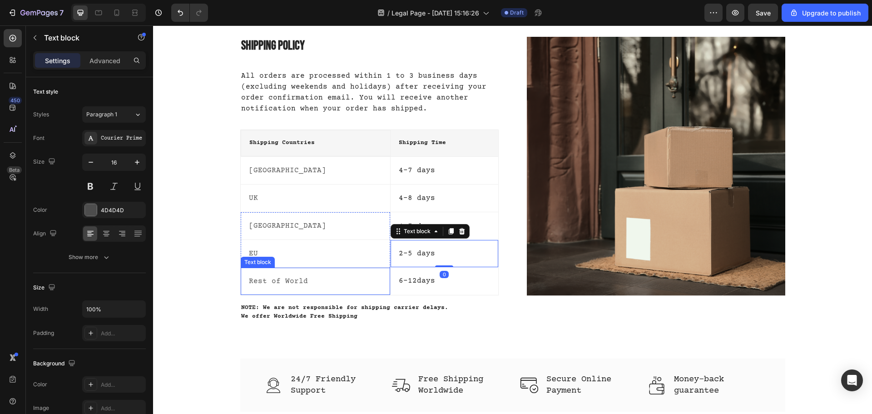
click at [378, 288] on div "Rest of World Text block" at bounding box center [316, 281] width 150 height 28
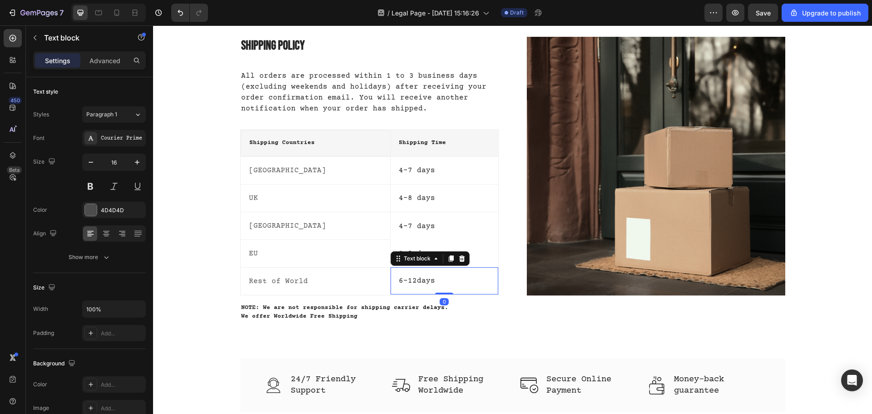
click at [442, 290] on div "6-12days Text block 0" at bounding box center [443, 280] width 107 height 27
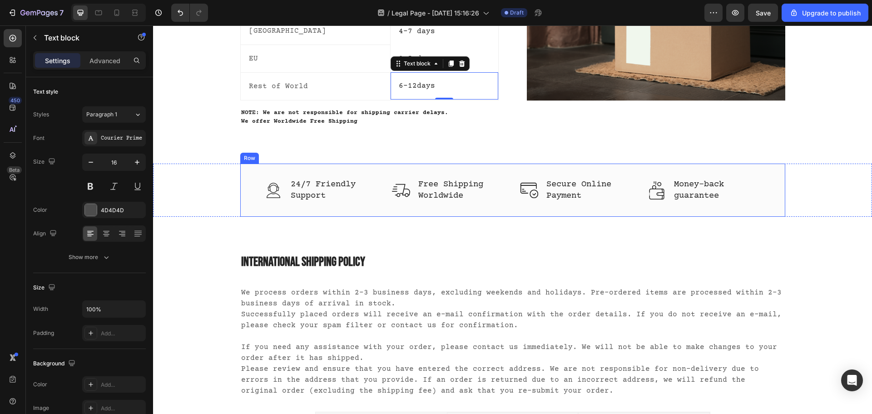
scroll to position [318, 0]
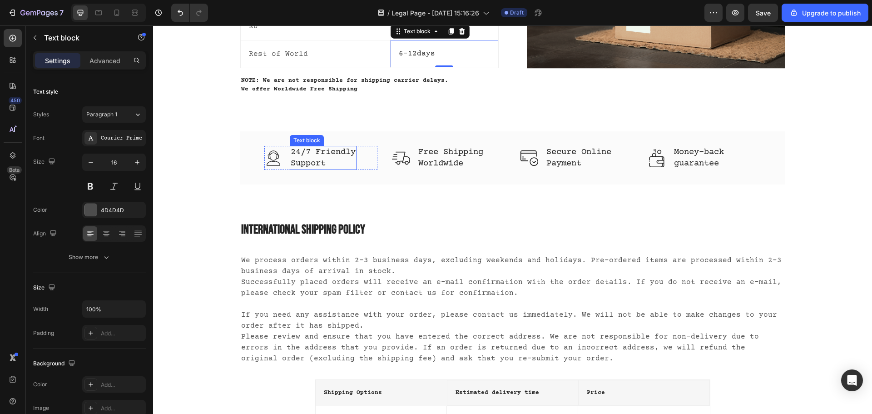
click at [337, 153] on p "24/7 Friendly Support" at bounding box center [323, 158] width 65 height 22
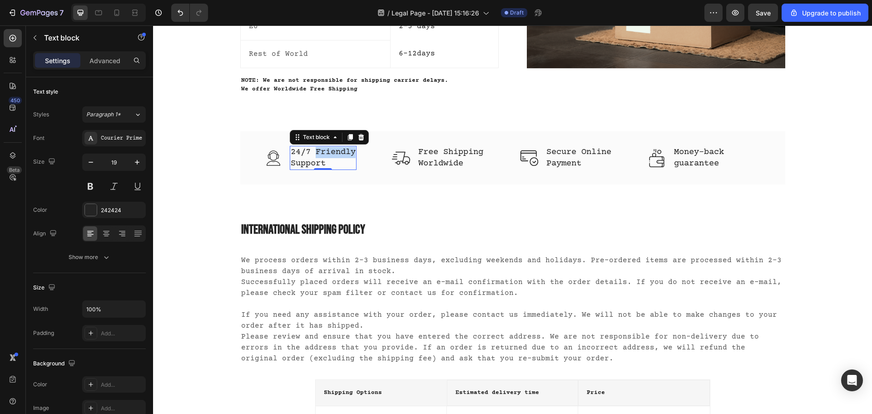
click at [337, 153] on p "24/7 Friendly Support" at bounding box center [323, 158] width 65 height 22
click at [716, 162] on p "guarantee" at bounding box center [699, 163] width 50 height 11
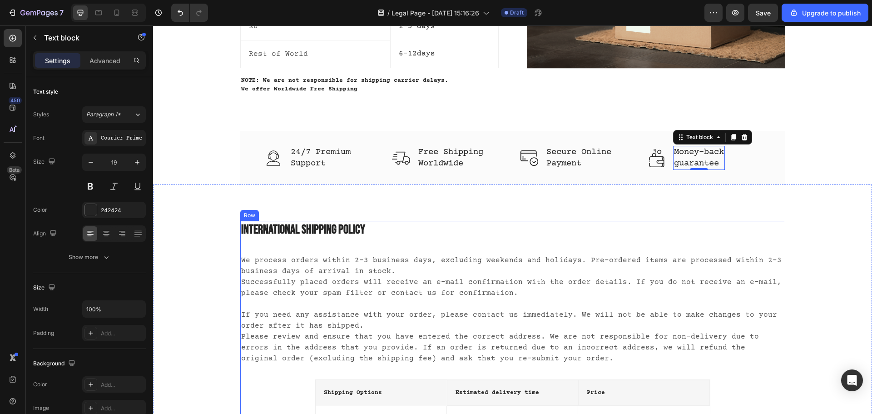
click at [414, 257] on p "We process orders within 2-3 business days, excluding weekends and holidays. Pr…" at bounding box center [512, 309] width 543 height 109
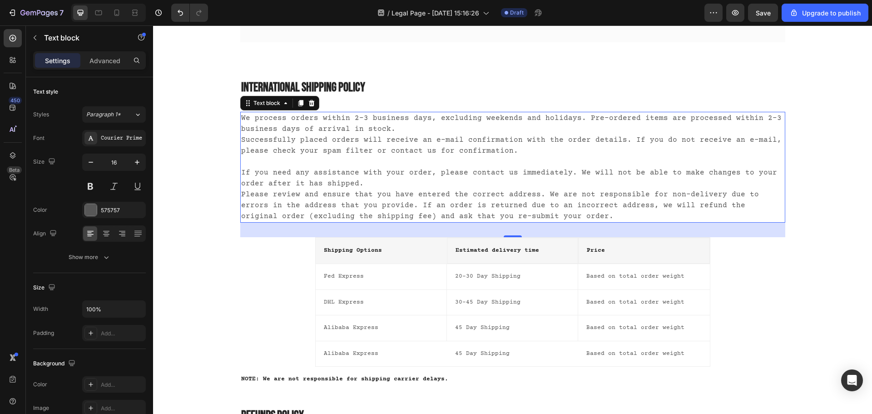
scroll to position [499, 0]
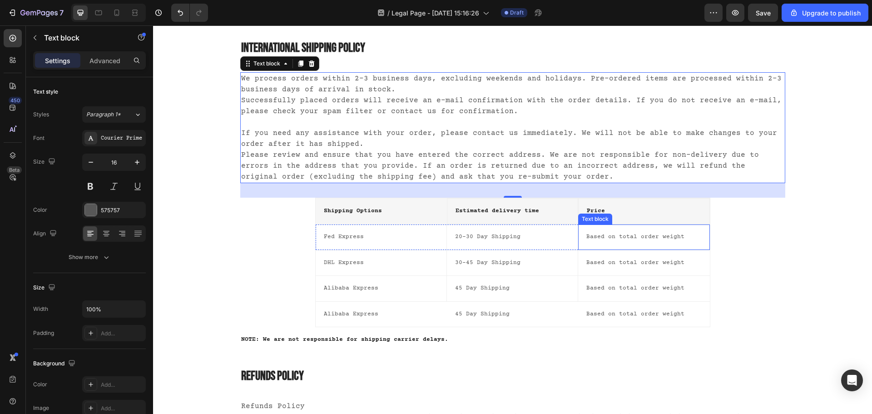
click at [653, 236] on p "Based on total order weight" at bounding box center [643, 236] width 115 height 9
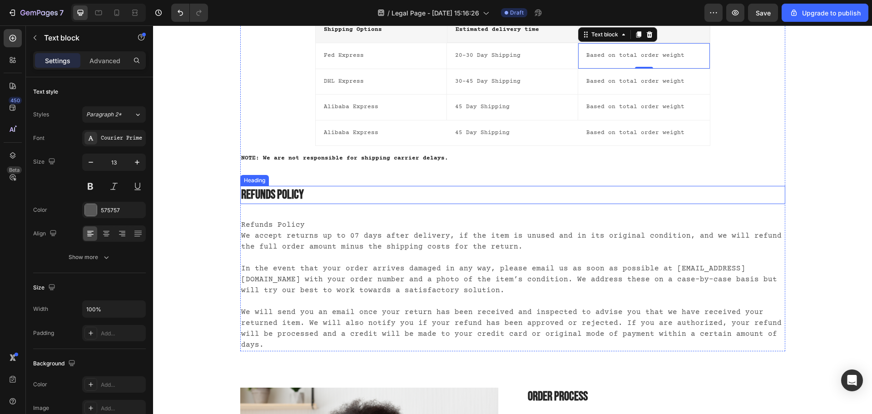
scroll to position [681, 0]
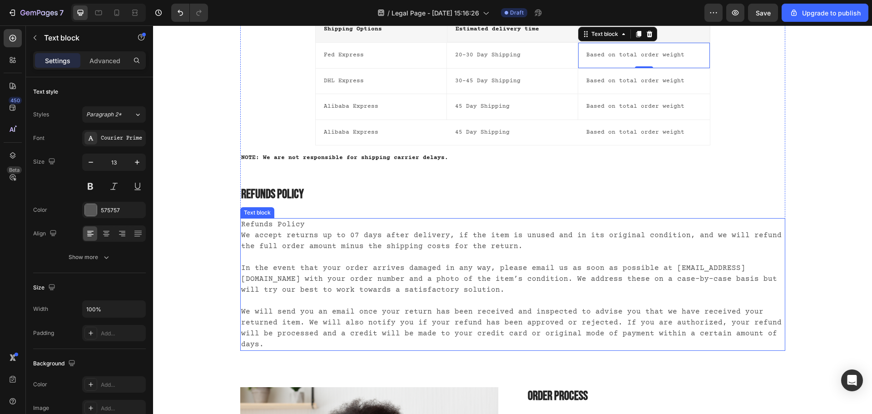
click at [573, 282] on p "Refunds Policy We accept returns up to 07 days after delivery, if the item is u…" at bounding box center [512, 284] width 543 height 131
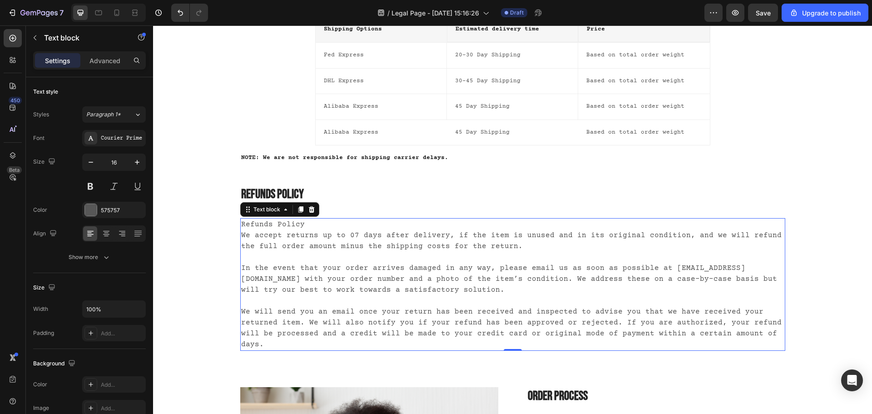
click at [573, 282] on p "Refunds Policy We accept returns up to 07 days after delivery, if the item is u…" at bounding box center [512, 284] width 543 height 131
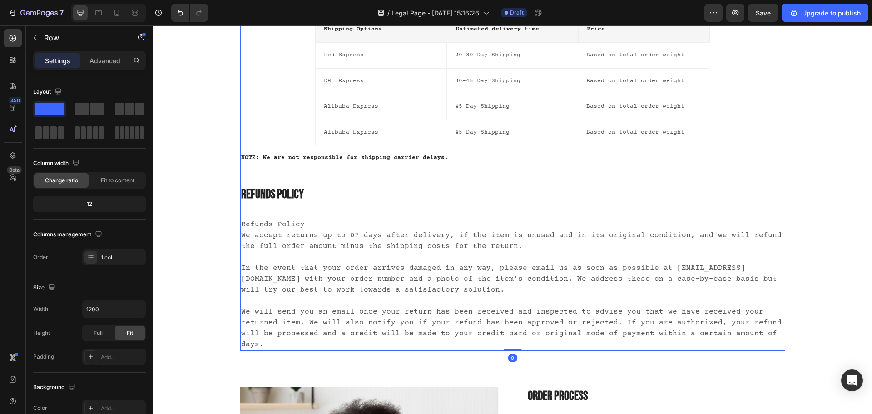
click at [557, 180] on div "International Shipping Policy Heading We process orders within 2-3 business day…" at bounding box center [512, 103] width 545 height 493
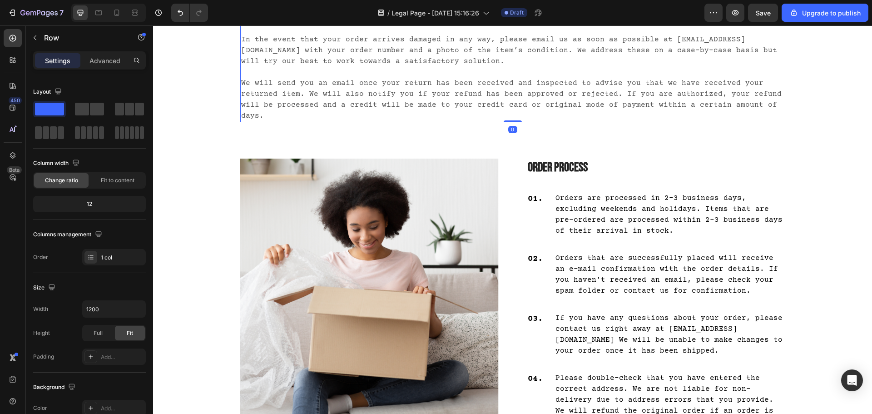
scroll to position [953, 0]
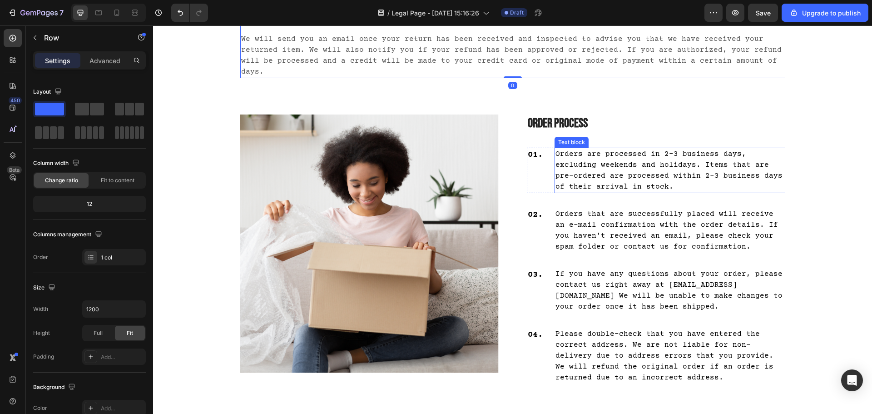
click at [638, 158] on p "Orders are processed in 2-3 business days, excluding weekends and holidays. Ite…" at bounding box center [669, 170] width 229 height 44
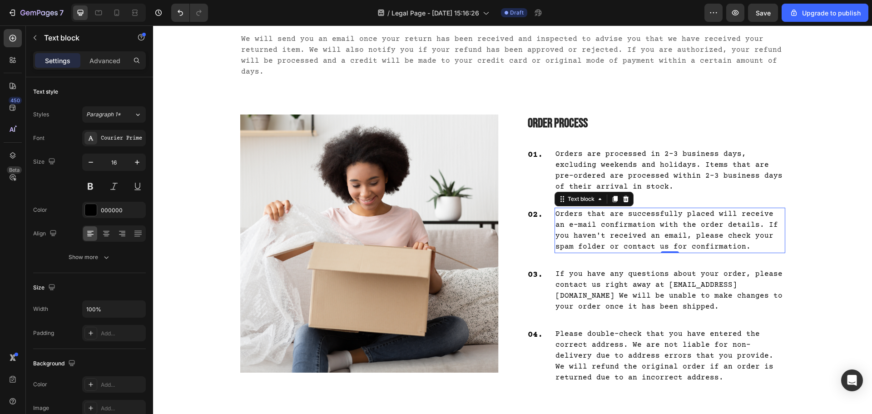
click at [661, 234] on p "Orders that are successfully placed will receive an e-mail confirmation with th…" at bounding box center [669, 230] width 229 height 44
click at [639, 276] on p "If you have any questions about your order, please contact us right away at [EM…" at bounding box center [669, 290] width 229 height 44
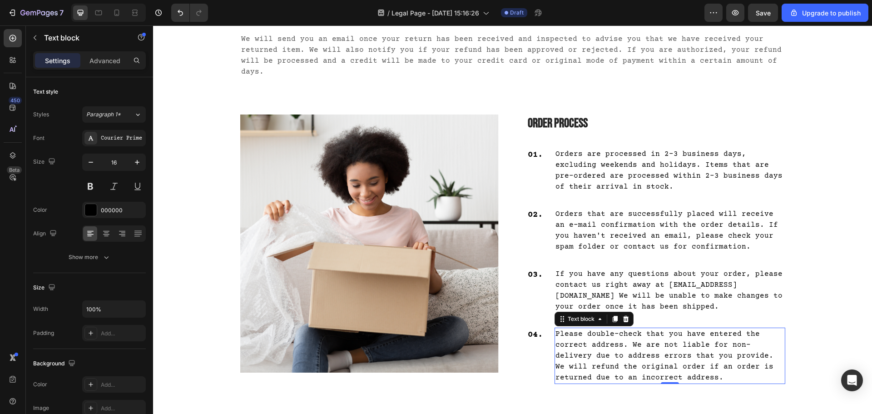
click at [621, 365] on p "Please double-check that you have entered the correct address. We are not liabl…" at bounding box center [669, 355] width 229 height 54
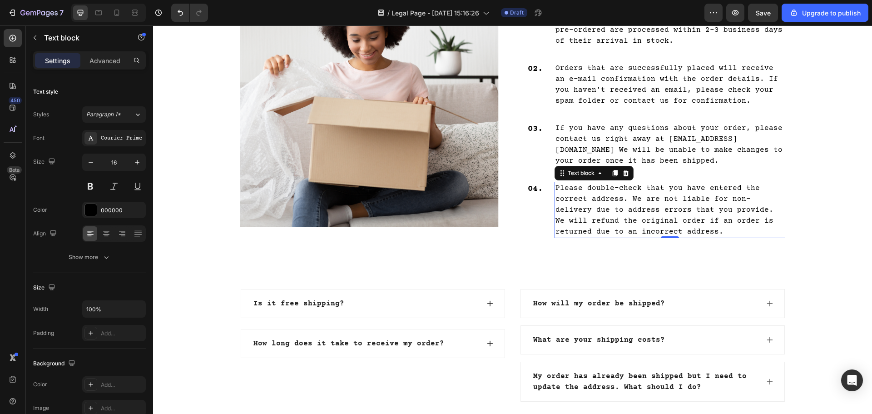
scroll to position [1089, 0]
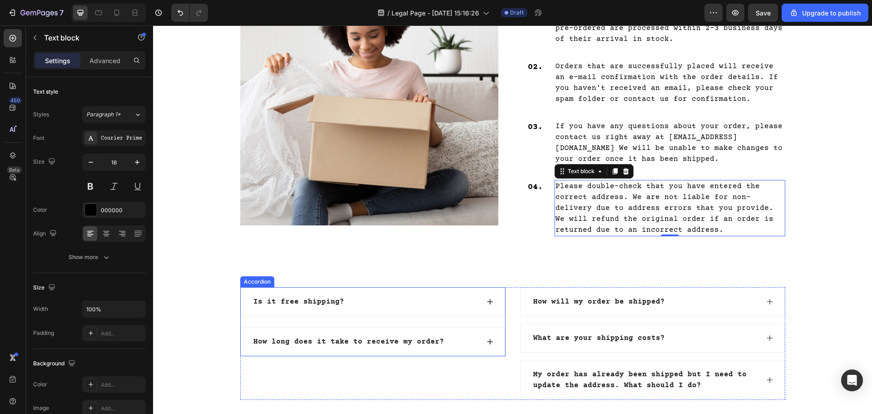
click at [487, 302] on icon at bounding box center [490, 302] width 6 height 6
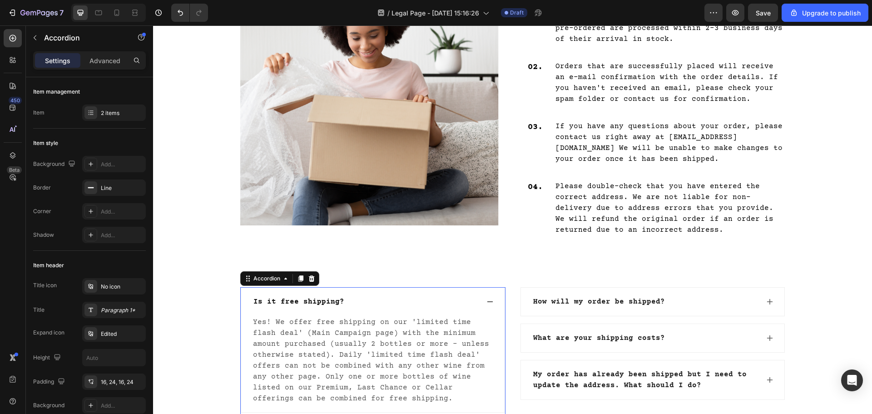
click at [487, 301] on icon at bounding box center [490, 301] width 6 height 1
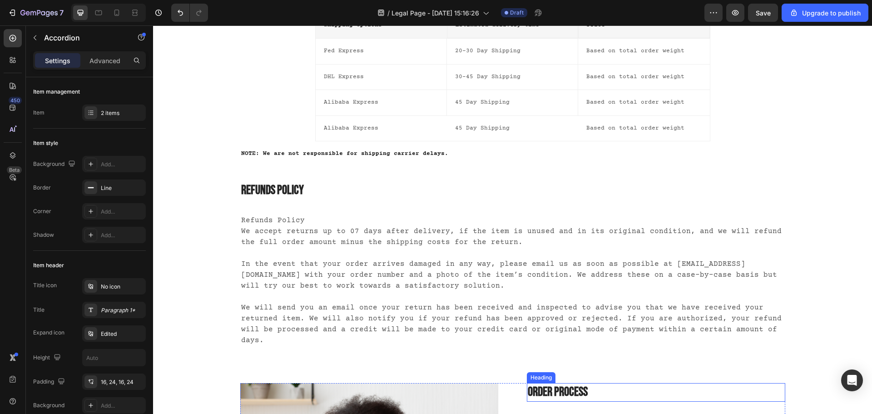
scroll to position [681, 0]
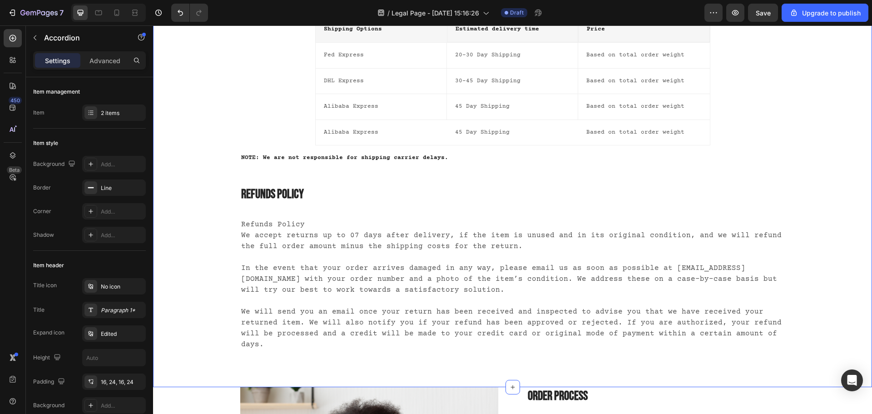
click at [203, 293] on div "International Shipping Policy Heading We process orders within 2-3 business day…" at bounding box center [512, 103] width 705 height 493
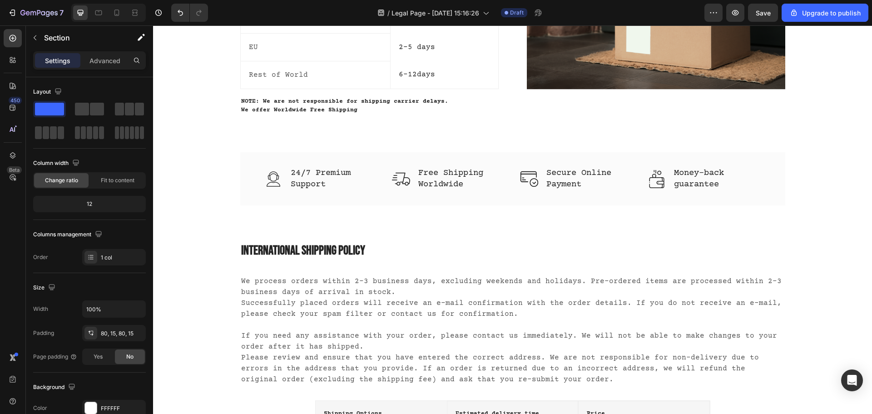
scroll to position [318, 0]
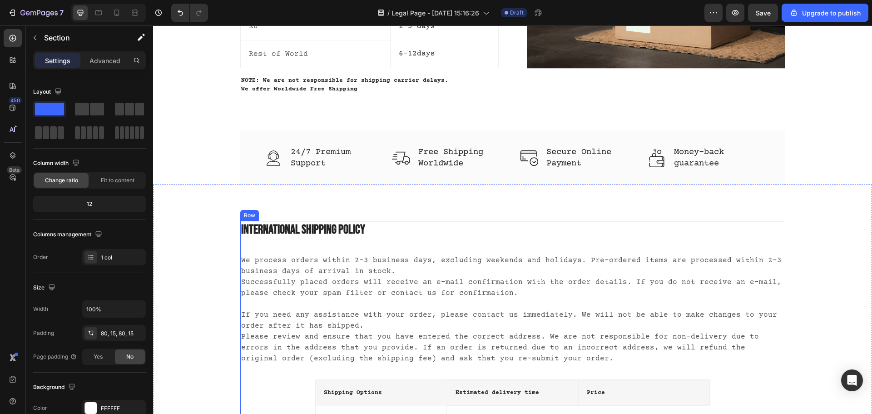
click at [293, 210] on icon at bounding box center [296, 212] width 6 height 6
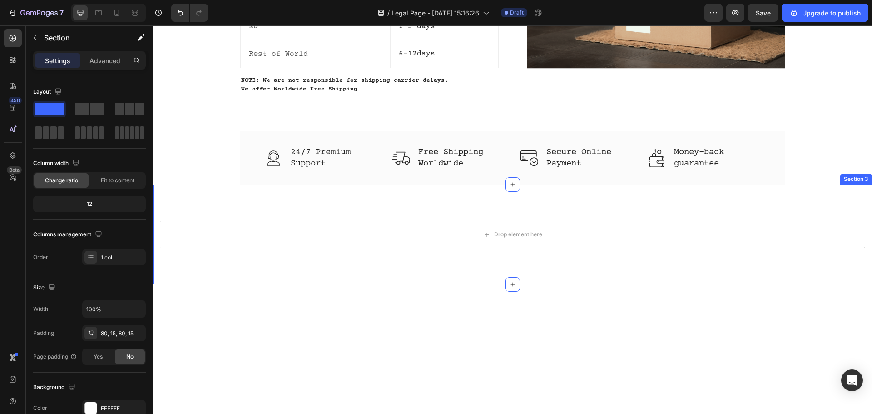
click at [725, 210] on div "Drop element here Section 3" at bounding box center [512, 234] width 719 height 100
click at [864, 176] on div "Section 3 You can create reusable sections Create Theme Section AI Content Writ…" at bounding box center [777, 175] width 188 height 15
click at [861, 175] on icon at bounding box center [864, 175] width 6 height 6
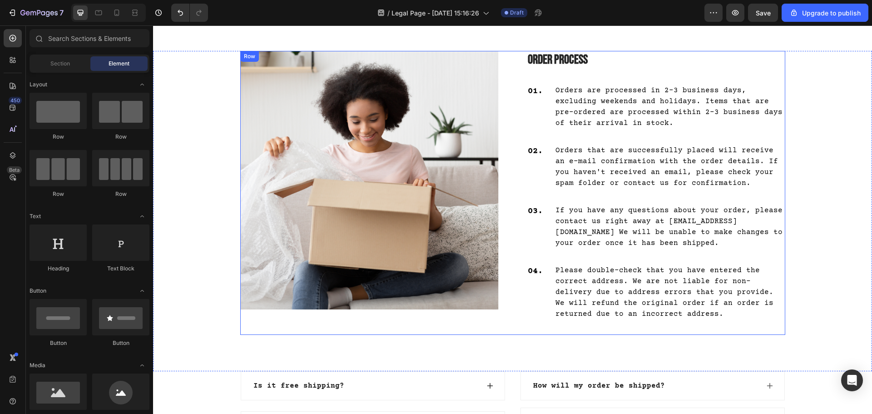
scroll to position [272, 0]
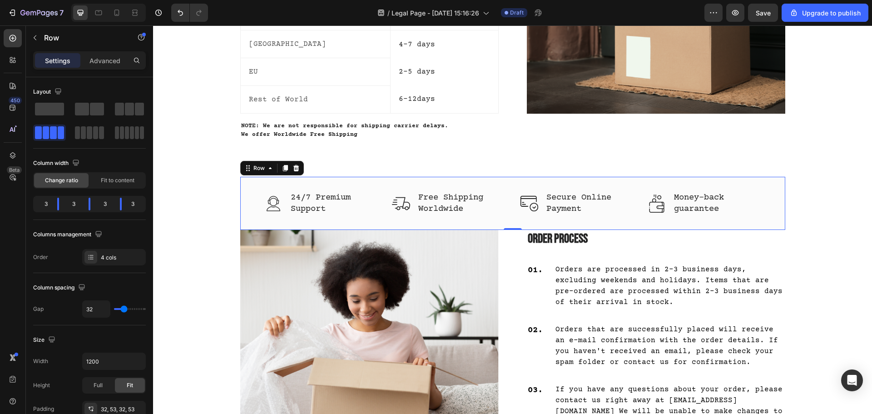
click at [477, 219] on div "Image 24/7 Premium Support Text block Row Image Free Shipping Worldwide Text bl…" at bounding box center [512, 203] width 545 height 53
click at [94, 63] on p "Advanced" at bounding box center [104, 61] width 31 height 10
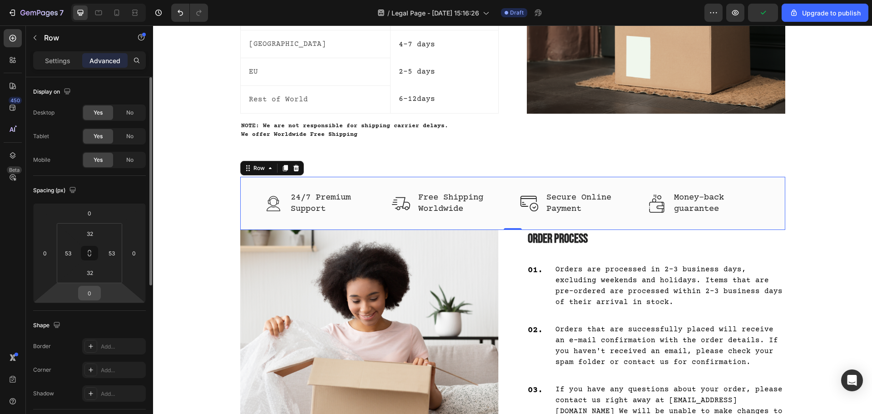
click at [94, 291] on input "0" at bounding box center [89, 293] width 18 height 14
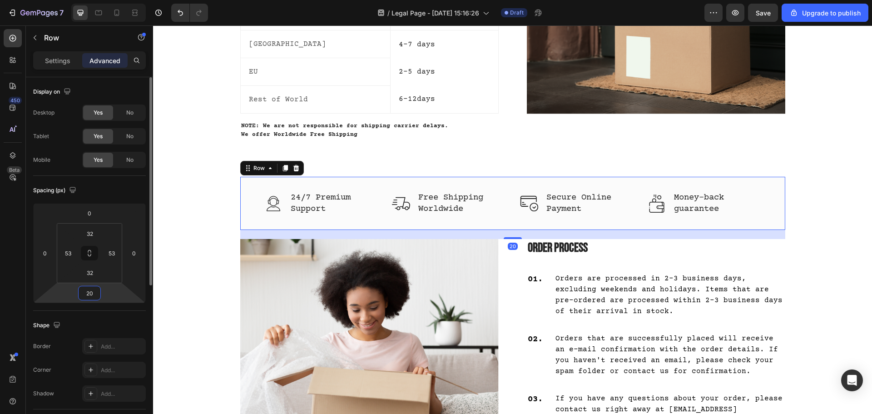
type input "2"
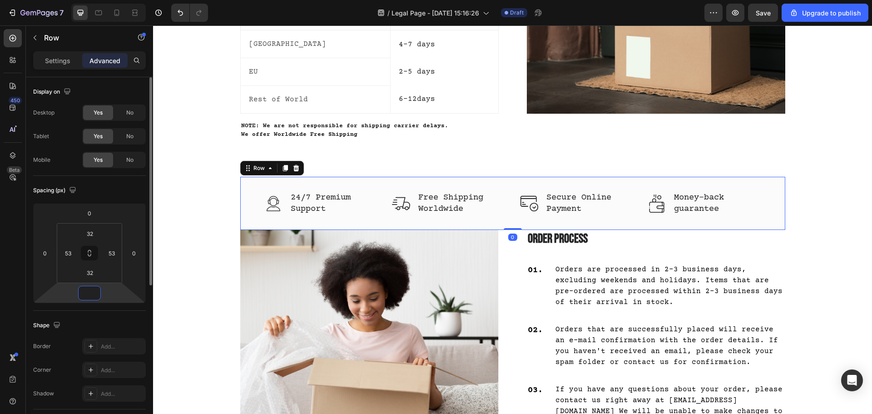
type input "2"
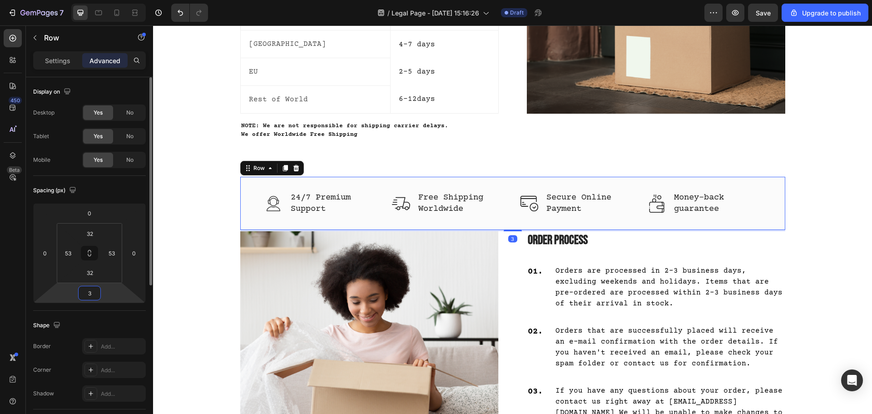
type input "30"
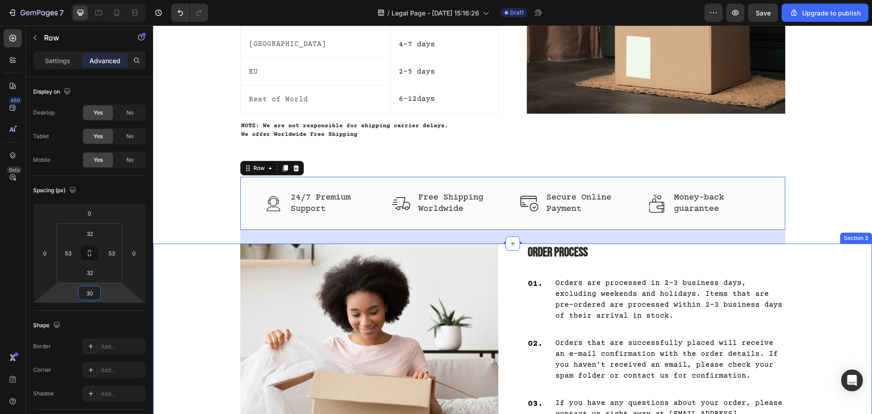
click at [219, 245] on div "Image Order Process Heading 01. Text block Orders are processed in 2-3 business…" at bounding box center [512, 384] width 705 height 283
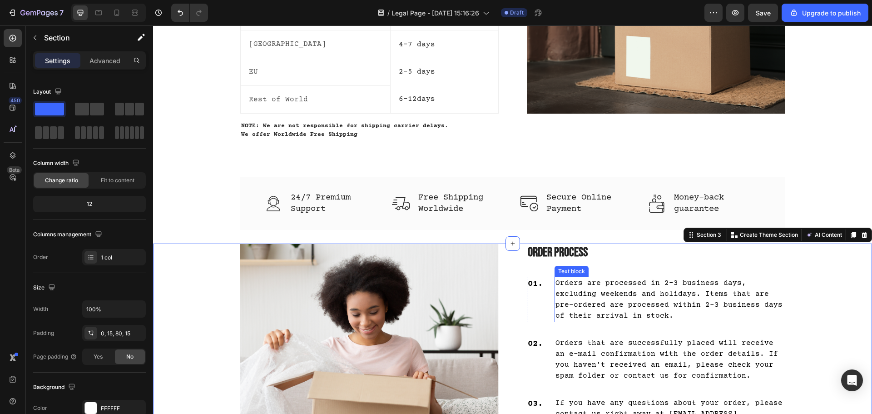
click at [630, 300] on p "Orders are processed in 2-3 business days, excluding weekends and holidays. Ite…" at bounding box center [669, 299] width 229 height 44
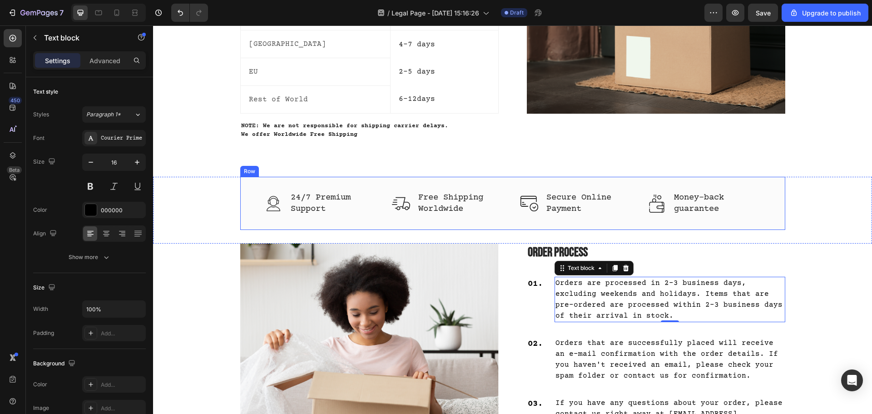
click at [433, 226] on div "Image 24/7 Premium Support Text block Row Image Free Shipping Worldwide Text bl…" at bounding box center [512, 203] width 545 height 53
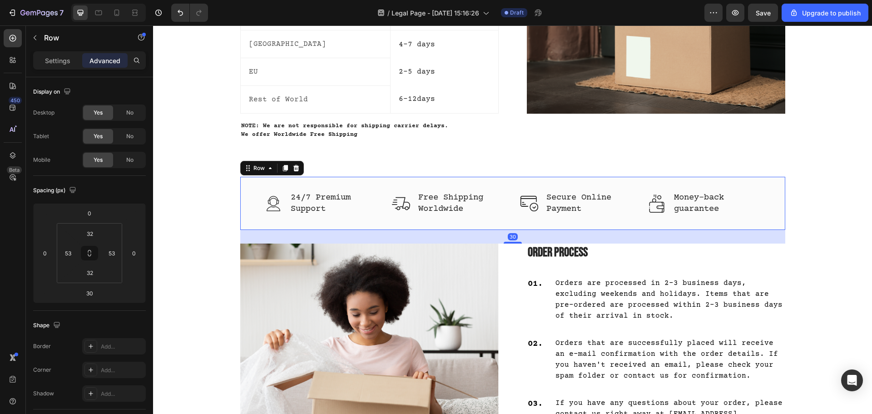
click at [420, 229] on div "Image 24/7 Premium Support Text block Row Image Free Shipping Worldwide Text bl…" at bounding box center [512, 203] width 545 height 53
click at [207, 210] on div "Image 24/7 Premium Support Text block Row Image Free Shipping Worldwide Text bl…" at bounding box center [512, 210] width 705 height 67
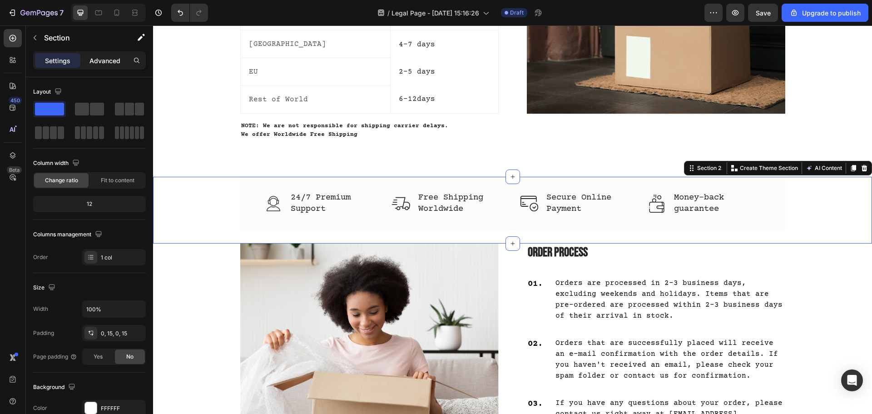
click at [103, 55] on div "Advanced" at bounding box center [104, 60] width 45 height 15
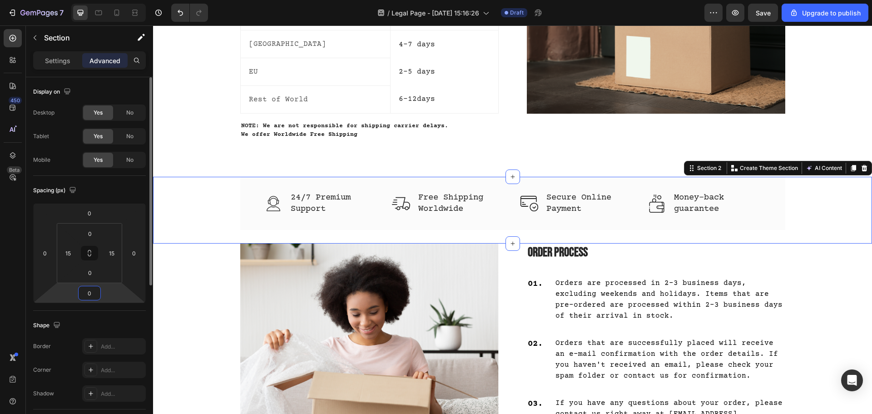
click at [89, 294] on input "0" at bounding box center [89, 293] width 18 height 14
type input "10"
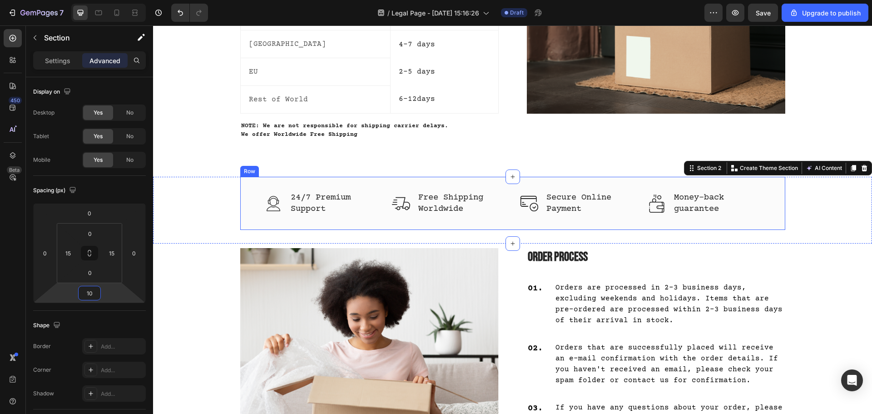
click at [523, 222] on div "Image 24/7 Premium Support Text block Row Image Free Shipping Worldwide Text bl…" at bounding box center [512, 203] width 545 height 53
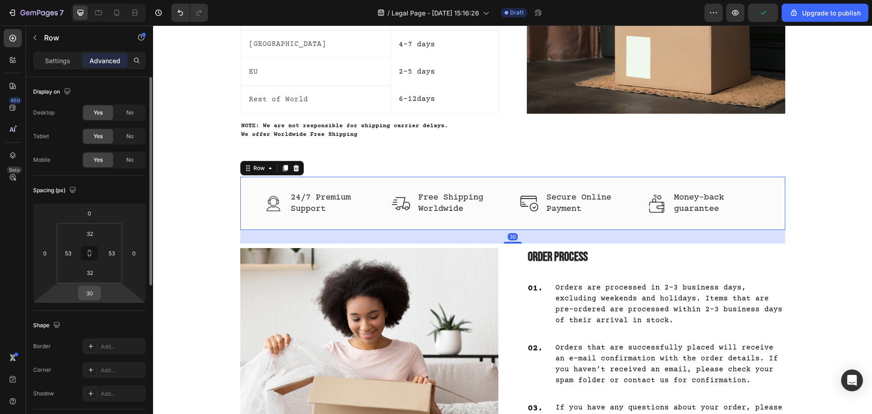
click at [89, 296] on input "30" at bounding box center [89, 293] width 18 height 14
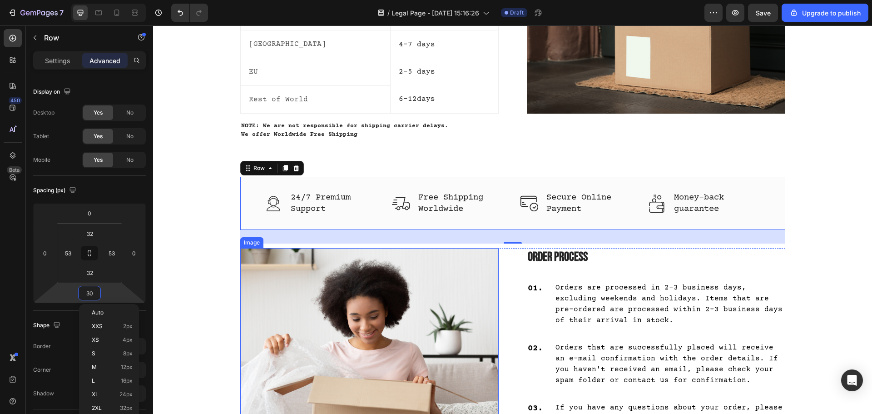
type input "0"
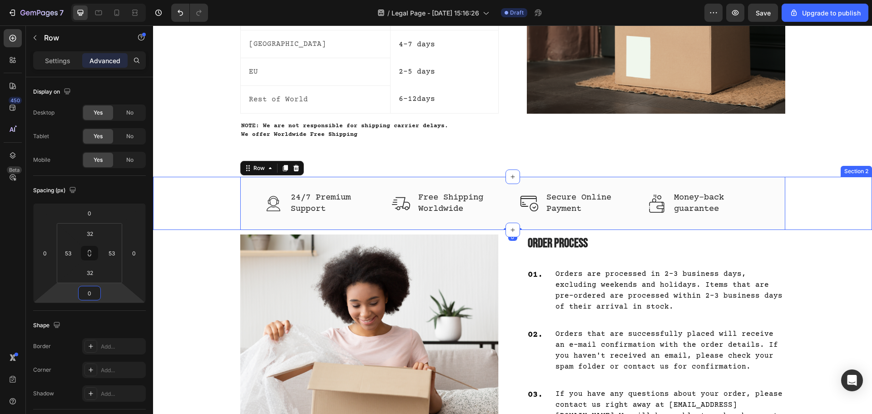
click at [831, 209] on div "Image 24/7 Premium Support Text block Row Image Free Shipping Worldwide Text bl…" at bounding box center [512, 203] width 705 height 53
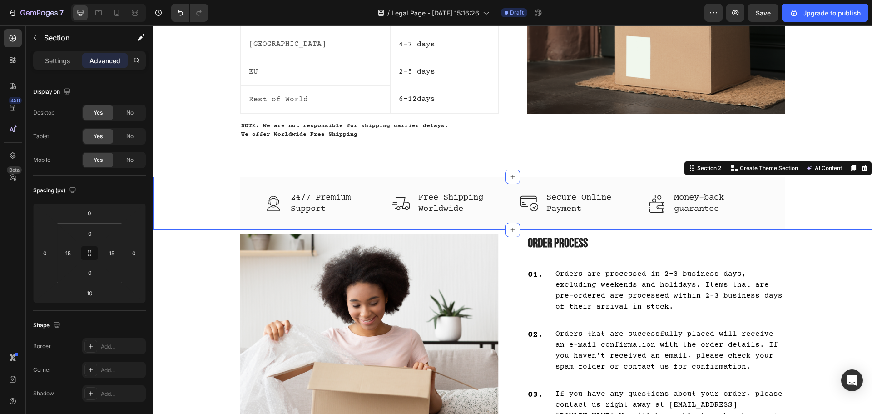
click at [844, 205] on div "Image 24/7 Premium Support Text block Row Image Free Shipping Worldwide Text bl…" at bounding box center [512, 203] width 705 height 53
click at [84, 295] on input "10" at bounding box center [89, 293] width 18 height 14
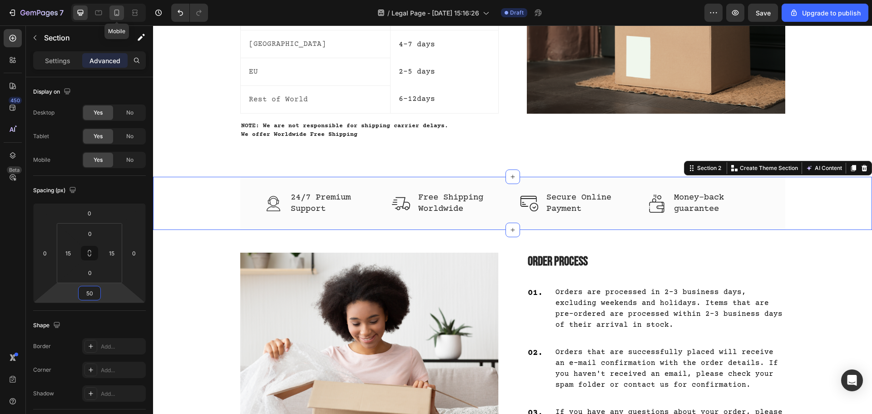
type input "50"
click at [119, 13] on icon at bounding box center [116, 12] width 9 height 9
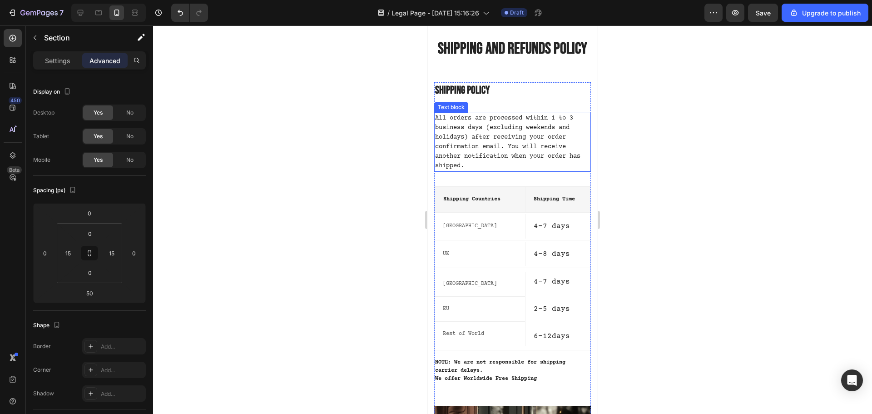
scroll to position [136, 0]
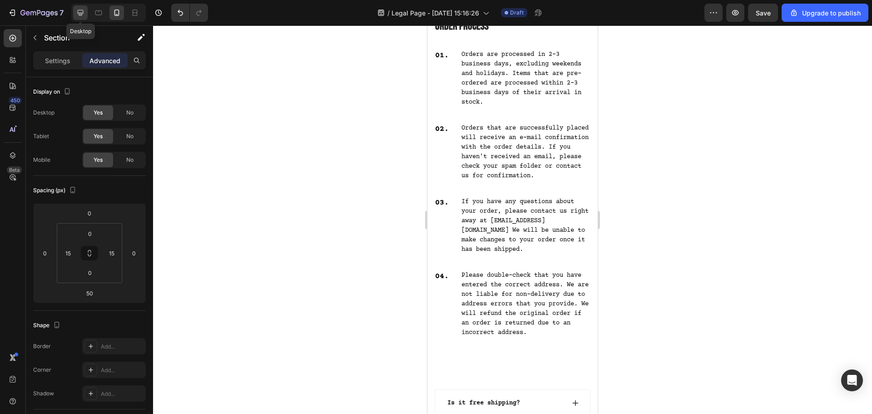
click at [82, 12] on icon at bounding box center [80, 12] width 9 height 9
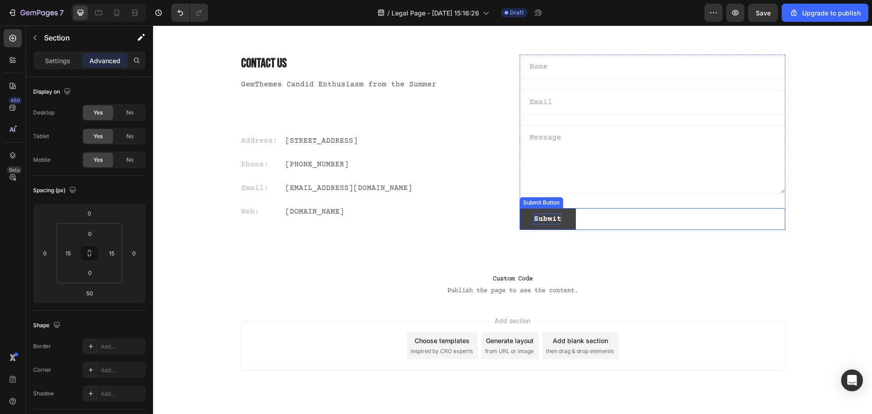
scroll to position [823, 0]
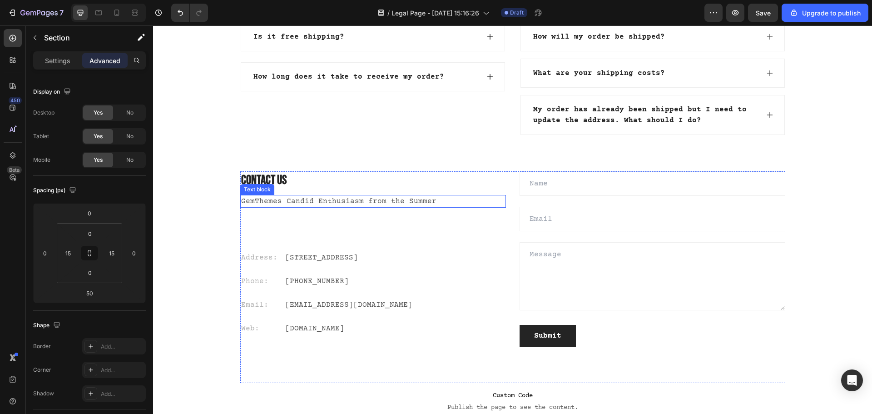
click at [319, 202] on p "GemThemes Candid Enthusiasm from the Summer" at bounding box center [373, 201] width 264 height 11
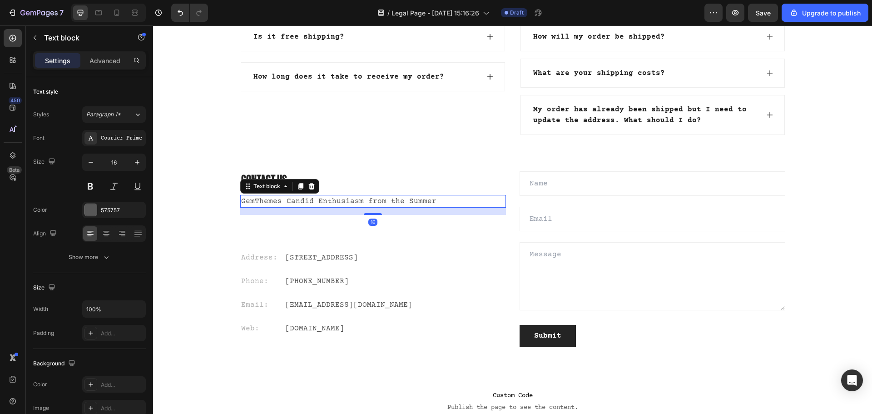
click at [319, 202] on p "GemThemes Candid Enthusiasm from the Summer" at bounding box center [373, 201] width 264 height 11
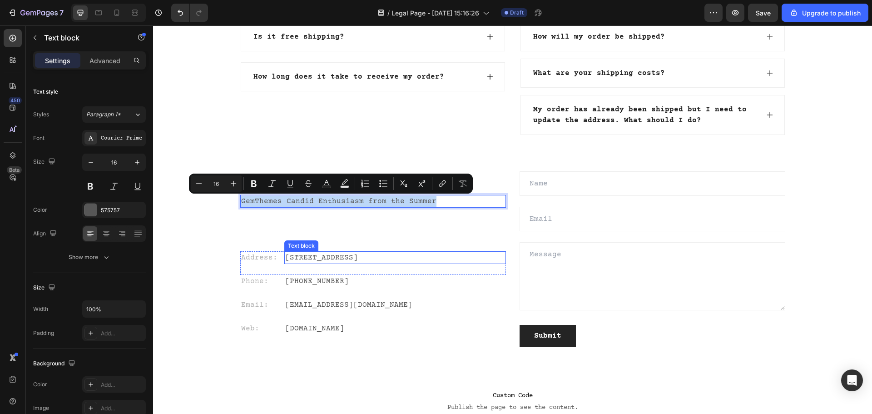
click at [490, 257] on p "Eight Avenue 487, London" at bounding box center [395, 257] width 220 height 11
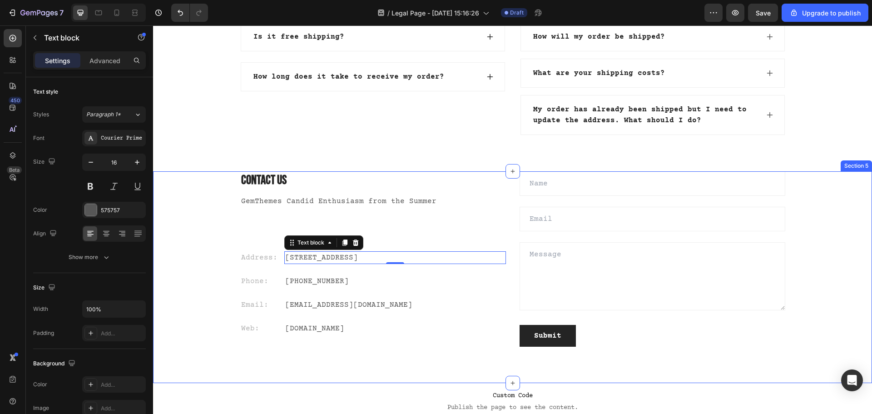
click at [210, 209] on div "Contact Us Heading GemThemes Candid Enthusiasm from the Summer Text block Addre…" at bounding box center [512, 277] width 705 height 212
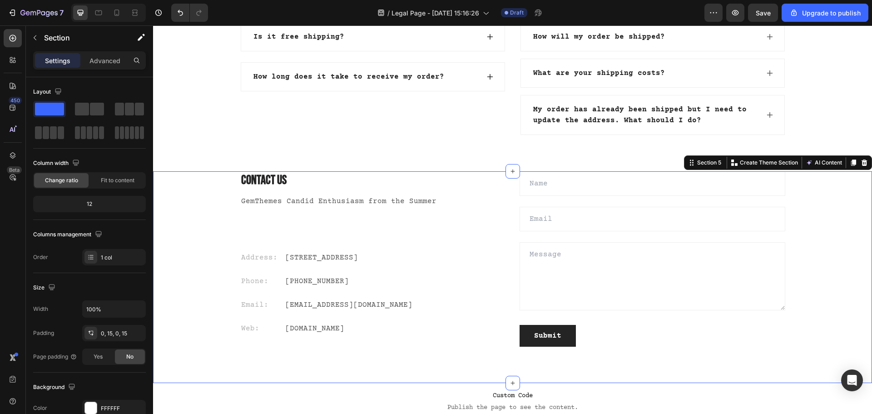
click at [860, 165] on icon at bounding box center [863, 162] width 7 height 7
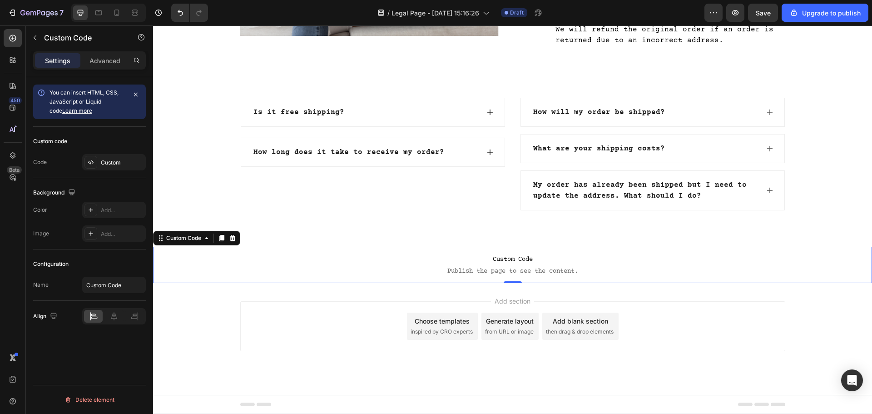
click at [767, 278] on p "Custom Code Publish the page to see the content." at bounding box center [512, 264] width 719 height 36
click at [235, 239] on icon at bounding box center [233, 238] width 6 height 6
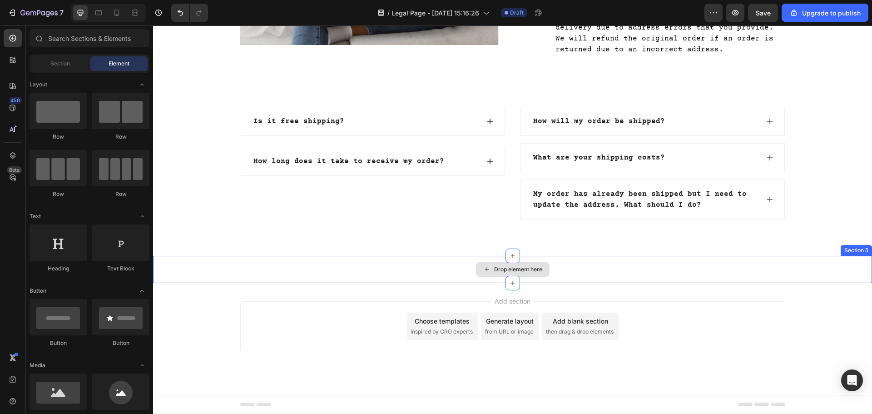
click at [402, 268] on div "Drop element here" at bounding box center [512, 269] width 719 height 27
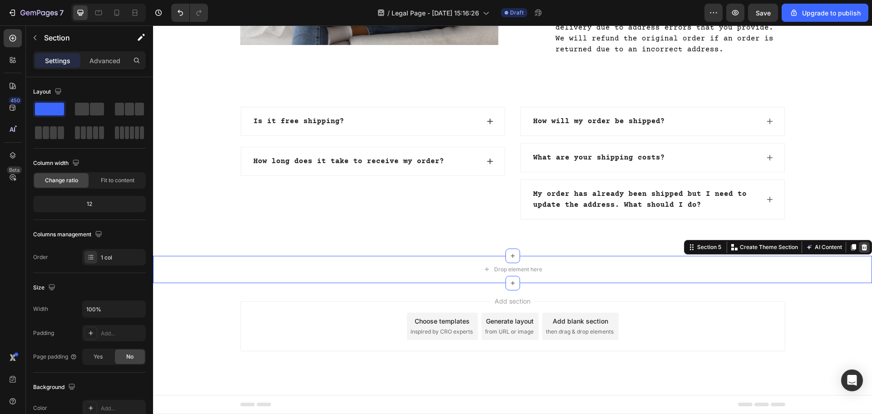
click at [861, 245] on icon at bounding box center [864, 247] width 6 height 6
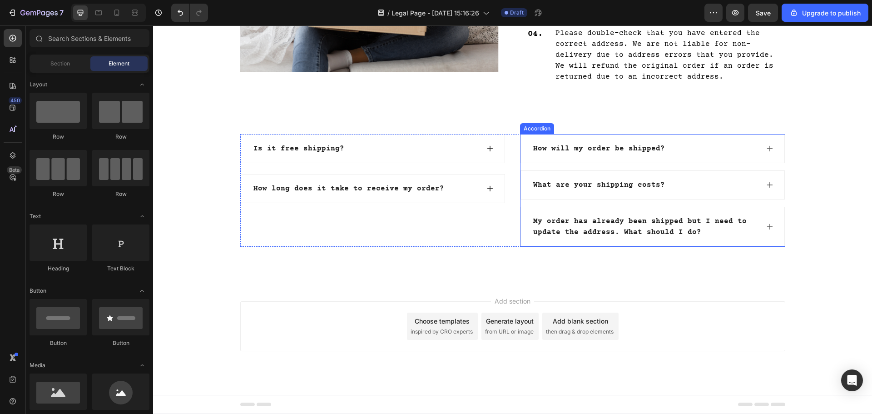
click at [766, 229] on icon at bounding box center [769, 226] width 7 height 7
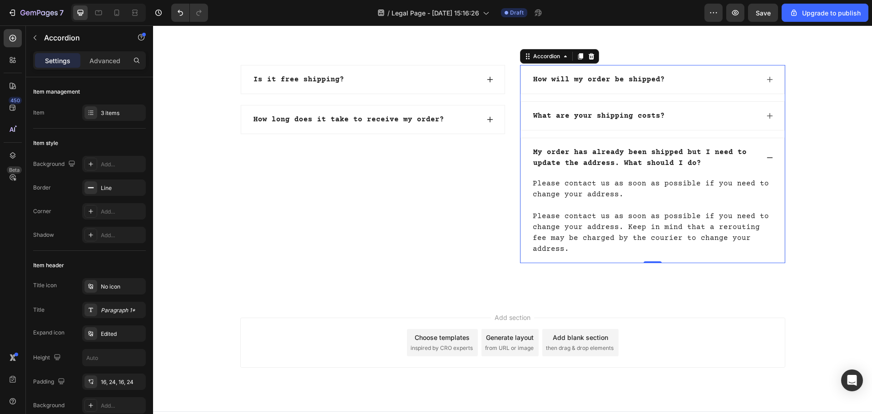
scroll to position [785, 0]
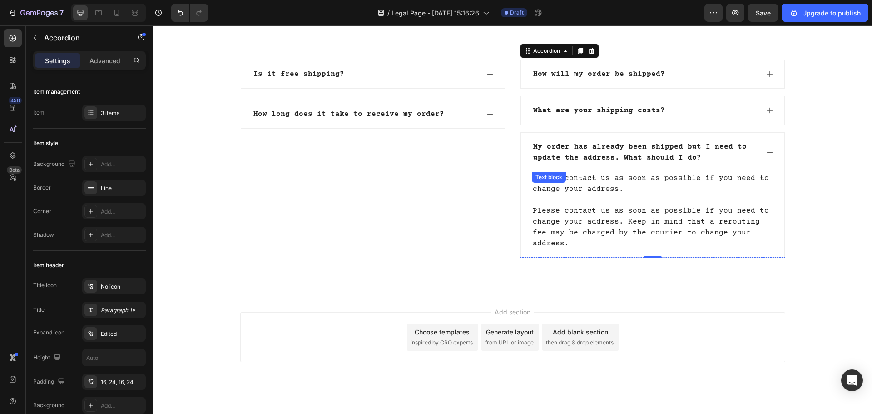
click at [620, 192] on p "Please contact us as soon as possible if you need to change your address. Pleas…" at bounding box center [652, 210] width 240 height 76
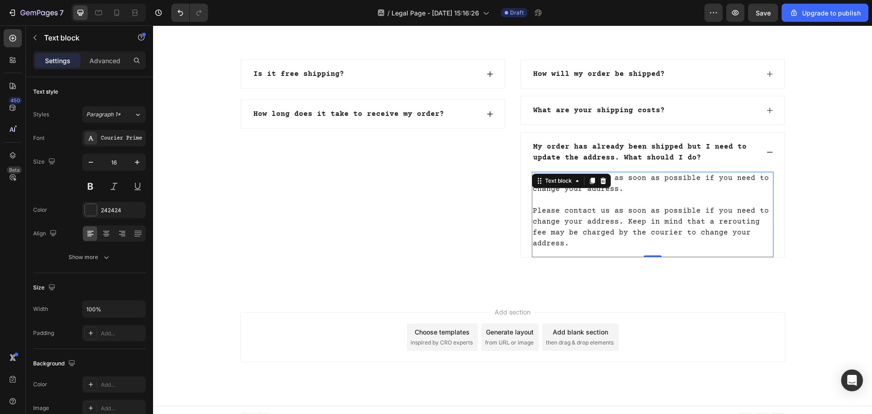
click at [620, 192] on p "Please contact us as soon as possible if you need to change your address. Pleas…" at bounding box center [652, 210] width 240 height 76
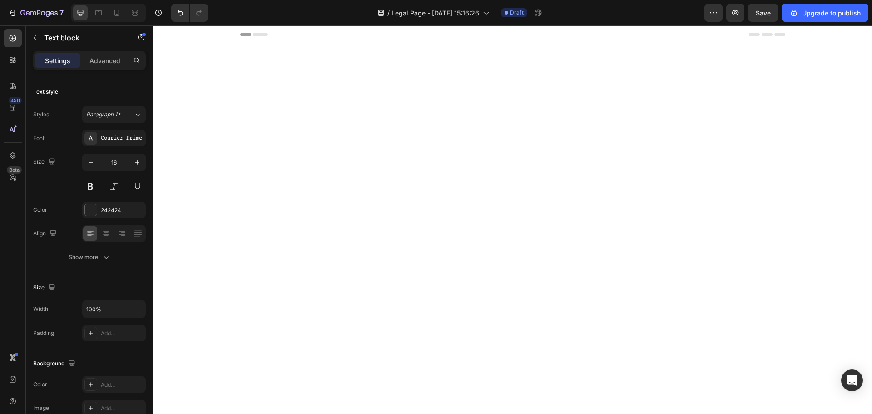
scroll to position [785, 0]
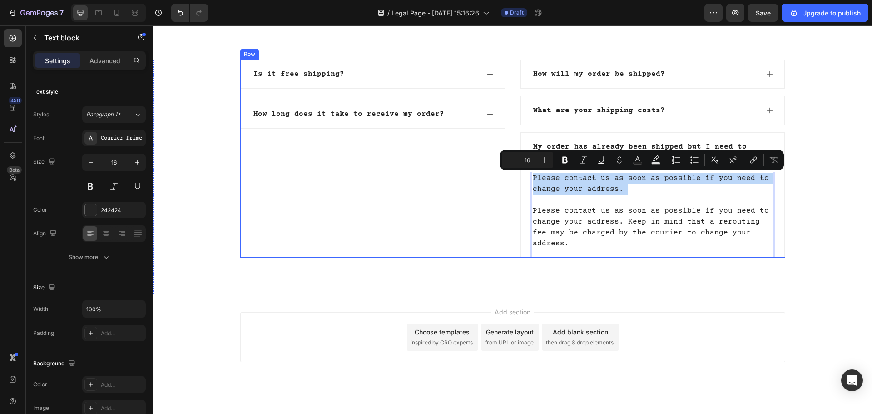
drag, startPoint x: 539, startPoint y: 204, endPoint x: 512, endPoint y: 174, distance: 39.8
click at [512, 174] on div "Is it free shipping? How long does it take to receive my order? Accordion How w…" at bounding box center [512, 158] width 545 height 198
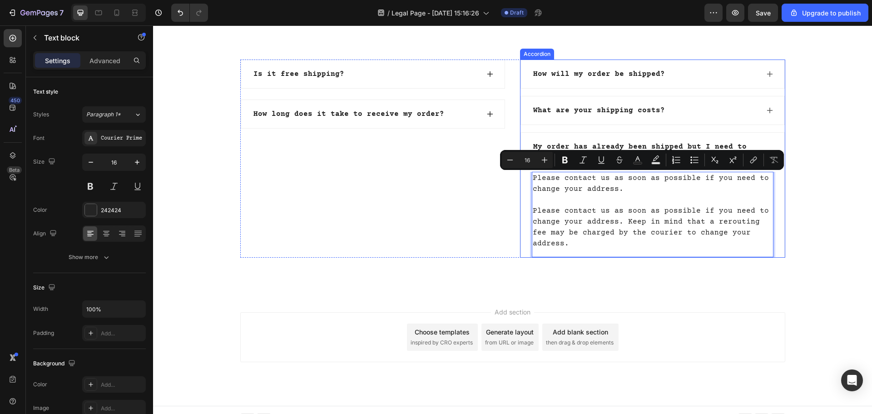
scroll to position [764, 0]
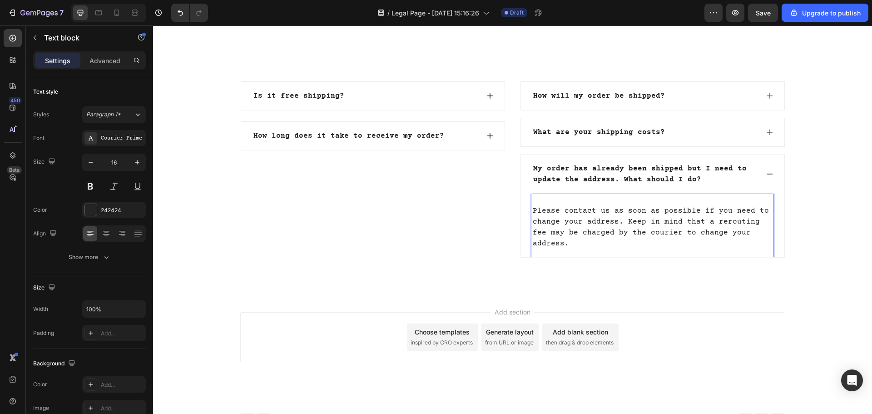
click at [532, 212] on p "⁠⁠⁠⁠⁠⁠⁠ Please contact us as soon as possible if you need to change your addres…" at bounding box center [652, 221] width 240 height 54
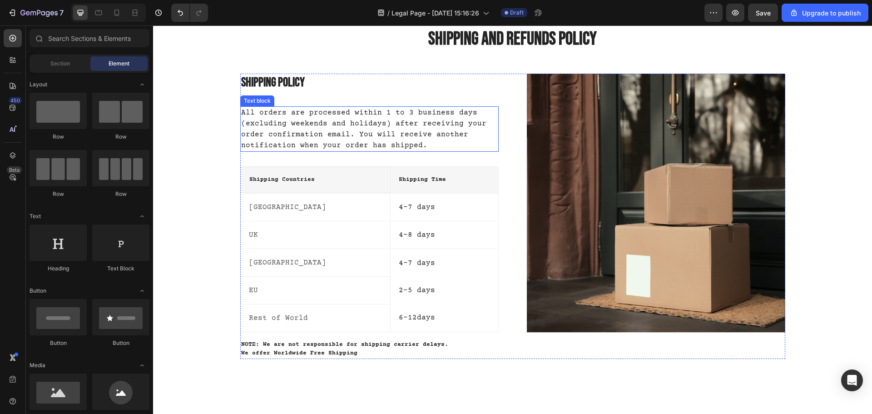
scroll to position [272, 0]
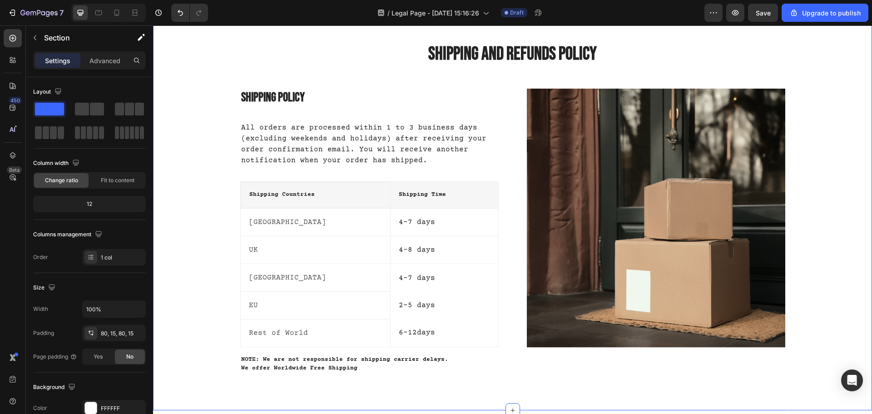
scroll to position [0, 0]
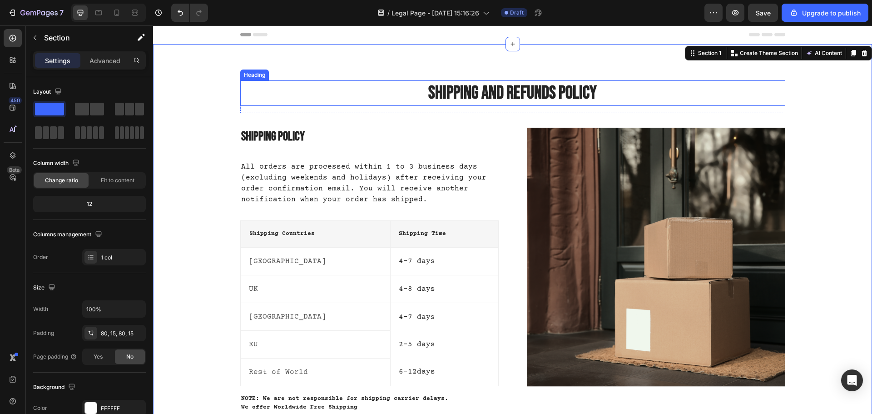
click at [506, 91] on p "Shipping and Refunds Policy" at bounding box center [512, 93] width 543 height 24
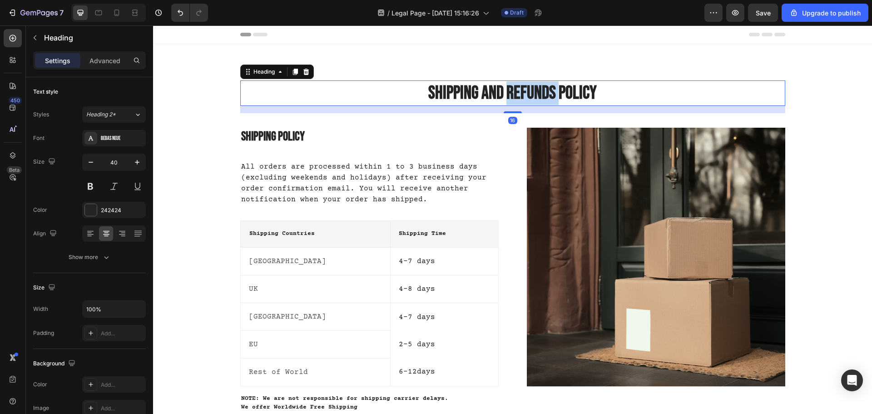
click at [506, 91] on p "Shipping and Refunds Policy" at bounding box center [512, 93] width 543 height 24
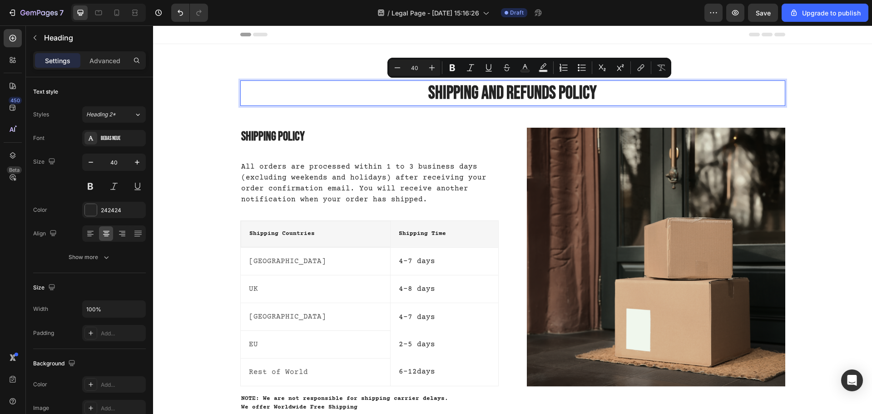
click at [482, 93] on p "Shipping and Refunds Policy" at bounding box center [512, 93] width 543 height 24
drag, startPoint x: 479, startPoint y: 93, endPoint x: 631, endPoint y: 97, distance: 151.7
click at [631, 97] on p "Shipping and Refunds Policy" at bounding box center [512, 93] width 543 height 24
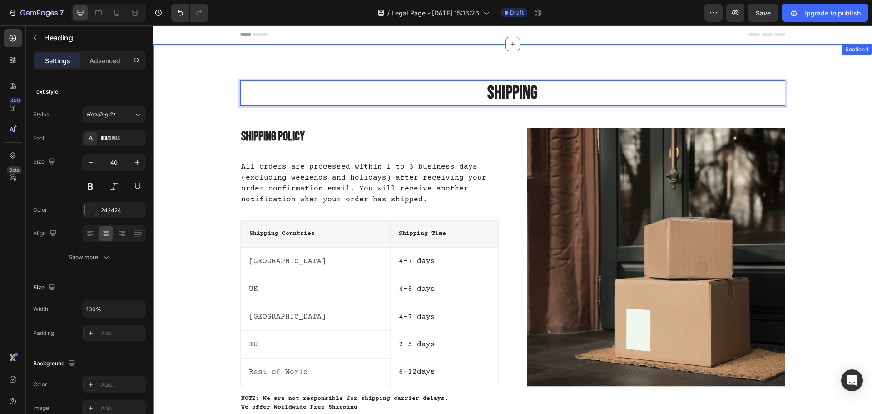
click at [604, 64] on div "Shipping Heading 16 Row Shipping Policy Heading All orders are processed within…" at bounding box center [512, 246] width 719 height 405
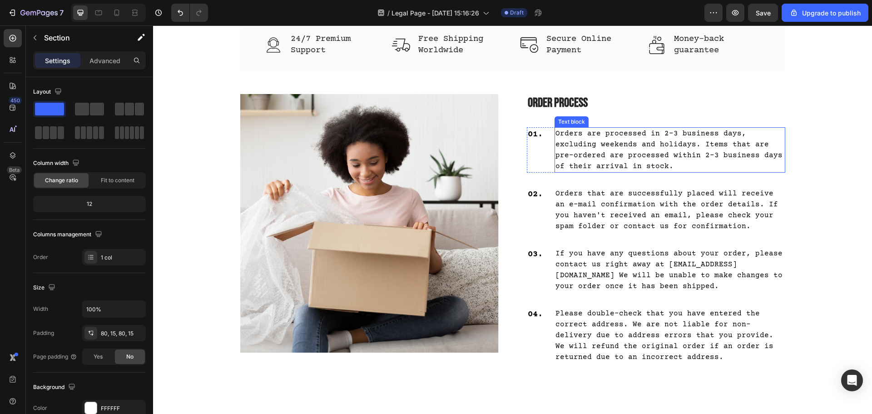
scroll to position [454, 0]
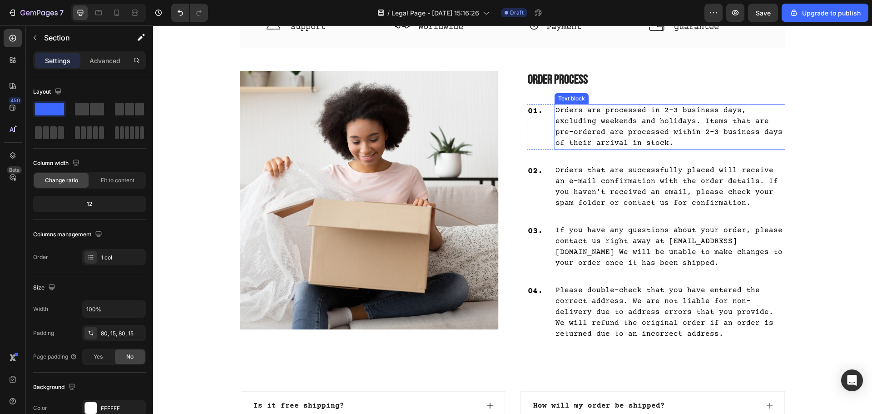
click at [663, 110] on p "Orders are processed in 2-3 business days, excluding weekends and holidays. Ite…" at bounding box center [669, 127] width 229 height 44
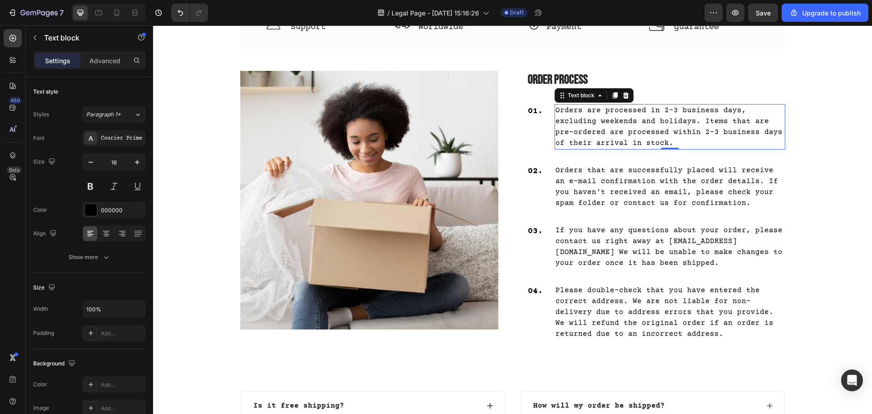
click at [663, 110] on p "Orders are processed in 2-3 business days, excluding weekends and holidays. Ite…" at bounding box center [669, 127] width 229 height 44
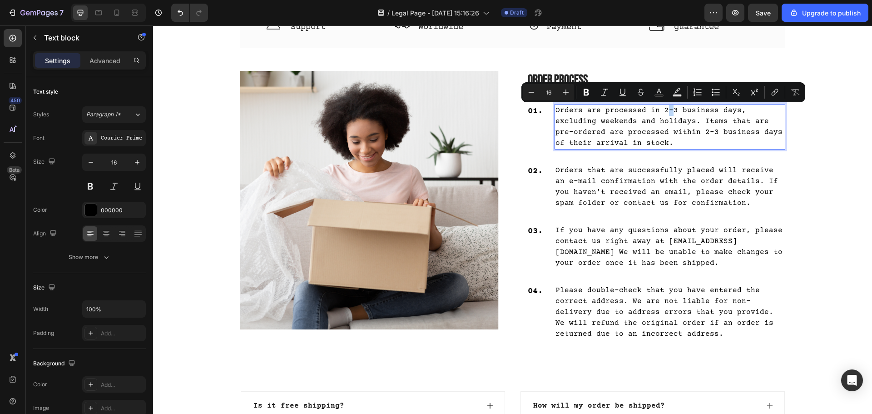
click at [659, 110] on p "Orders are processed in 2-3 business days, excluding weekends and holidays. Ite…" at bounding box center [669, 127] width 229 height 44
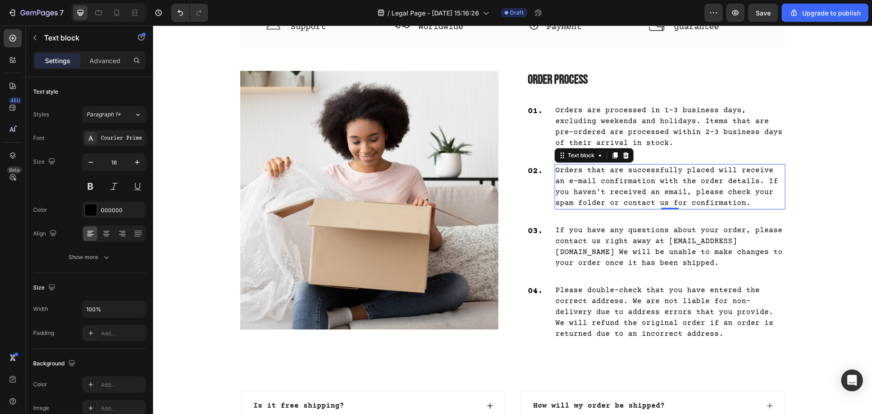
click at [662, 186] on p "Orders that are successfully placed will receive an e-mail confirmation with th…" at bounding box center [669, 187] width 229 height 44
click at [646, 243] on p "If you have any questions about your order, please contact us right away at [EM…" at bounding box center [669, 247] width 229 height 44
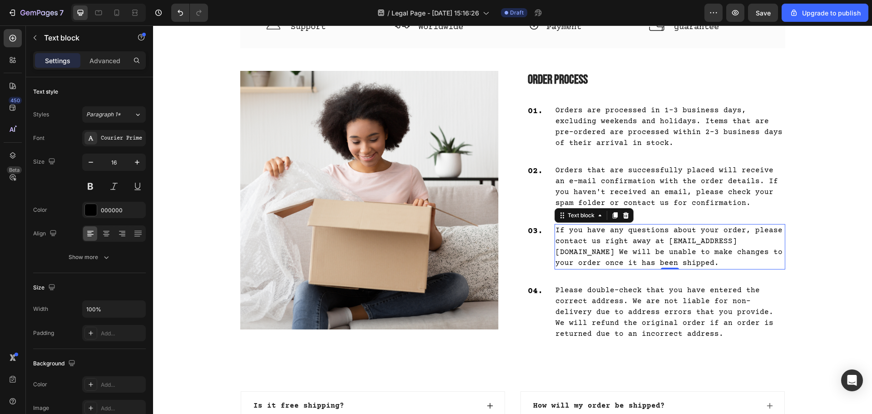
click at [665, 243] on p "If you have any questions about your order, please contact us right away at [EM…" at bounding box center [669, 247] width 229 height 44
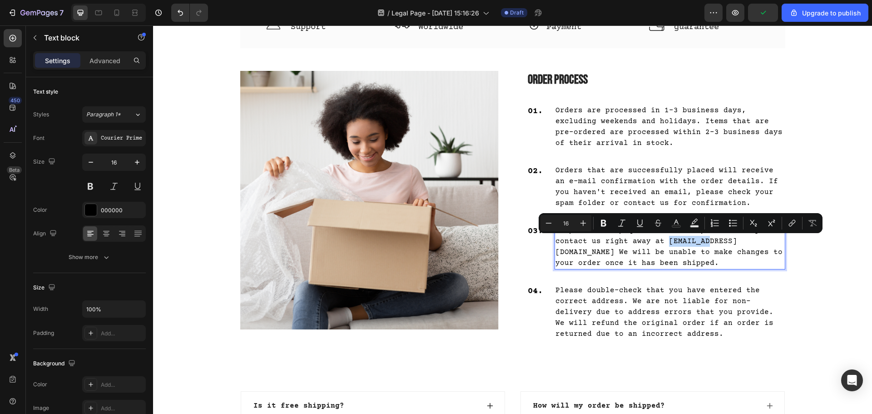
click at [663, 241] on p "If you have any questions about your order, please contact us right away at [EM…" at bounding box center [669, 247] width 229 height 44
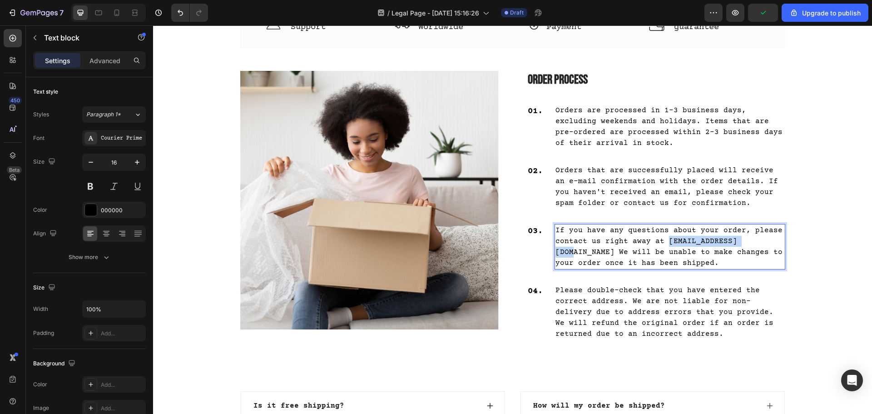
drag, startPoint x: 662, startPoint y: 241, endPoint x: 732, endPoint y: 241, distance: 69.9
click at [732, 241] on p "If you have any questions about your order, please contact us right away at [EM…" at bounding box center [669, 247] width 229 height 44
click at [699, 299] on p "Please double-check that you have entered the correct address. We are not liabl…" at bounding box center [669, 312] width 229 height 54
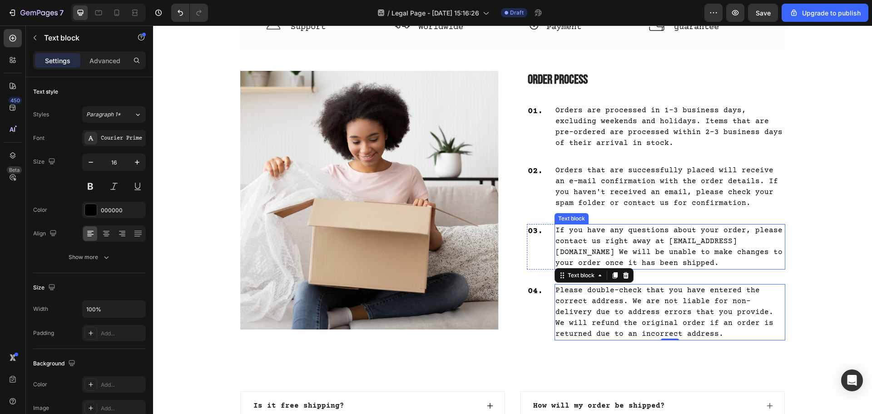
click at [660, 258] on p "If you have any questions about your order, please contact us right away at [EM…" at bounding box center [669, 247] width 229 height 44
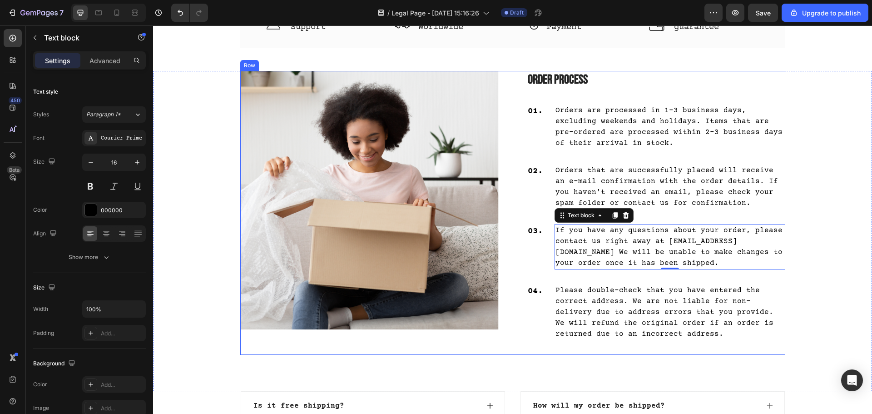
click at [647, 348] on div "Order Process Heading 01. Text block Orders are processed in 1-3 business days,…" at bounding box center [656, 212] width 258 height 283
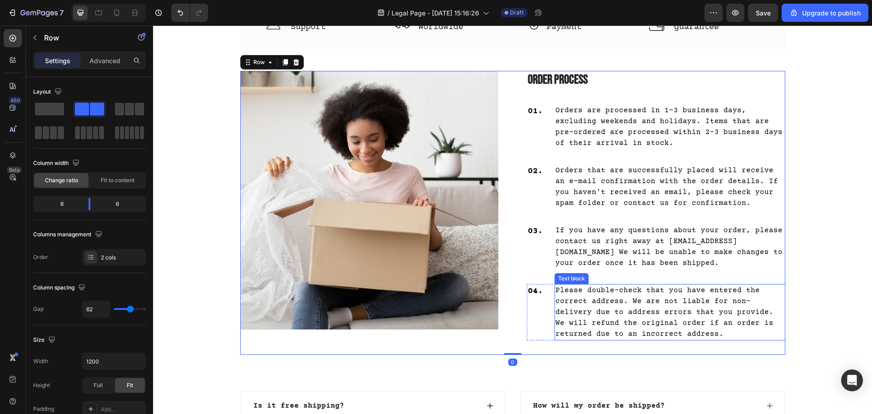
click at [645, 315] on p "Please double-check that you have entered the correct address. We are not liabl…" at bounding box center [669, 312] width 229 height 54
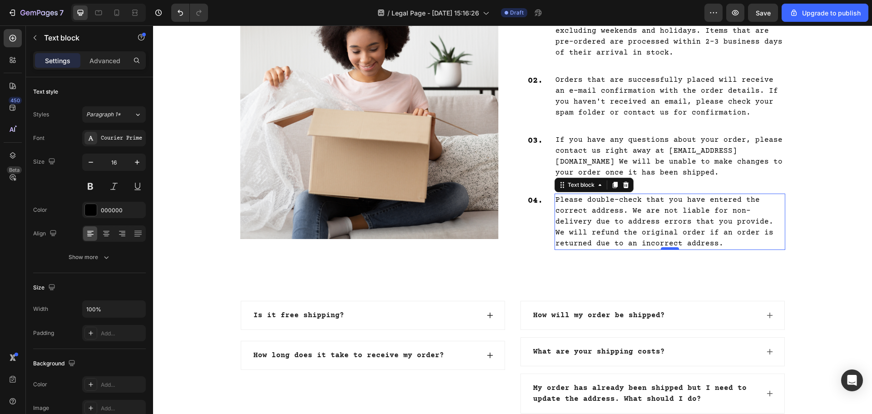
scroll to position [545, 0]
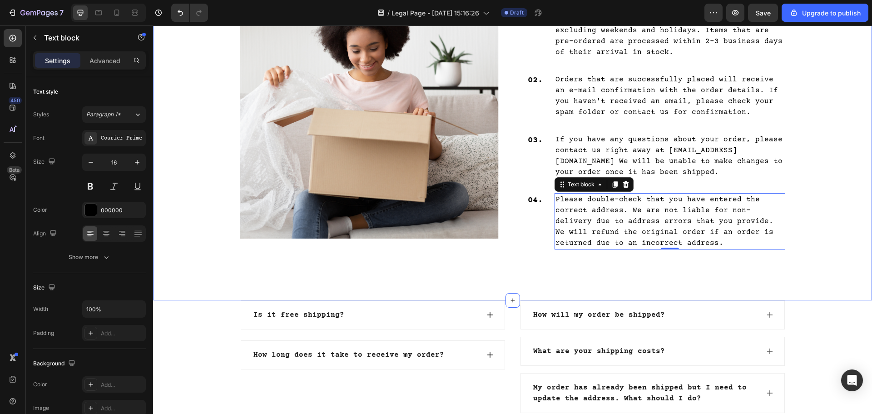
click at [665, 292] on div "Image Order Process Heading 01. Text block Orders are processed in 1-3 business…" at bounding box center [512, 140] width 719 height 320
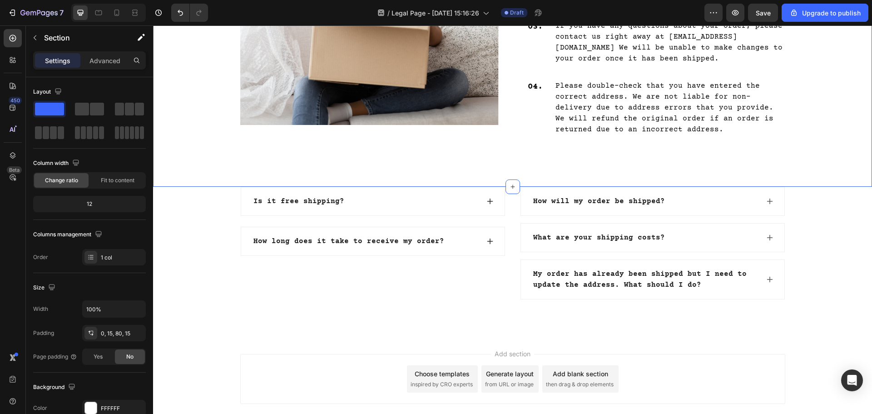
scroll to position [681, 0]
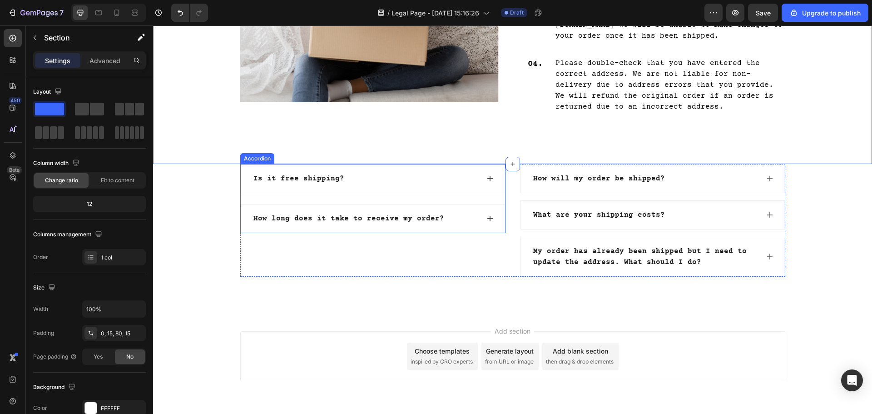
click at [486, 181] on icon at bounding box center [489, 178] width 7 height 7
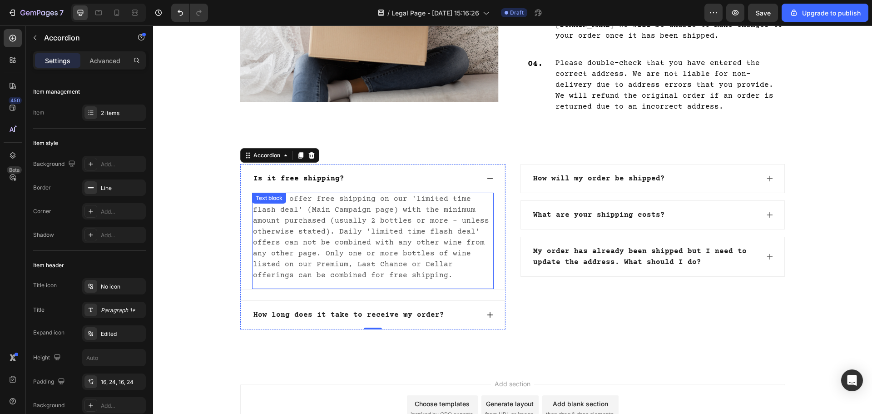
click at [349, 242] on p "Yes! We offer free shipping on our 'limited time flash deal' (Main Campaign pag…" at bounding box center [373, 236] width 240 height 87
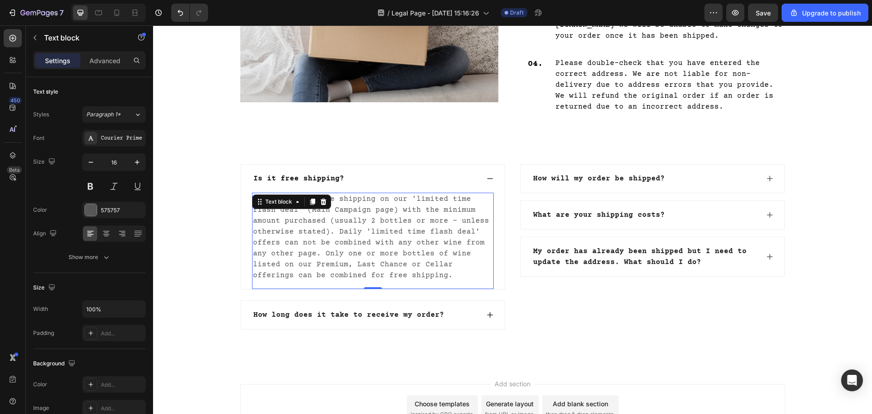
click at [349, 242] on p "Yes! We offer free shipping on our 'limited time flash deal' (Main Campaign pag…" at bounding box center [373, 236] width 240 height 87
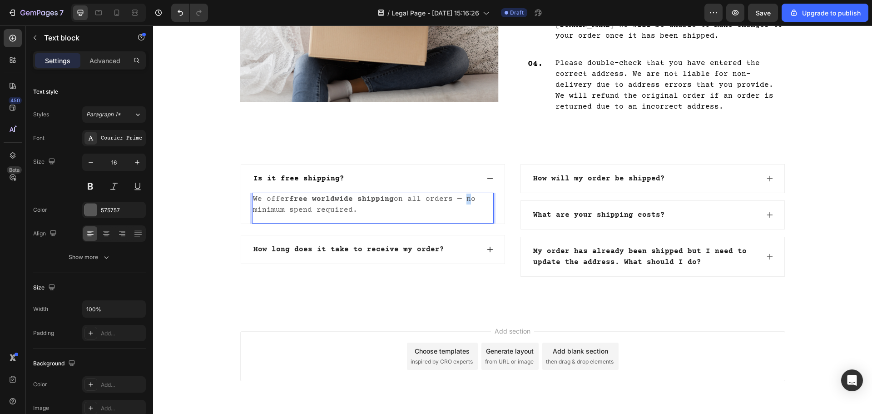
click at [462, 198] on p "We offer free worldwide shipping on all orders — no minimum spend required." at bounding box center [373, 204] width 240 height 22
drag, startPoint x: 763, startPoint y: 177, endPoint x: 751, endPoint y: 179, distance: 12.4
click at [766, 177] on icon at bounding box center [769, 178] width 7 height 7
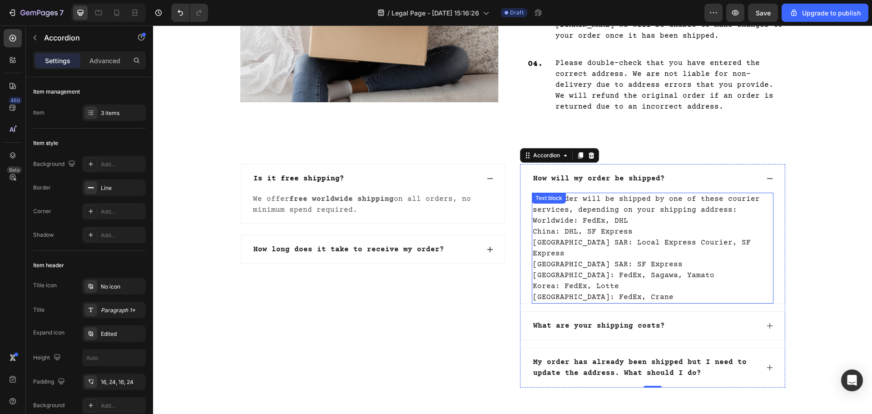
click at [606, 206] on div "Your order will be shipped by one of these courier services, depending on your …" at bounding box center [652, 247] width 241 height 111
click at [606, 206] on div "Text block" at bounding box center [571, 201] width 79 height 15
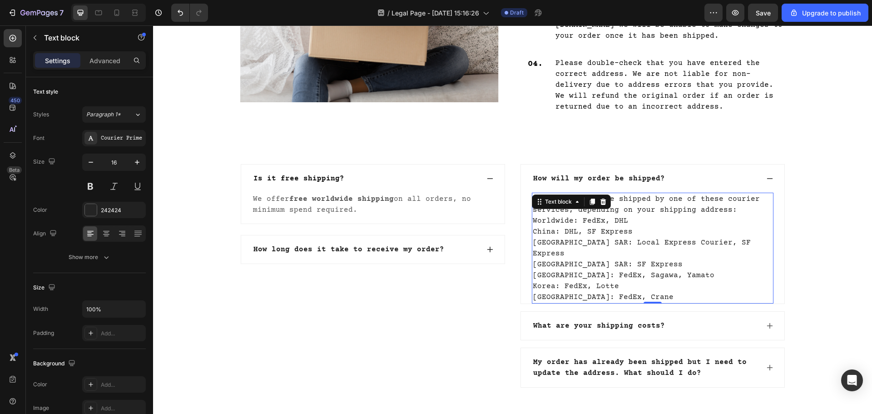
click at [612, 239] on p "Your order will be shipped by one of these courier services, depending on your …" at bounding box center [652, 247] width 240 height 109
click at [656, 238] on p "Your order will be shipped by one of these courier services, depending on your …" at bounding box center [652, 247] width 240 height 109
click at [644, 221] on p "Your order will be shipped by one of these courier services, depending on your …" at bounding box center [652, 247] width 240 height 109
click at [630, 241] on p "Your order will be shipped by one of these courier services, depending on your …" at bounding box center [652, 247] width 240 height 109
click at [667, 256] on p "Your order will be shipped by one of these courier services, depending on your …" at bounding box center [652, 247] width 240 height 109
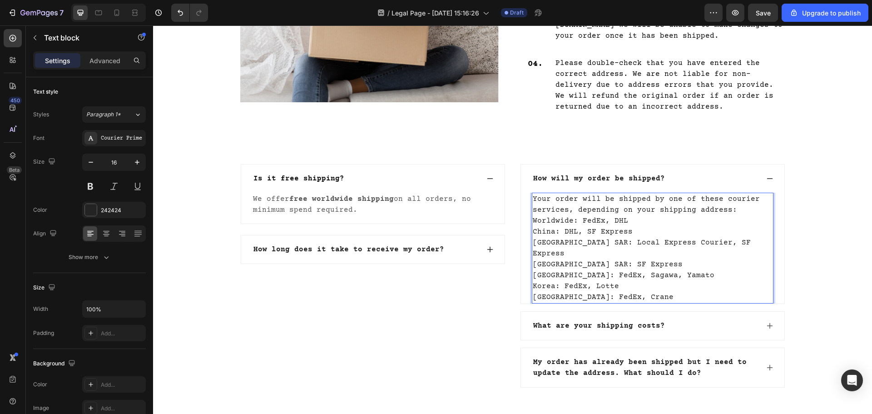
click at [583, 247] on p "Your order will be shipped by one of these courier services, depending on your …" at bounding box center [652, 247] width 240 height 109
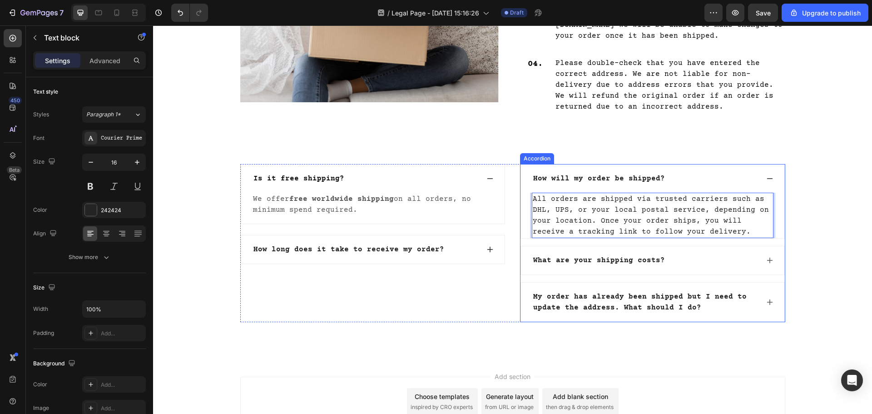
click at [766, 177] on icon at bounding box center [769, 178] width 7 height 7
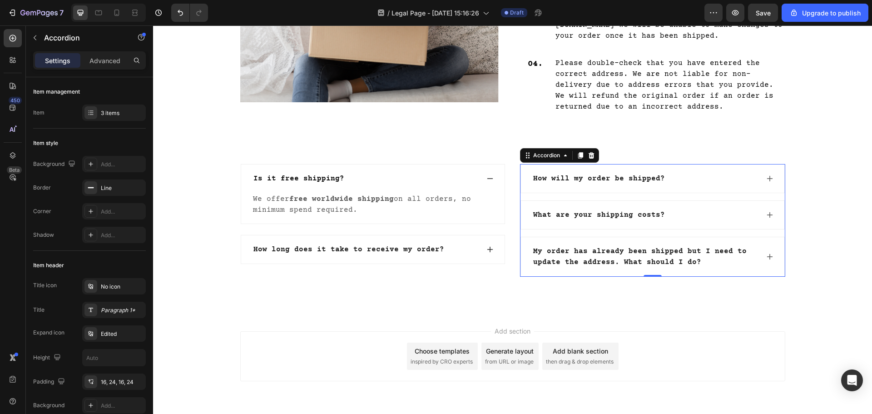
click at [766, 215] on icon at bounding box center [769, 214] width 7 height 7
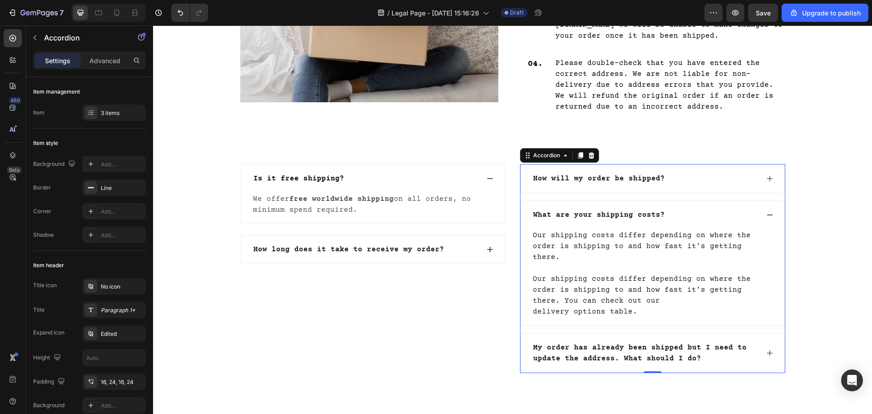
click at [771, 217] on div "What are your shipping costs?" at bounding box center [652, 215] width 263 height 28
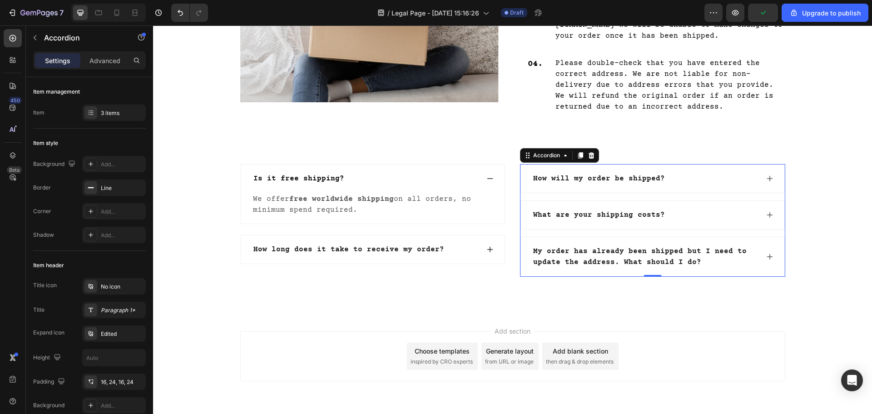
click at [694, 218] on div "What are your shipping costs?" at bounding box center [645, 215] width 227 height 14
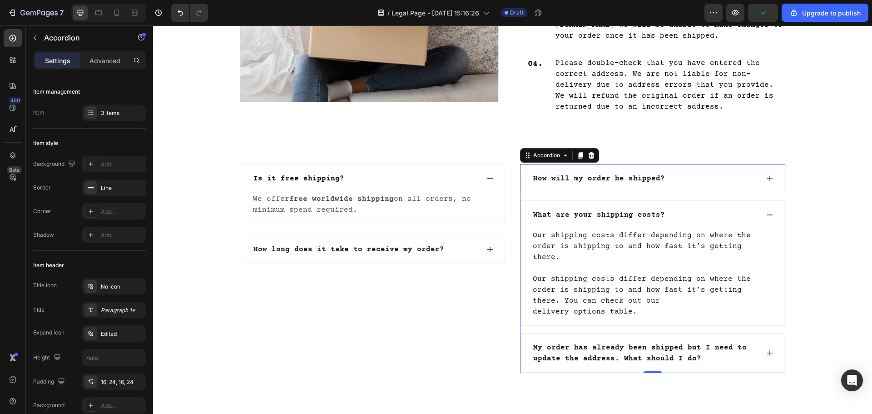
click at [710, 218] on div "What are your shipping costs?" at bounding box center [645, 215] width 227 height 14
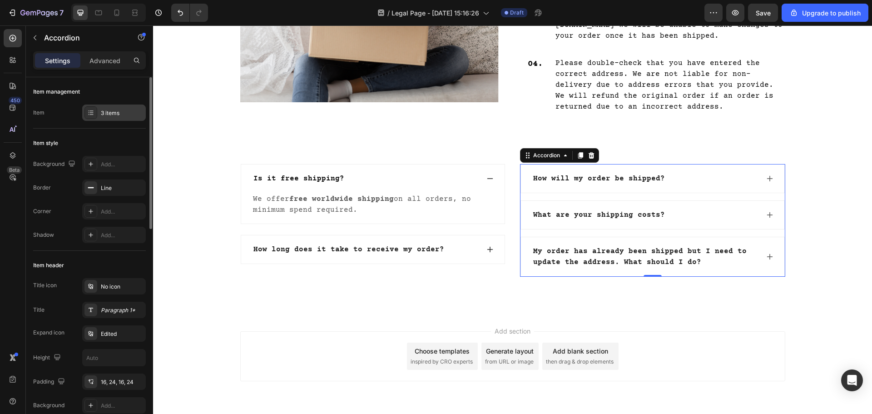
click at [109, 118] on div "3 items" at bounding box center [114, 112] width 64 height 16
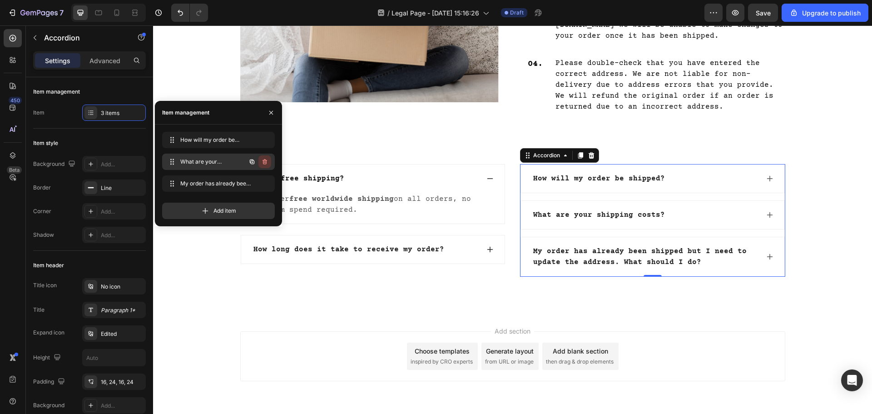
click at [265, 163] on icon "button" at bounding box center [264, 161] width 7 height 7
click at [258, 162] on div "Delete" at bounding box center [258, 162] width 17 height 8
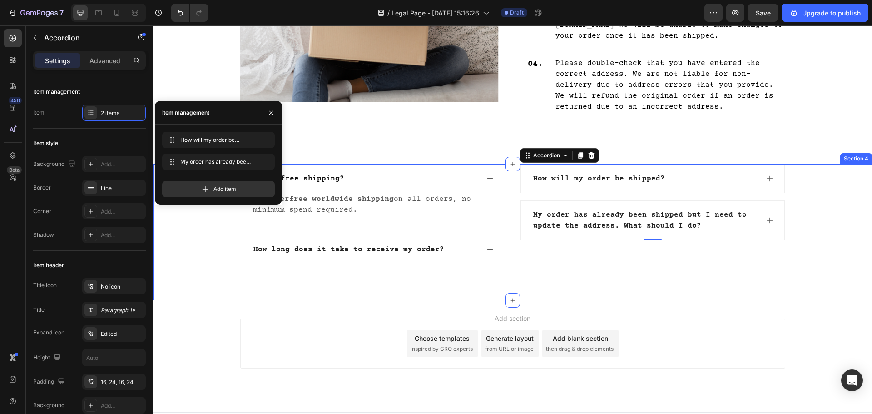
click at [413, 298] on div "Is it free shipping? We offer free worldwide shipping on all orders, no minimum…" at bounding box center [512, 232] width 719 height 136
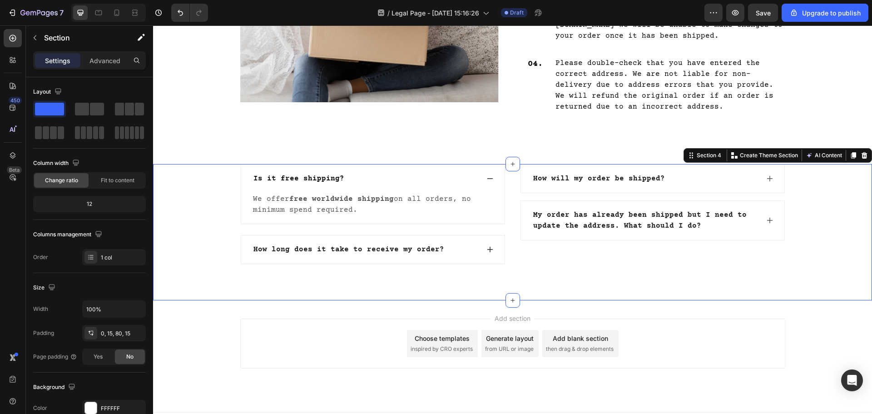
click at [666, 298] on div "Is it free shipping? We offer free worldwide shipping on all orders, no minimum…" at bounding box center [512, 232] width 719 height 136
click at [486, 248] on icon at bounding box center [489, 249] width 7 height 7
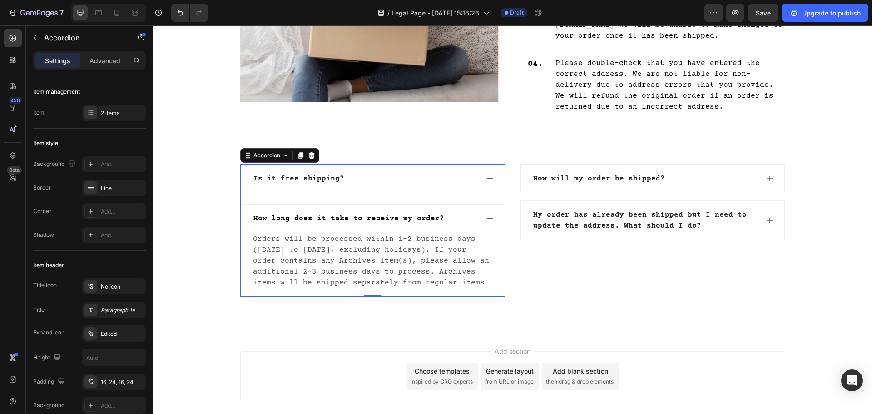
click at [345, 217] on div "How long does it take to receive my order?" at bounding box center [348, 219] width 193 height 14
click at [345, 217] on p "How long does it take to receive my order?" at bounding box center [348, 218] width 191 height 11
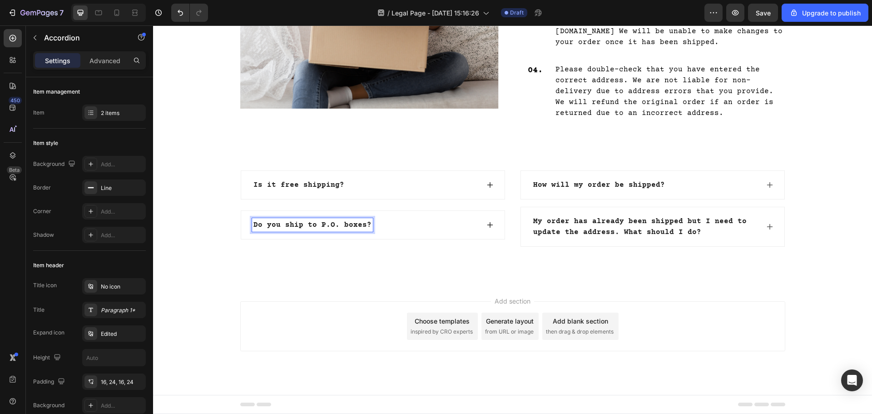
scroll to position [675, 0]
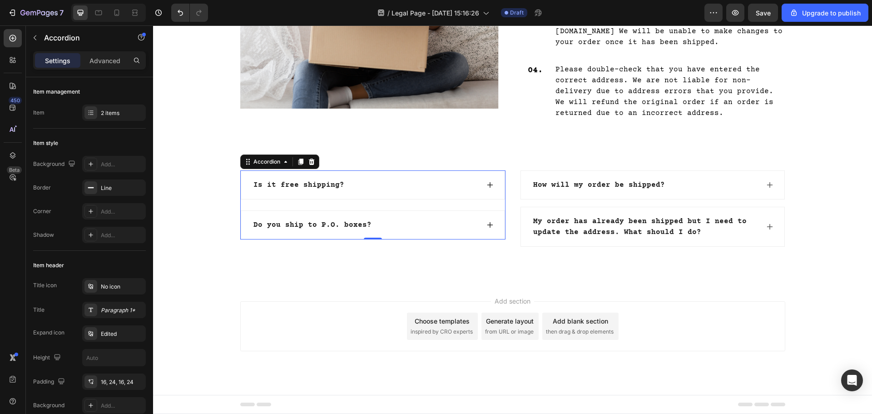
click at [490, 220] on div "Do you ship to P.O. boxes?" at bounding box center [372, 225] width 263 height 28
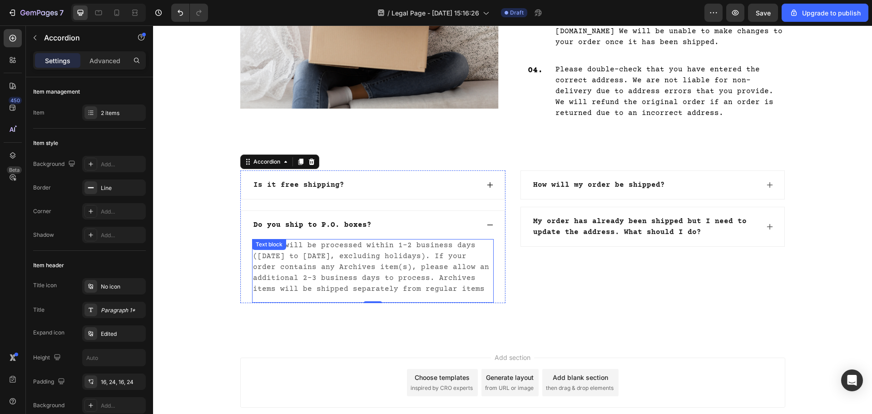
click at [287, 262] on p "Orders will be processed within 1-2 business days ([DATE] to [DATE], excluding …" at bounding box center [373, 267] width 240 height 54
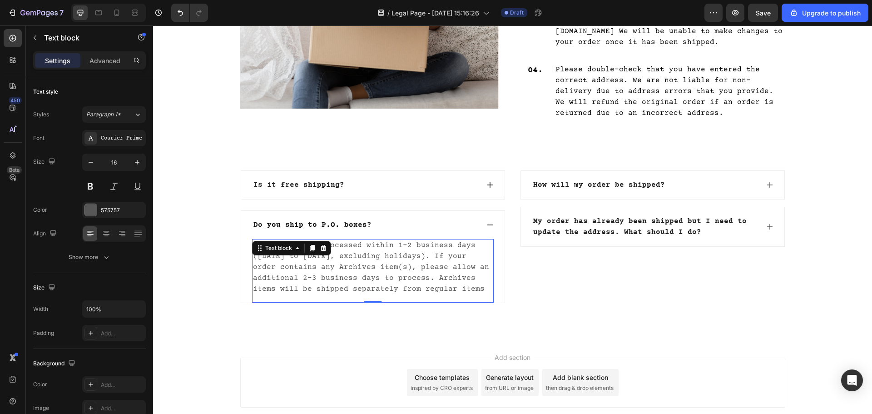
click at [287, 262] on p "Orders will be processed within 1-2 business days ([DATE] to [DATE], excluding …" at bounding box center [373, 267] width 240 height 54
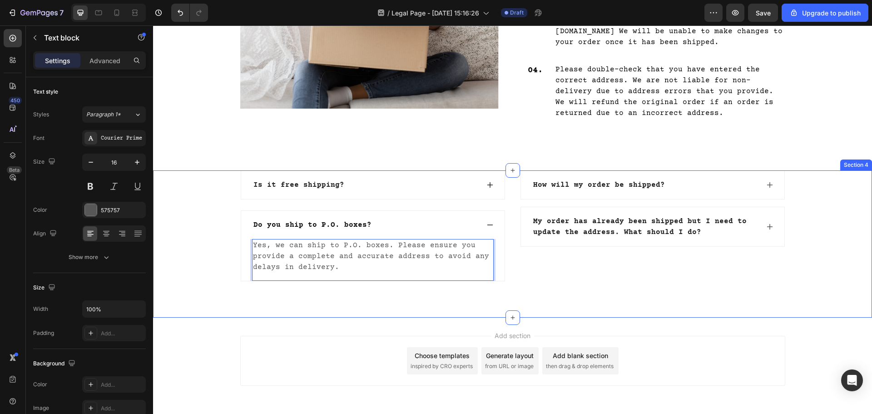
click at [572, 282] on div "Is it free shipping? Do you ship to P.O. boxes? Yes, we can ship to P.O. boxes.…" at bounding box center [512, 243] width 719 height 147
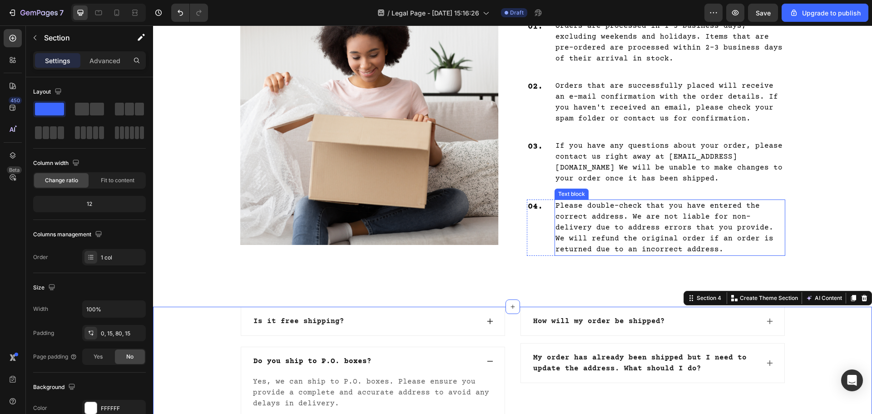
click at [683, 209] on p "Please double-check that you have entered the correct address. We are not liabl…" at bounding box center [669, 227] width 229 height 54
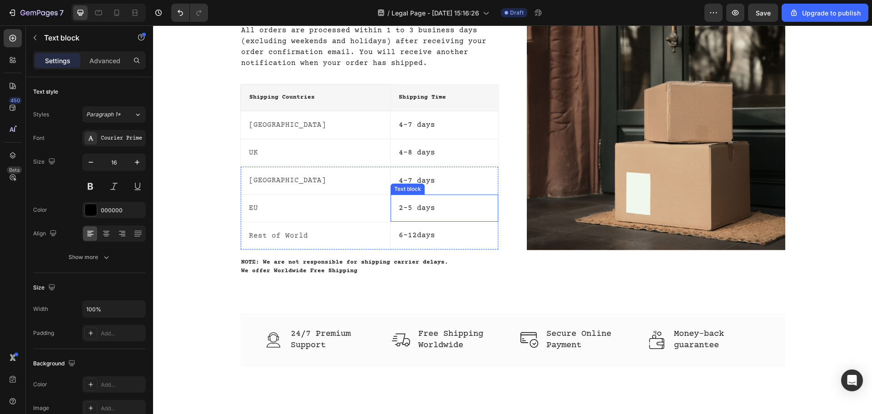
scroll to position [0, 0]
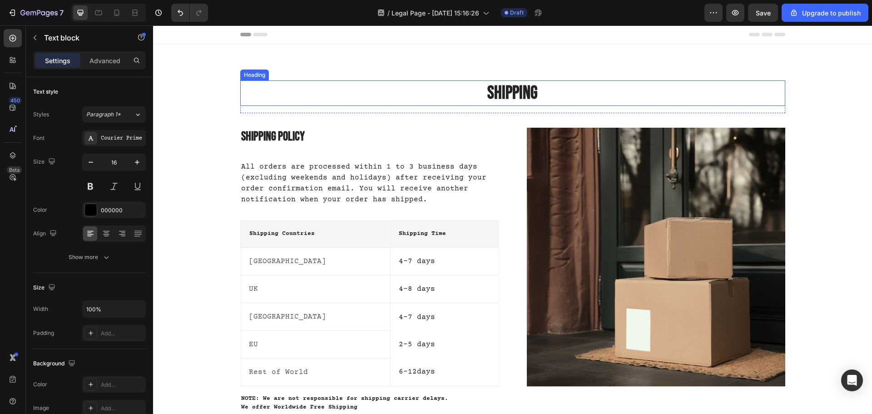
click at [548, 99] on h2 "Shipping" at bounding box center [512, 92] width 545 height 25
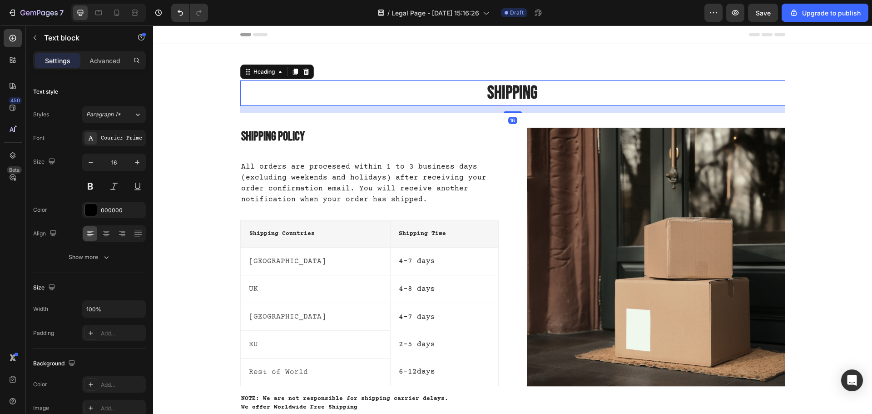
click at [548, 100] on h2 "Shipping" at bounding box center [512, 92] width 545 height 25
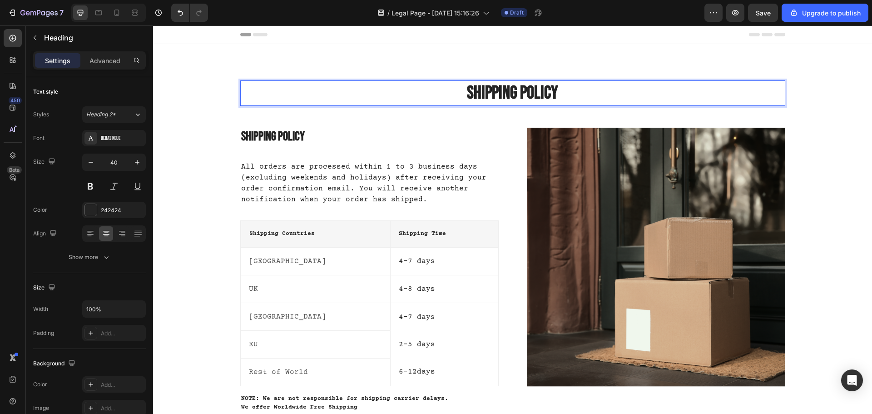
click at [603, 80] on div "Shipping policy Heading 16 Row Shipping Policy Heading All orders are processed…" at bounding box center [512, 246] width 719 height 405
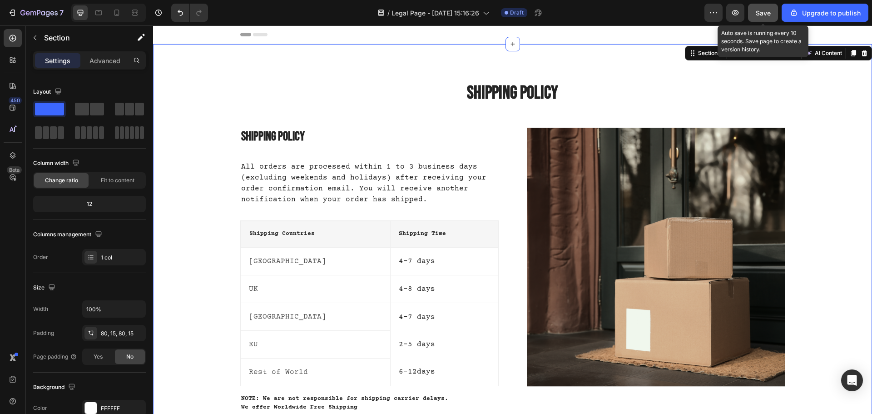
click at [770, 16] on span "Save" at bounding box center [762, 13] width 15 height 8
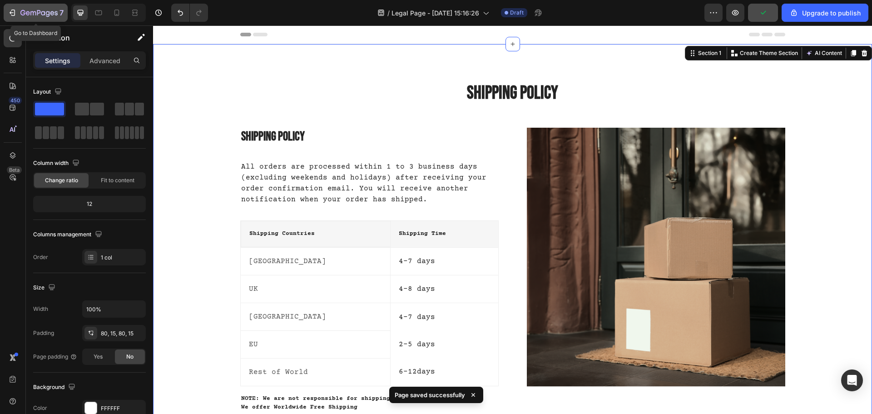
click at [31, 13] on icon "button" at bounding box center [38, 14] width 37 height 8
